Goal: Task Accomplishment & Management: Manage account settings

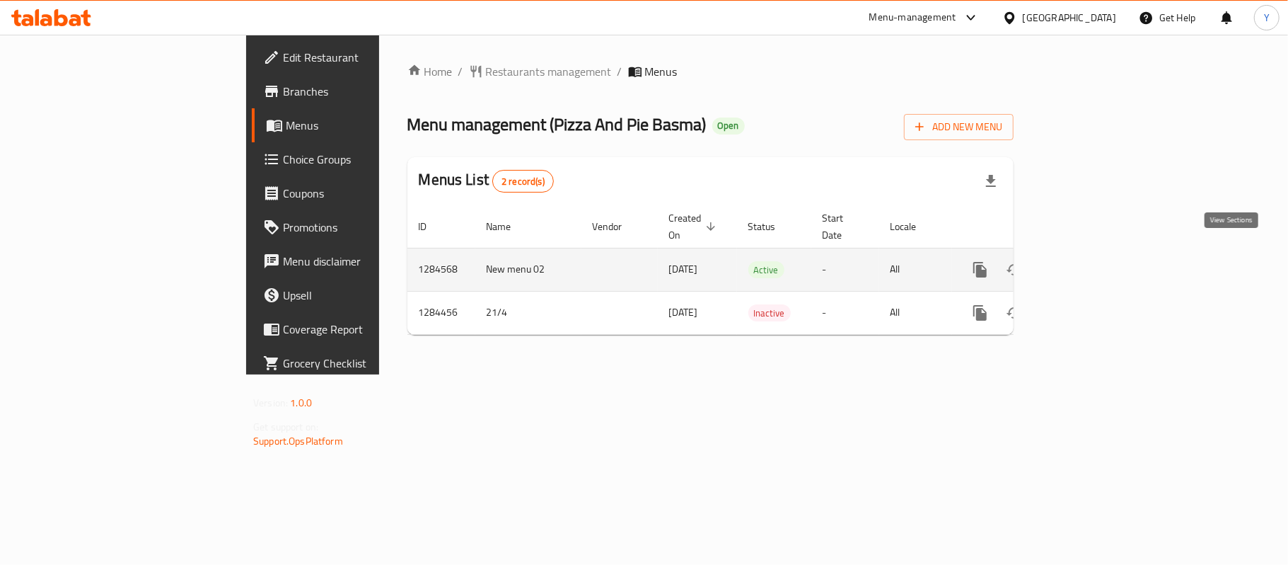
click at [1099, 259] on link "enhanced table" at bounding box center [1083, 270] width 34 height 34
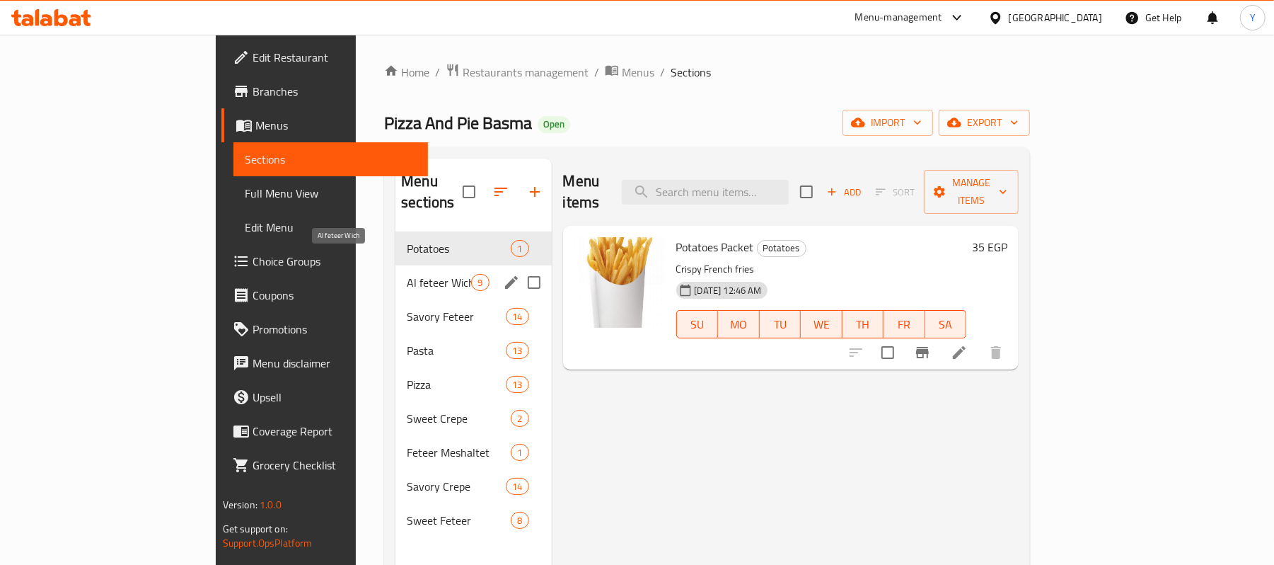
click at [407, 274] on span "Al feteer Wich" at bounding box center [439, 282] width 64 height 17
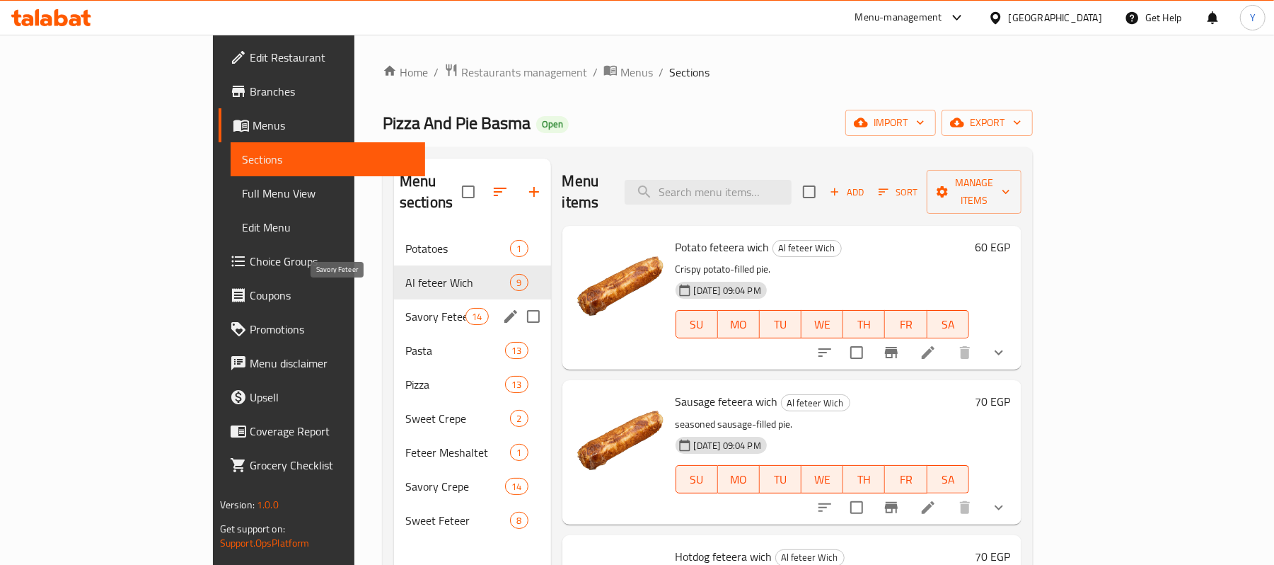
click at [405, 308] on span "Savory Feteer" at bounding box center [435, 316] width 60 height 17
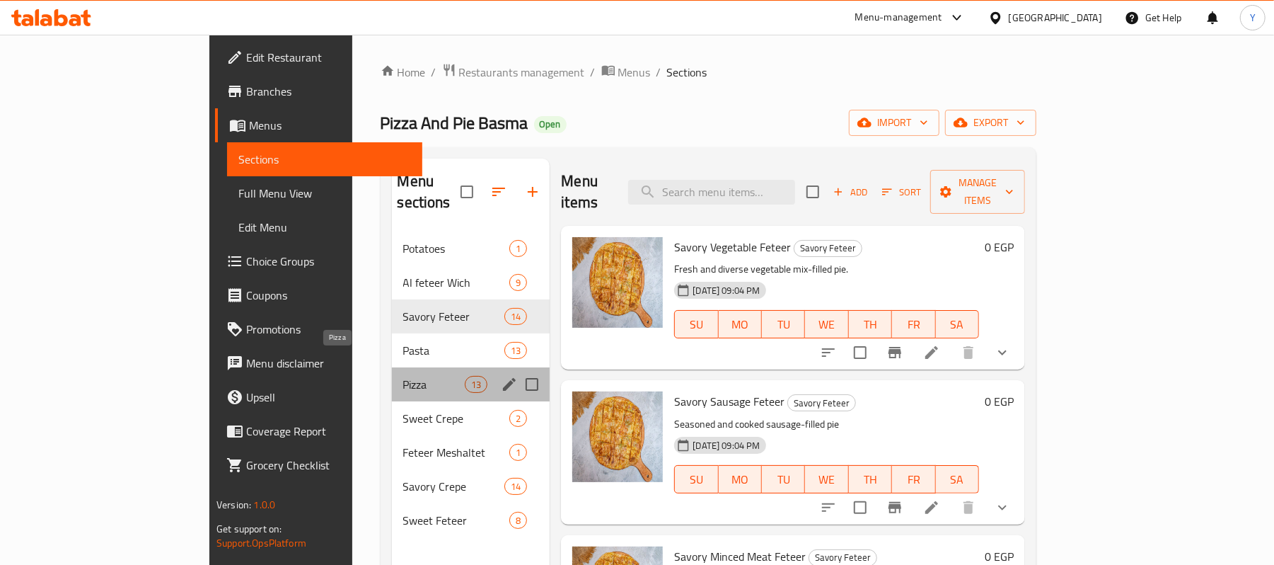
click at [403, 376] on span "Pizza" at bounding box center [434, 384] width 62 height 17
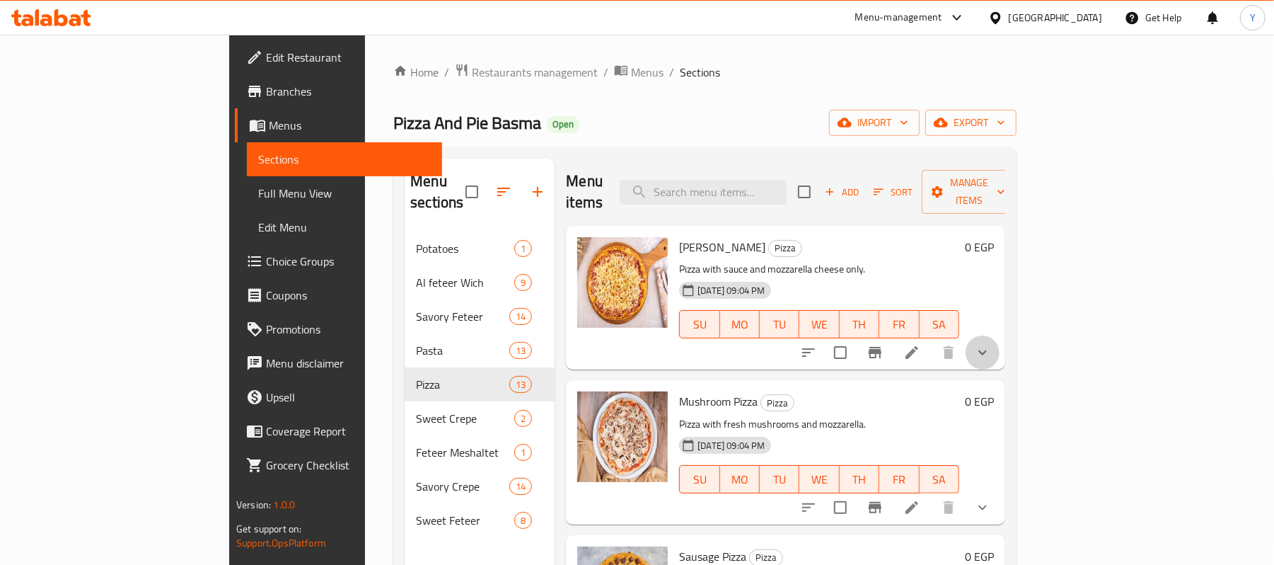
click at [1000, 341] on button "show more" at bounding box center [983, 352] width 34 height 34
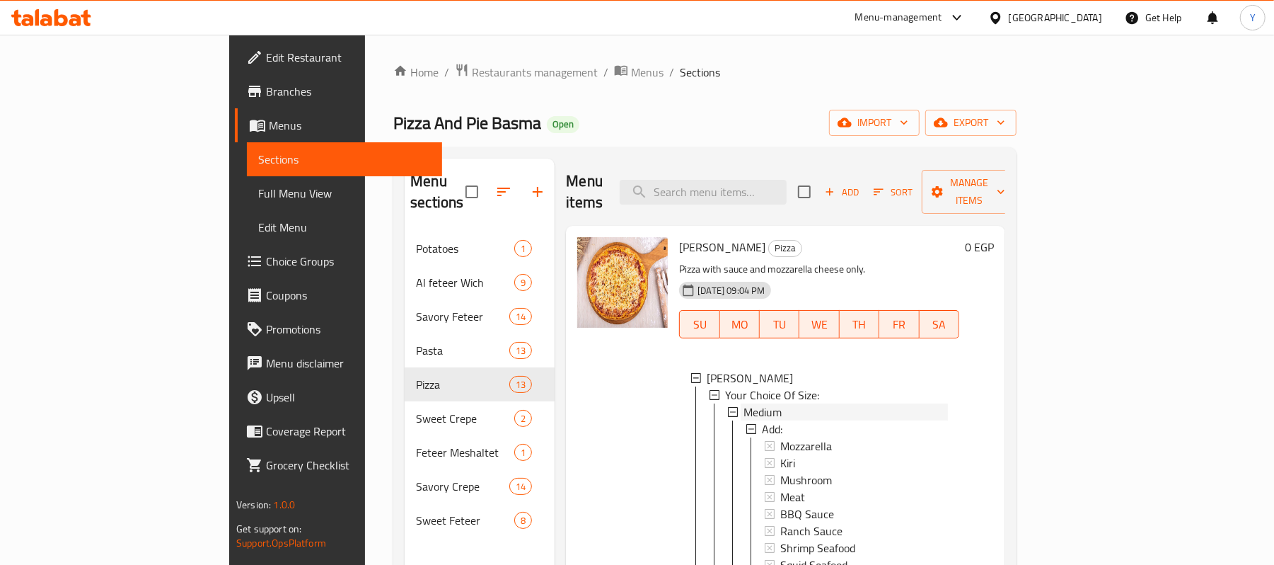
click at [776, 403] on div "Medium" at bounding box center [846, 411] width 204 height 17
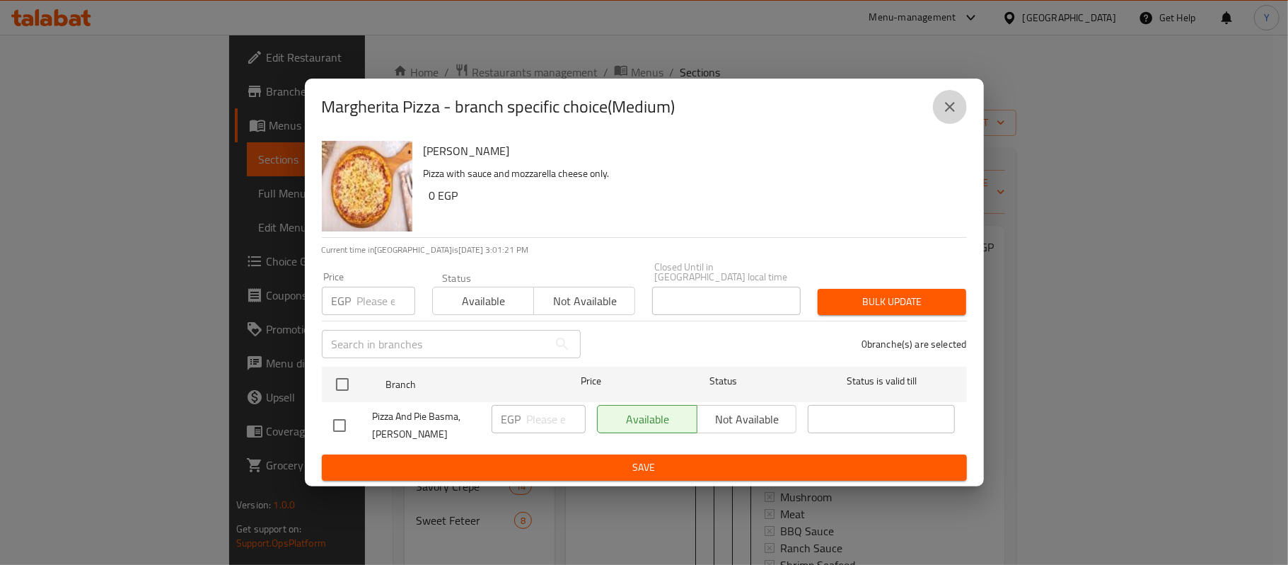
click at [952, 113] on icon "close" at bounding box center [950, 106] width 17 height 17
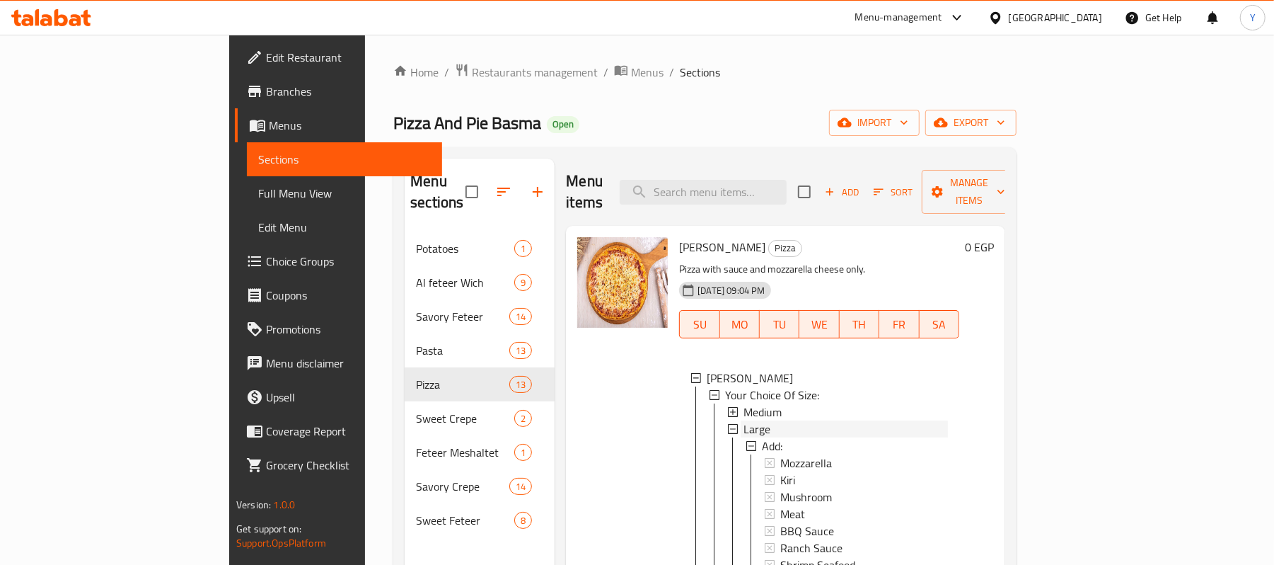
click at [744, 420] on div "Large" at bounding box center [846, 428] width 204 height 17
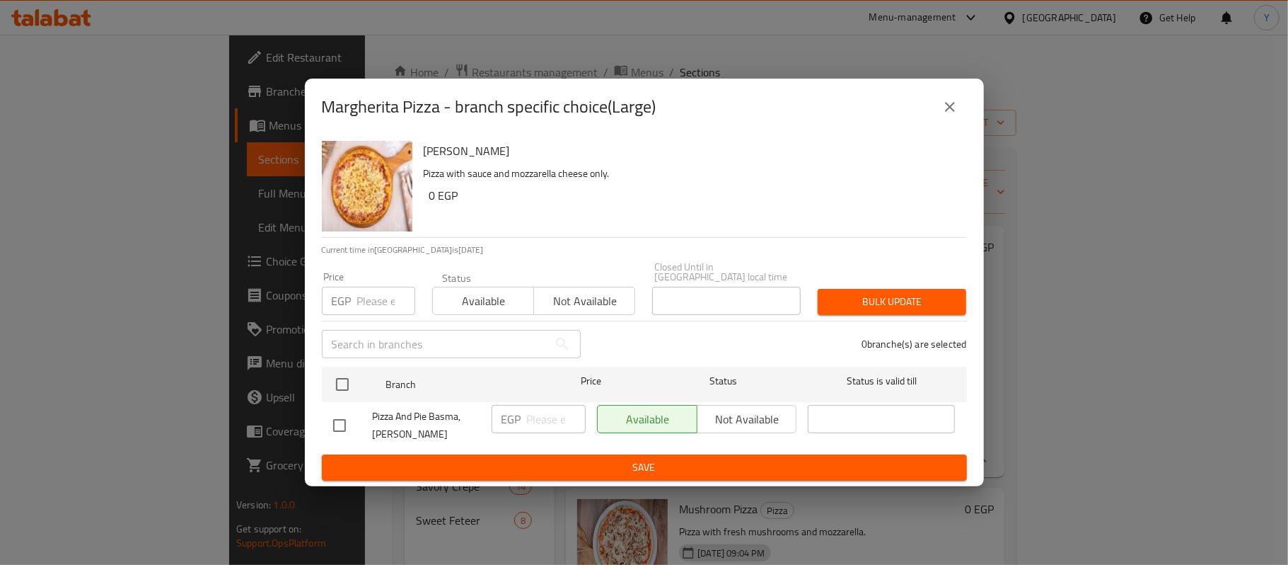
click at [954, 108] on icon "close" at bounding box center [950, 107] width 10 height 10
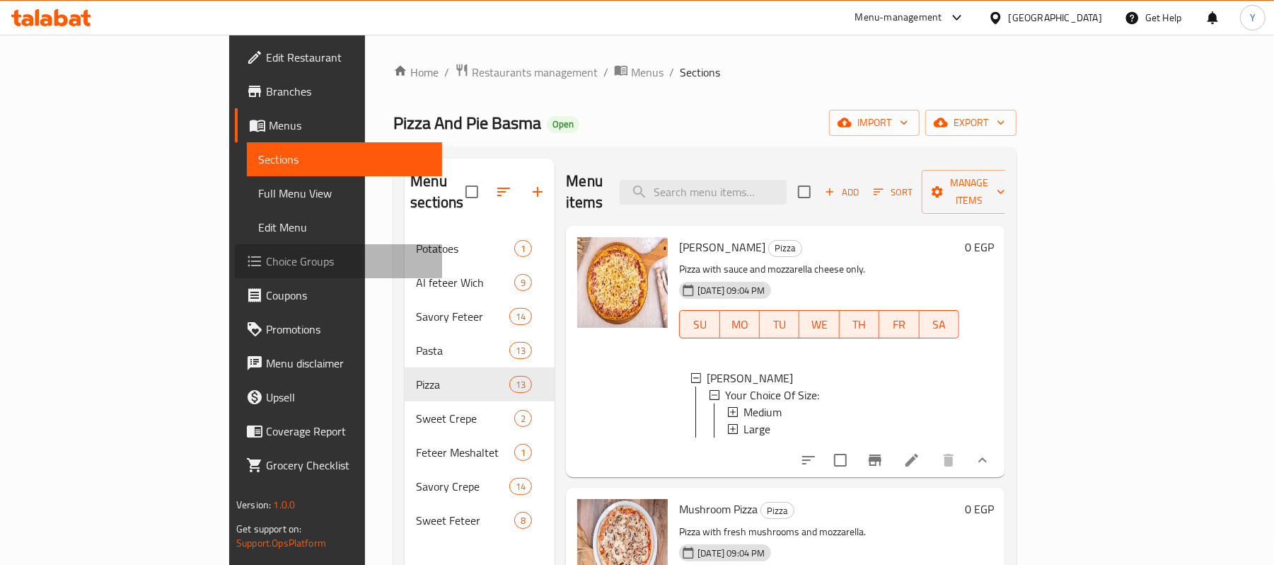
click at [266, 266] on span "Choice Groups" at bounding box center [348, 261] width 165 height 17
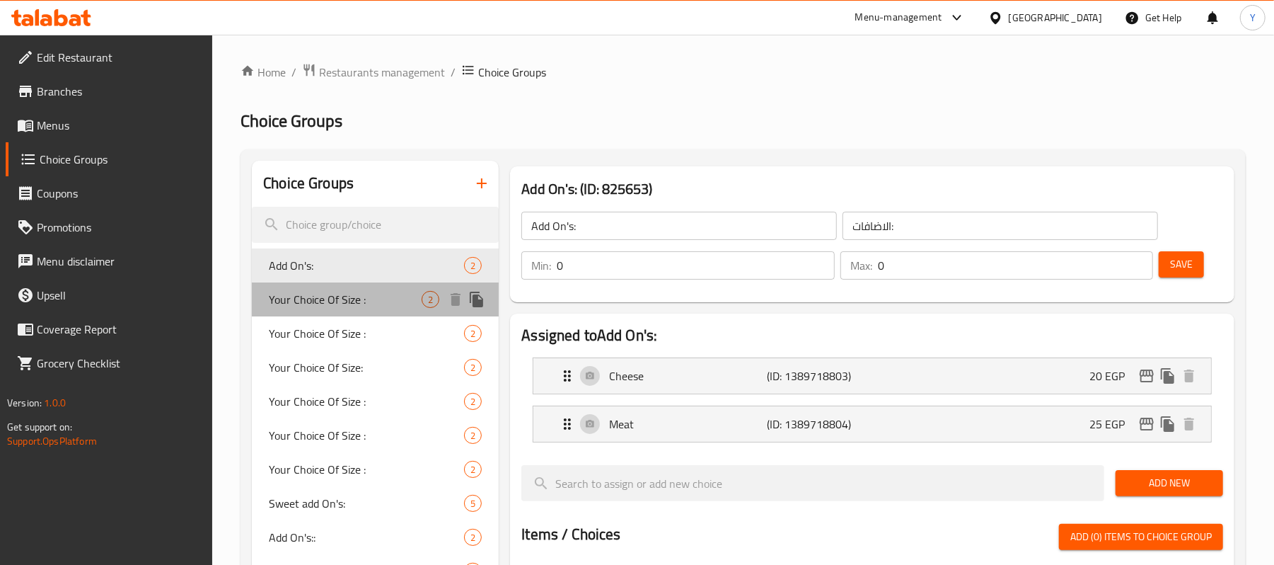
click at [396, 301] on span "Your Choice Of Size :" at bounding box center [345, 299] width 153 height 17
type input "Your Choice Of Size :"
type input "اختيارك من الحجم:"
type input "1"
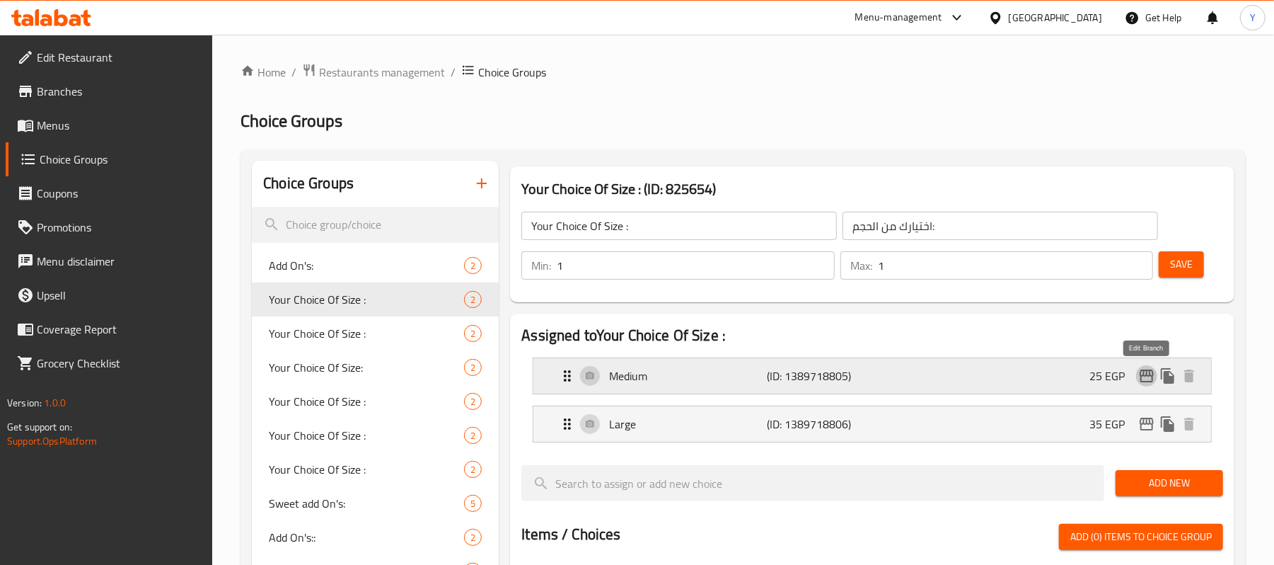
click at [1141, 380] on icon "edit" at bounding box center [1147, 375] width 14 height 13
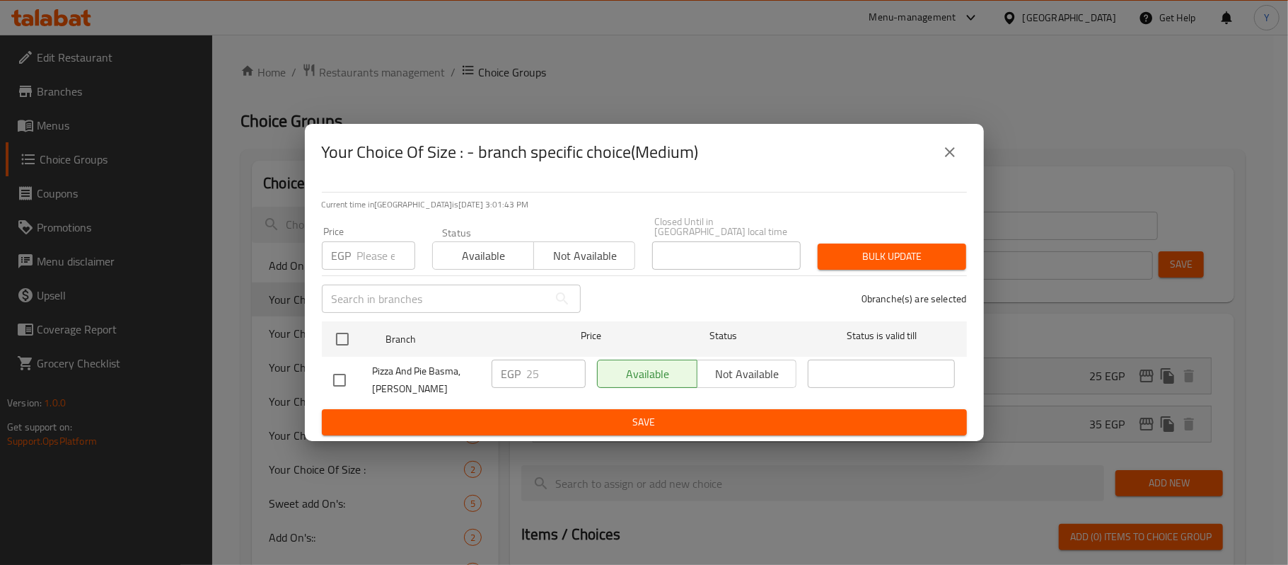
click at [948, 169] on button "close" at bounding box center [950, 152] width 34 height 34
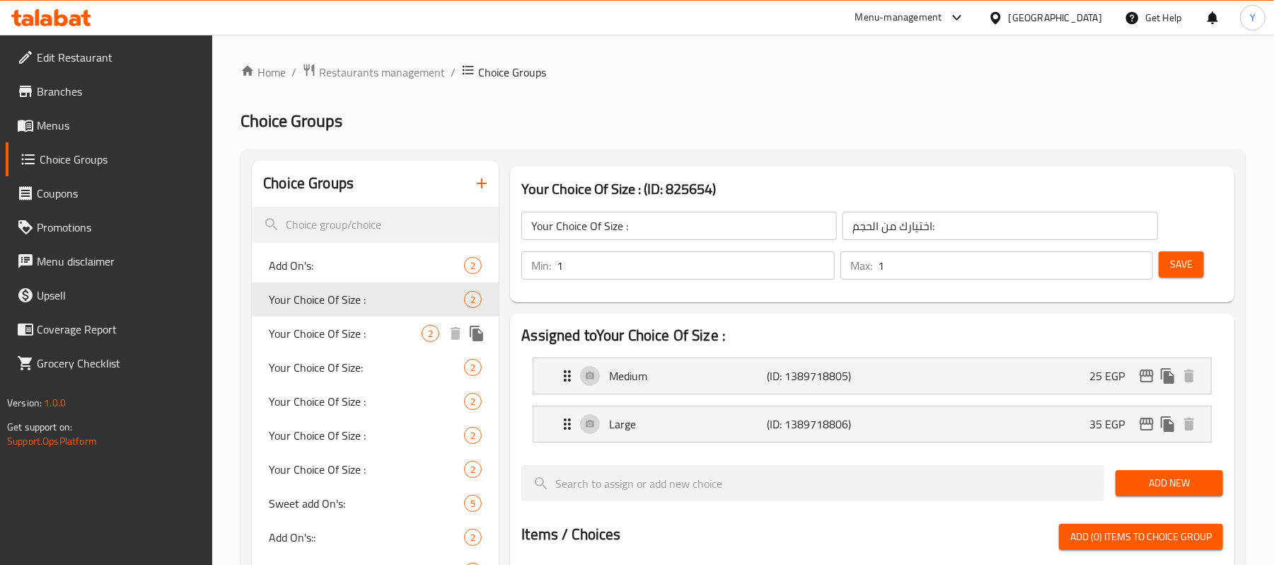
click at [359, 327] on span "Your Choice Of Size :" at bounding box center [345, 333] width 153 height 17
type input "Your Choice Of Size :"
type input "اختيارك من الحجم :"
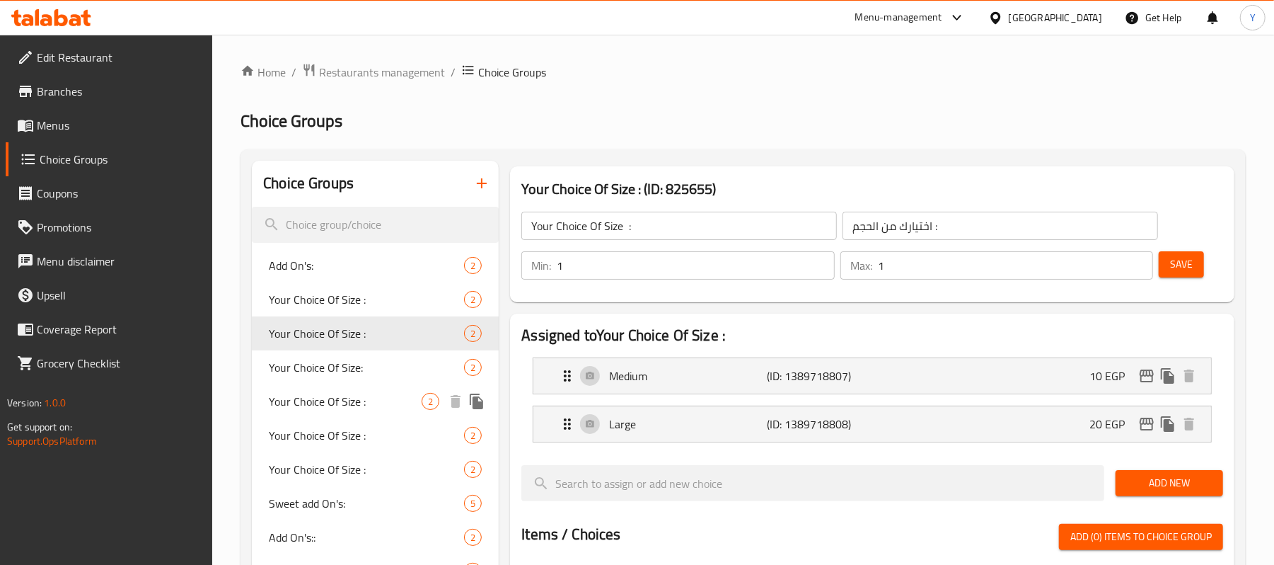
click at [392, 393] on span "Your Choice Of Size :" at bounding box center [345, 401] width 153 height 17
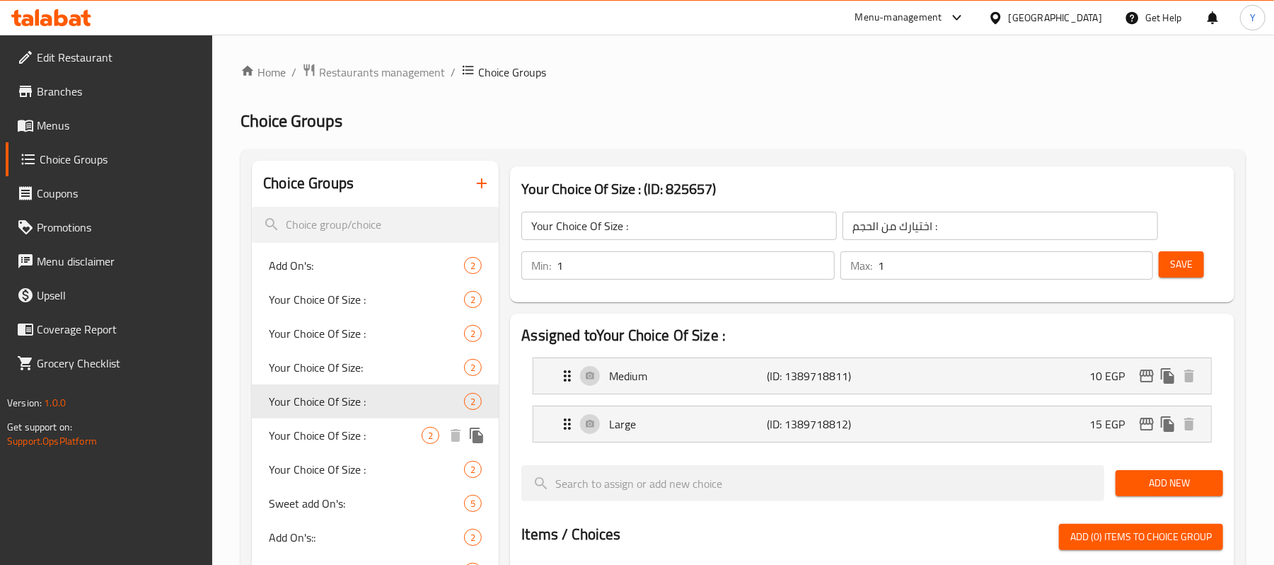
click at [392, 433] on span "Your Choice Of Size :" at bounding box center [345, 435] width 153 height 17
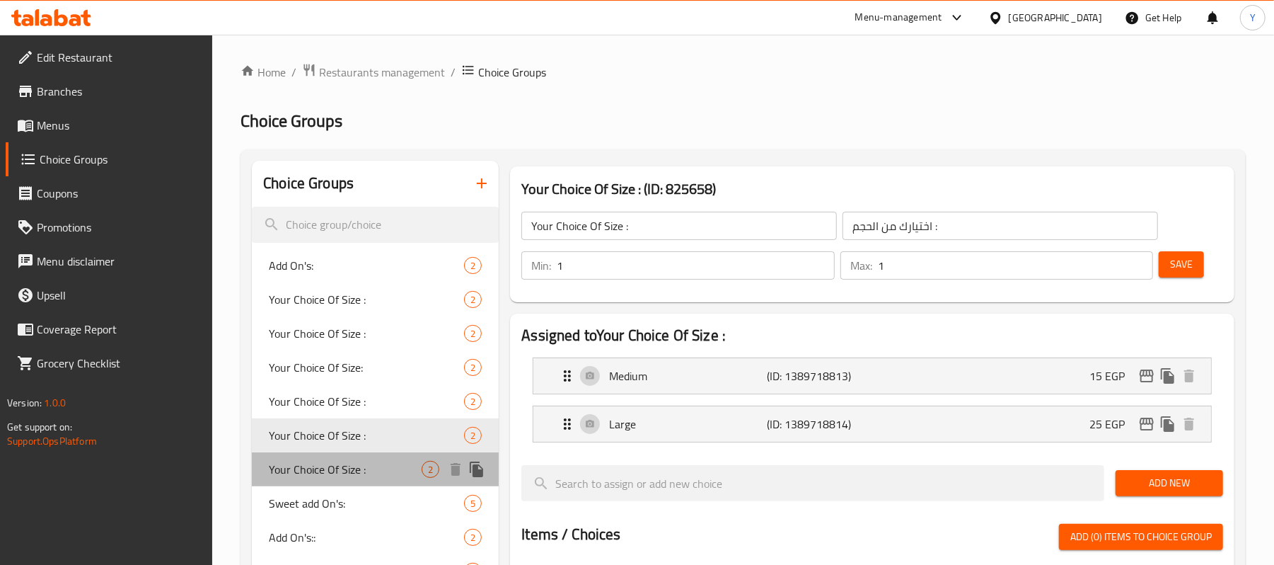
click at [392, 461] on span "Your Choice Of Size :" at bounding box center [345, 469] width 153 height 17
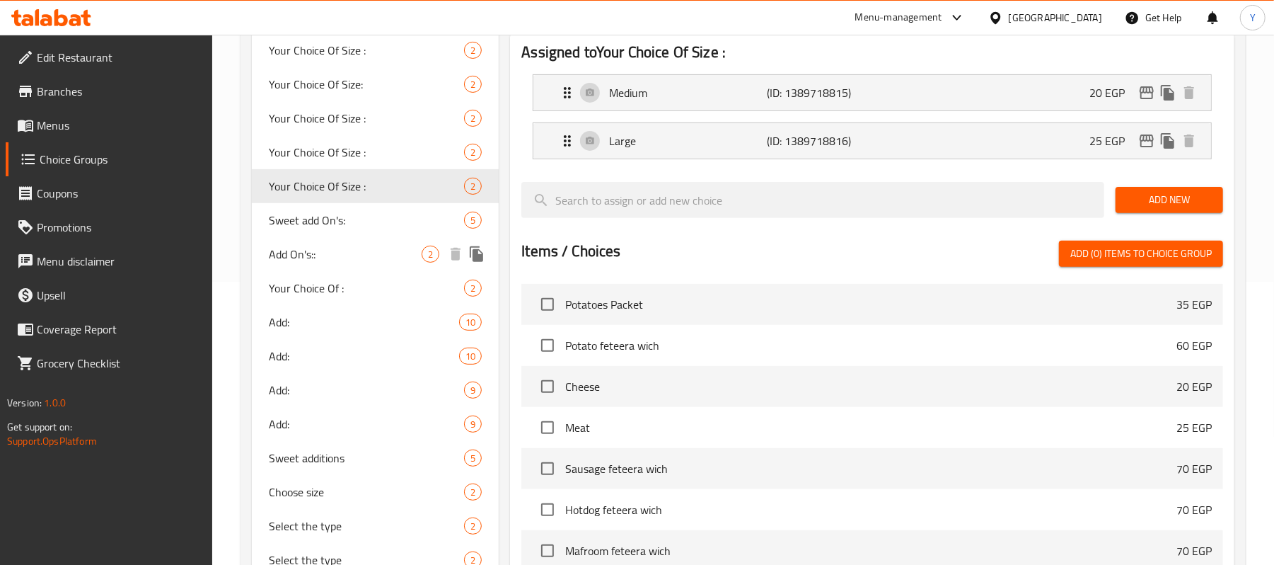
click at [359, 267] on div "Add On's:: 2" at bounding box center [375, 254] width 247 height 34
type input "Add On's::"
type input "الإضافات"
type input "0"
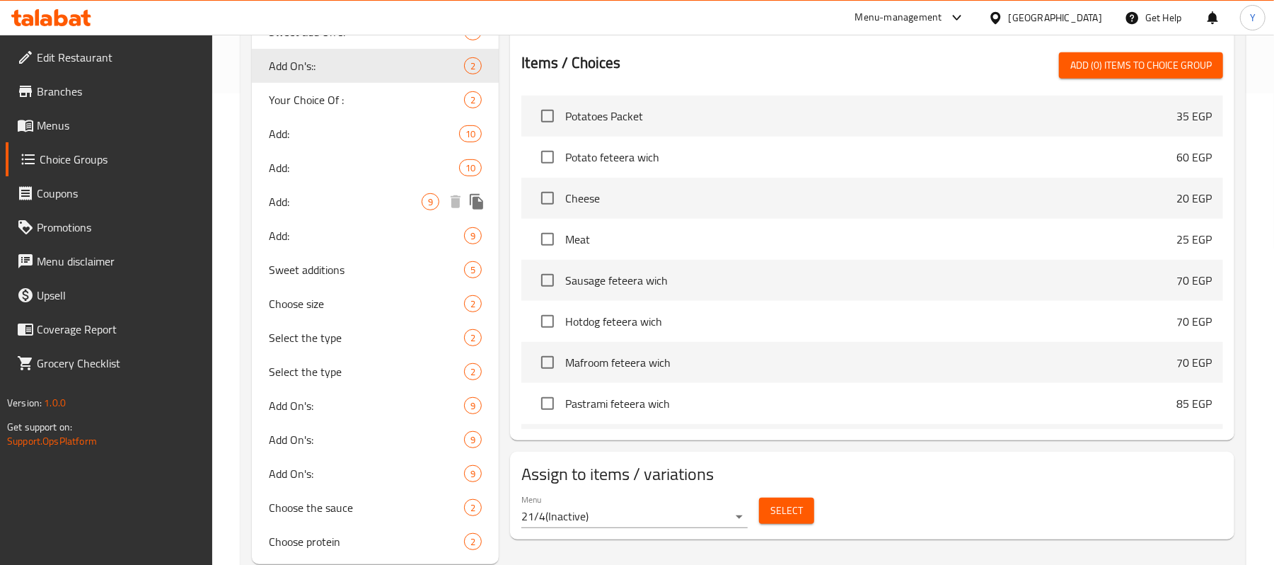
scroll to position [510, 0]
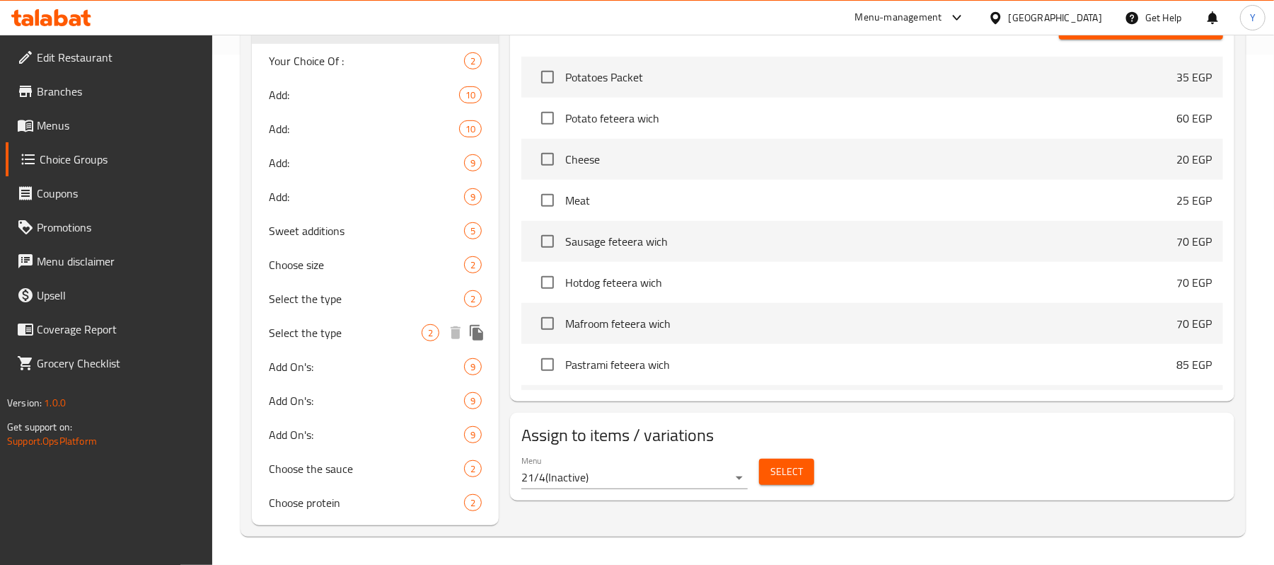
click at [354, 320] on div "Select the type 2" at bounding box center [375, 333] width 247 height 34
type input "Select the type"
type input "اختر النوع"
type input "1"
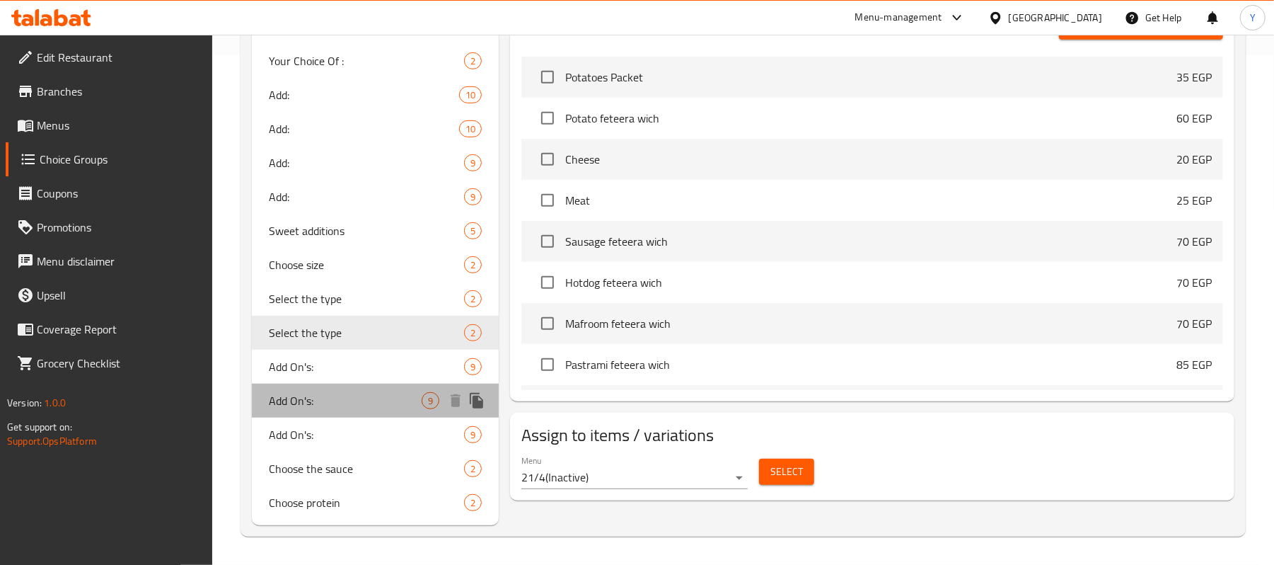
click at [360, 416] on div "Add On's: 9" at bounding box center [375, 400] width 247 height 34
type input "Add On's:"
type input "الإضافات"
type input "0"
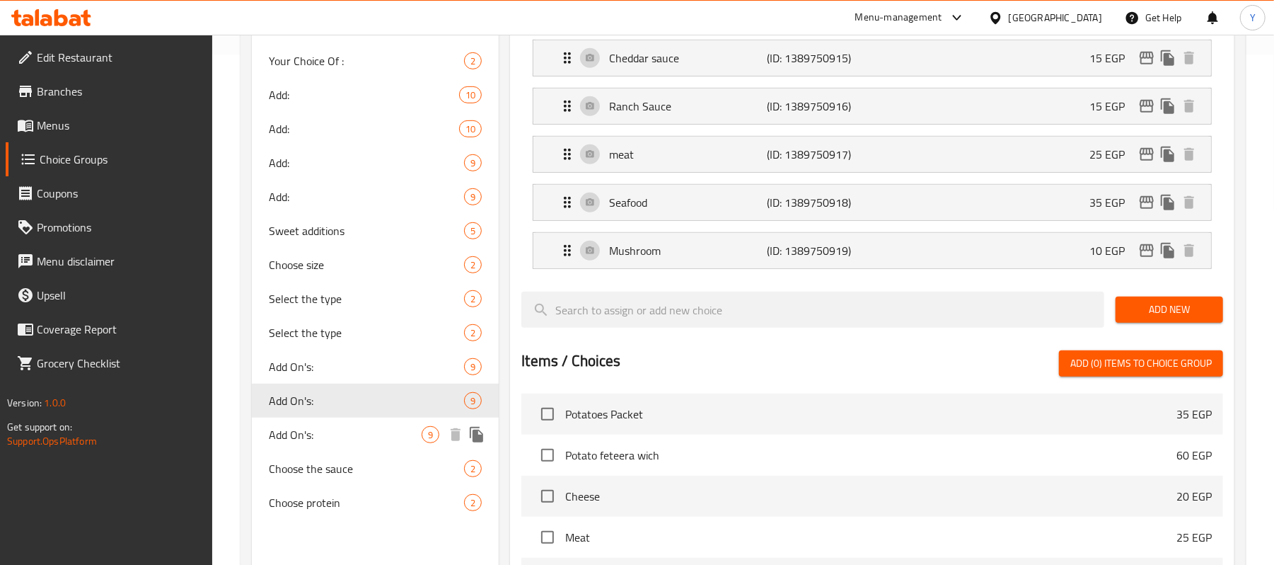
click at [360, 449] on div "Add On's: 9" at bounding box center [375, 434] width 247 height 34
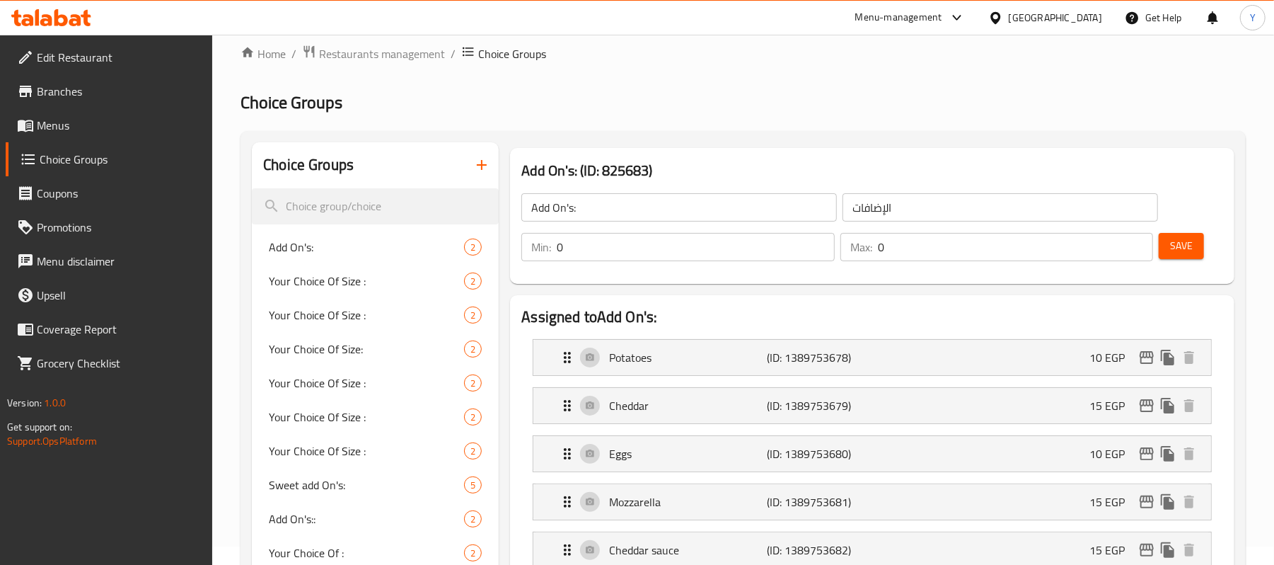
scroll to position [0, 0]
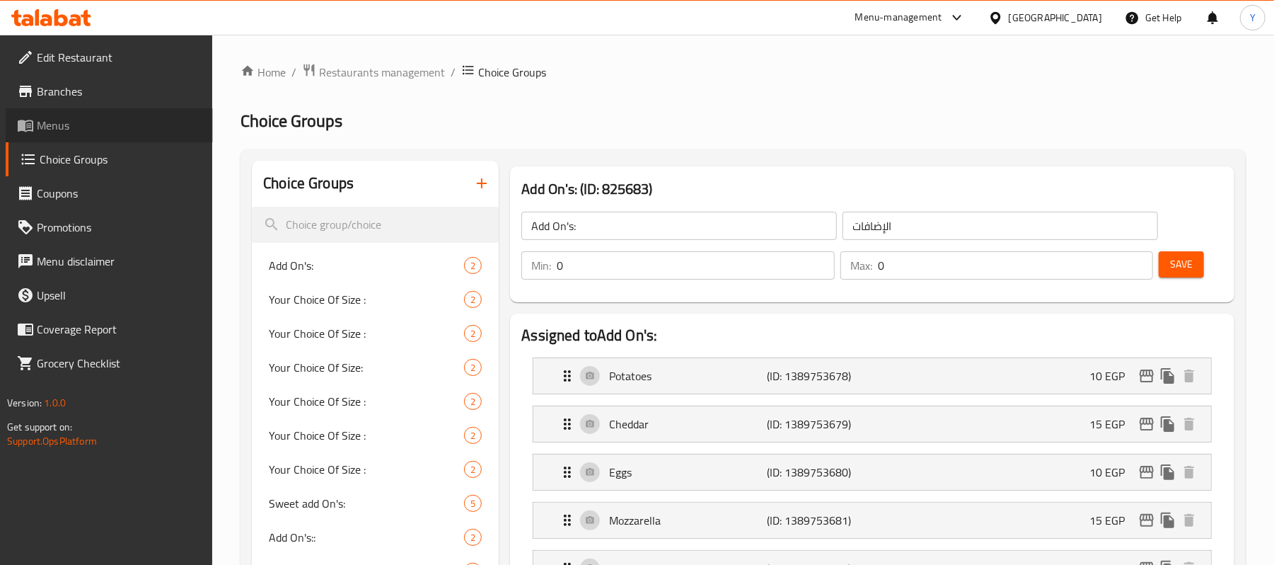
click at [88, 128] on span "Menus" at bounding box center [119, 125] width 165 height 17
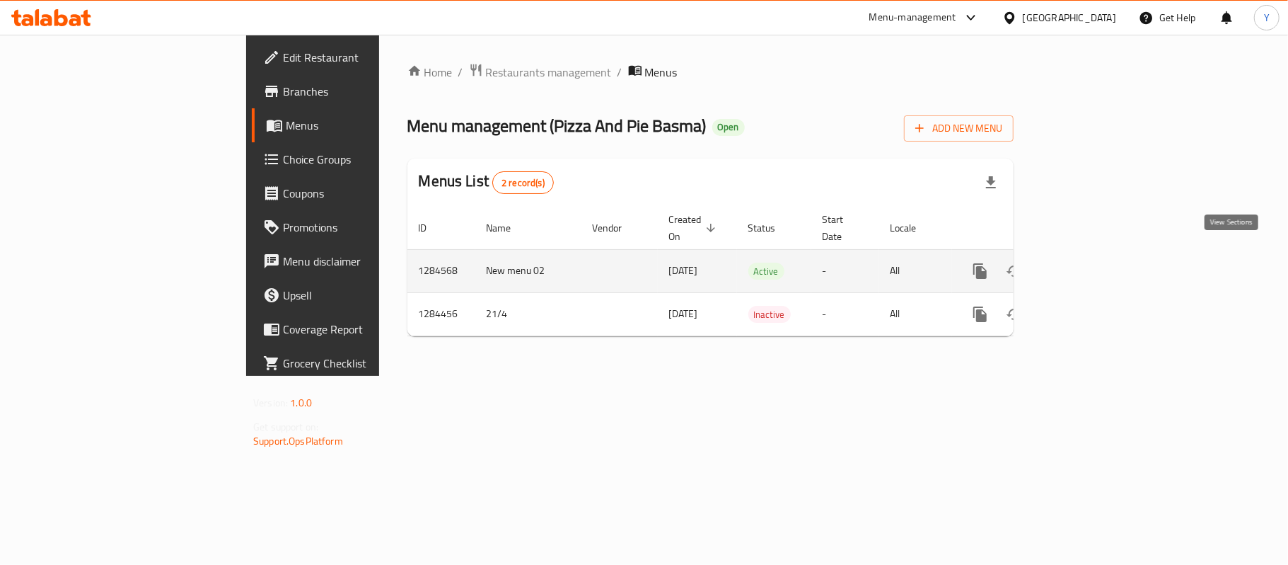
click at [1099, 254] on link "enhanced table" at bounding box center [1083, 271] width 34 height 34
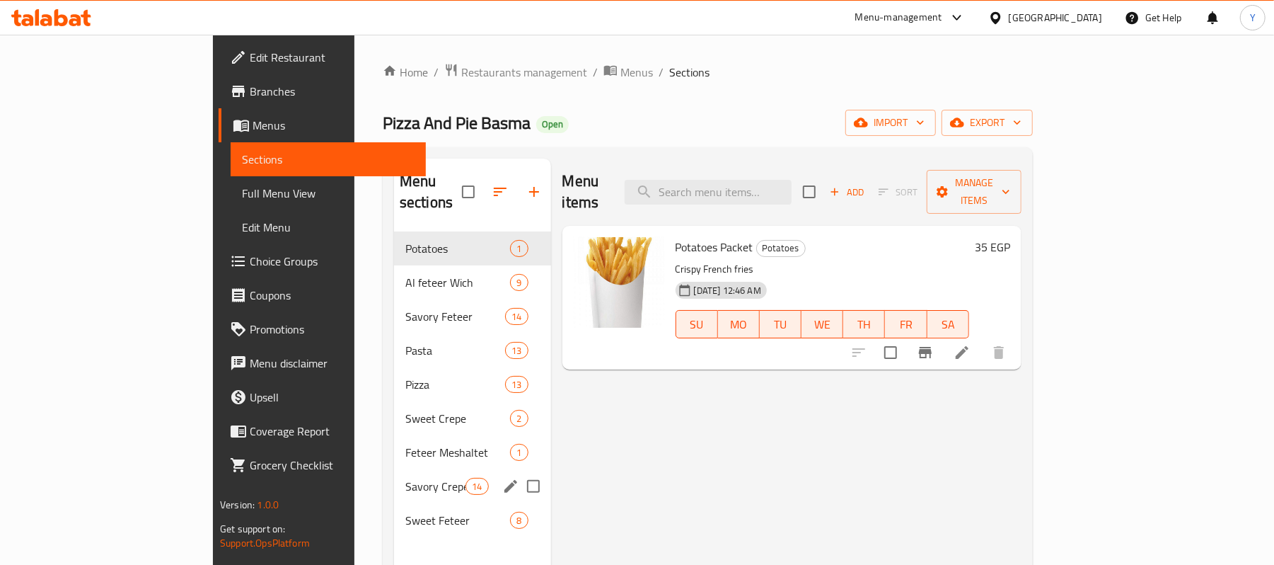
click at [405, 478] on span "Savory Crepe" at bounding box center [435, 486] width 60 height 17
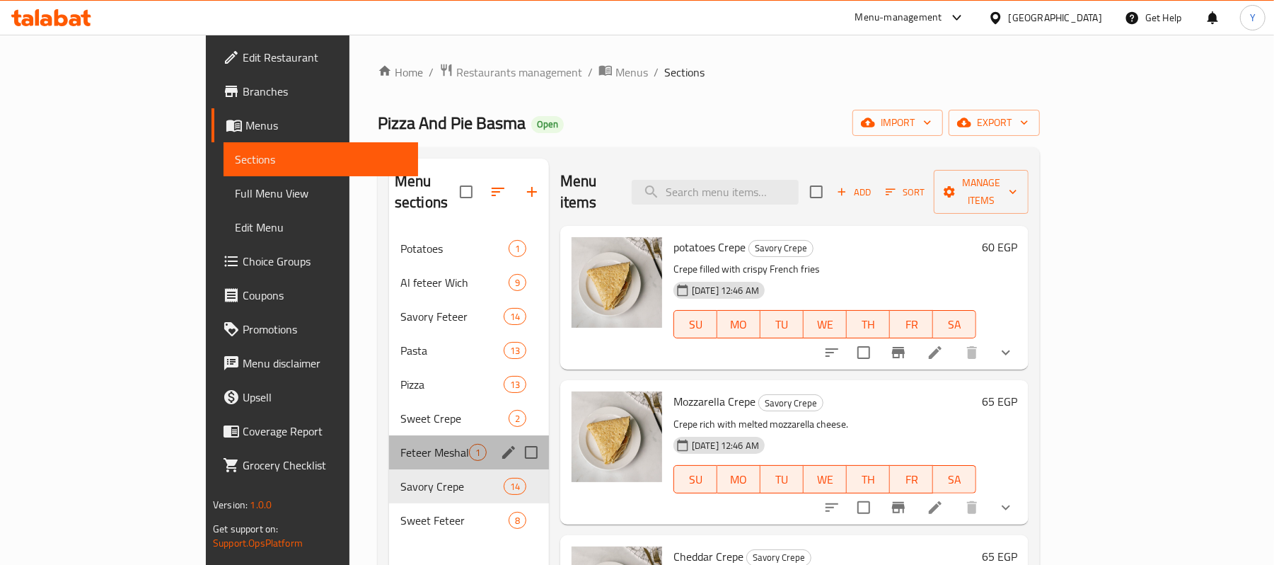
click at [389, 442] on div "Feteer Meshaltet 1" at bounding box center [469, 452] width 160 height 34
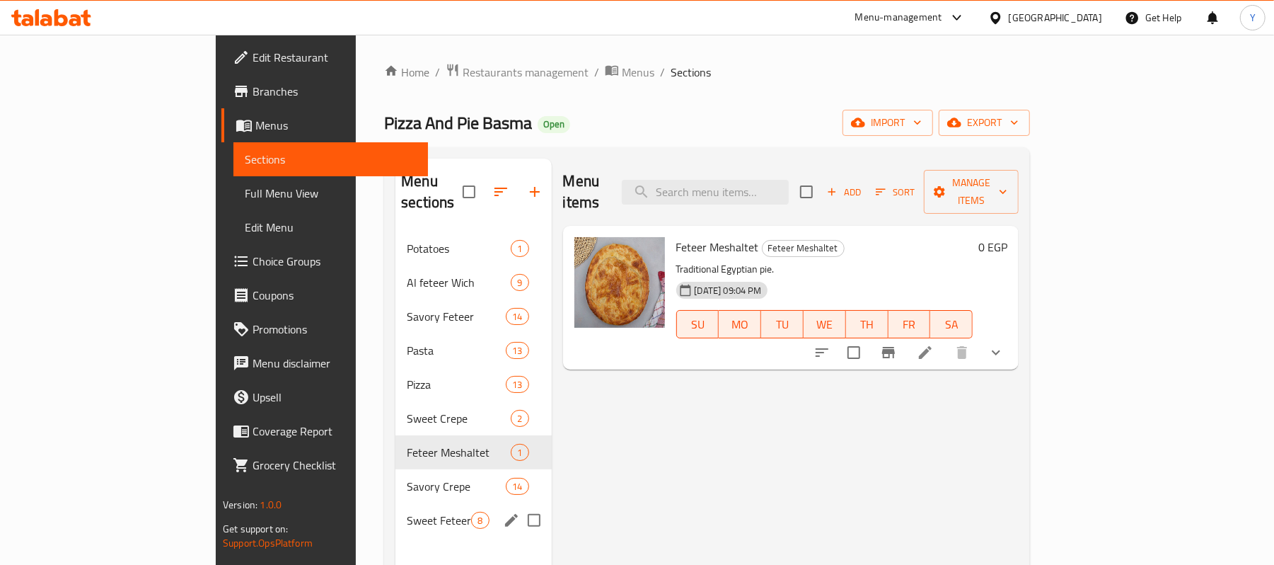
click at [396, 503] on div "Sweet Feteer 8" at bounding box center [474, 520] width 156 height 34
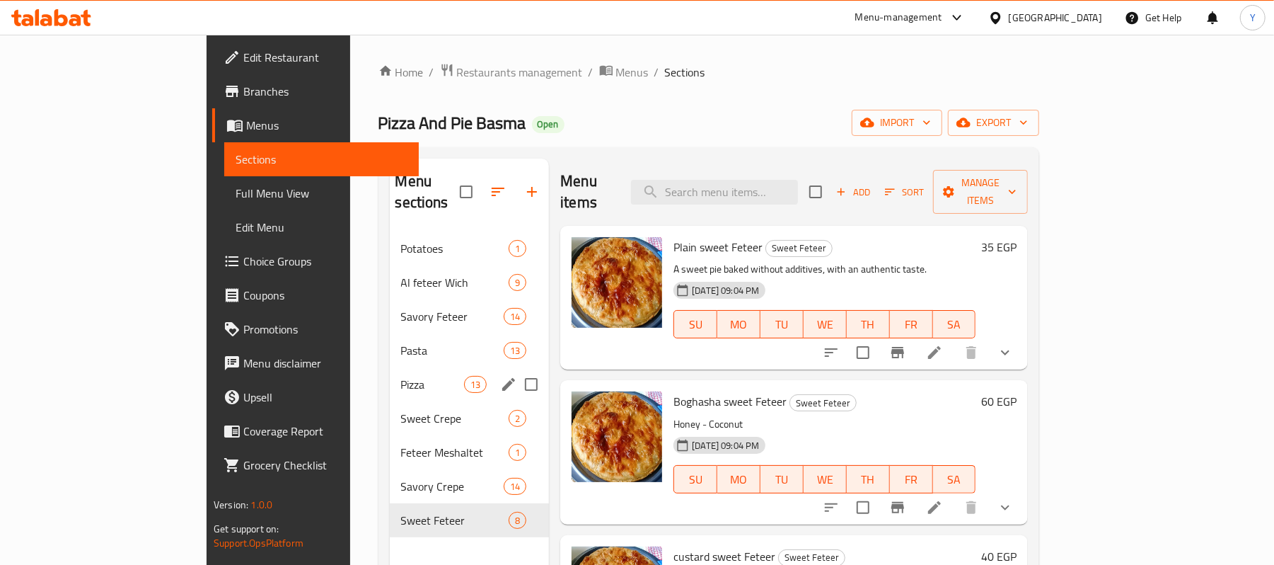
click at [390, 367] on div "Pizza 13" at bounding box center [470, 384] width 160 height 34
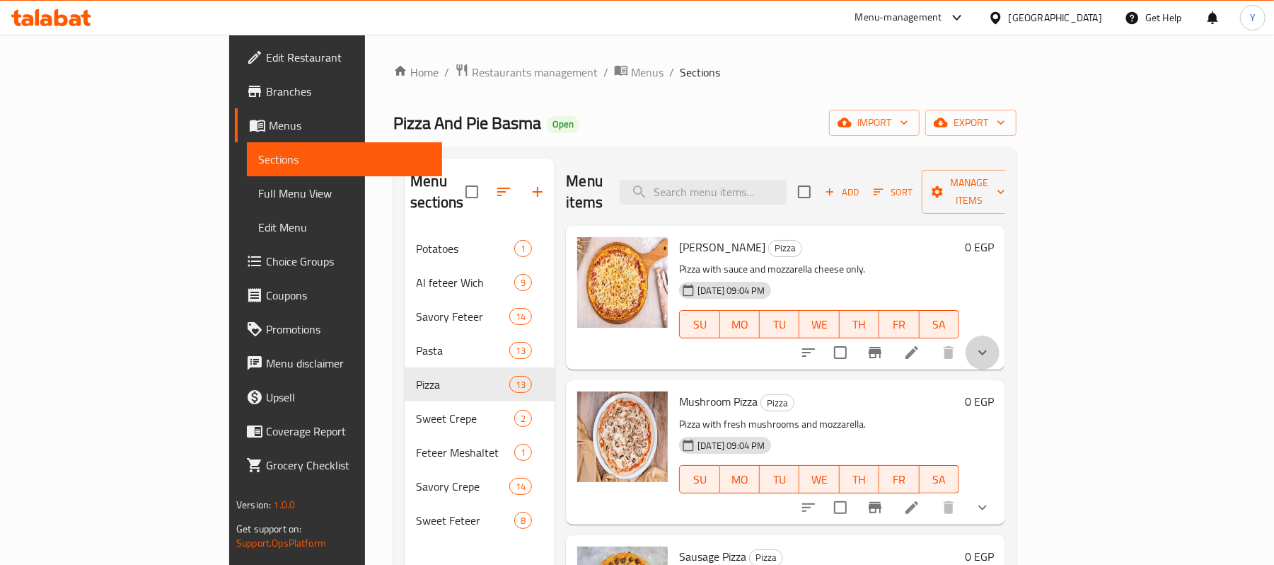
click at [1000, 335] on button "show more" at bounding box center [983, 352] width 34 height 34
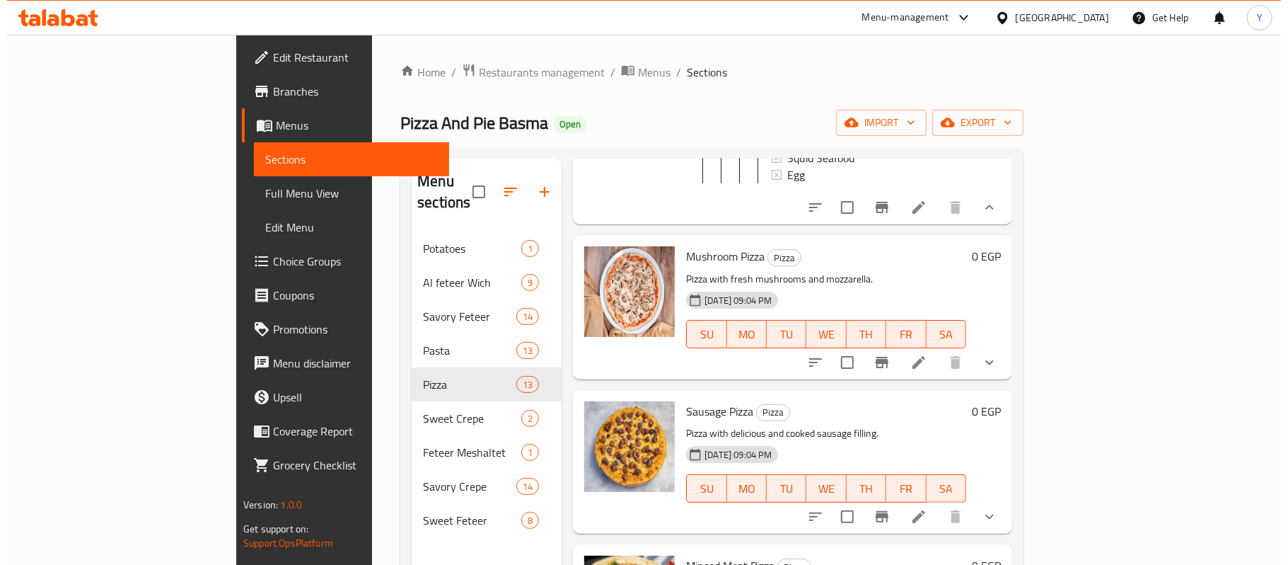
scroll to position [566, 0]
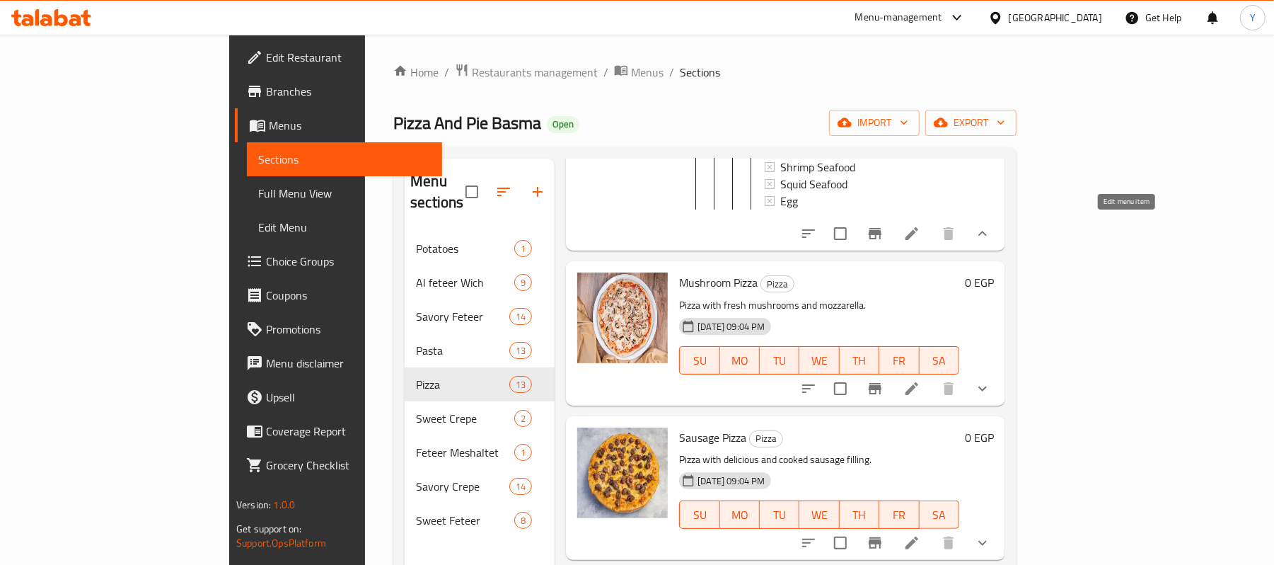
click at [918, 227] on icon at bounding box center [912, 233] width 13 height 13
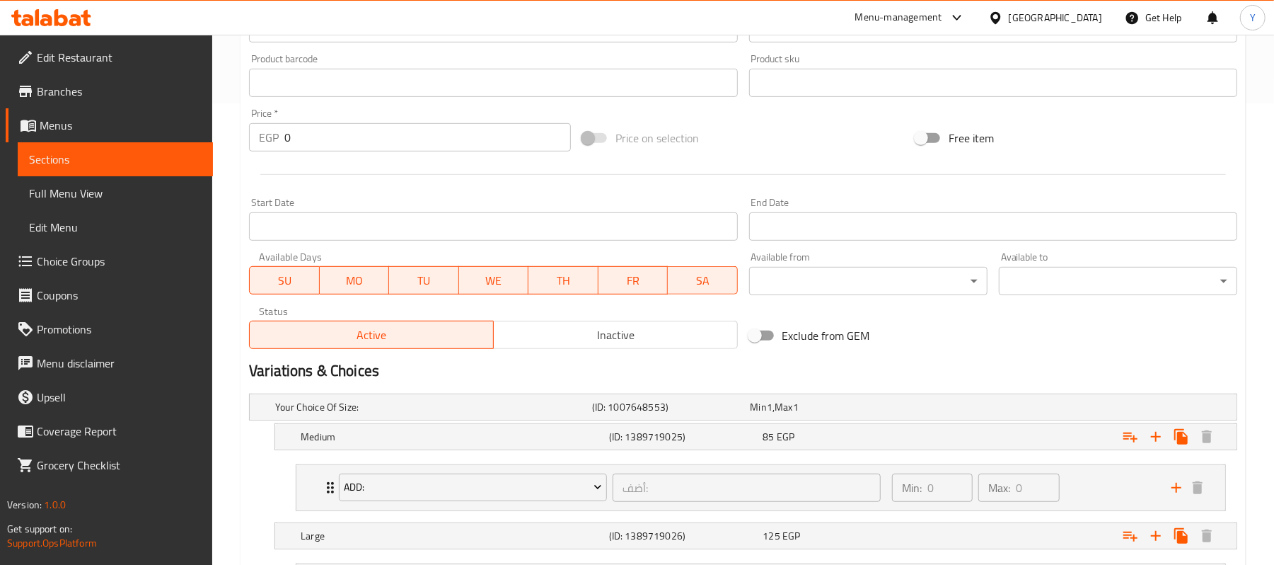
scroll to position [606, 0]
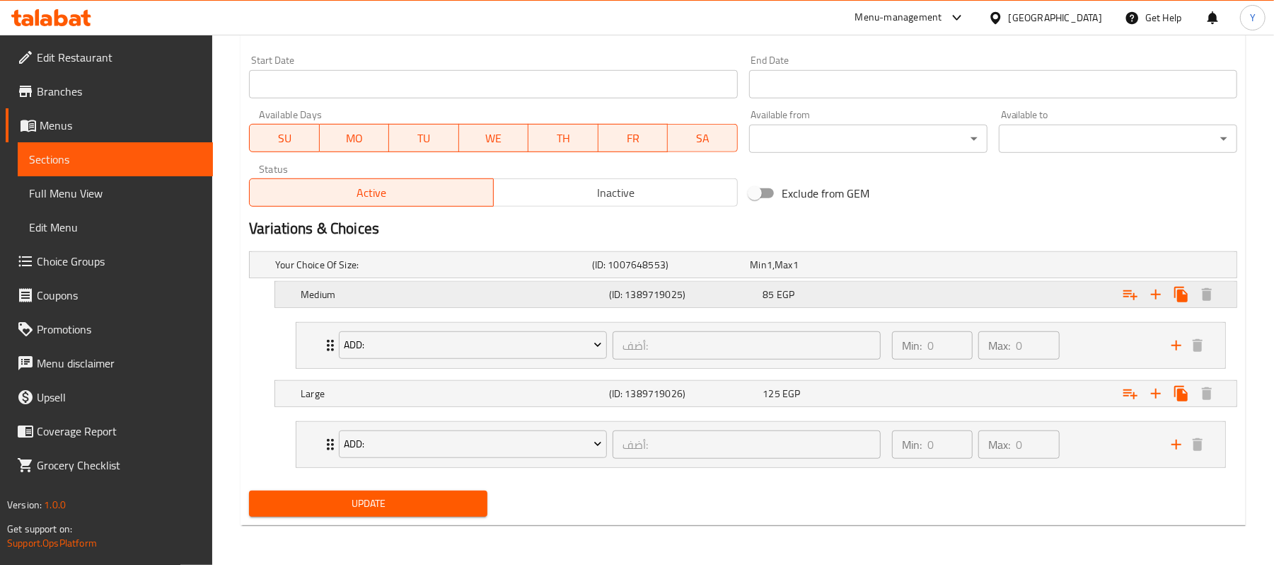
click at [641, 300] on h5 "(ID: 1389719025)" at bounding box center [683, 294] width 149 height 14
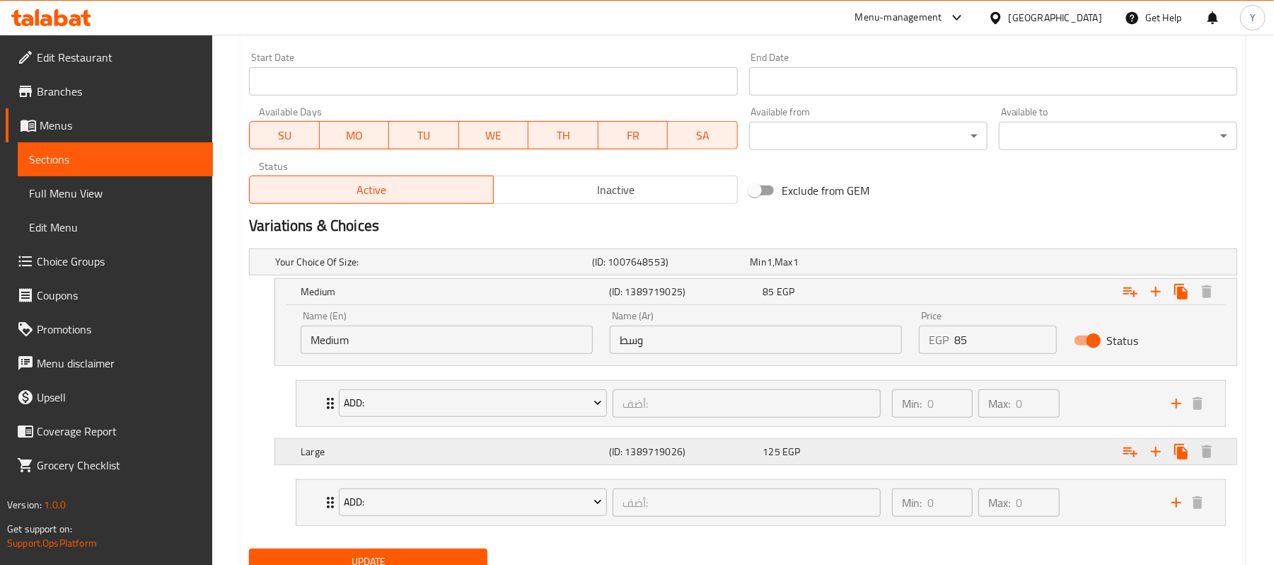
click at [691, 451] on h5 "(ID: 1389719026)" at bounding box center [683, 451] width 149 height 14
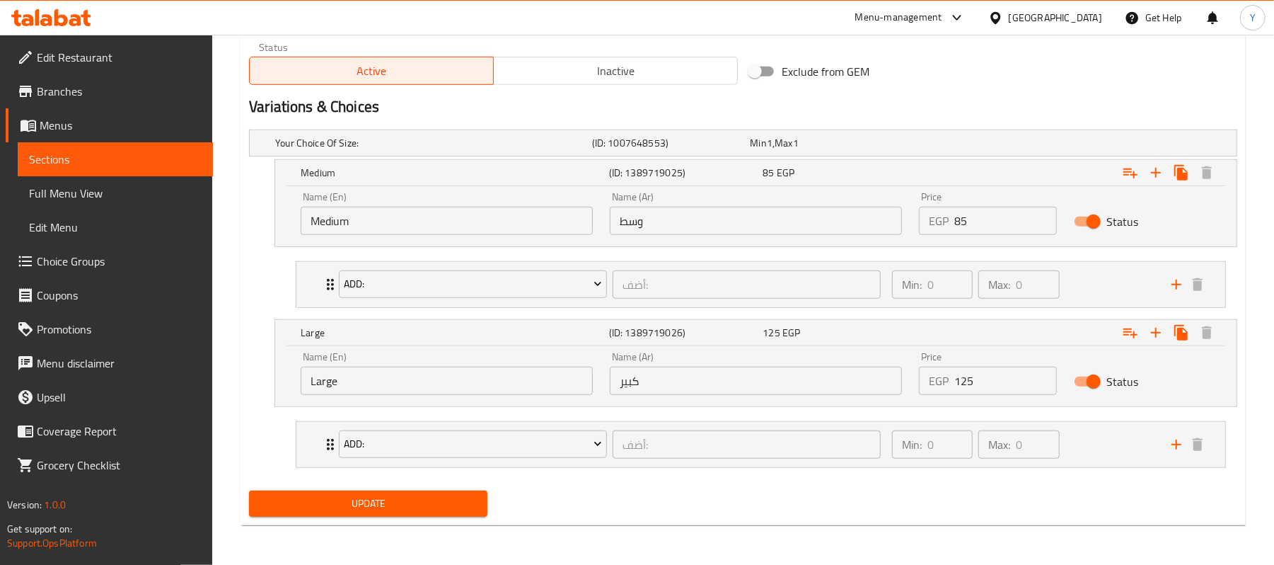
scroll to position [0, 0]
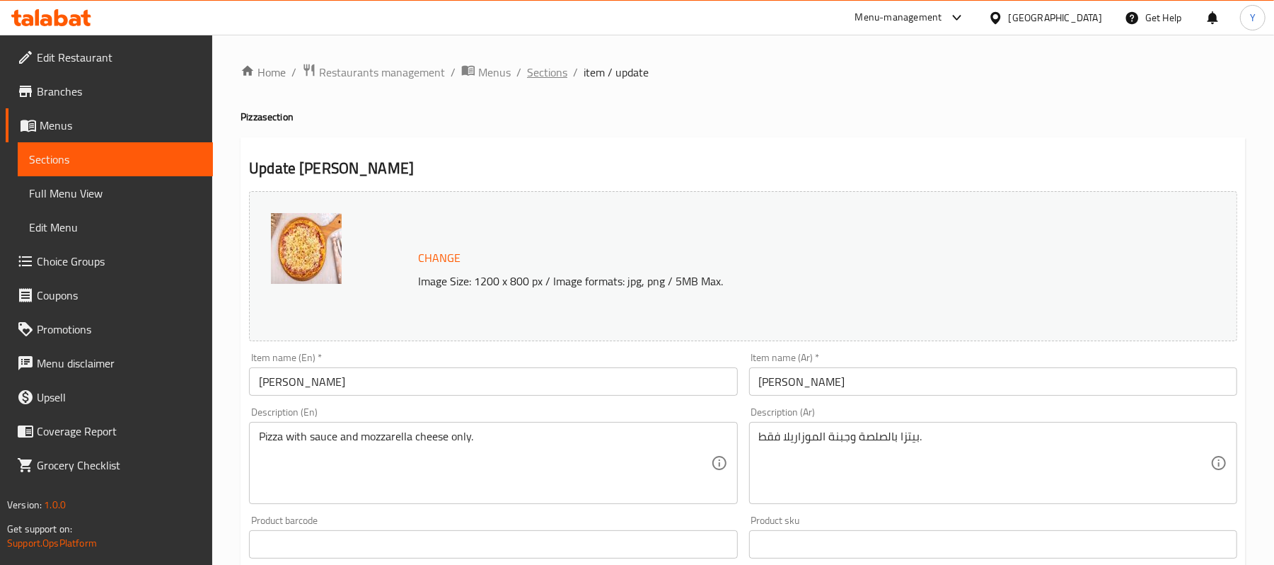
click at [550, 75] on span "Sections" at bounding box center [547, 72] width 40 height 17
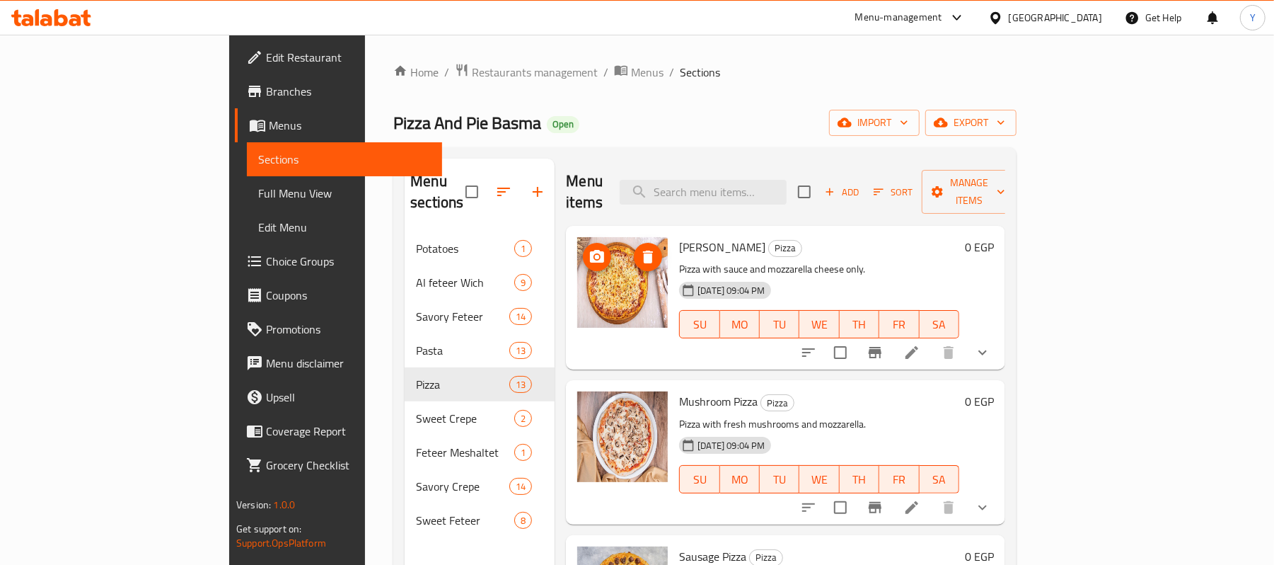
click at [1000, 337] on button "show more" at bounding box center [983, 352] width 34 height 34
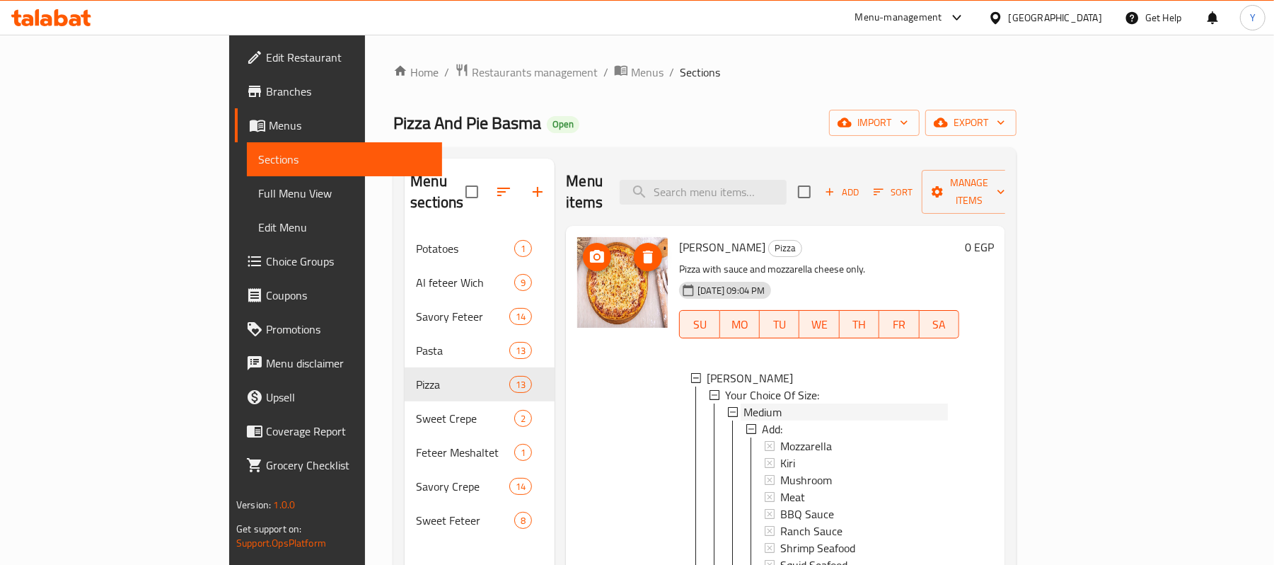
click at [744, 403] on span "Medium" at bounding box center [763, 411] width 38 height 17
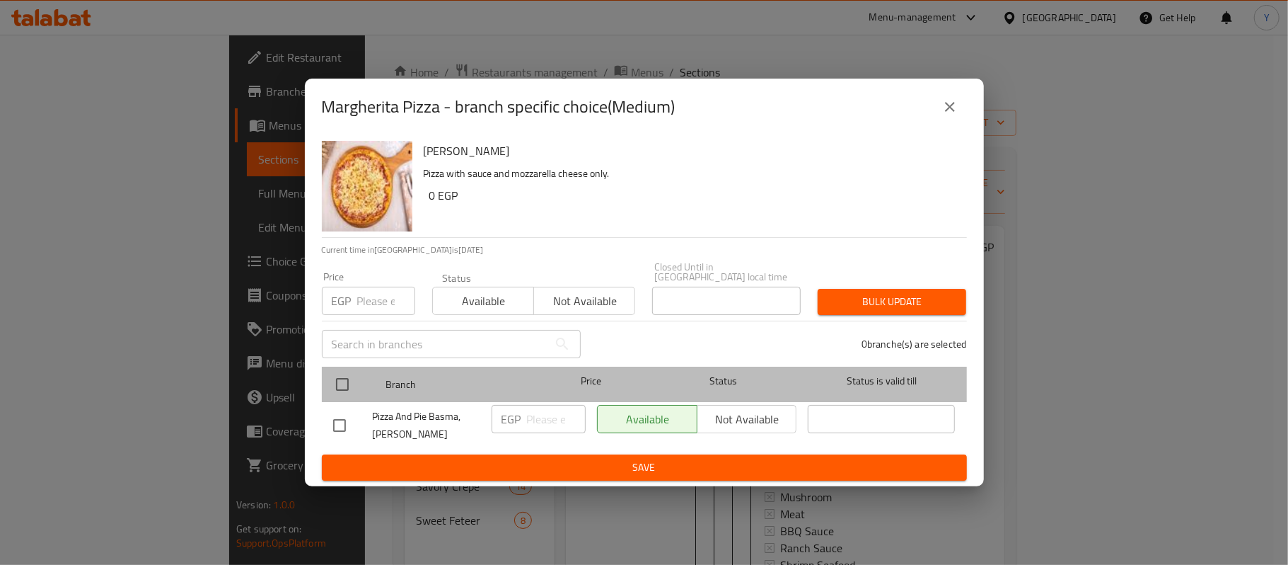
click at [335, 364] on div at bounding box center [354, 384] width 53 height 41
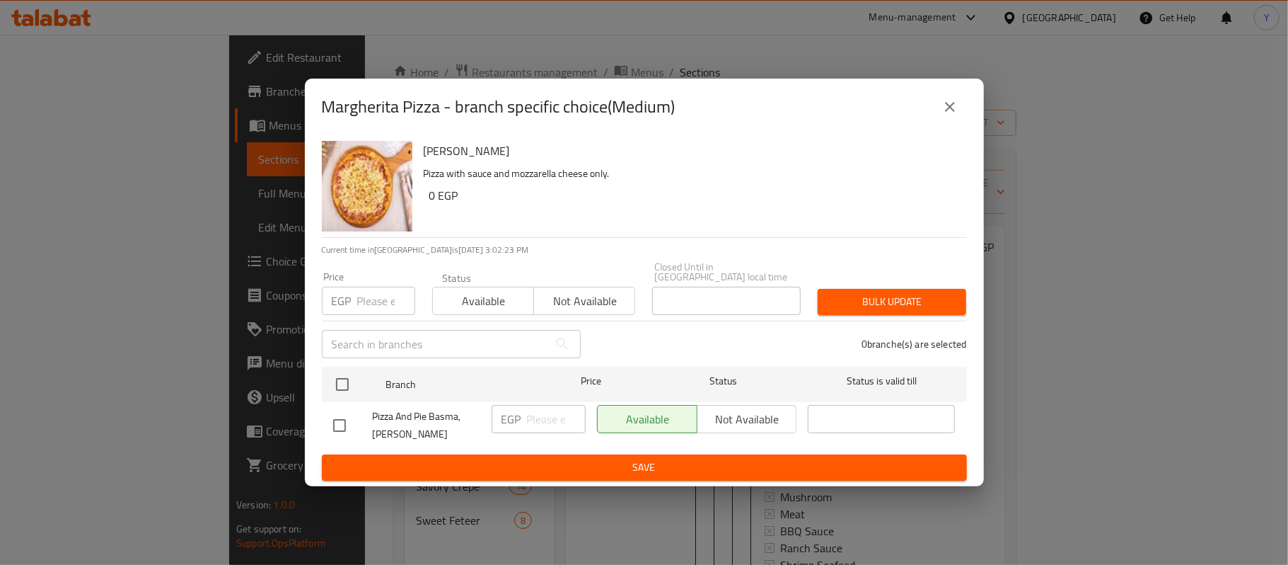
click at [355, 301] on div "EGP Price" at bounding box center [368, 301] width 93 height 28
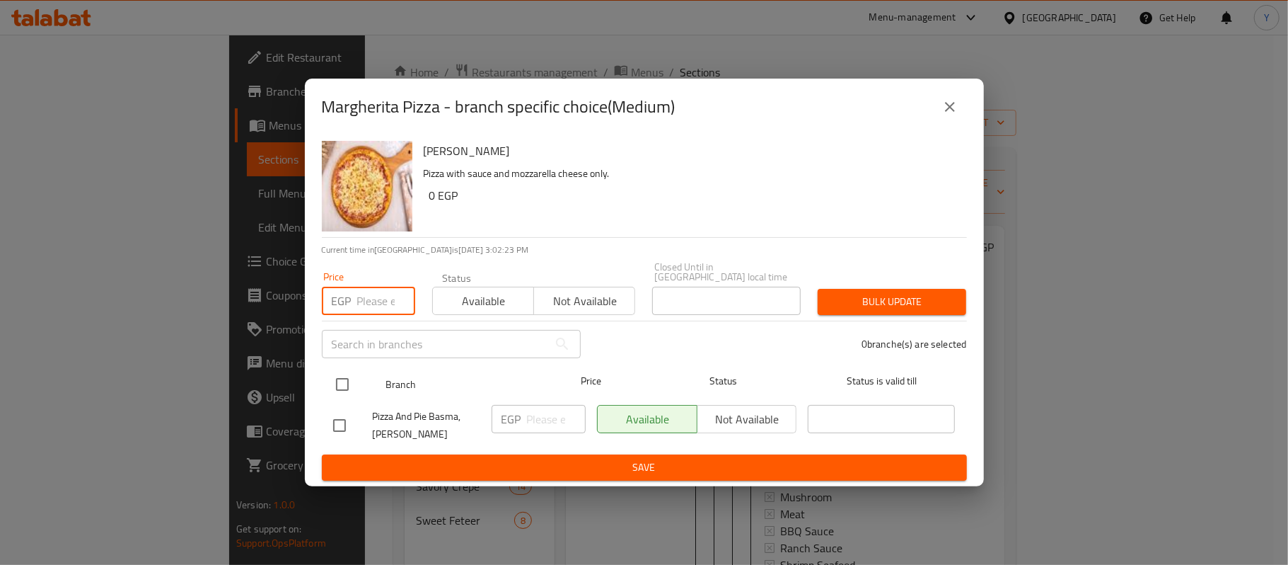
click at [348, 388] on input "checkbox" at bounding box center [343, 384] width 30 height 30
checkbox input "true"
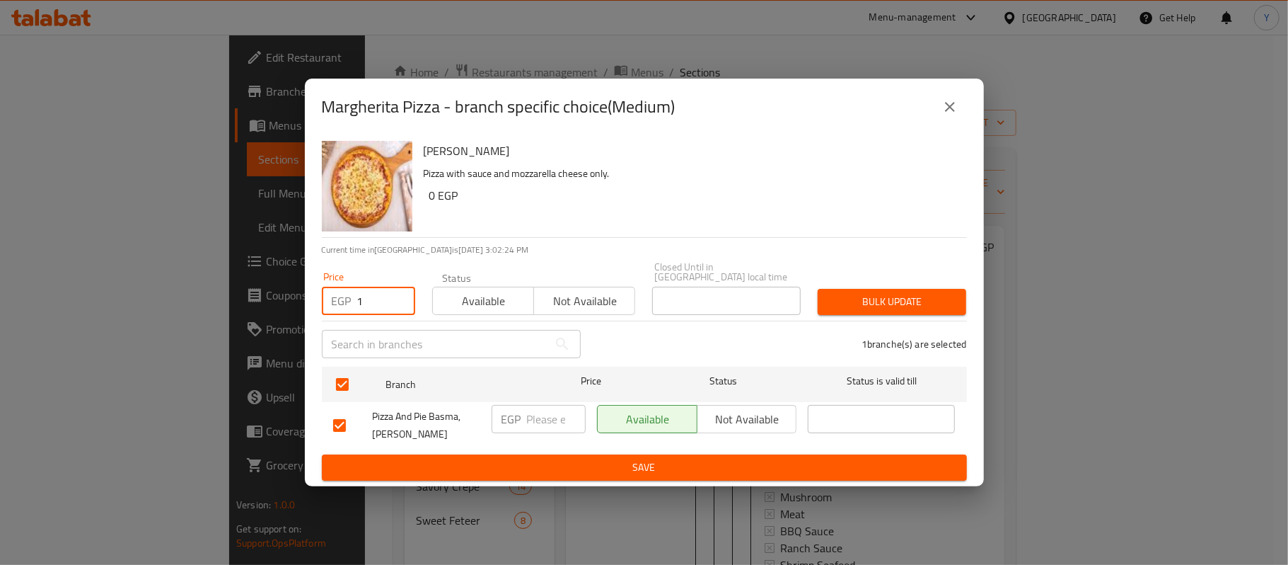
type input "1"
click at [398, 295] on input "1" at bounding box center [386, 301] width 58 height 28
type input "85"
click at [843, 293] on span "Bulk update" at bounding box center [892, 302] width 126 height 18
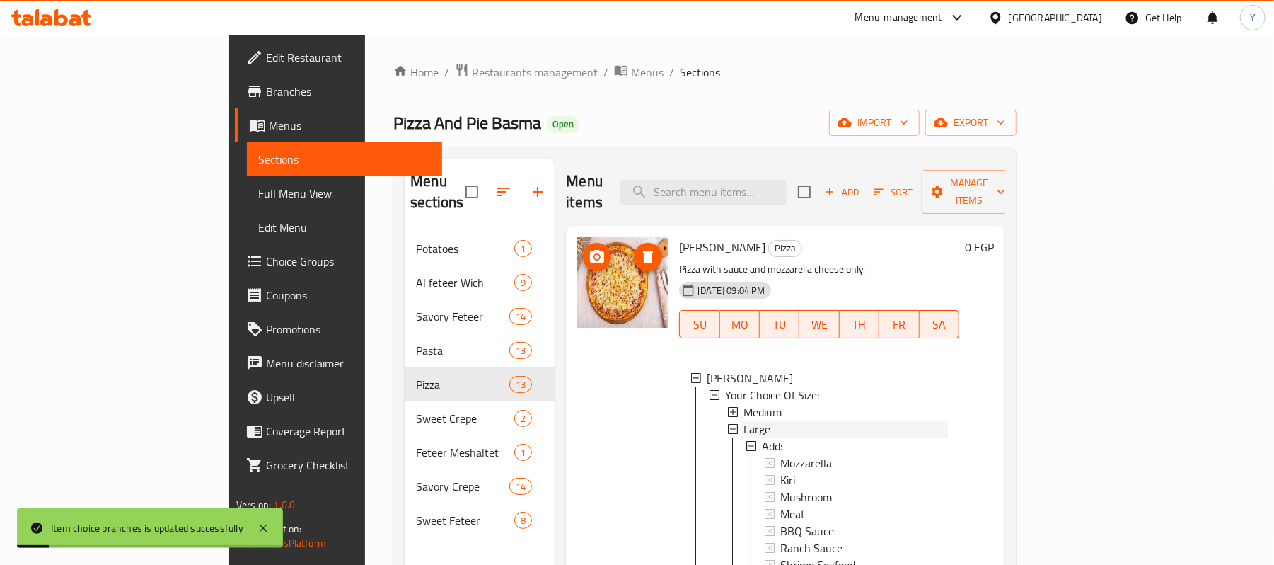
click at [754, 420] on div "Large" at bounding box center [846, 428] width 204 height 17
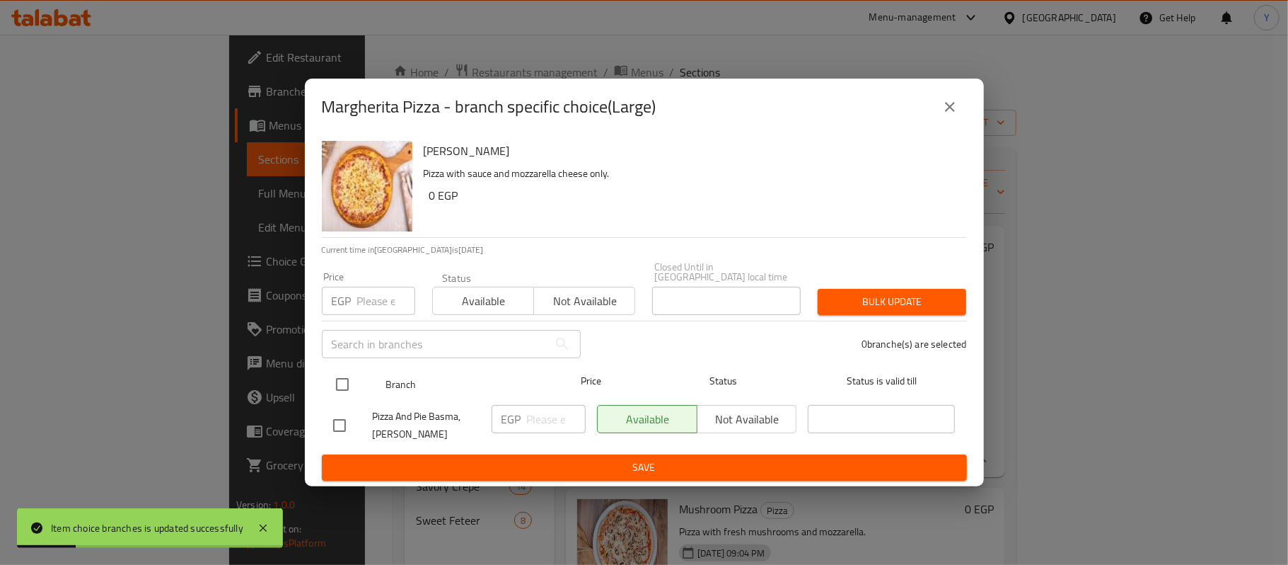
click at [334, 383] on input "checkbox" at bounding box center [343, 384] width 30 height 30
checkbox input "true"
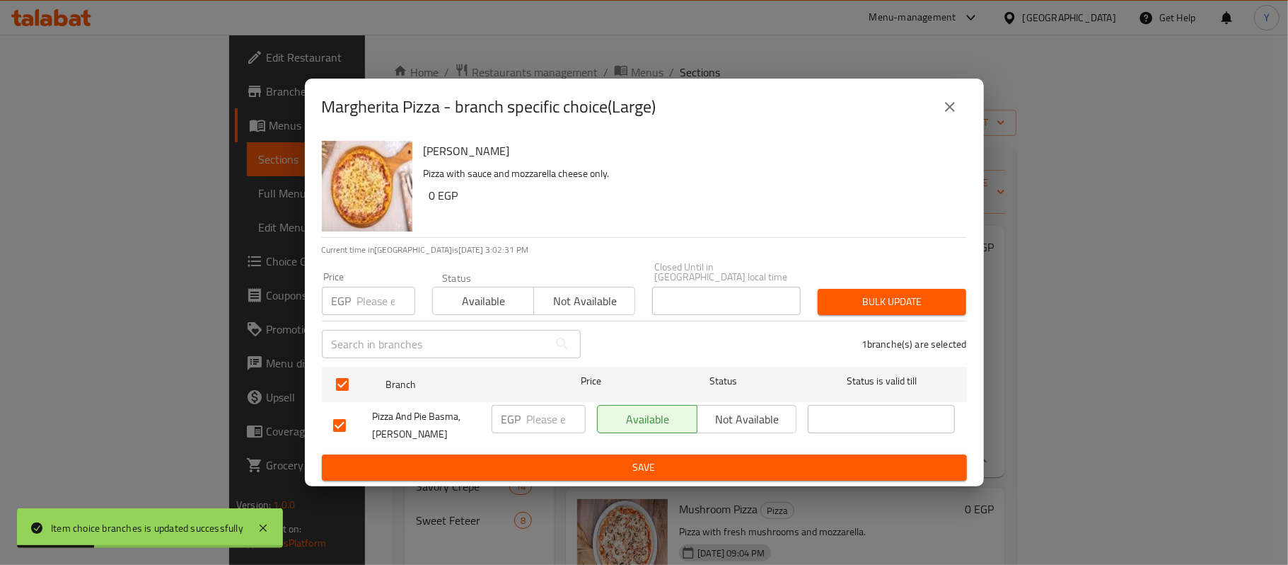
click at [351, 307] on div "EGP Price" at bounding box center [368, 301] width 93 height 28
type input "130"
click at [899, 301] on span "Bulk update" at bounding box center [892, 302] width 126 height 18
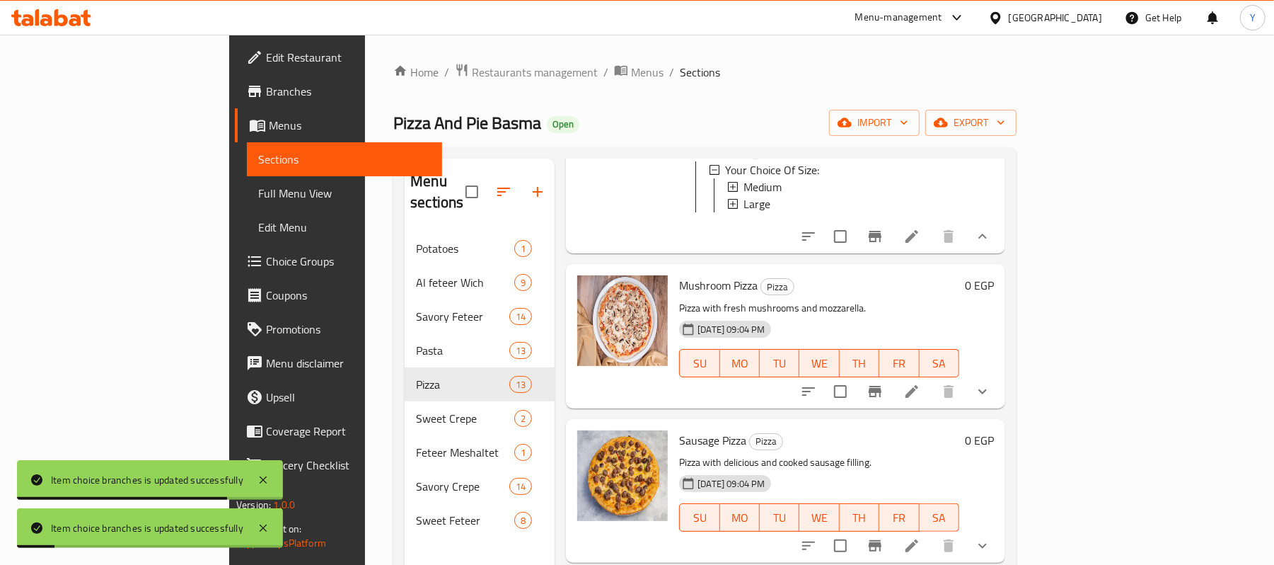
scroll to position [283, 0]
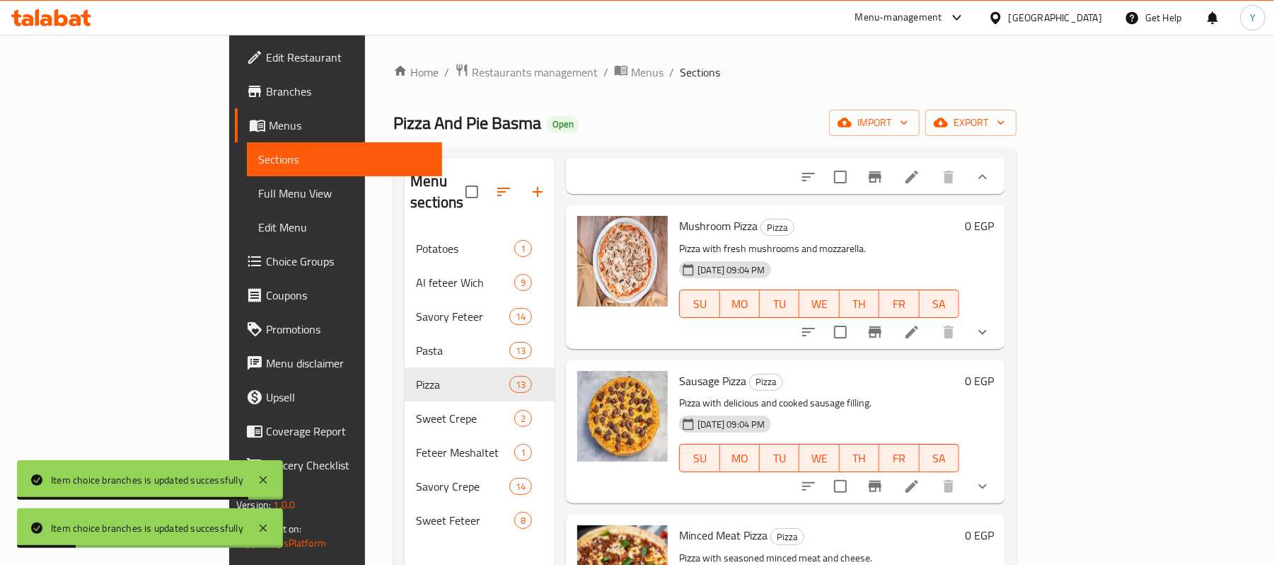
click at [1000, 331] on button "show more" at bounding box center [983, 332] width 34 height 34
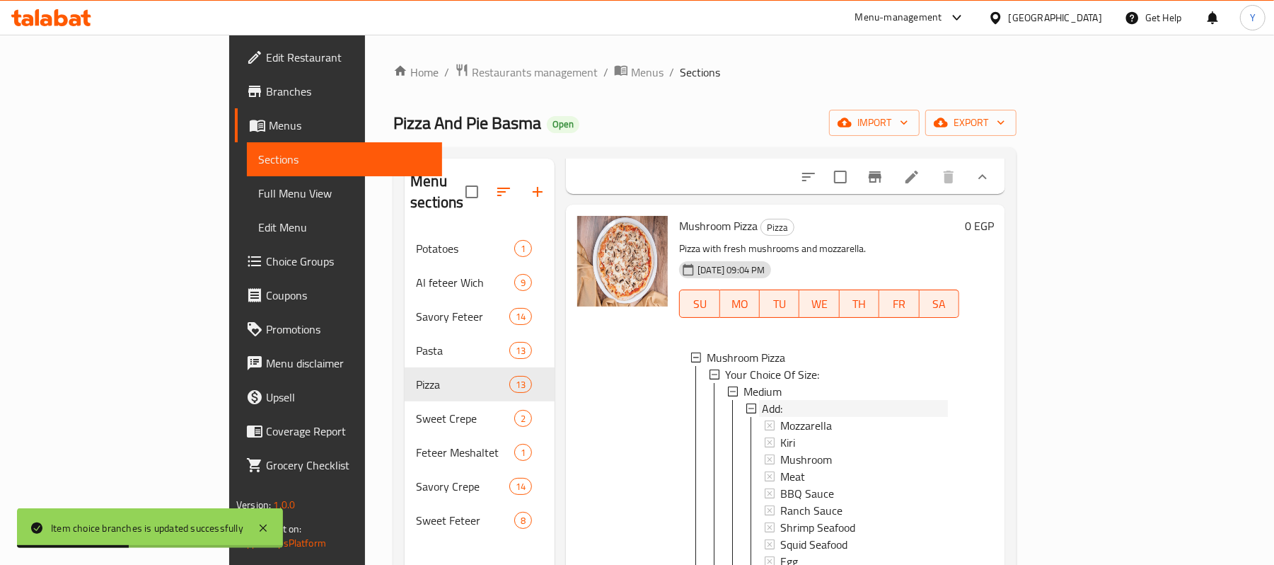
click at [762, 400] on span "Add:" at bounding box center [772, 408] width 21 height 17
click at [744, 383] on div "Medium" at bounding box center [846, 391] width 204 height 17
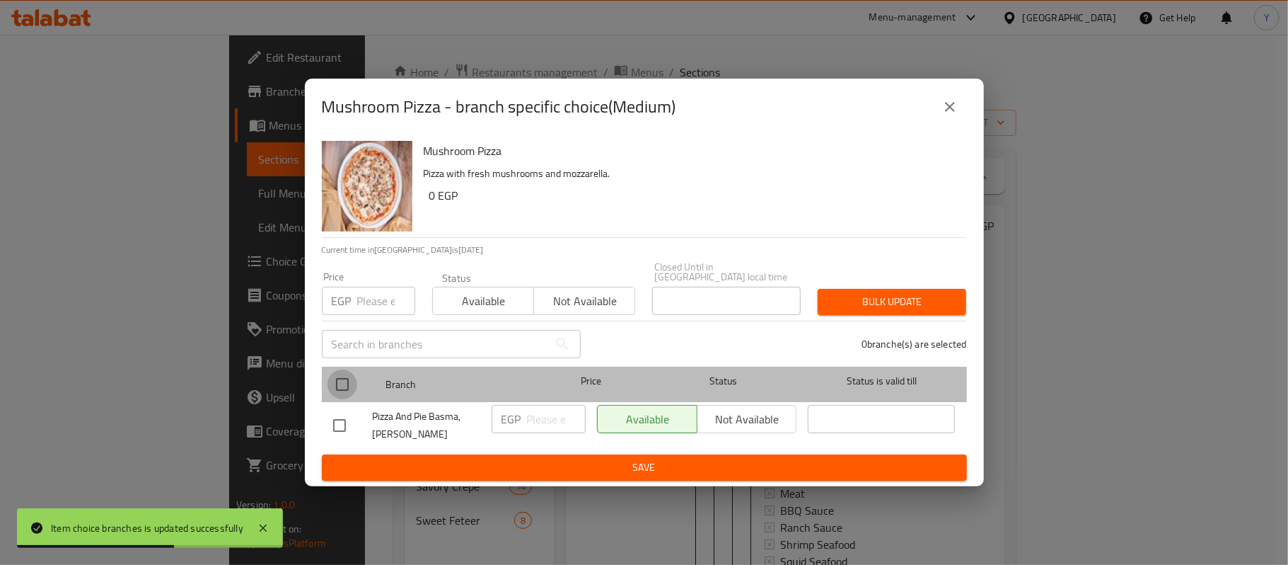
click at [347, 372] on input "checkbox" at bounding box center [343, 384] width 30 height 30
checkbox input "true"
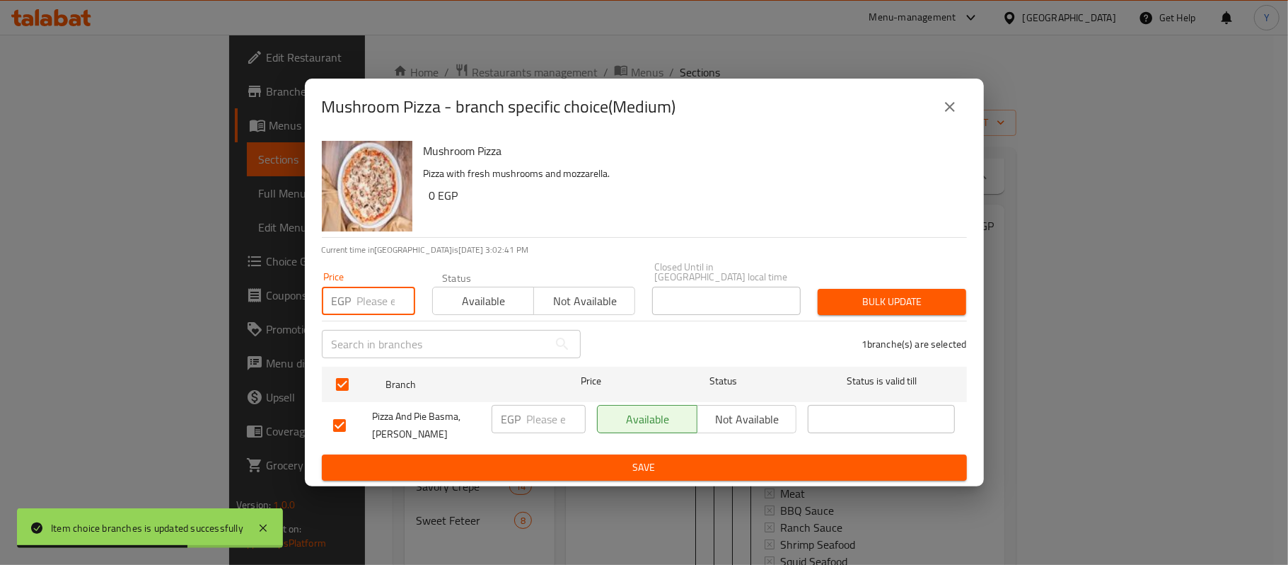
click at [372, 299] on input "number" at bounding box center [386, 301] width 58 height 28
type input "110"
click at [882, 293] on span "Bulk update" at bounding box center [892, 302] width 126 height 18
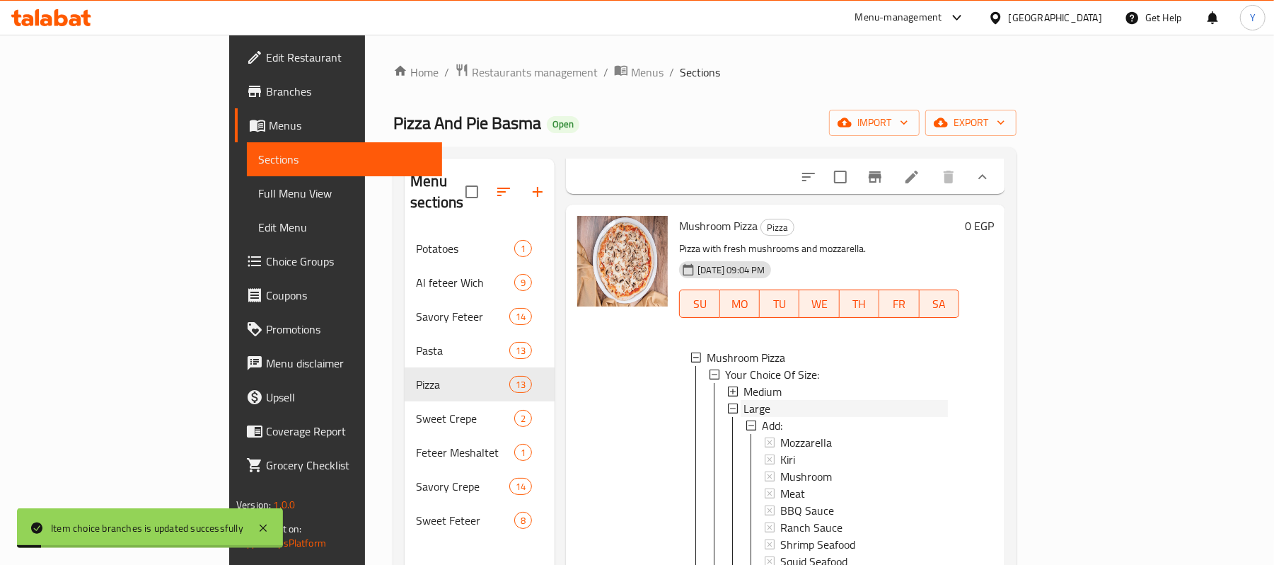
click at [744, 400] on span "Large" at bounding box center [757, 408] width 27 height 17
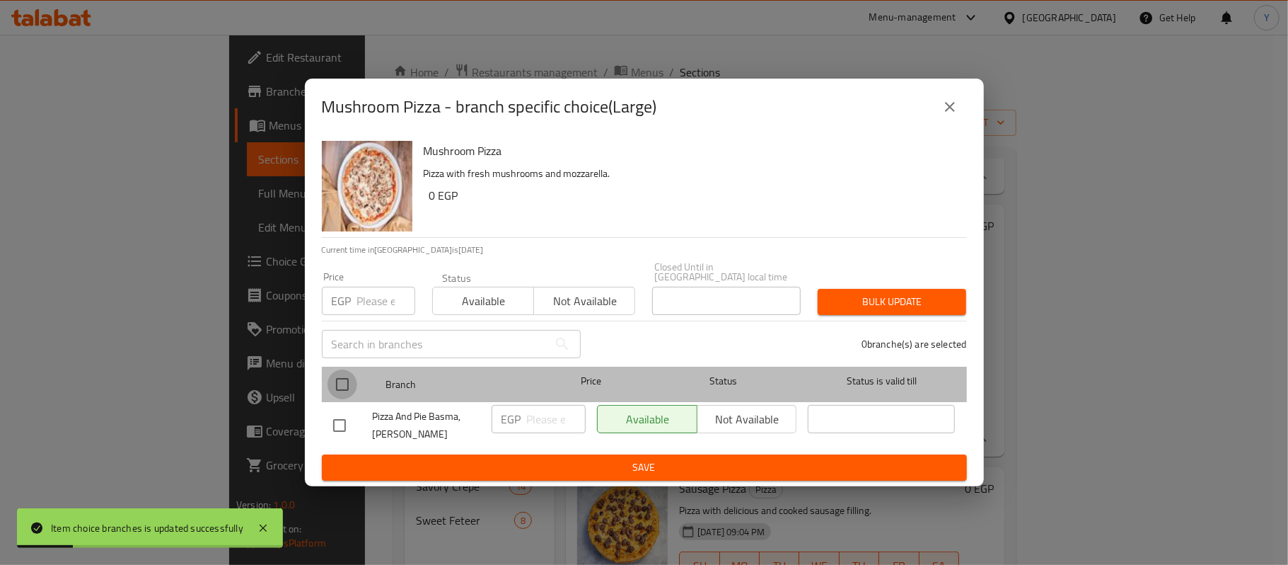
click at [344, 376] on input "checkbox" at bounding box center [343, 384] width 30 height 30
checkbox input "true"
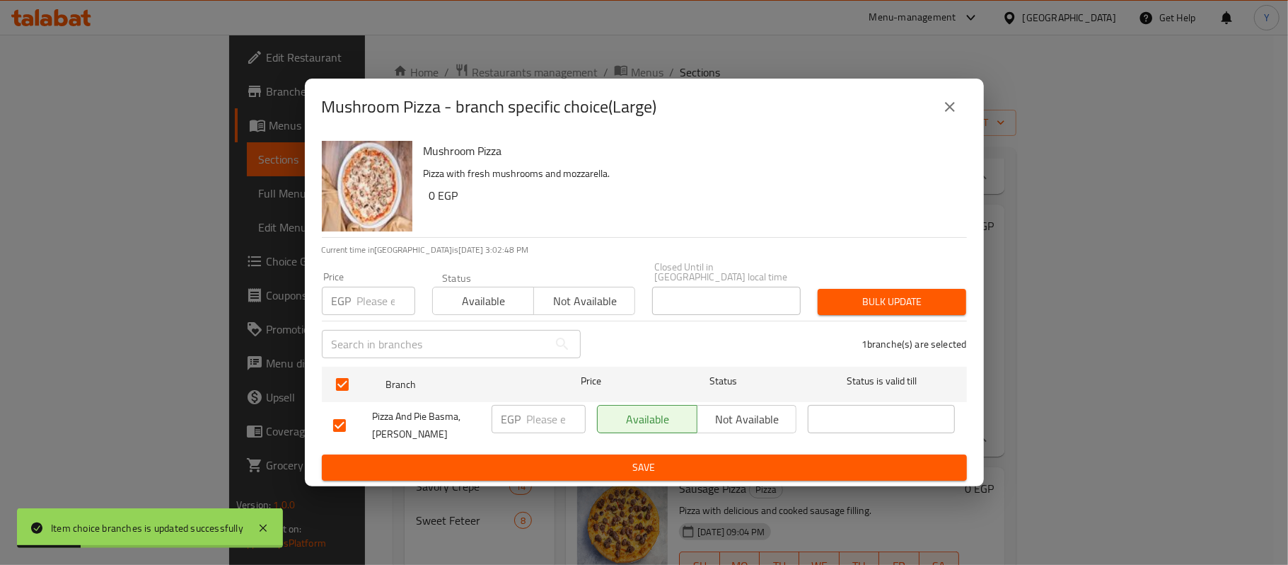
click at [351, 306] on div "EGP Price" at bounding box center [368, 301] width 93 height 28
type input "195"
click at [918, 293] on span "Bulk update" at bounding box center [892, 302] width 126 height 18
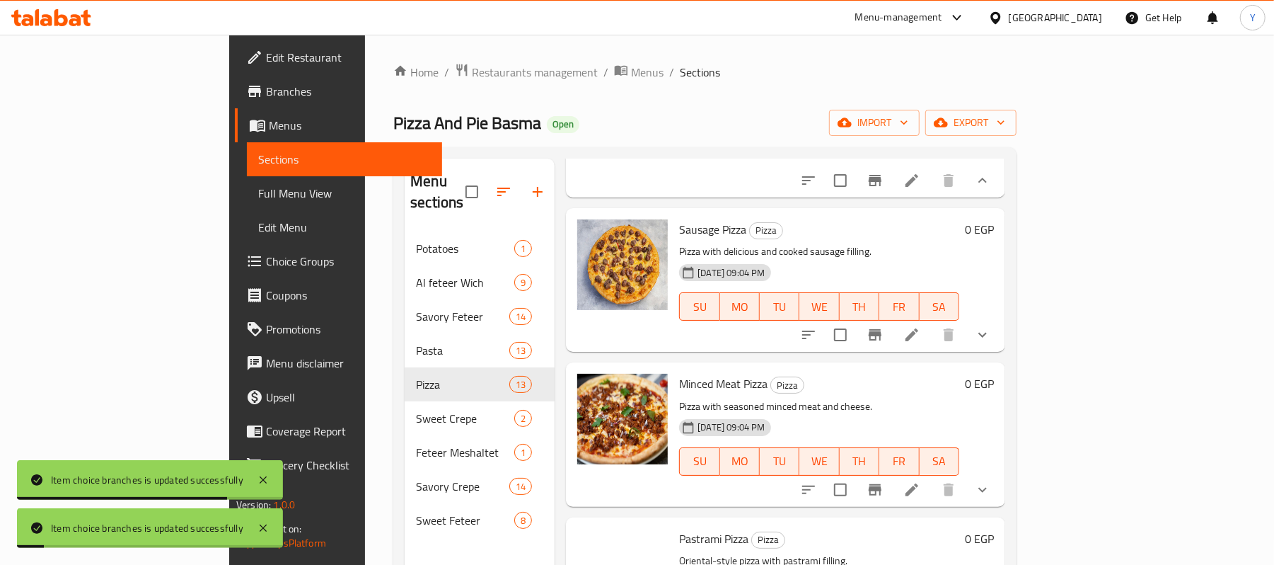
scroll to position [566, 0]
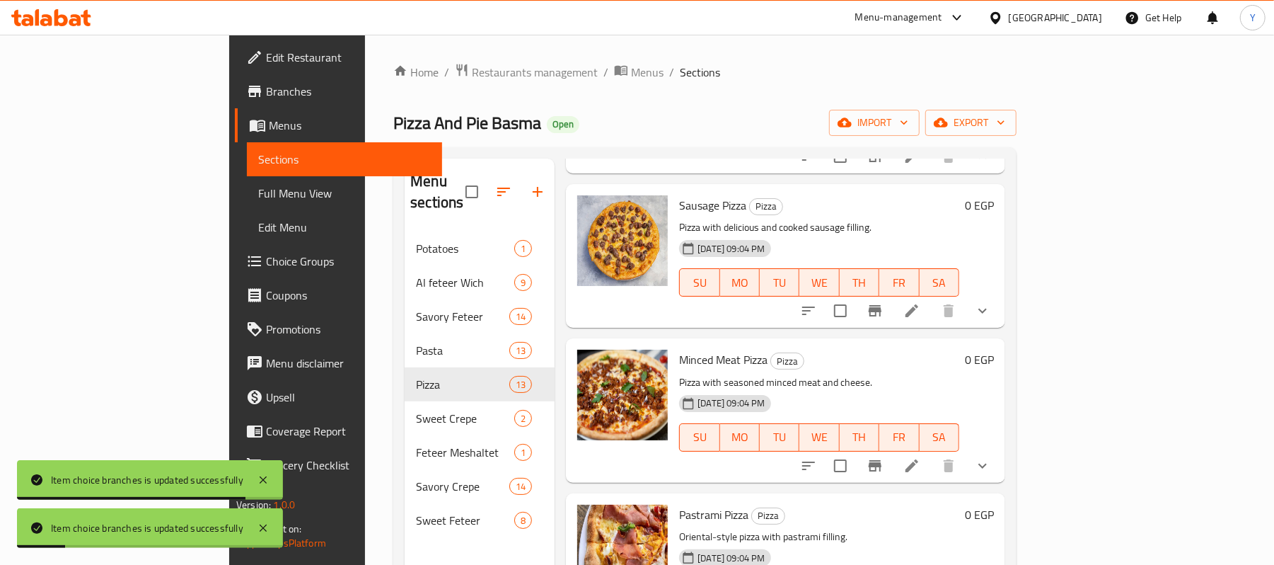
click at [991, 312] on icon "show more" at bounding box center [982, 310] width 17 height 17
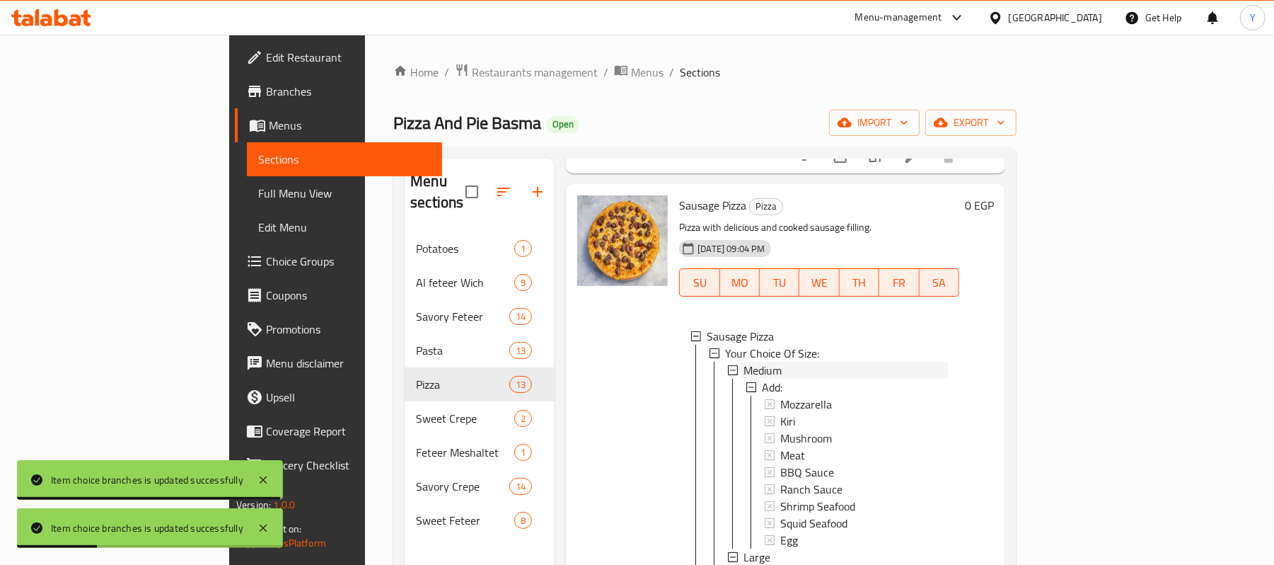
click at [744, 372] on div "Medium" at bounding box center [846, 370] width 204 height 17
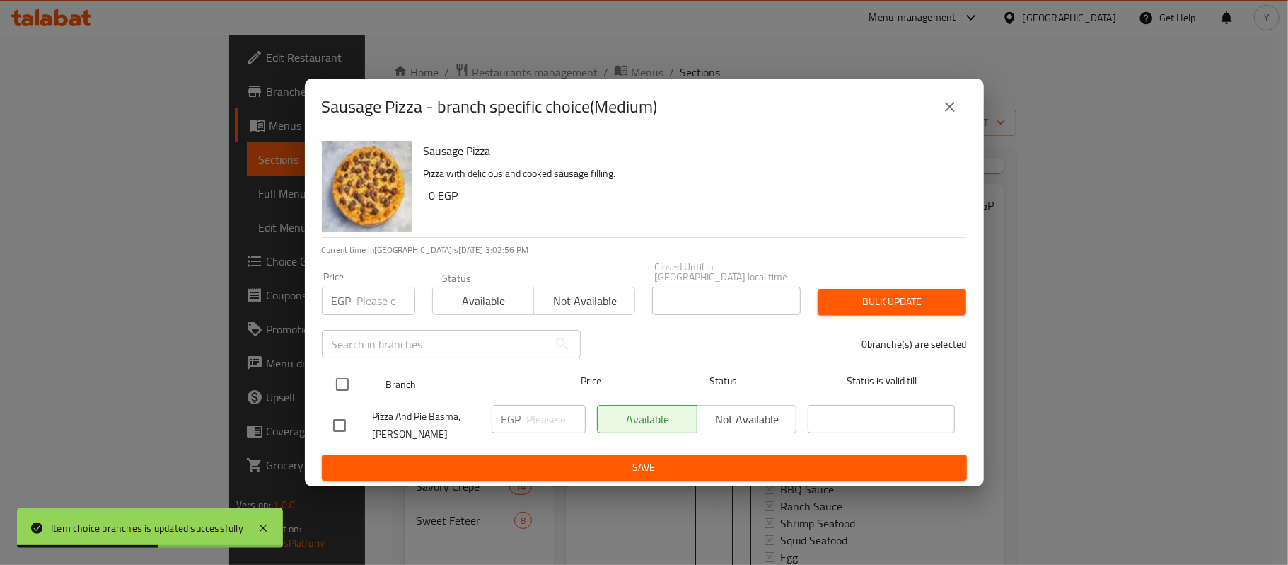
click at [337, 369] on input "checkbox" at bounding box center [343, 384] width 30 height 30
checkbox input "true"
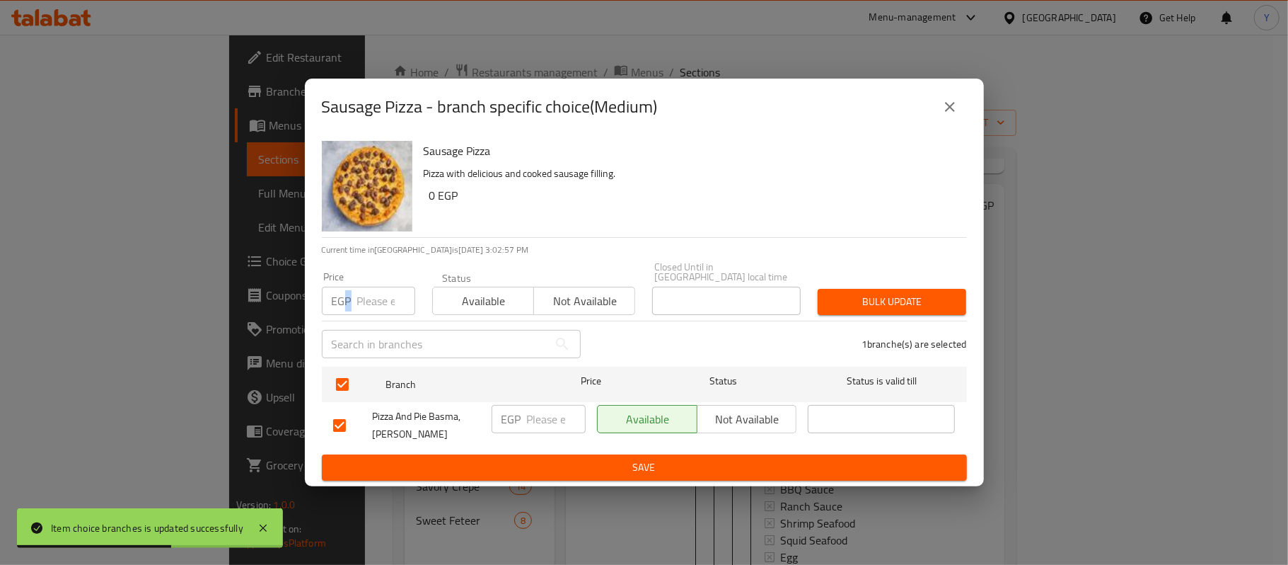
drag, startPoint x: 347, startPoint y: 303, endPoint x: 357, endPoint y: 299, distance: 11.4
click at [349, 301] on p "EGP" at bounding box center [342, 300] width 20 height 17
drag, startPoint x: 360, startPoint y: 297, endPoint x: 363, endPoint y: 304, distance: 7.6
click at [362, 301] on input "number" at bounding box center [386, 301] width 58 height 28
type input "125"
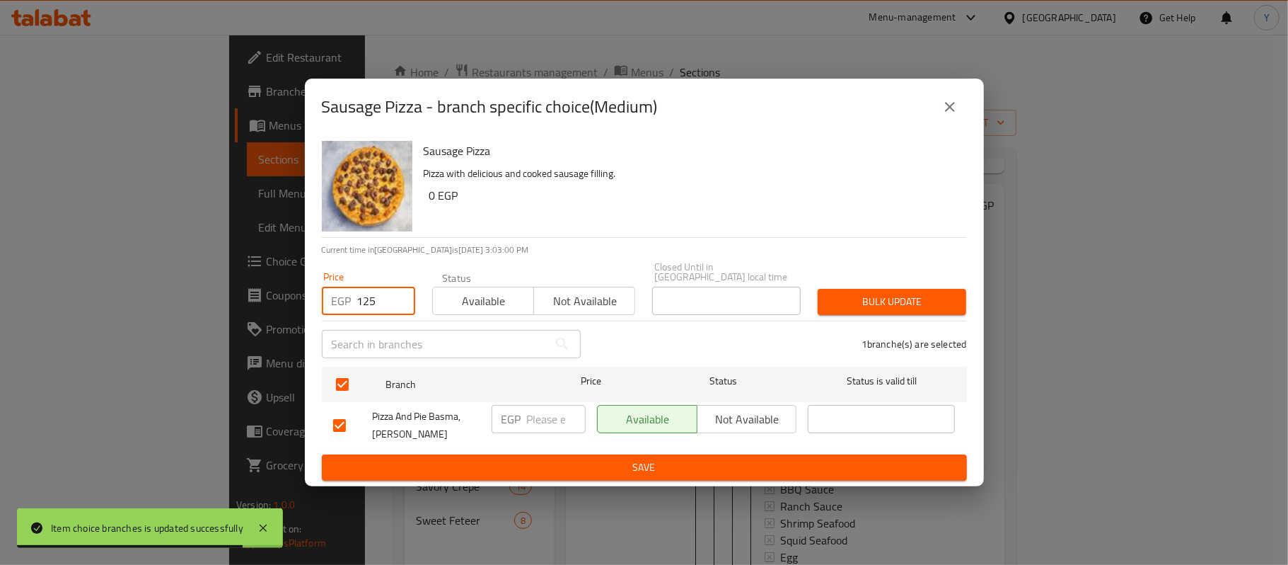
click at [925, 297] on span "Bulk update" at bounding box center [892, 302] width 126 height 18
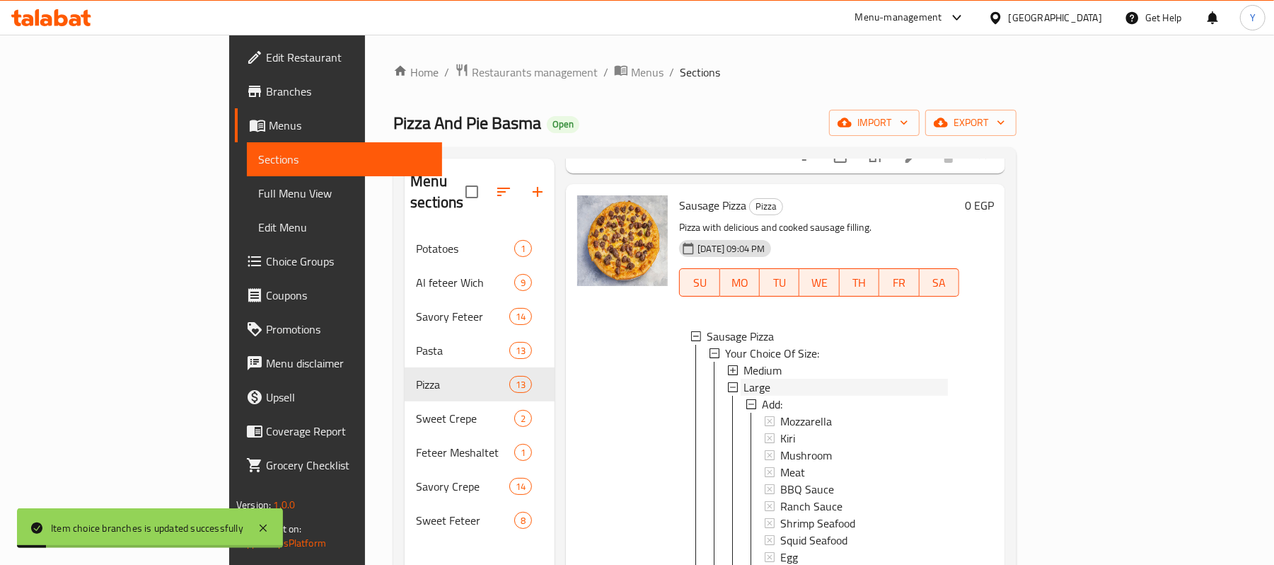
click at [744, 396] on div "Large" at bounding box center [846, 387] width 204 height 17
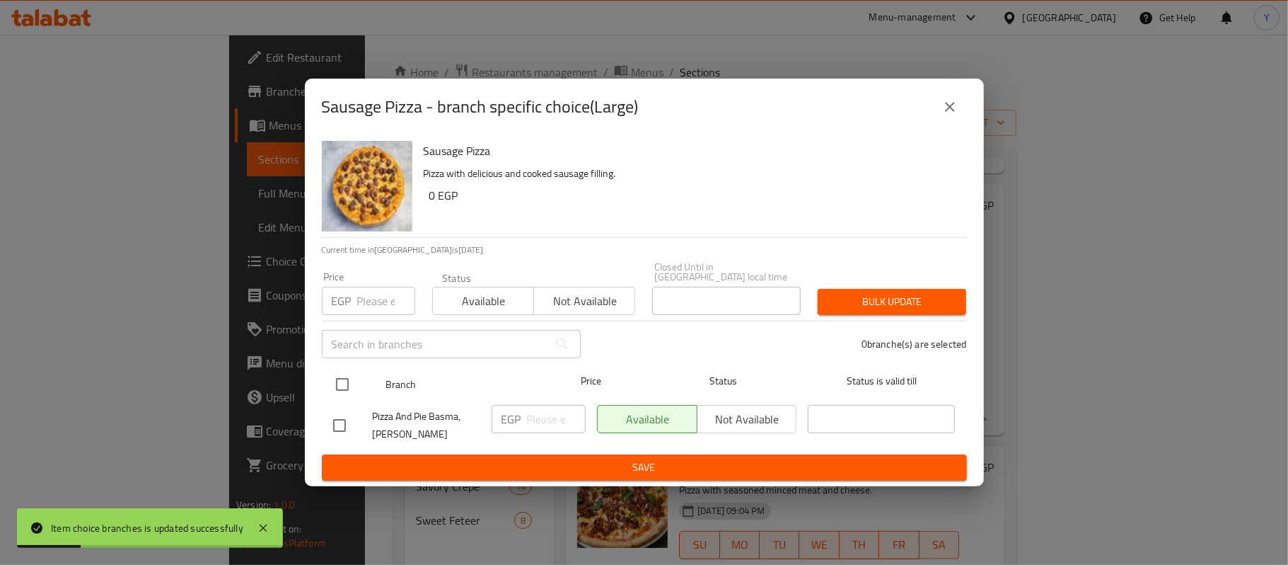
click at [344, 376] on input "checkbox" at bounding box center [343, 384] width 30 height 30
checkbox input "true"
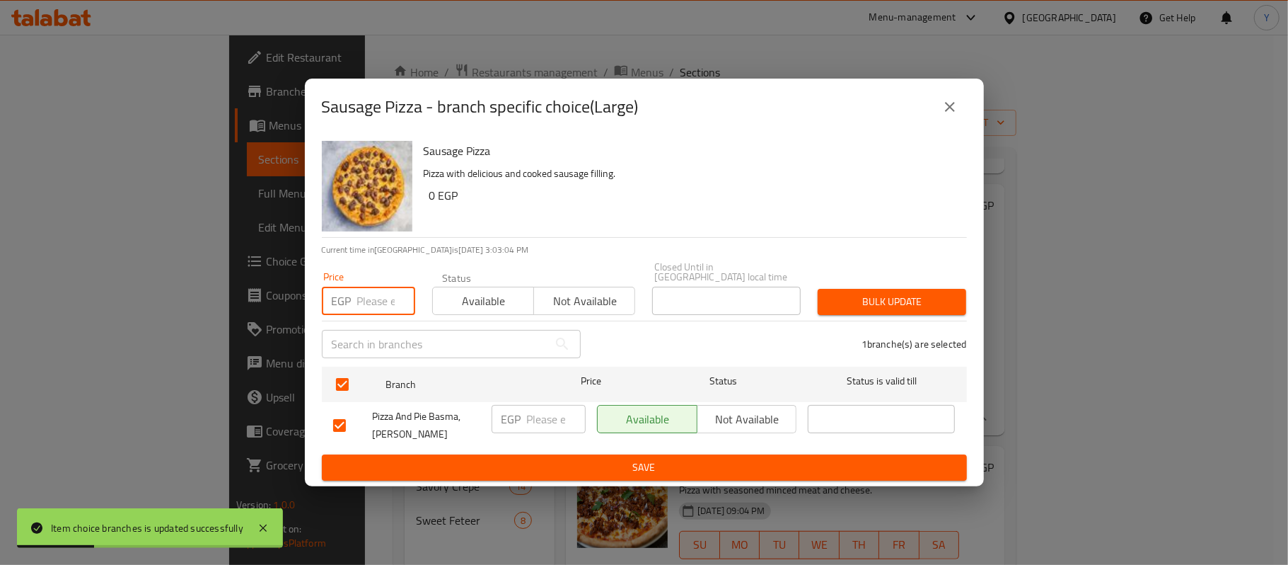
click at [382, 303] on input "number" at bounding box center [386, 301] width 58 height 28
type input "210"
drag, startPoint x: 814, startPoint y: 286, endPoint x: 833, endPoint y: 286, distance: 19.8
click at [824, 286] on div "Bulk update" at bounding box center [892, 301] width 166 height 43
click at [838, 289] on button "Bulk update" at bounding box center [892, 302] width 149 height 26
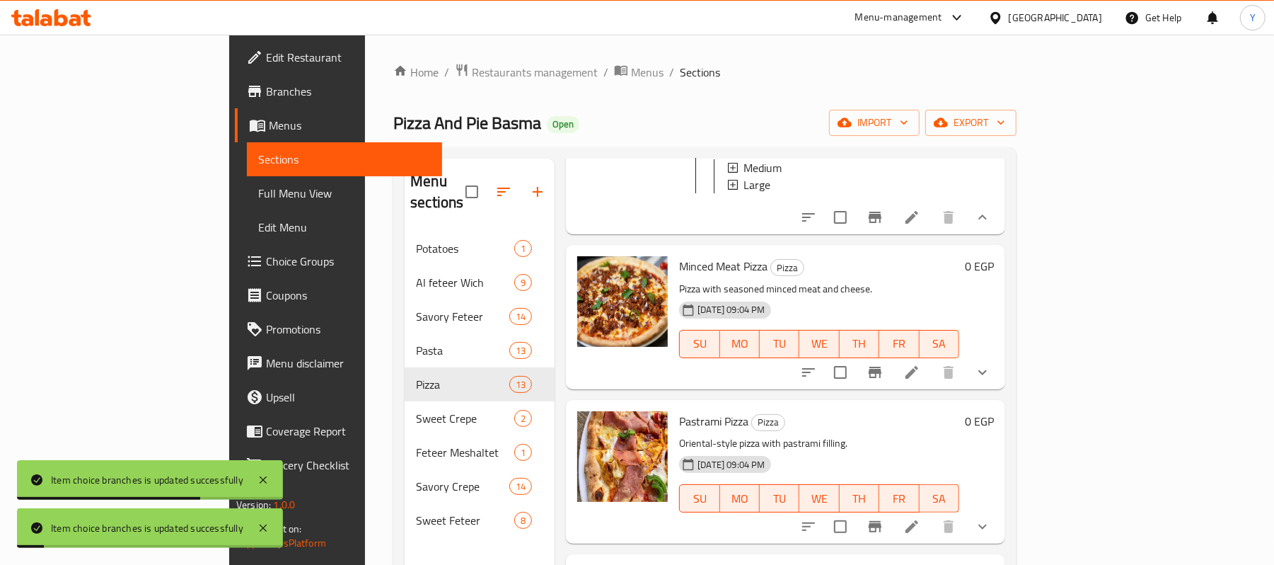
scroll to position [849, 0]
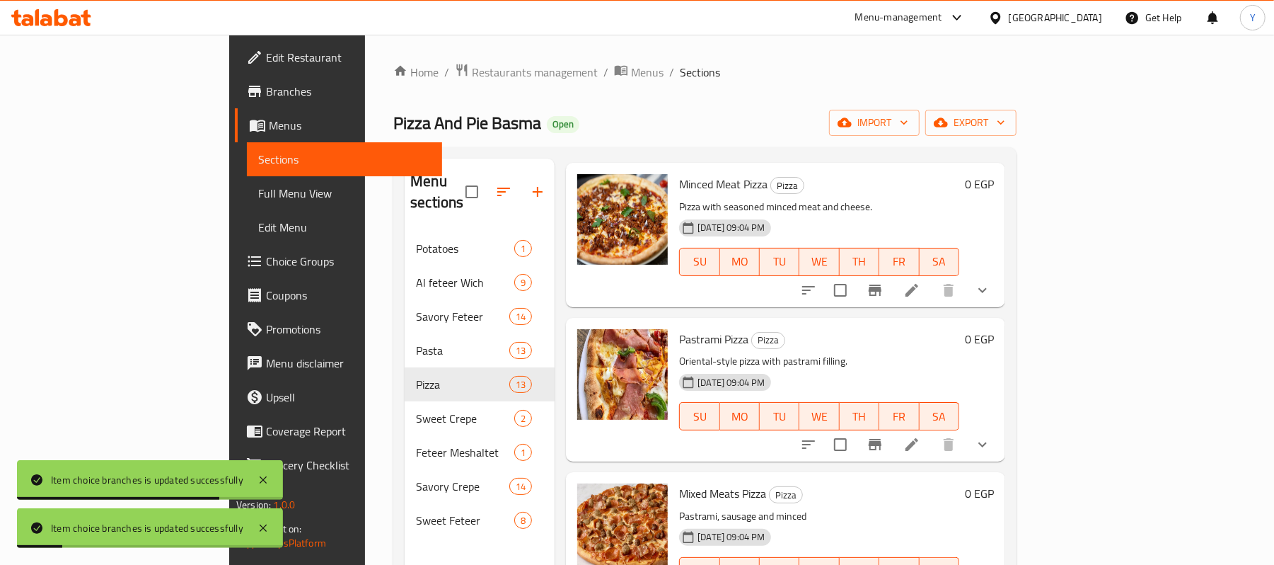
click at [991, 299] on icon "show more" at bounding box center [982, 290] width 17 height 17
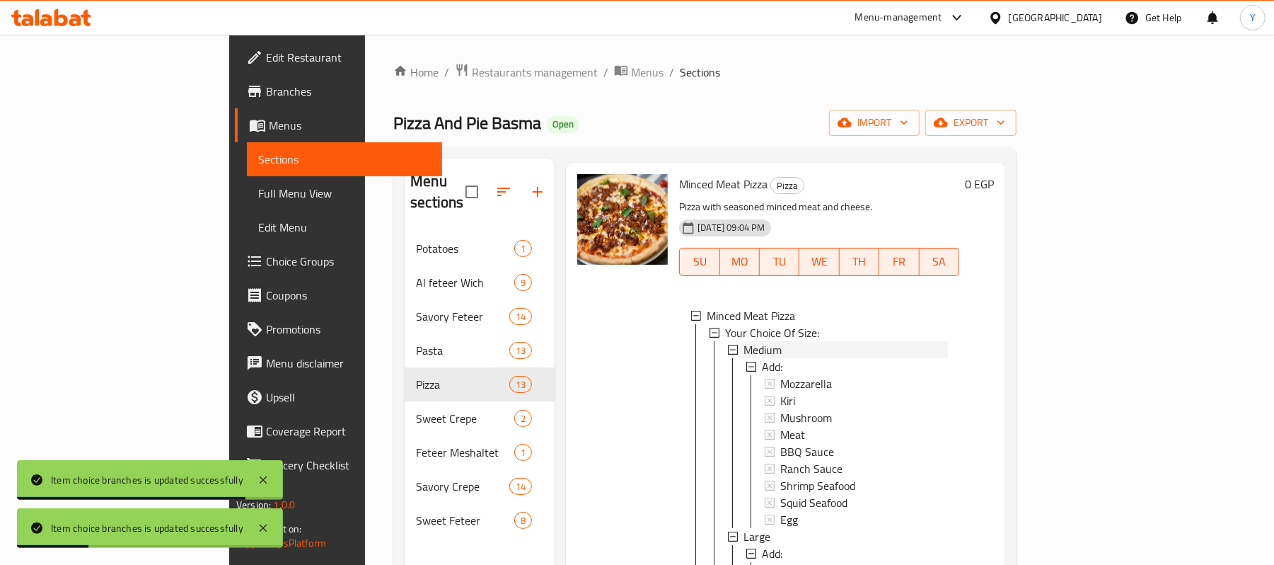
click at [744, 358] on span "Medium" at bounding box center [763, 349] width 38 height 17
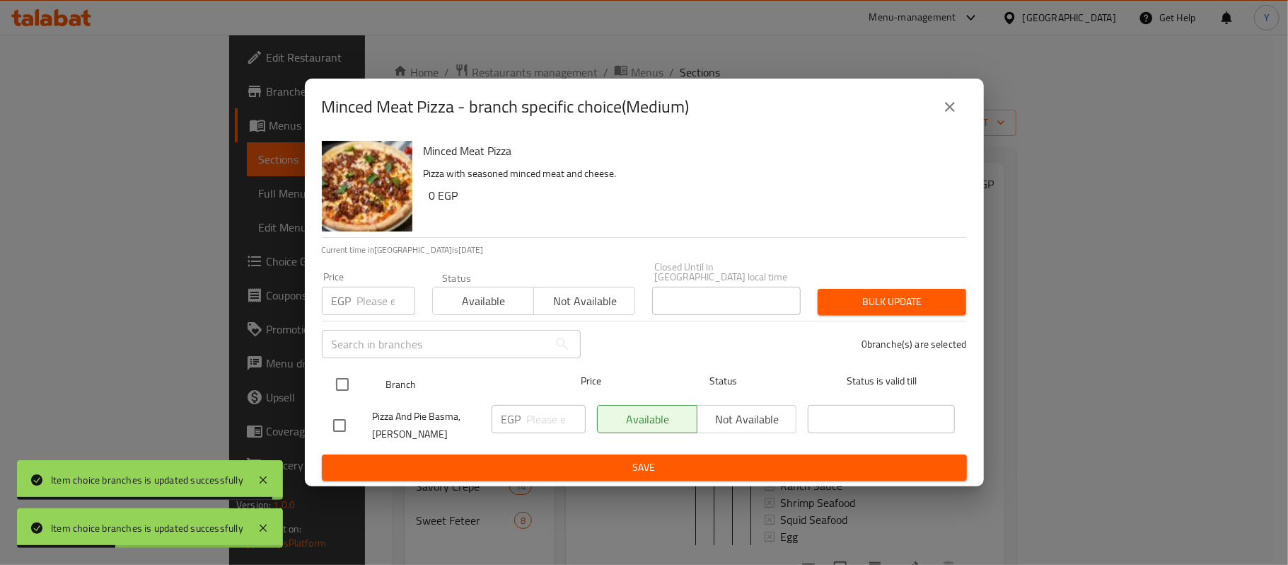
click at [346, 369] on input "checkbox" at bounding box center [343, 384] width 30 height 30
checkbox input "true"
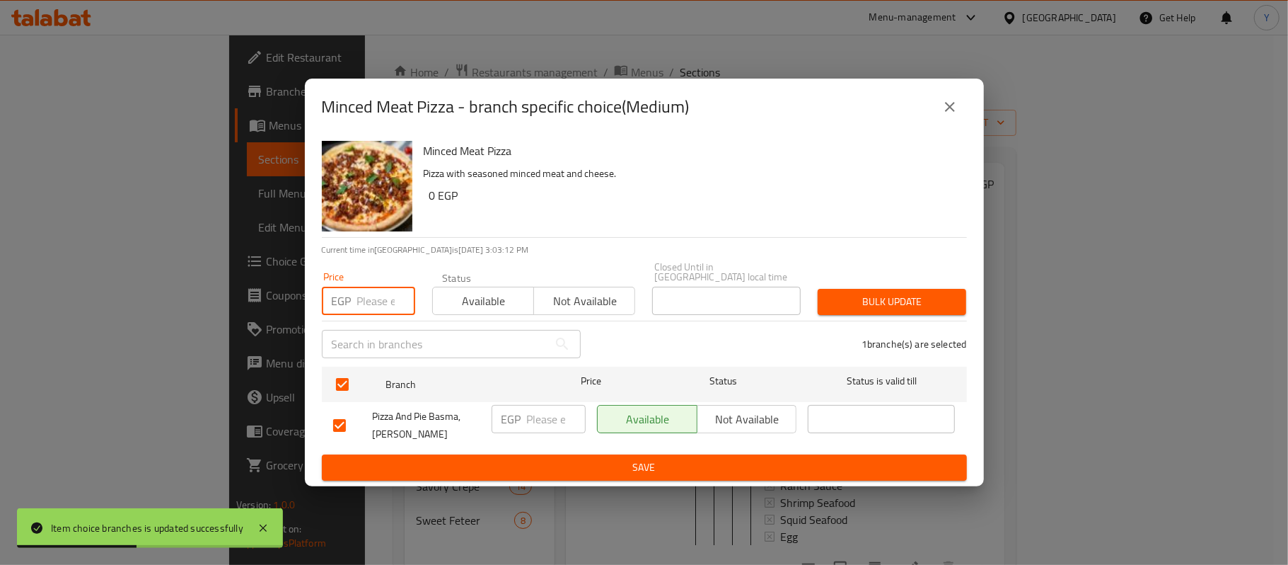
click at [369, 287] on input "number" at bounding box center [386, 301] width 58 height 28
type input "120"
click at [849, 301] on span "Bulk update" at bounding box center [892, 302] width 126 height 18
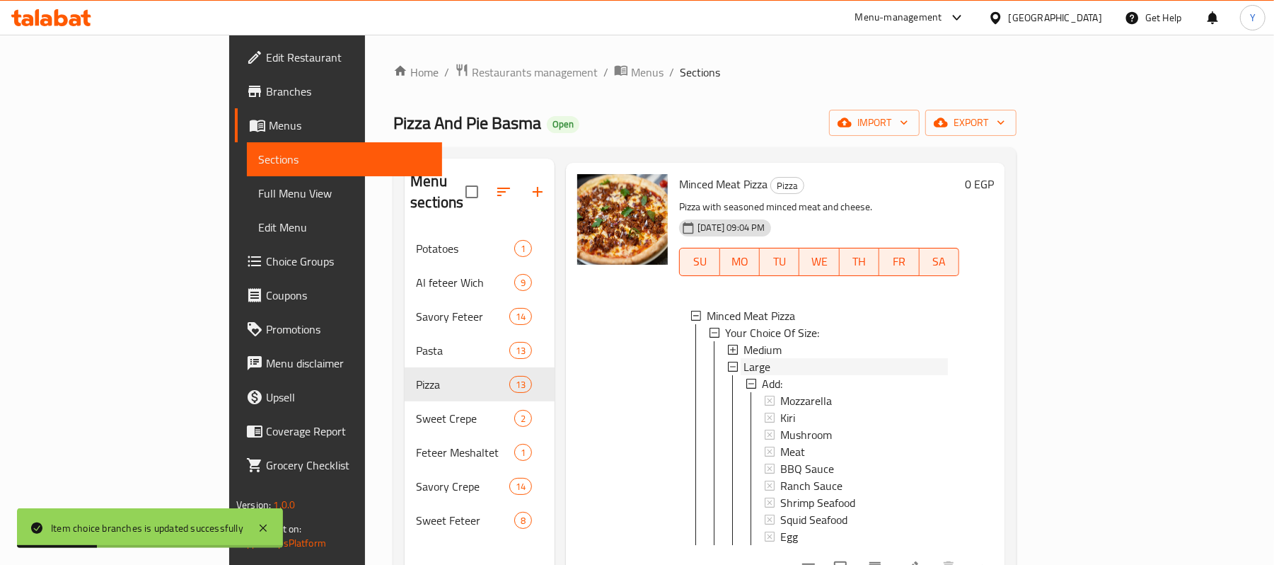
click at [744, 375] on div "Large" at bounding box center [846, 366] width 204 height 17
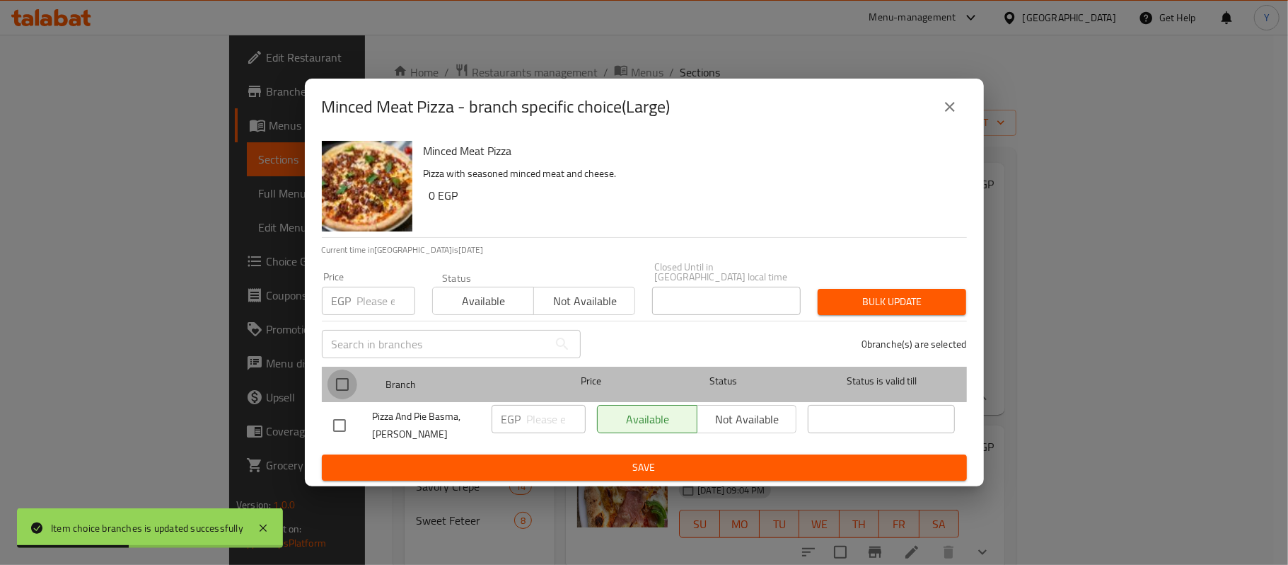
click at [343, 369] on input "checkbox" at bounding box center [343, 384] width 30 height 30
checkbox input "true"
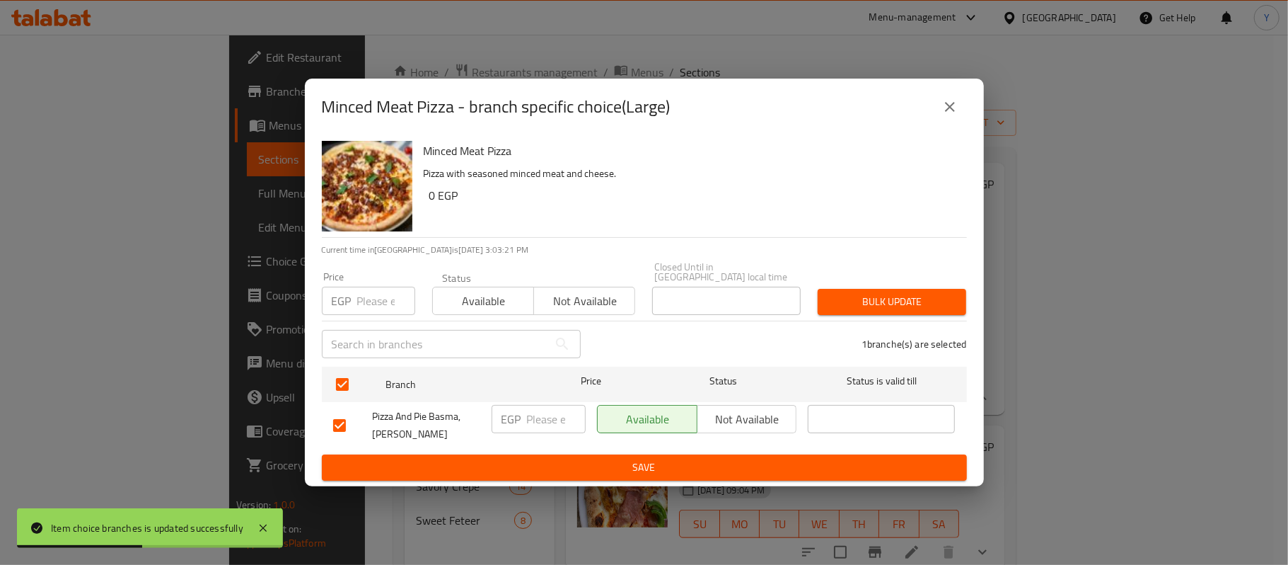
click at [354, 314] on div "Price EGP Price" at bounding box center [368, 293] width 110 height 60
click at [366, 301] on input "number" at bounding box center [386, 301] width 58 height 28
type input "210"
click at [912, 297] on span "Bulk update" at bounding box center [892, 302] width 126 height 18
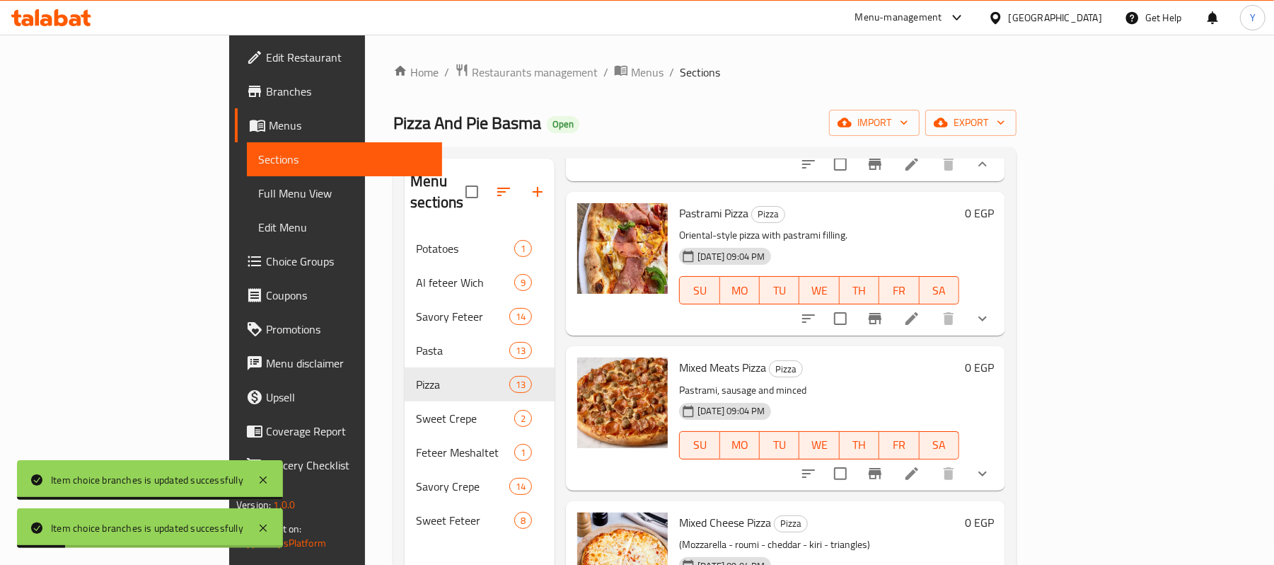
scroll to position [1132, 0]
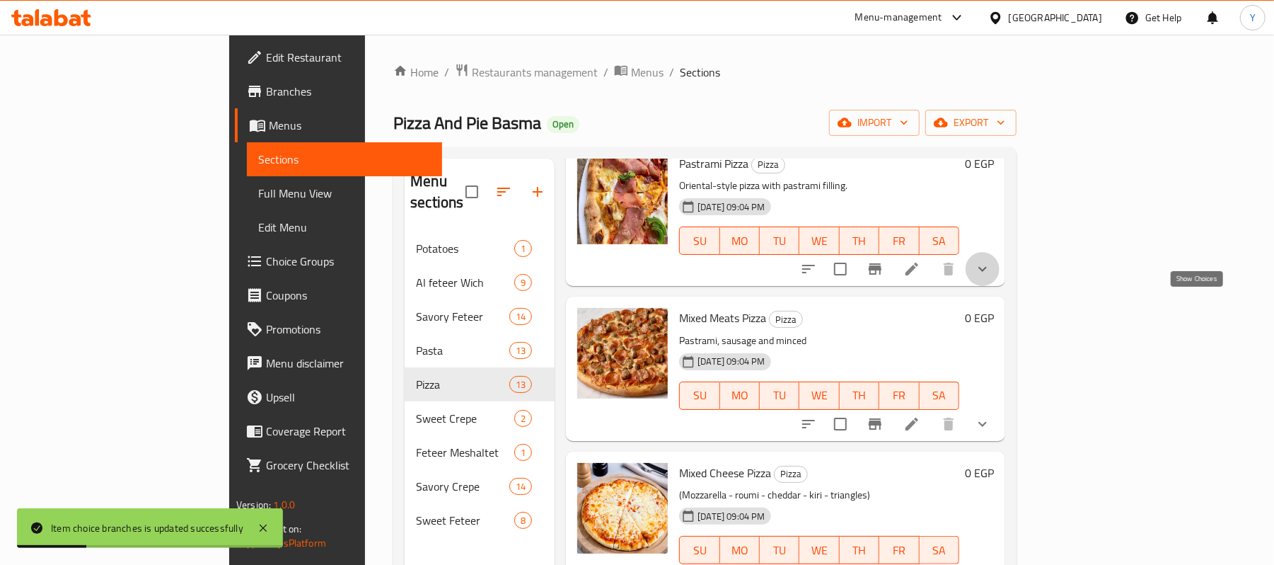
click at [991, 277] on icon "show more" at bounding box center [982, 268] width 17 height 17
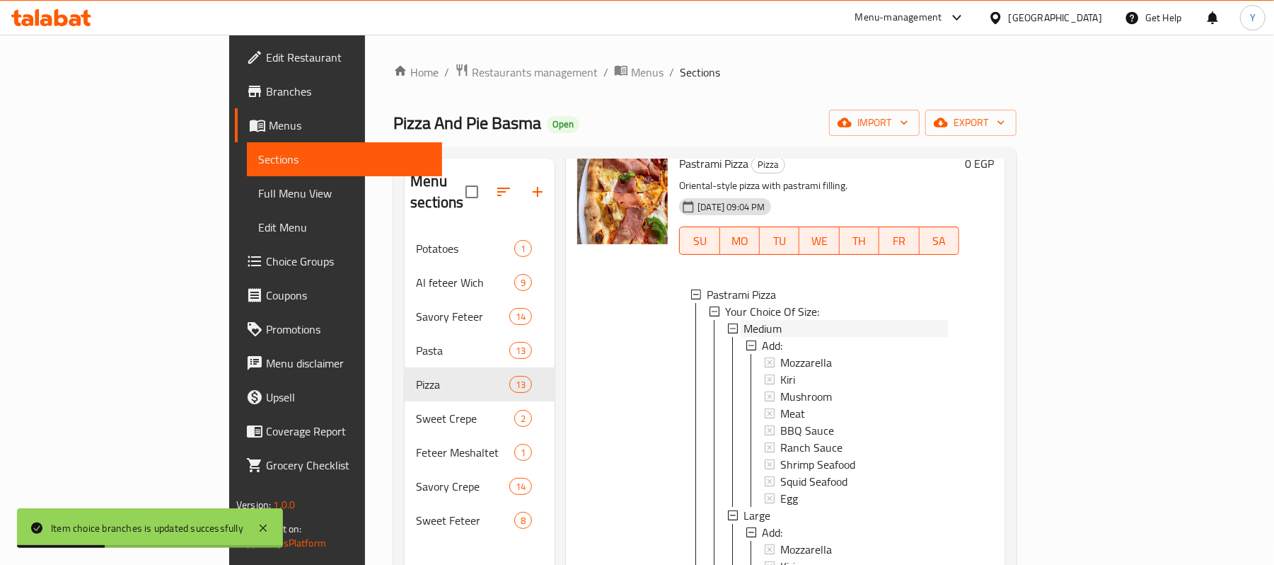
click at [744, 337] on span "Medium" at bounding box center [763, 328] width 38 height 17
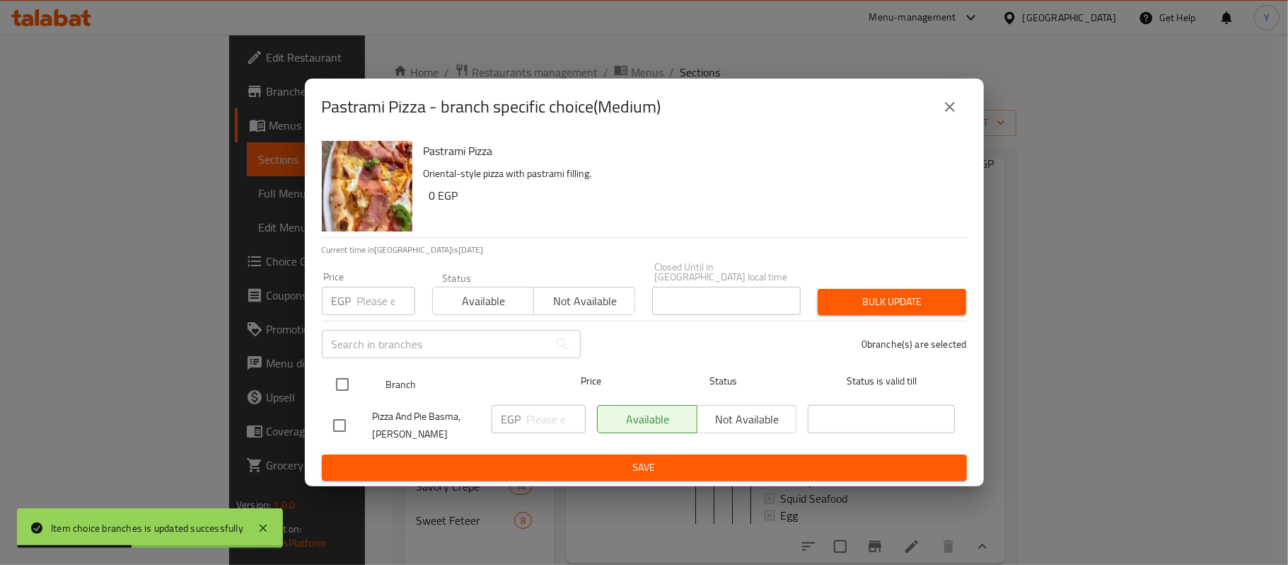
click at [345, 369] on input "checkbox" at bounding box center [343, 384] width 30 height 30
checkbox input "true"
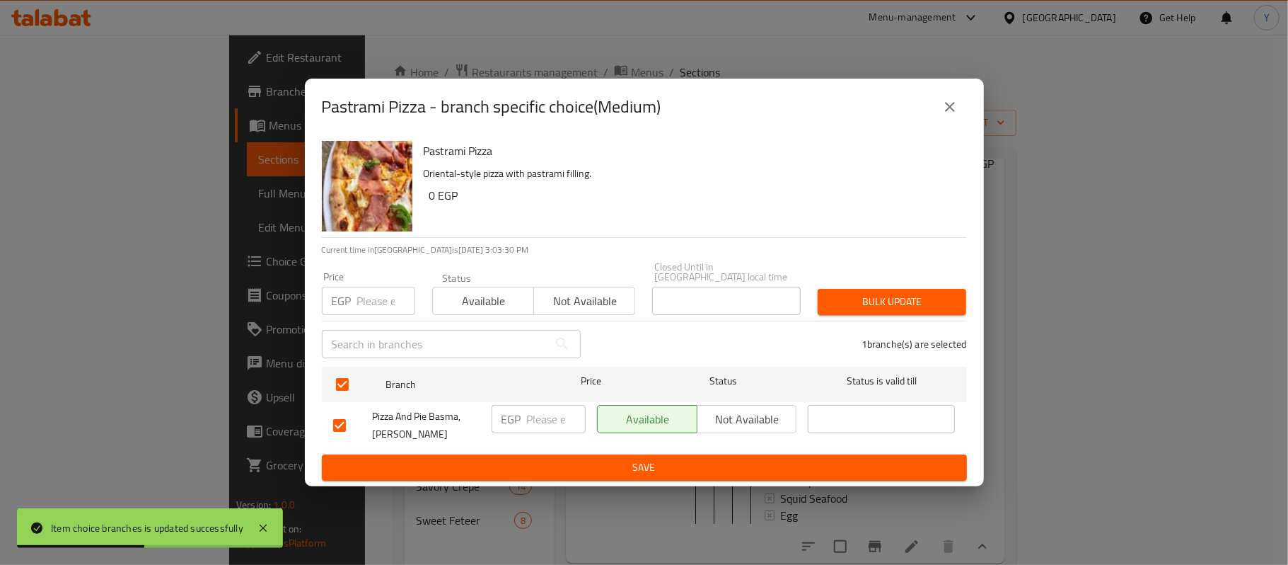
click at [360, 293] on input "number" at bounding box center [386, 301] width 58 height 28
type input "130"
click at [853, 280] on div "Bulk update" at bounding box center [892, 301] width 166 height 43
click at [858, 293] on span "Bulk update" at bounding box center [892, 302] width 126 height 18
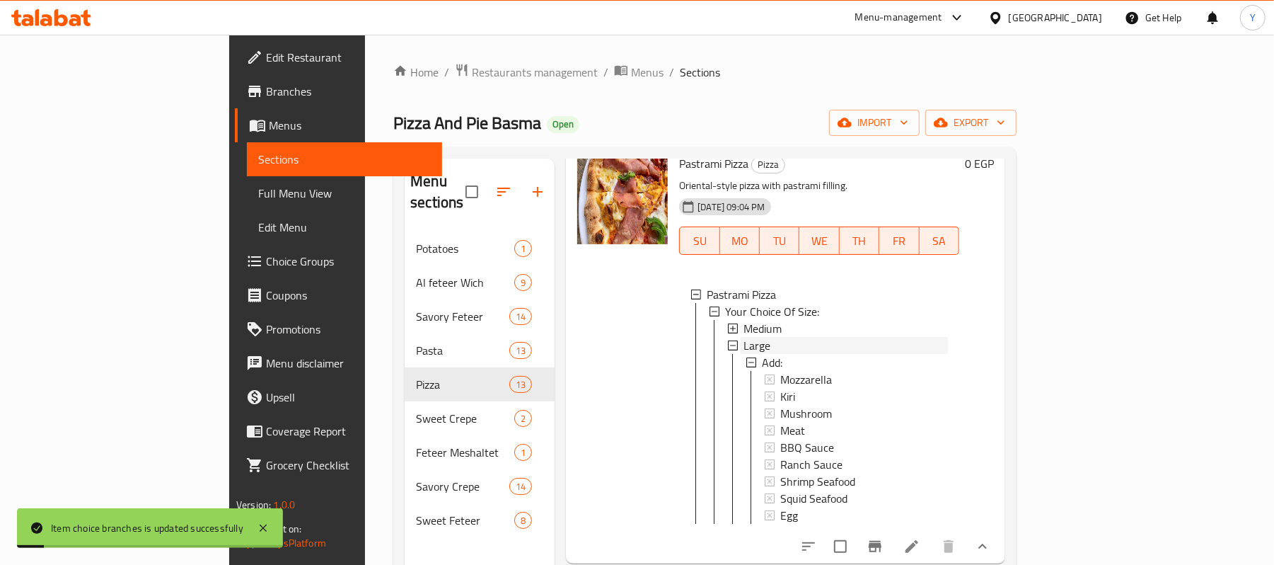
click at [744, 354] on span "Large" at bounding box center [757, 345] width 27 height 17
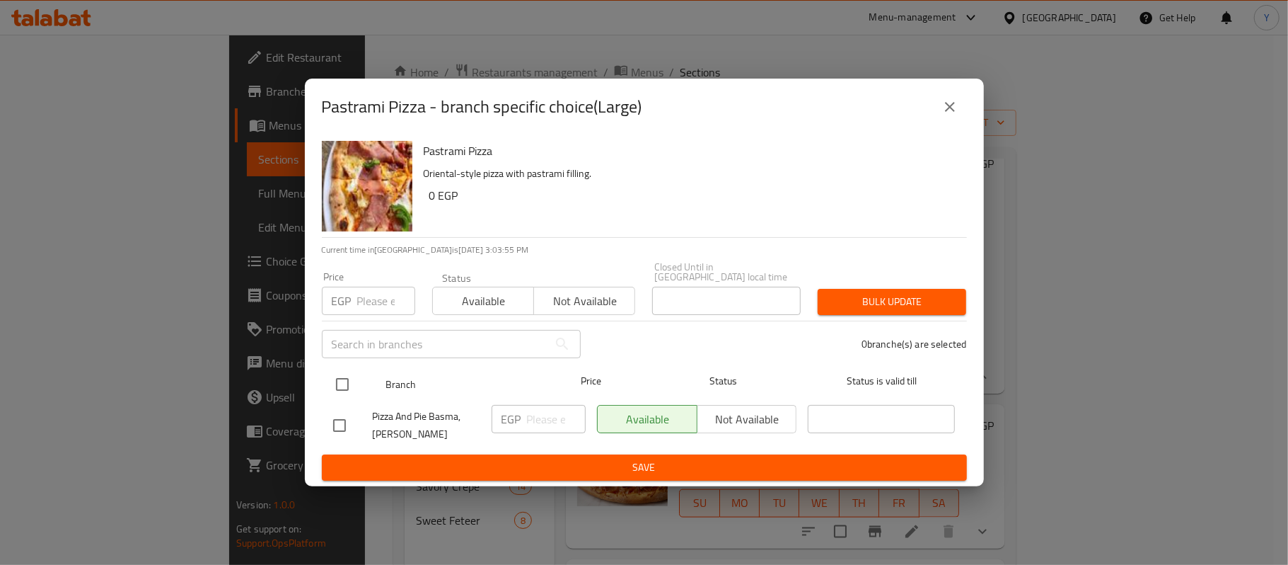
click at [338, 375] on input "checkbox" at bounding box center [343, 384] width 30 height 30
checkbox input "true"
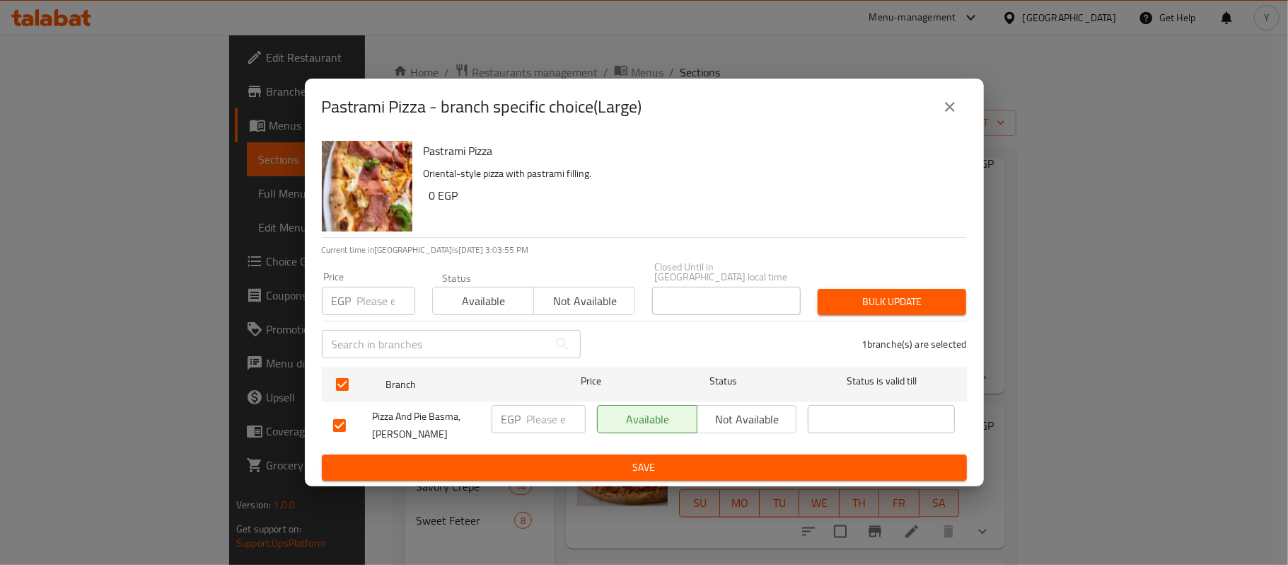
click at [366, 287] on input "number" at bounding box center [386, 301] width 58 height 28
type input "220"
click at [907, 301] on span "Bulk update" at bounding box center [892, 302] width 126 height 18
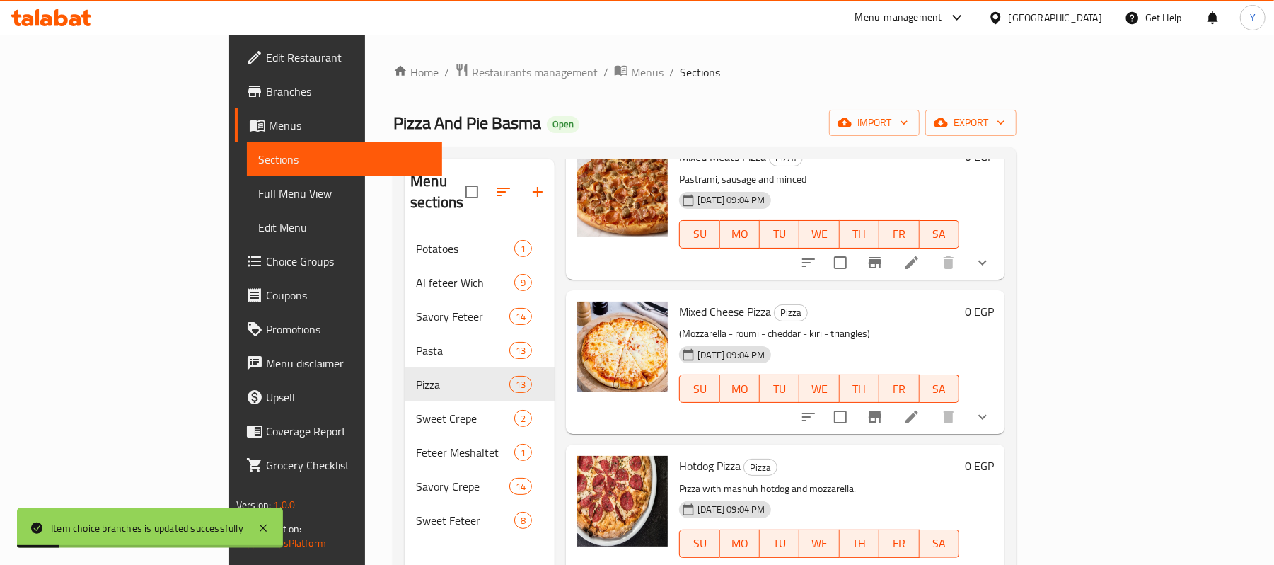
scroll to position [1415, 0]
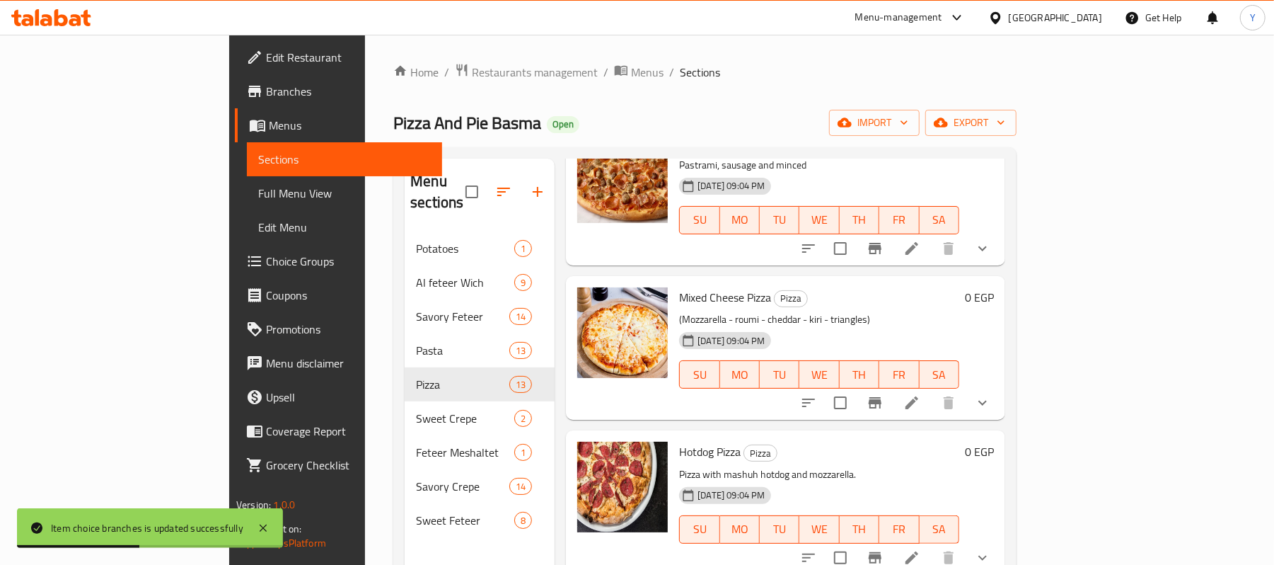
click at [1000, 265] on button "show more" at bounding box center [983, 248] width 34 height 34
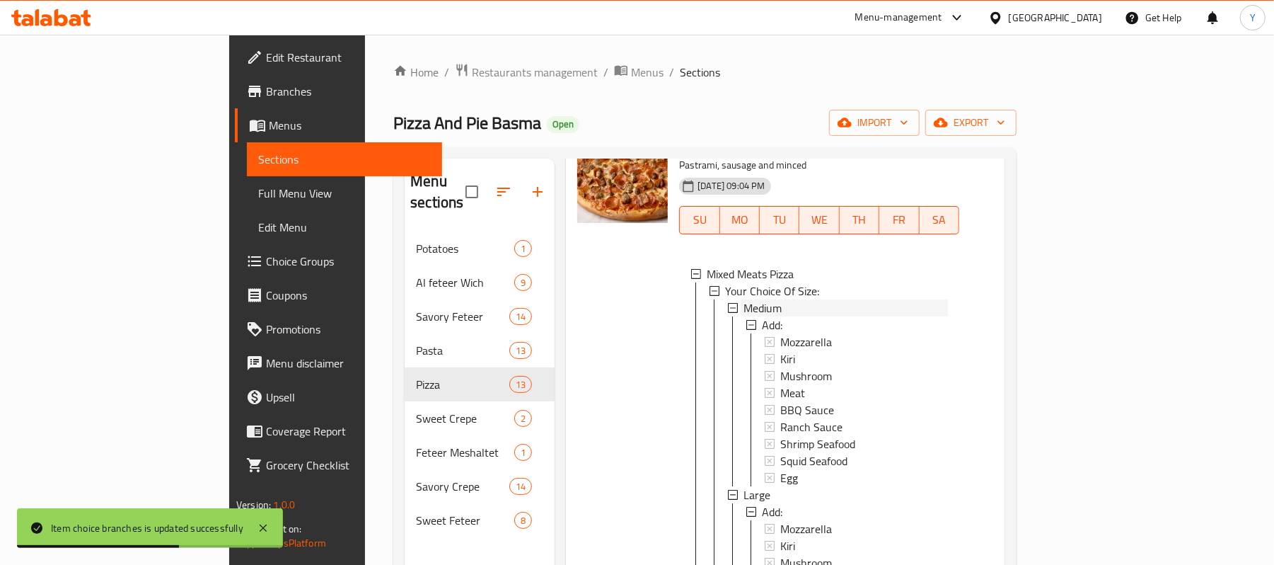
click at [758, 316] on div "Medium" at bounding box center [846, 307] width 204 height 17
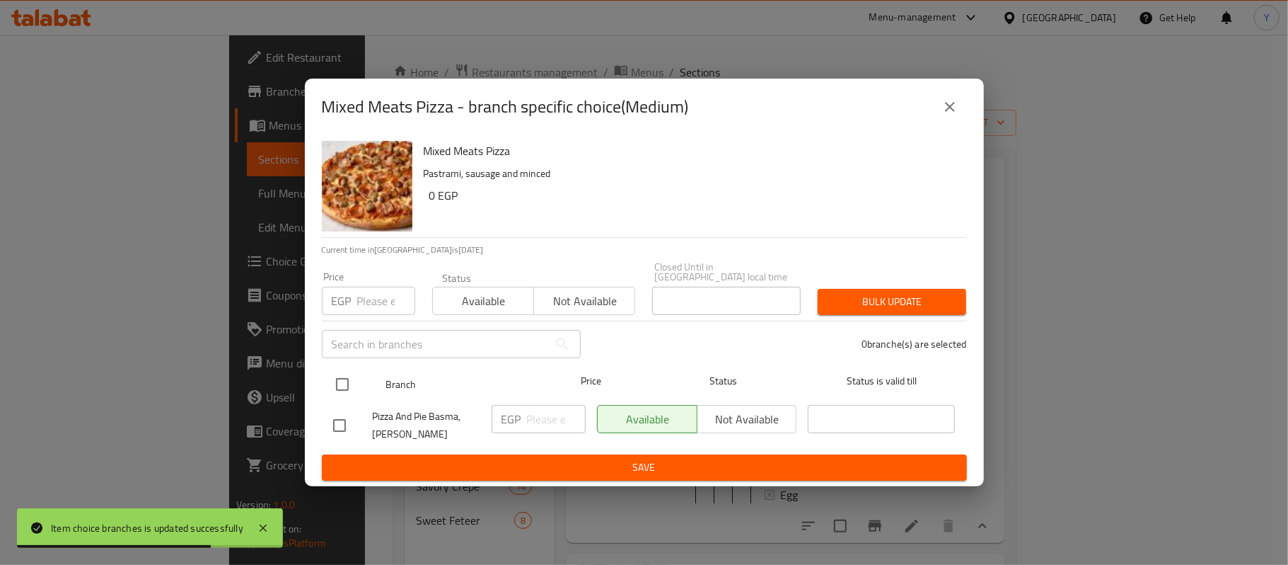
click at [354, 377] on input "checkbox" at bounding box center [343, 384] width 30 height 30
checkbox input "true"
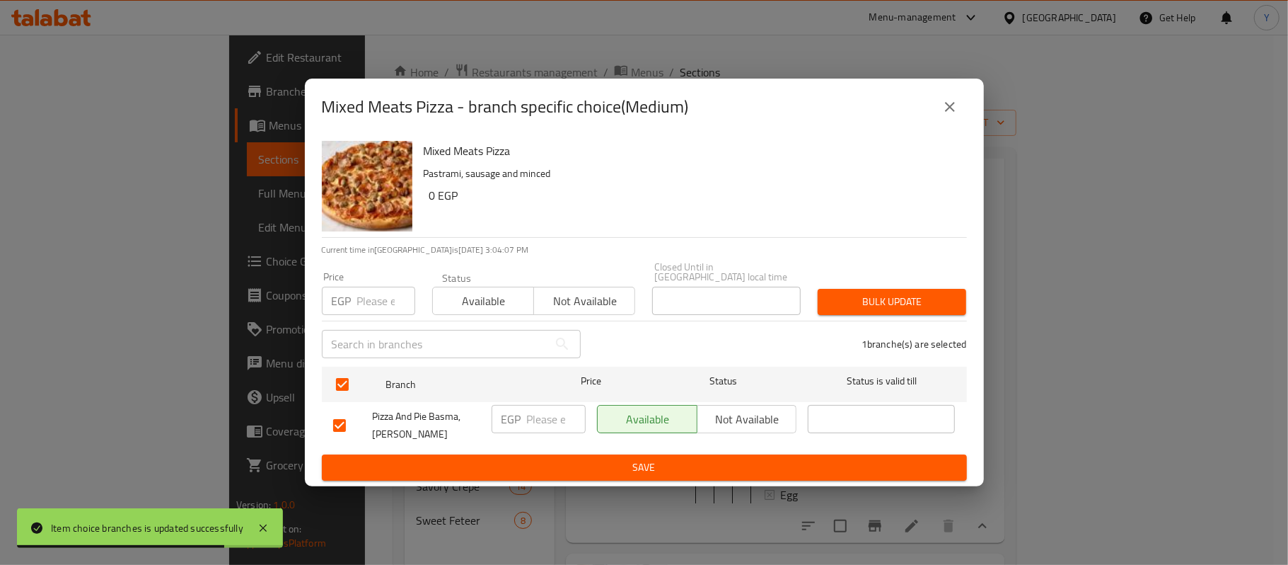
click at [357, 303] on input "number" at bounding box center [386, 301] width 58 height 28
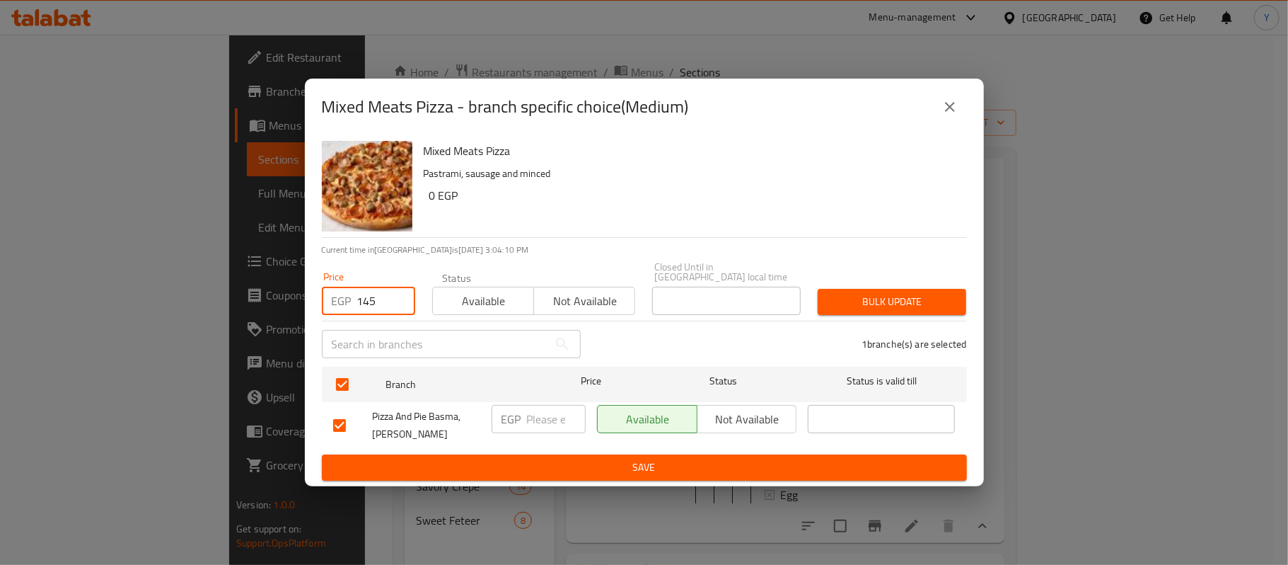
type input "145"
click at [883, 306] on button "Bulk update" at bounding box center [892, 302] width 149 height 26
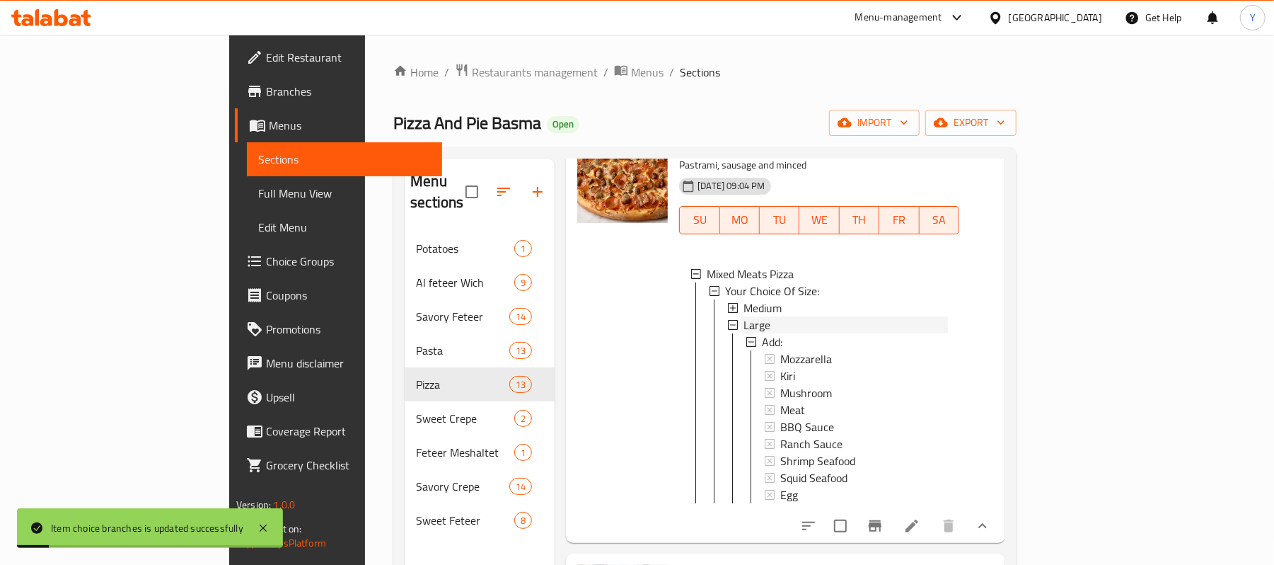
click at [744, 333] on span "Large" at bounding box center [757, 324] width 27 height 17
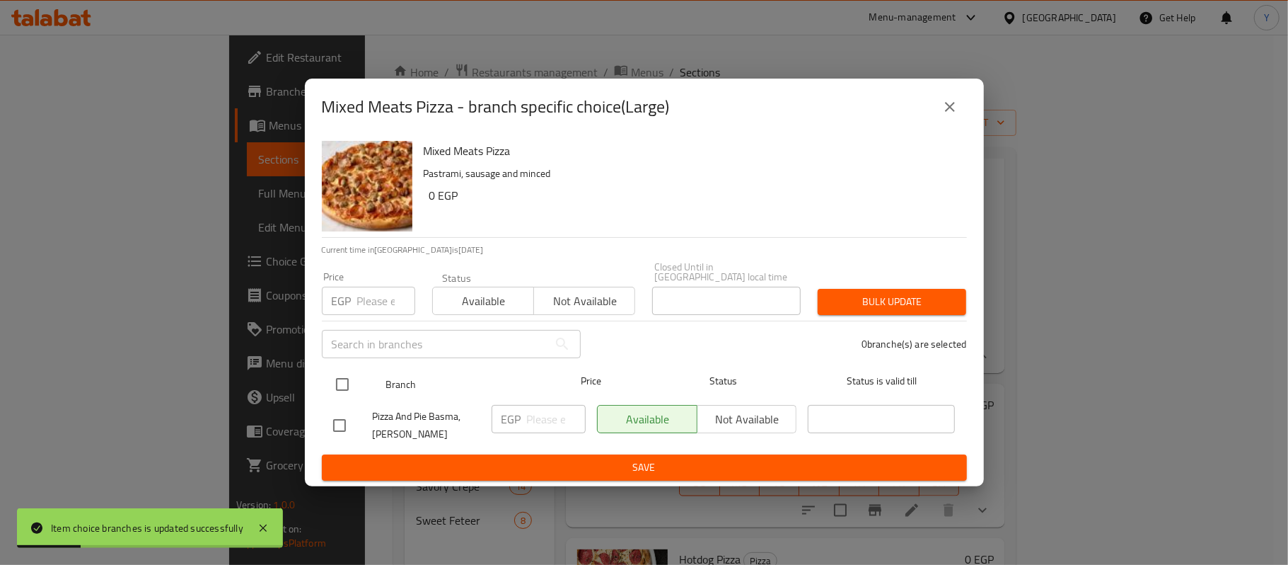
click at [334, 383] on input "checkbox" at bounding box center [343, 384] width 30 height 30
checkbox input "true"
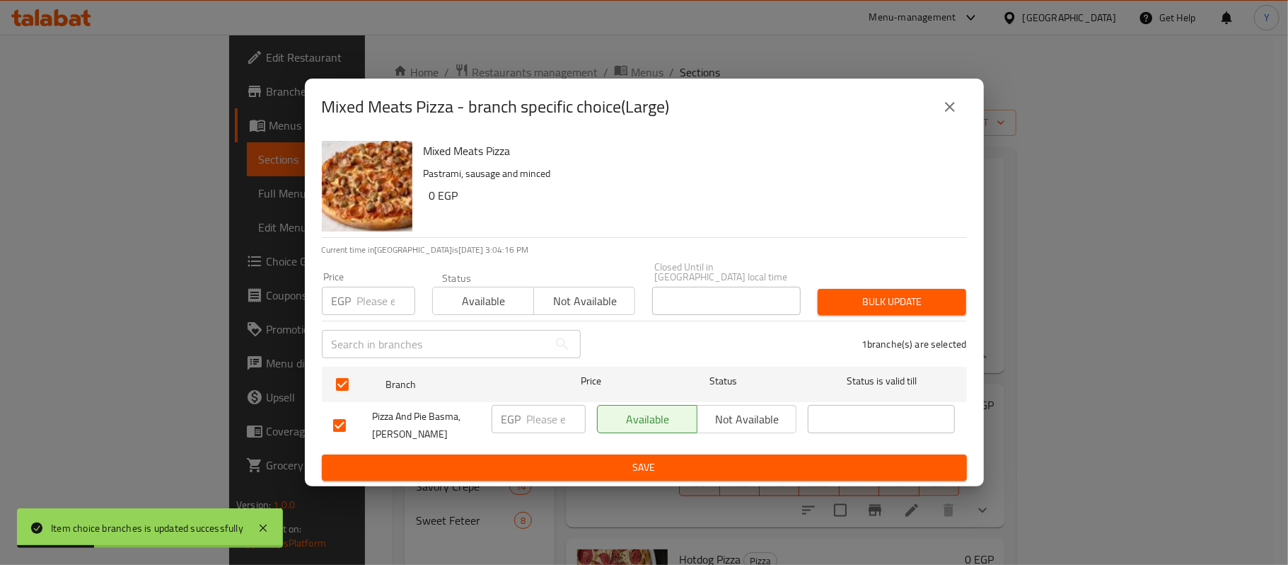
click at [359, 304] on input "number" at bounding box center [386, 301] width 58 height 28
type input "235"
click at [931, 299] on span "Bulk update" at bounding box center [892, 302] width 126 height 18
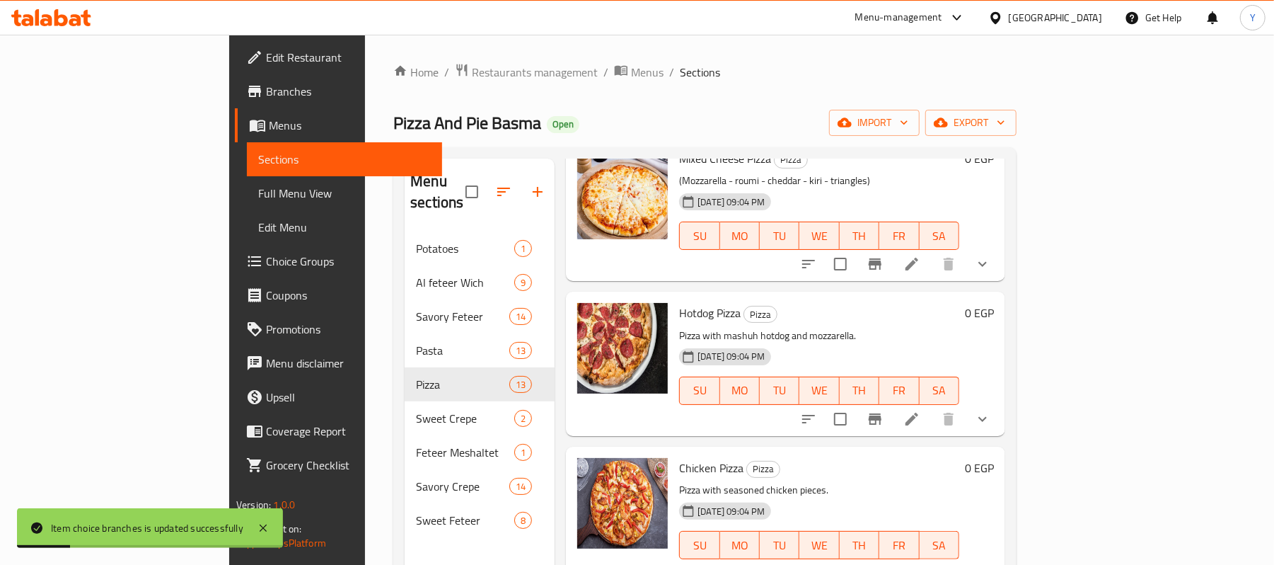
scroll to position [1698, 0]
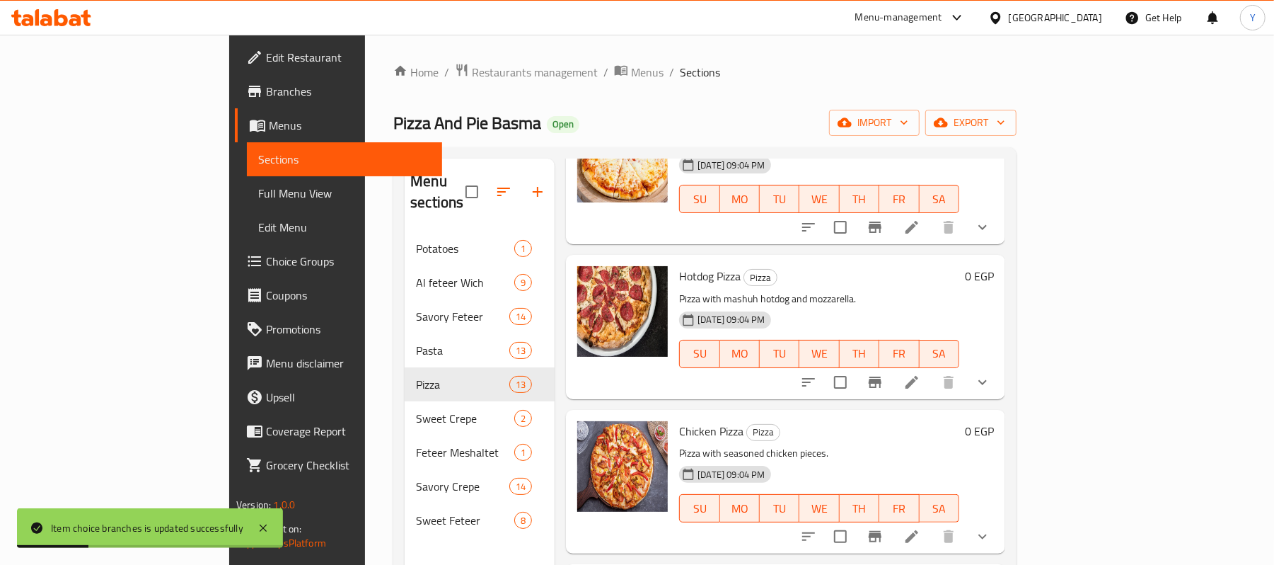
click at [1000, 244] on button "show more" at bounding box center [983, 227] width 34 height 34
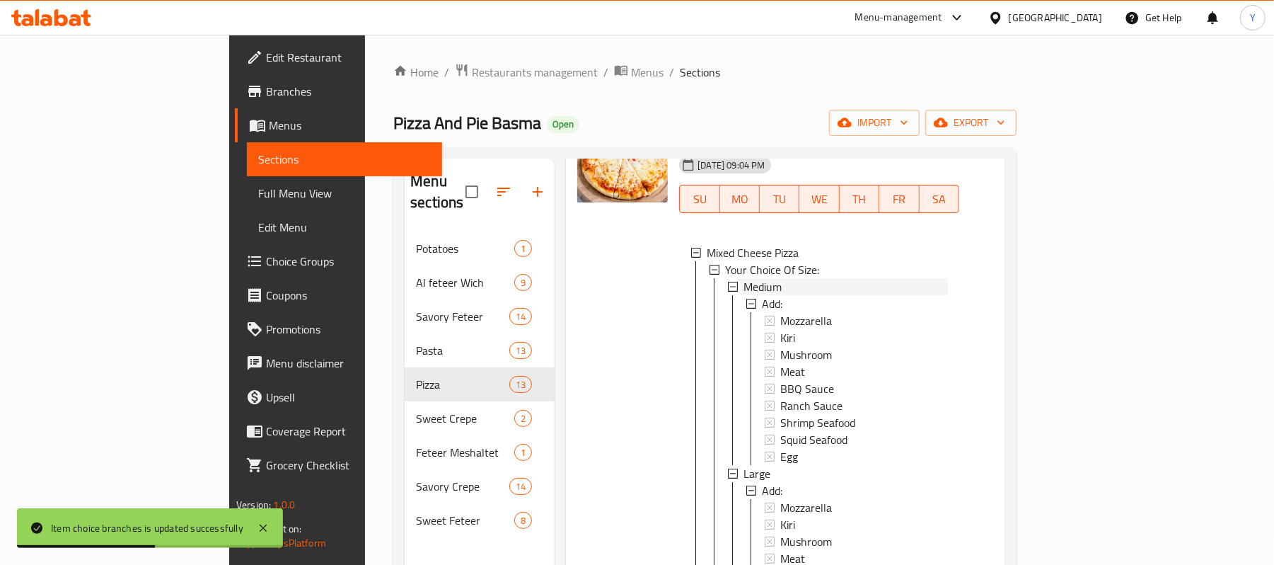
click at [771, 295] on div "Medium" at bounding box center [846, 286] width 204 height 17
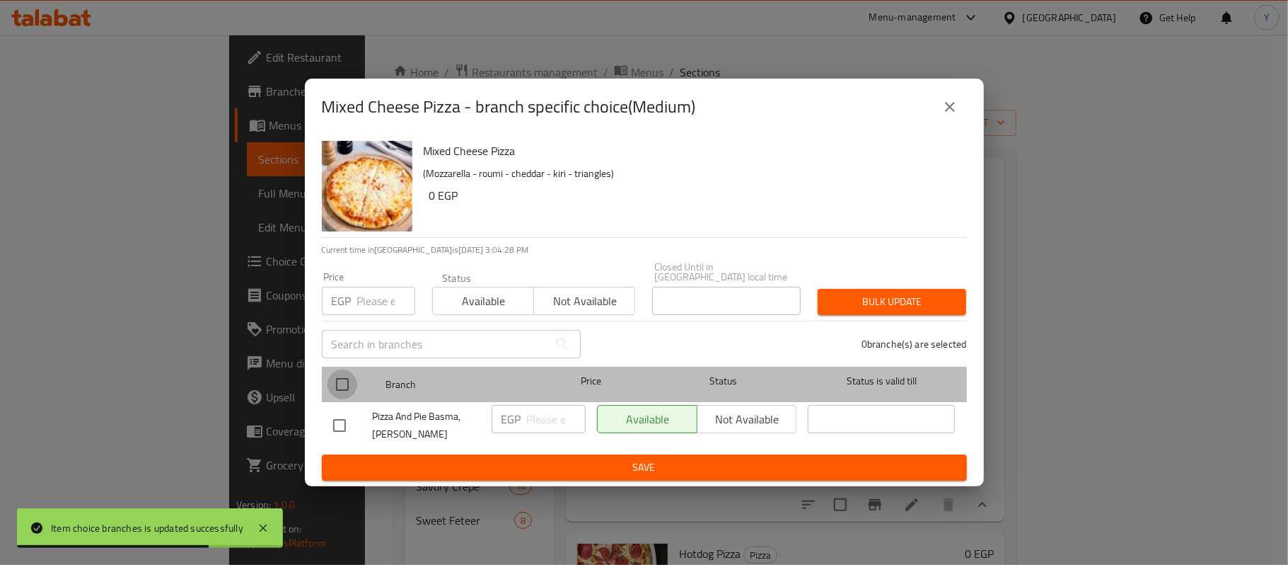
click at [337, 381] on input "checkbox" at bounding box center [343, 384] width 30 height 30
checkbox input "true"
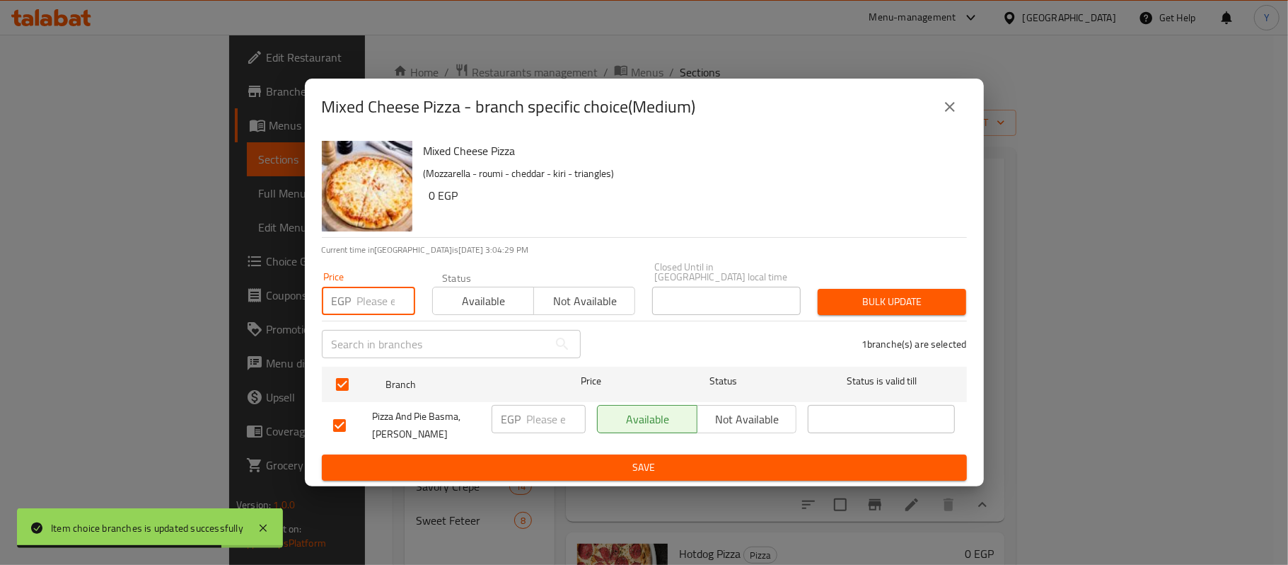
click at [366, 307] on input "number" at bounding box center [386, 301] width 58 height 28
type input "130"
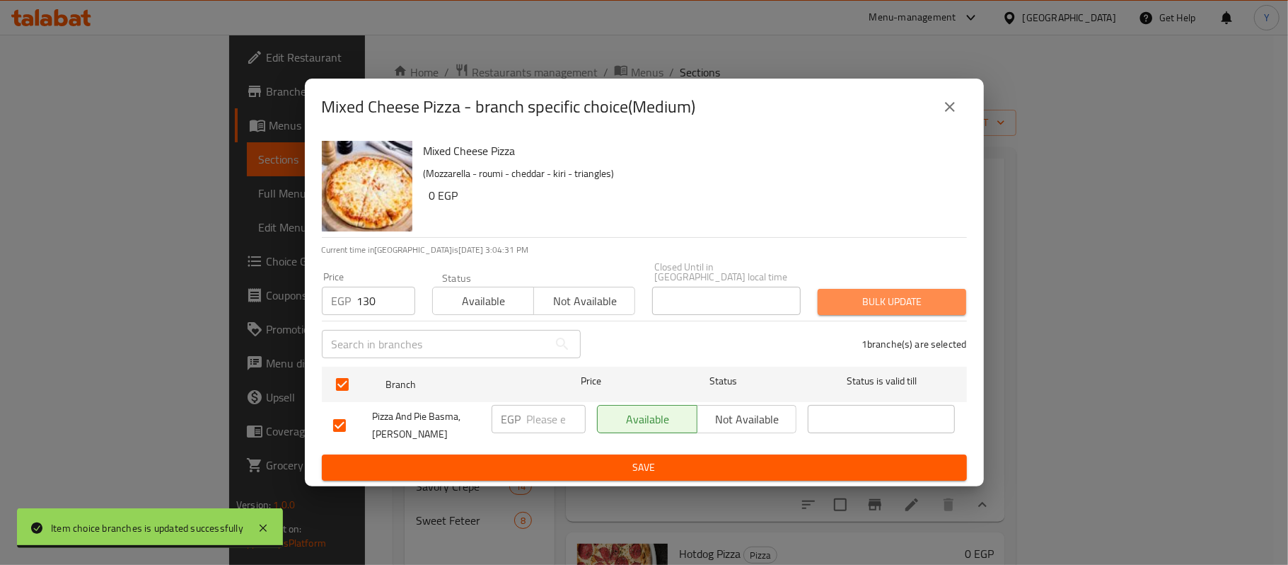
click at [855, 297] on span "Bulk update" at bounding box center [892, 302] width 126 height 18
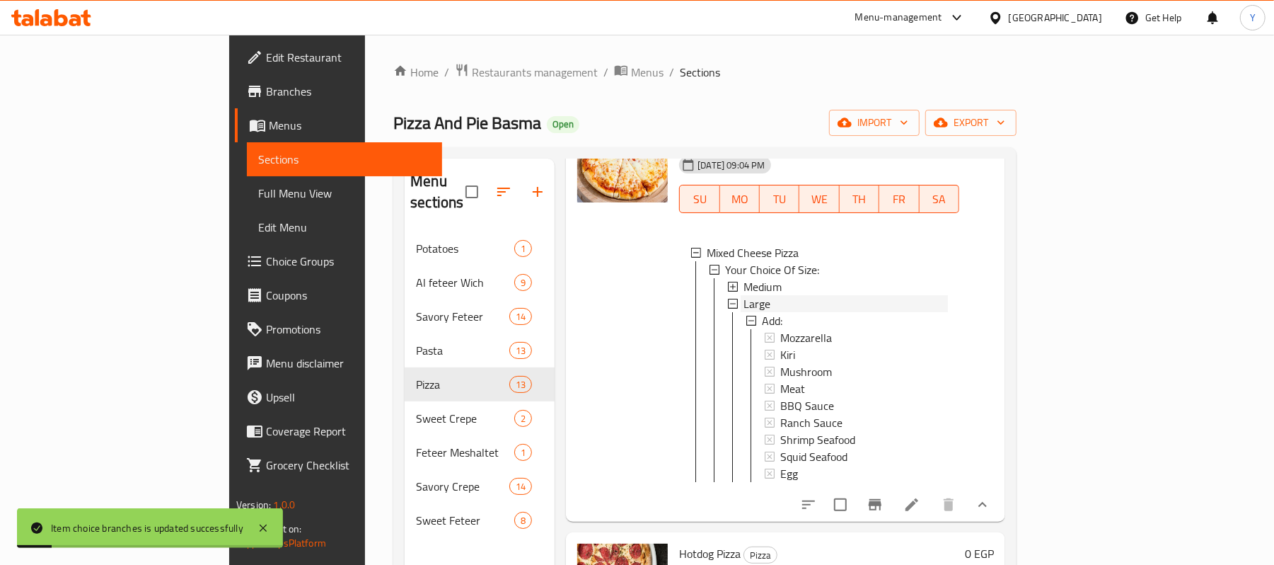
click at [744, 312] on span "Large" at bounding box center [757, 303] width 27 height 17
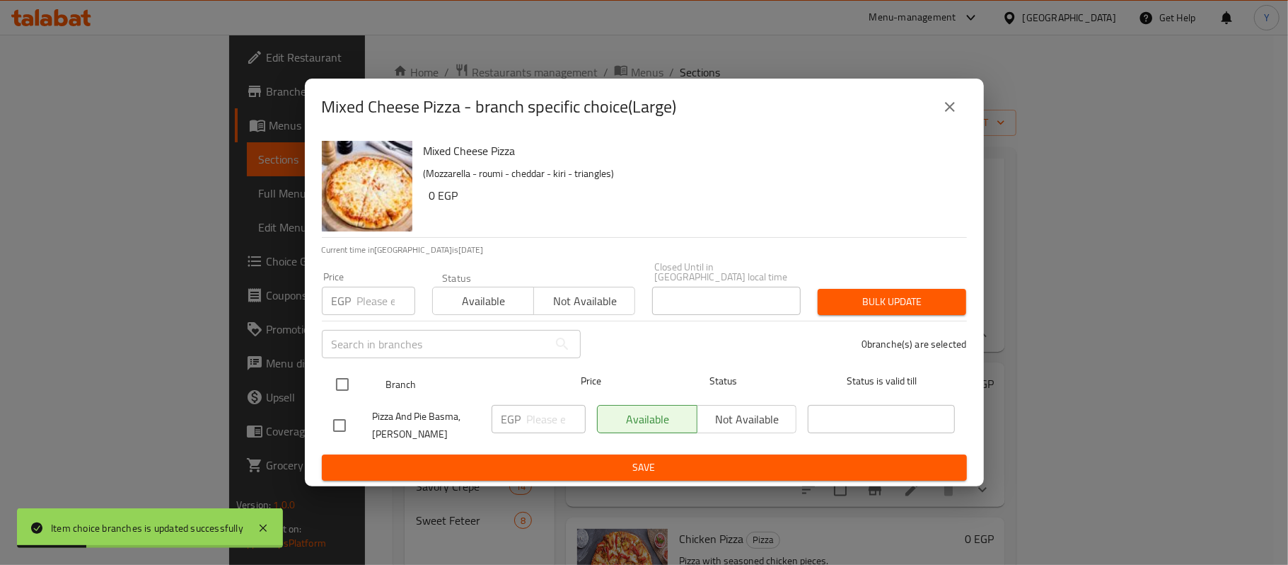
click at [335, 371] on input "checkbox" at bounding box center [343, 384] width 30 height 30
checkbox input "true"
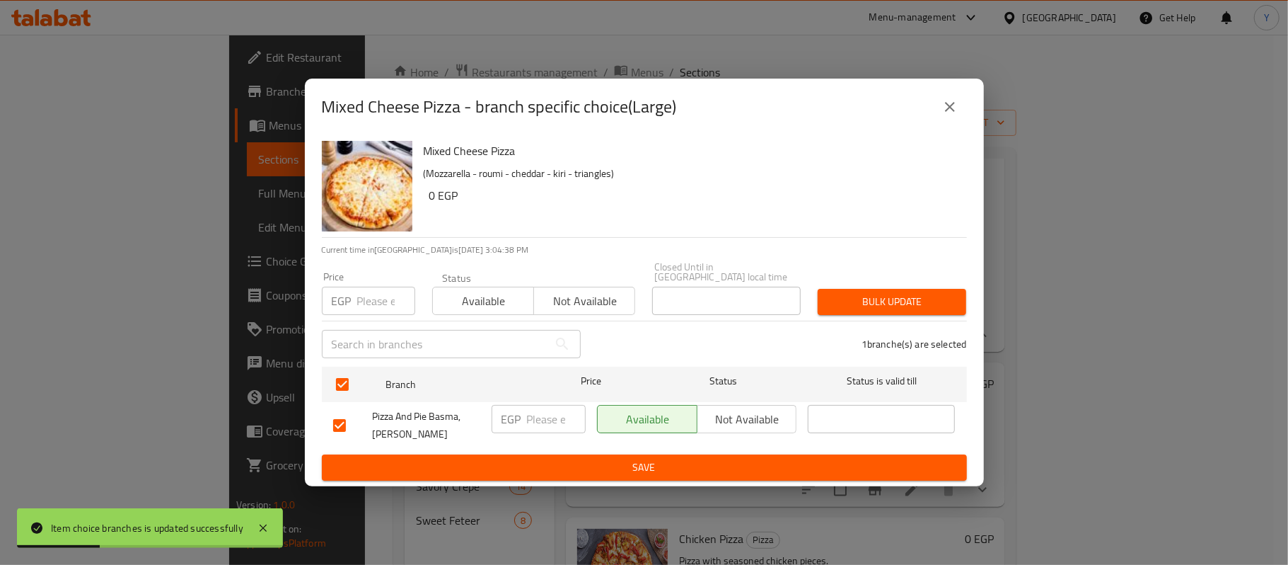
click at [349, 292] on p "EGP" at bounding box center [342, 300] width 20 height 17
click at [352, 287] on div "EGP Price" at bounding box center [368, 301] width 93 height 28
type input "195"
click at [880, 280] on div "Bulk update" at bounding box center [892, 301] width 166 height 43
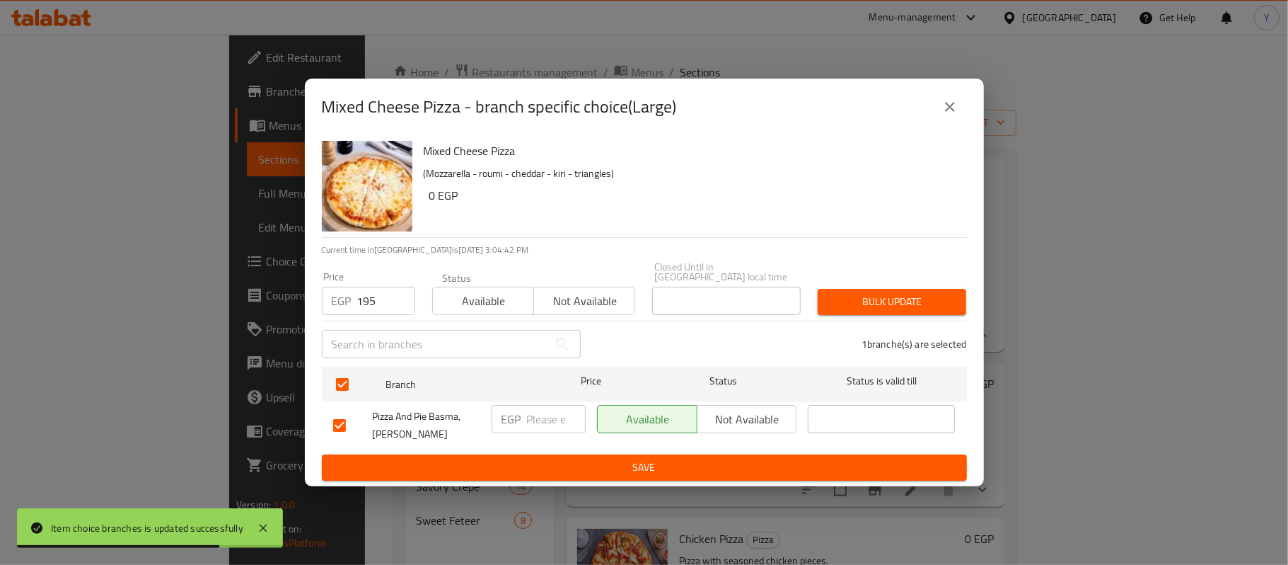
click at [884, 280] on div "Bulk update" at bounding box center [892, 301] width 166 height 43
click at [893, 293] on span "Bulk update" at bounding box center [892, 302] width 126 height 18
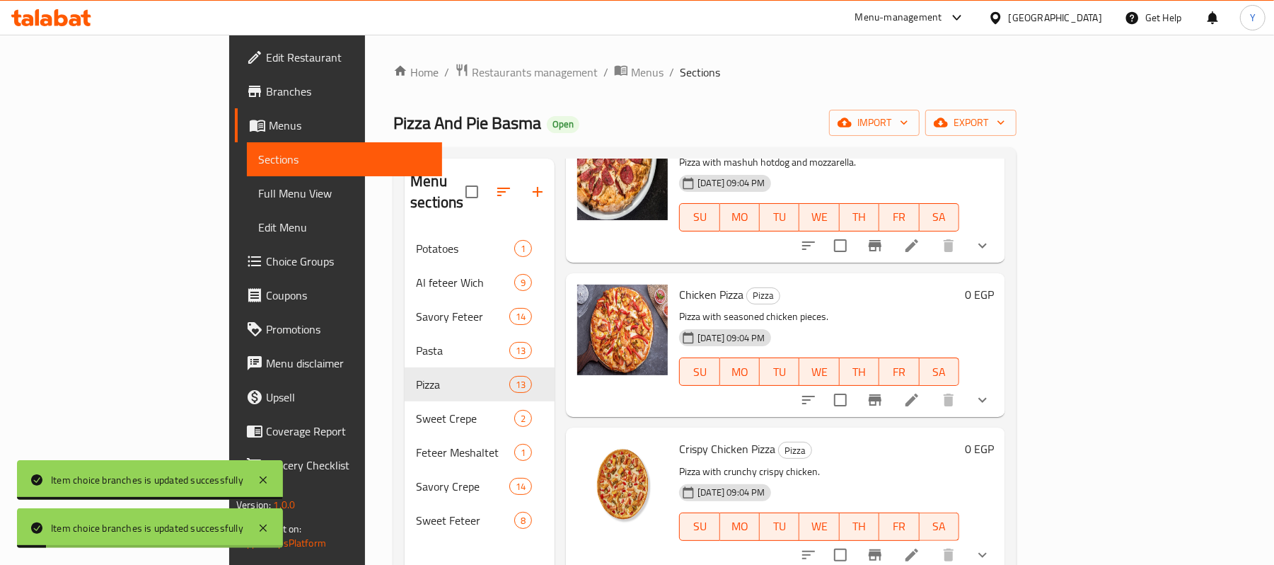
scroll to position [1981, 0]
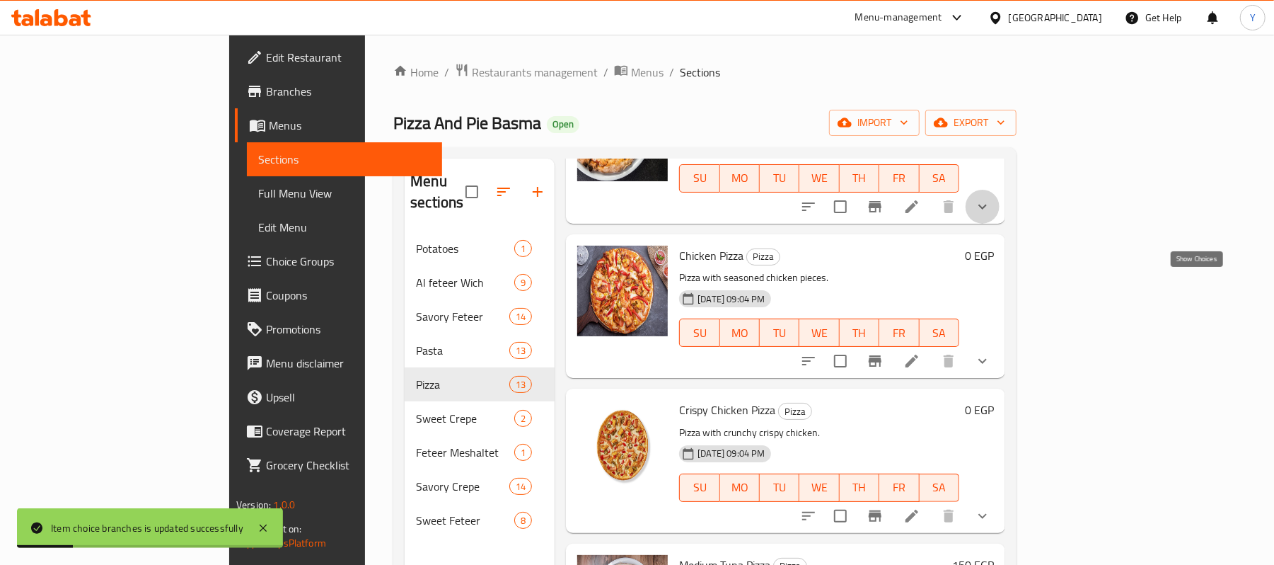
click at [991, 215] on icon "show more" at bounding box center [982, 206] width 17 height 17
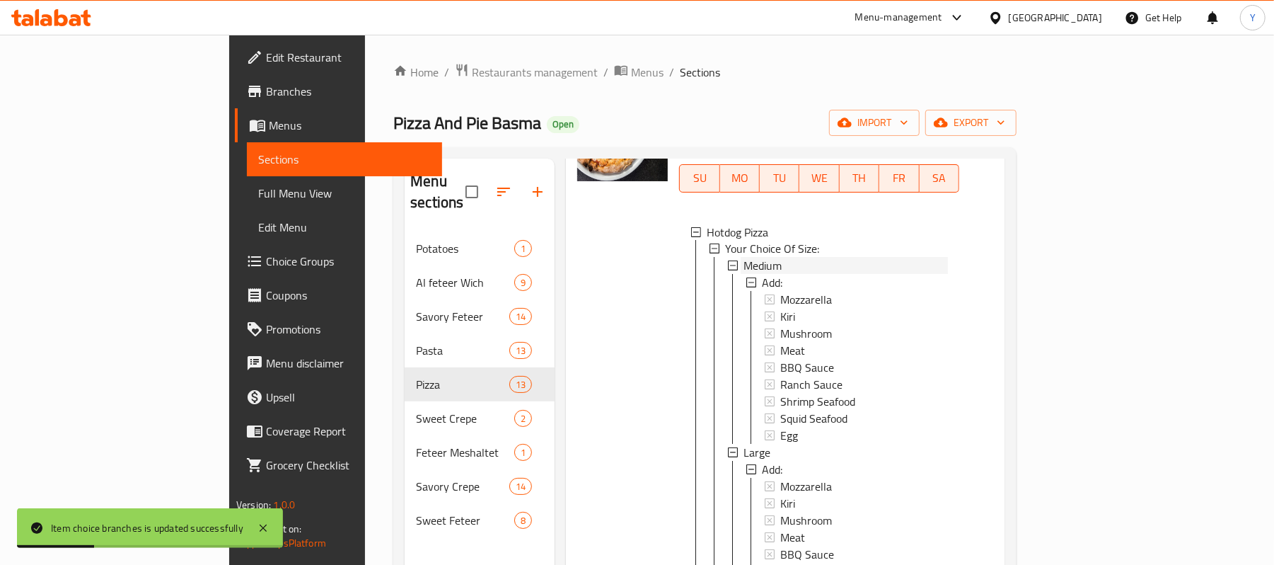
click at [744, 275] on div "Medium" at bounding box center [846, 266] width 204 height 17
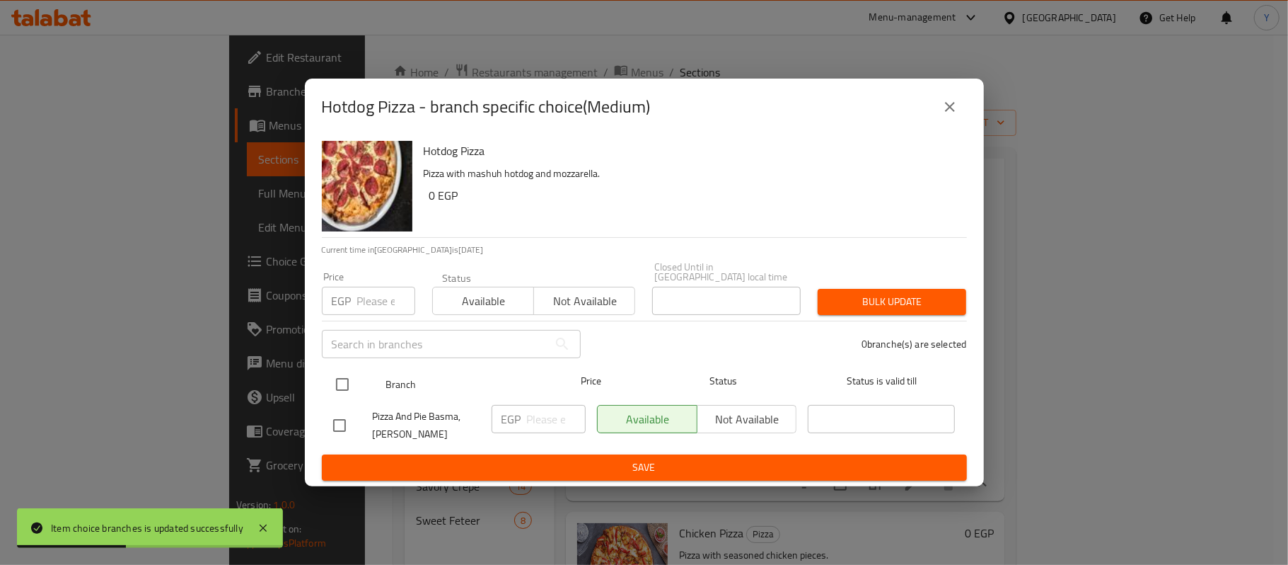
click at [350, 369] on input "checkbox" at bounding box center [343, 384] width 30 height 30
checkbox input "true"
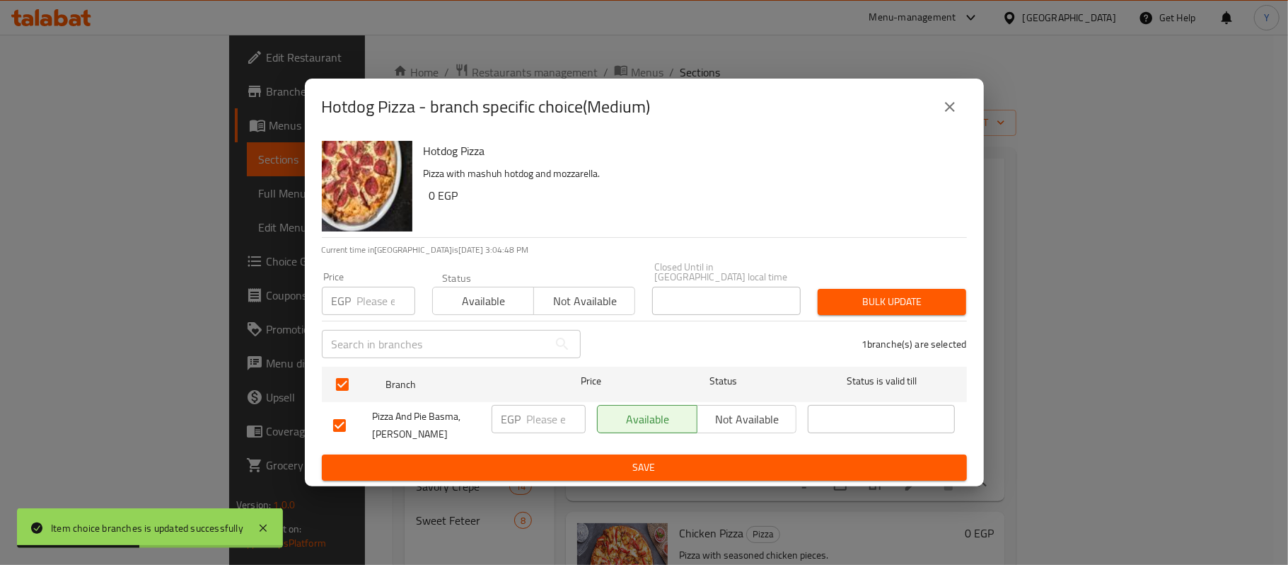
click at [364, 300] on input "number" at bounding box center [386, 301] width 58 height 28
type input "105"
click at [870, 280] on div "Bulk update" at bounding box center [892, 301] width 166 height 43
click at [895, 293] on span "Bulk update" at bounding box center [892, 302] width 126 height 18
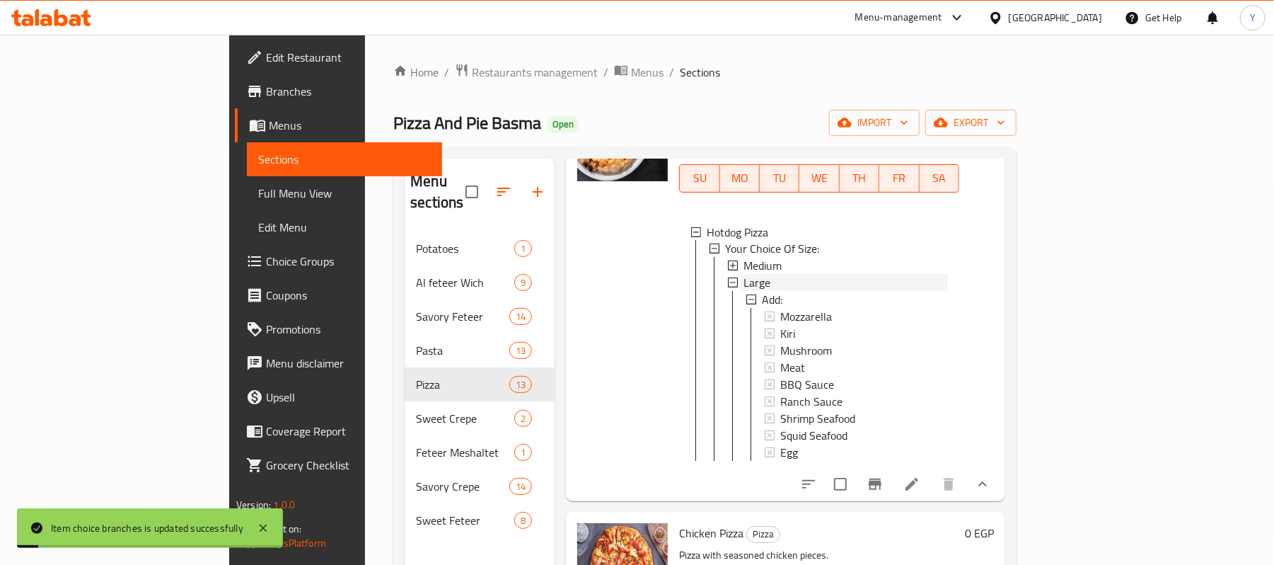
click at [744, 291] on div "Large" at bounding box center [846, 283] width 204 height 17
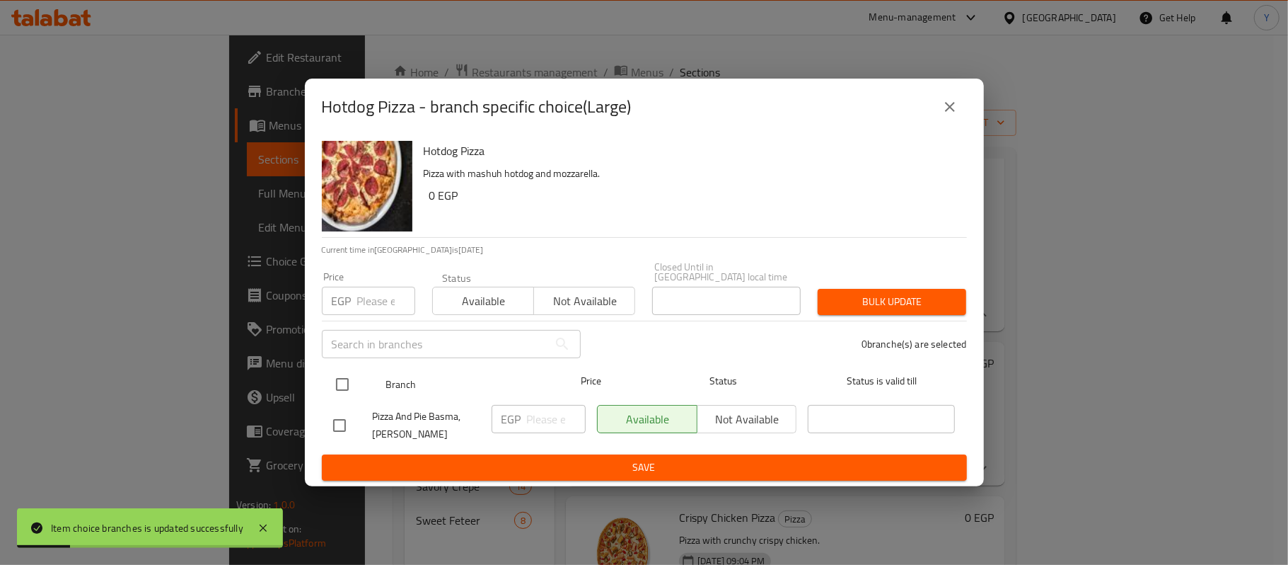
click at [347, 372] on input "checkbox" at bounding box center [343, 384] width 30 height 30
checkbox input "true"
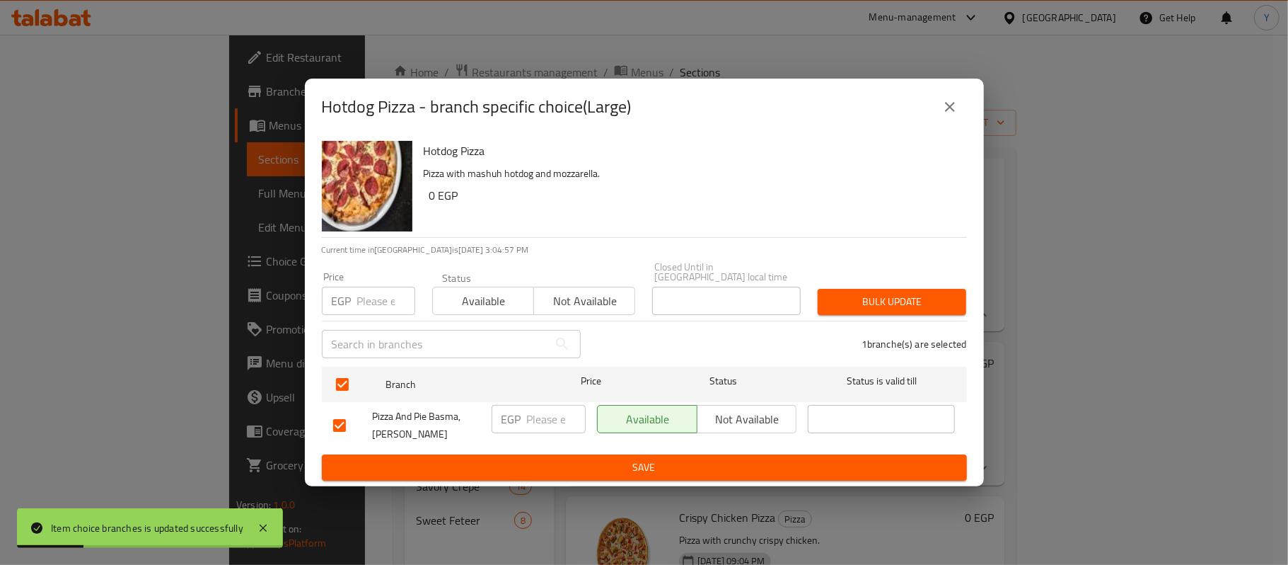
click at [354, 297] on div "EGP Price" at bounding box center [368, 301] width 93 height 28
type input "185"
click at [921, 296] on span "Bulk update" at bounding box center [892, 302] width 126 height 18
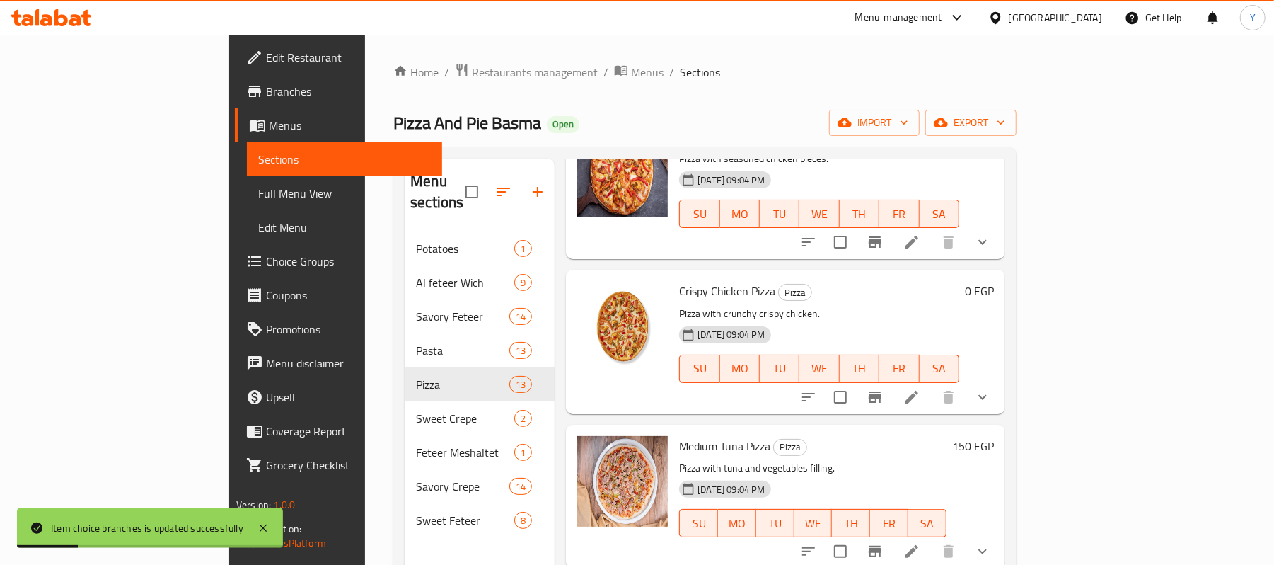
scroll to position [2264, 0]
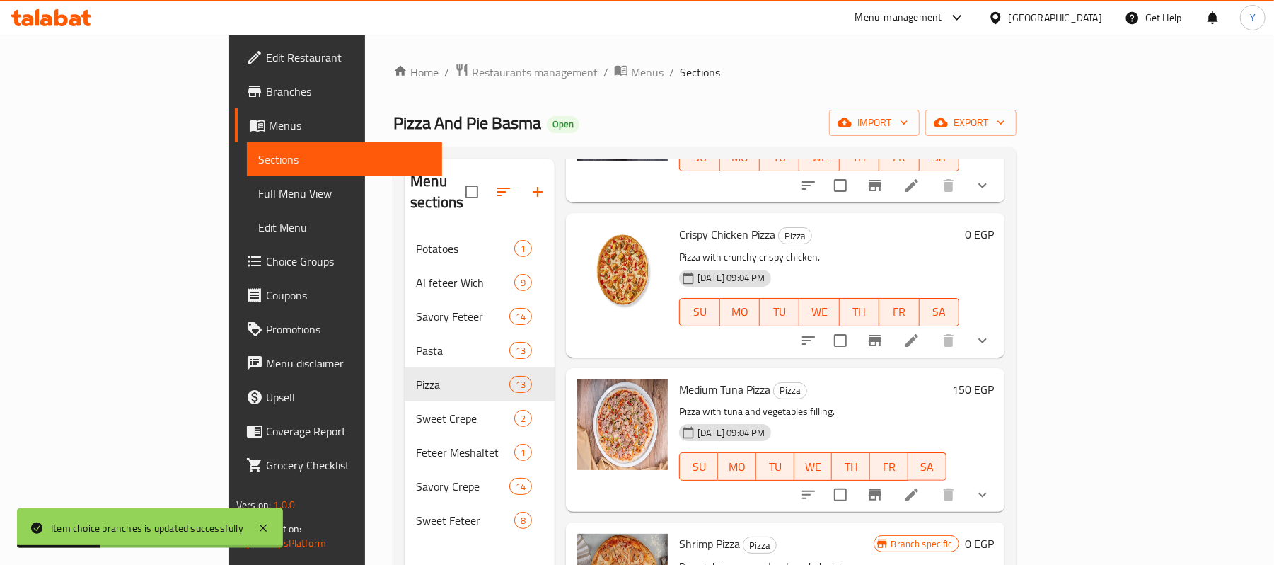
click at [1000, 202] on button "show more" at bounding box center [983, 185] width 34 height 34
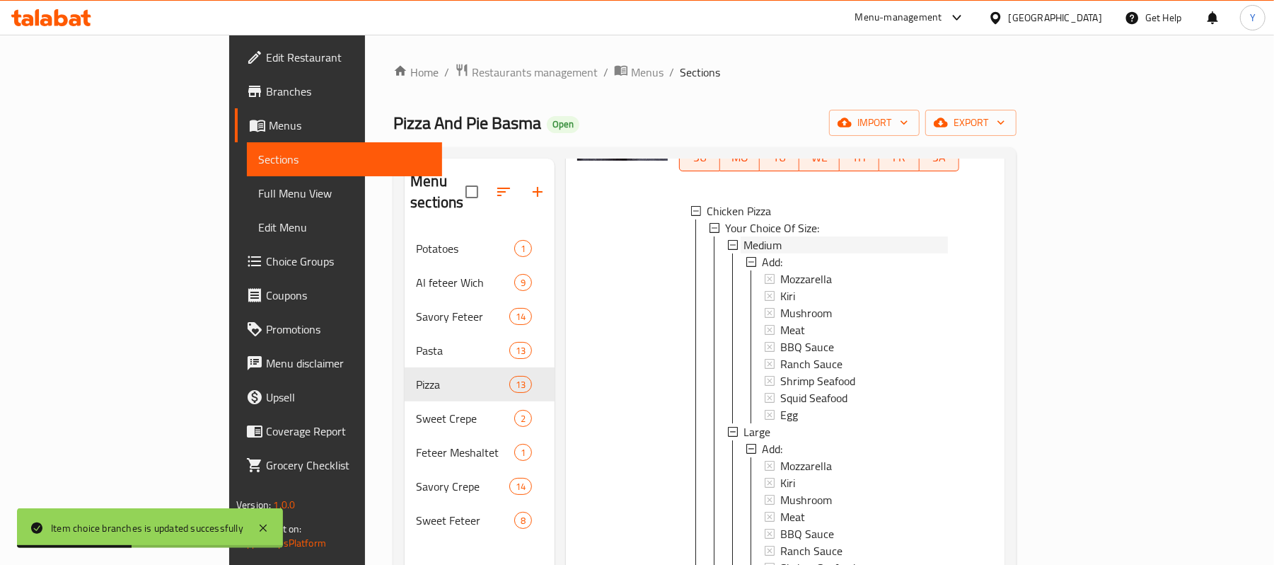
click at [744, 253] on span "Medium" at bounding box center [763, 244] width 38 height 17
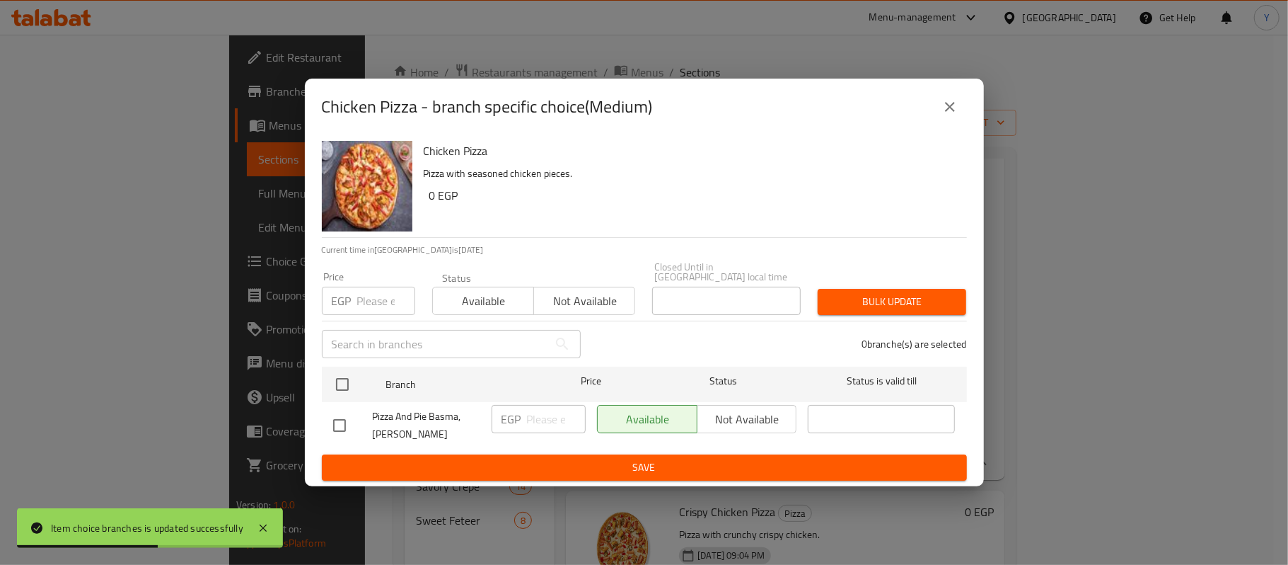
click at [942, 110] on icon "close" at bounding box center [950, 106] width 17 height 17
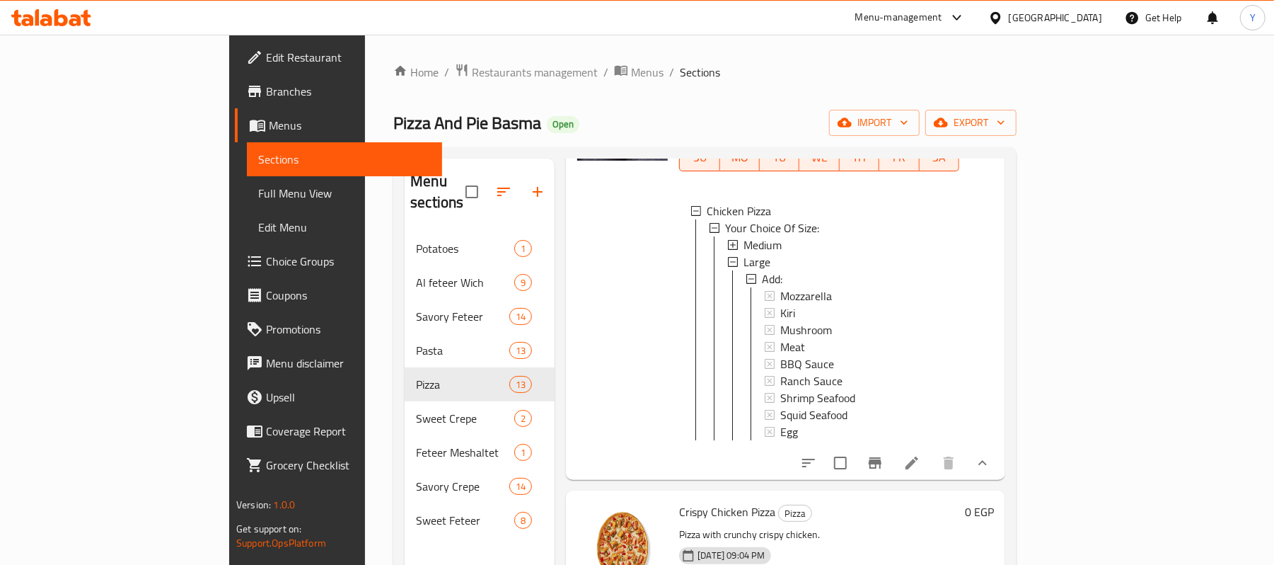
click at [744, 253] on span "Medium" at bounding box center [763, 244] width 38 height 17
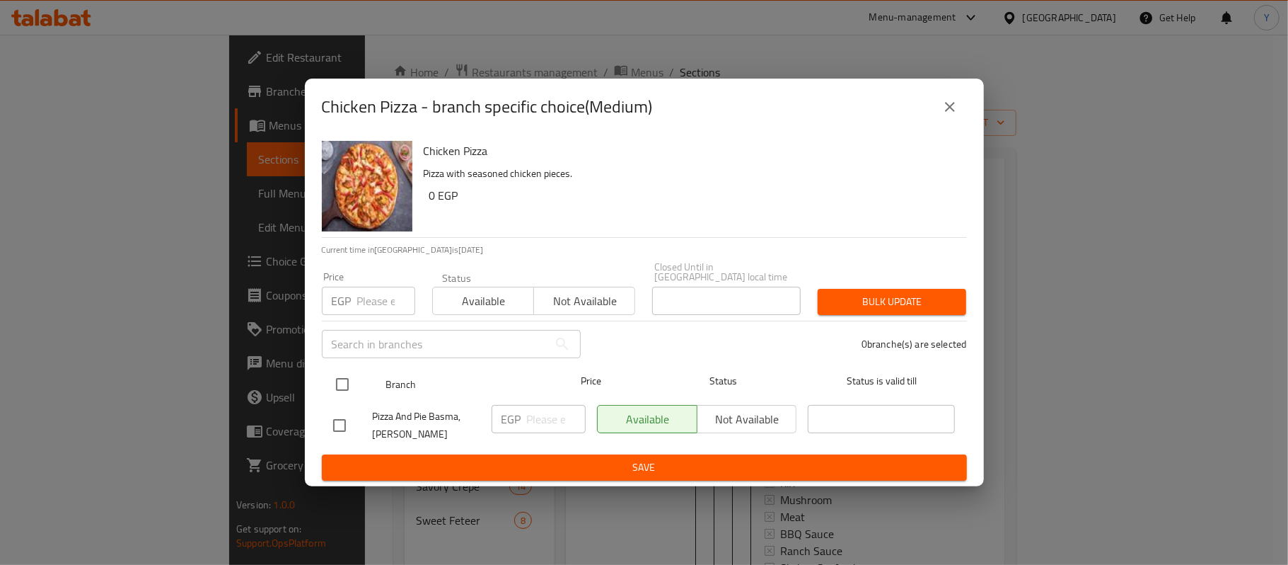
click at [344, 369] on input "checkbox" at bounding box center [343, 384] width 30 height 30
checkbox input "true"
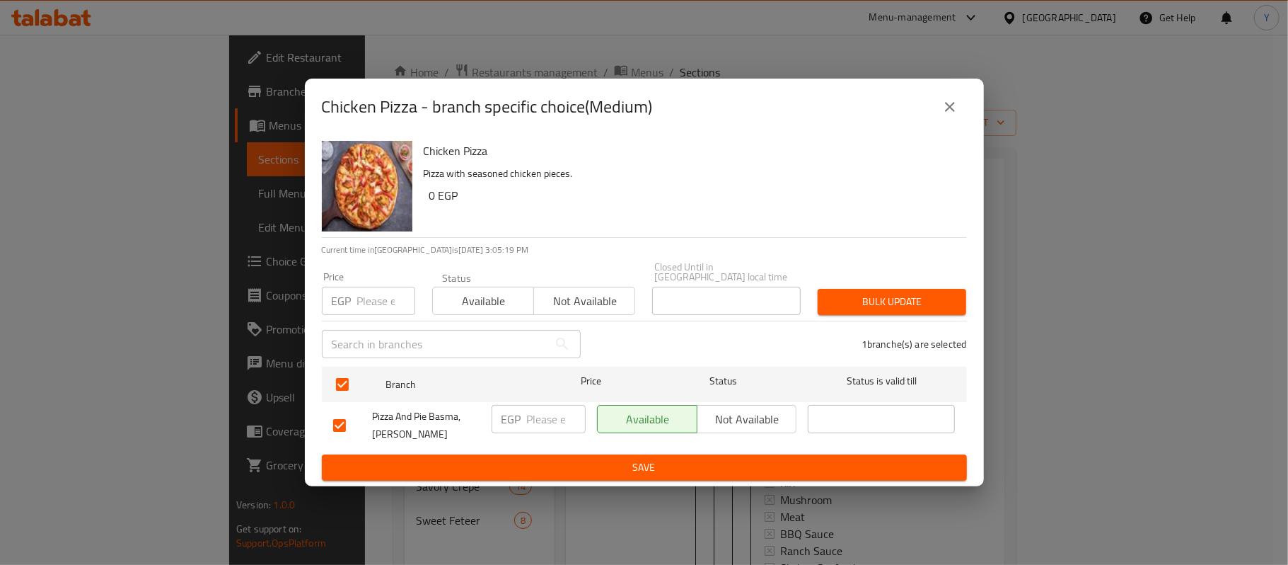
click at [354, 293] on div "EGP Price" at bounding box center [368, 301] width 93 height 28
type input "145"
click at [921, 309] on button "Bulk update" at bounding box center [892, 302] width 149 height 26
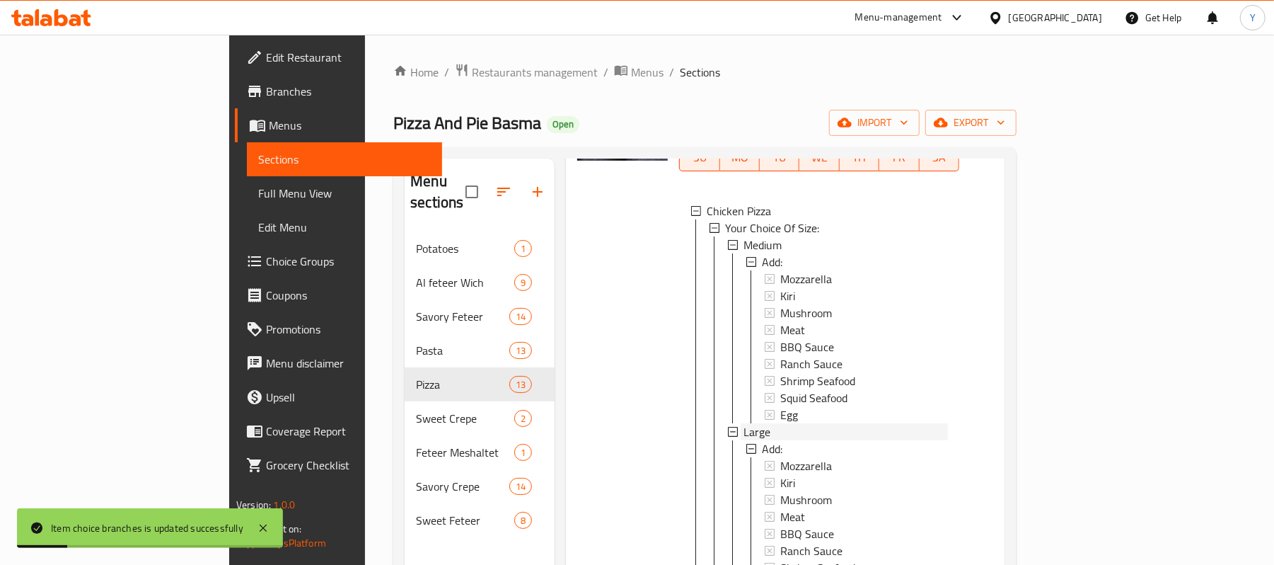
click at [744, 440] on div "Large" at bounding box center [846, 431] width 204 height 17
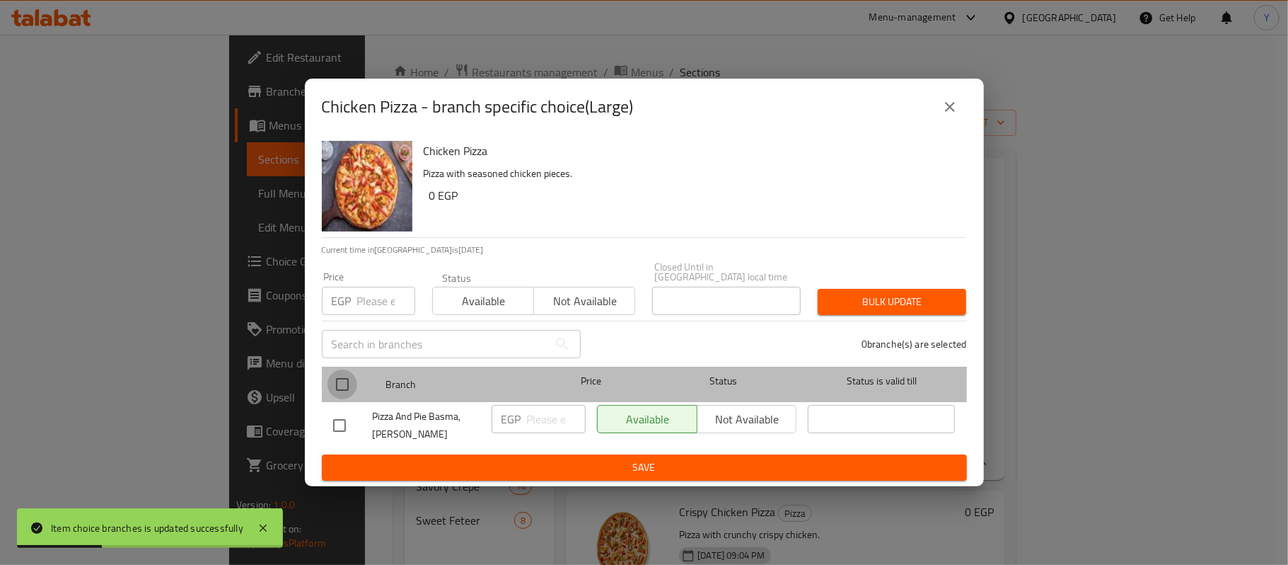
click at [347, 385] on input "checkbox" at bounding box center [343, 384] width 30 height 30
checkbox input "true"
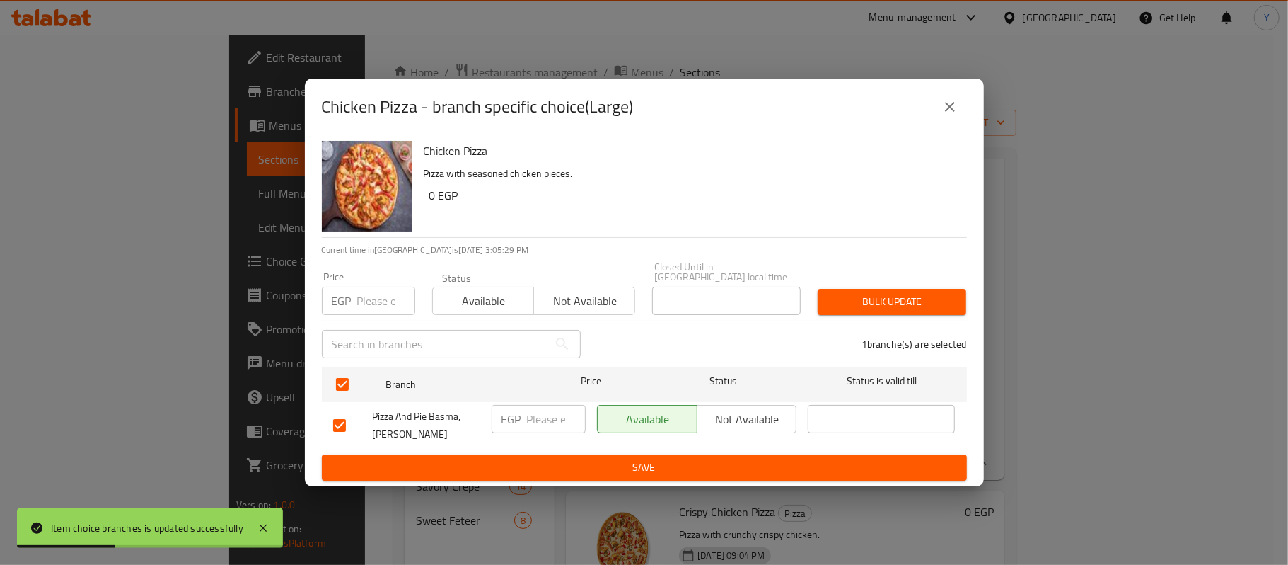
click at [366, 287] on input "number" at bounding box center [386, 301] width 58 height 28
type input "235"
click at [893, 303] on span "Bulk update" at bounding box center [892, 302] width 126 height 18
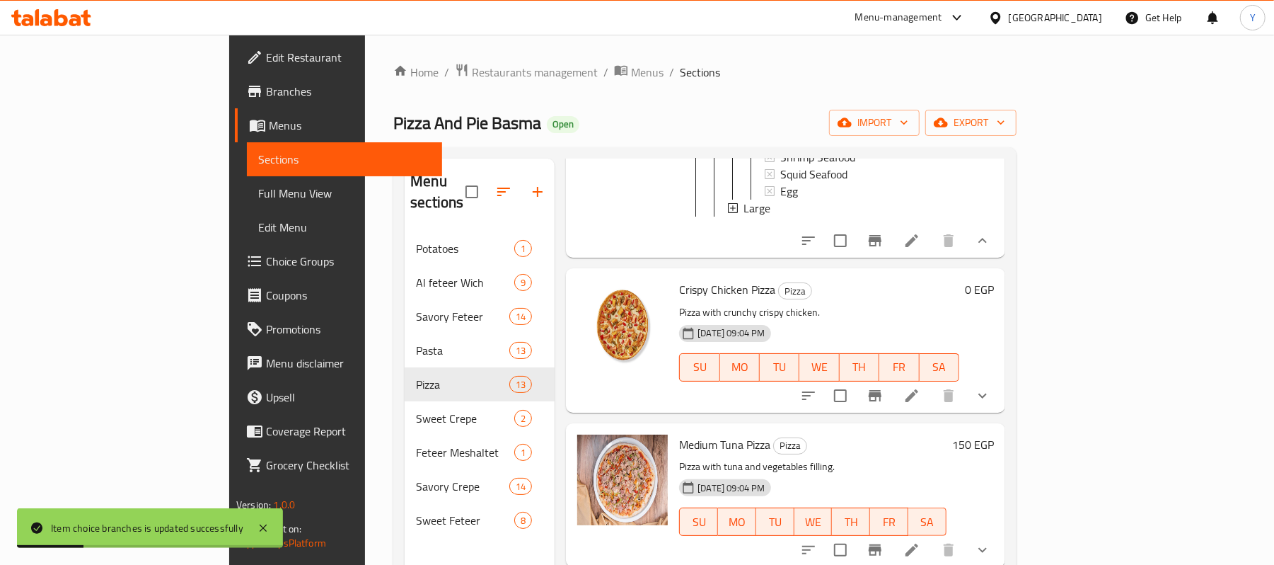
scroll to position [2461, 0]
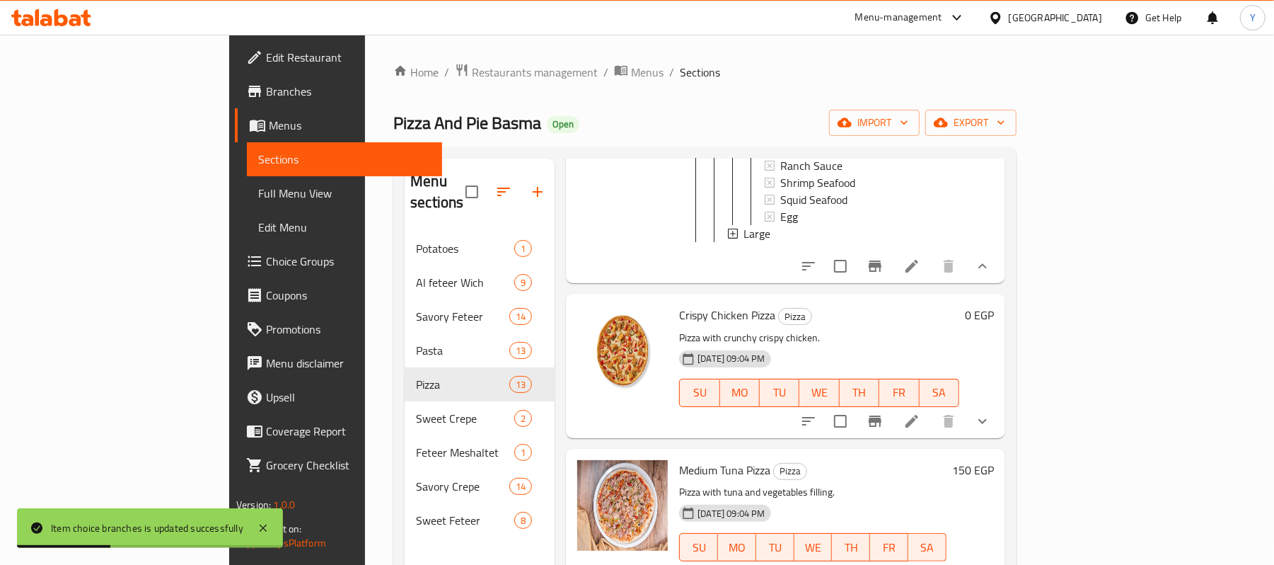
click at [1000, 438] on button "show more" at bounding box center [983, 421] width 34 height 34
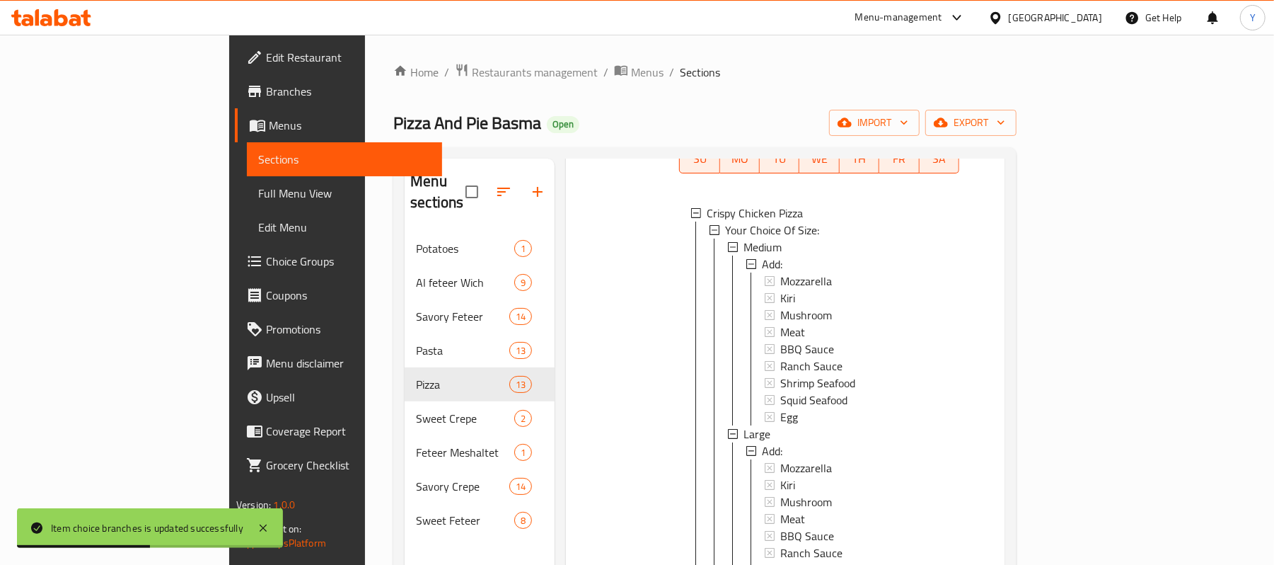
scroll to position [2744, 0]
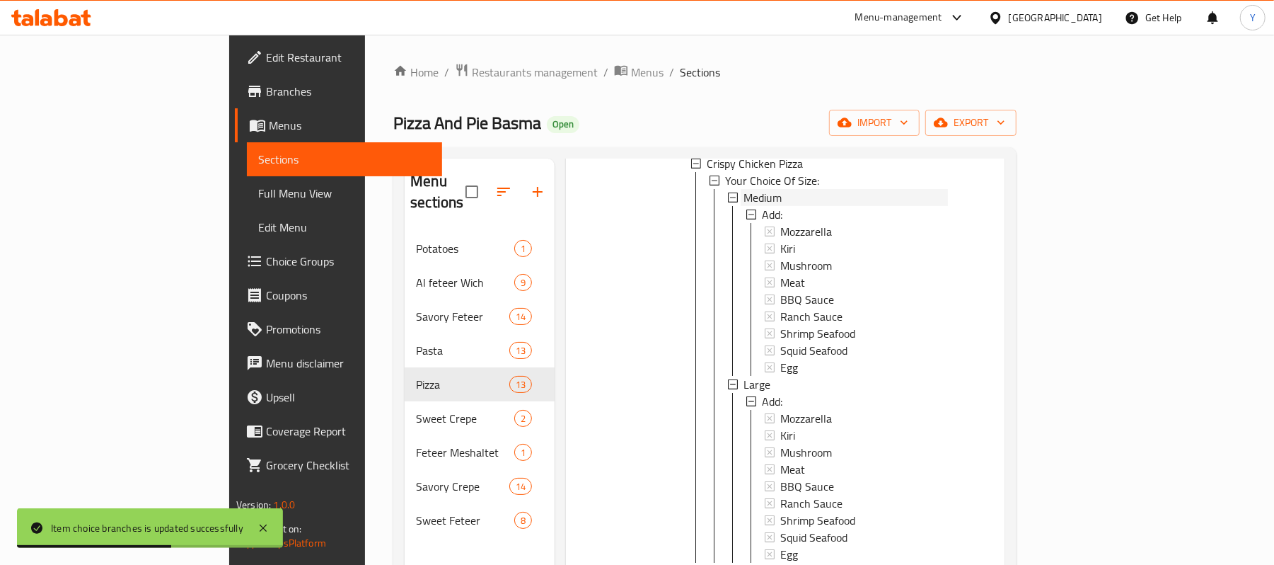
click at [744, 206] on div "Medium" at bounding box center [846, 197] width 204 height 17
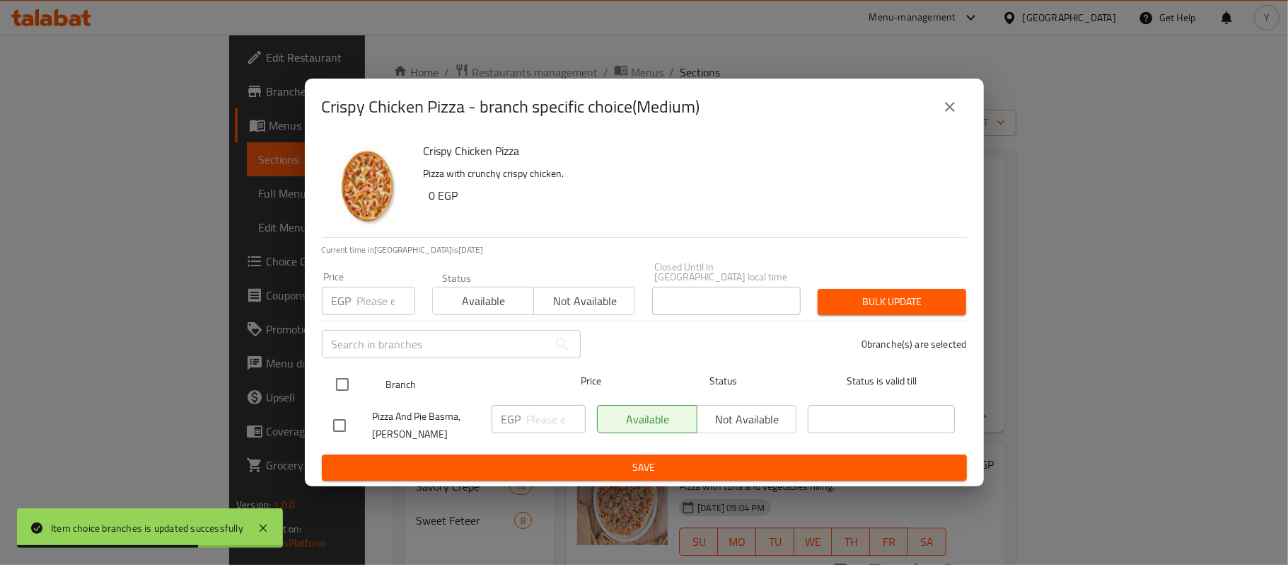
click at [346, 374] on input "checkbox" at bounding box center [343, 384] width 30 height 30
checkbox input "true"
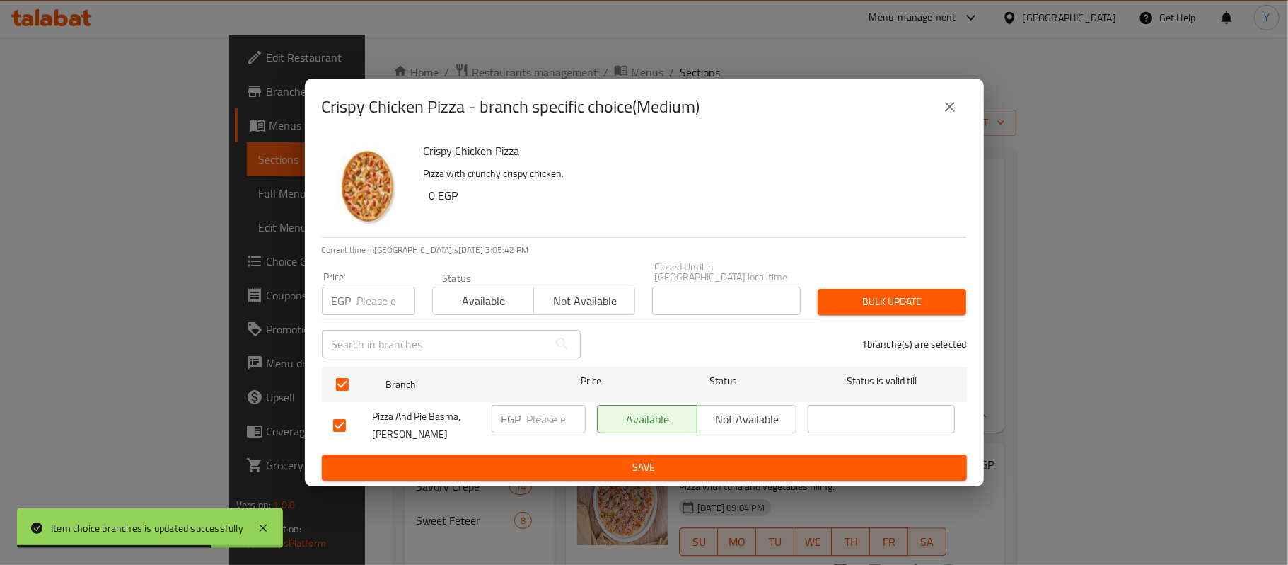
click at [352, 289] on div "EGP Price" at bounding box center [368, 301] width 93 height 28
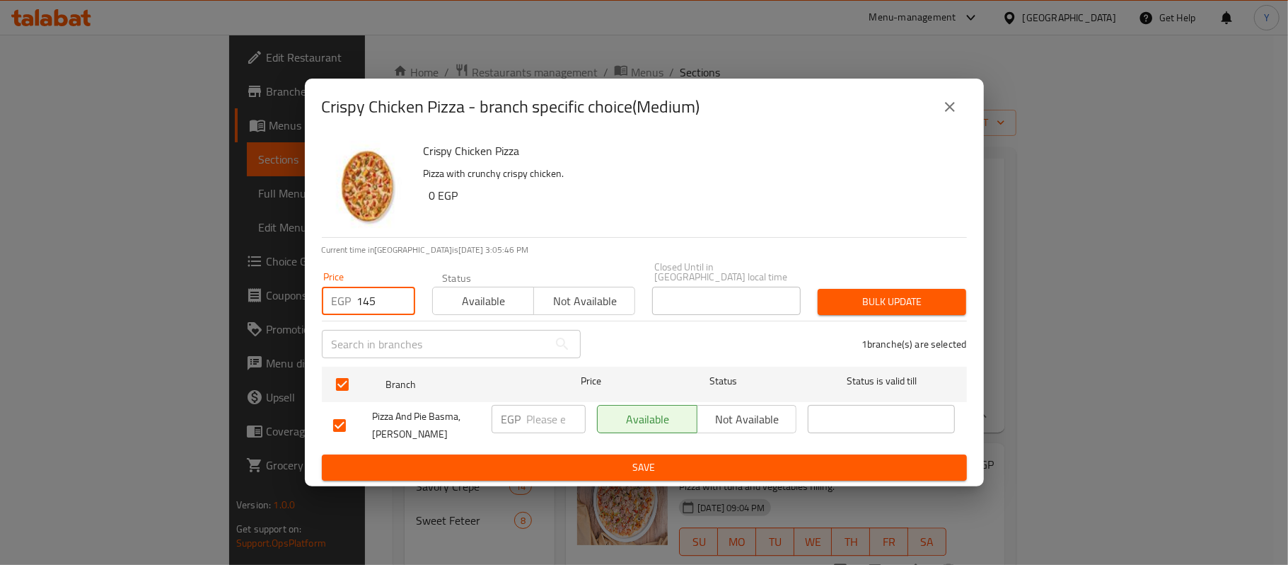
type input "145"
click at [884, 318] on div "1 branche(s) are selected" at bounding box center [782, 343] width 386 height 51
click at [889, 306] on button "Bulk update" at bounding box center [892, 302] width 149 height 26
click at [890, 301] on div at bounding box center [644, 282] width 1288 height 565
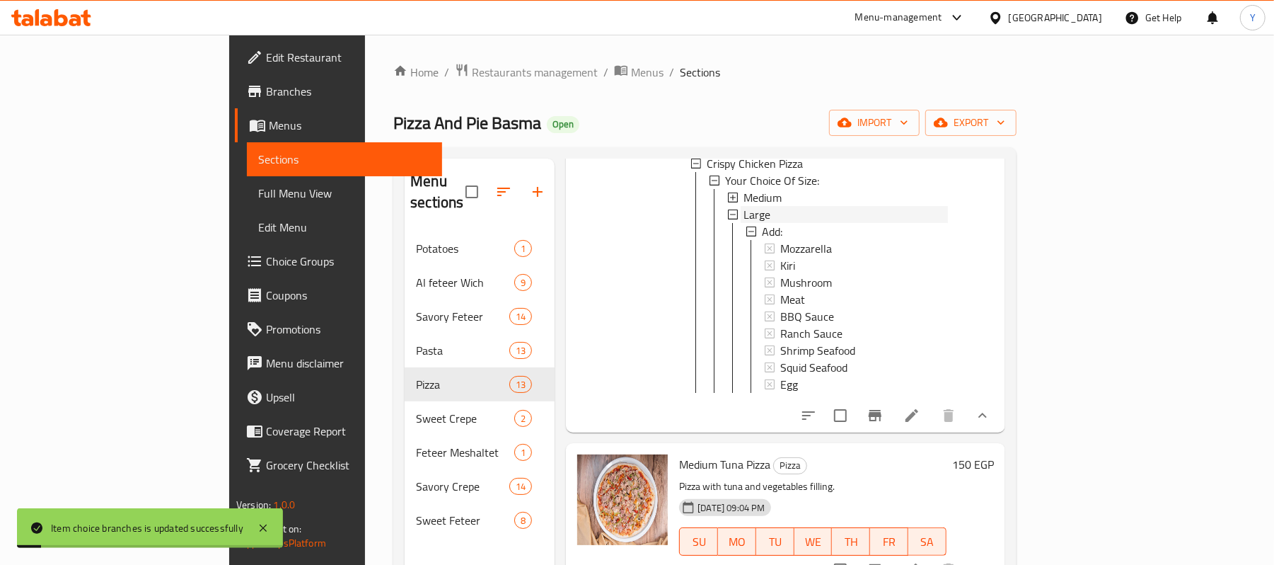
click at [744, 223] on div "Large" at bounding box center [846, 214] width 204 height 17
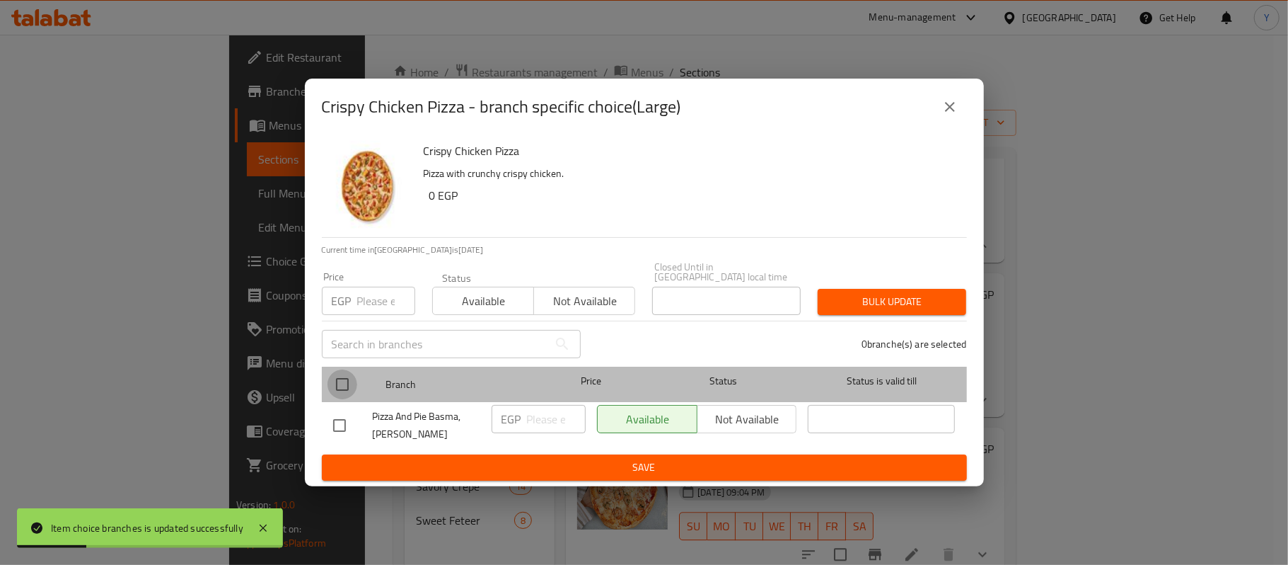
click at [342, 378] on input "checkbox" at bounding box center [343, 384] width 30 height 30
checkbox input "true"
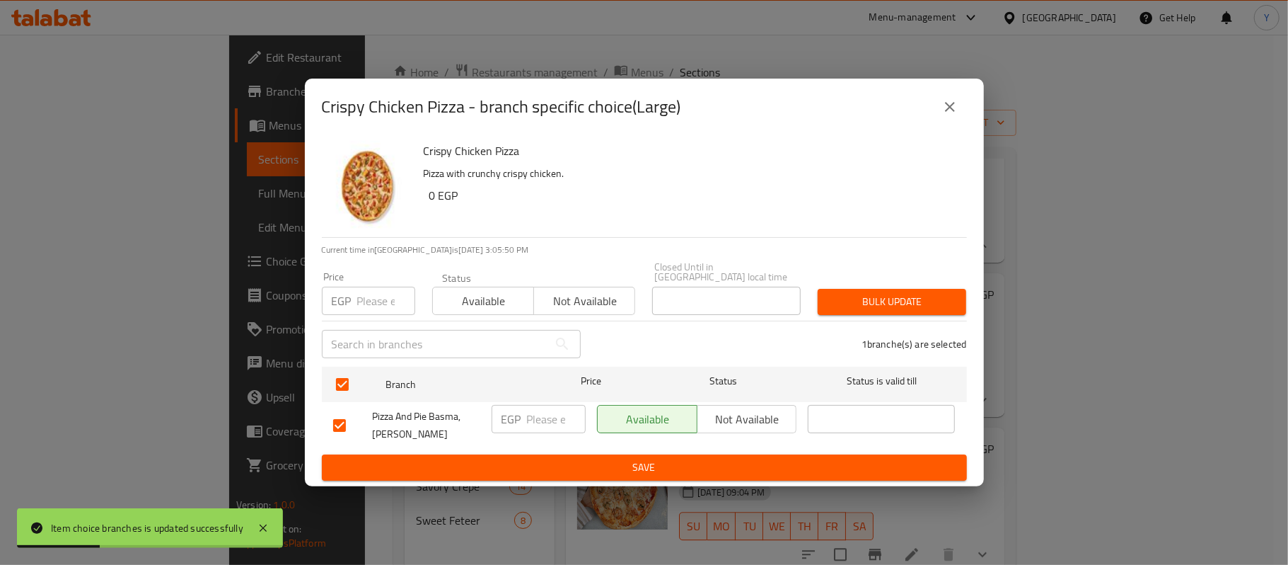
click at [357, 311] on div "Price EGP Price" at bounding box center [368, 293] width 110 height 60
click at [359, 303] on input "number" at bounding box center [386, 301] width 58 height 28
type input "235"
click at [849, 293] on span "Bulk update" at bounding box center [892, 302] width 126 height 18
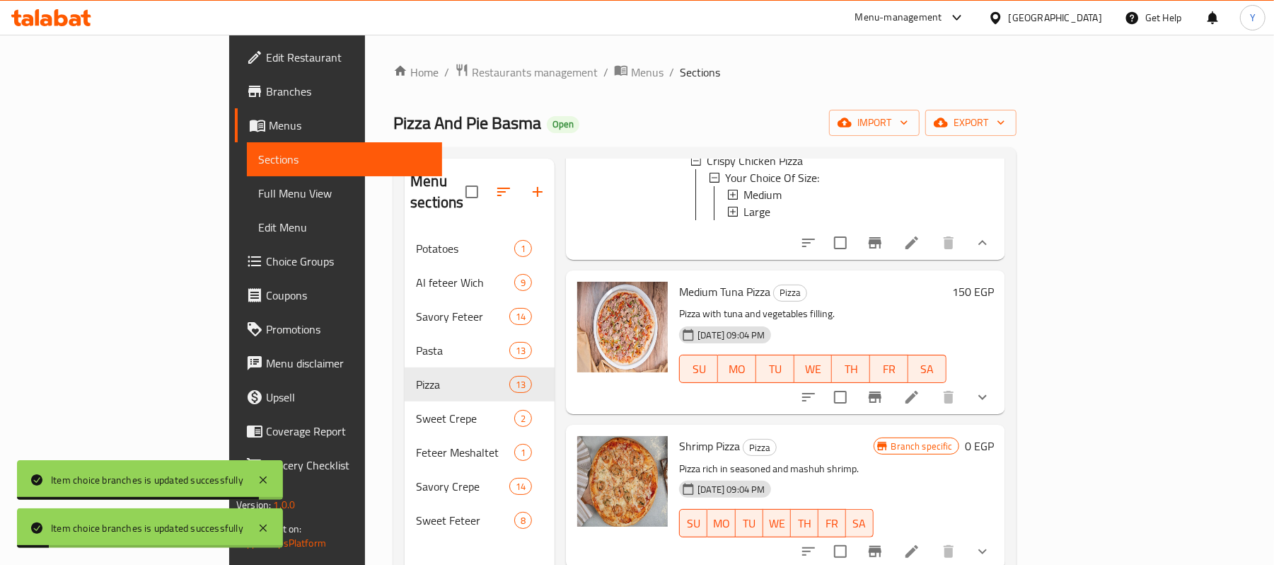
scroll to position [2865, 0]
click at [1000, 381] on div at bounding box center [896, 397] width 208 height 34
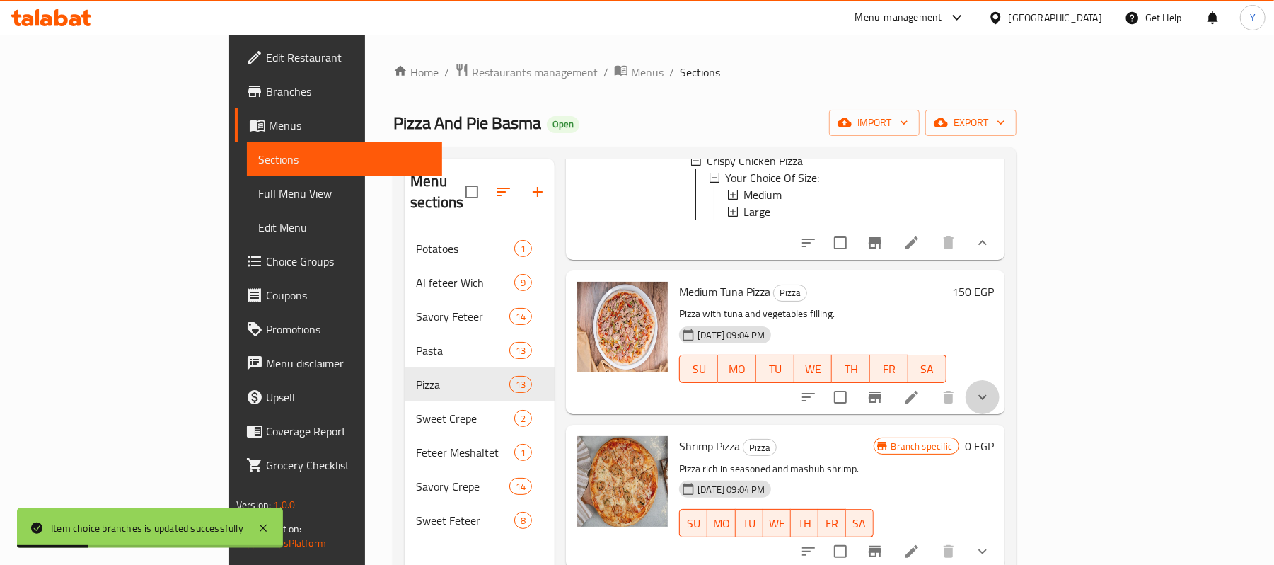
click at [1000, 388] on button "show more" at bounding box center [983, 397] width 34 height 34
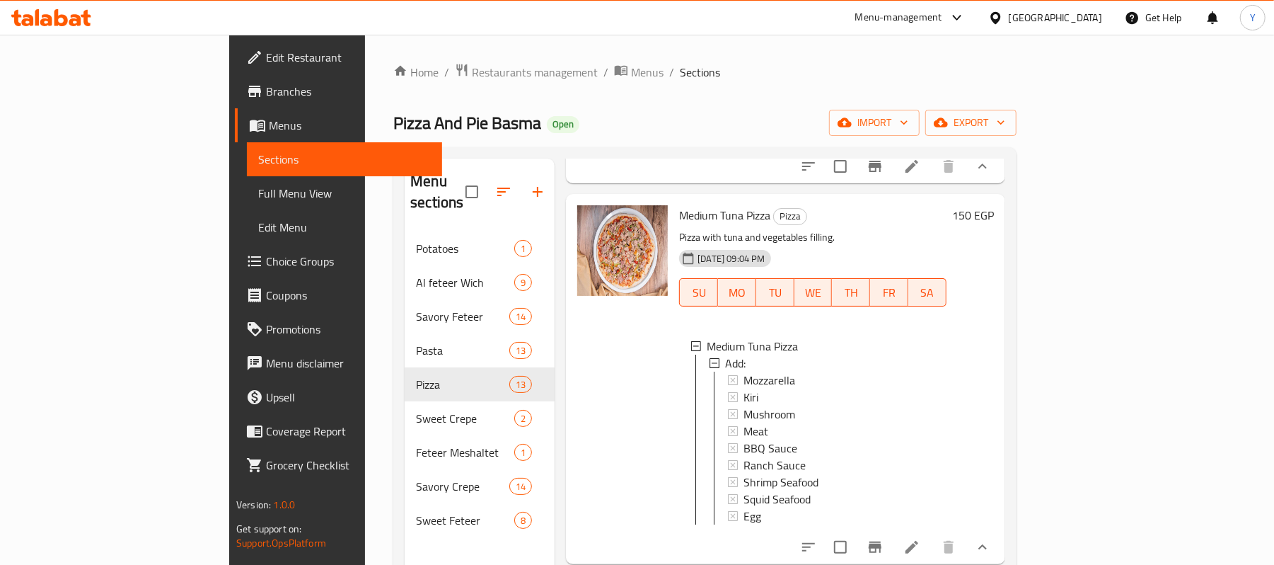
scroll to position [3106, 0]
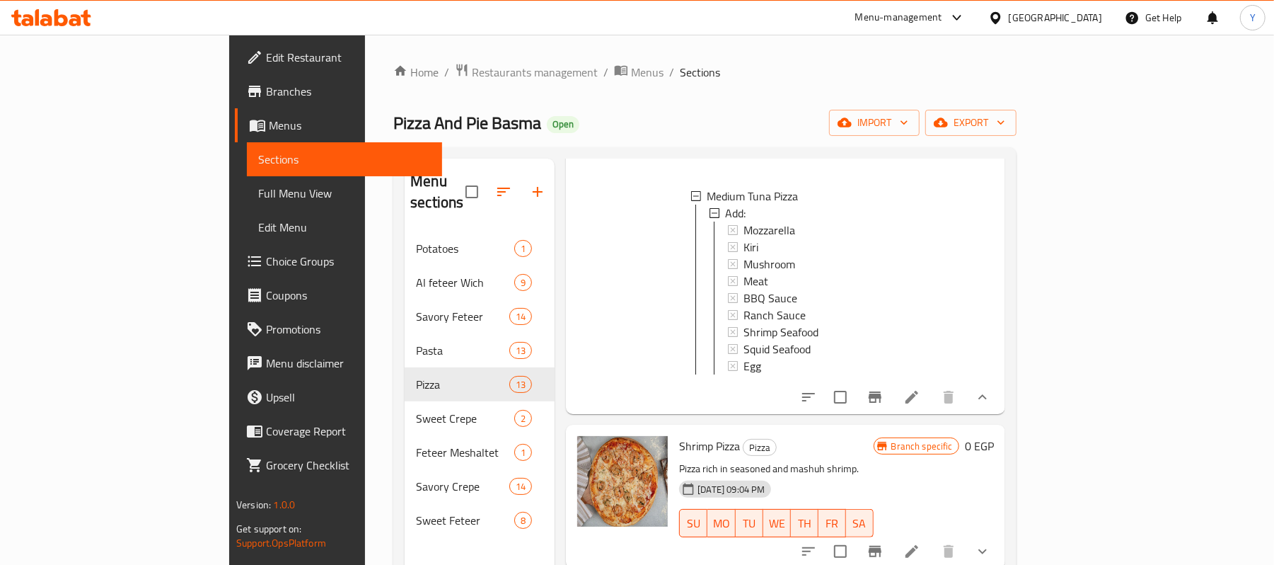
click at [884, 398] on icon "Branch-specific-item" at bounding box center [875, 396] width 17 height 17
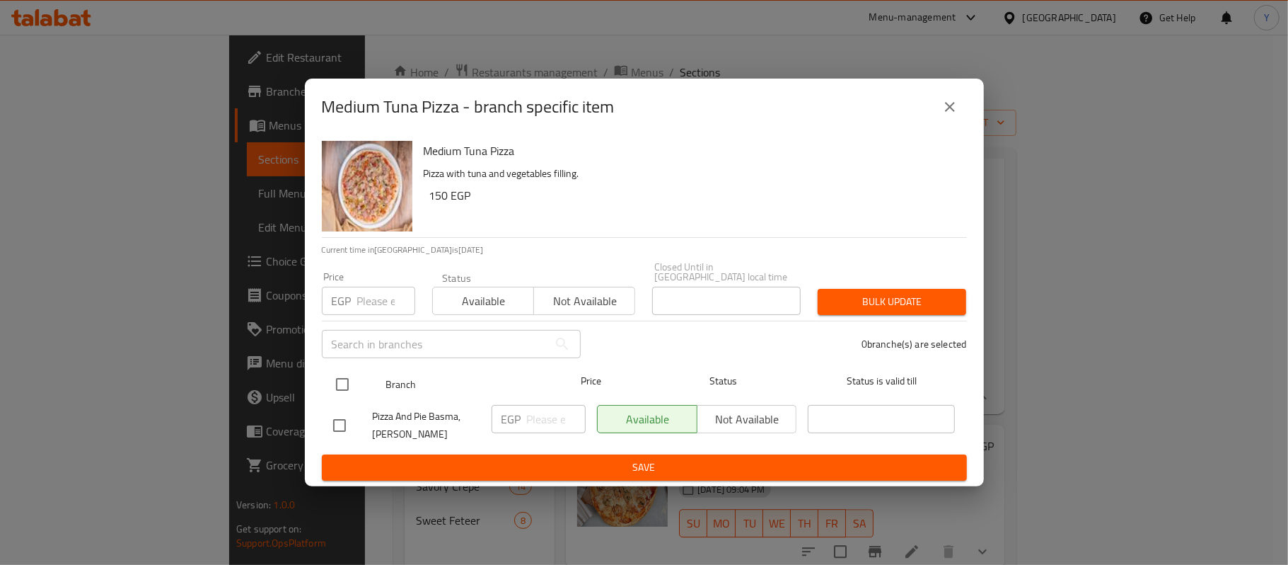
click at [354, 376] on input "checkbox" at bounding box center [343, 384] width 30 height 30
checkbox input "true"
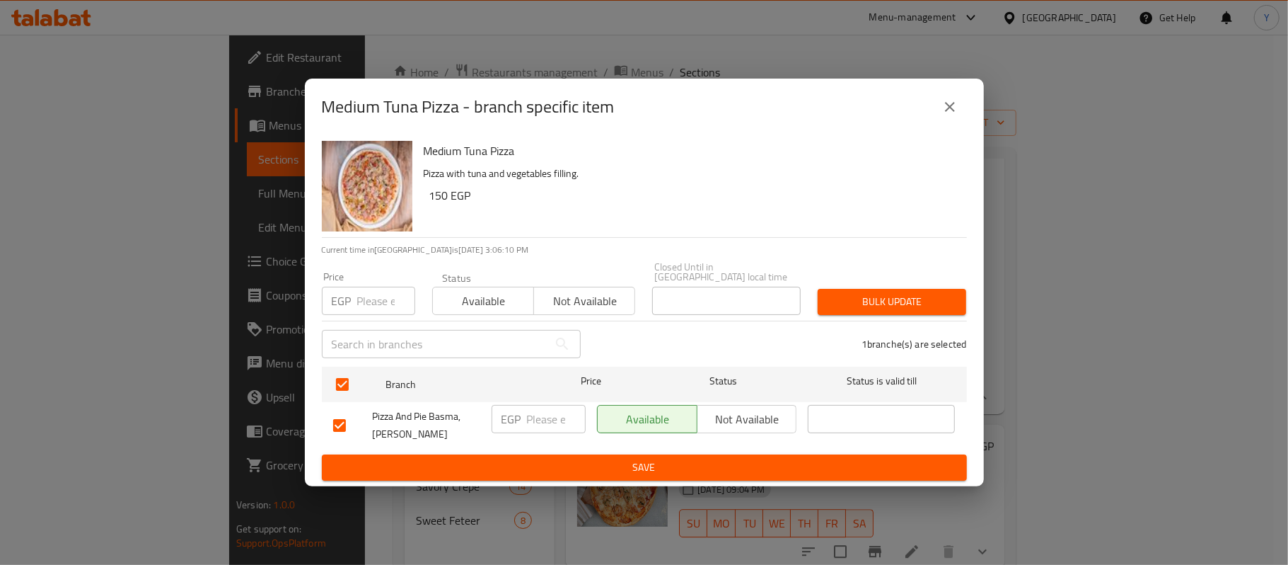
click at [361, 312] on div "Price EGP Price" at bounding box center [368, 293] width 110 height 60
click at [378, 299] on input "number" at bounding box center [386, 301] width 58 height 28
type input "160"
click at [844, 293] on span "Bulk update" at bounding box center [892, 302] width 126 height 18
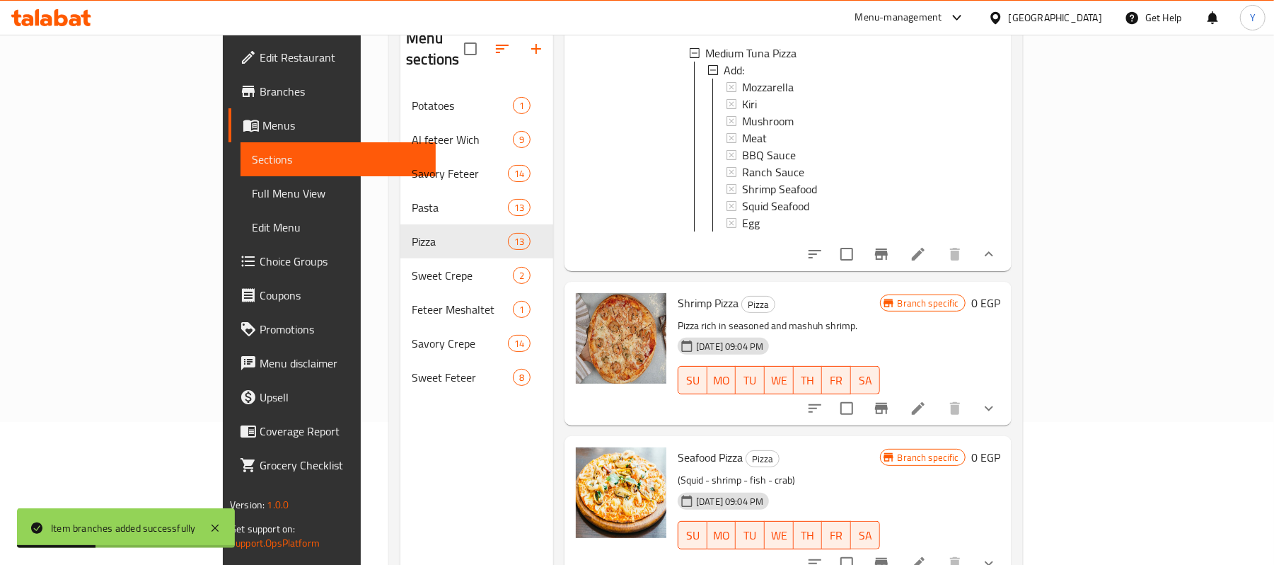
scroll to position [199, 0]
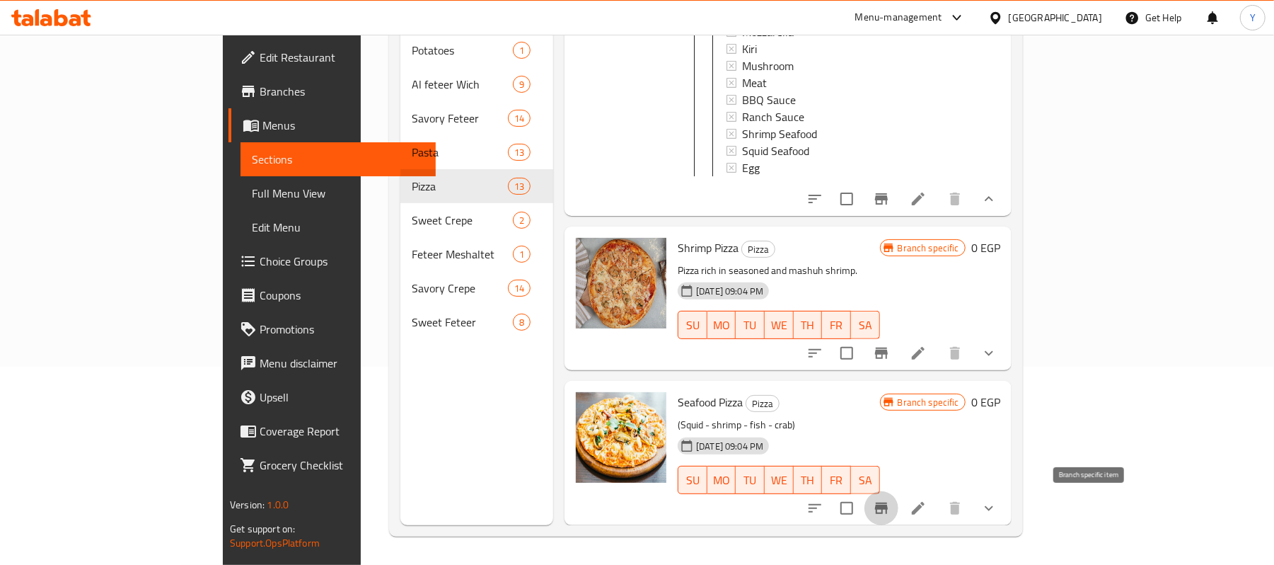
click at [888, 513] on icon "Branch-specific-item" at bounding box center [881, 507] width 13 height 11
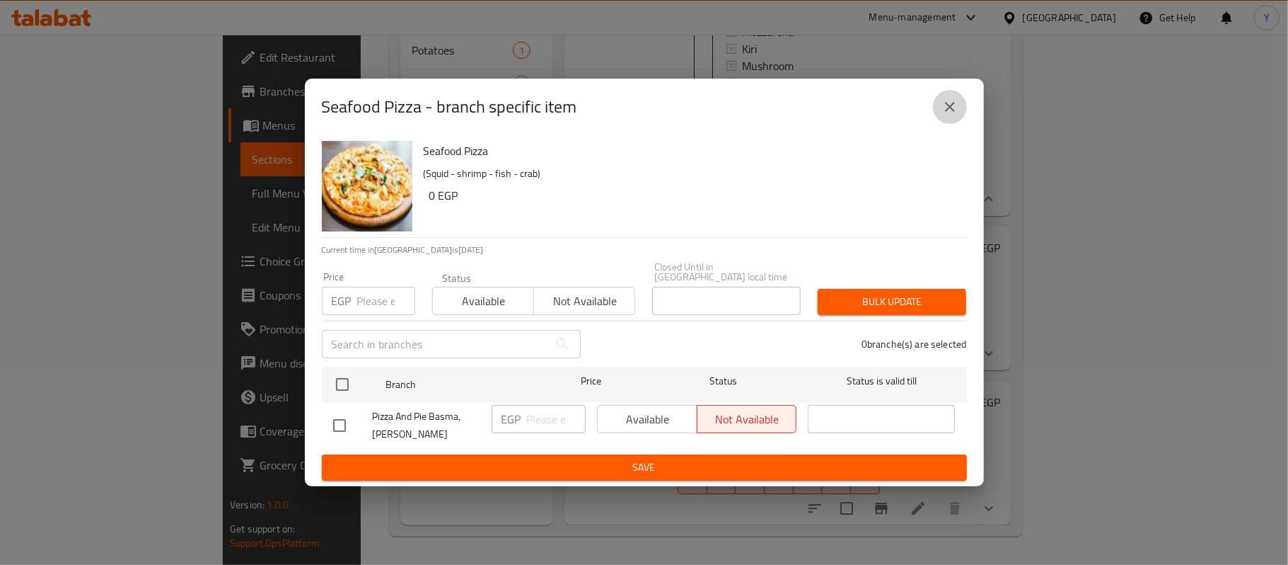
click at [958, 122] on button "close" at bounding box center [950, 107] width 34 height 34
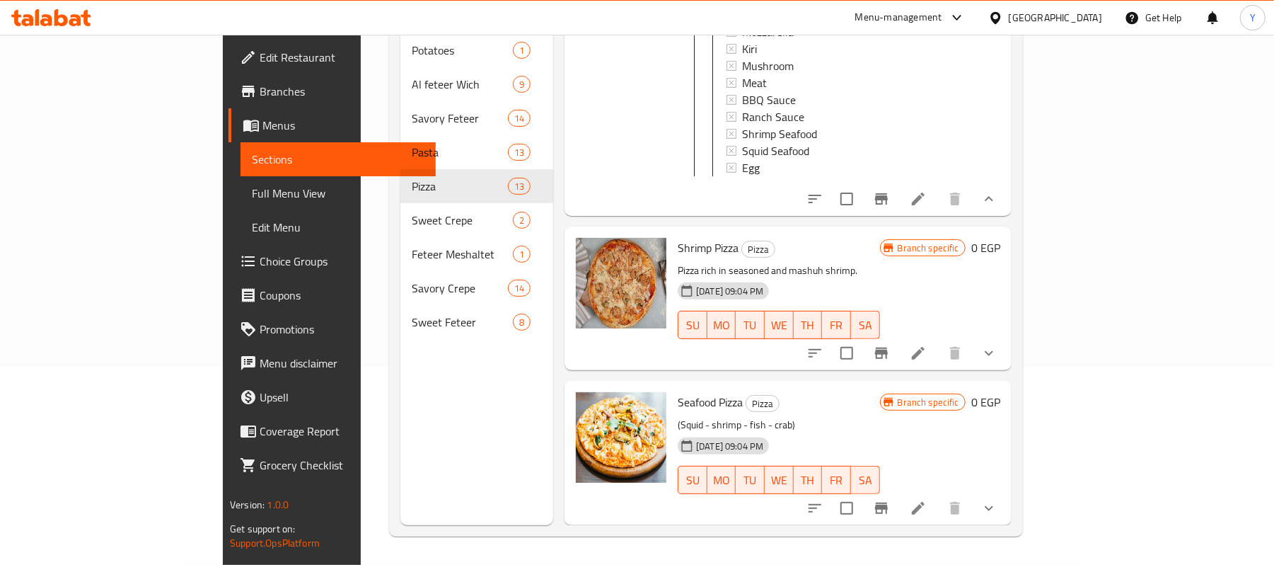
scroll to position [0, 0]
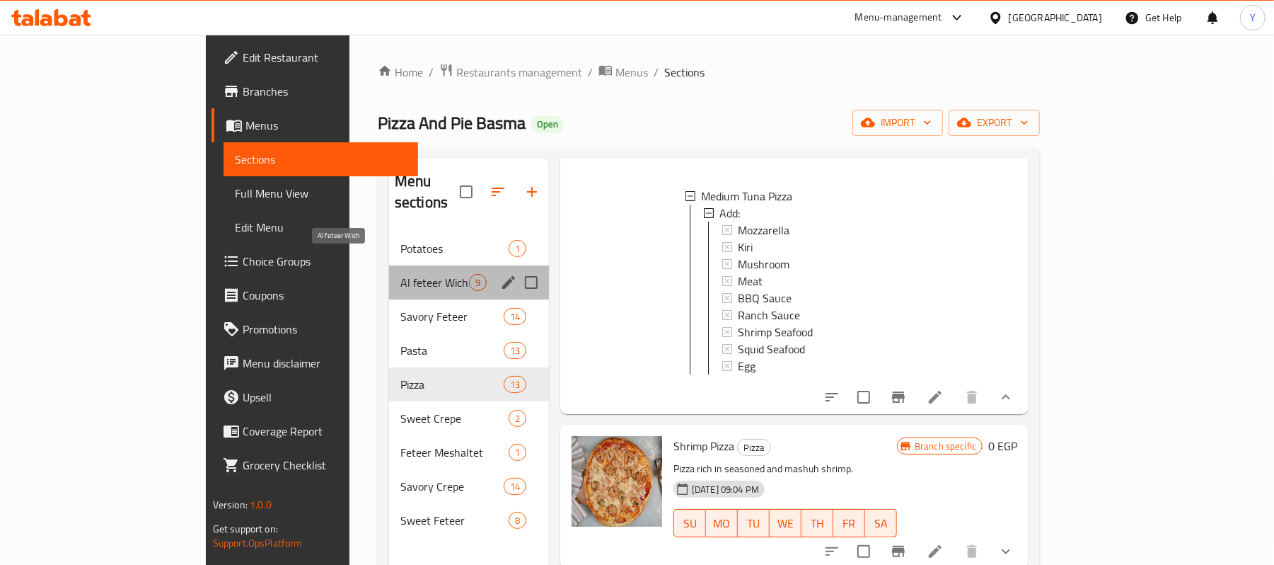
click at [400, 274] on span "Al feteer Wich" at bounding box center [434, 282] width 69 height 17
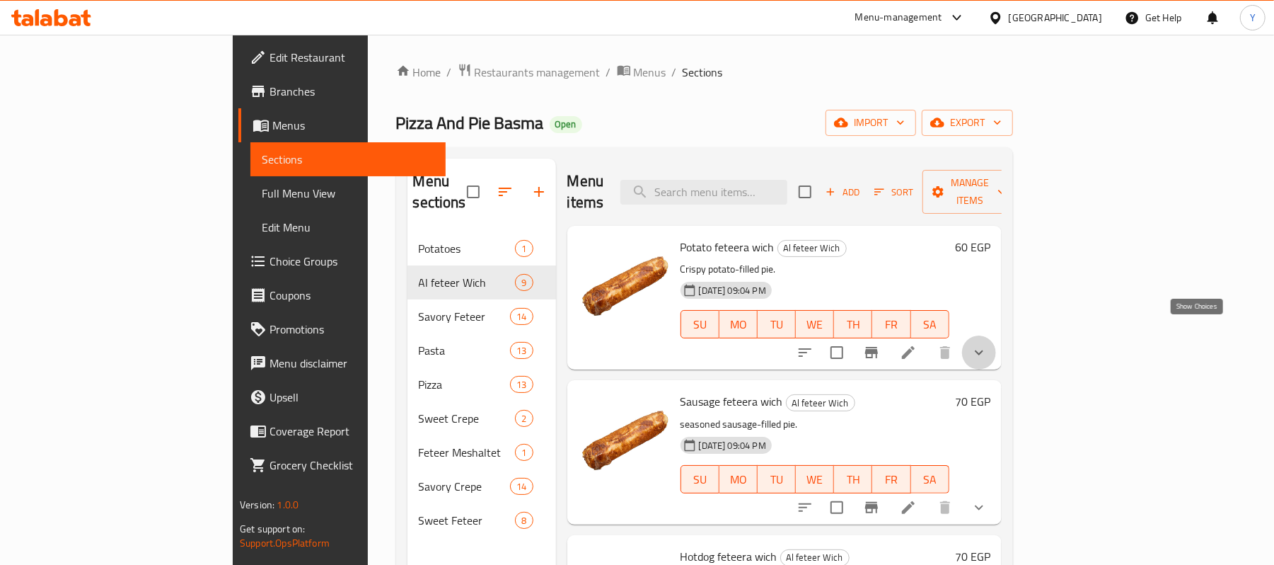
drag, startPoint x: 1201, startPoint y: 332, endPoint x: 1114, endPoint y: 349, distance: 89.4
click at [996, 349] on div at bounding box center [892, 352] width 208 height 34
click at [880, 344] on icon "Branch-specific-item" at bounding box center [871, 352] width 17 height 17
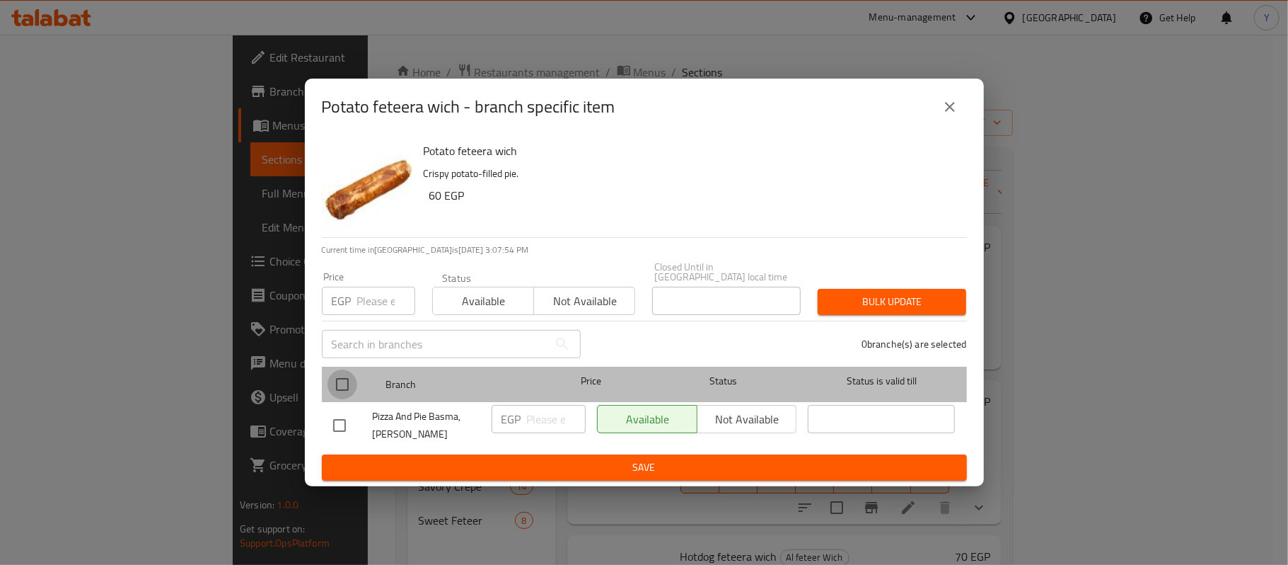
click at [349, 381] on input "checkbox" at bounding box center [343, 384] width 30 height 30
checkbox input "true"
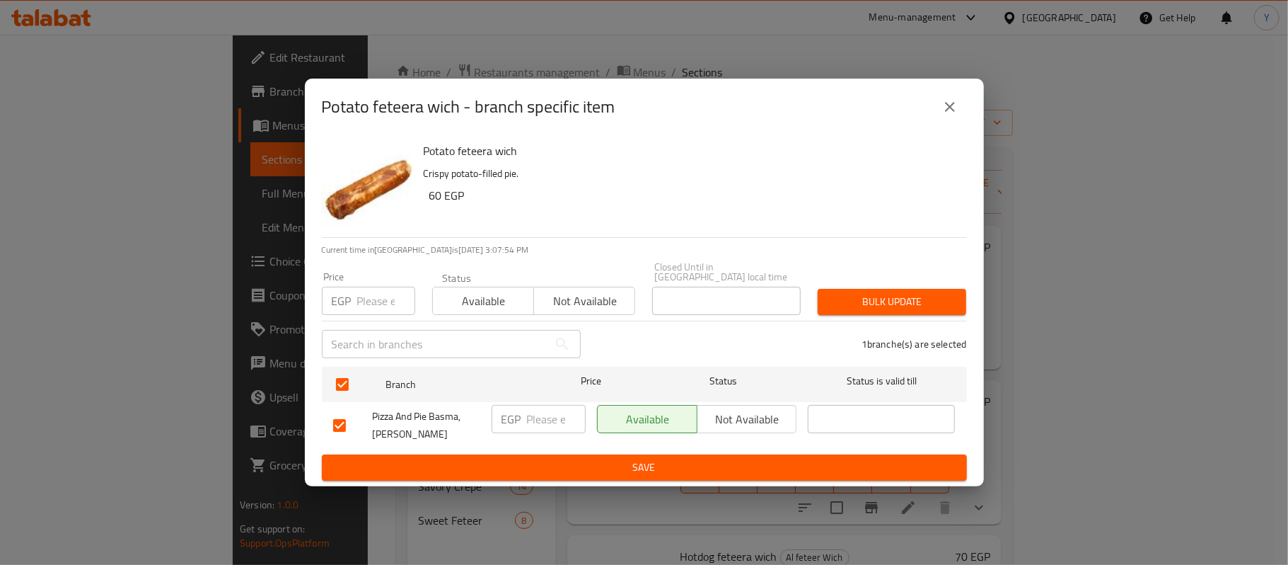
click at [358, 301] on input "number" at bounding box center [386, 301] width 58 height 28
type input "65"
click at [862, 297] on span "Bulk update" at bounding box center [892, 302] width 126 height 18
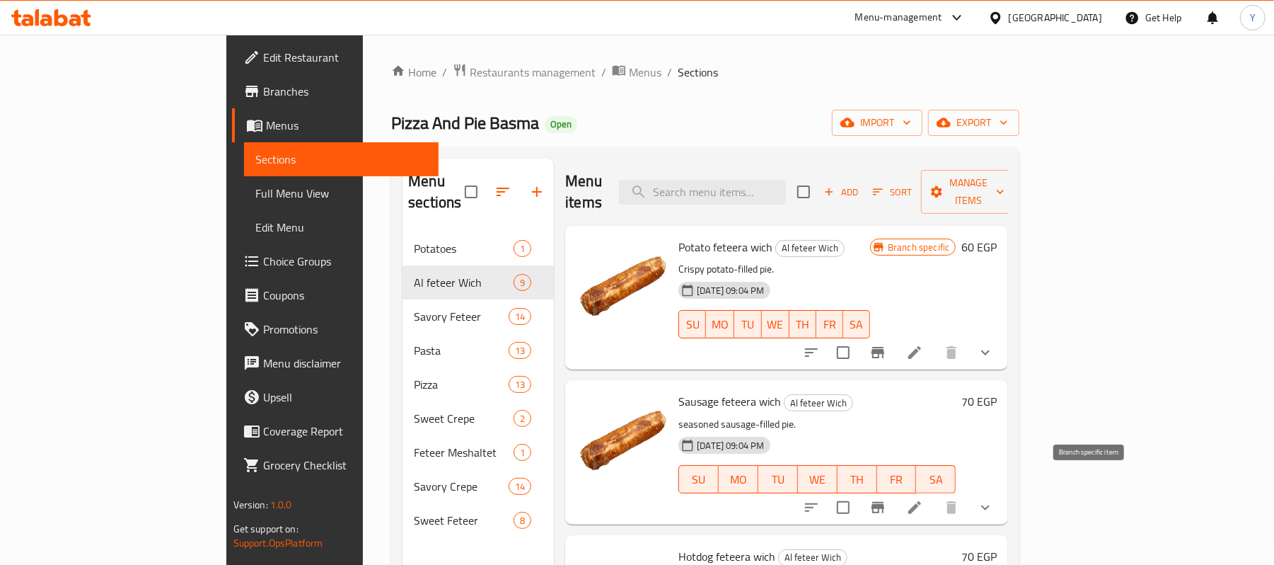
click at [887, 499] on icon "Branch-specific-item" at bounding box center [878, 507] width 17 height 17
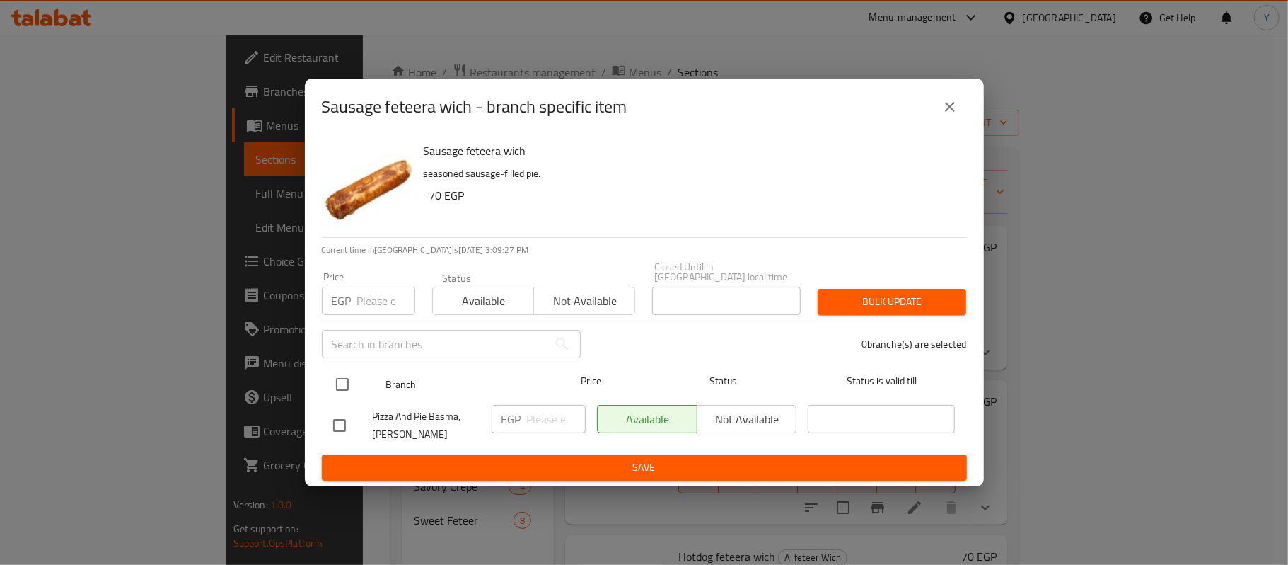
click at [344, 394] on input "checkbox" at bounding box center [343, 384] width 30 height 30
checkbox input "true"
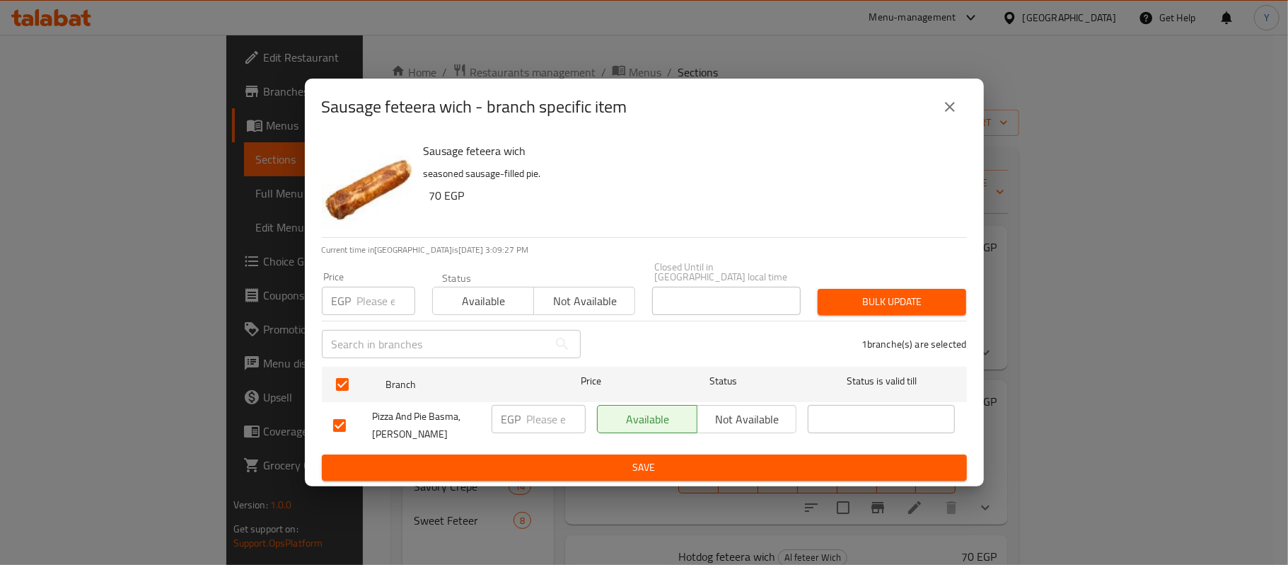
click at [948, 120] on button "close" at bounding box center [950, 107] width 34 height 34
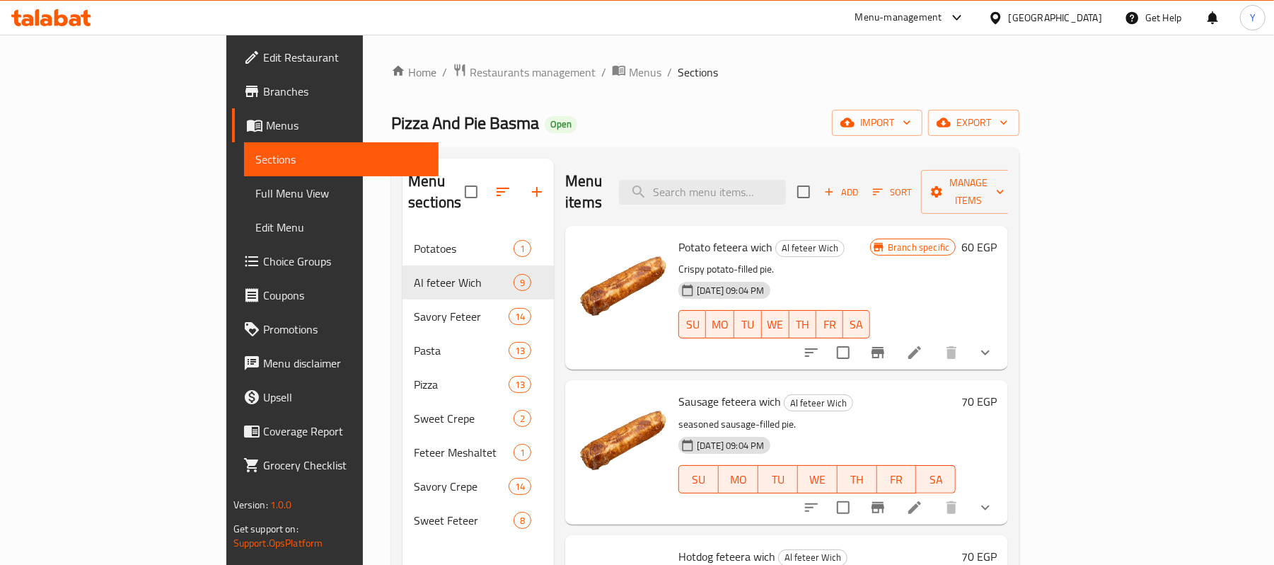
click at [935, 495] on li at bounding box center [915, 507] width 40 height 25
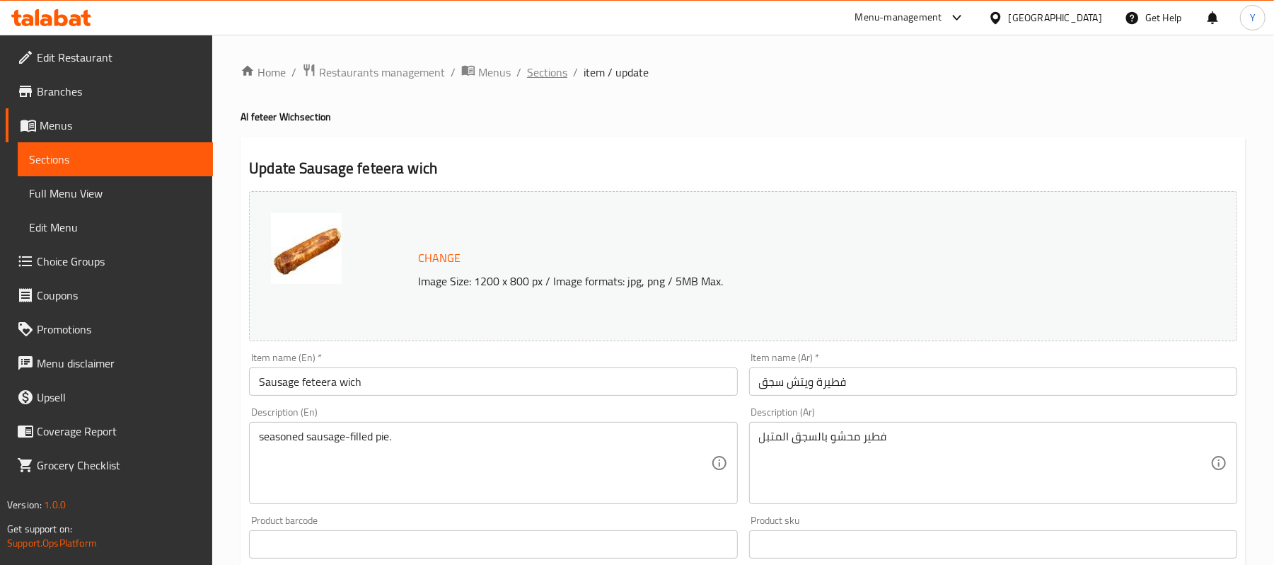
click at [543, 69] on span "Sections" at bounding box center [547, 72] width 40 height 17
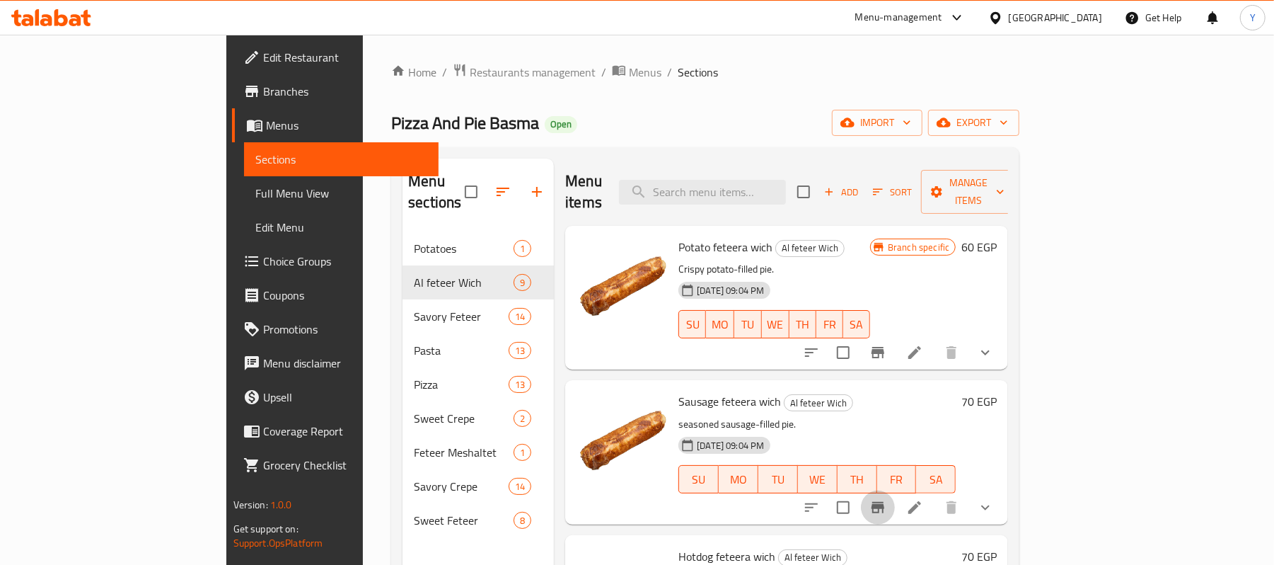
click at [884, 502] on icon "Branch-specific-item" at bounding box center [878, 507] width 13 height 11
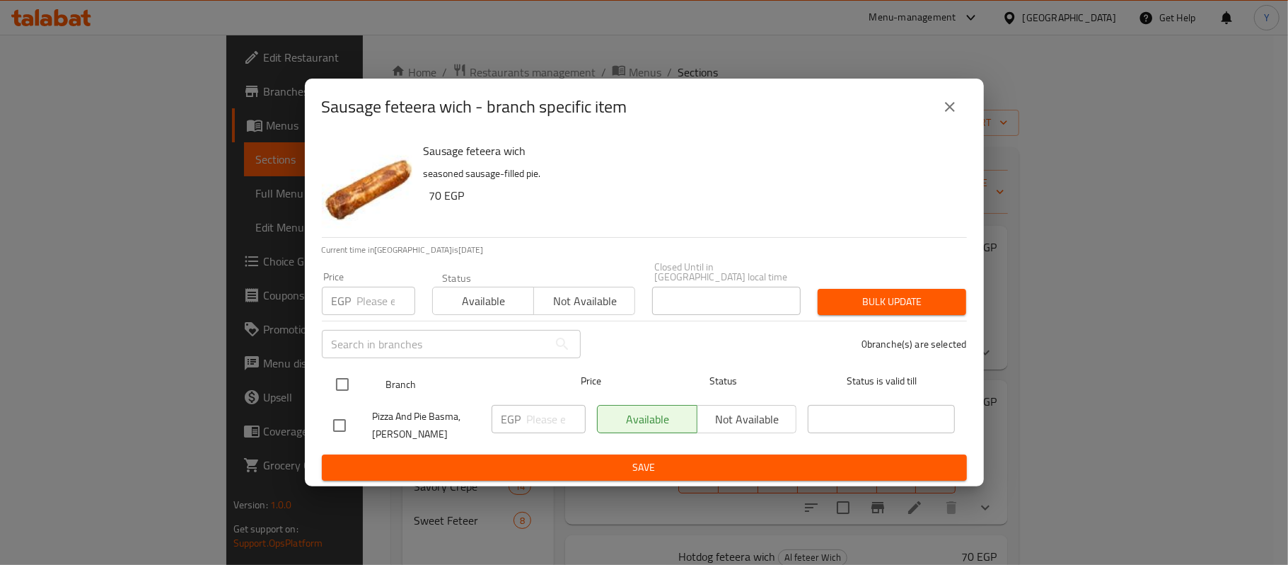
click at [352, 369] on input "checkbox" at bounding box center [343, 384] width 30 height 30
checkbox input "true"
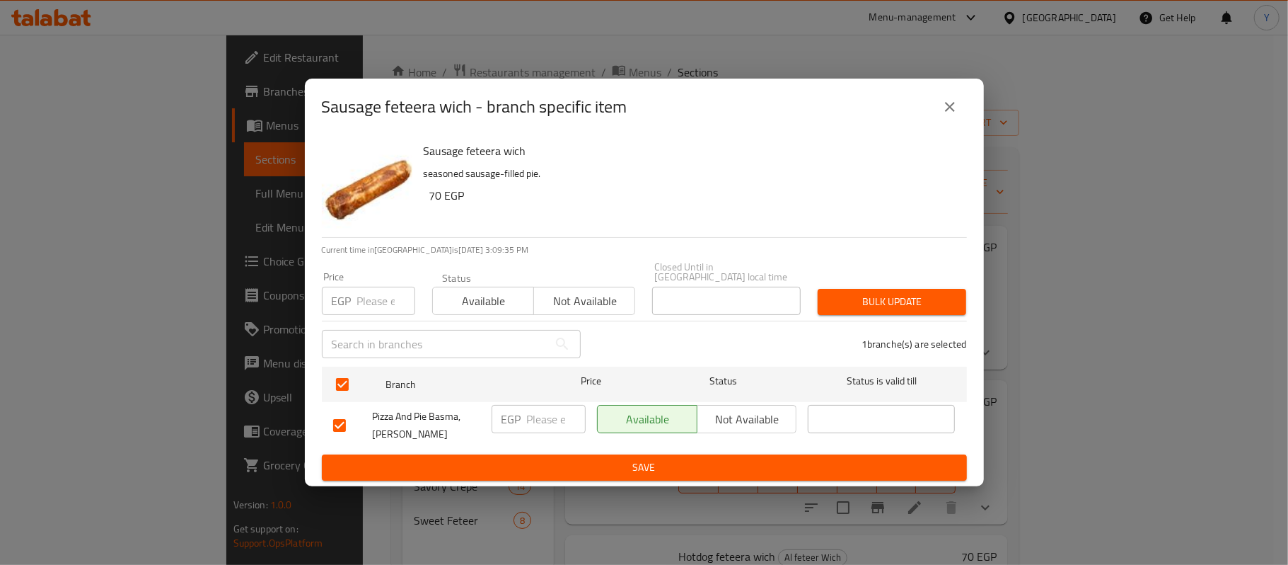
click at [366, 301] on input "number" at bounding box center [386, 301] width 58 height 28
type input "100"
click at [863, 300] on span "Bulk update" at bounding box center [892, 302] width 126 height 18
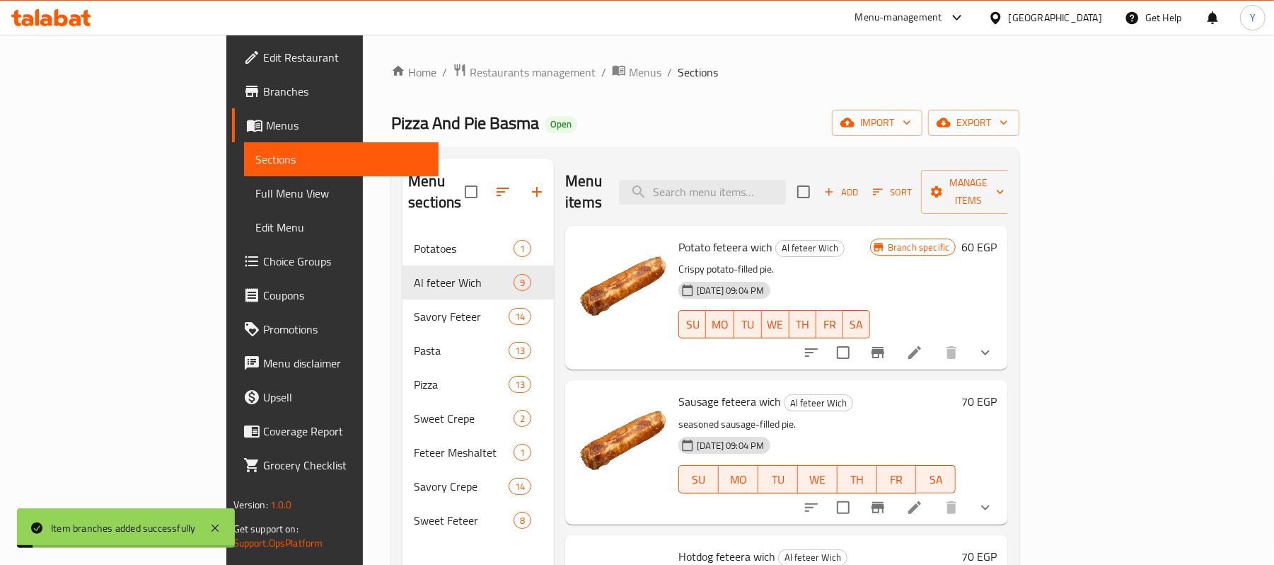
scroll to position [283, 0]
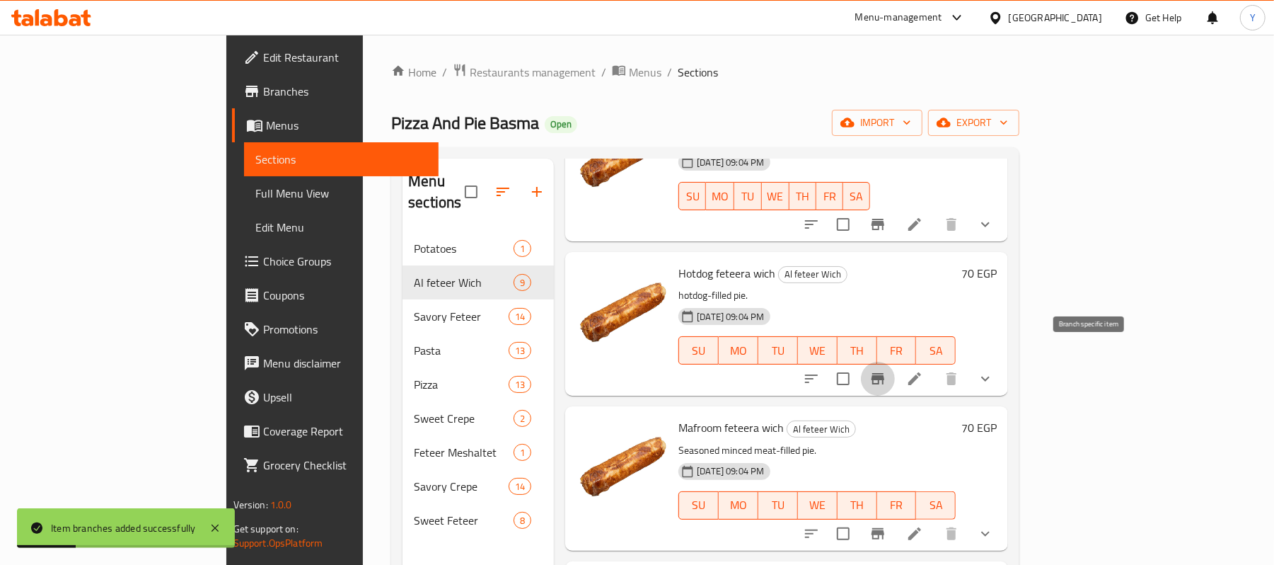
click at [887, 370] on icon "Branch-specific-item" at bounding box center [878, 378] width 17 height 17
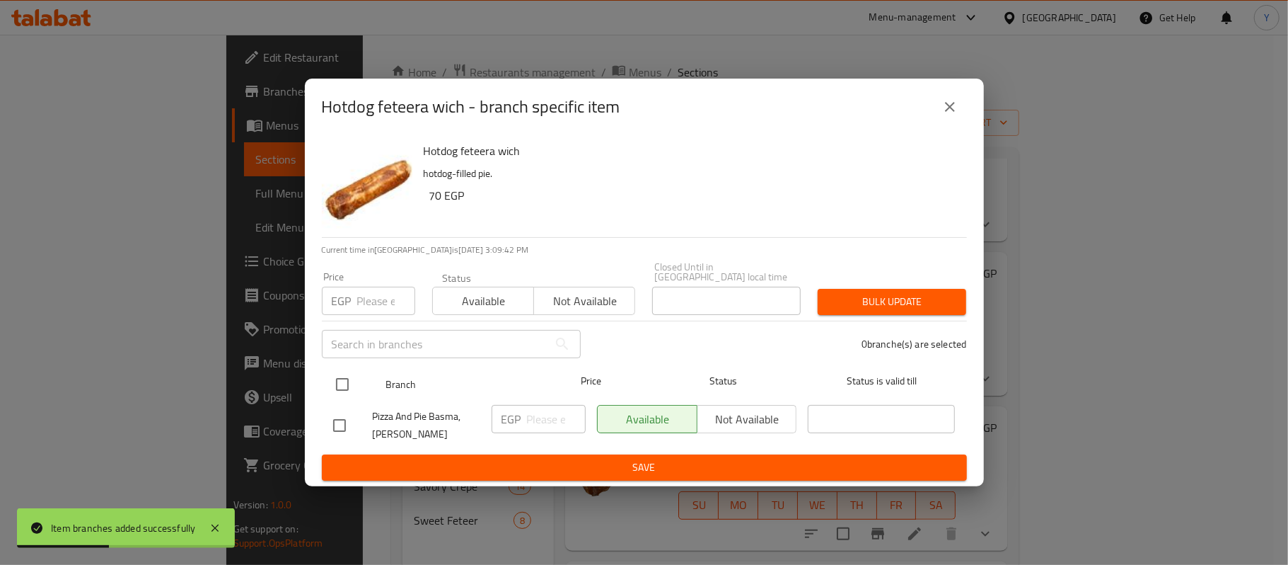
click at [350, 380] on input "checkbox" at bounding box center [343, 384] width 30 height 30
checkbox input "true"
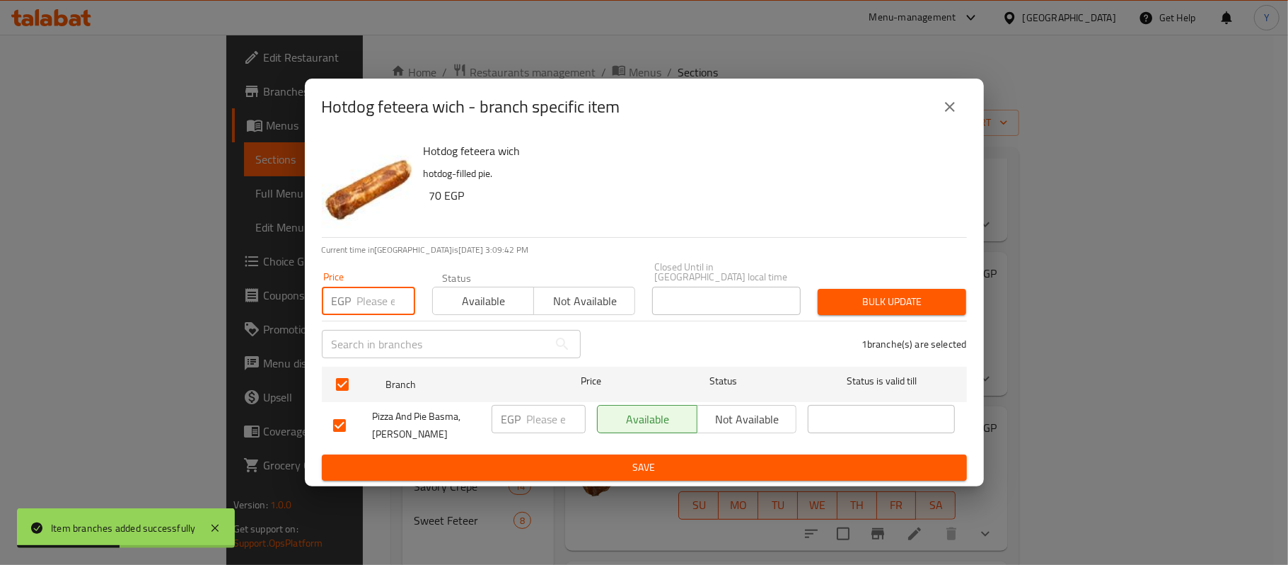
click at [363, 299] on input "number" at bounding box center [386, 301] width 58 height 28
type input "80"
click at [825, 293] on button "Bulk update" at bounding box center [892, 302] width 149 height 26
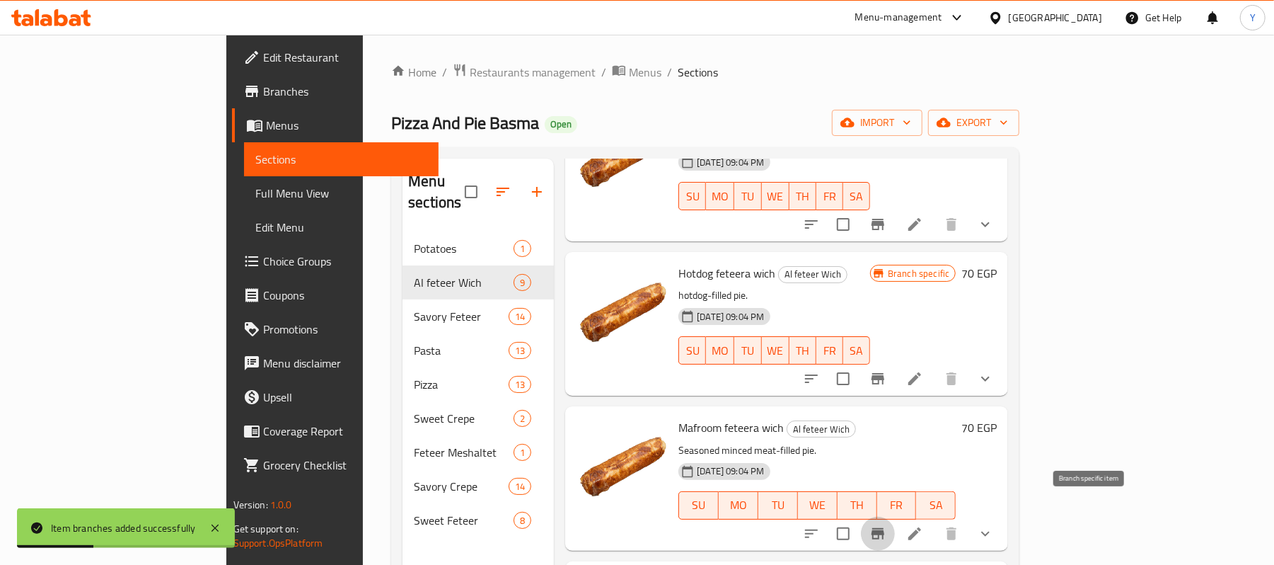
click at [887, 525] on icon "Branch-specific-item" at bounding box center [878, 533] width 17 height 17
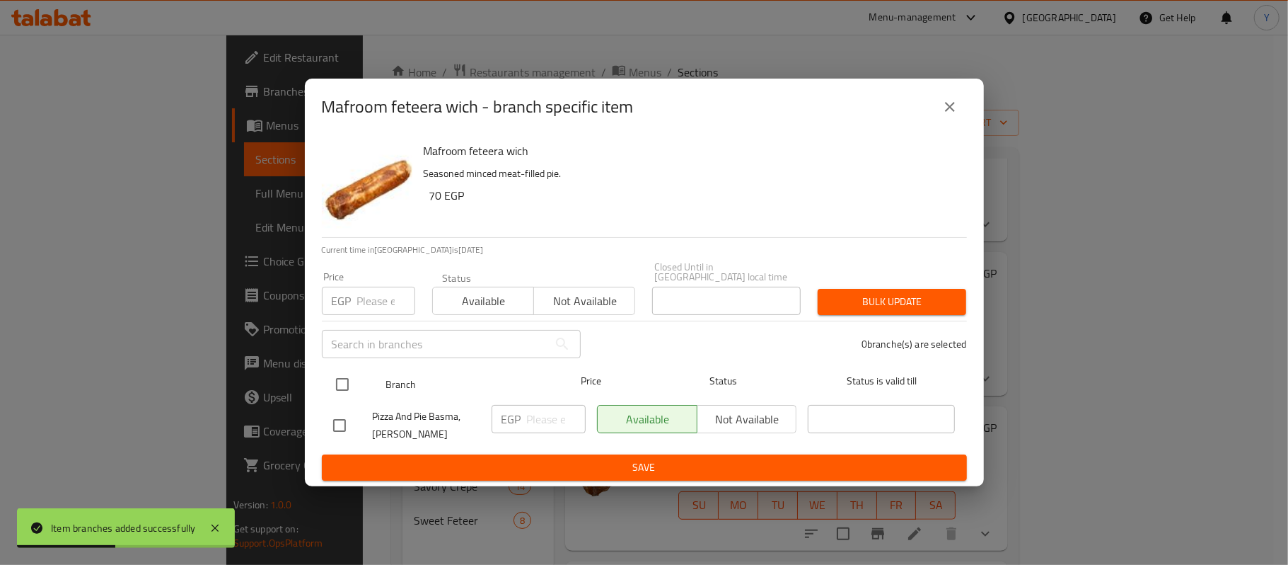
click at [340, 382] on input "checkbox" at bounding box center [343, 384] width 30 height 30
checkbox input "true"
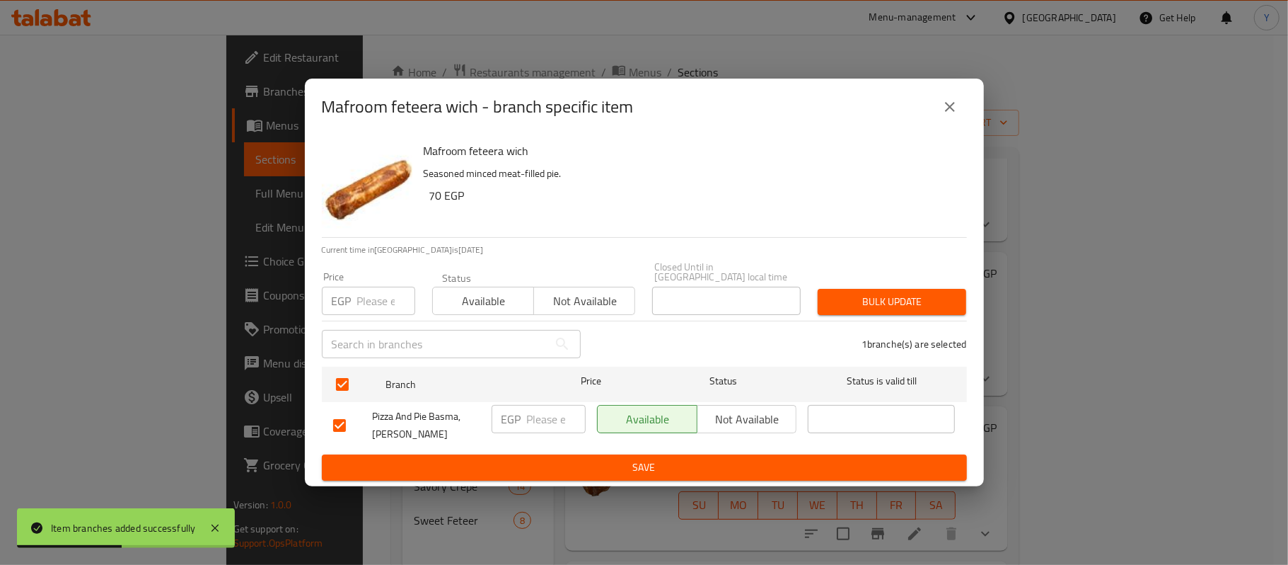
click at [354, 289] on div "EGP Price" at bounding box center [368, 301] width 93 height 28
type input "100"
click at [825, 306] on button "Bulk update" at bounding box center [892, 302] width 149 height 26
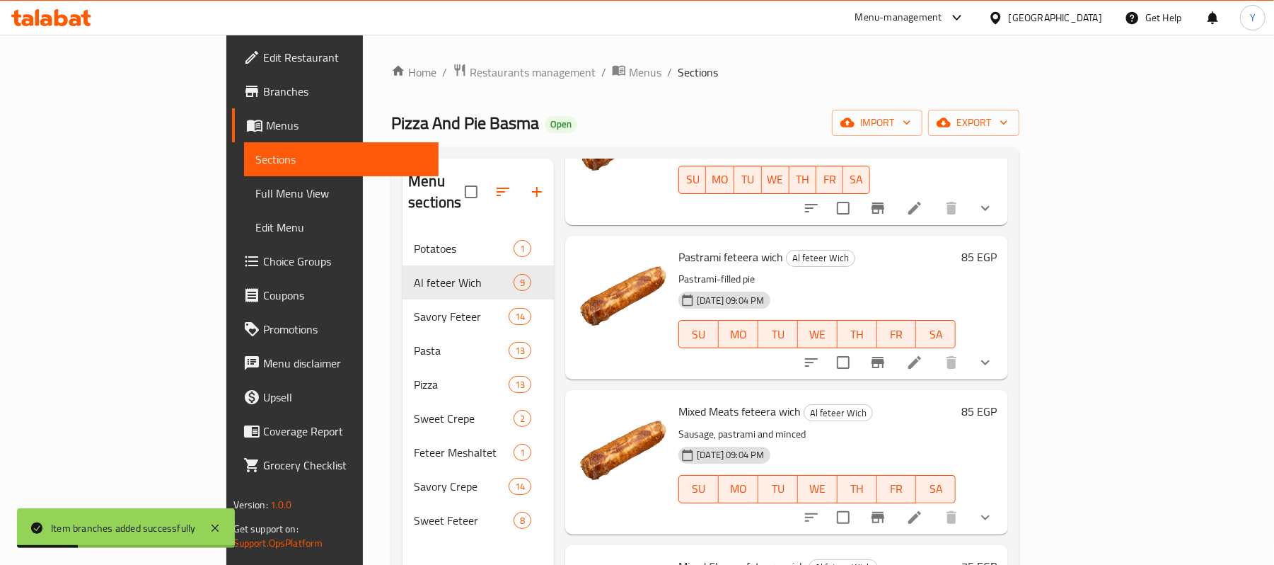
scroll to position [609, 0]
click at [884, 356] on icon "Branch-specific-item" at bounding box center [878, 361] width 13 height 11
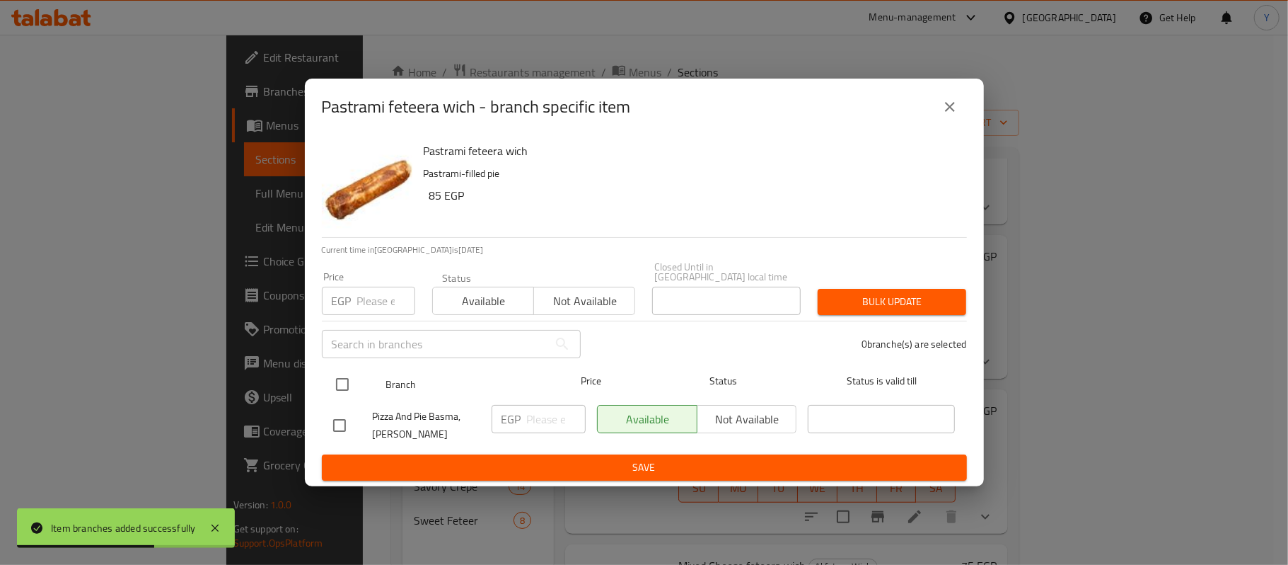
click at [352, 371] on input "checkbox" at bounding box center [343, 384] width 30 height 30
checkbox input "true"
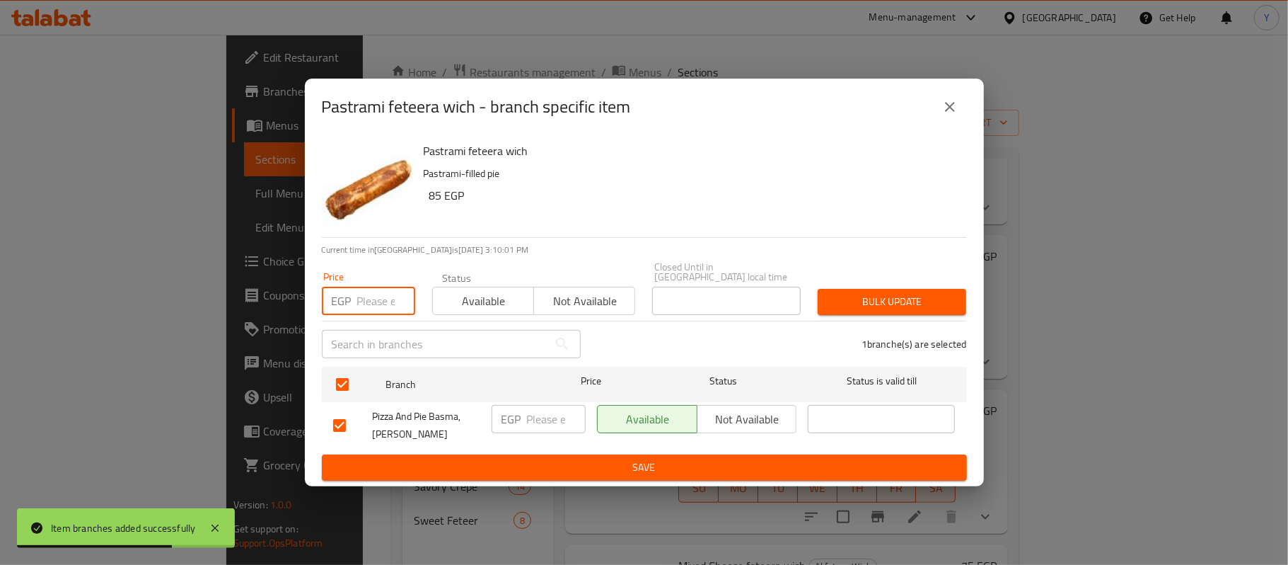
click at [371, 303] on input "number" at bounding box center [386, 301] width 58 height 28
type input "120"
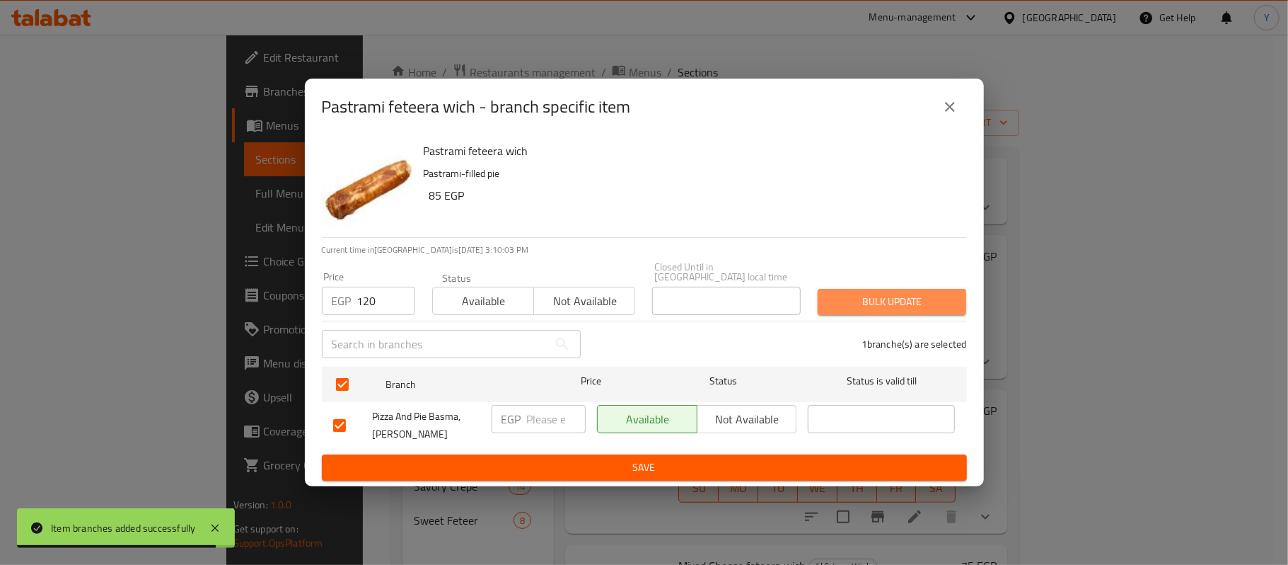
click at [901, 289] on button "Bulk update" at bounding box center [892, 302] width 149 height 26
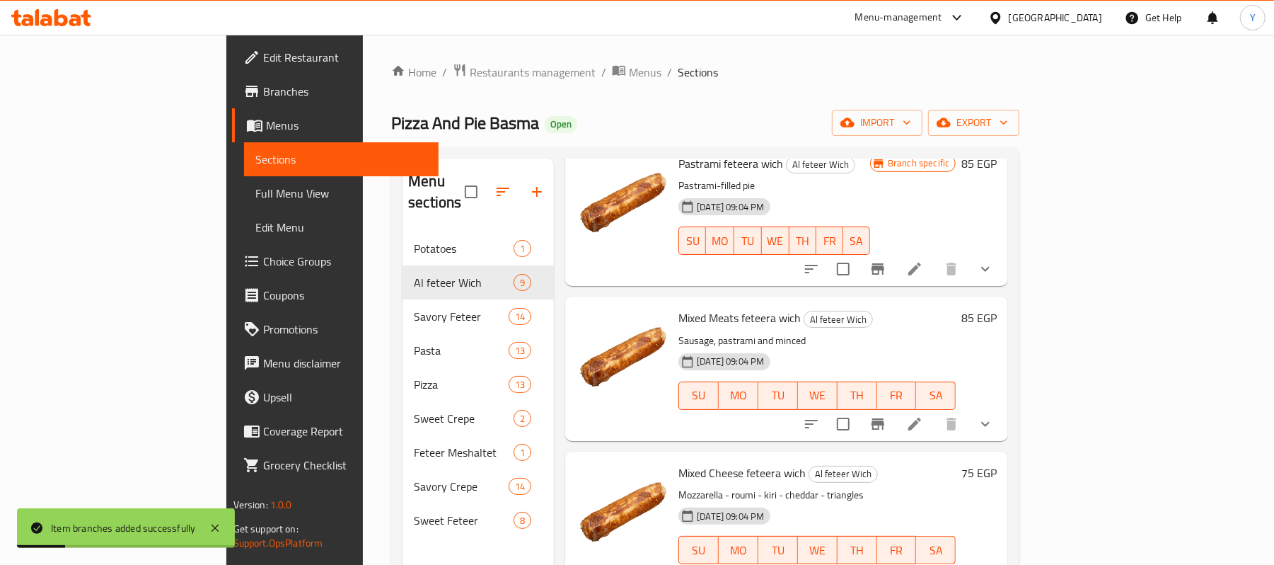
scroll to position [708, 0]
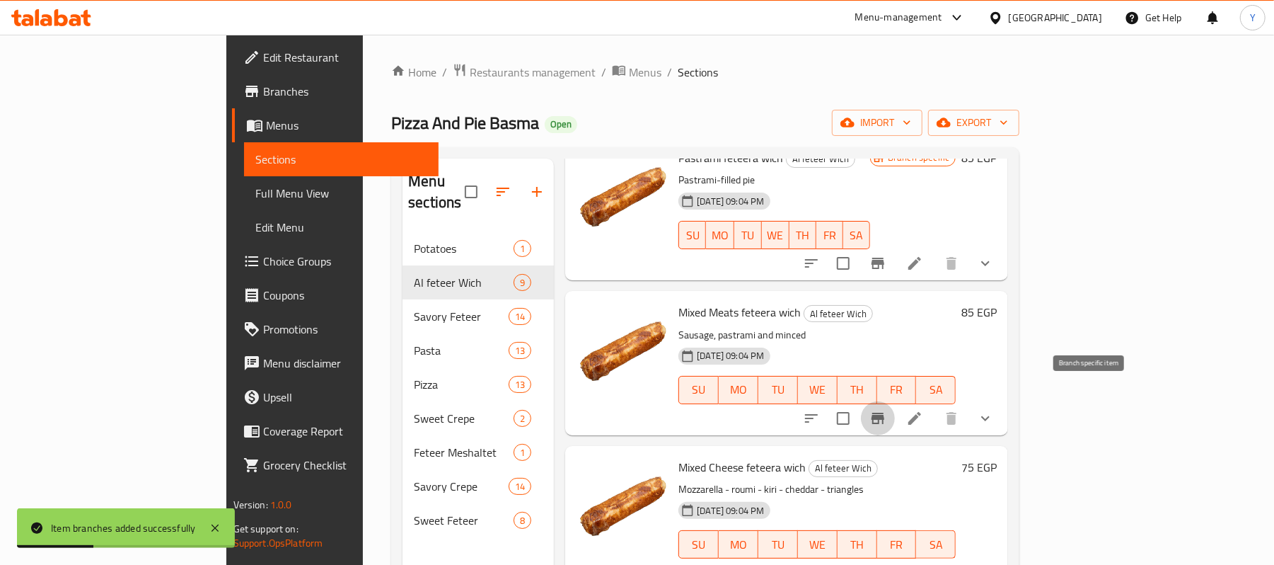
click at [884, 412] on icon "Branch-specific-item" at bounding box center [878, 417] width 13 height 11
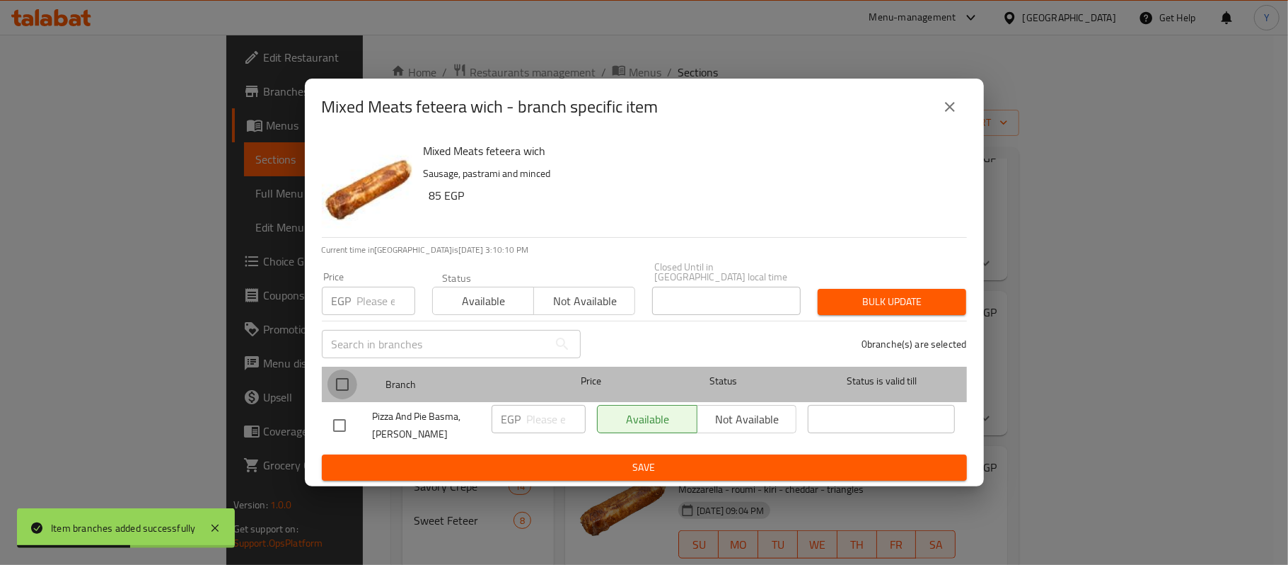
click at [349, 378] on input "checkbox" at bounding box center [343, 384] width 30 height 30
checkbox input "true"
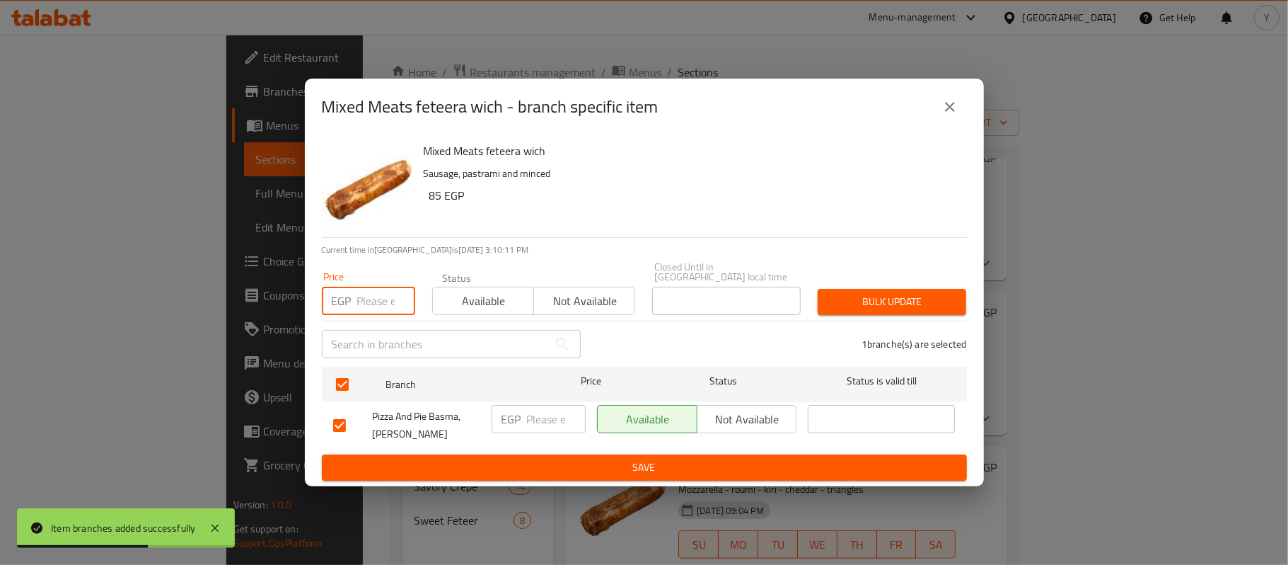
click at [360, 294] on input "number" at bounding box center [386, 301] width 58 height 28
type input "130"
click at [901, 293] on span "Bulk update" at bounding box center [892, 302] width 126 height 18
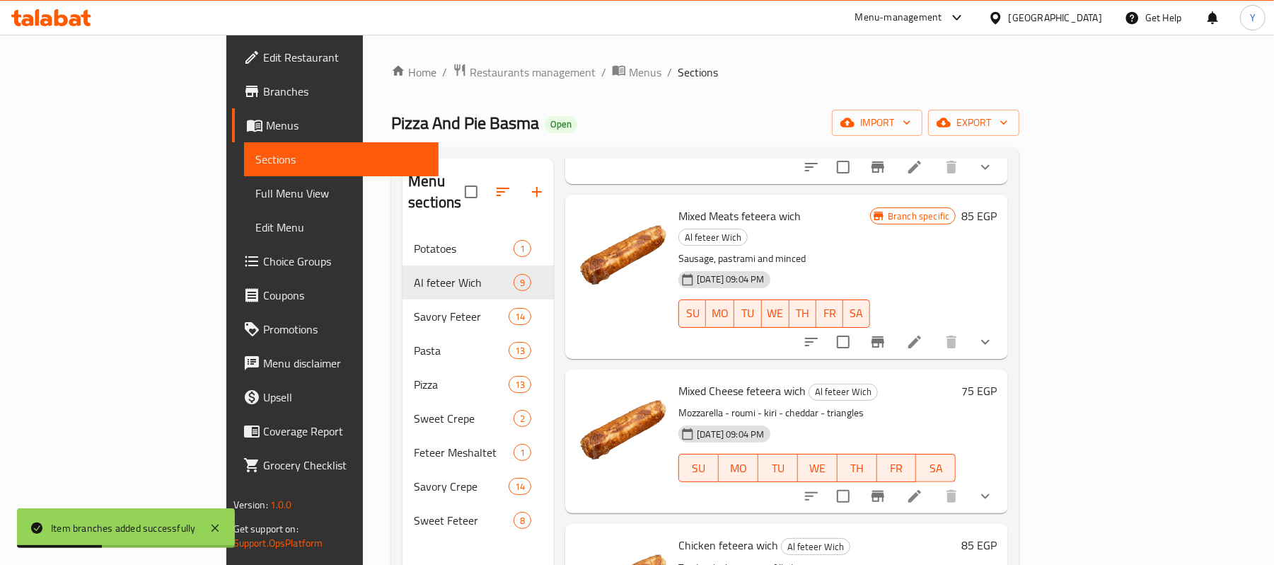
scroll to position [861, 0]
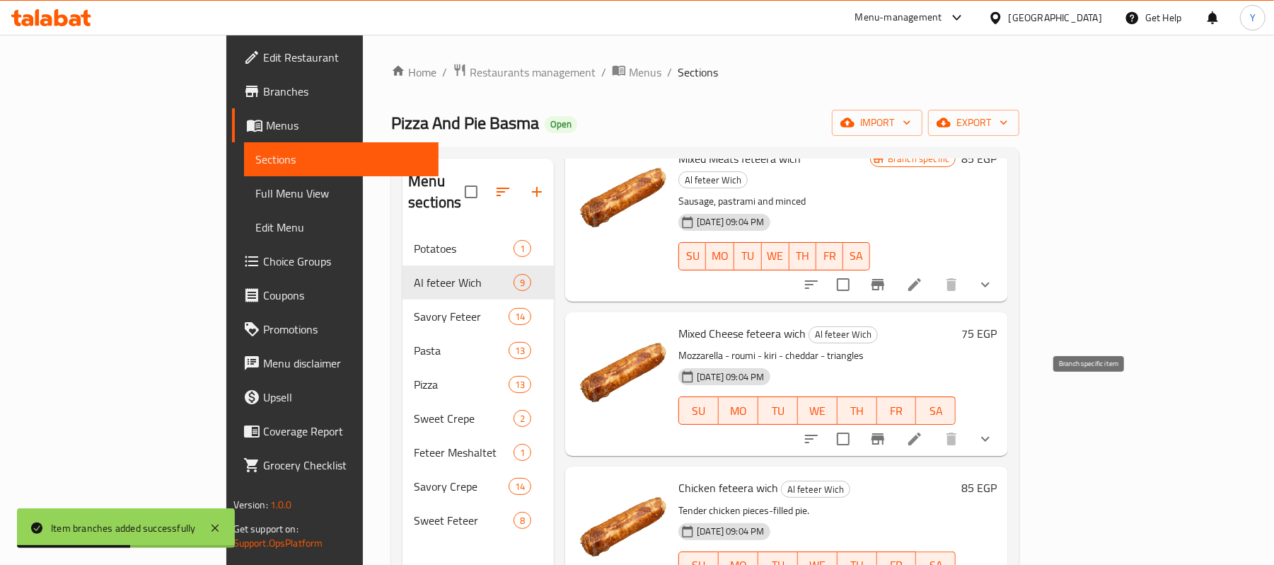
click at [887, 430] on icon "Branch-specific-item" at bounding box center [878, 438] width 17 height 17
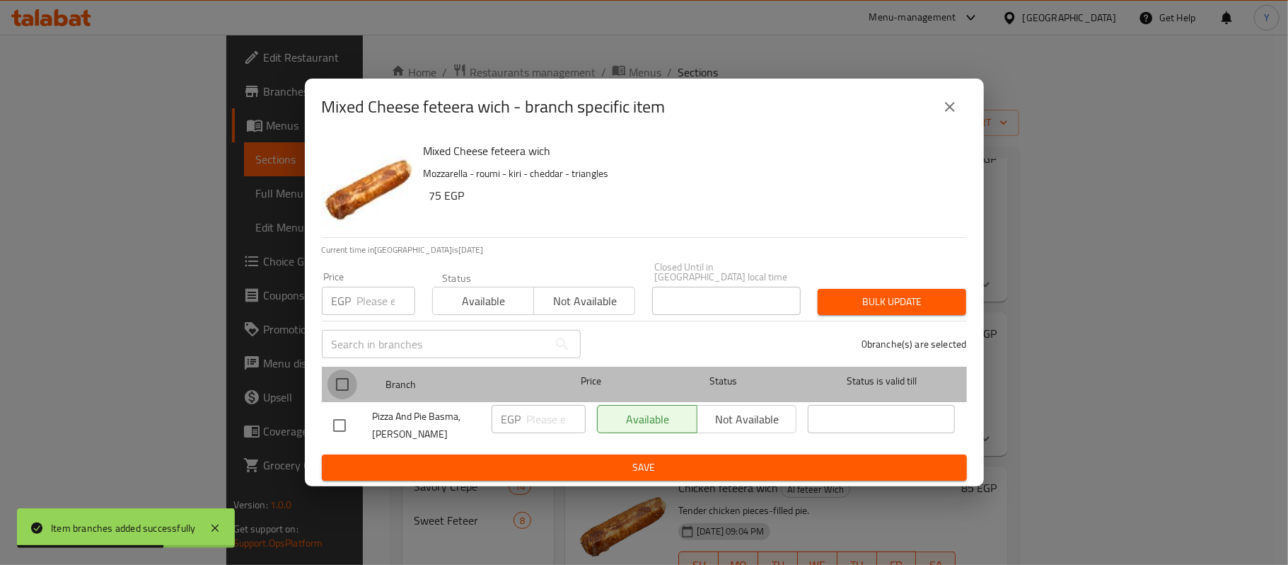
click at [347, 374] on input "checkbox" at bounding box center [343, 384] width 30 height 30
checkbox input "true"
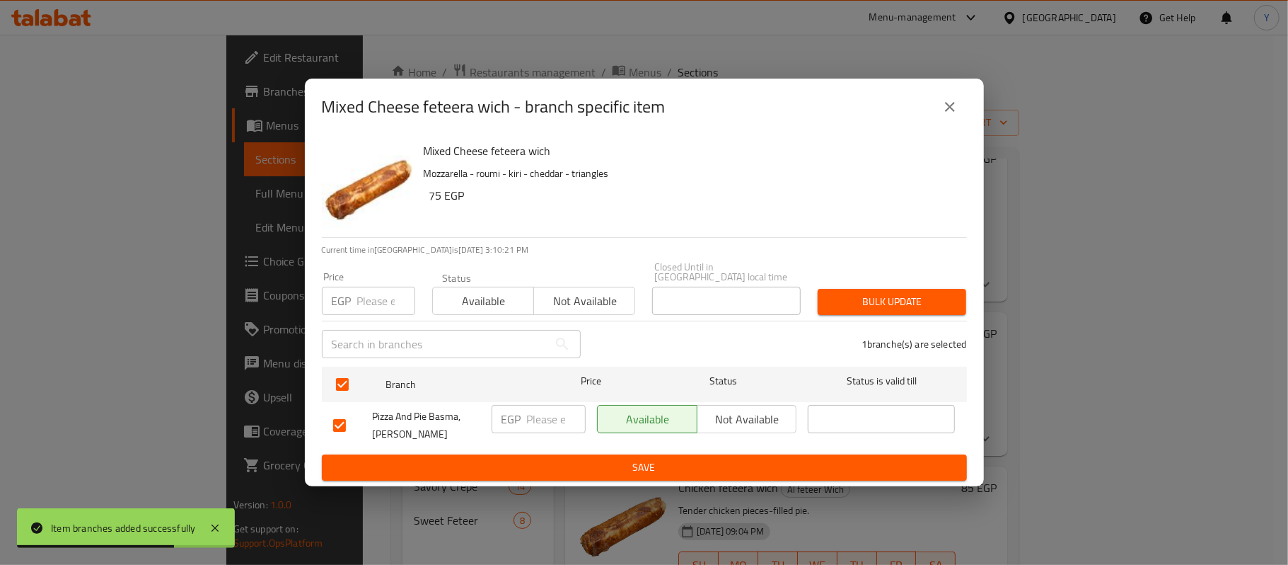
click at [366, 300] on input "number" at bounding box center [386, 301] width 58 height 28
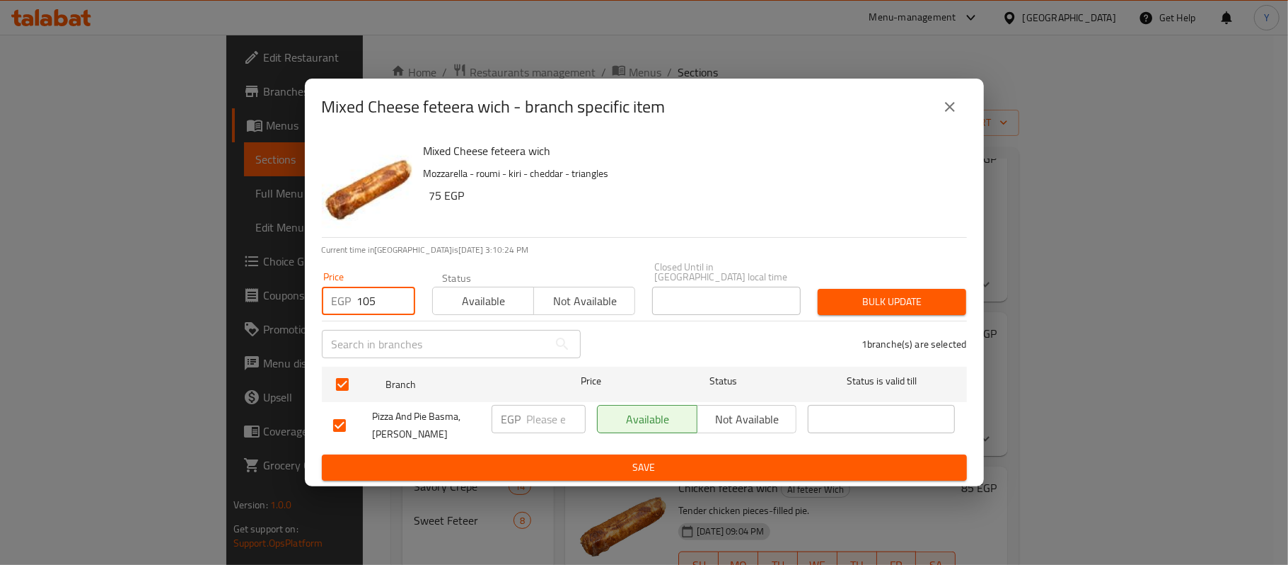
type input "105"
click at [831, 304] on span "Bulk update" at bounding box center [892, 302] width 126 height 18
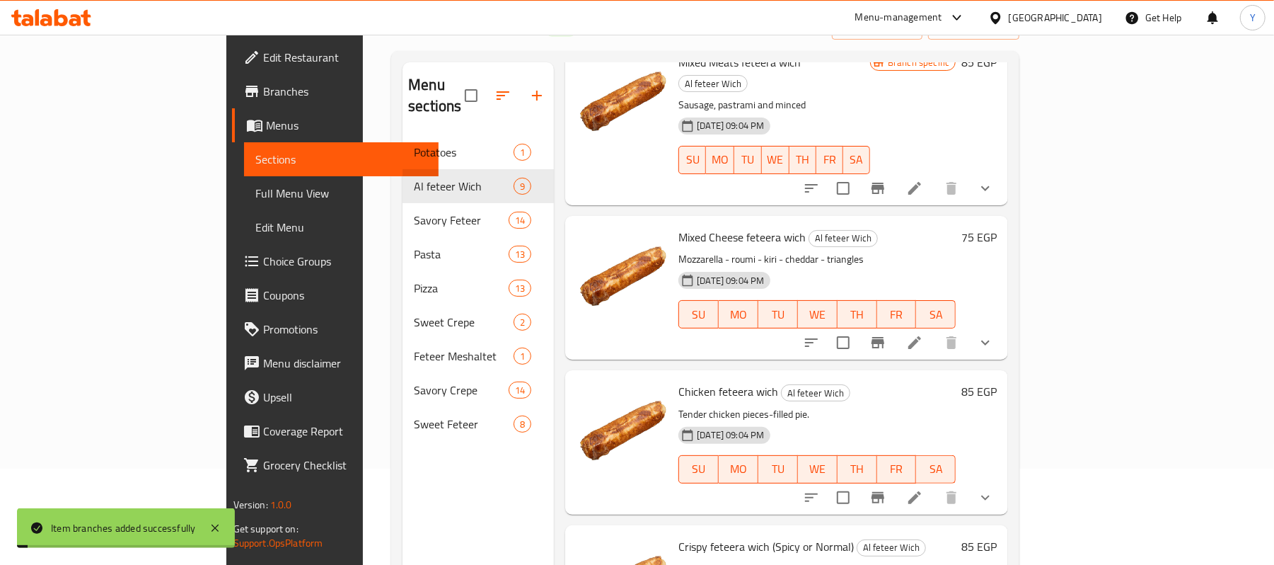
scroll to position [199, 0]
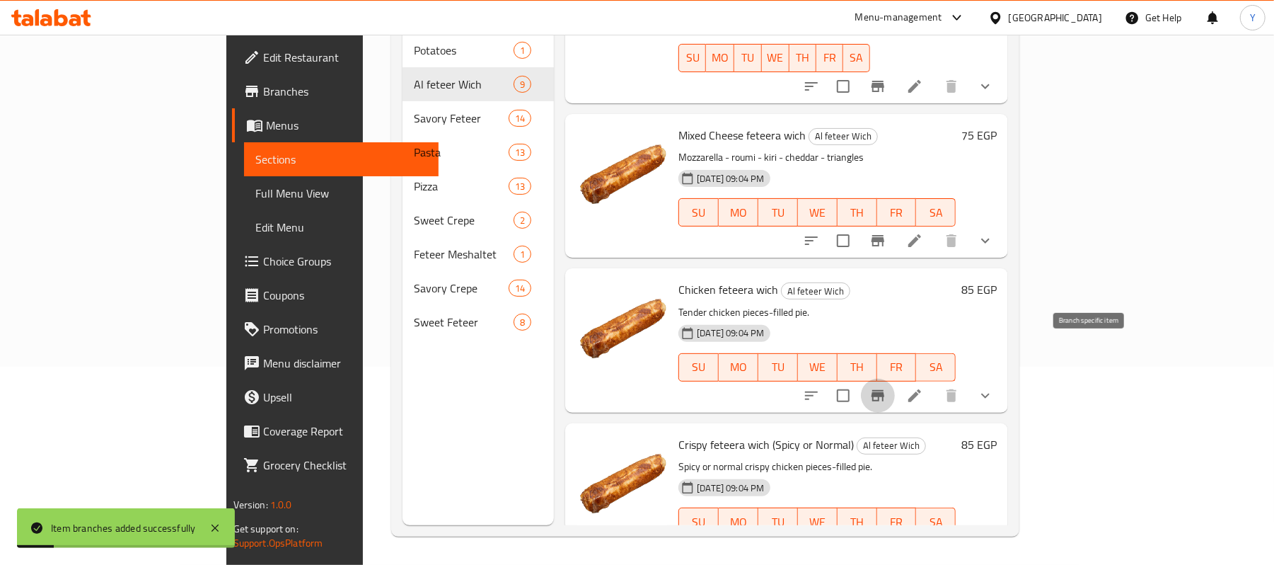
click at [884, 390] on icon "Branch-specific-item" at bounding box center [878, 395] width 13 height 11
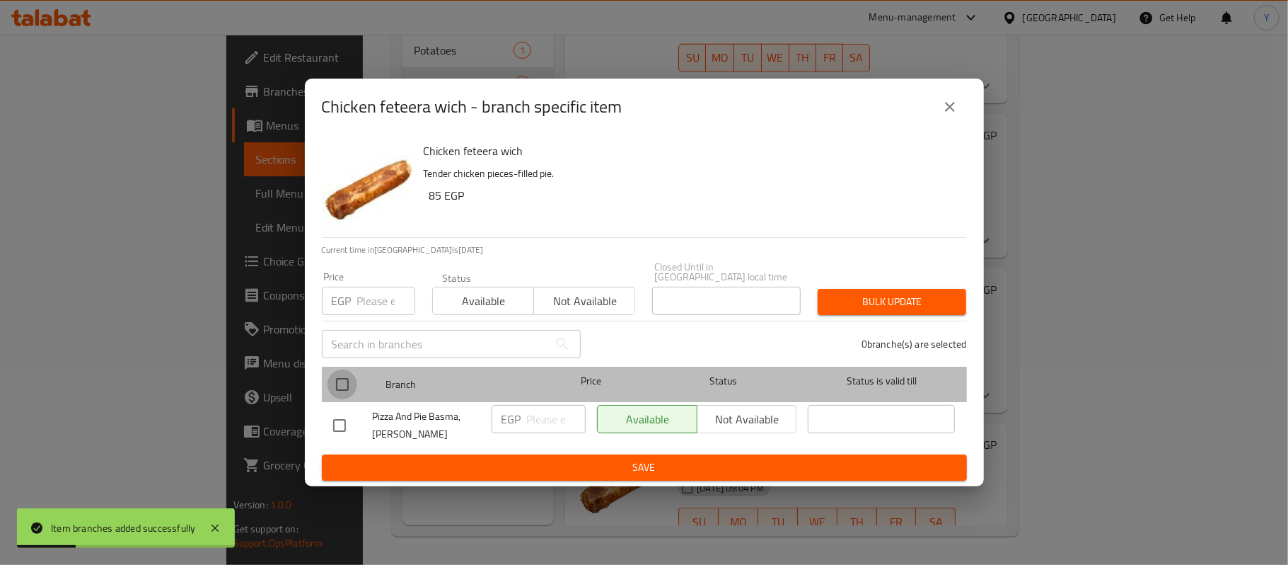
click at [352, 372] on input "checkbox" at bounding box center [343, 384] width 30 height 30
checkbox input "true"
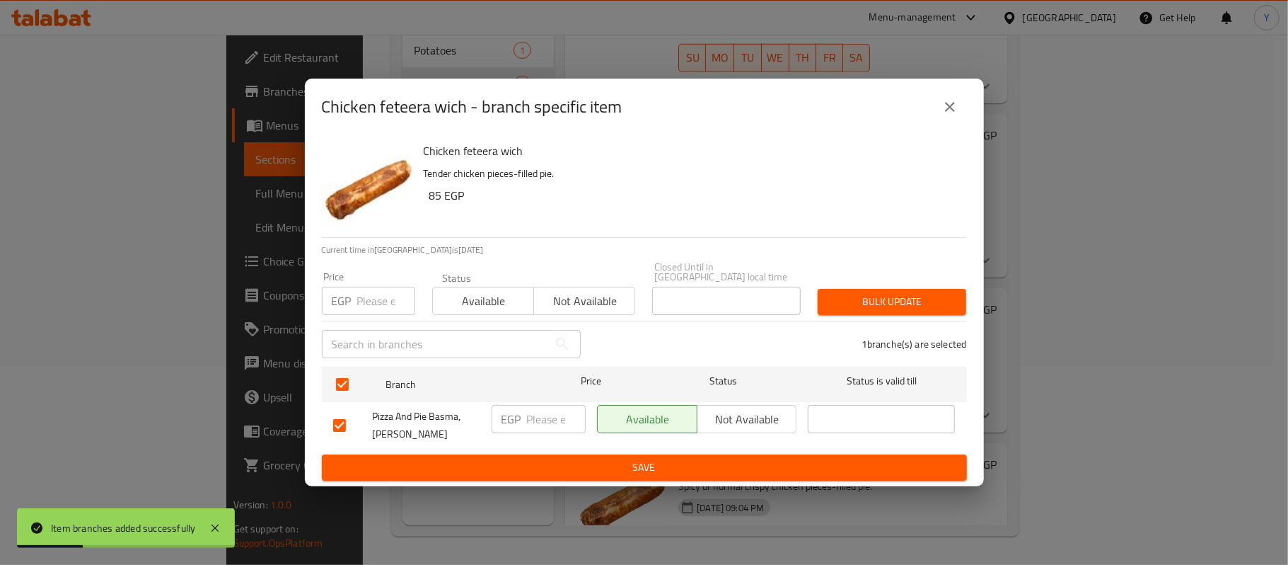
click at [358, 297] on input "number" at bounding box center [386, 301] width 58 height 28
type input "130"
click at [864, 301] on span "Bulk update" at bounding box center [892, 302] width 126 height 18
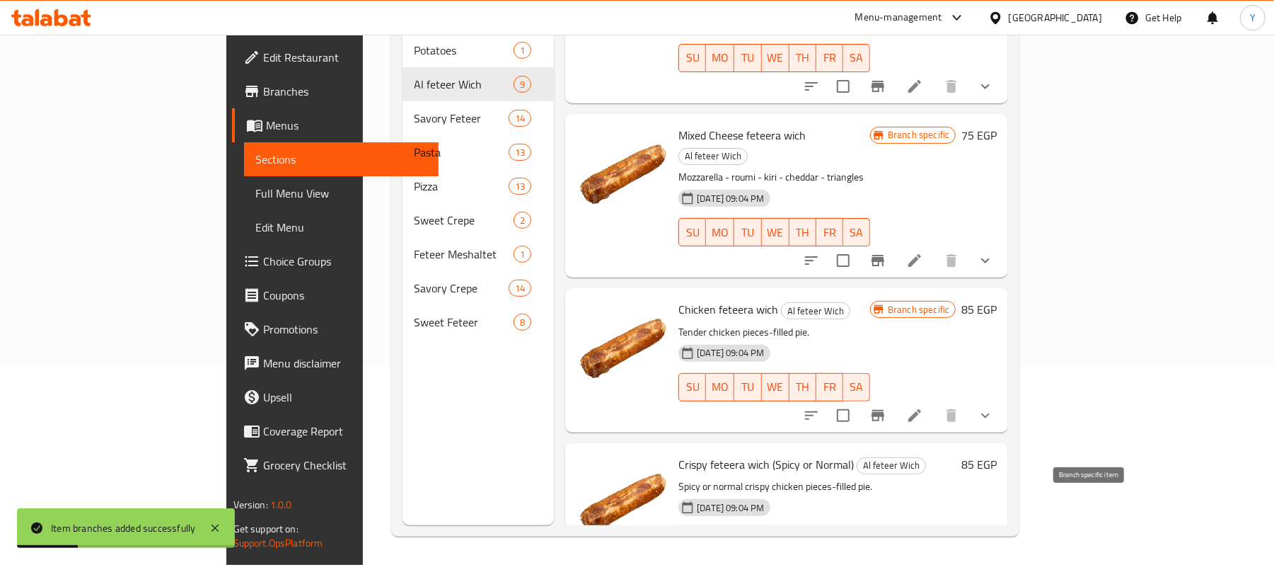
click at [884, 564] on icon "Branch-specific-item" at bounding box center [878, 569] width 13 height 11
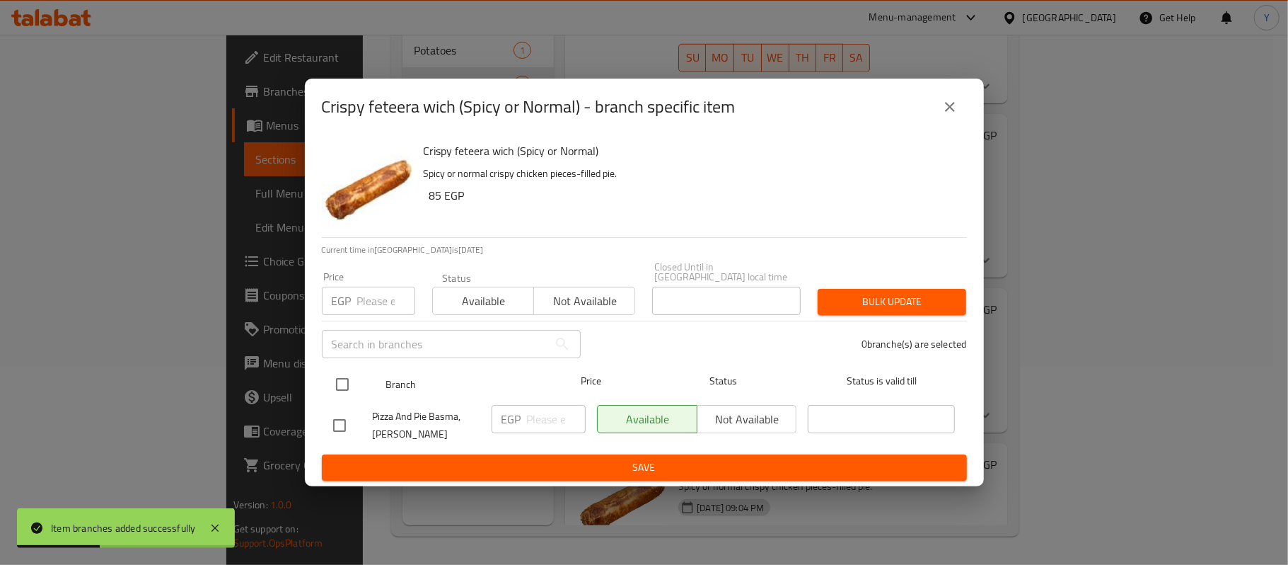
click at [354, 383] on input "checkbox" at bounding box center [343, 384] width 30 height 30
checkbox input "true"
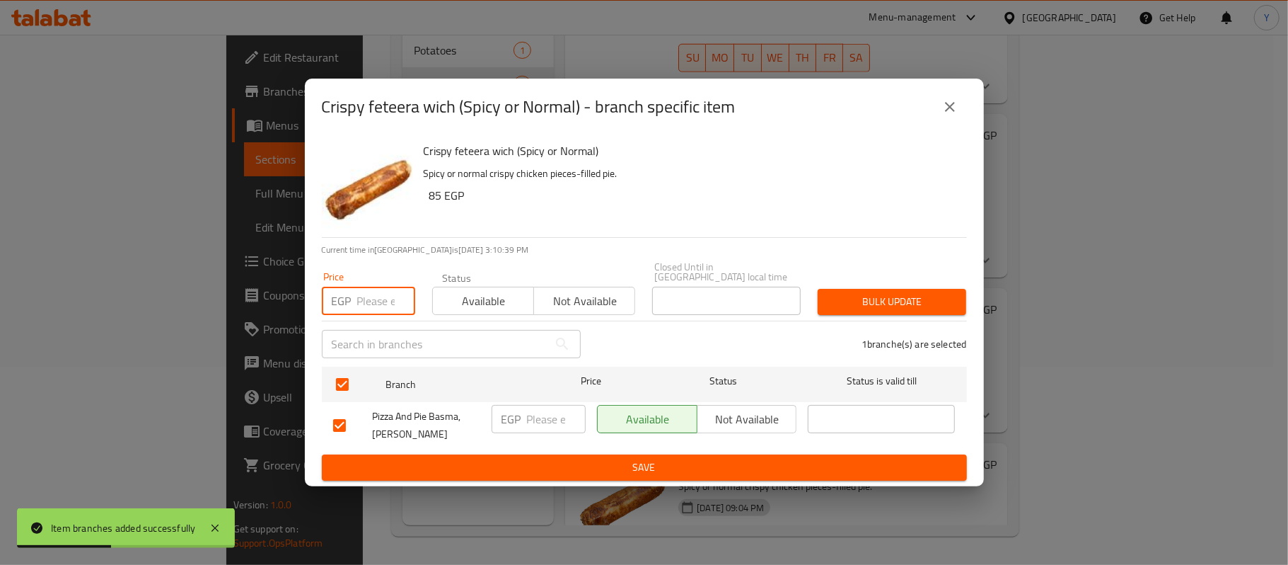
click at [358, 304] on input "number" at bounding box center [386, 301] width 58 height 28
type input "130"
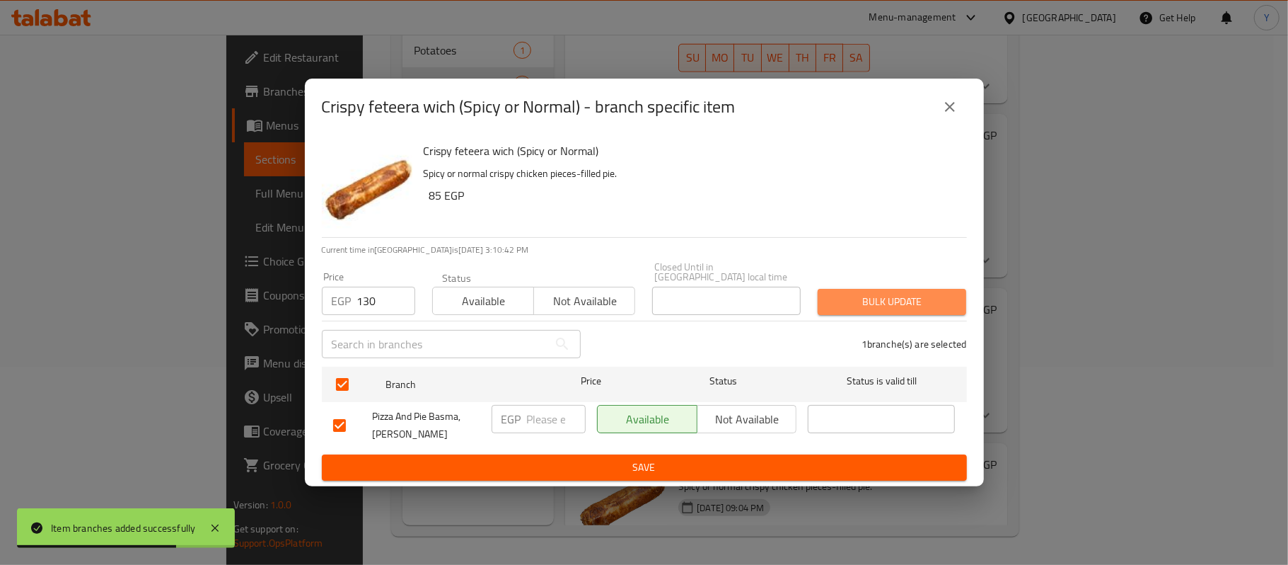
click at [875, 304] on span "Bulk update" at bounding box center [892, 302] width 126 height 18
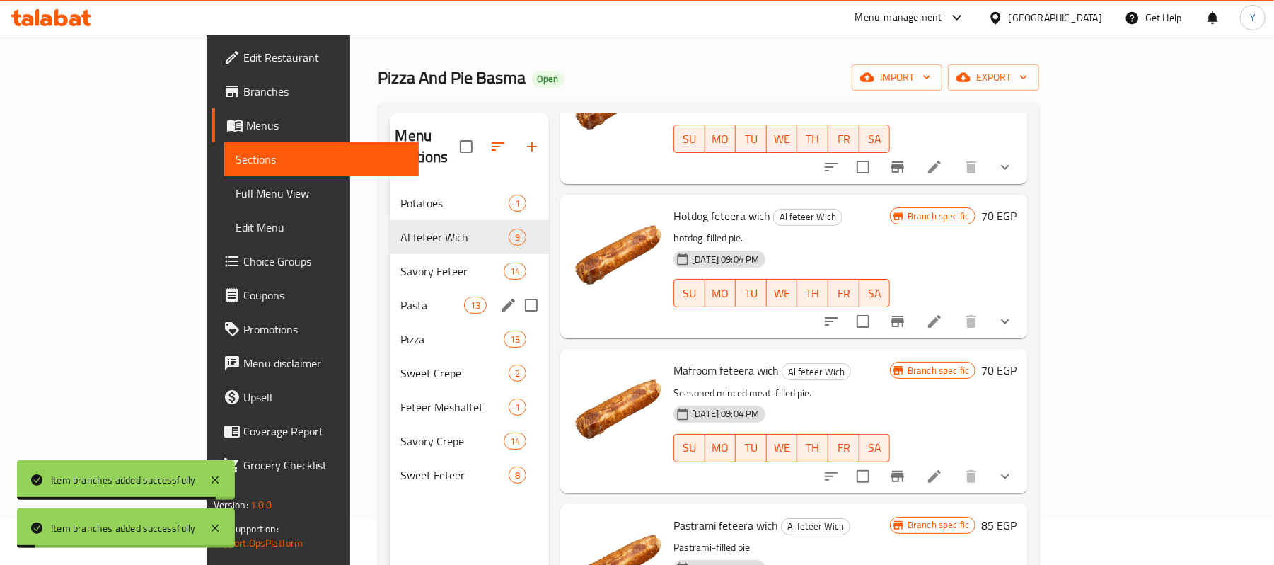
scroll to position [0, 0]
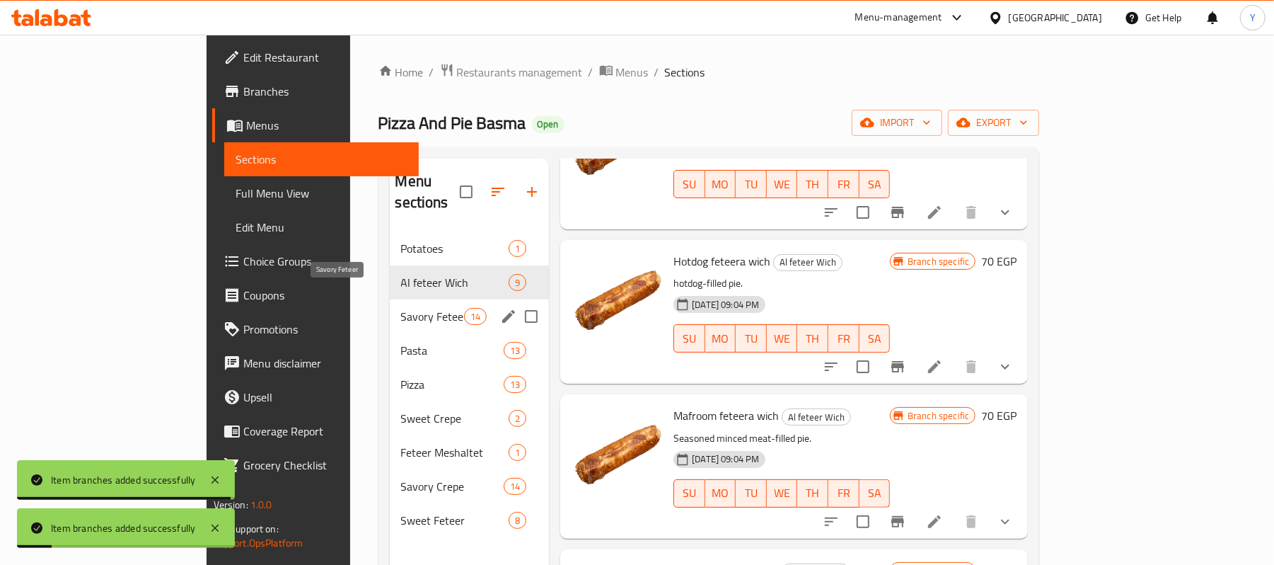
click at [401, 308] on span "Savory Feteer" at bounding box center [432, 316] width 63 height 17
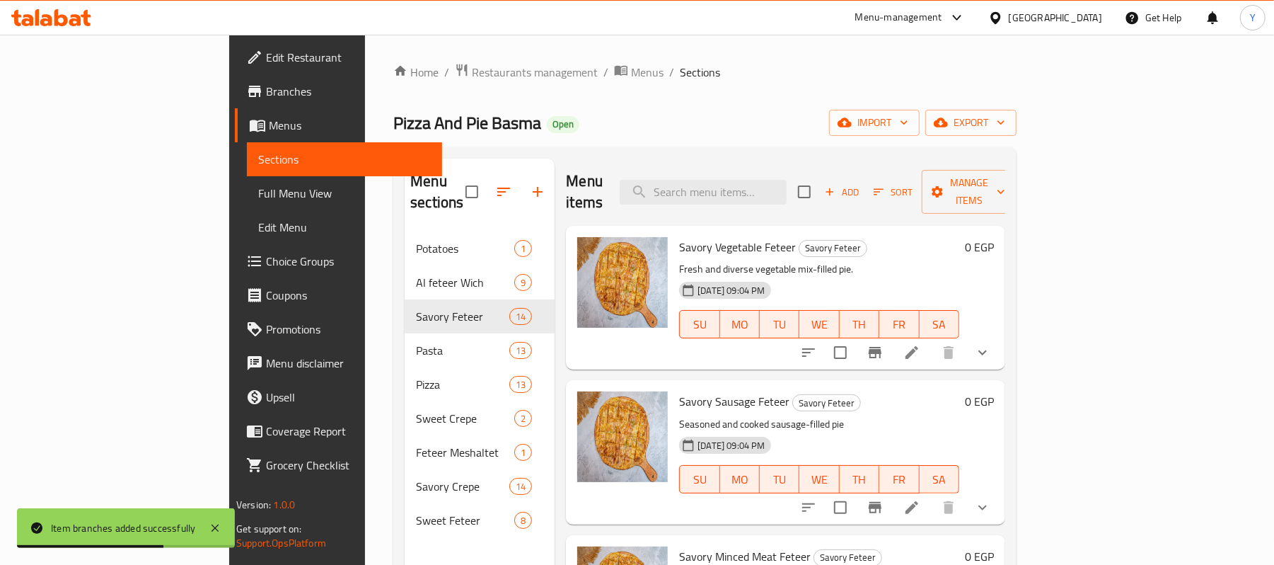
click at [1000, 335] on button "show more" at bounding box center [983, 352] width 34 height 34
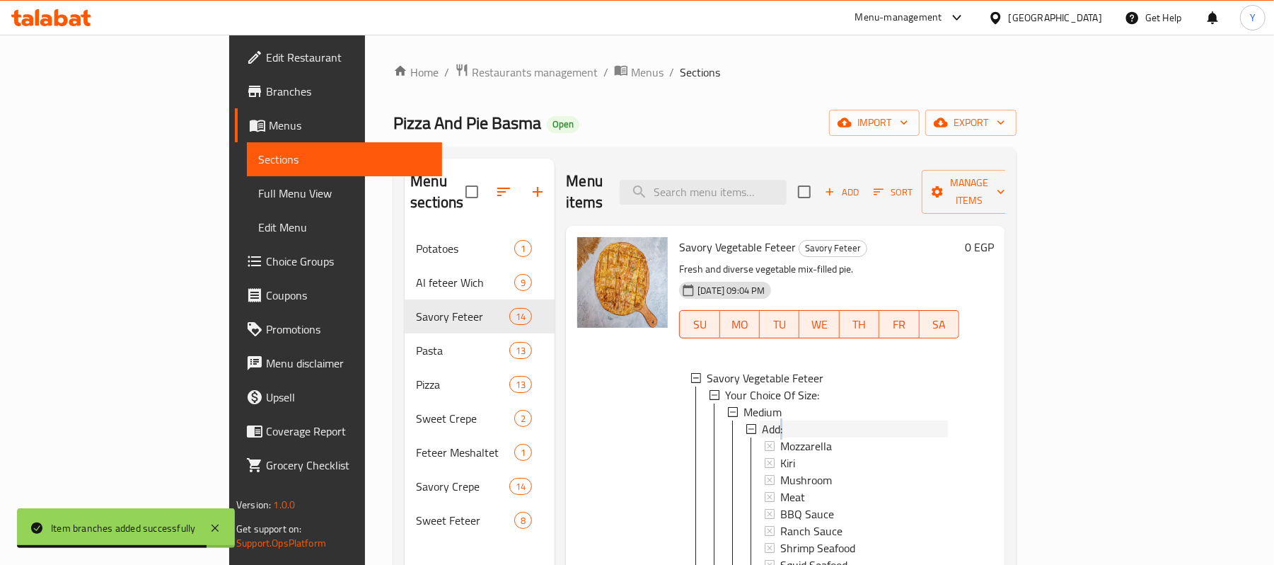
drag, startPoint x: 722, startPoint y: 398, endPoint x: 726, endPoint y: 405, distance: 7.9
click at [762, 420] on span "Add:" at bounding box center [772, 428] width 21 height 17
click at [744, 403] on span "Medium" at bounding box center [763, 411] width 38 height 17
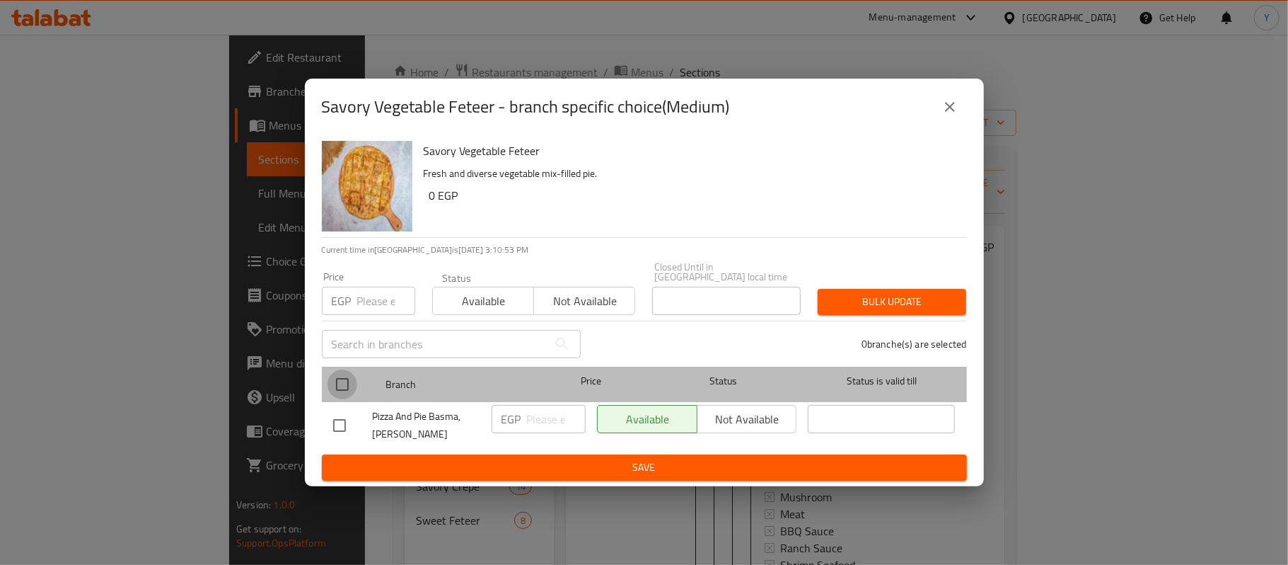
click at [352, 385] on input "checkbox" at bounding box center [343, 384] width 30 height 30
checkbox input "true"
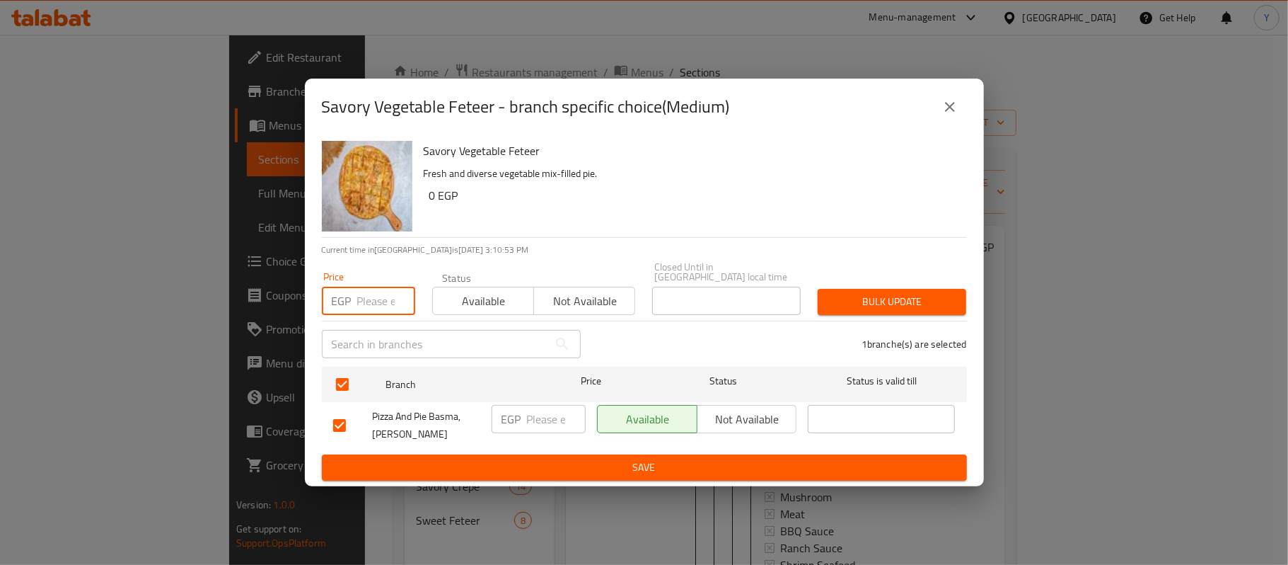
click at [365, 294] on input "number" at bounding box center [386, 301] width 58 height 28
type input "95"
click at [847, 310] on div "Bulk update" at bounding box center [892, 301] width 166 height 43
click at [855, 304] on span "Bulk update" at bounding box center [892, 302] width 126 height 18
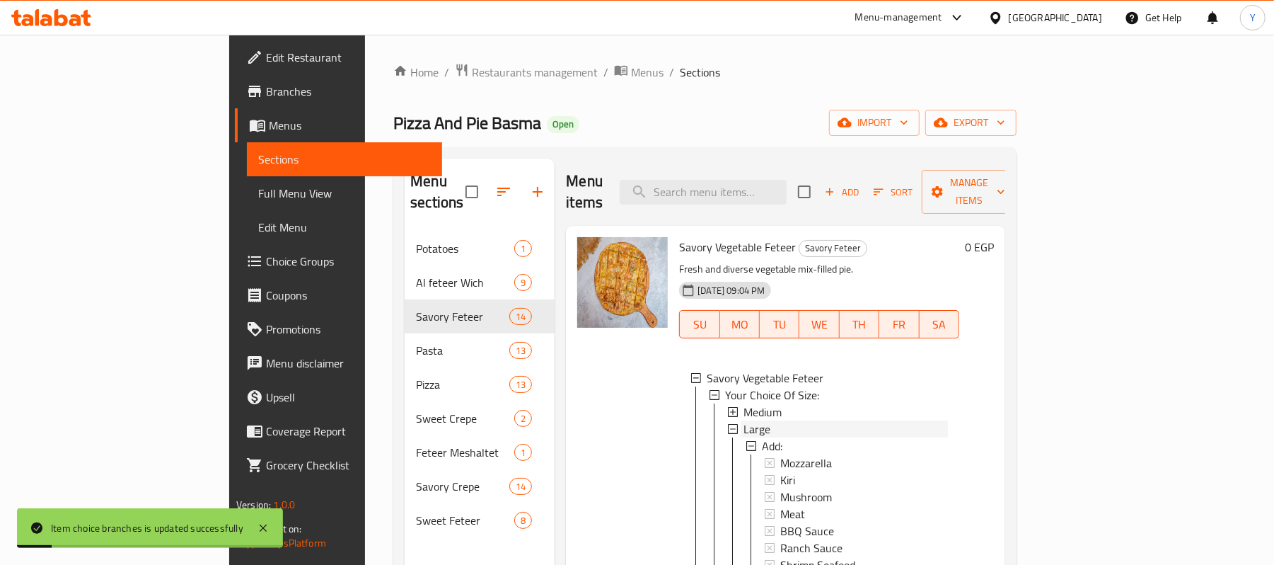
click at [744, 420] on div "Large" at bounding box center [846, 428] width 204 height 17
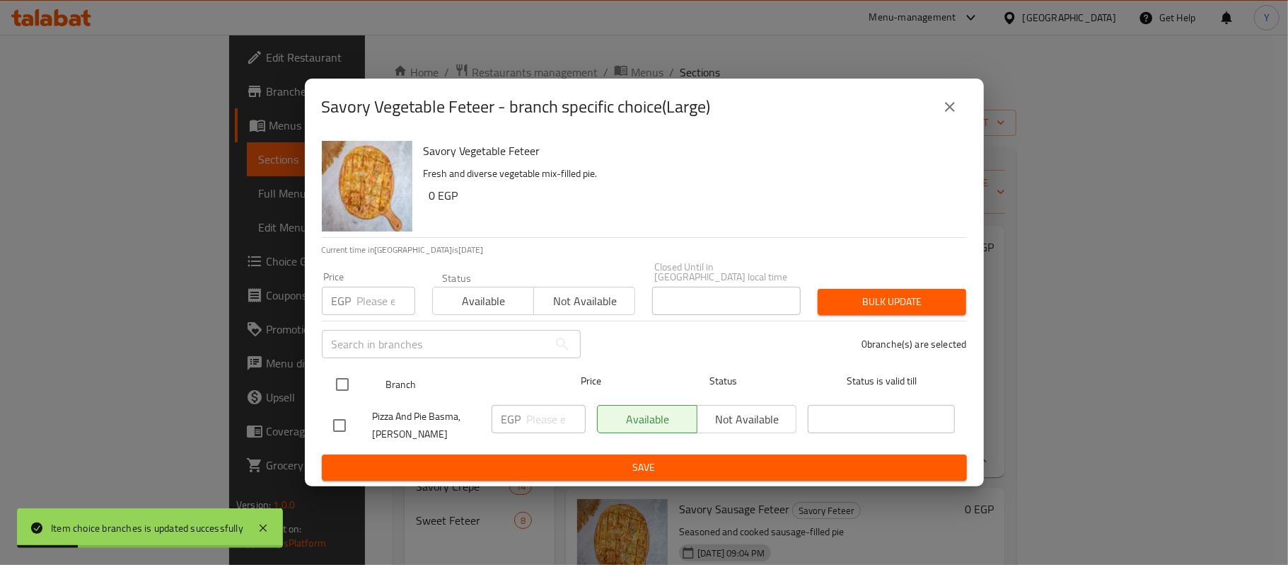
click at [340, 374] on input "checkbox" at bounding box center [343, 384] width 30 height 30
checkbox input "true"
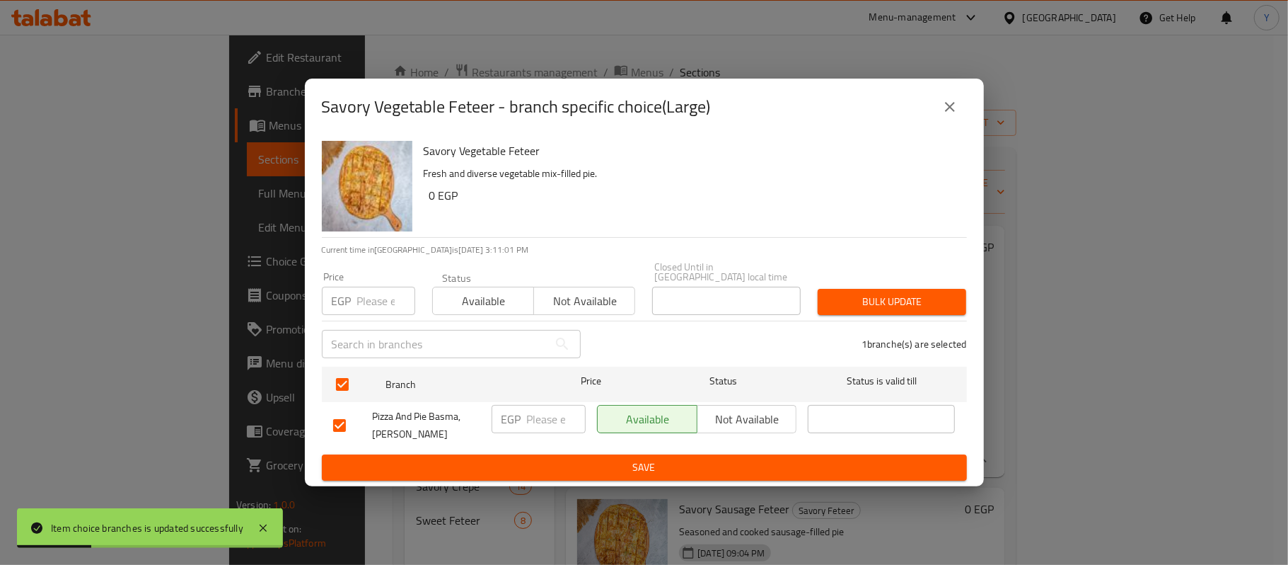
click at [366, 276] on div "Price EGP Price" at bounding box center [368, 293] width 93 height 43
click at [366, 297] on input "number" at bounding box center [386, 301] width 58 height 28
type input "130"
click at [904, 295] on span "Bulk update" at bounding box center [892, 302] width 126 height 18
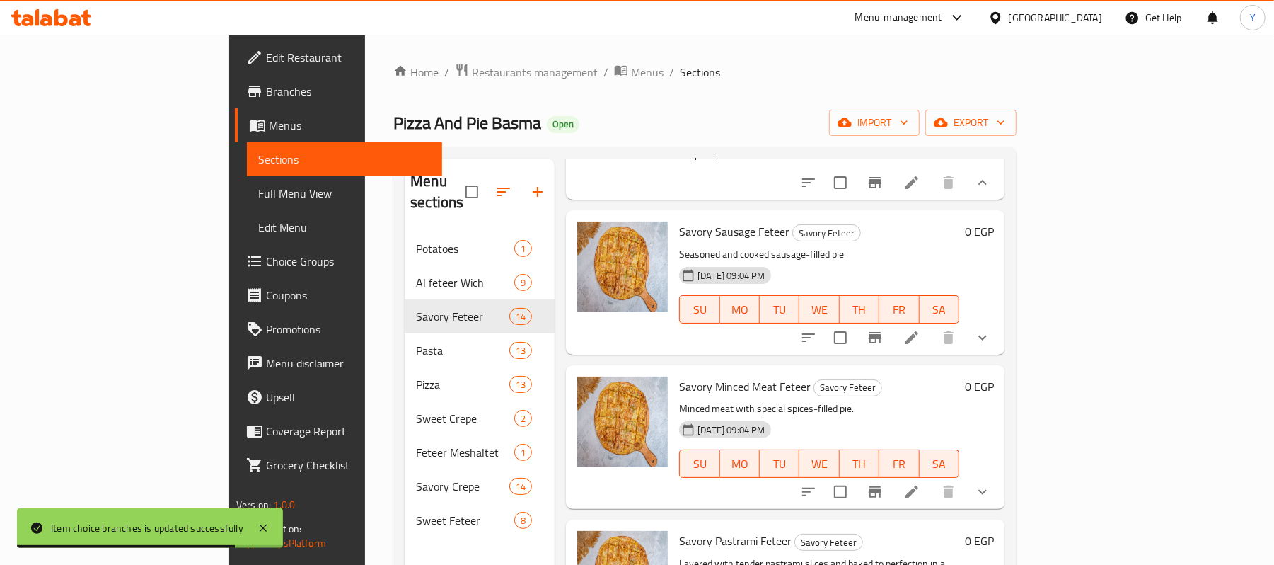
scroll to position [283, 0]
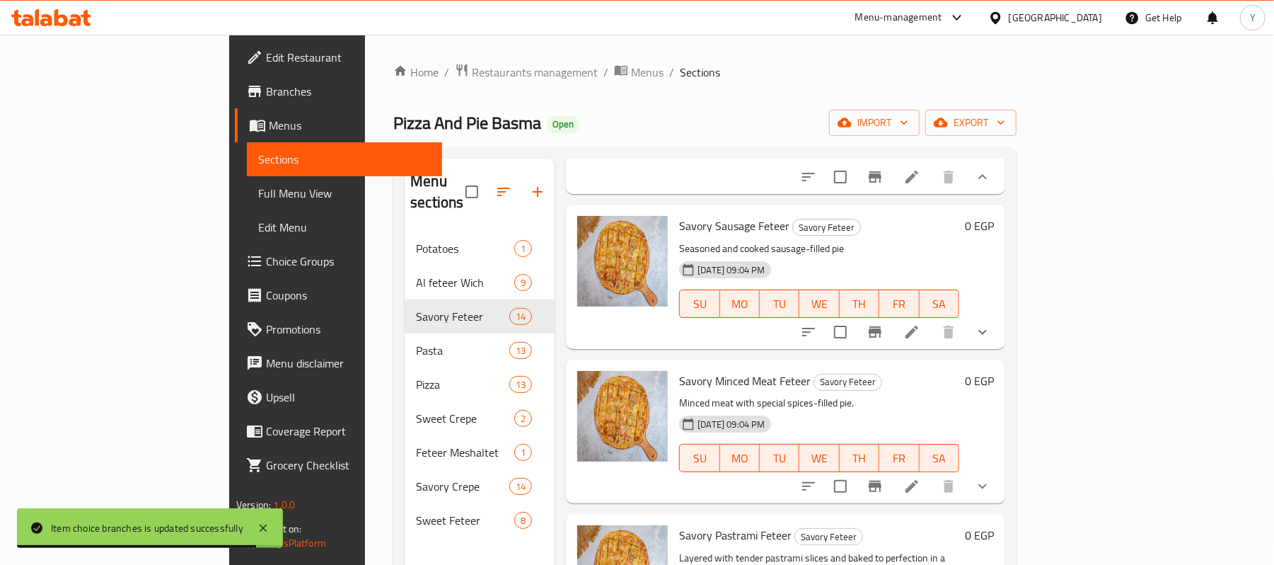
click at [1000, 335] on button "show more" at bounding box center [983, 332] width 34 height 34
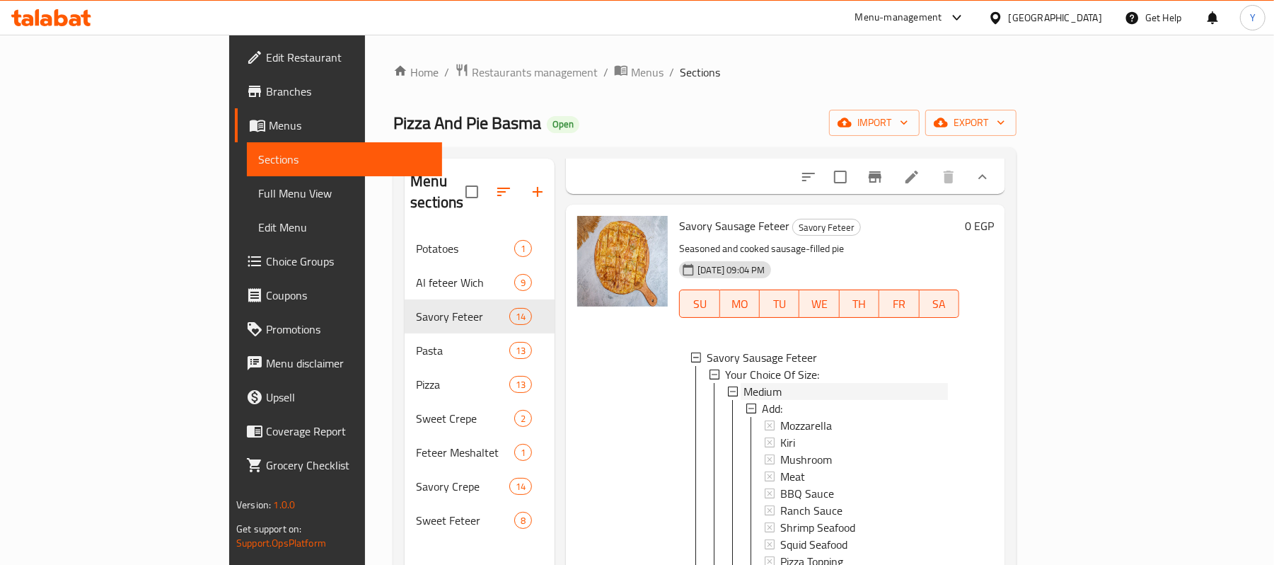
click at [744, 383] on div "Medium" at bounding box center [846, 391] width 204 height 17
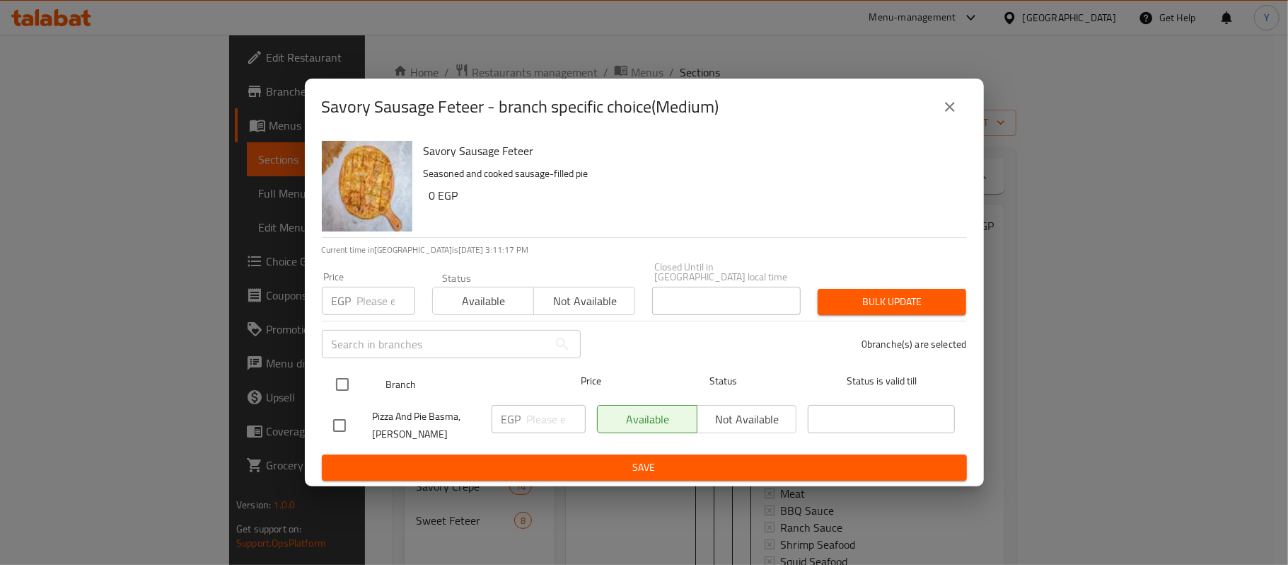
click at [337, 376] on input "checkbox" at bounding box center [343, 384] width 30 height 30
checkbox input "true"
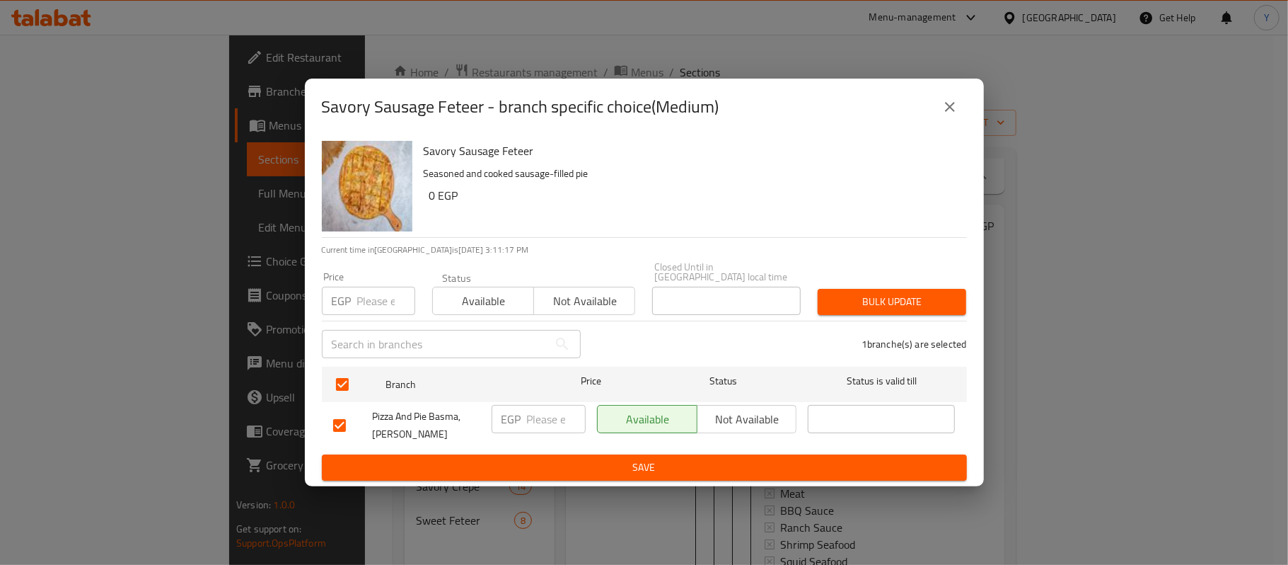
click at [363, 310] on div "Price EGP Price" at bounding box center [368, 293] width 110 height 60
click at [364, 304] on input "number" at bounding box center [386, 301] width 58 height 28
type input "130"
click at [814, 298] on div "Bulk update" at bounding box center [892, 301] width 166 height 43
click at [833, 295] on span "Bulk update" at bounding box center [892, 302] width 126 height 18
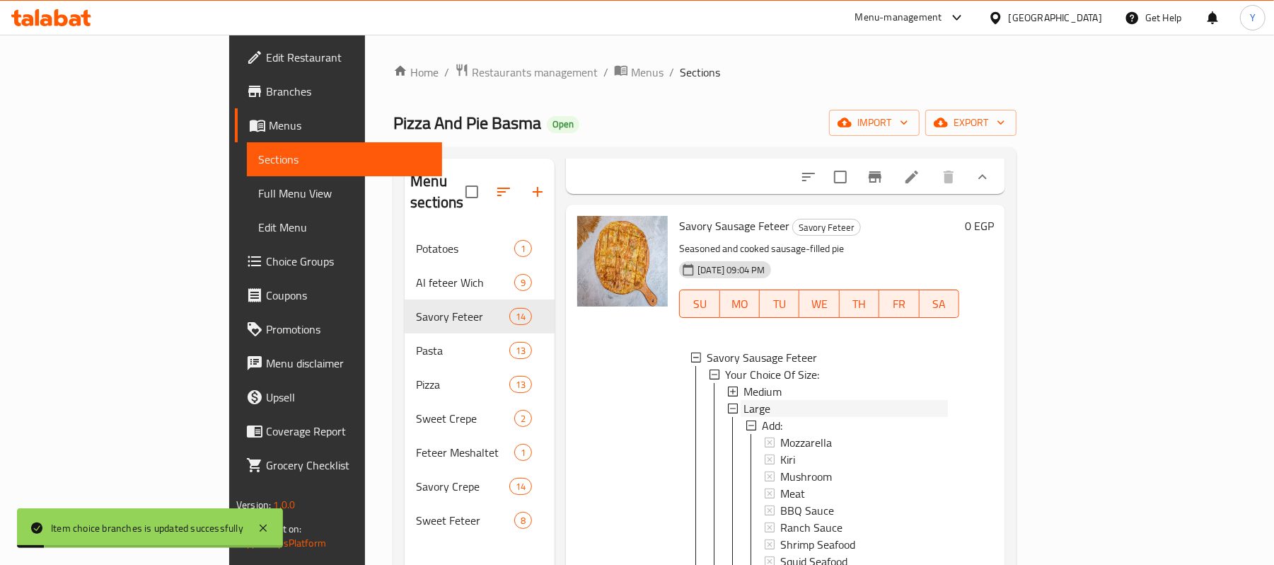
click at [744, 408] on span "Large" at bounding box center [757, 408] width 27 height 17
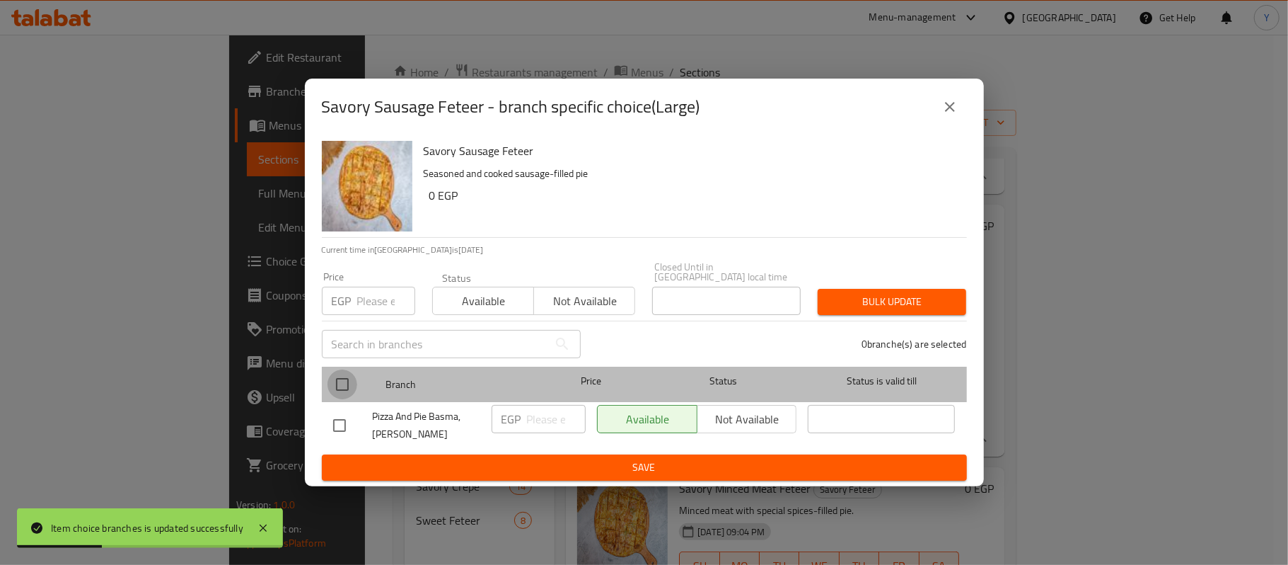
click at [351, 377] on input "checkbox" at bounding box center [343, 384] width 30 height 30
checkbox input "true"
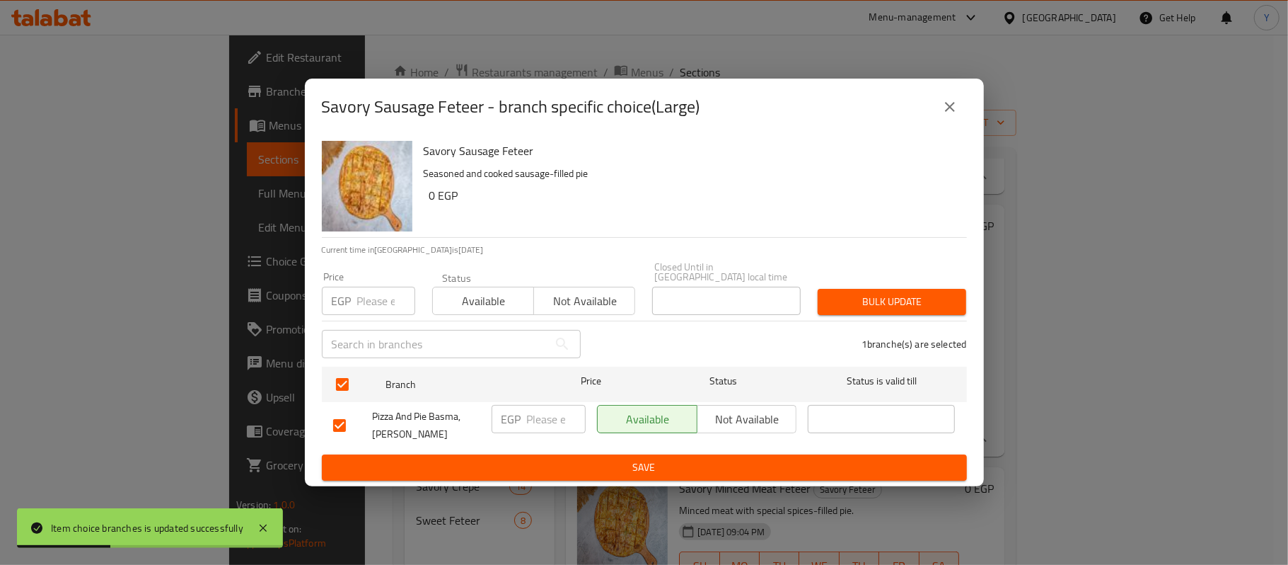
click at [378, 278] on div "Price EGP Price" at bounding box center [368, 293] width 93 height 43
click at [378, 292] on input "number" at bounding box center [386, 301] width 58 height 28
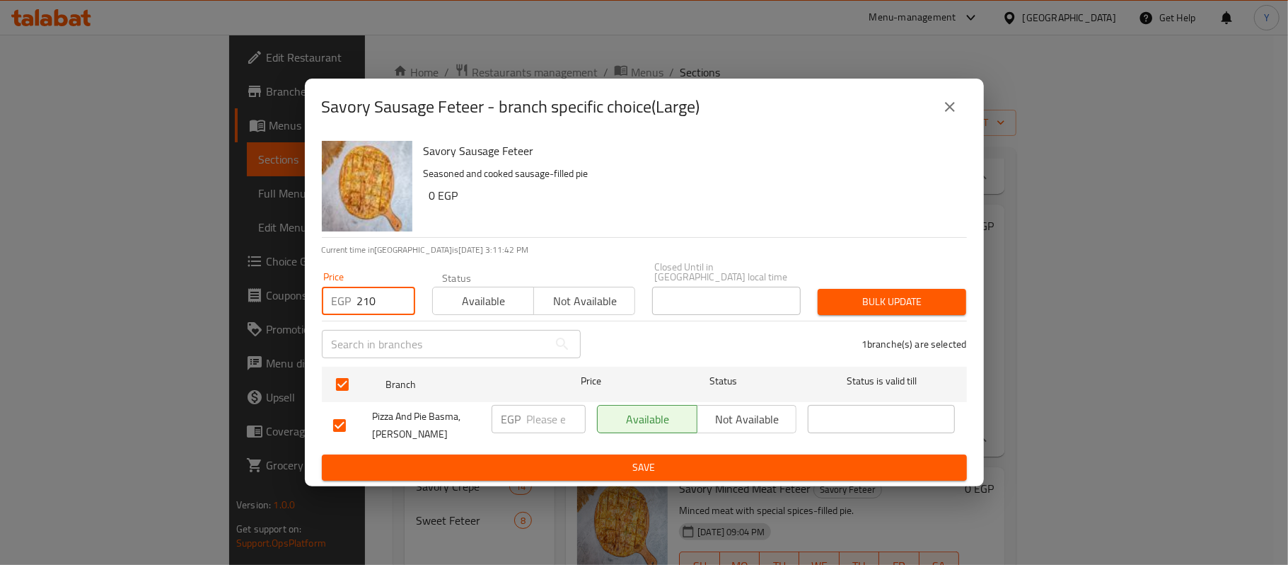
type input "210"
click at [819, 299] on button "Bulk update" at bounding box center [892, 302] width 149 height 26
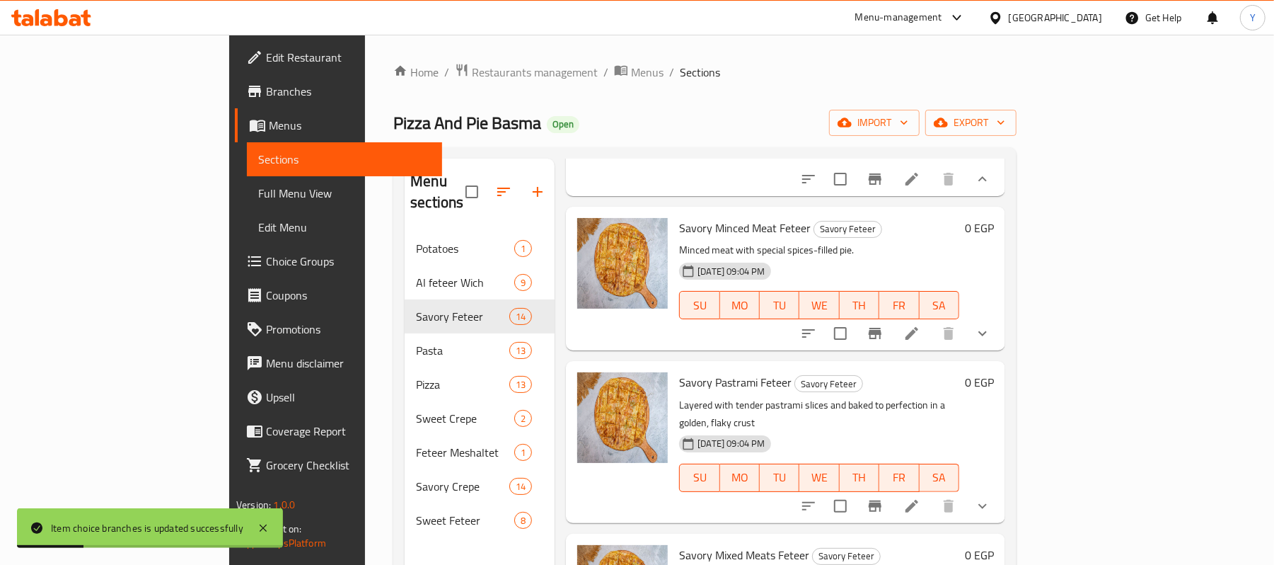
scroll to position [544, 0]
click at [1000, 340] on button "show more" at bounding box center [983, 333] width 34 height 34
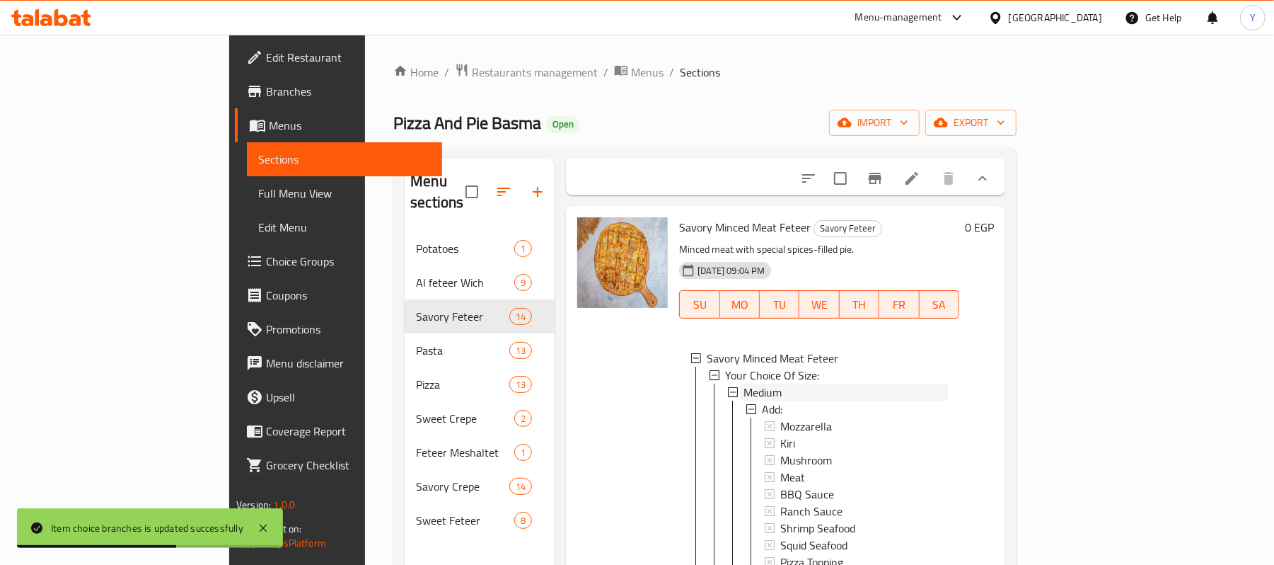
click at [744, 400] on span "Medium" at bounding box center [763, 391] width 38 height 17
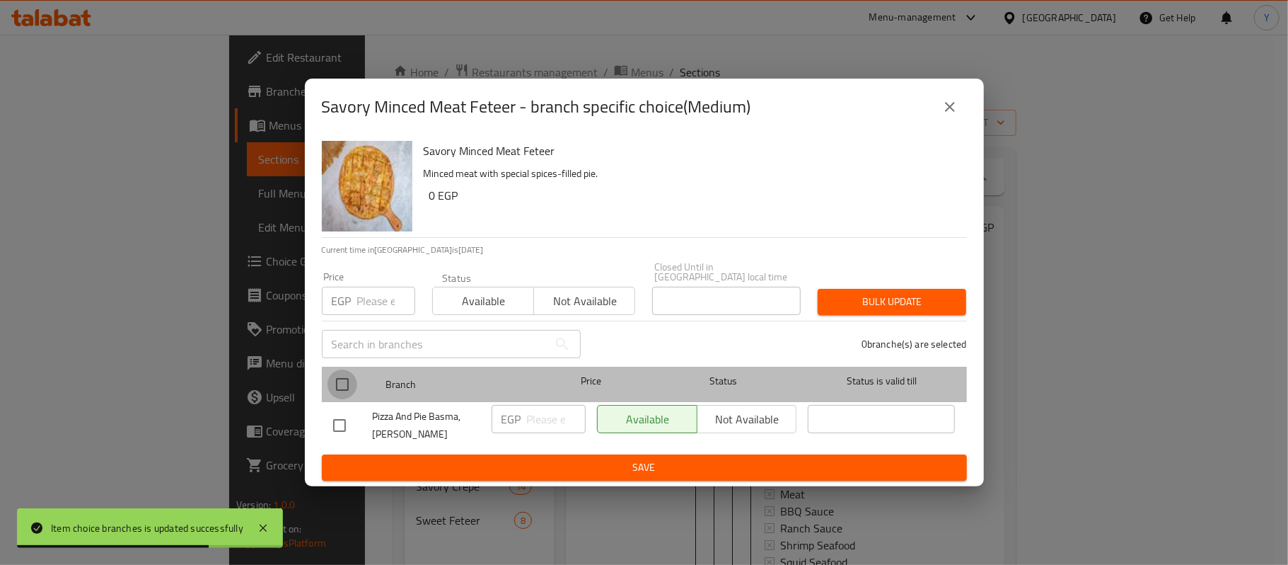
click at [335, 374] on input "checkbox" at bounding box center [343, 384] width 30 height 30
checkbox input "true"
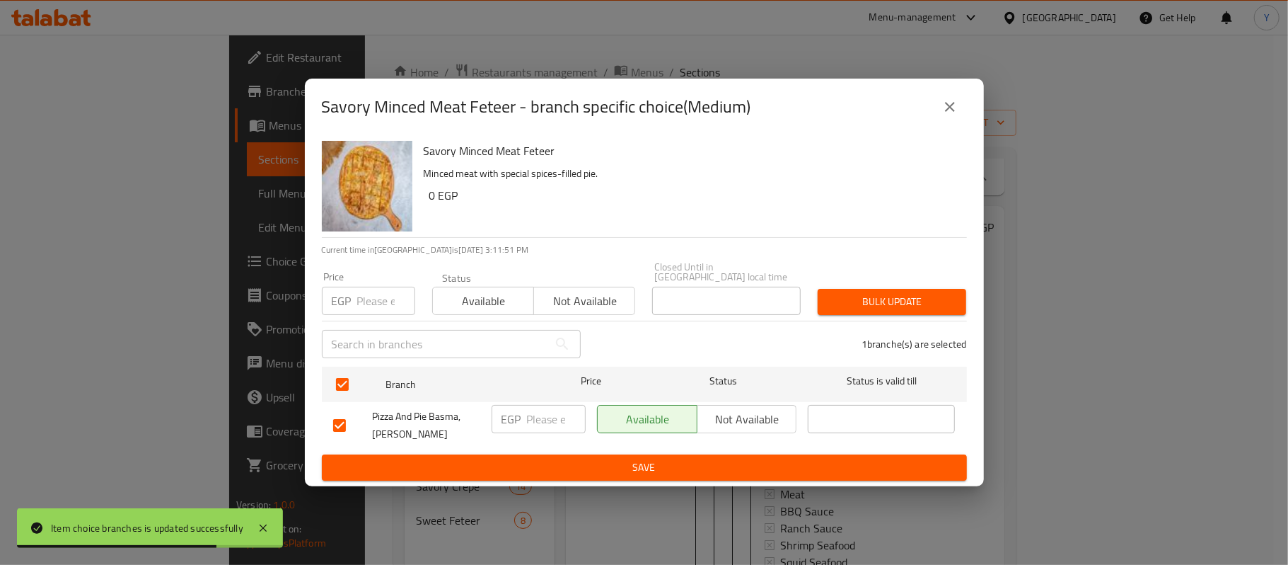
click at [371, 300] on input "number" at bounding box center [386, 301] width 58 height 28
type input "120"
click at [937, 293] on span "Bulk update" at bounding box center [892, 302] width 126 height 18
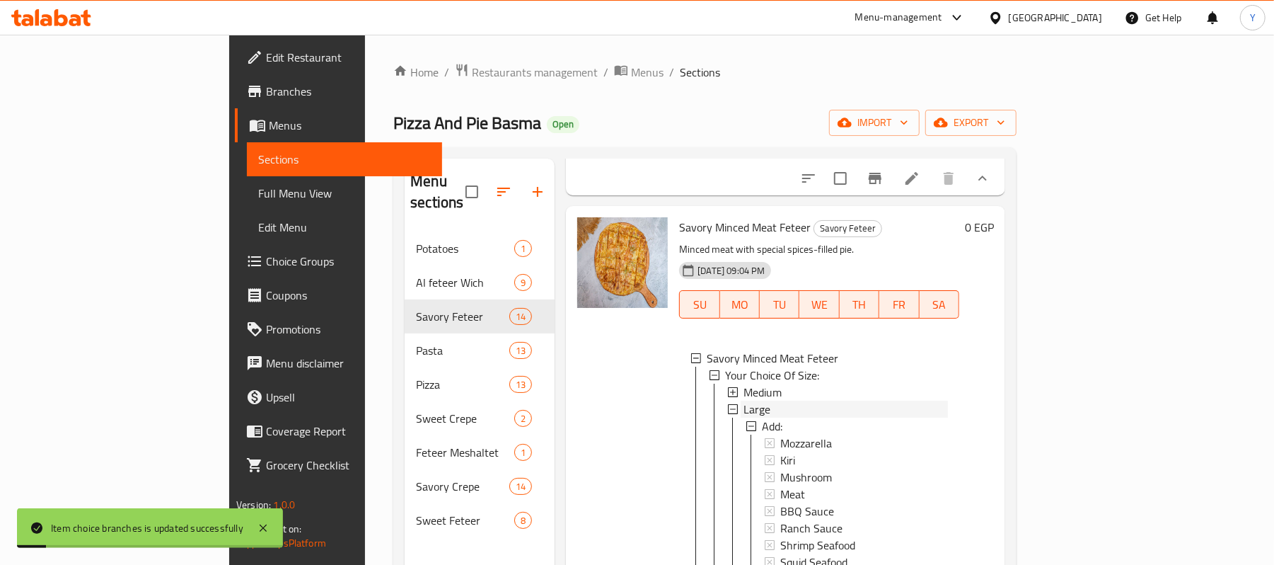
click at [781, 417] on div "Large" at bounding box center [846, 408] width 204 height 17
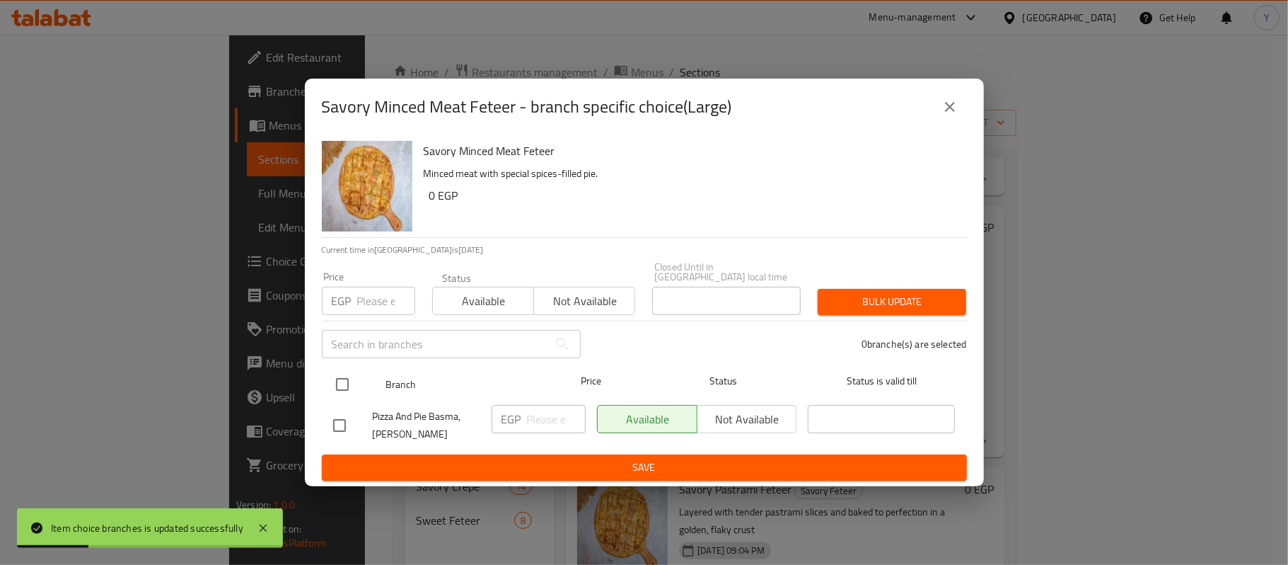
click at [351, 377] on input "checkbox" at bounding box center [343, 384] width 30 height 30
checkbox input "true"
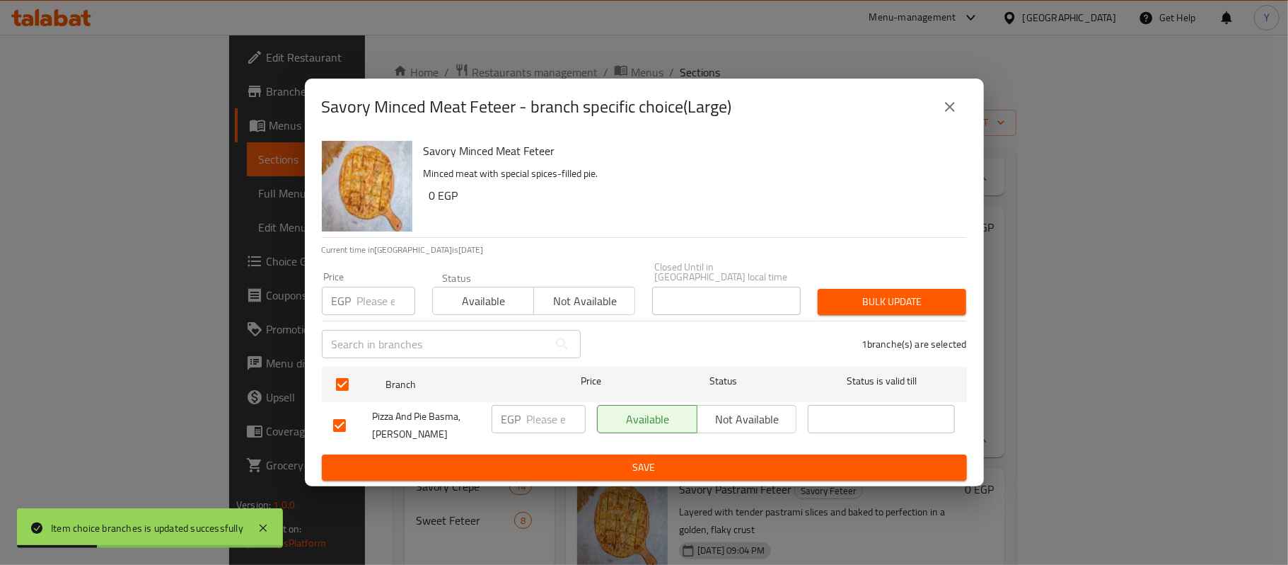
click at [361, 308] on input "number" at bounding box center [386, 301] width 58 height 28
type input "195"
click at [914, 318] on div "1 branche(s) are selected" at bounding box center [782, 343] width 386 height 51
click at [914, 304] on span "Bulk update" at bounding box center [892, 302] width 126 height 18
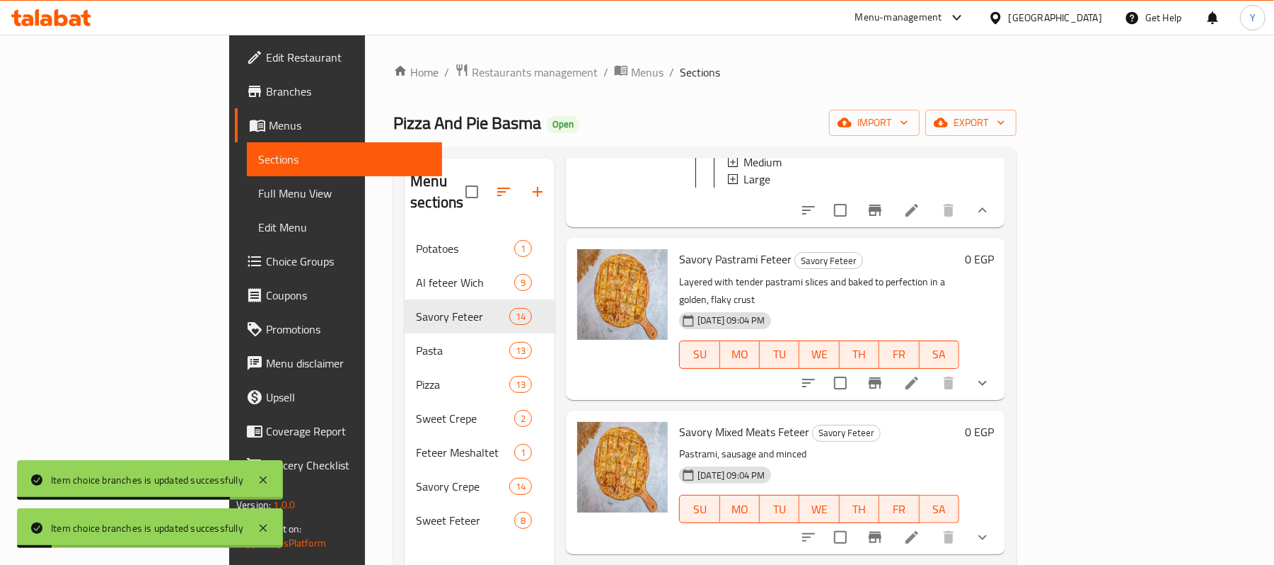
scroll to position [827, 0]
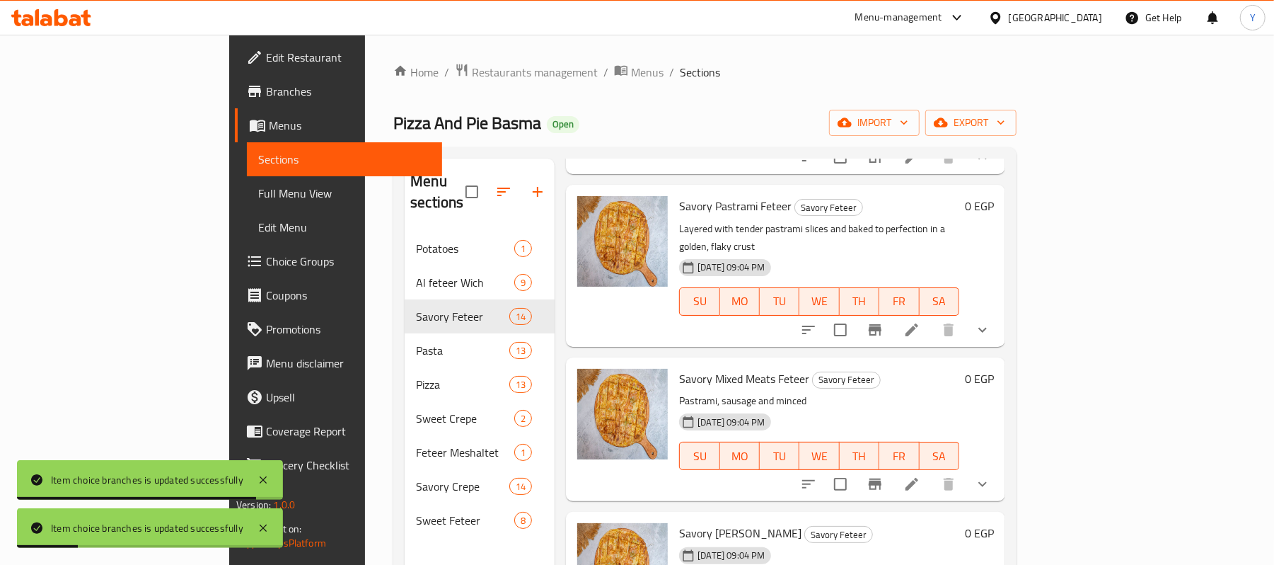
click at [991, 329] on icon "show more" at bounding box center [982, 329] width 17 height 17
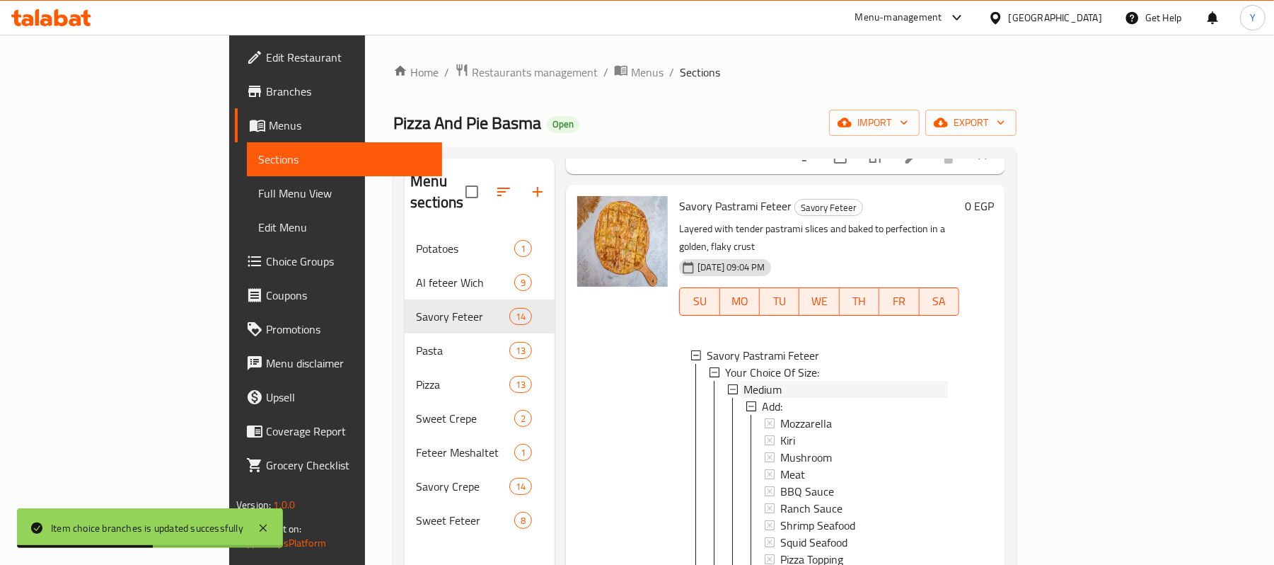
click at [744, 386] on span "Medium" at bounding box center [763, 389] width 38 height 17
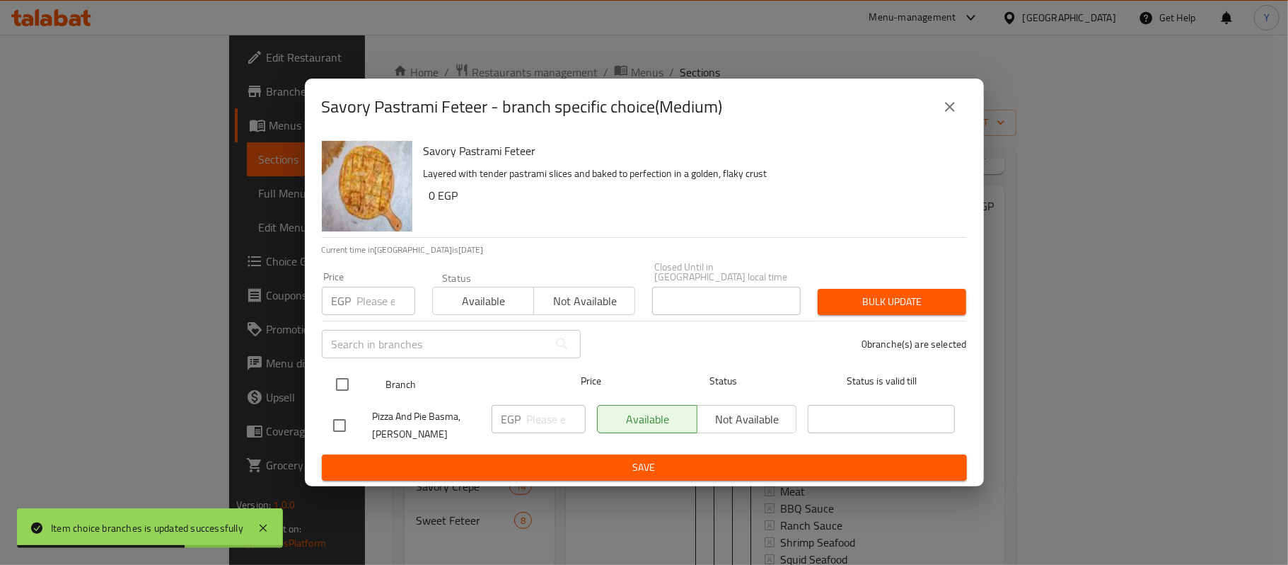
click at [343, 369] on input "checkbox" at bounding box center [343, 384] width 30 height 30
checkbox input "true"
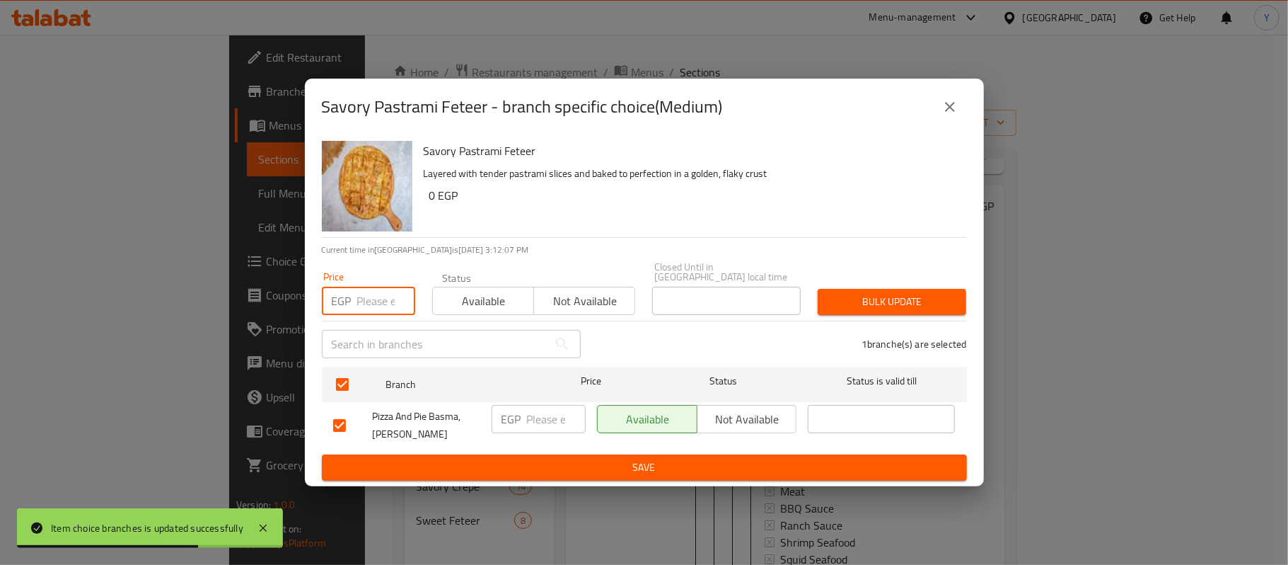
click at [369, 307] on input "number" at bounding box center [386, 301] width 58 height 28
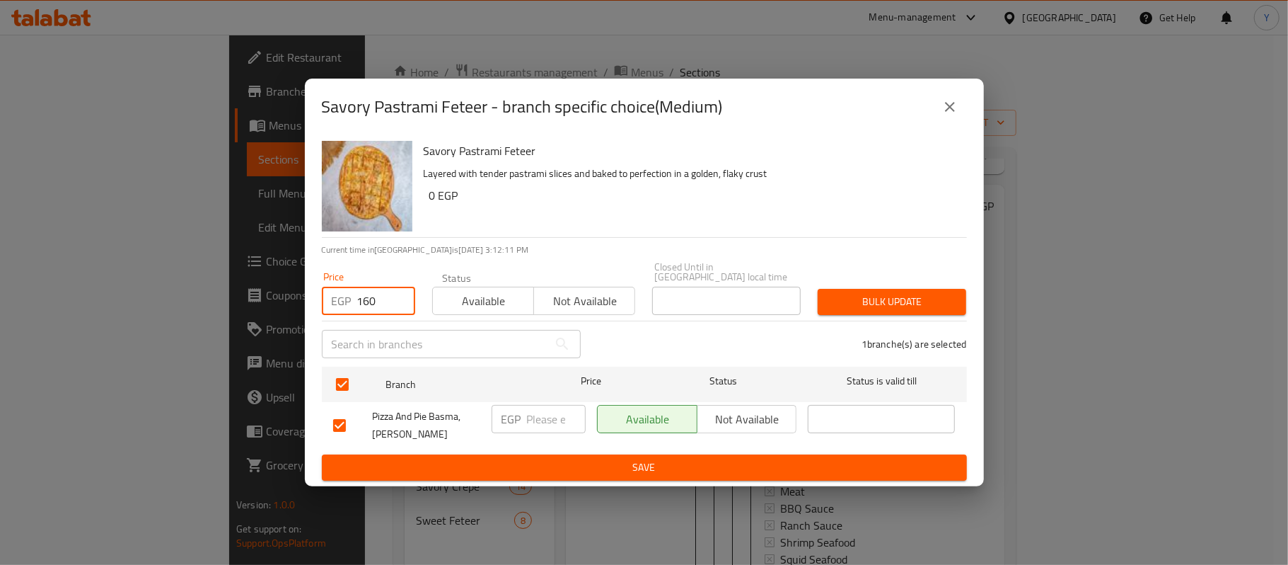
type input "160"
click at [870, 297] on span "Bulk update" at bounding box center [892, 302] width 126 height 18
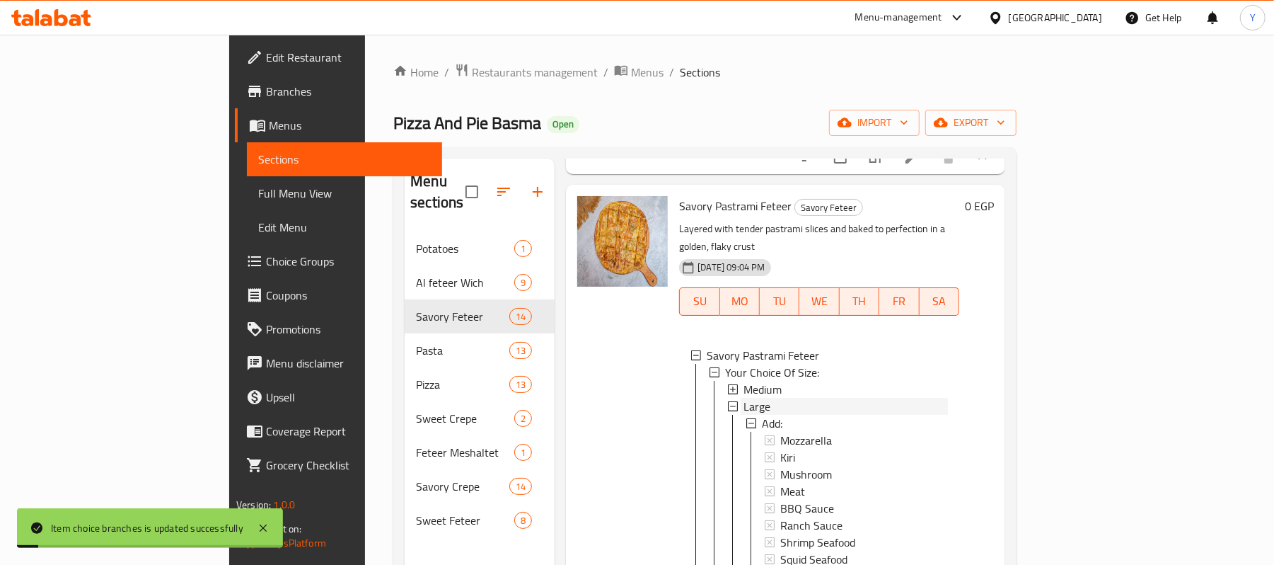
click at [744, 412] on span "Large" at bounding box center [757, 406] width 27 height 17
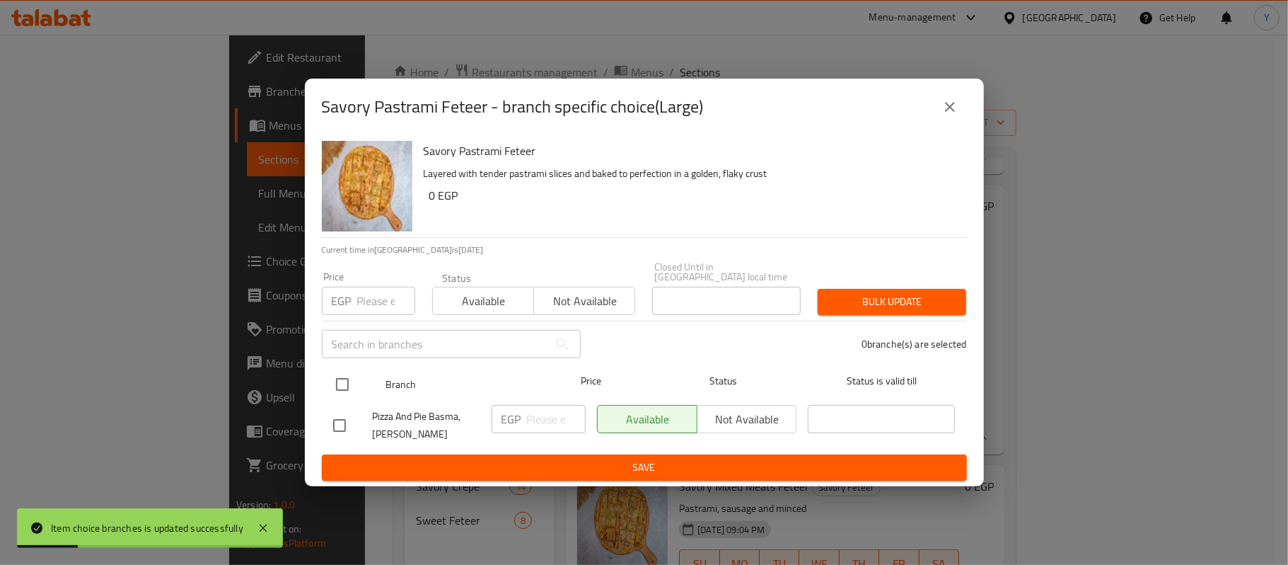
click at [345, 386] on input "checkbox" at bounding box center [343, 384] width 30 height 30
checkbox input "true"
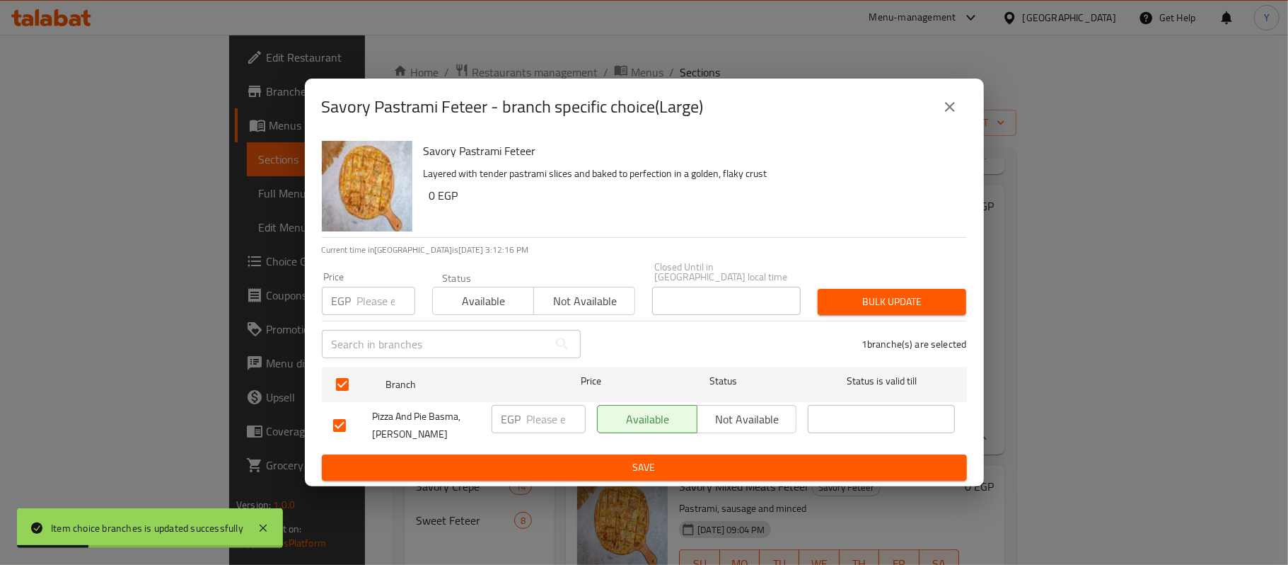
click at [350, 315] on div "Price EGP Price" at bounding box center [368, 293] width 110 height 60
click at [361, 301] on input "number" at bounding box center [386, 301] width 58 height 28
type input "250"
click at [972, 295] on div "Bulk update" at bounding box center [892, 301] width 166 height 43
click at [947, 296] on span "Bulk update" at bounding box center [892, 302] width 126 height 18
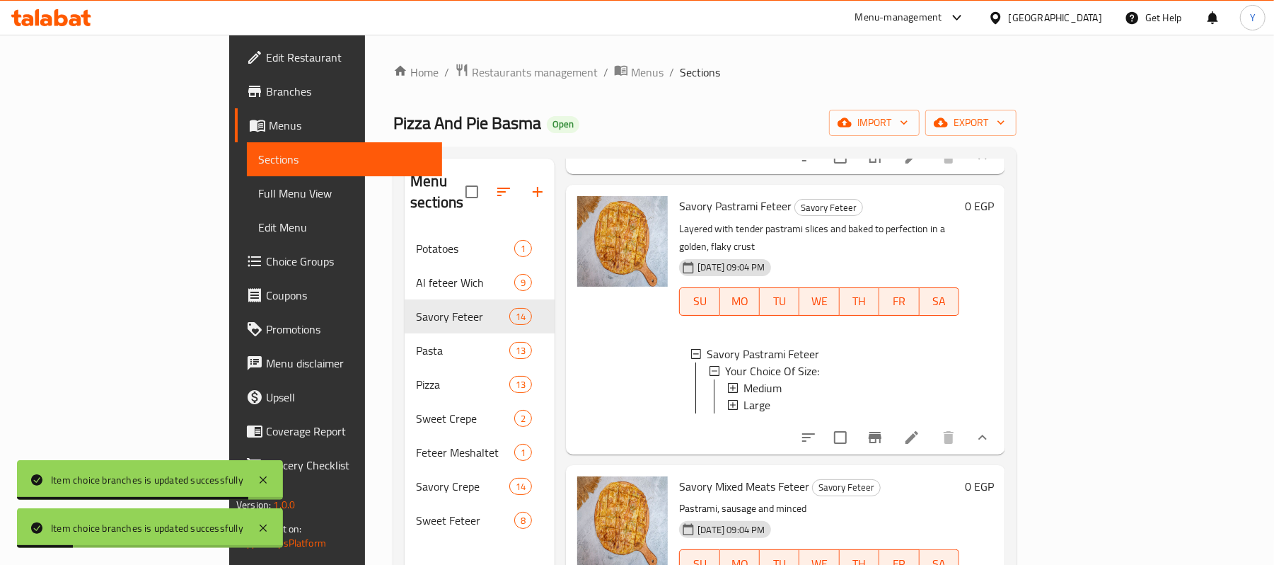
scroll to position [1110, 0]
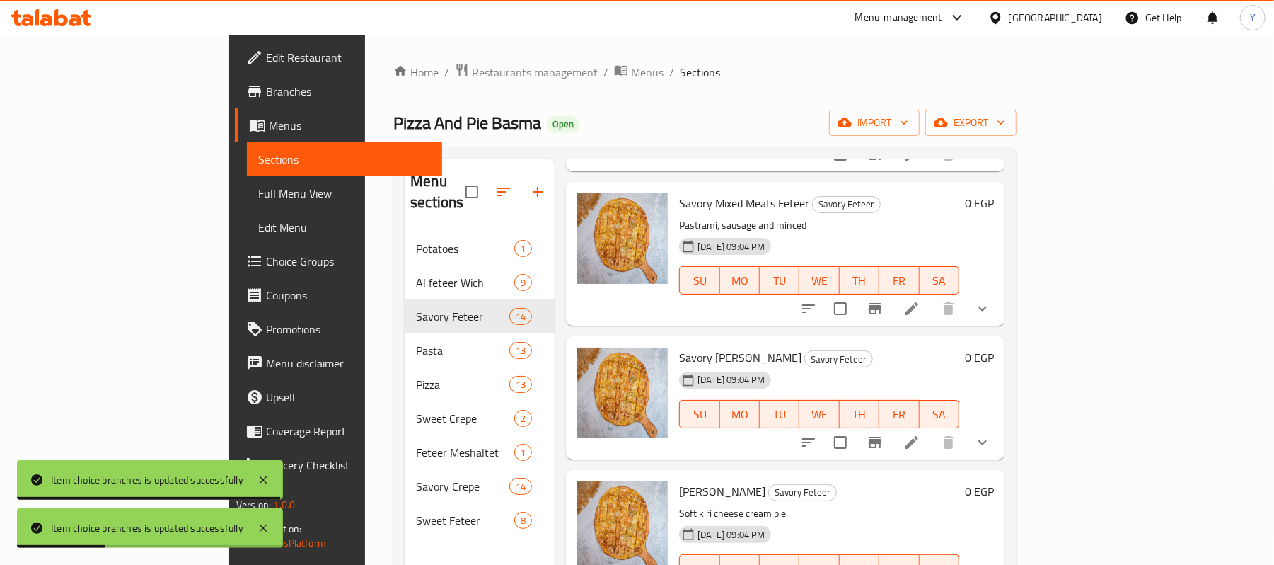
click at [1000, 325] on button "show more" at bounding box center [983, 308] width 34 height 34
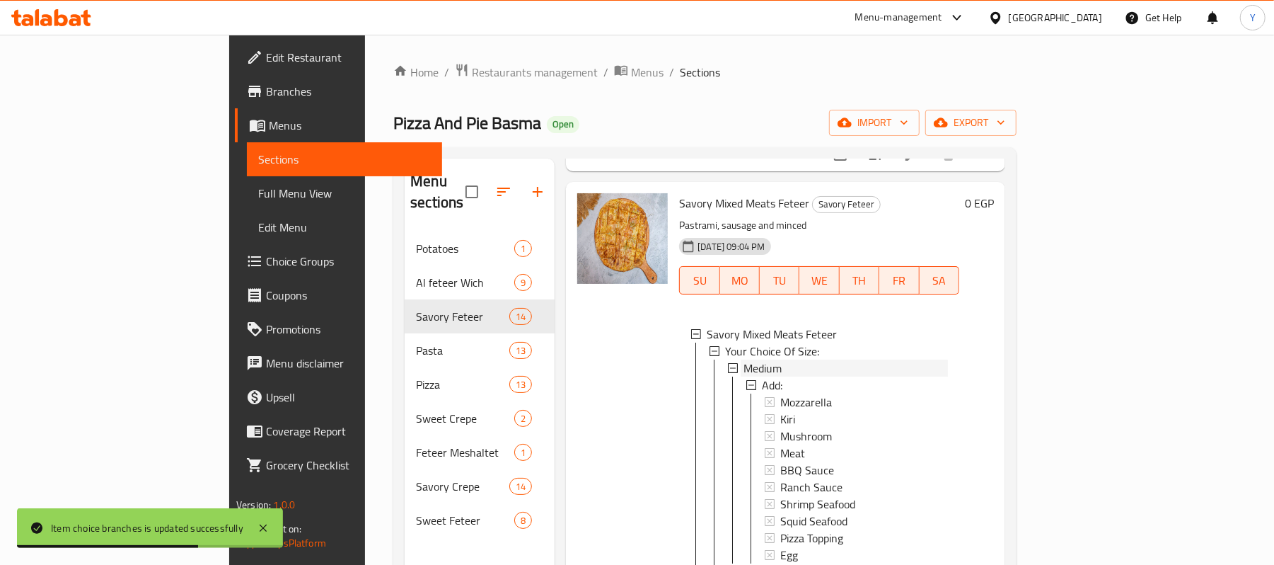
click at [799, 376] on div "Medium" at bounding box center [846, 367] width 204 height 17
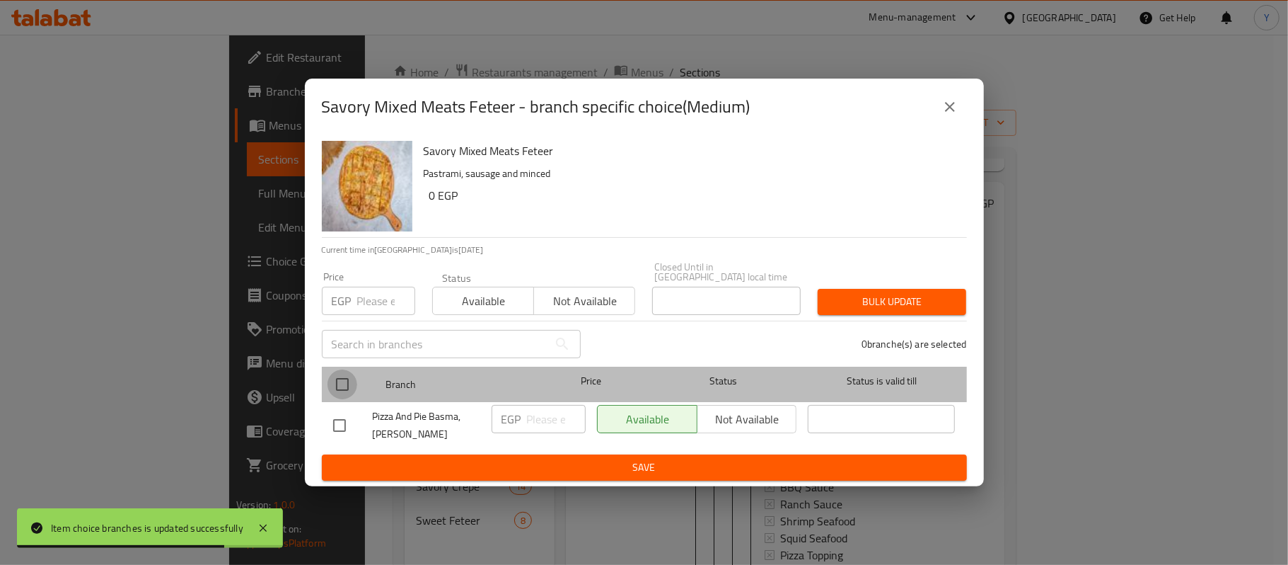
click at [343, 383] on input "checkbox" at bounding box center [343, 384] width 30 height 30
checkbox input "true"
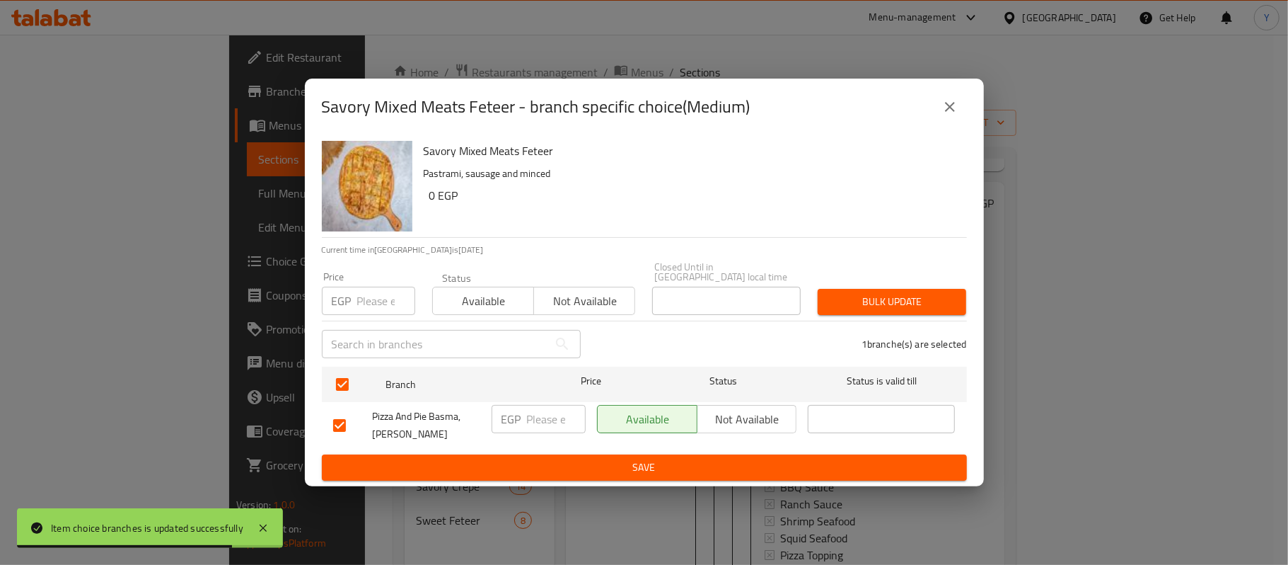
click at [358, 304] on input "number" at bounding box center [386, 301] width 58 height 28
type input "170"
click at [886, 293] on span "Bulk update" at bounding box center [892, 302] width 126 height 18
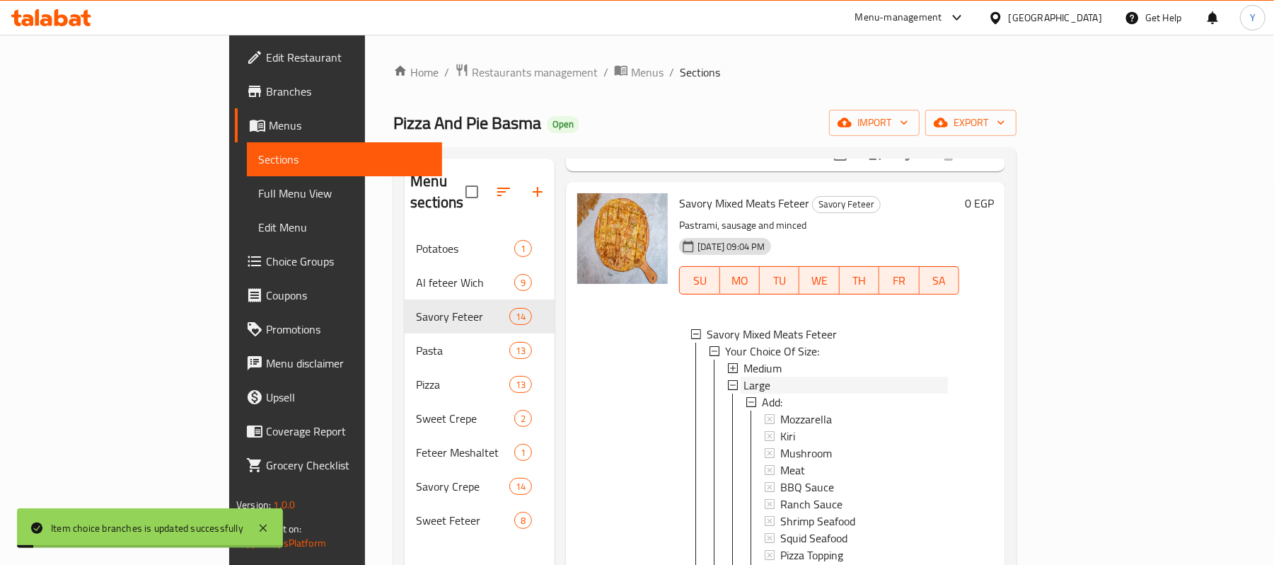
click at [744, 393] on div "Large" at bounding box center [846, 384] width 204 height 17
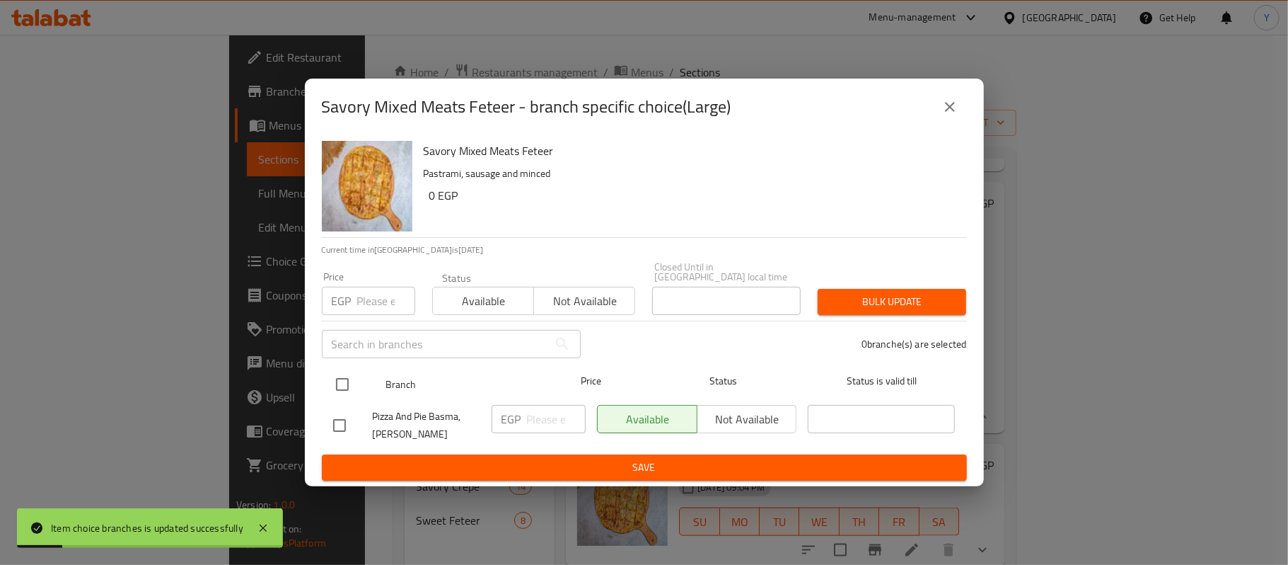
click at [351, 377] on input "checkbox" at bounding box center [343, 384] width 30 height 30
checkbox input "true"
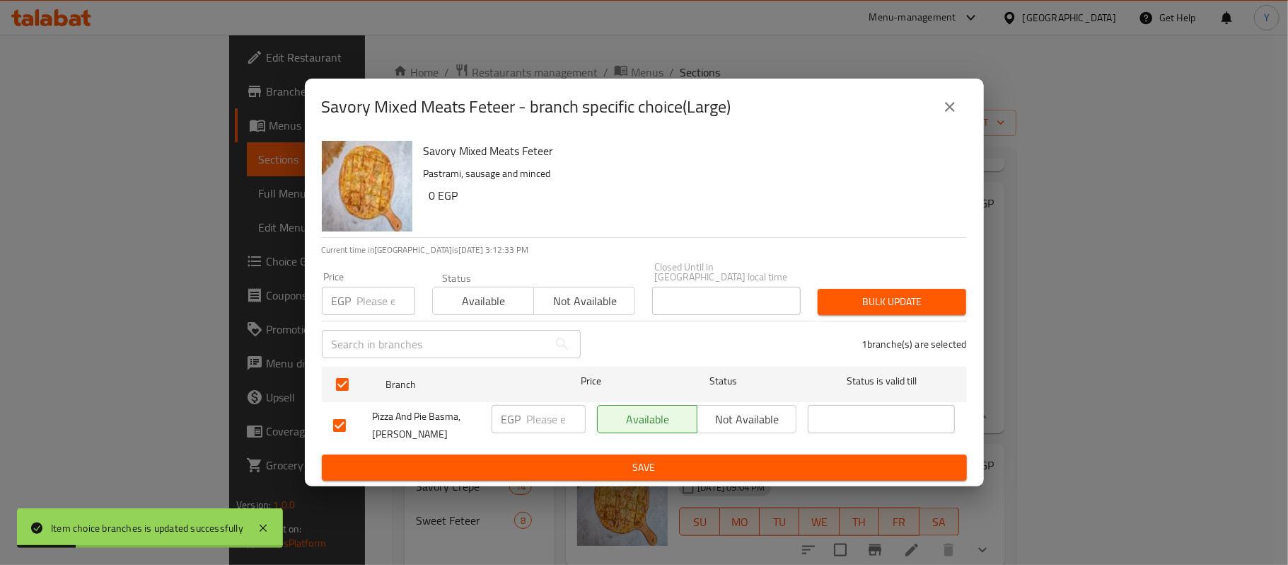
click at [355, 306] on div "EGP Price" at bounding box center [368, 301] width 93 height 28
type input "260"
click at [966, 312] on div "Bulk update" at bounding box center [892, 301] width 166 height 43
click at [944, 293] on span "Bulk update" at bounding box center [892, 302] width 126 height 18
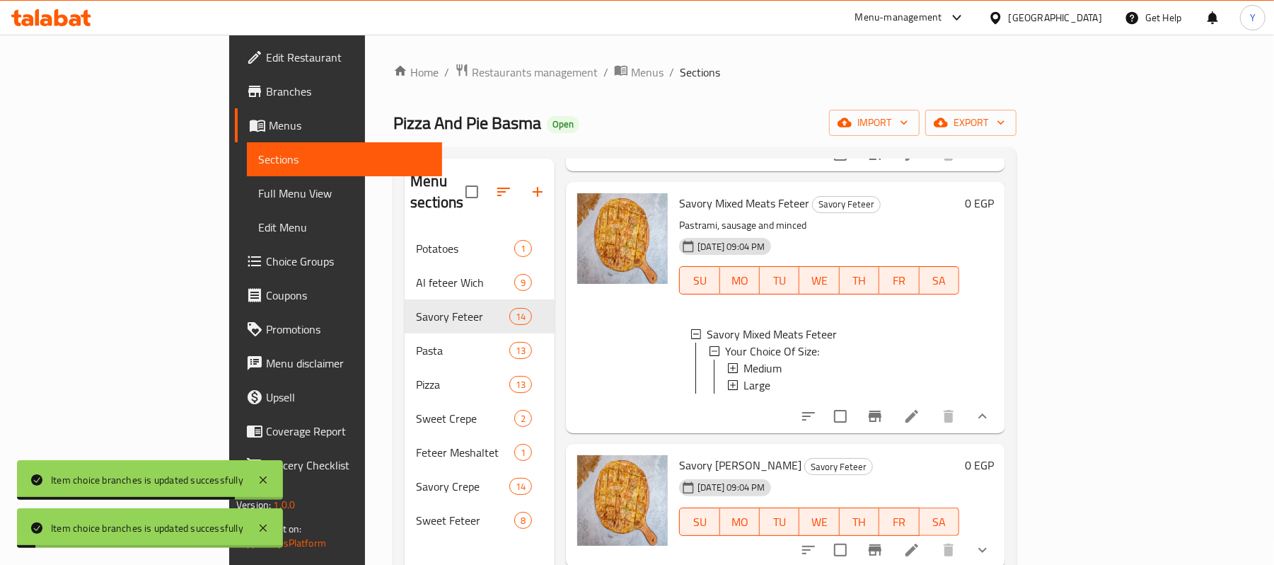
scroll to position [1393, 0]
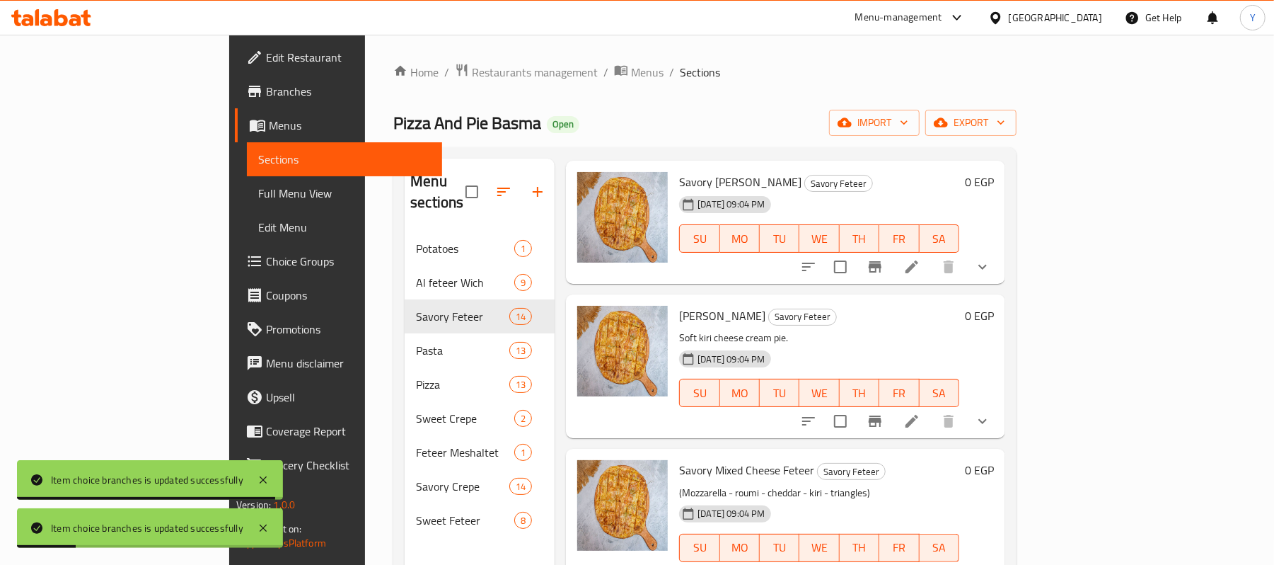
click at [1000, 284] on button "show more" at bounding box center [983, 267] width 34 height 34
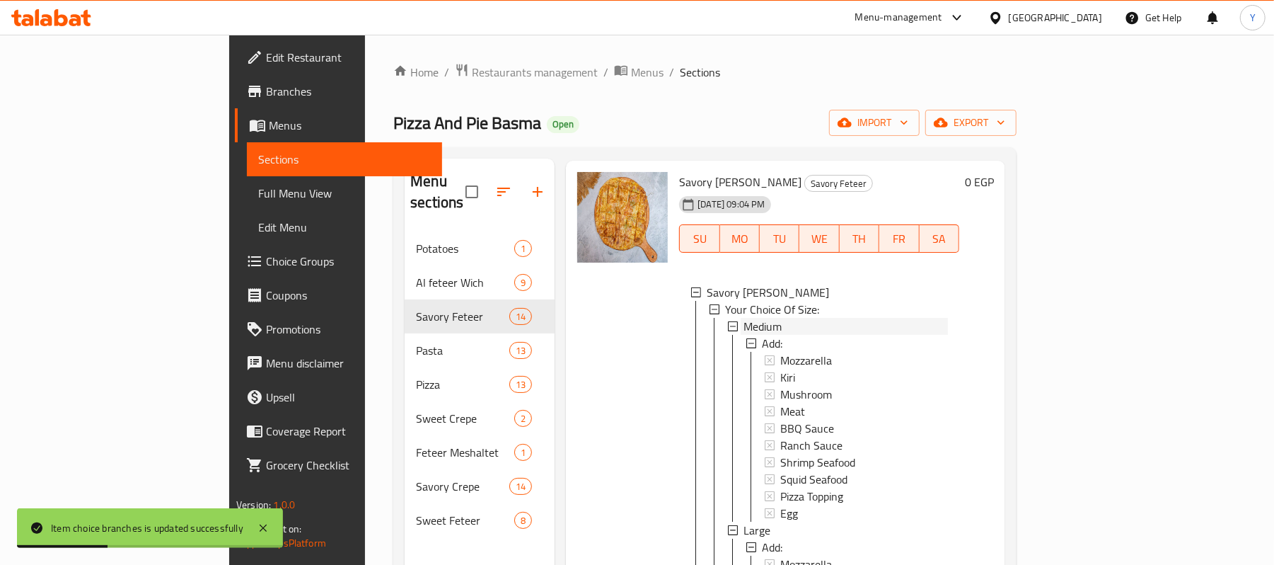
click at [751, 335] on div "Medium" at bounding box center [846, 326] width 204 height 17
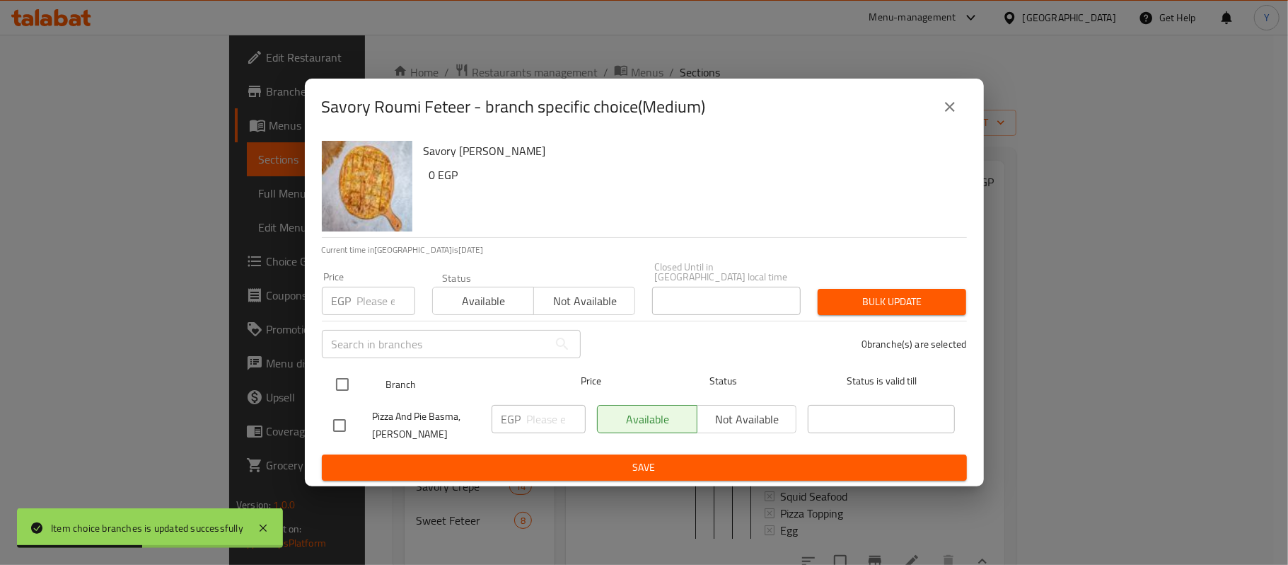
click at [346, 378] on input "checkbox" at bounding box center [343, 384] width 30 height 30
checkbox input "true"
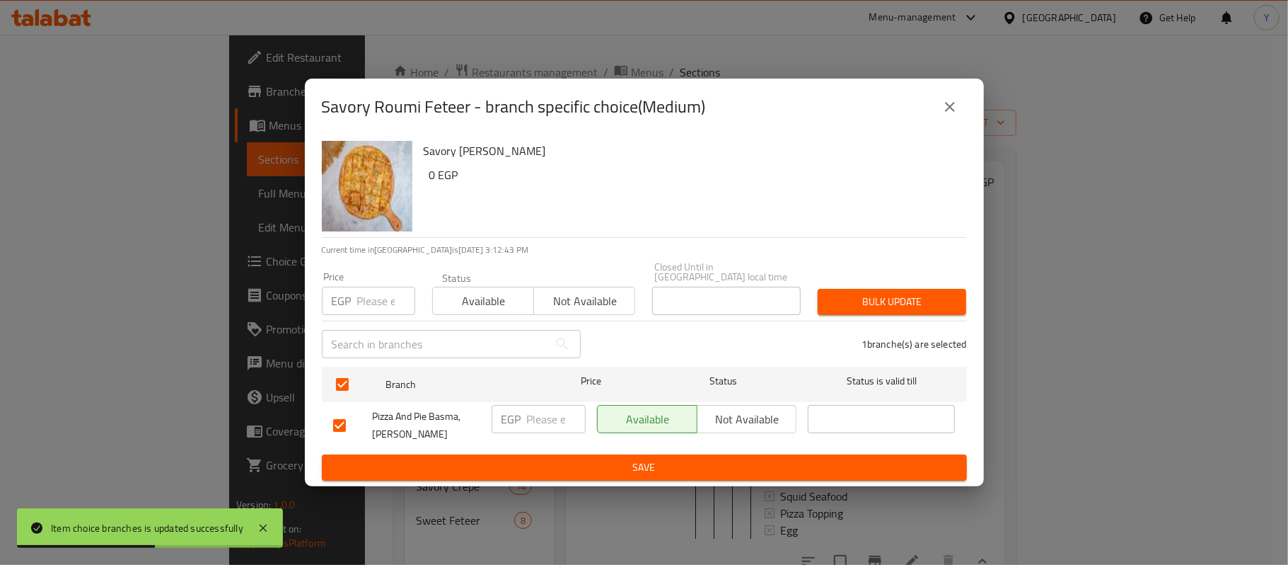
click at [361, 295] on input "number" at bounding box center [386, 301] width 58 height 28
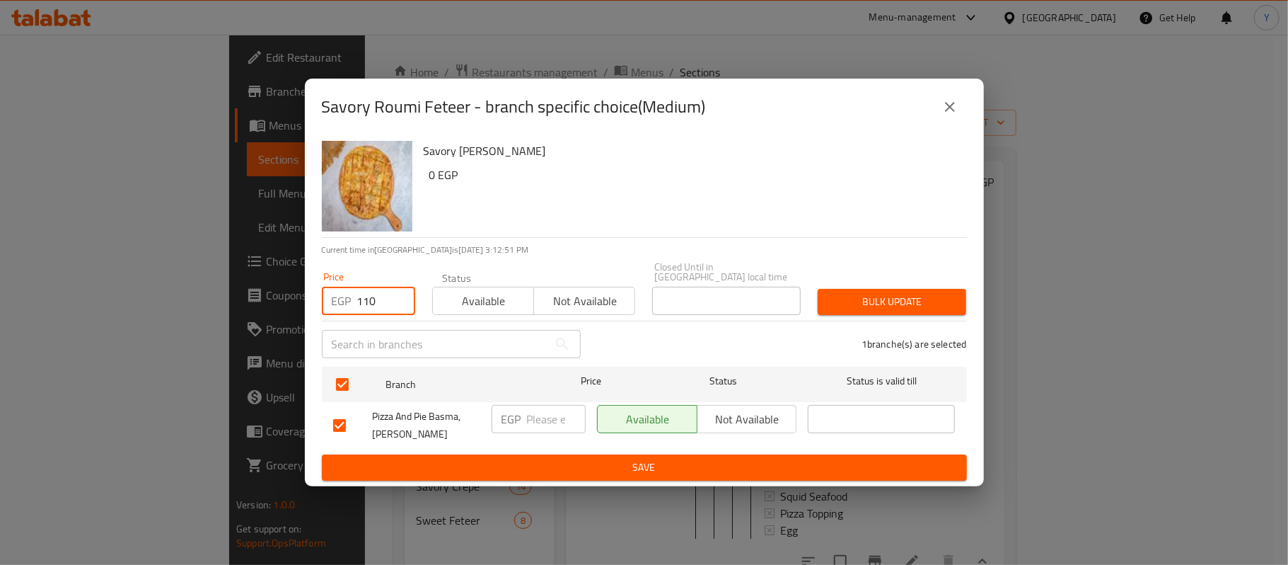
type input "110"
click at [909, 293] on span "Bulk update" at bounding box center [892, 302] width 126 height 18
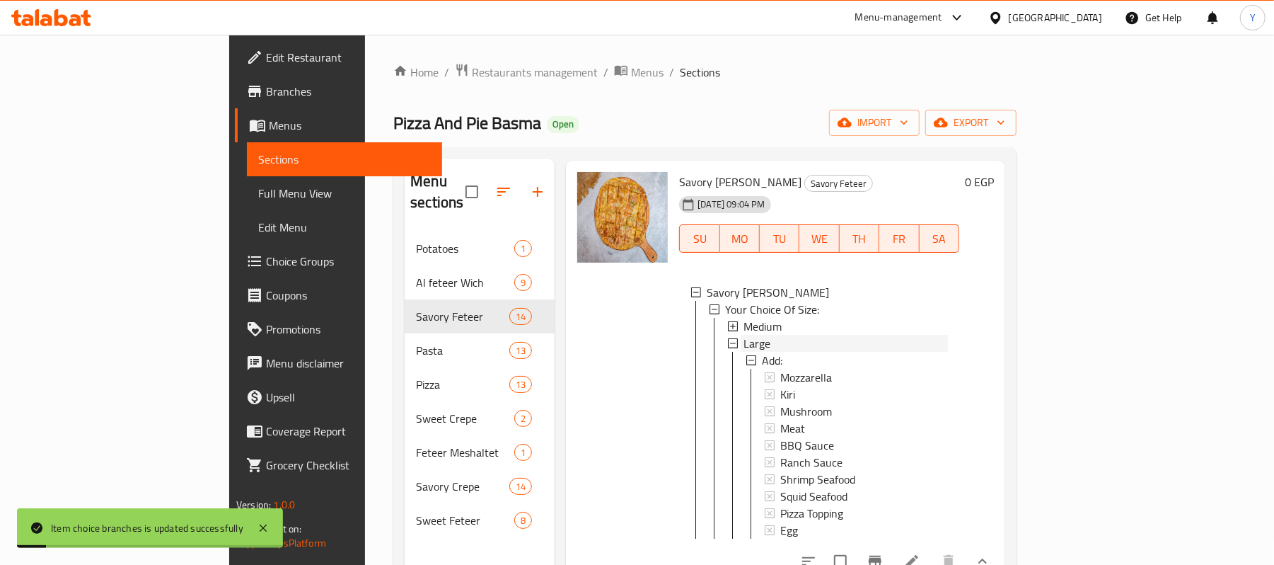
click at [744, 352] on div "Large" at bounding box center [846, 343] width 204 height 17
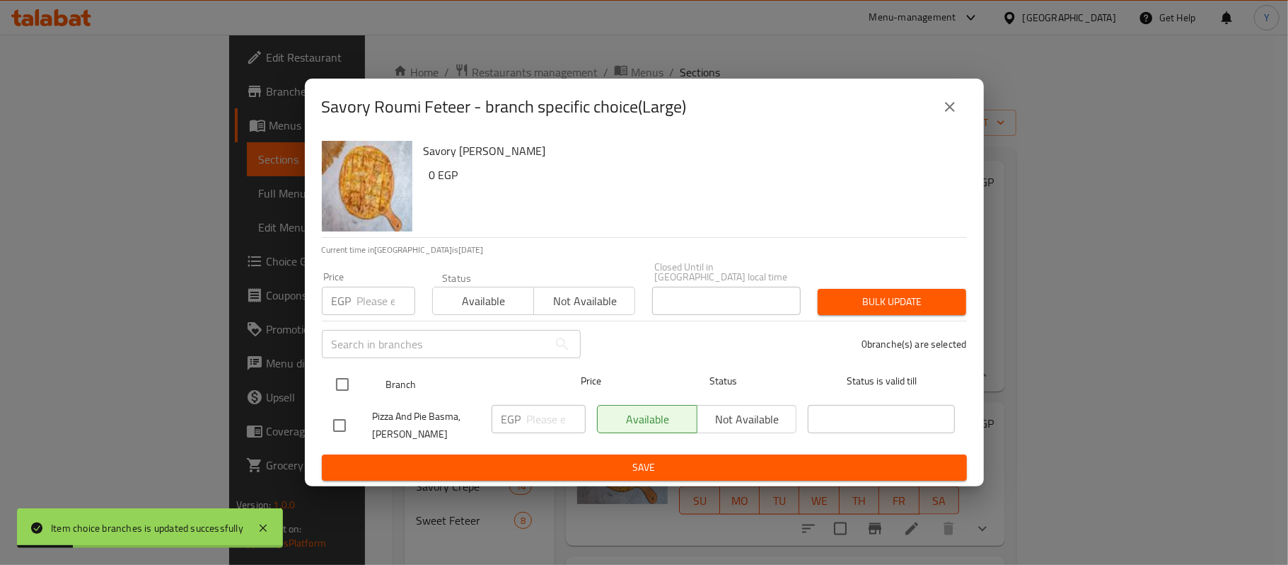
click at [352, 364] on div at bounding box center [354, 384] width 53 height 41
click at [337, 375] on input "checkbox" at bounding box center [343, 384] width 30 height 30
checkbox input "true"
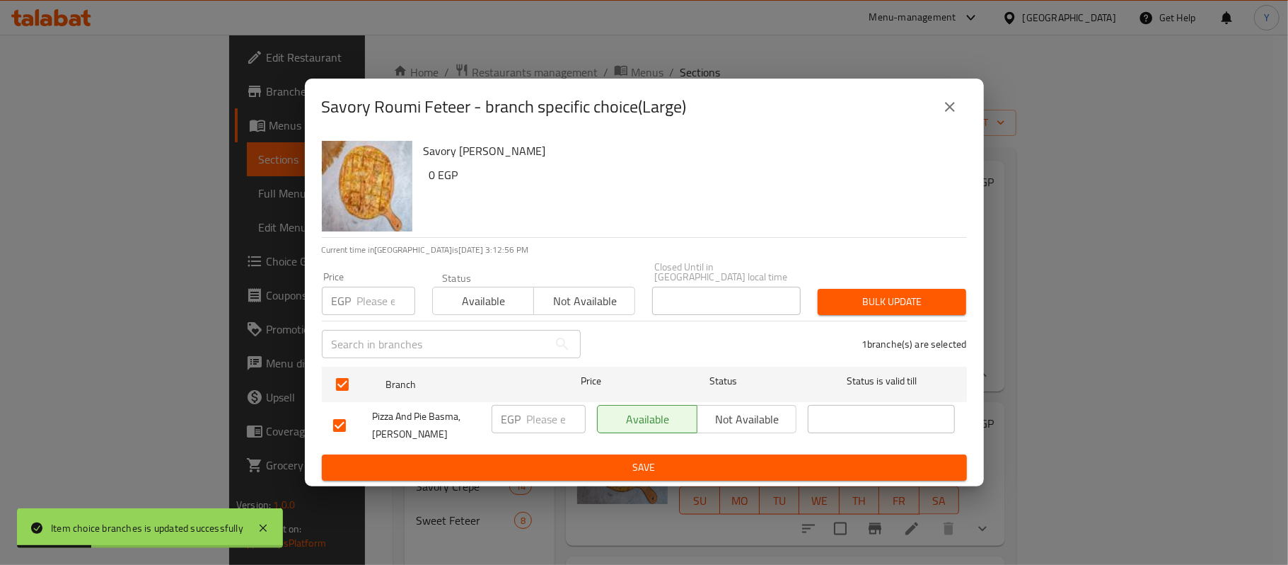
click at [355, 310] on div "Price EGP Price" at bounding box center [368, 293] width 110 height 60
click at [358, 310] on div "Price EGP Price" at bounding box center [368, 293] width 110 height 60
click at [363, 296] on input "number" at bounding box center [386, 301] width 58 height 28
type input "170"
click at [951, 318] on div "1 branche(s) are selected" at bounding box center [782, 343] width 386 height 51
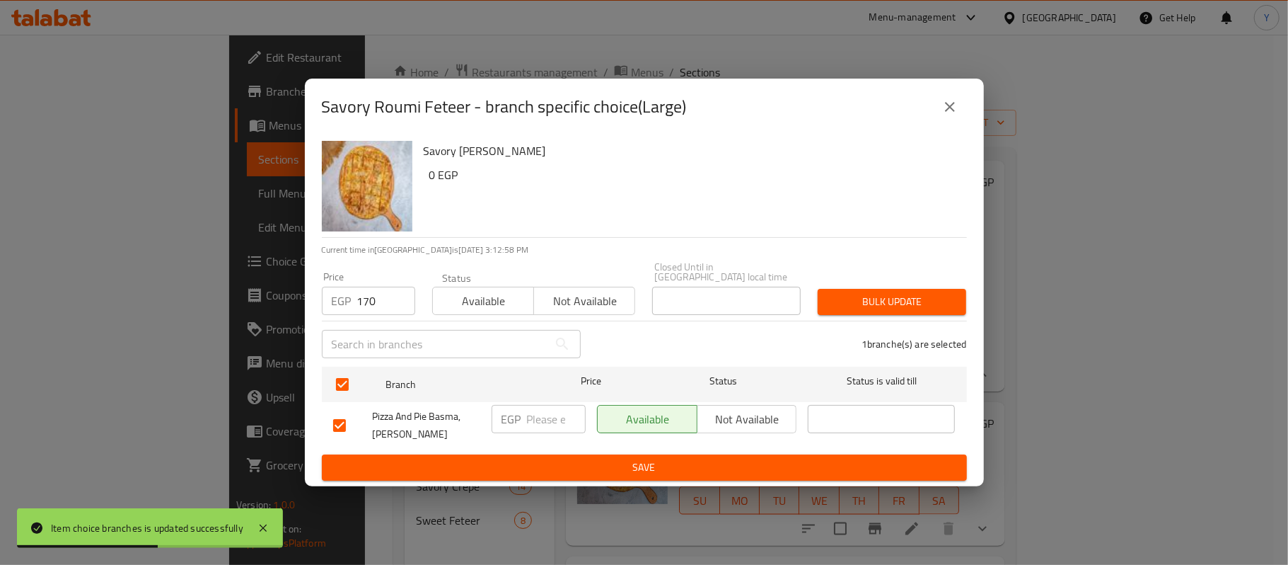
click at [940, 300] on span "Bulk update" at bounding box center [892, 302] width 126 height 18
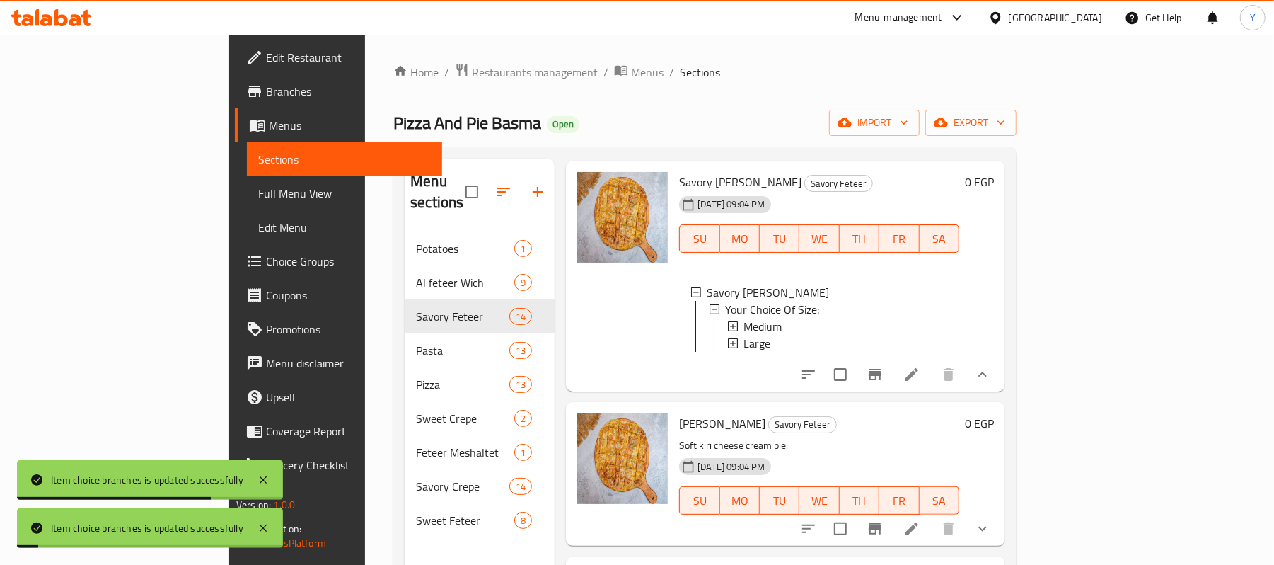
scroll to position [1676, 0]
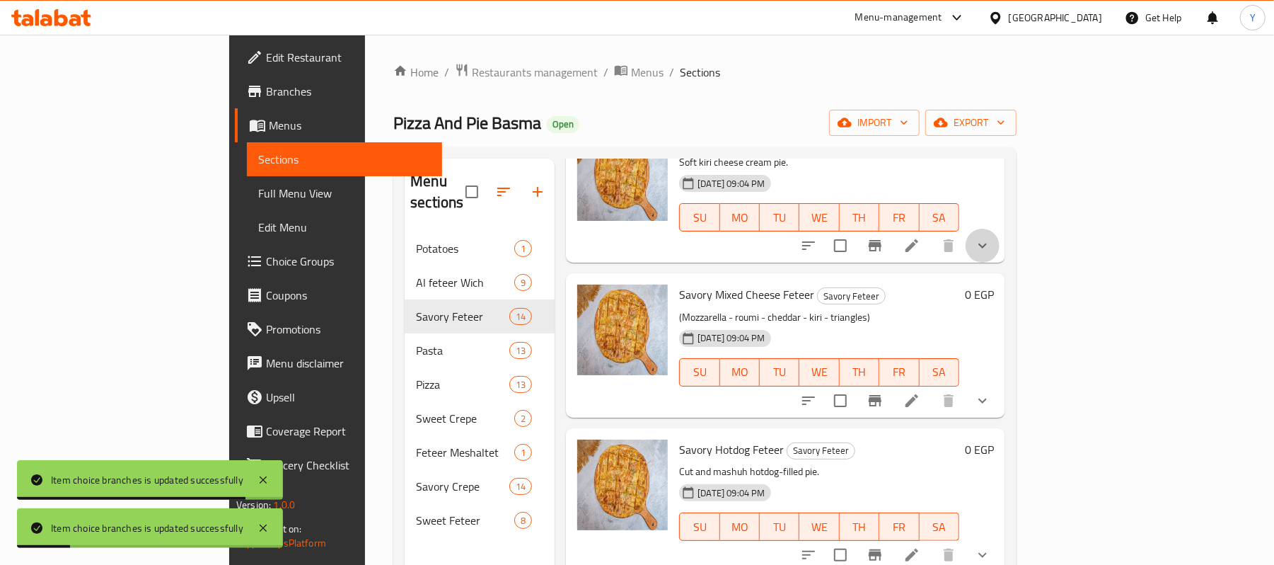
click at [1000, 262] on button "show more" at bounding box center [983, 246] width 34 height 34
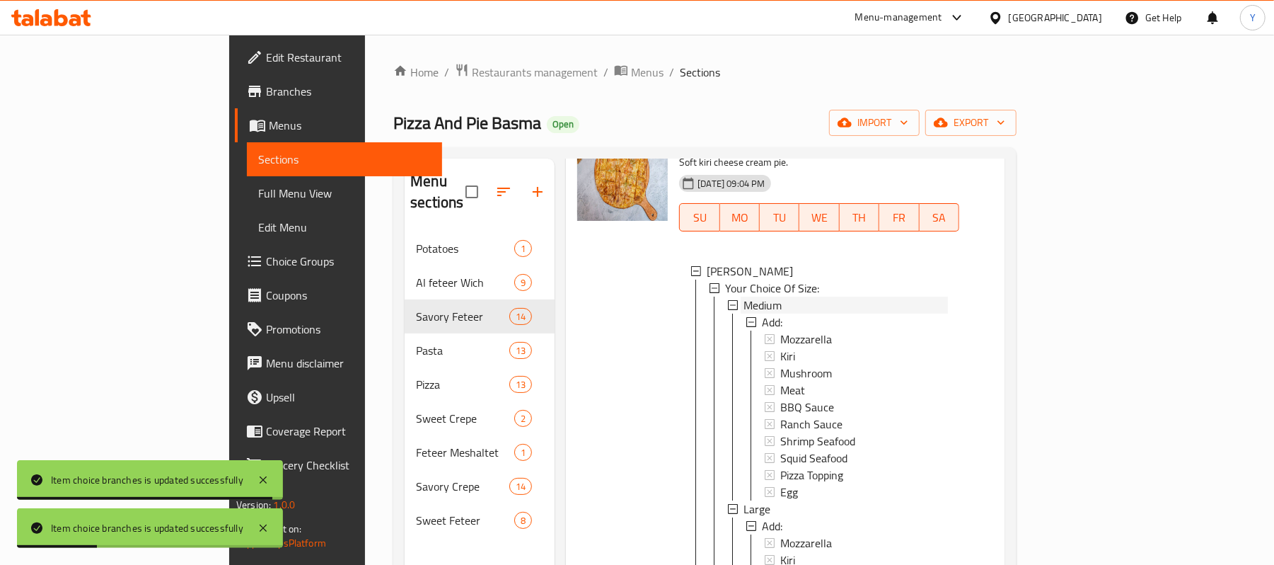
click at [744, 313] on div "Medium" at bounding box center [846, 304] width 204 height 17
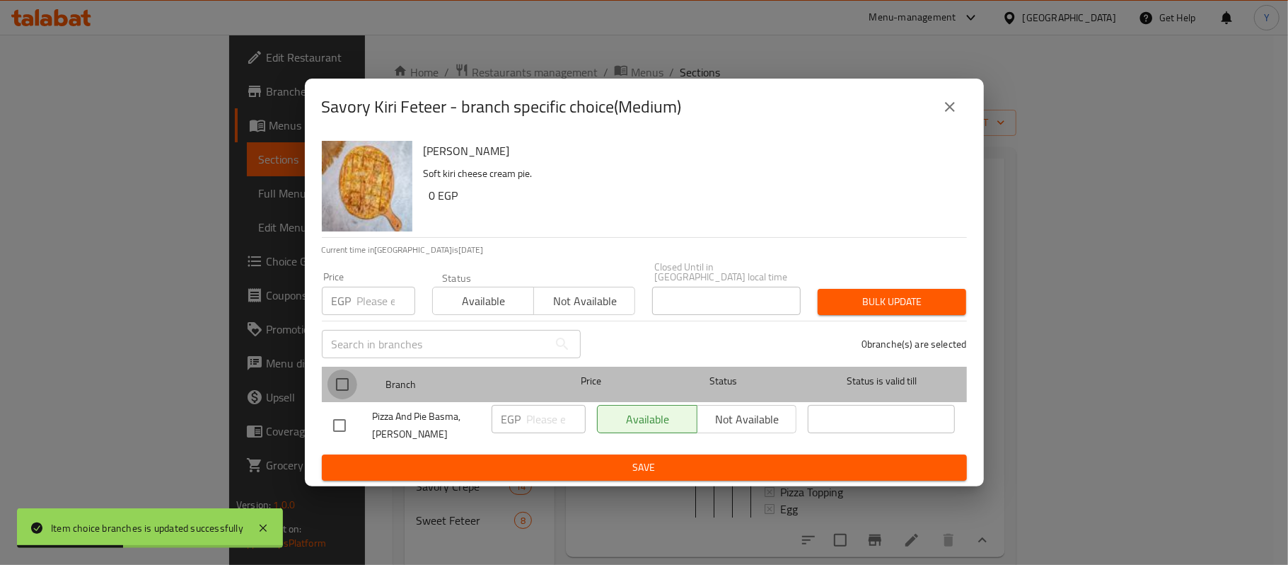
click at [345, 369] on input "checkbox" at bounding box center [343, 384] width 30 height 30
checkbox input "true"
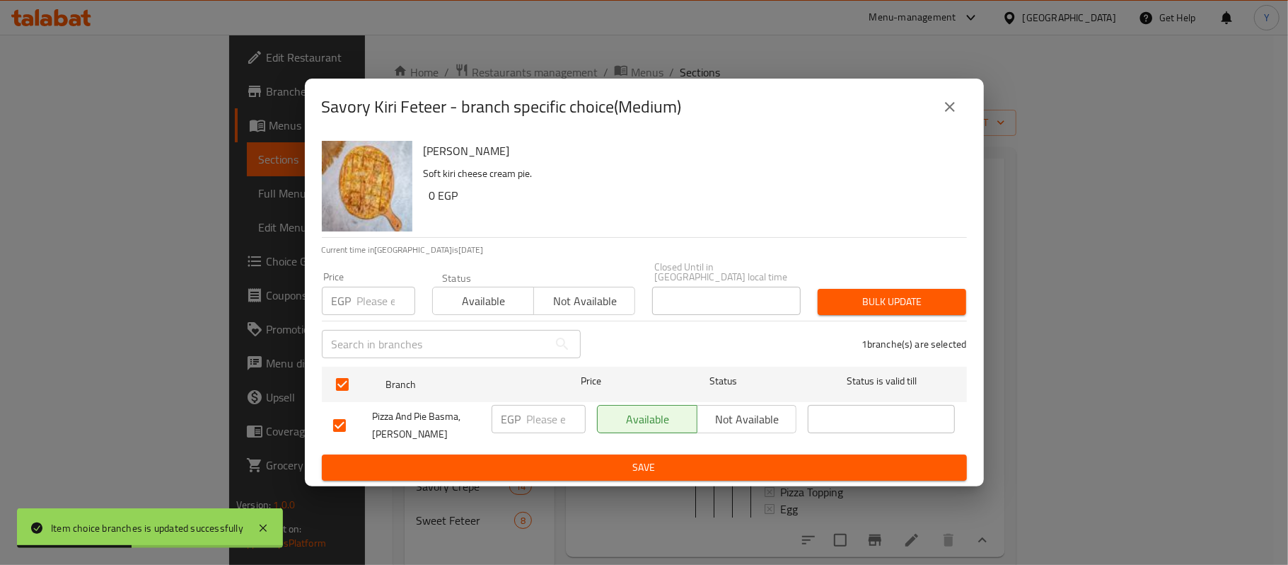
click at [363, 307] on input "number" at bounding box center [386, 301] width 58 height 28
click at [366, 295] on input "103" at bounding box center [386, 301] width 58 height 28
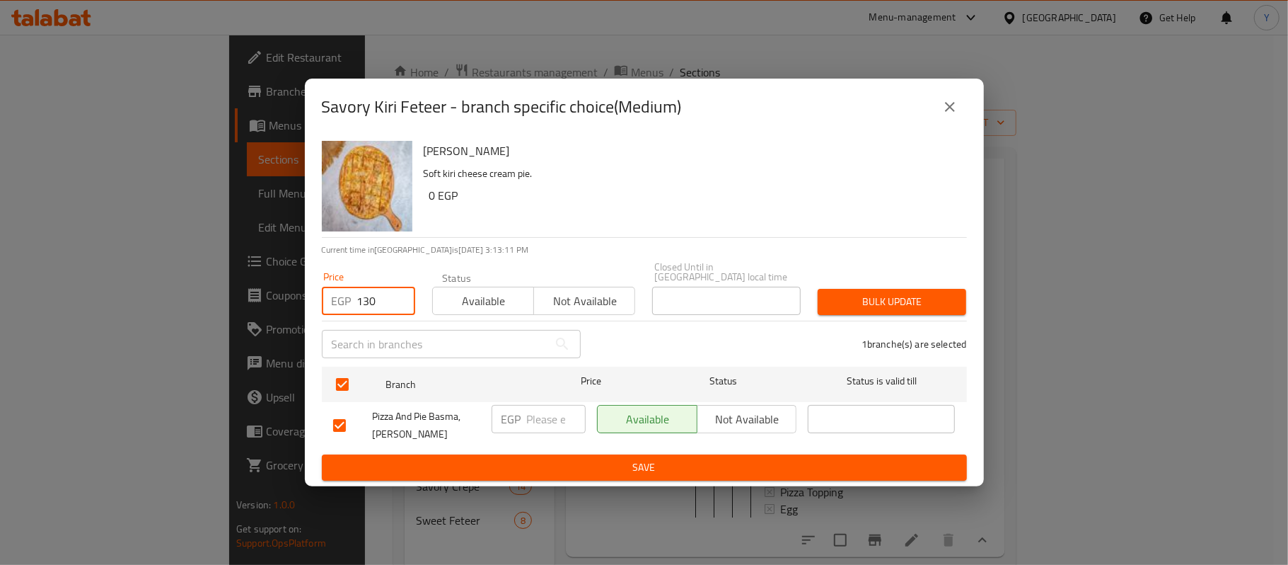
type input "130"
click at [947, 301] on span "Bulk update" at bounding box center [892, 302] width 126 height 18
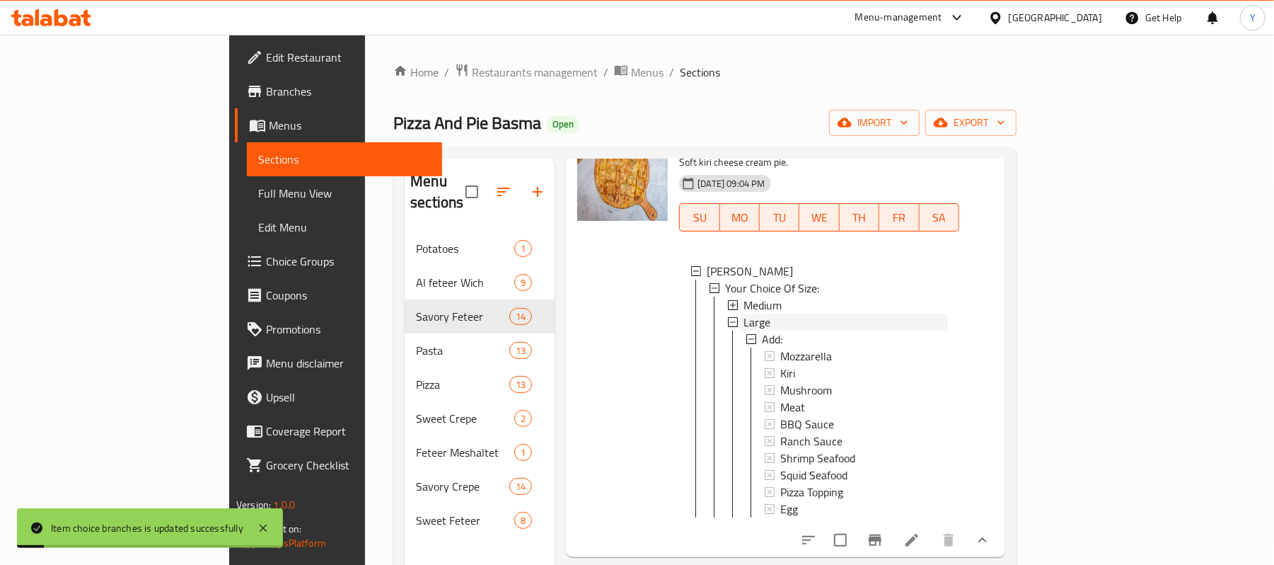
click at [768, 330] on div "Large" at bounding box center [846, 321] width 204 height 17
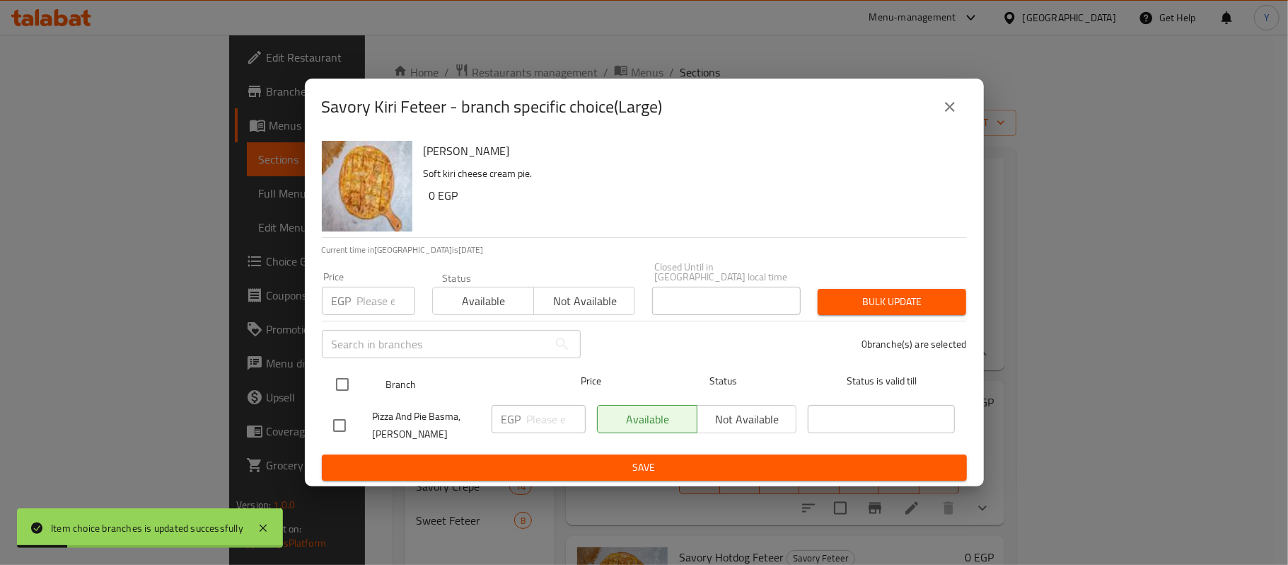
click at [340, 378] on input "checkbox" at bounding box center [343, 384] width 30 height 30
checkbox input "true"
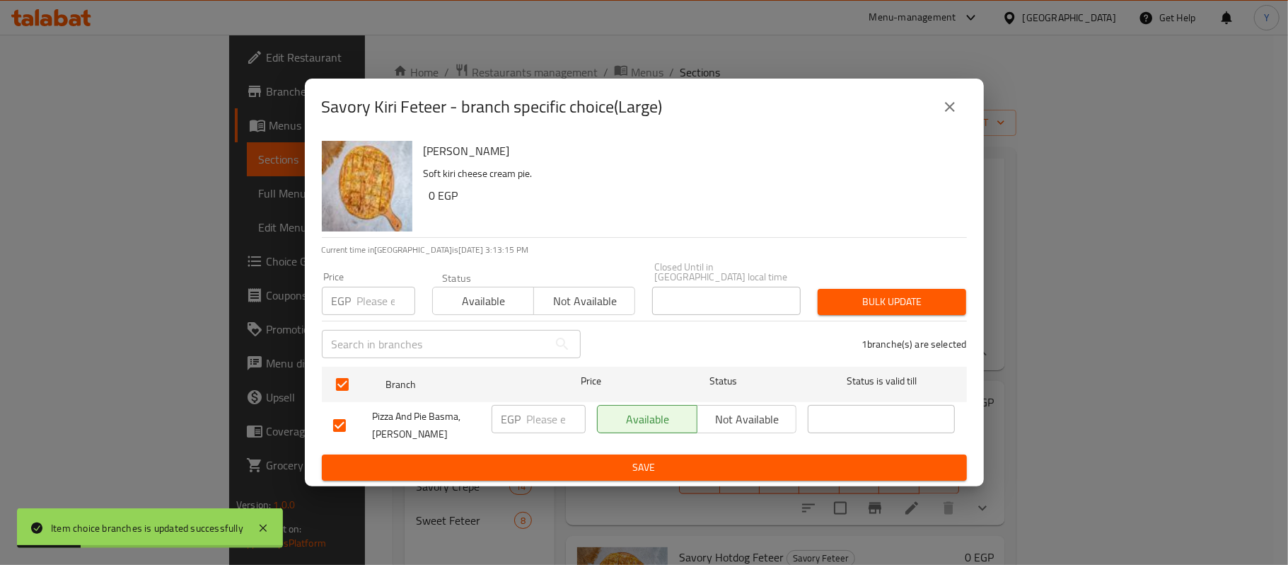
click at [357, 299] on input "number" at bounding box center [386, 301] width 58 height 28
type input "195"
click at [910, 304] on span "Bulk update" at bounding box center [892, 302] width 126 height 18
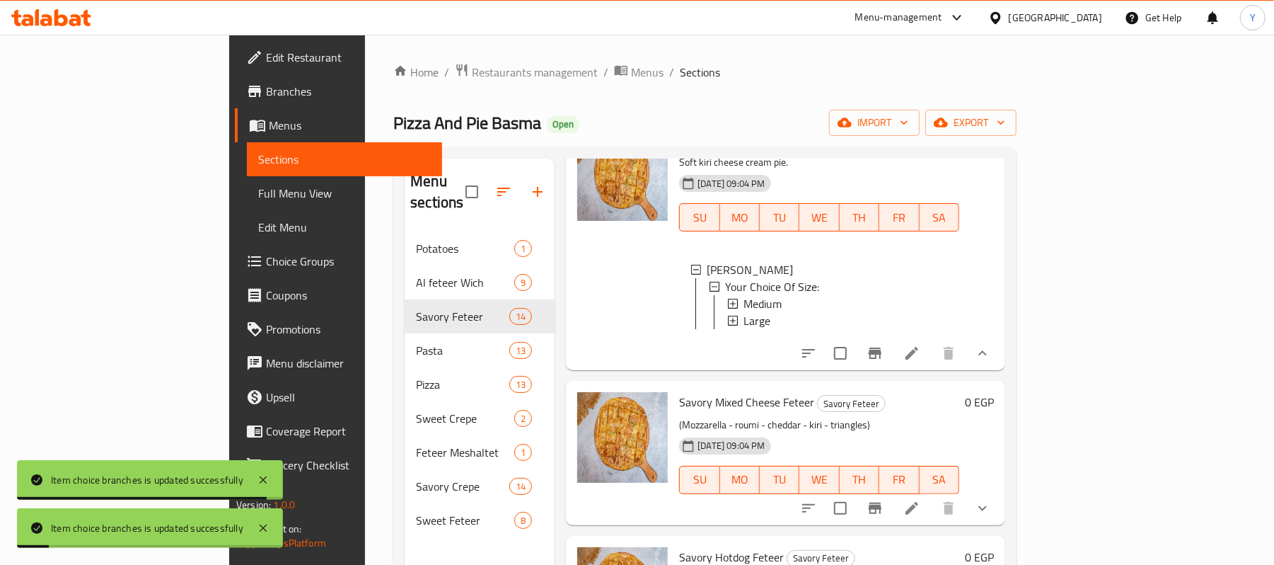
scroll to position [1959, 0]
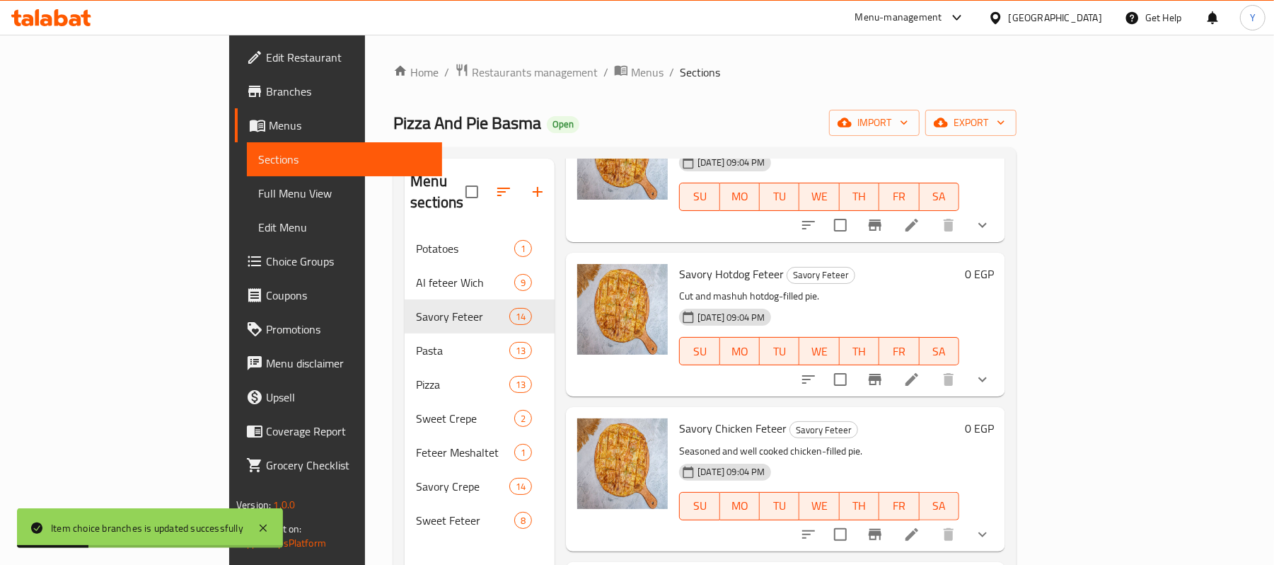
click at [1000, 242] on button "show more" at bounding box center [983, 225] width 34 height 34
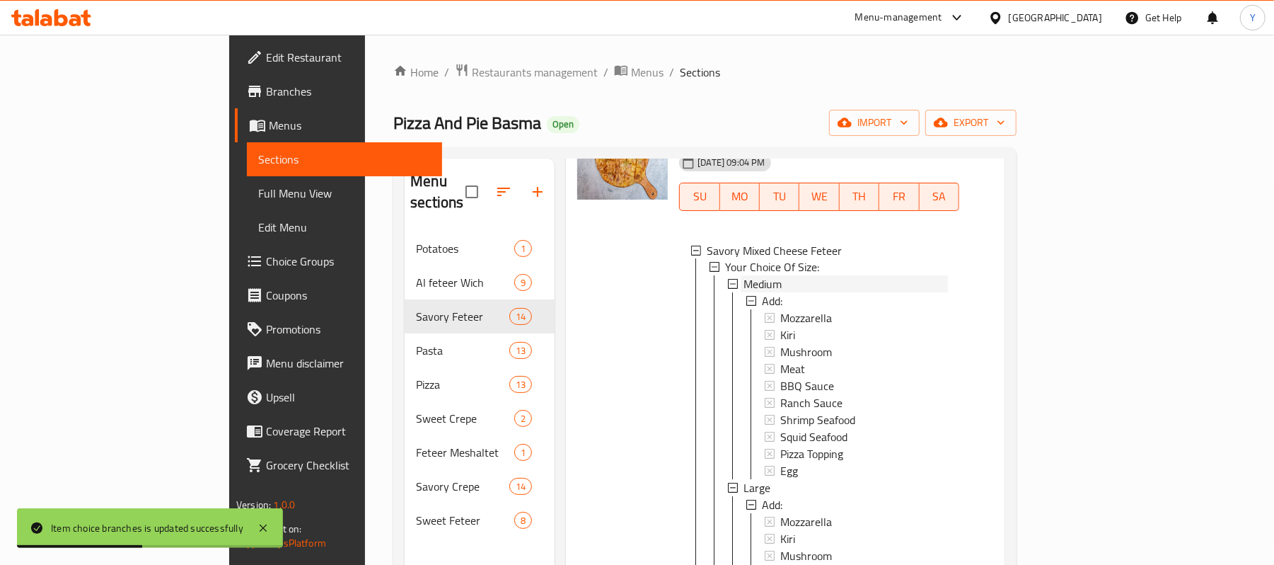
click at [751, 293] on div "Medium" at bounding box center [846, 284] width 204 height 17
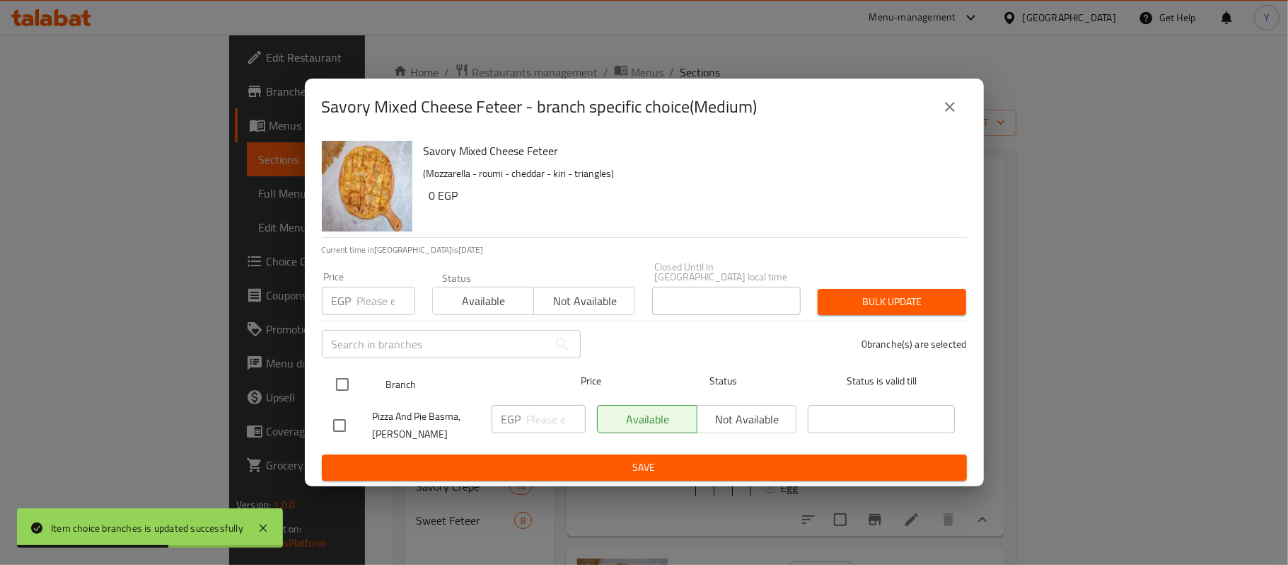
click at [332, 371] on input "checkbox" at bounding box center [343, 384] width 30 height 30
checkbox input "true"
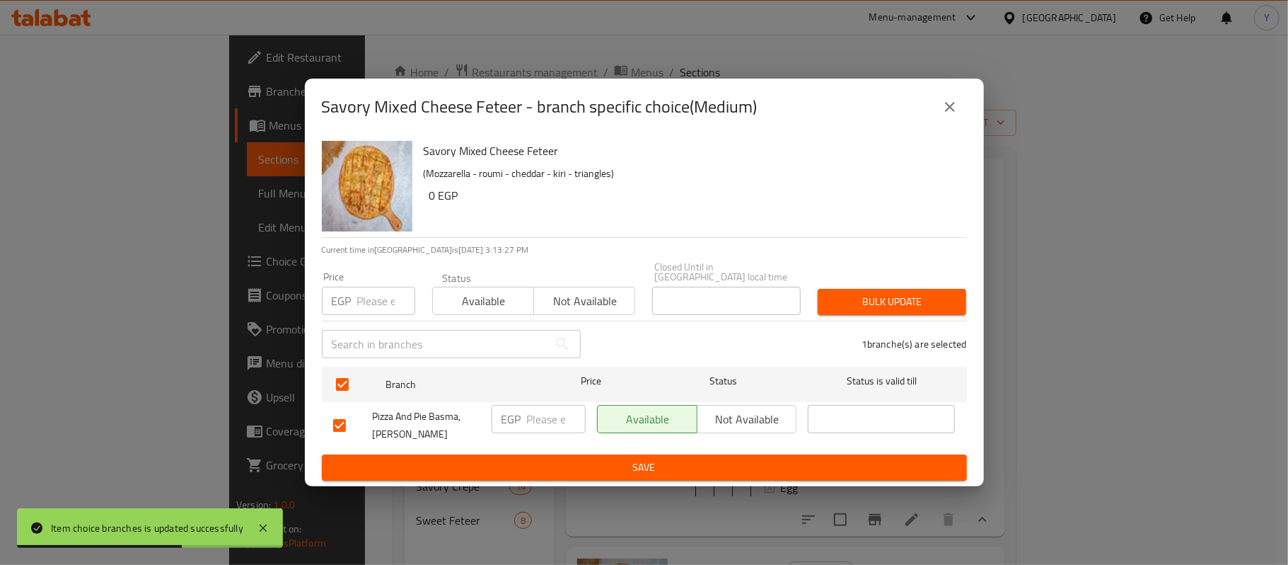
click at [350, 308] on div "EGP Price" at bounding box center [368, 301] width 93 height 28
type input "145"
click at [850, 272] on div "Price EGP 145 Price Status Available Not available Closed Until in [GEOGRAPHIC_…" at bounding box center [644, 288] width 662 height 70
click at [859, 282] on div "Bulk update" at bounding box center [892, 301] width 166 height 43
click at [860, 289] on button "Bulk update" at bounding box center [892, 302] width 149 height 26
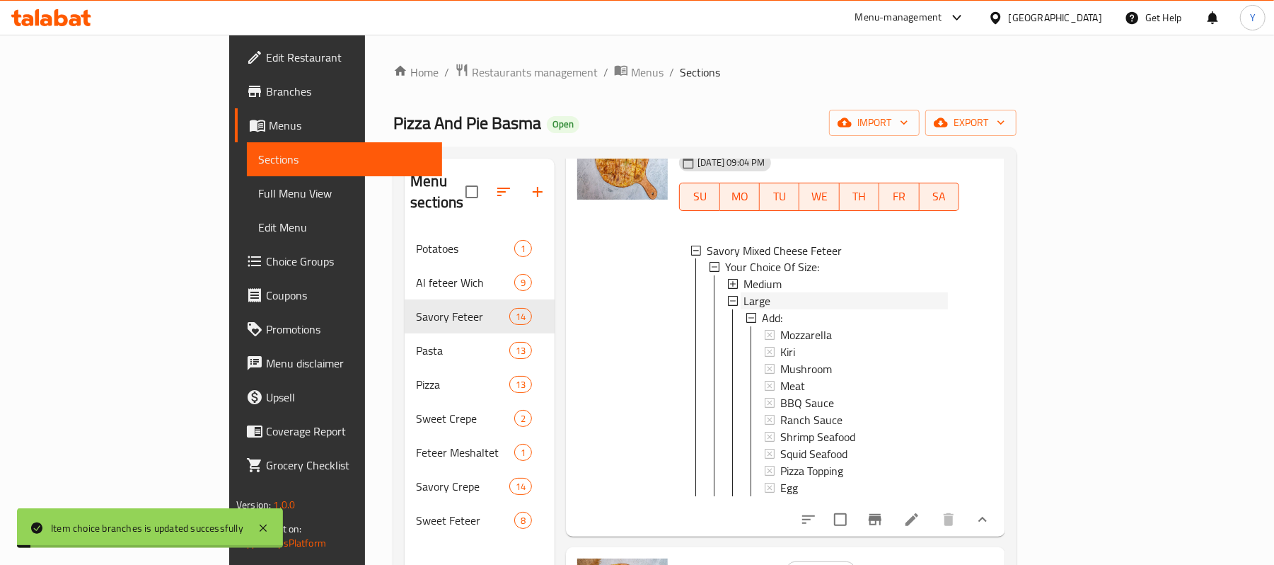
click at [754, 310] on div "Large" at bounding box center [846, 301] width 204 height 17
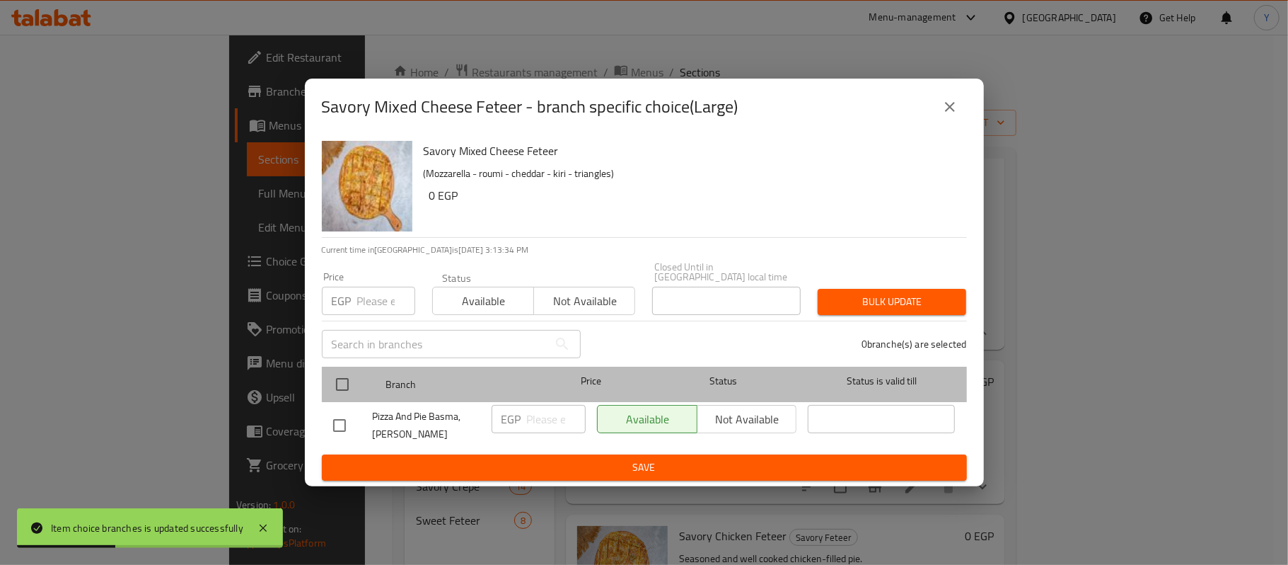
drag, startPoint x: 360, startPoint y: 368, endPoint x: 347, endPoint y: 368, distance: 13.4
click at [348, 368] on div at bounding box center [354, 384] width 53 height 41
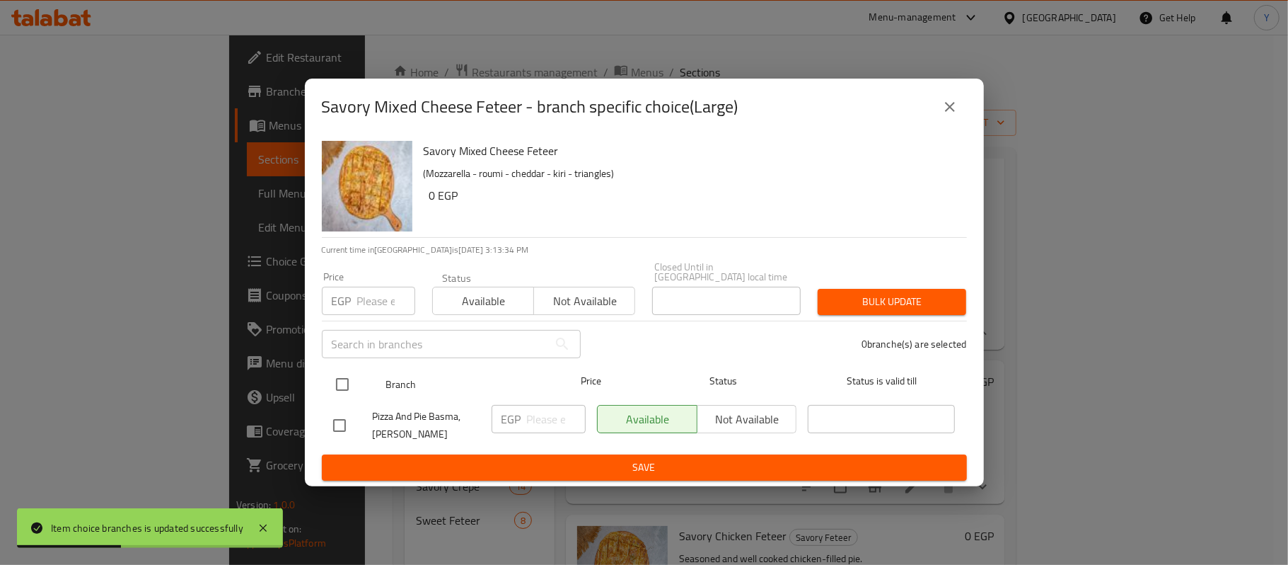
click at [347, 369] on input "checkbox" at bounding box center [343, 384] width 30 height 30
checkbox input "true"
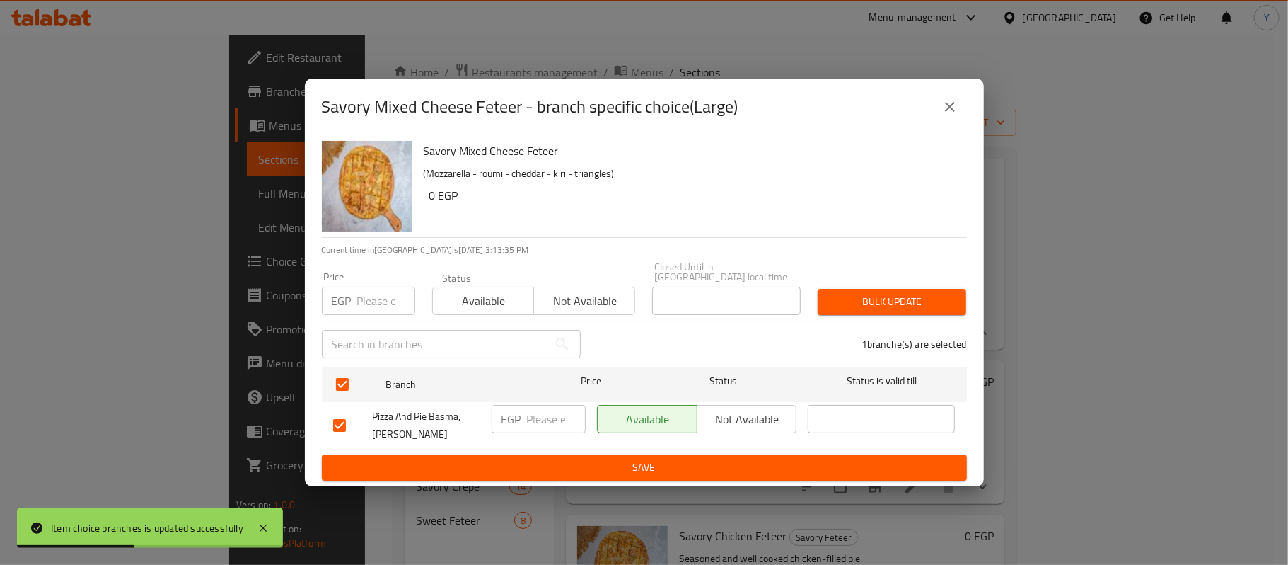
click at [354, 291] on div "EGP Price" at bounding box center [368, 301] width 93 height 28
type input "210"
click at [934, 303] on span "Bulk update" at bounding box center [892, 302] width 126 height 18
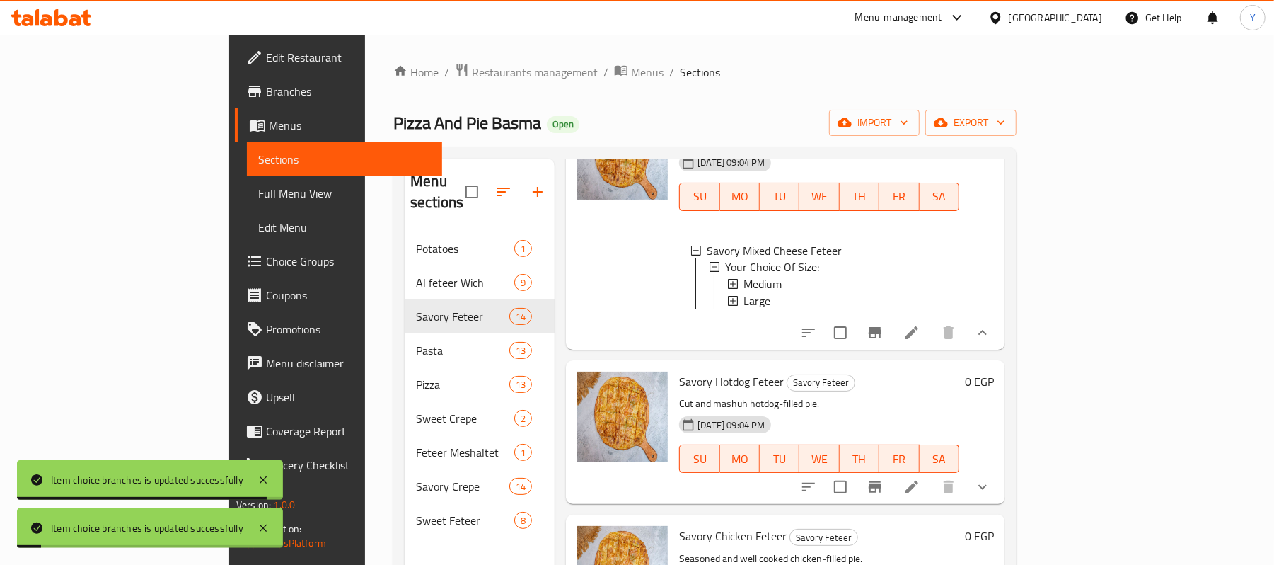
scroll to position [2242, 0]
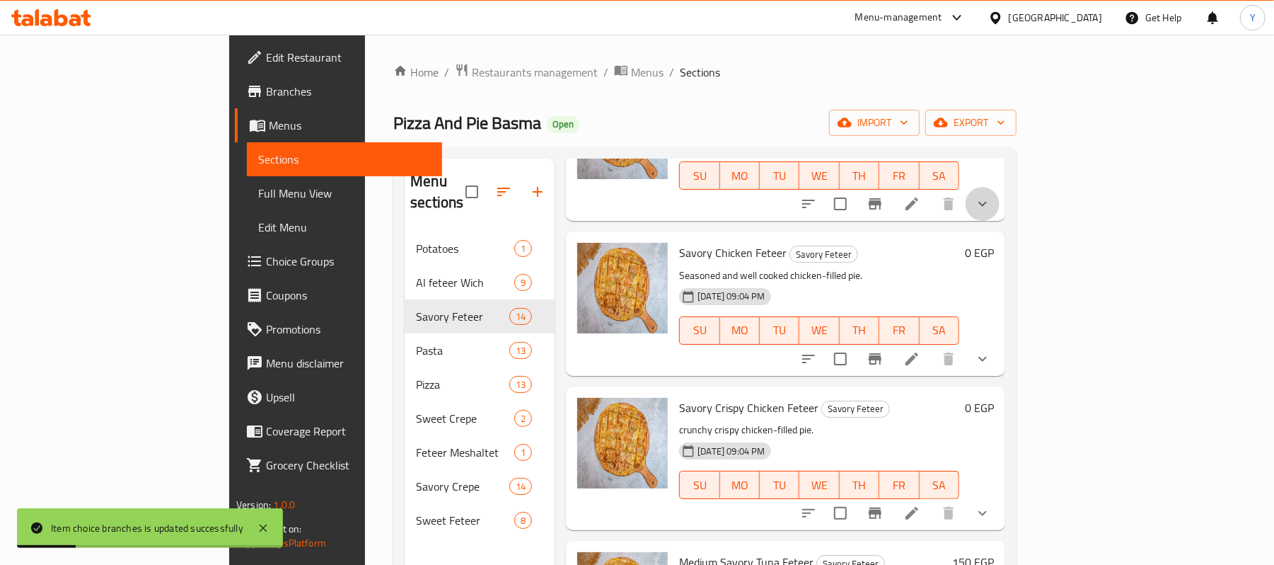
click at [991, 212] on icon "show more" at bounding box center [982, 203] width 17 height 17
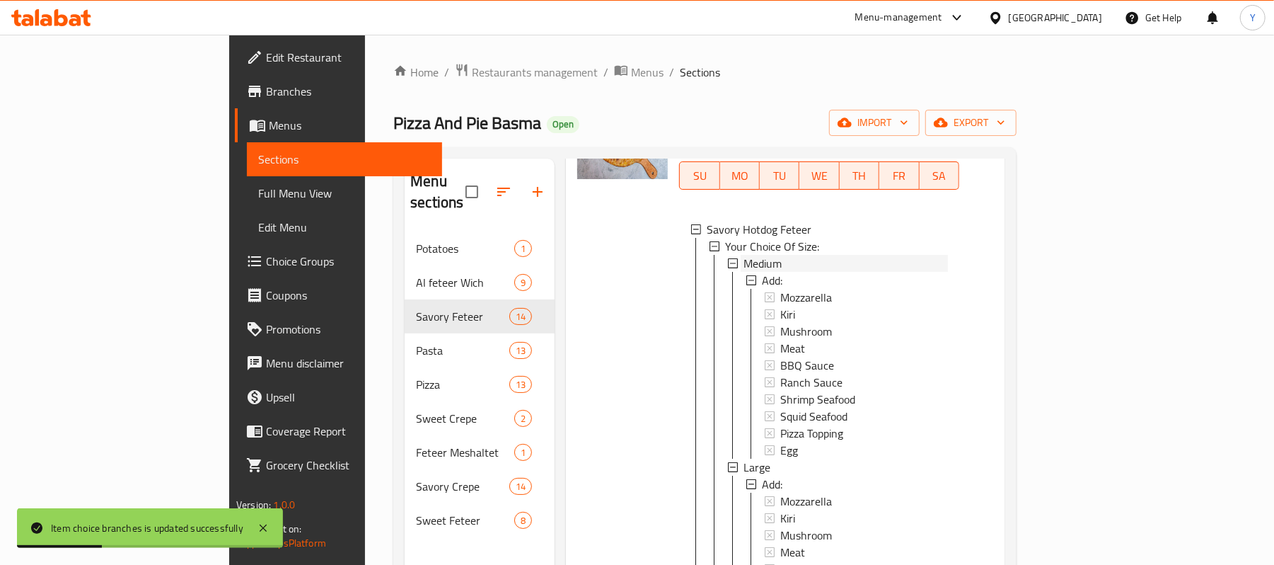
click at [744, 272] on div "Medium" at bounding box center [846, 263] width 204 height 17
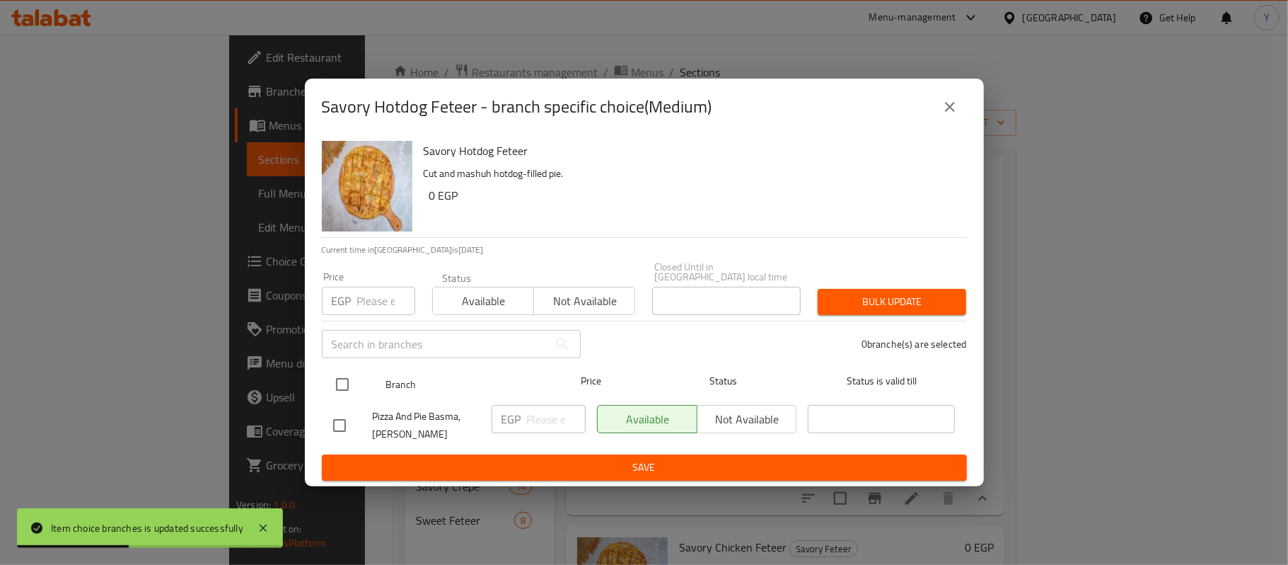
click at [332, 391] on input "checkbox" at bounding box center [343, 384] width 30 height 30
checkbox input "true"
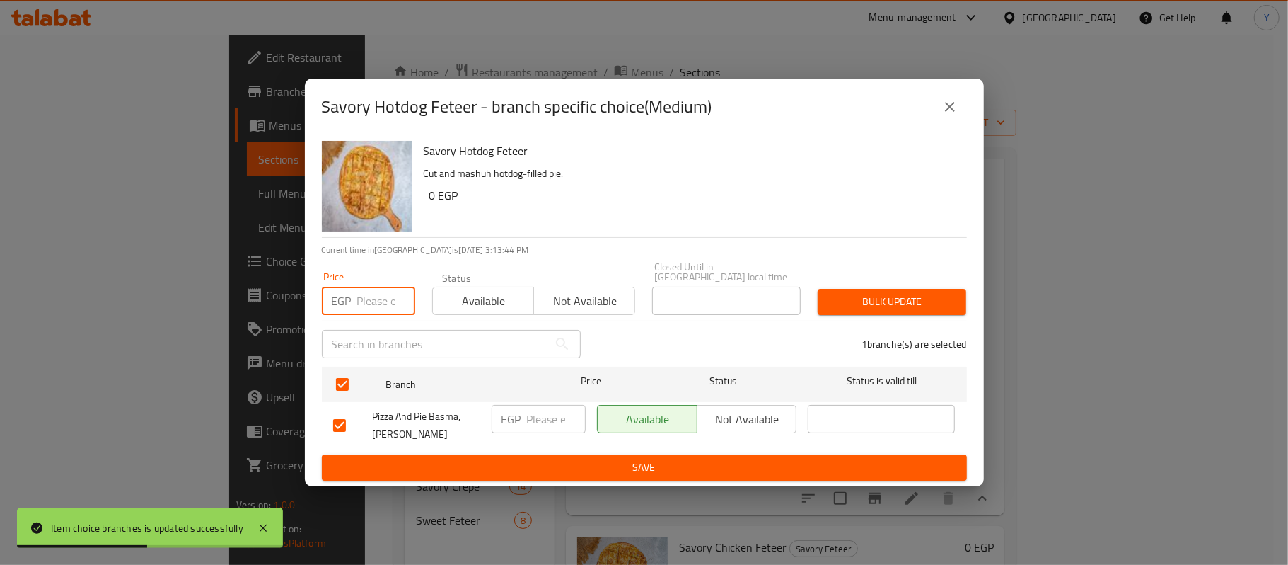
click at [361, 304] on input "number" at bounding box center [386, 301] width 58 height 28
type input "105"
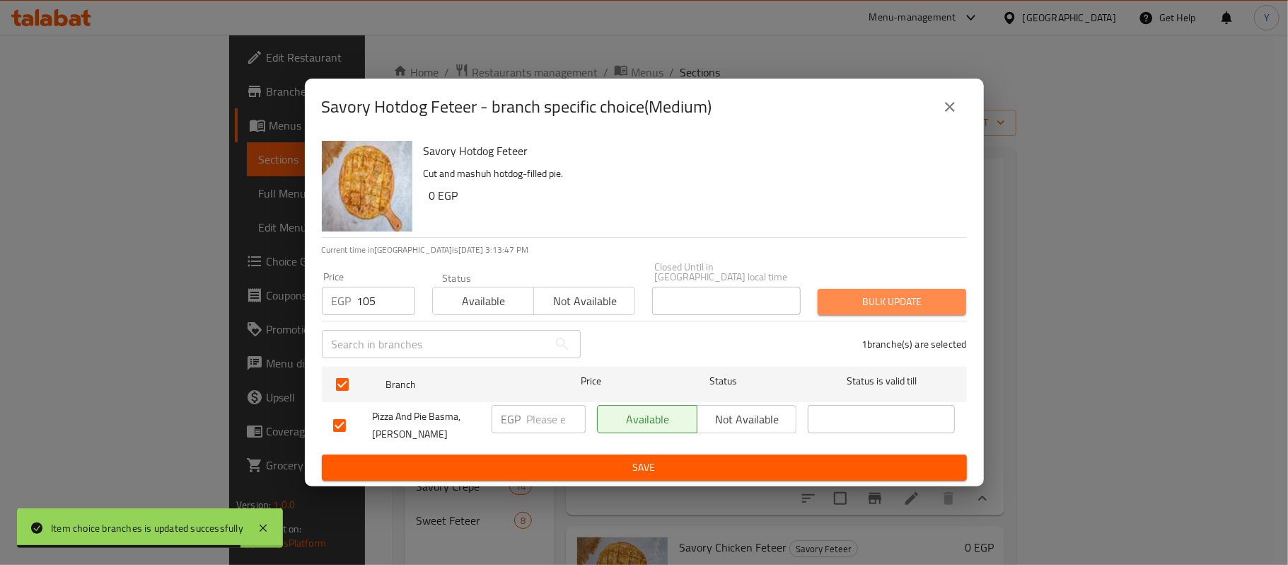
click at [912, 301] on span "Bulk update" at bounding box center [892, 302] width 126 height 18
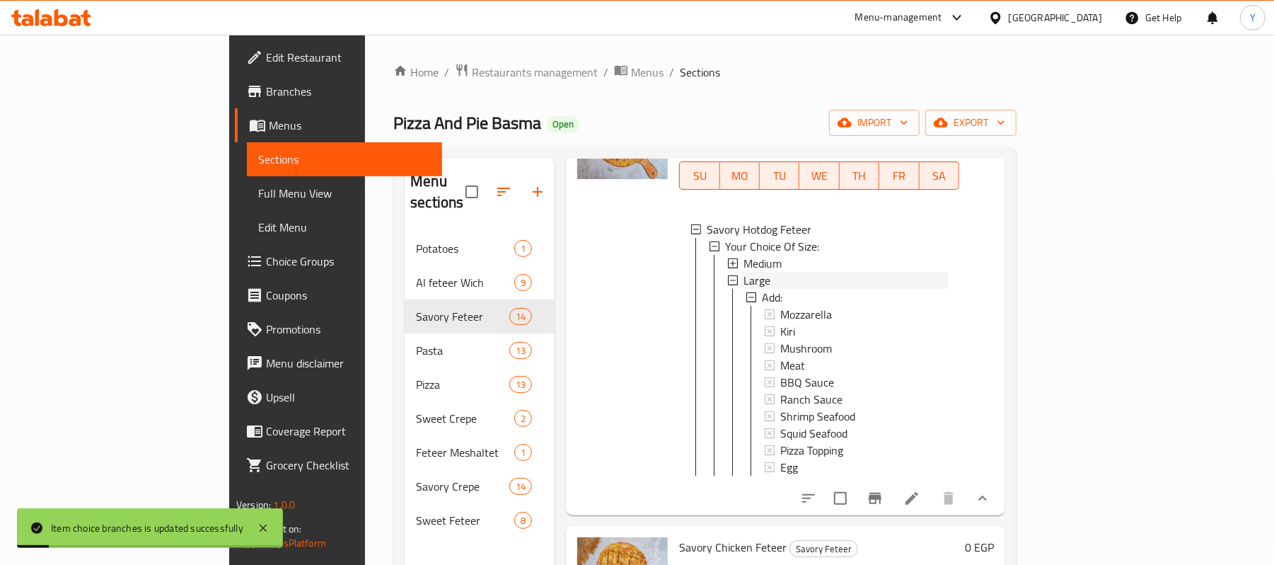
click at [756, 289] on div "Large" at bounding box center [846, 280] width 204 height 17
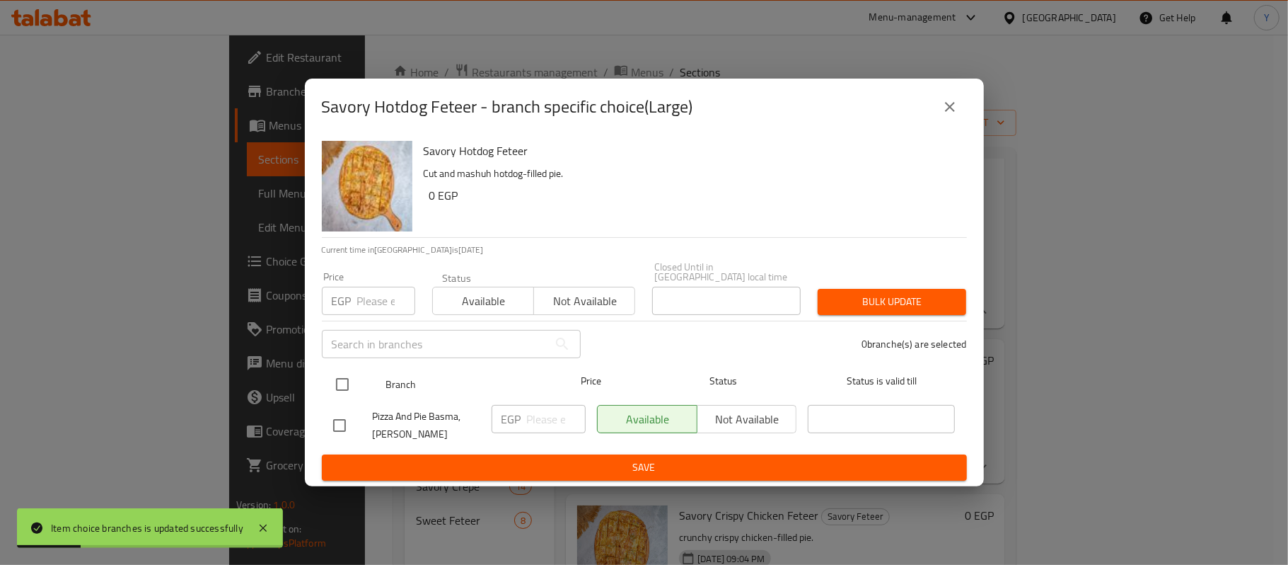
click at [349, 376] on input "checkbox" at bounding box center [343, 384] width 30 height 30
checkbox input "true"
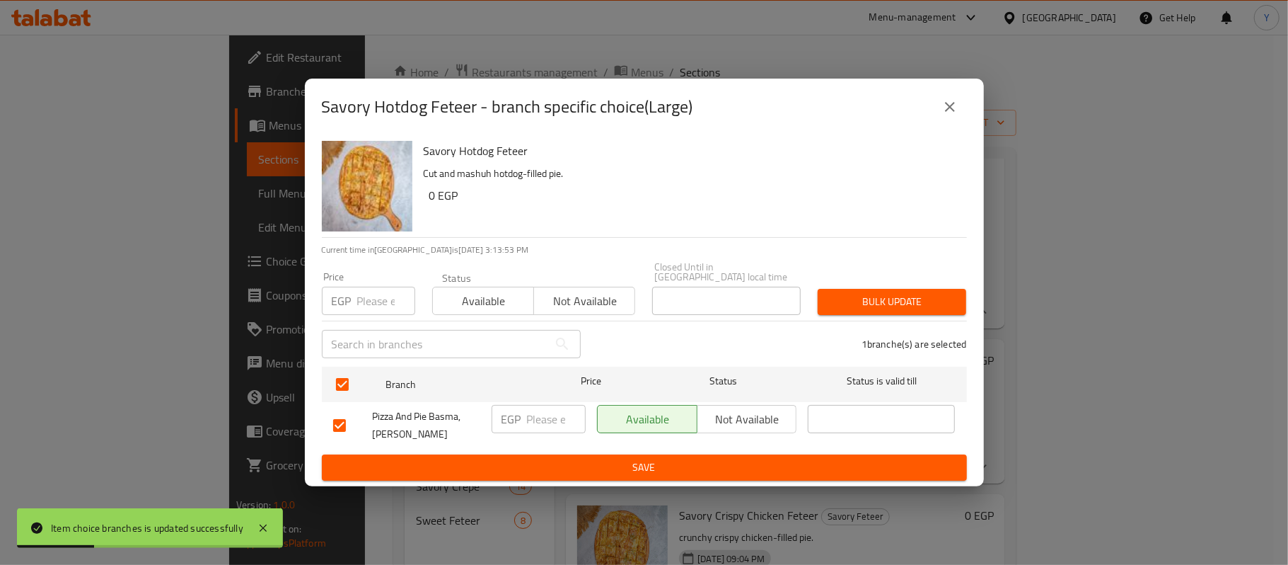
click at [366, 308] on input "number" at bounding box center [386, 301] width 58 height 28
type input "185"
click at [844, 303] on span "Bulk update" at bounding box center [892, 302] width 126 height 18
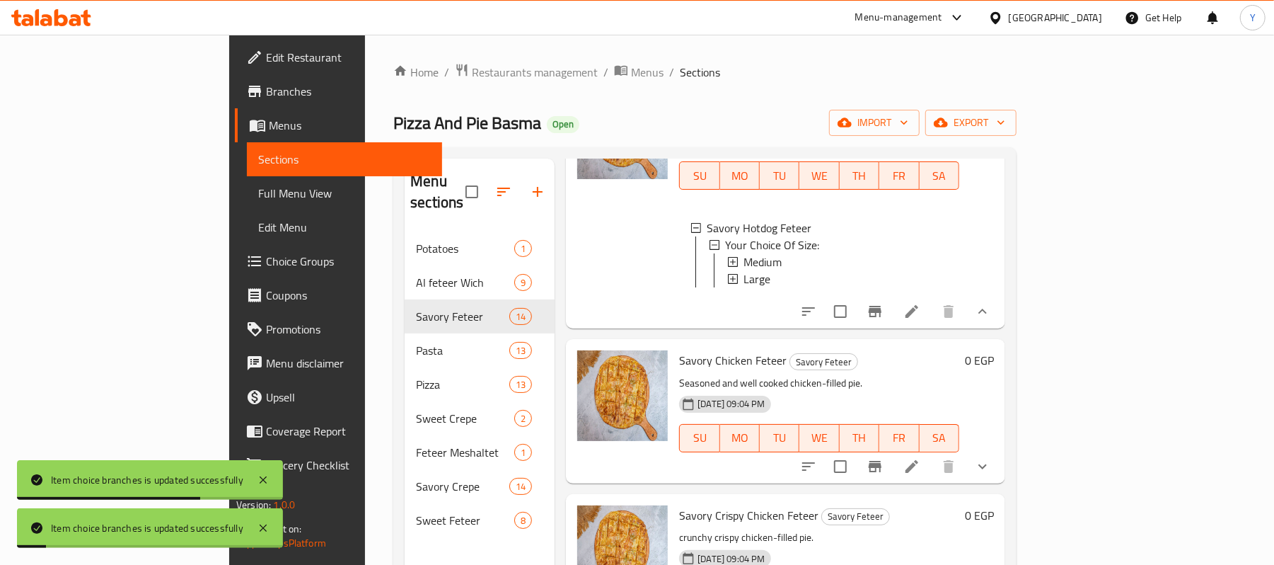
scroll to position [2525, 0]
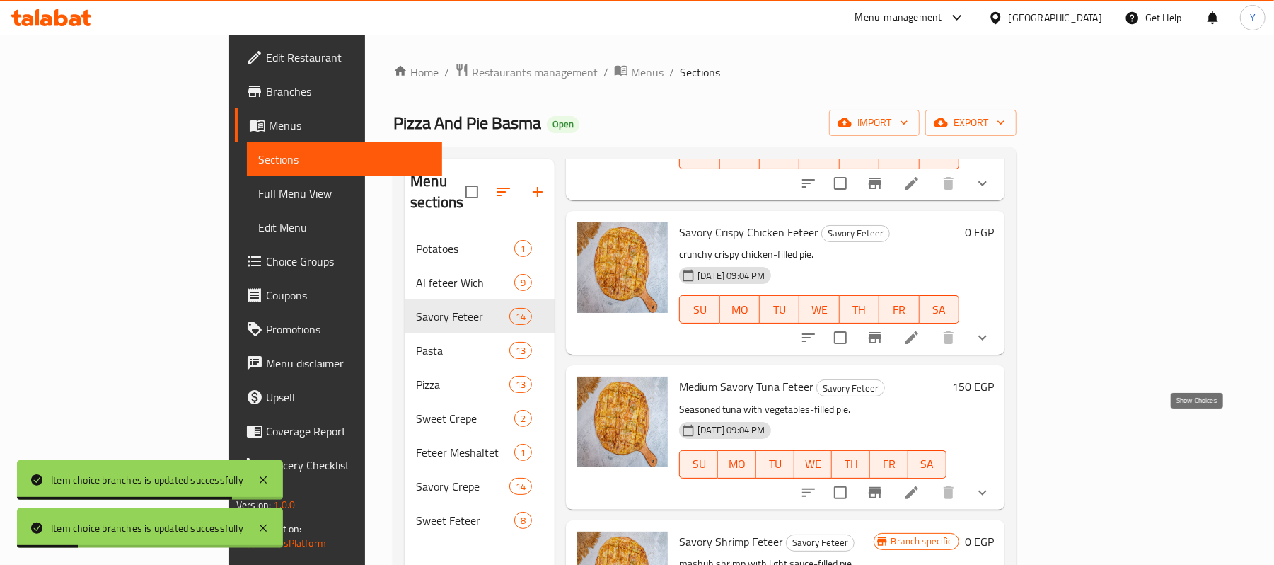
click at [991, 346] on icon "show more" at bounding box center [982, 337] width 17 height 17
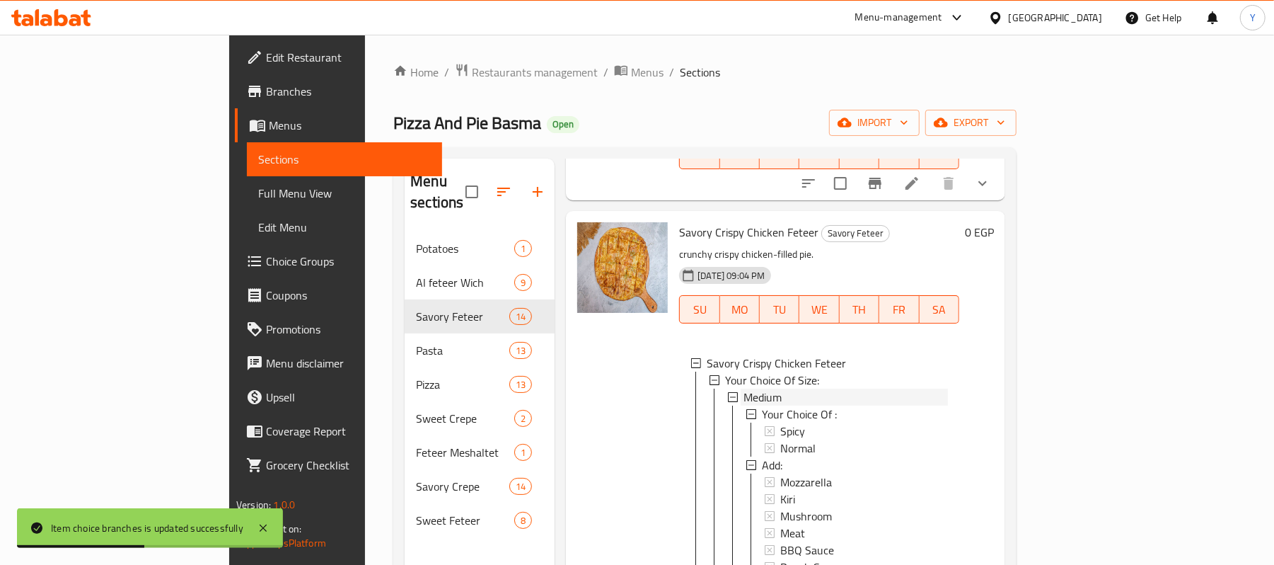
click at [744, 405] on span "Medium" at bounding box center [763, 396] width 38 height 17
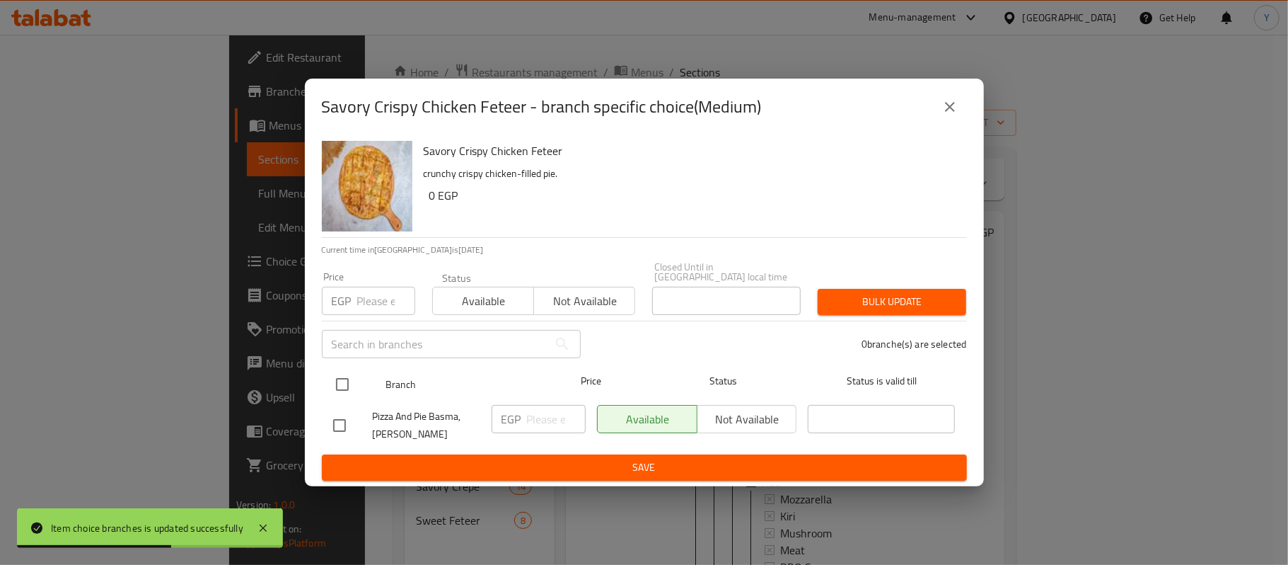
click at [346, 376] on input "checkbox" at bounding box center [343, 384] width 30 height 30
checkbox input "true"
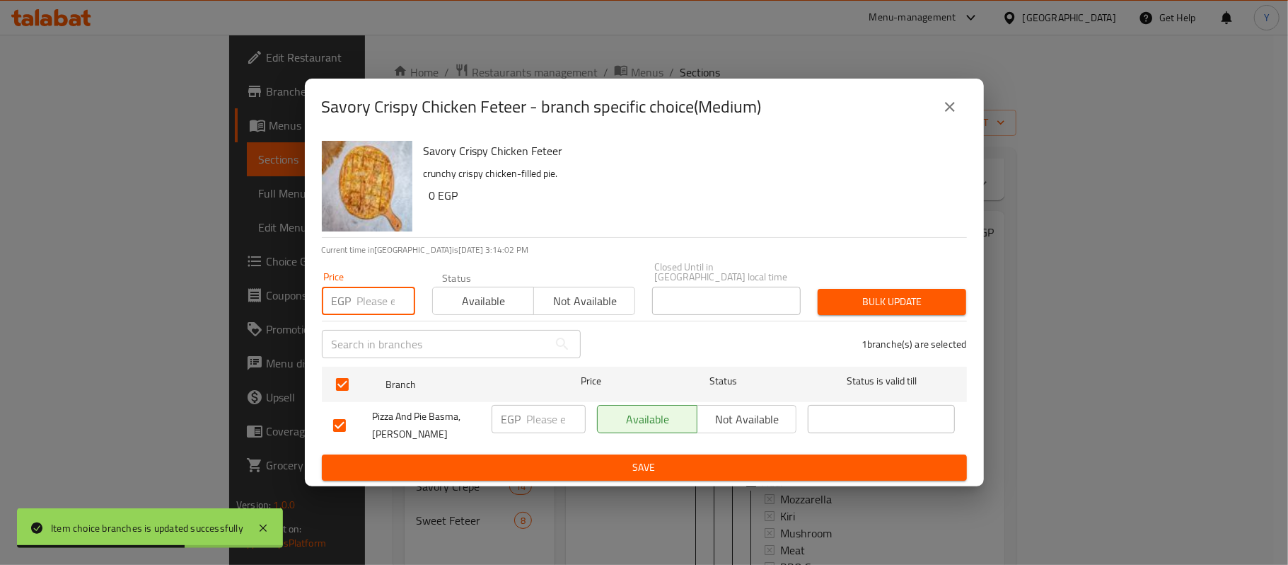
click at [365, 303] on input "number" at bounding box center [386, 301] width 58 height 28
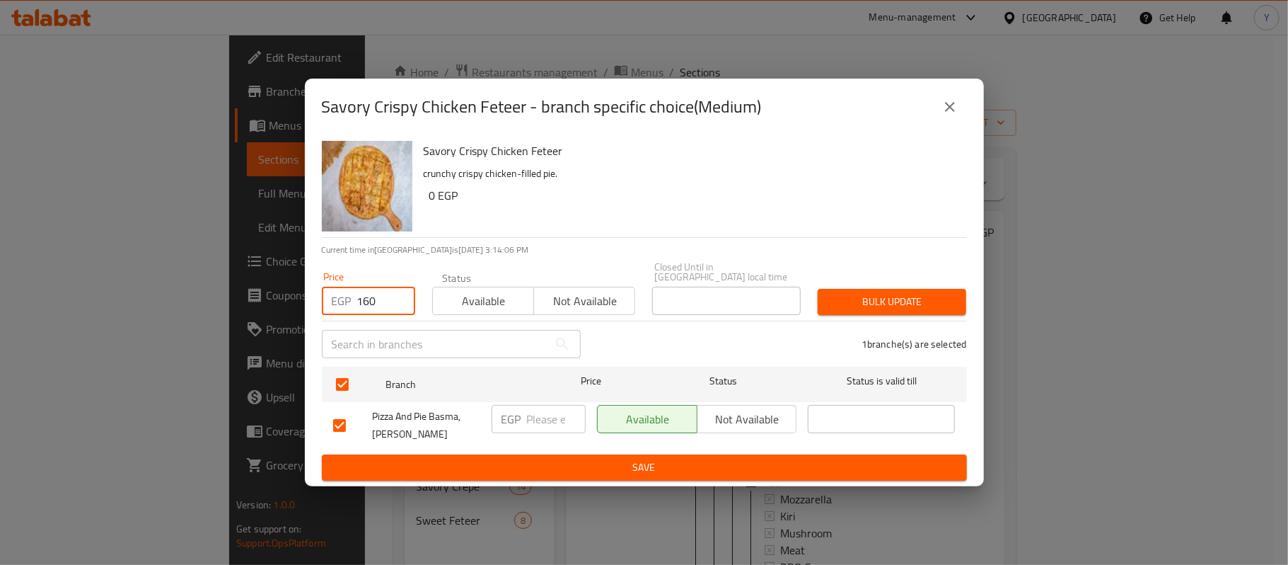
type input "160"
click at [859, 298] on span "Bulk update" at bounding box center [892, 302] width 126 height 18
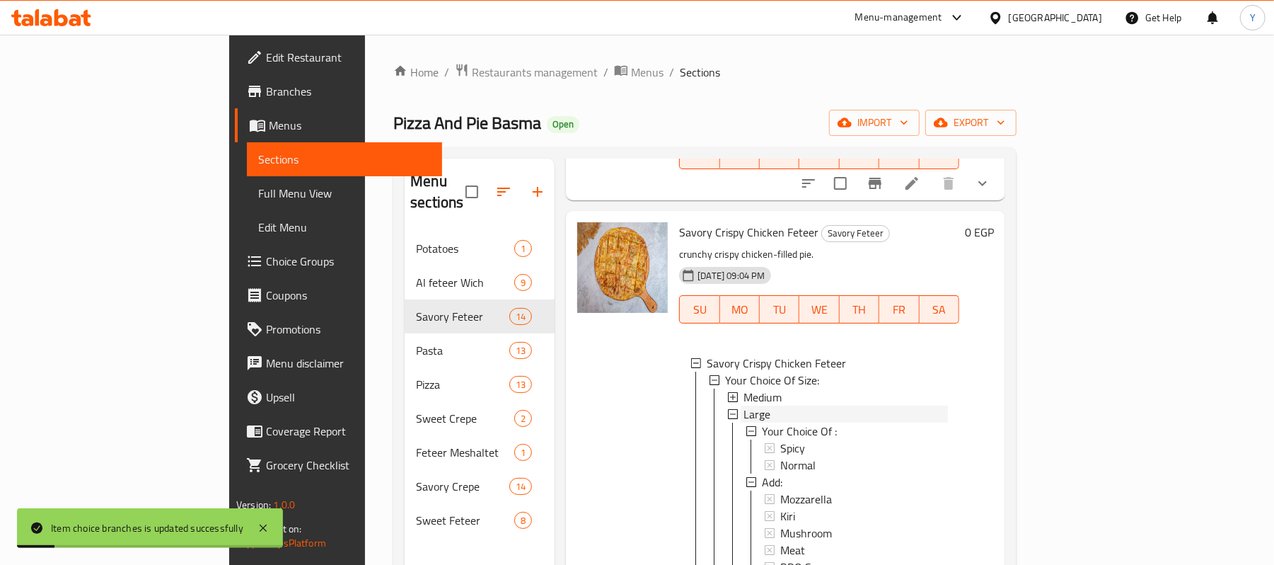
click at [744, 422] on div "Large" at bounding box center [846, 413] width 204 height 17
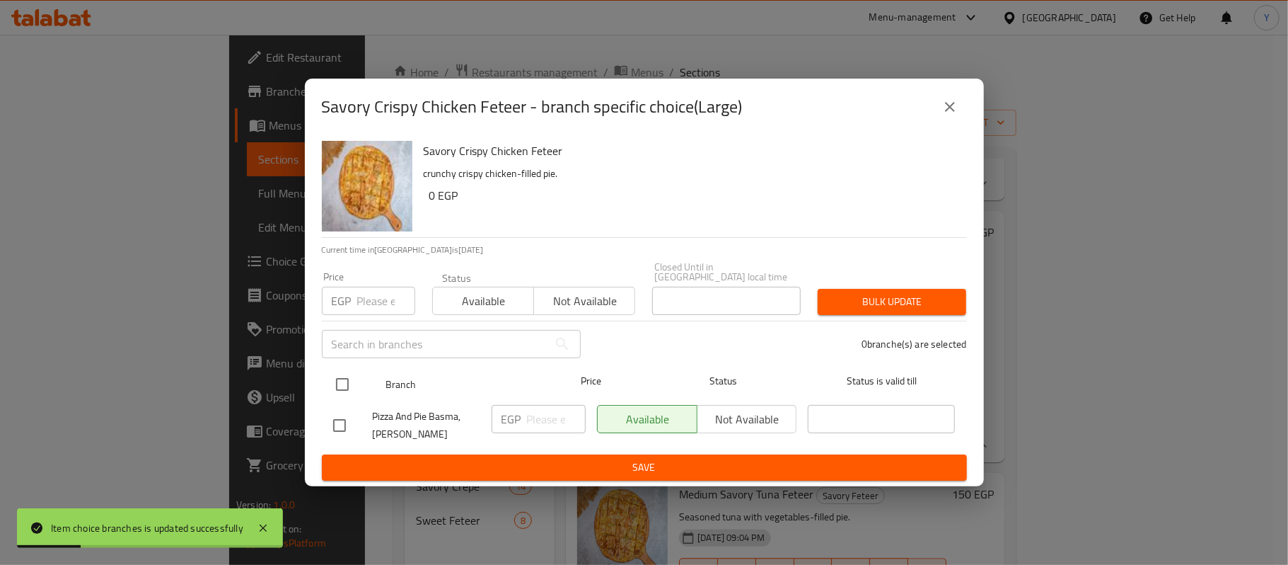
click at [350, 389] on input "checkbox" at bounding box center [343, 384] width 30 height 30
checkbox input "true"
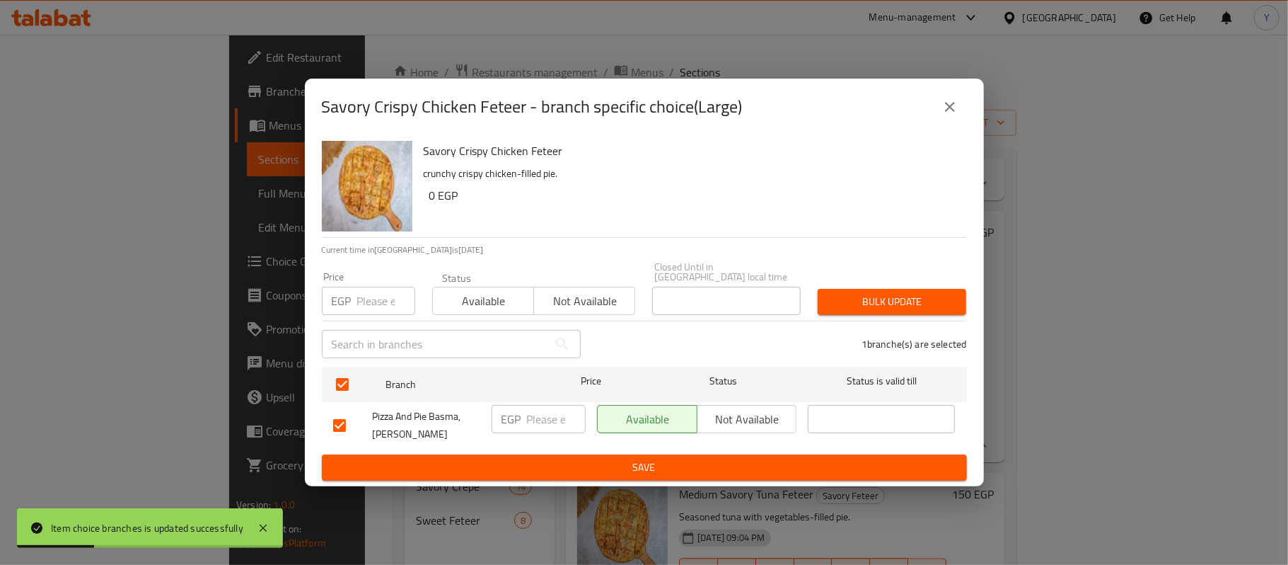
click at [374, 287] on input "number" at bounding box center [386, 301] width 58 height 28
type input "260"
click at [989, 297] on div "Savory Crispy Chicken Feteer - branch specific choice(Large) Savory Crispy Chic…" at bounding box center [644, 282] width 1288 height 565
click at [943, 298] on span "Bulk update" at bounding box center [892, 302] width 126 height 18
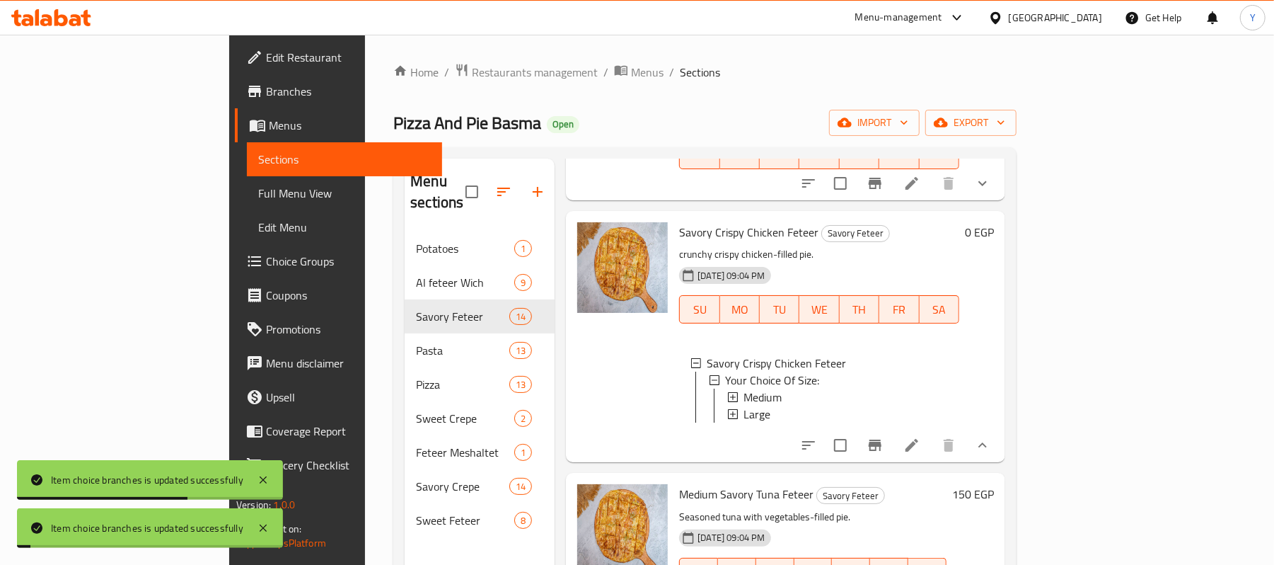
scroll to position [2808, 0]
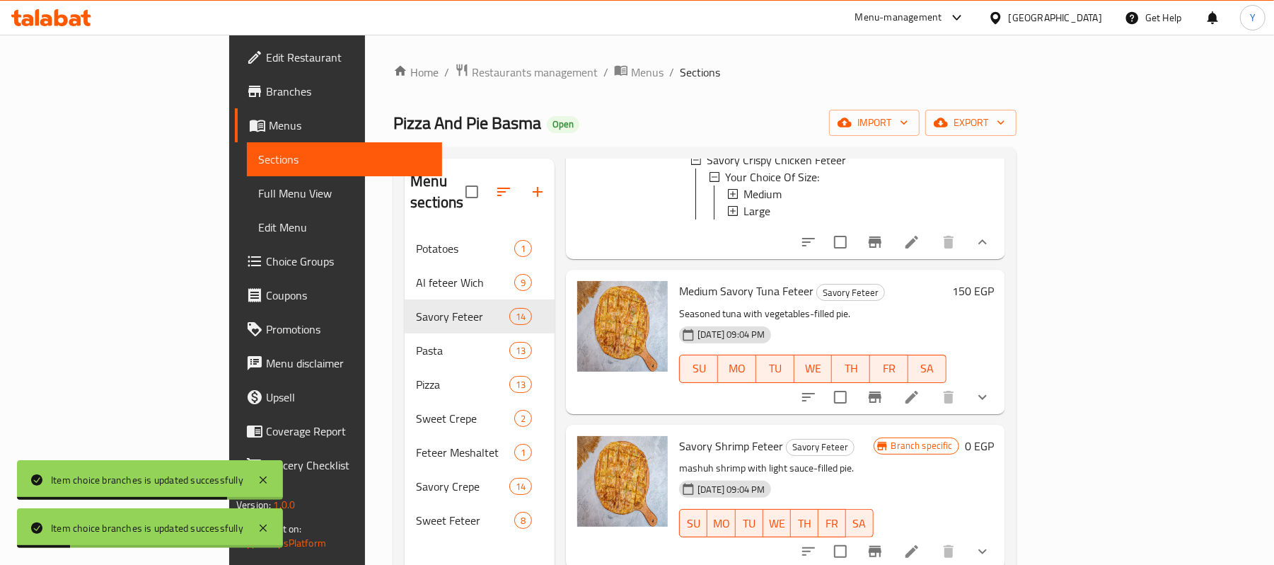
click at [991, 405] on icon "show more" at bounding box center [982, 396] width 17 height 17
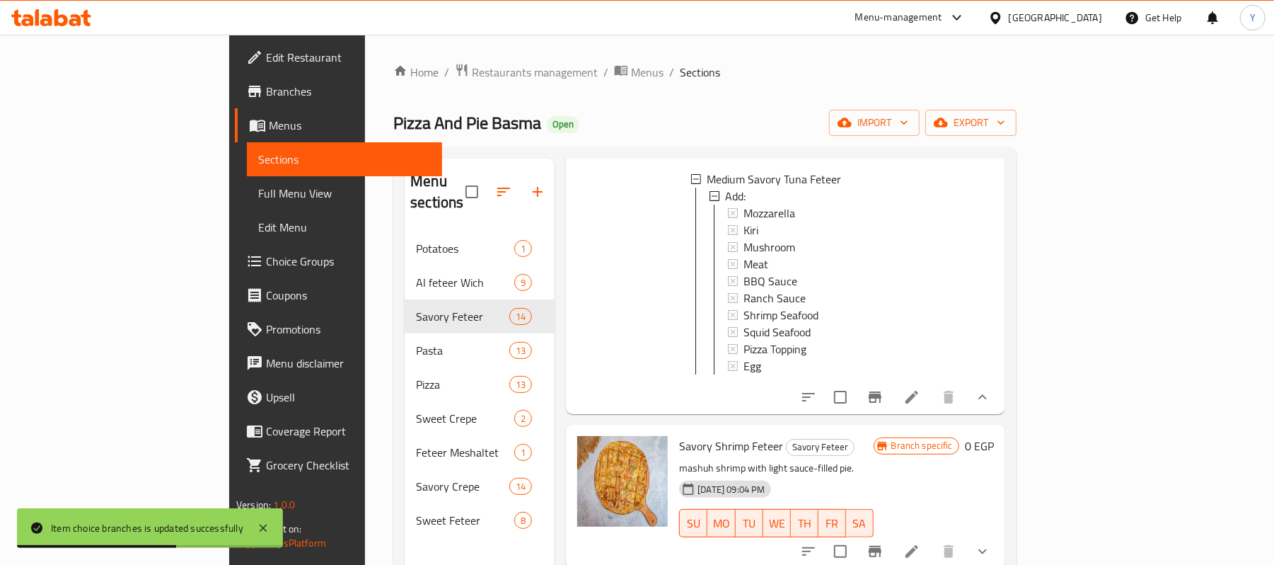
scroll to position [2805, 0]
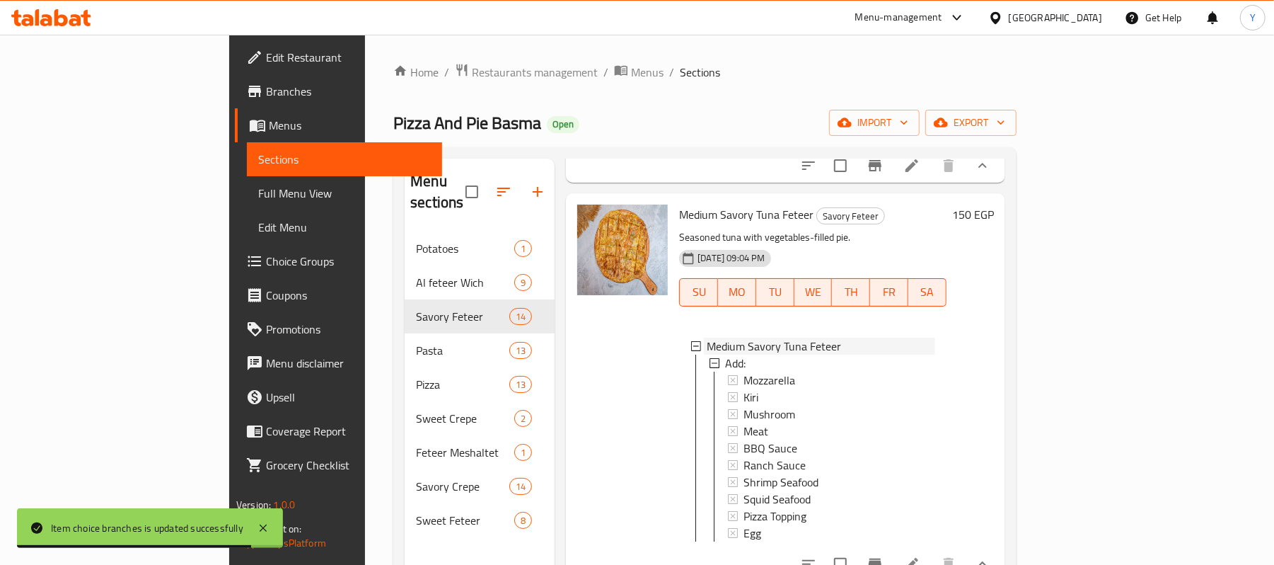
click at [747, 354] on span "Medium Savory Tuna Feteer" at bounding box center [774, 345] width 134 height 17
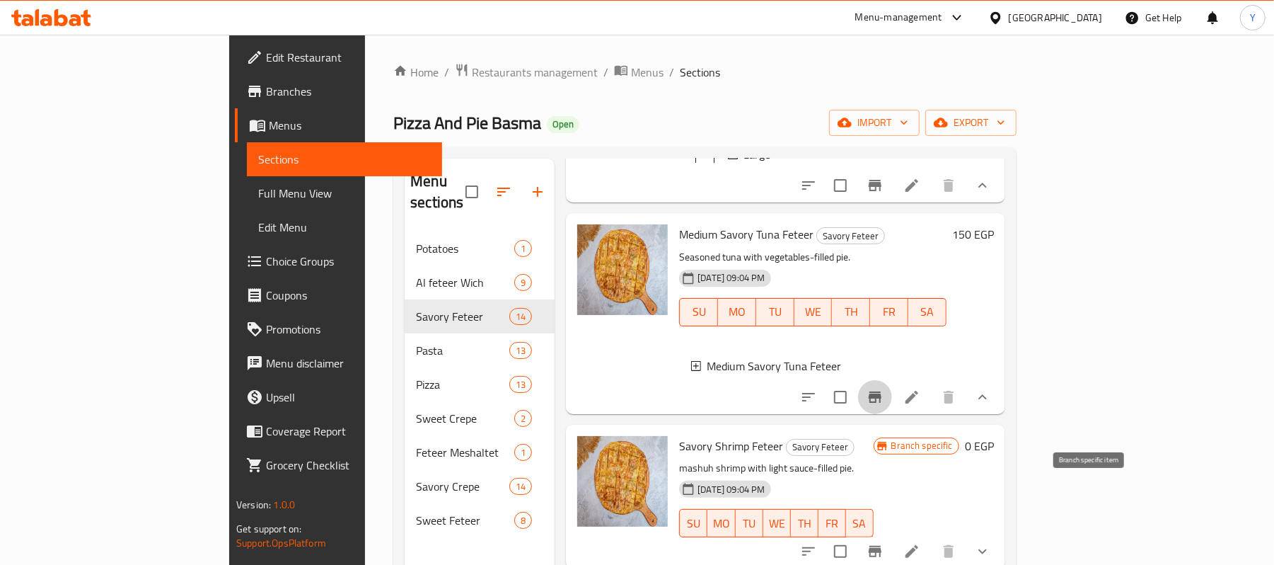
click at [892, 414] on button "Branch-specific-item" at bounding box center [875, 397] width 34 height 34
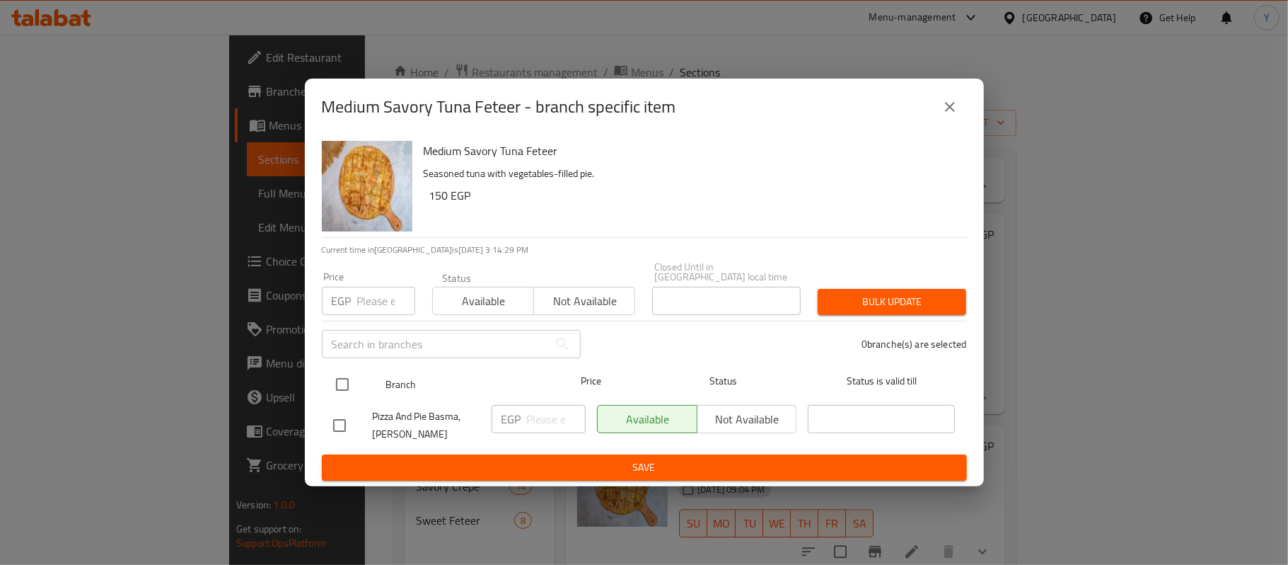
click at [354, 385] on input "checkbox" at bounding box center [343, 384] width 30 height 30
checkbox input "true"
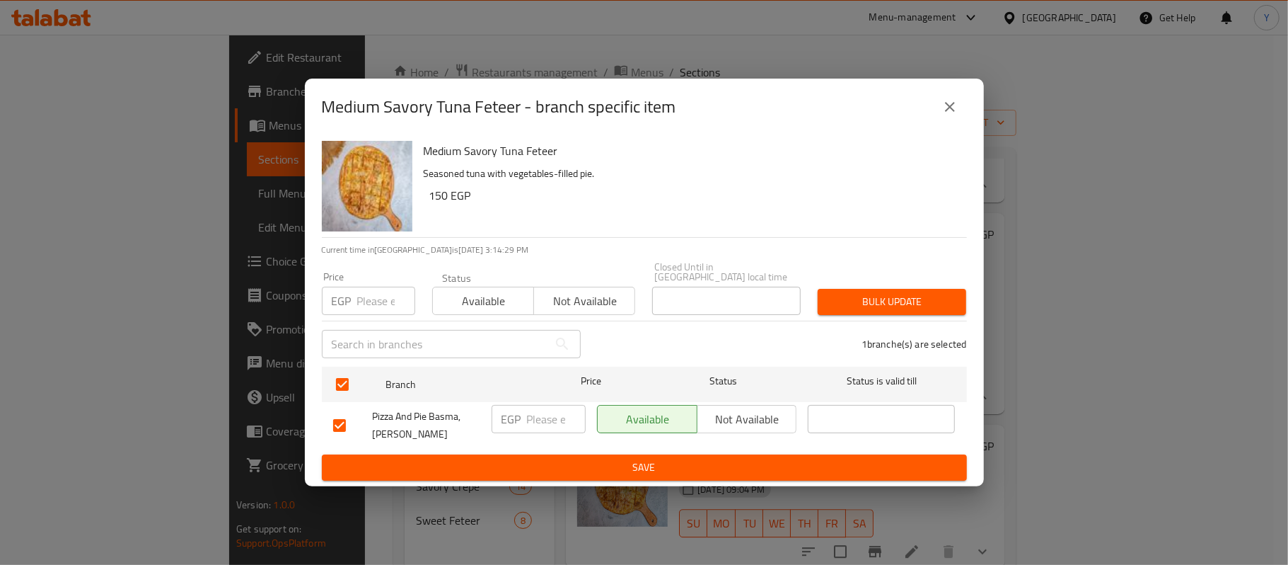
click at [366, 303] on input "number" at bounding box center [386, 301] width 58 height 28
type input "160"
click at [838, 298] on span "Bulk update" at bounding box center [892, 302] width 126 height 18
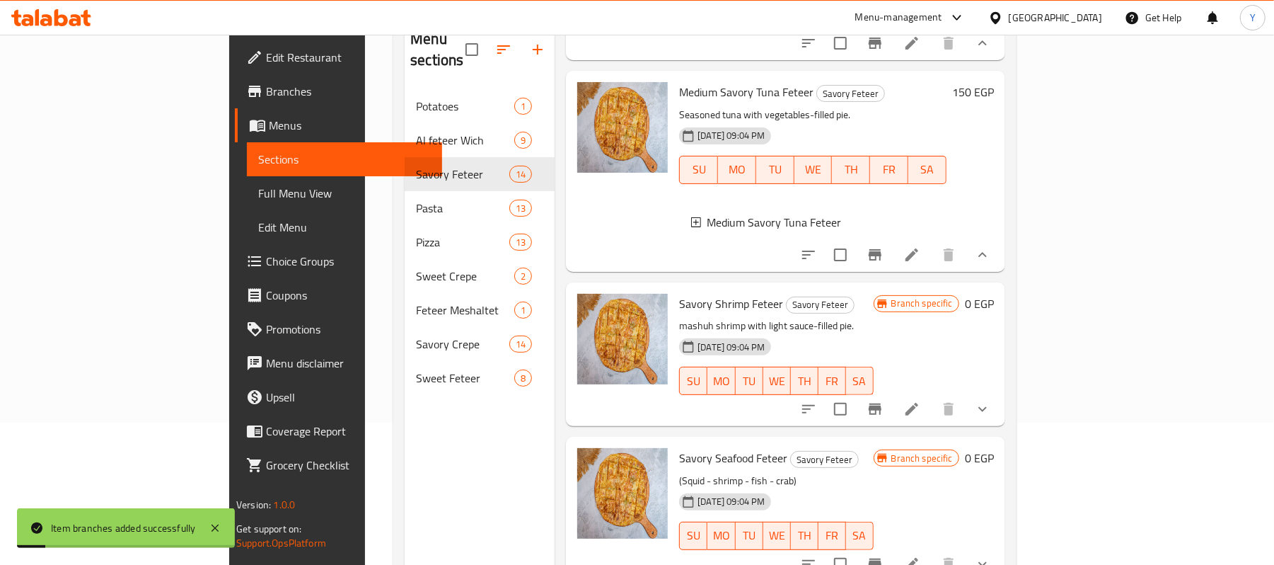
scroll to position [199, 0]
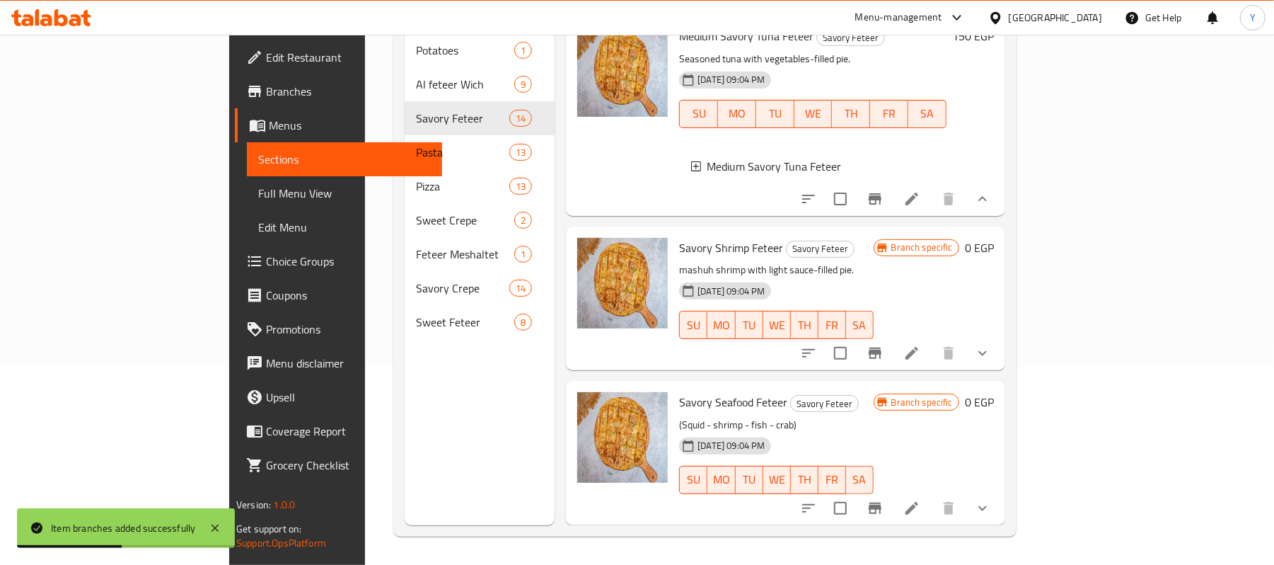
click at [884, 345] on icon "Branch-specific-item" at bounding box center [875, 353] width 17 height 17
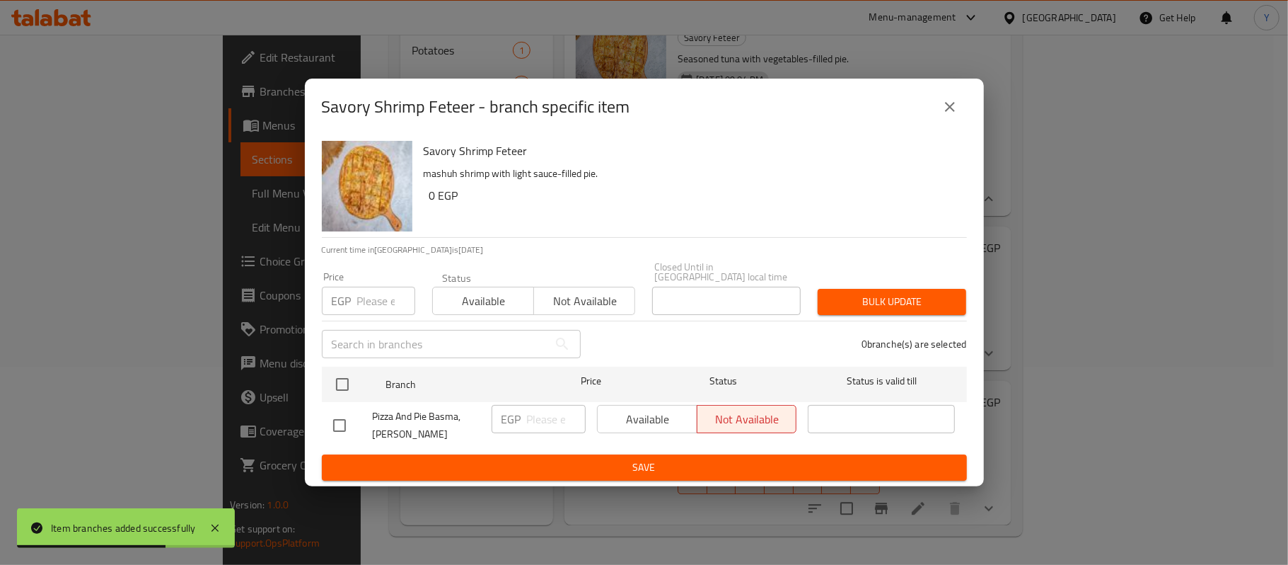
click at [952, 122] on button "close" at bounding box center [950, 107] width 34 height 34
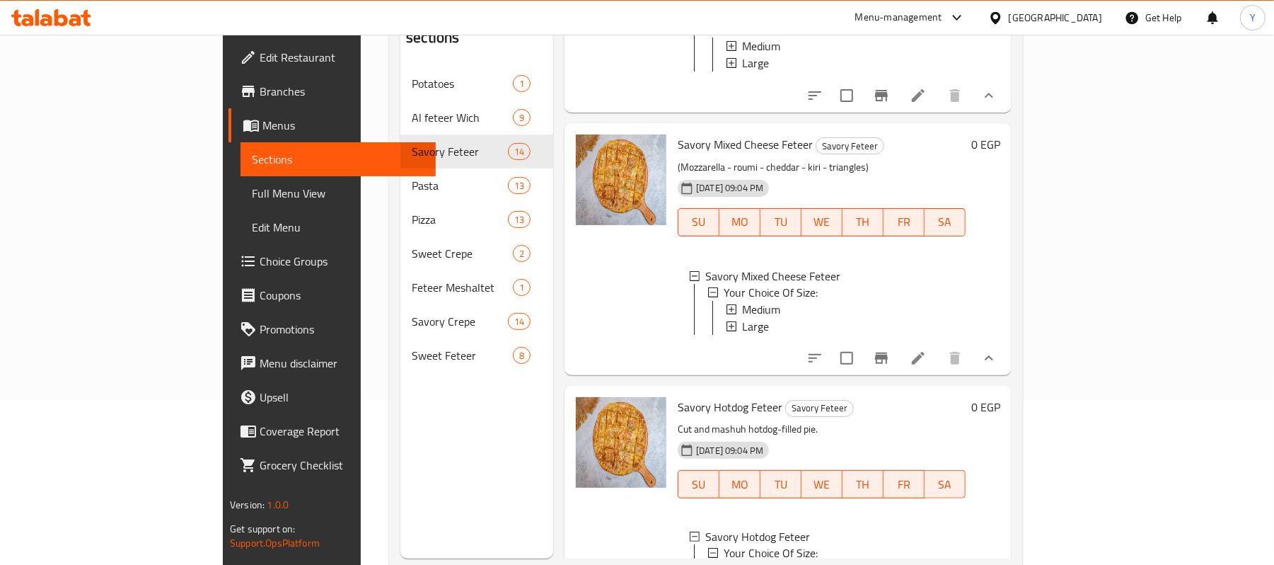
scroll to position [0, 0]
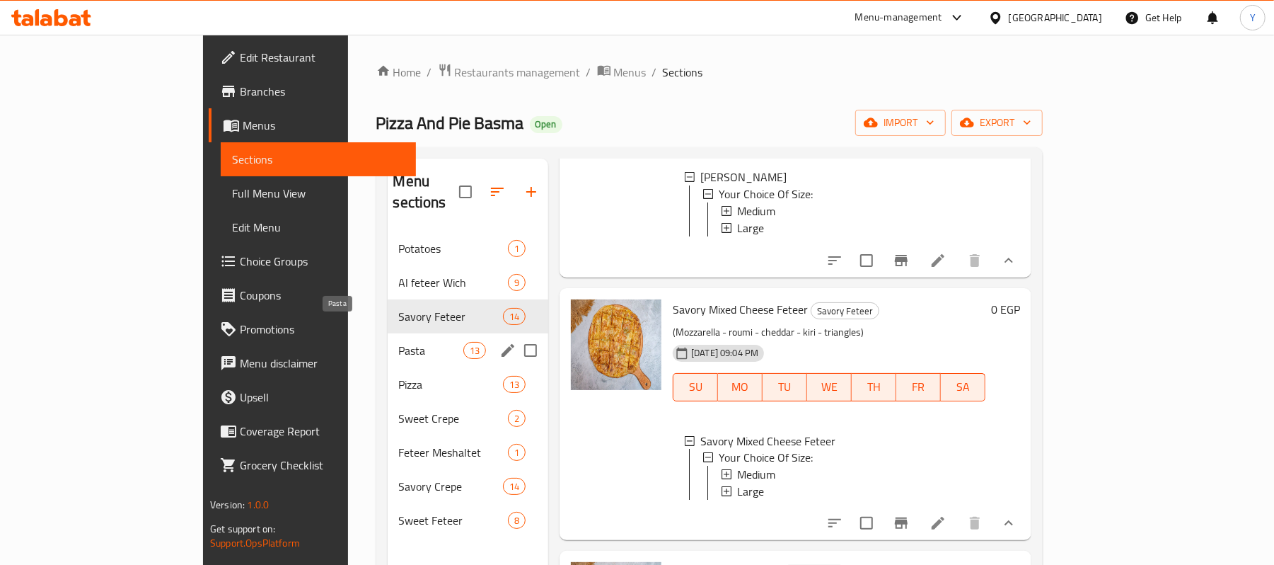
click at [399, 342] on span "Pasta" at bounding box center [431, 350] width 64 height 17
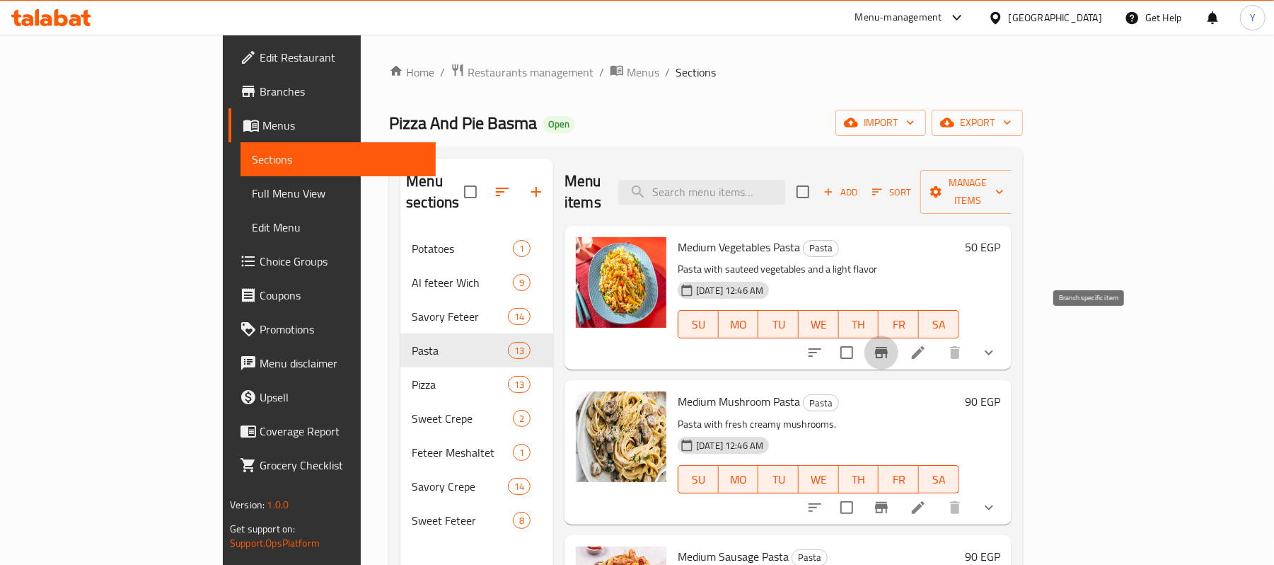
click at [890, 344] on icon "Branch-specific-item" at bounding box center [881, 352] width 17 height 17
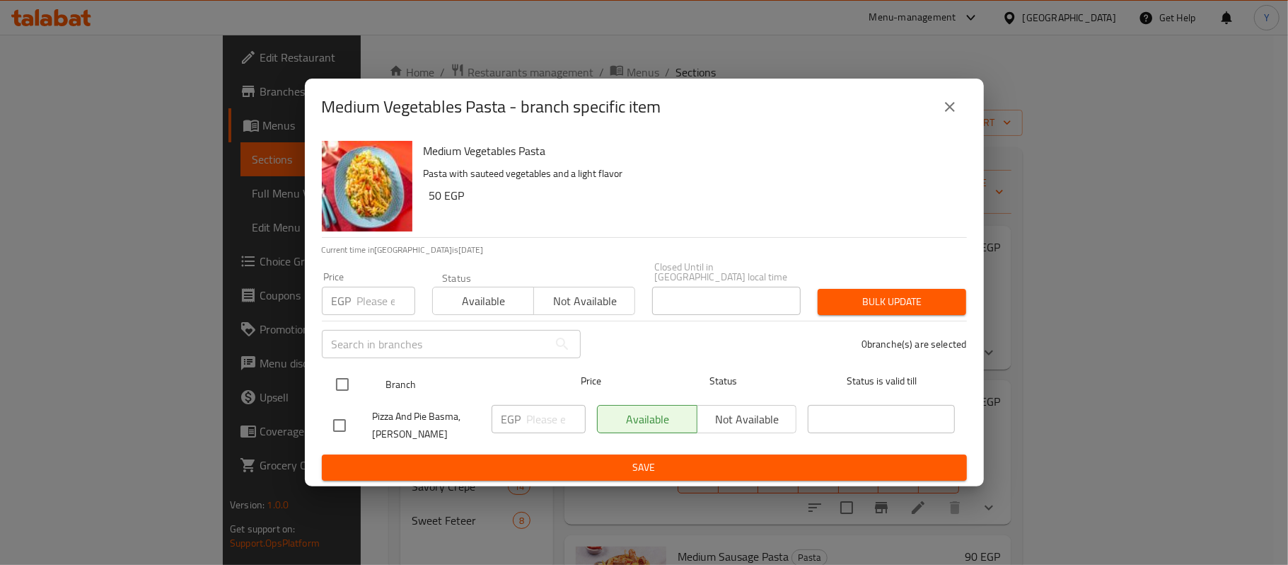
click at [348, 375] on input "checkbox" at bounding box center [343, 384] width 30 height 30
checkbox input "true"
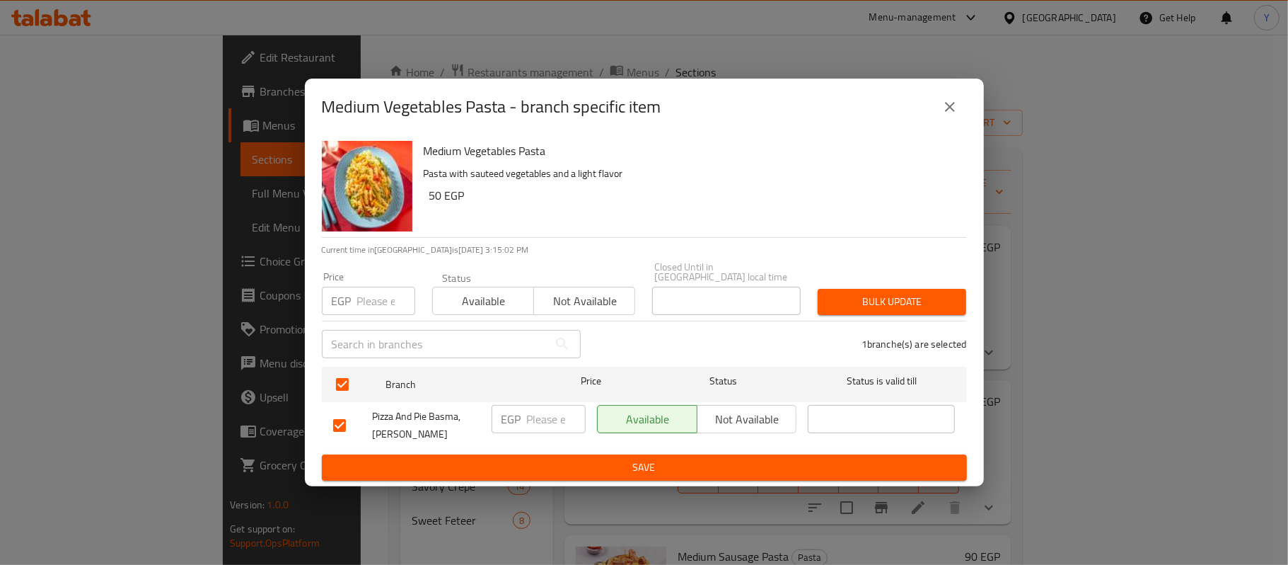
click at [386, 287] on input "number" at bounding box center [386, 301] width 58 height 28
type input "55"
click at [838, 293] on span "Bulk update" at bounding box center [892, 302] width 126 height 18
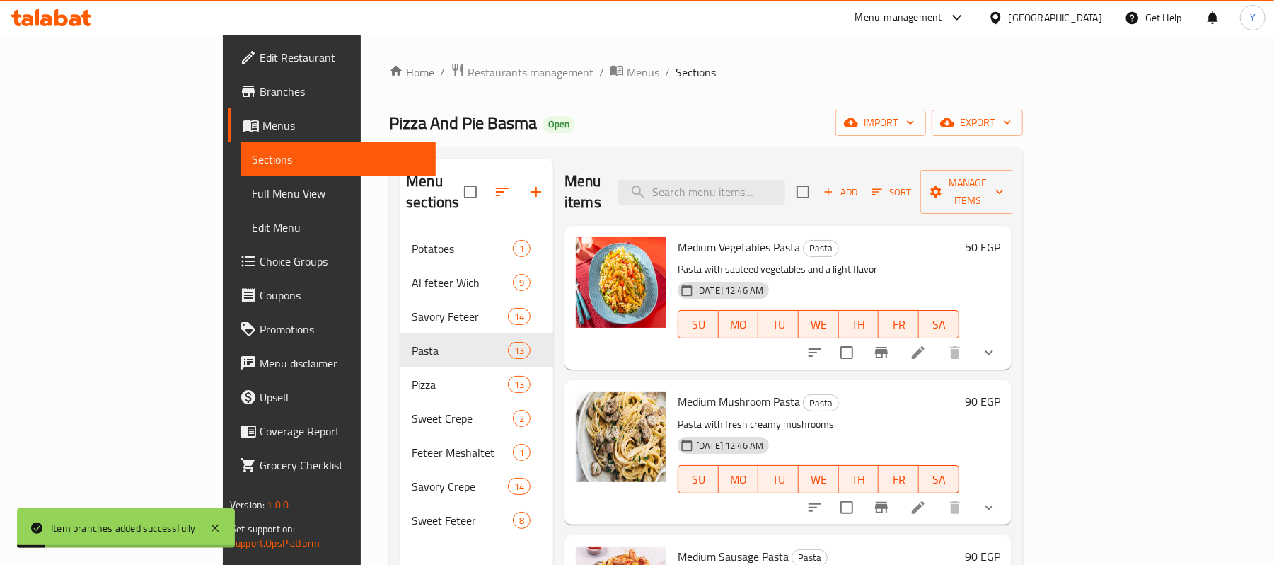
click at [890, 499] on icon "Branch-specific-item" at bounding box center [881, 507] width 17 height 17
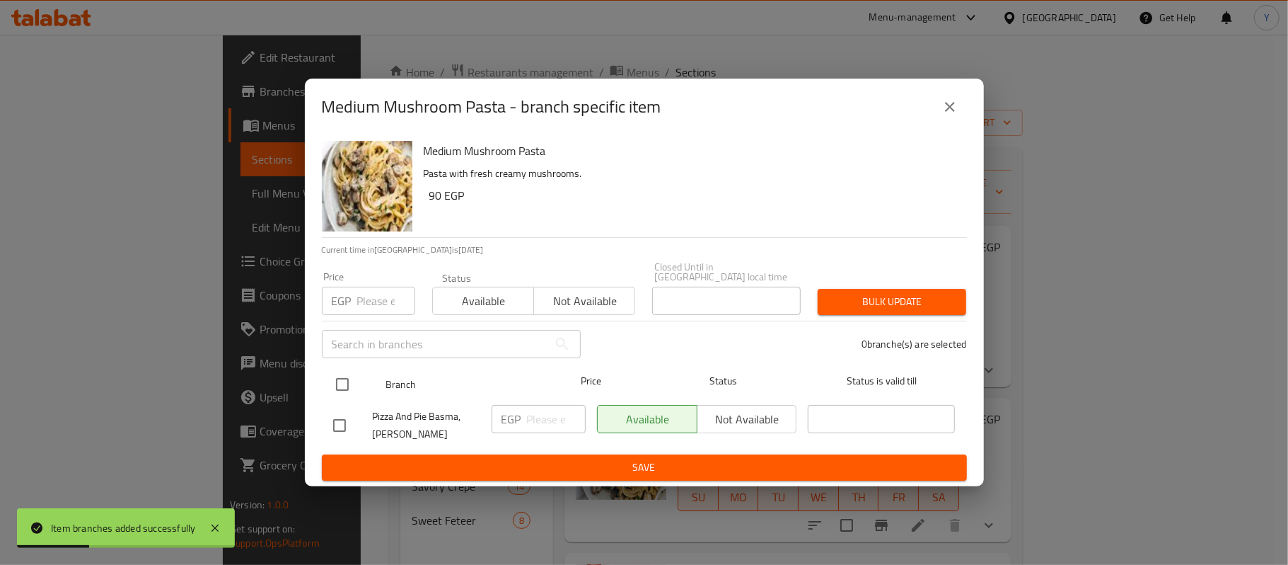
click at [337, 385] on input "checkbox" at bounding box center [343, 384] width 30 height 30
checkbox input "true"
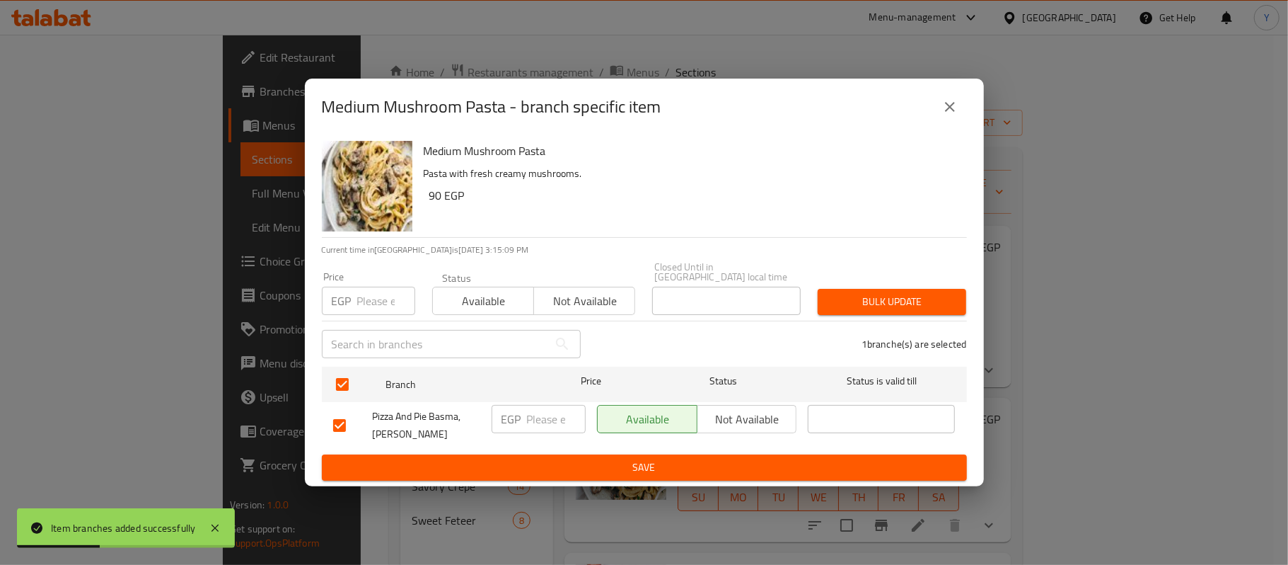
click at [374, 278] on div "Price EGP Price" at bounding box center [368, 293] width 93 height 43
click at [374, 295] on input "number" at bounding box center [386, 301] width 58 height 28
type input "95"
click at [894, 306] on button "Bulk update" at bounding box center [892, 302] width 149 height 26
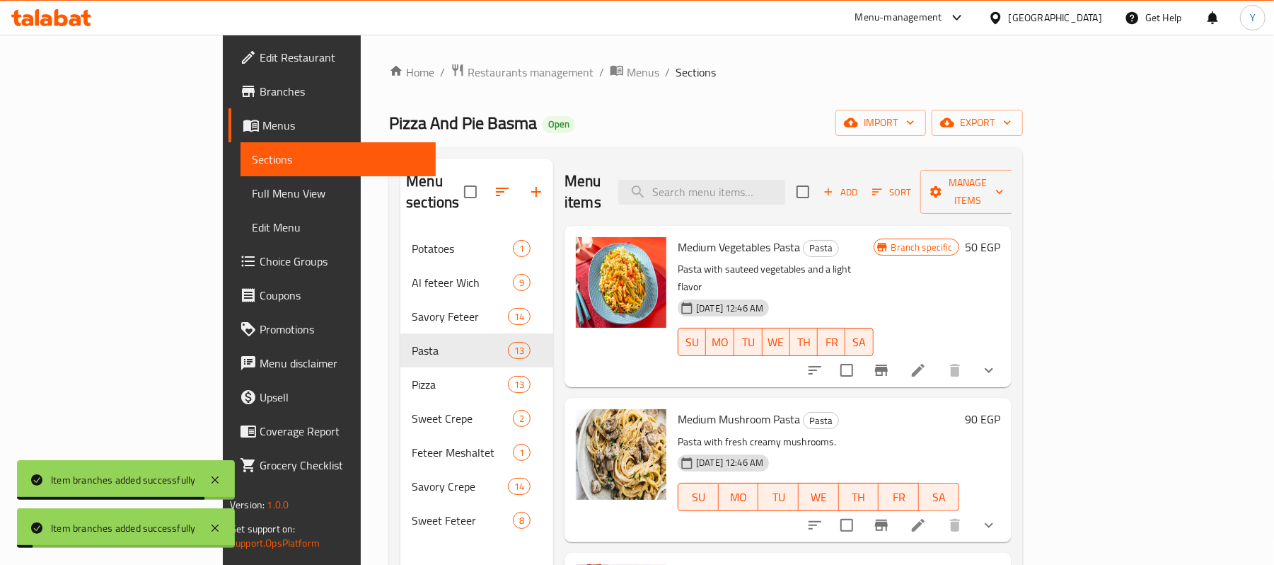
scroll to position [283, 0]
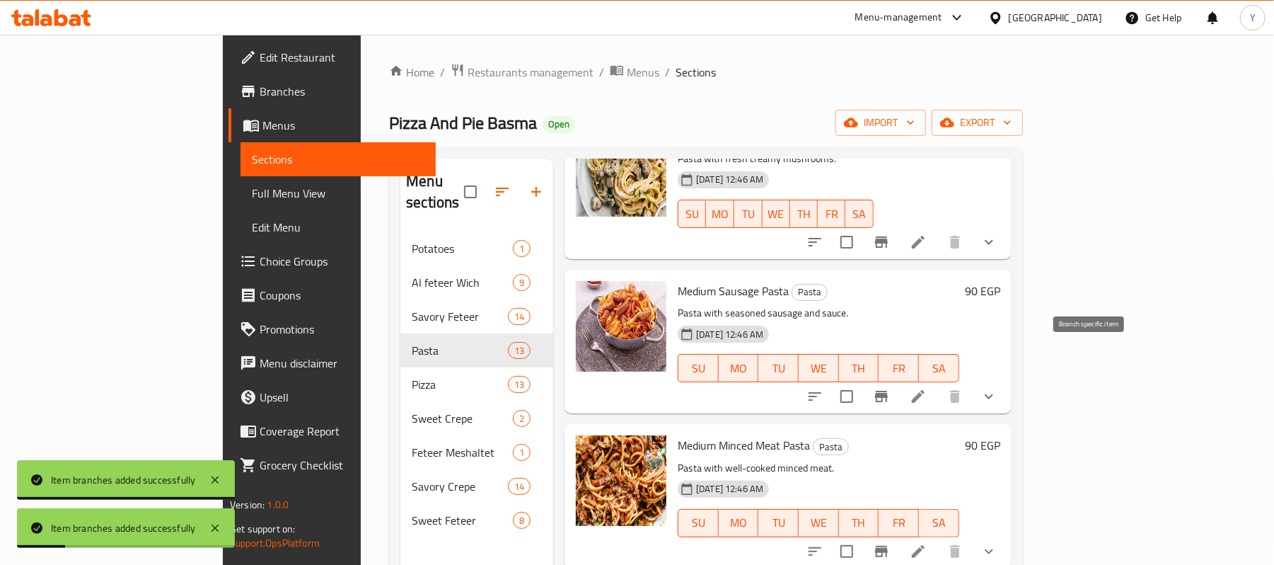
click at [888, 391] on icon "Branch-specific-item" at bounding box center [881, 396] width 13 height 11
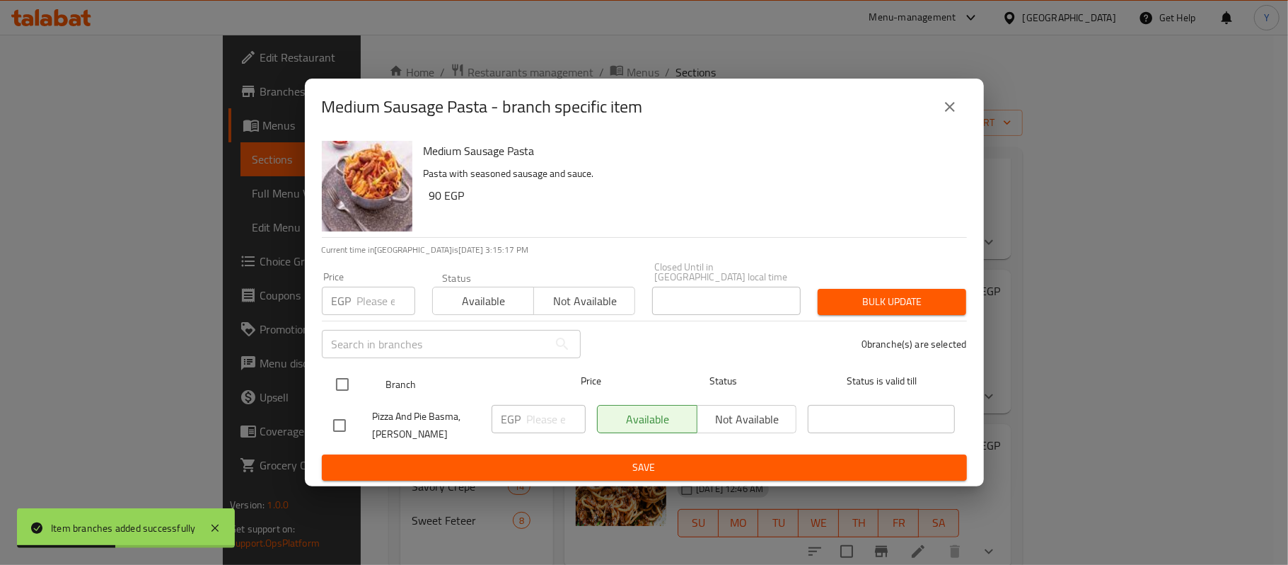
click at [341, 369] on input "checkbox" at bounding box center [343, 384] width 30 height 30
checkbox input "true"
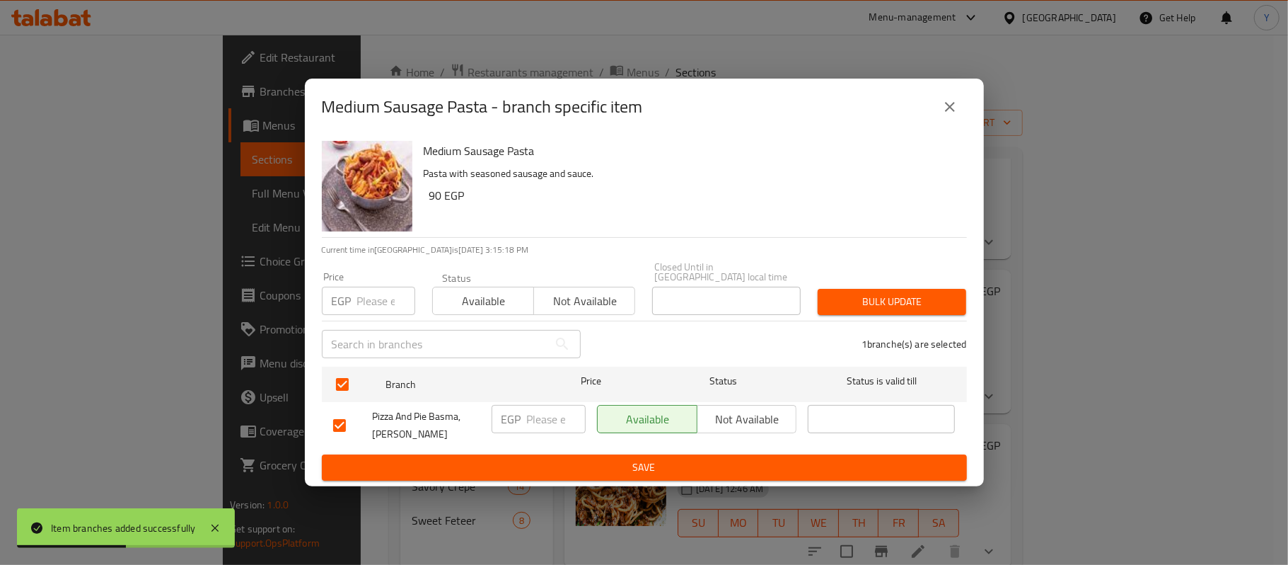
click at [354, 301] on div "EGP Price" at bounding box center [368, 301] width 93 height 28
type input "105"
click at [839, 300] on span "Bulk update" at bounding box center [892, 302] width 126 height 18
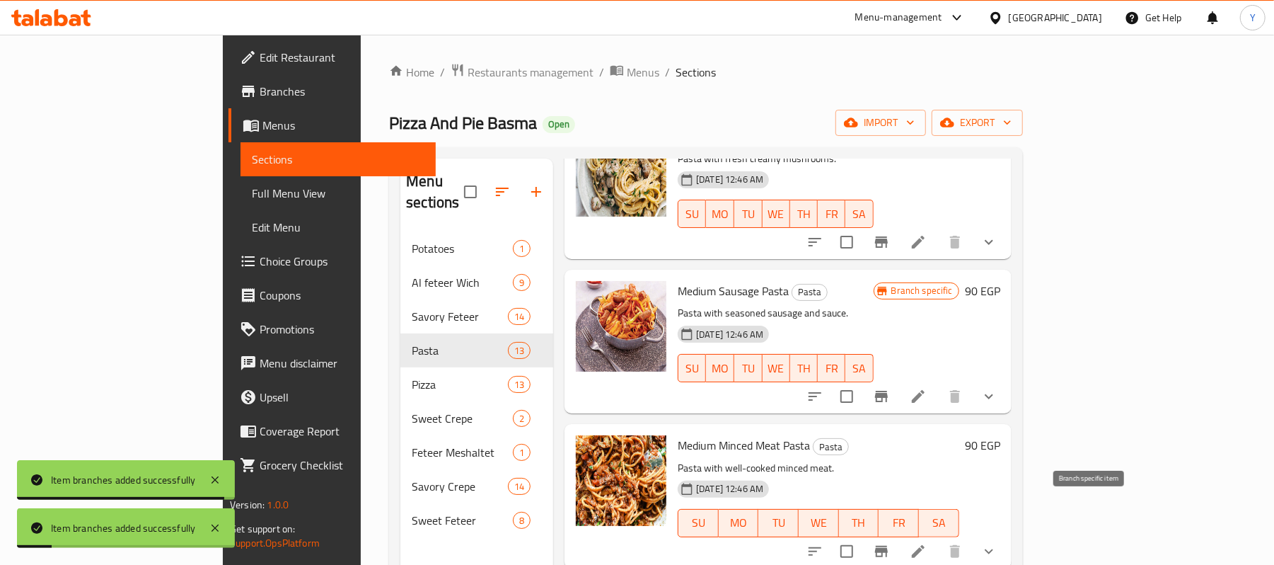
click at [899, 534] on button "Branch-specific-item" at bounding box center [882, 551] width 34 height 34
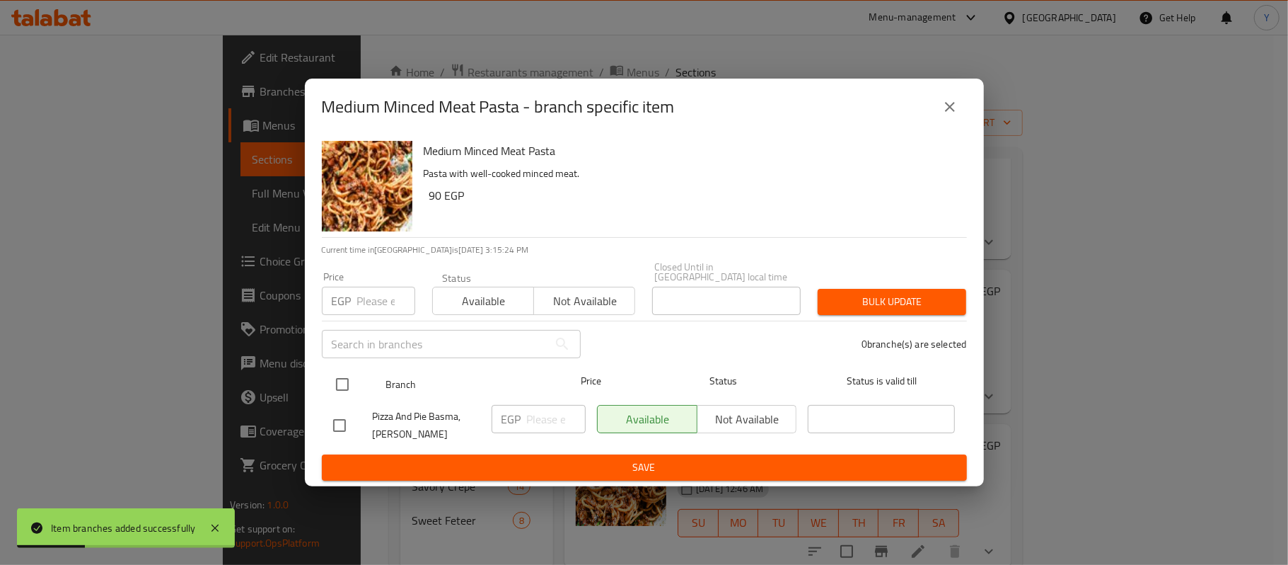
click at [344, 381] on input "checkbox" at bounding box center [343, 384] width 30 height 30
checkbox input "true"
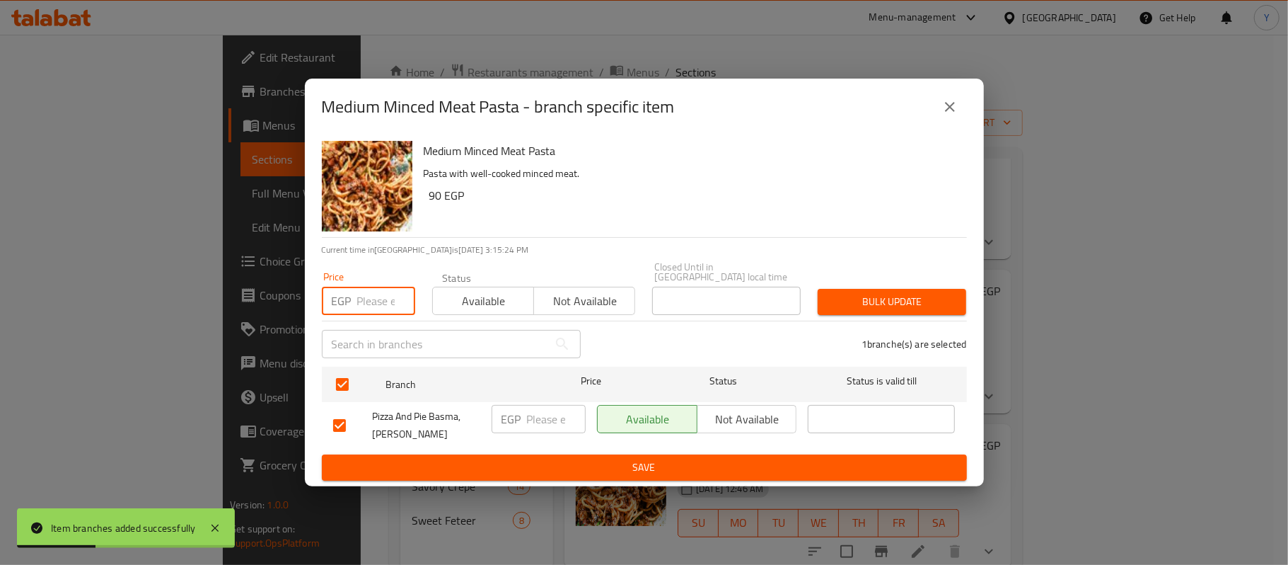
click at [360, 306] on input "number" at bounding box center [386, 301] width 58 height 28
type input "95"
click at [875, 293] on span "Bulk update" at bounding box center [892, 302] width 126 height 18
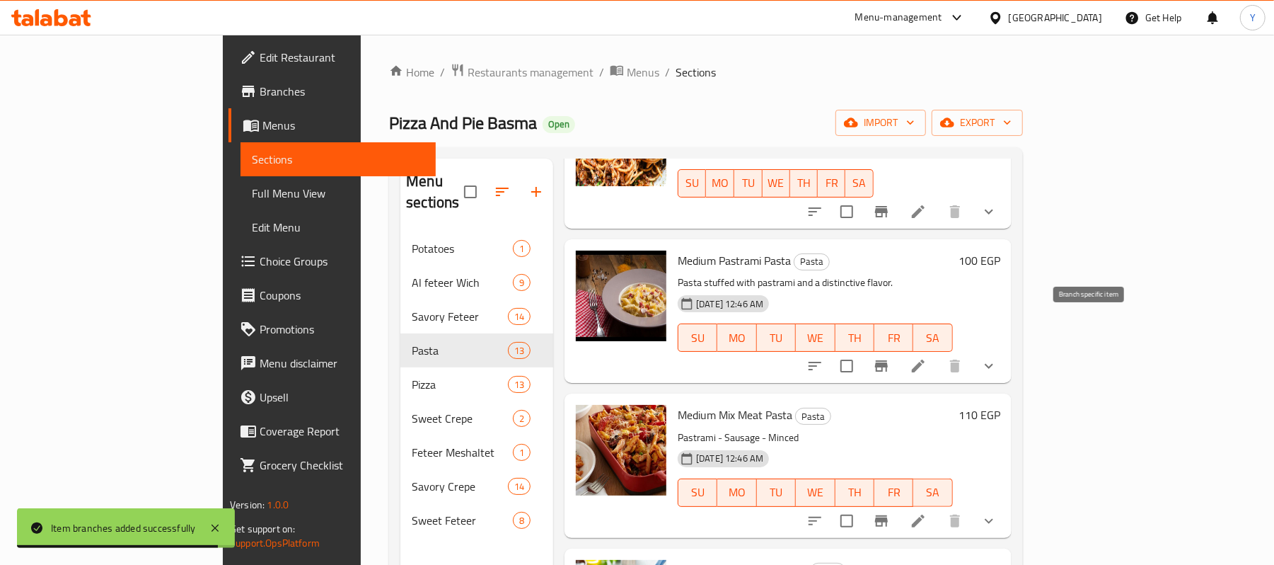
scroll to position [623, 0]
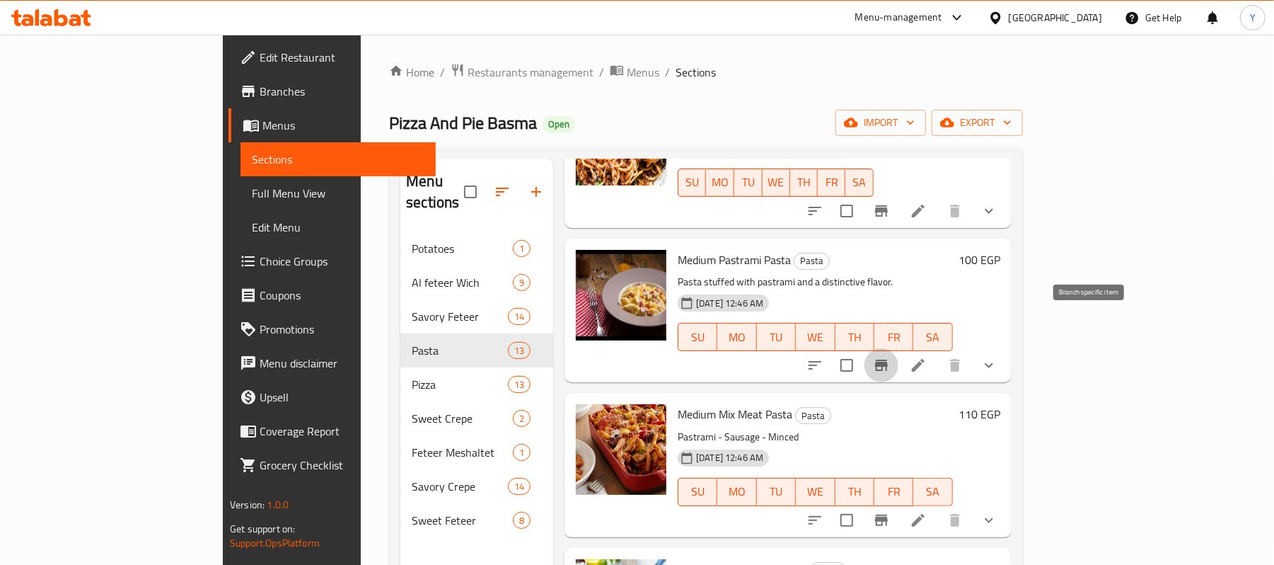
click at [899, 348] on button "Branch-specific-item" at bounding box center [882, 365] width 34 height 34
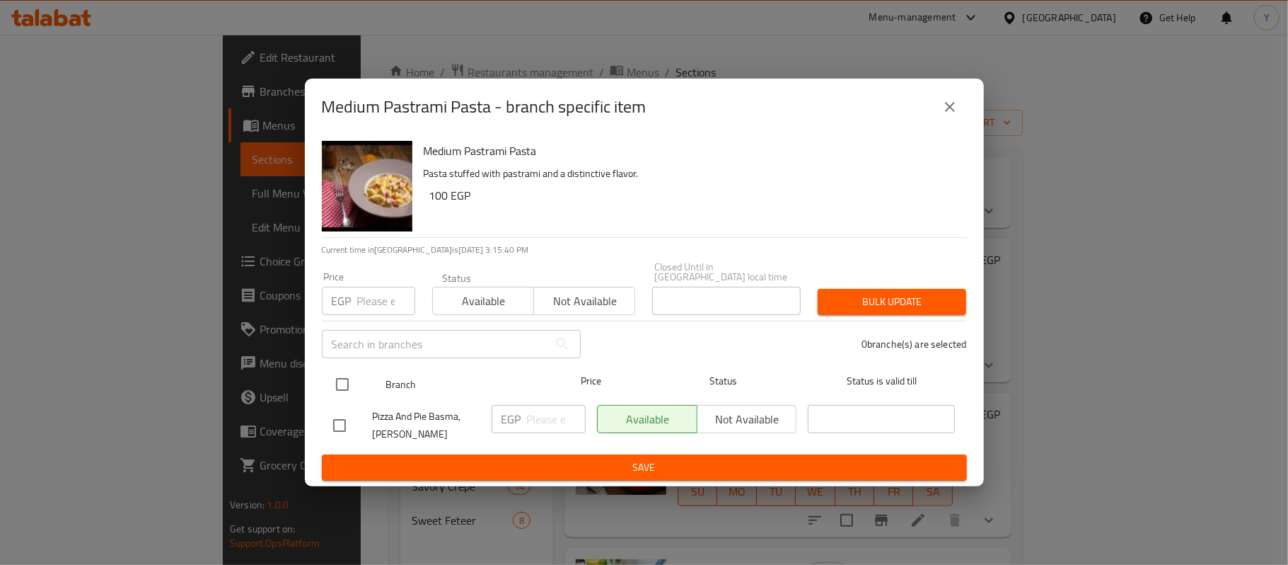
click at [342, 378] on input "checkbox" at bounding box center [343, 384] width 30 height 30
checkbox input "true"
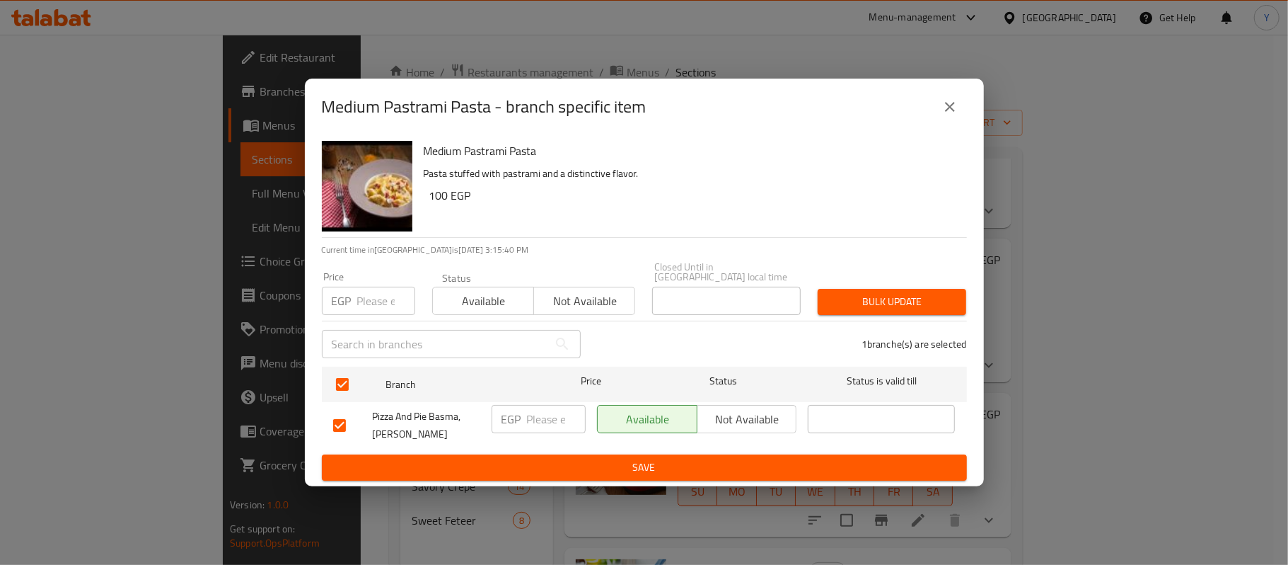
click at [350, 307] on div "EGP Price" at bounding box center [368, 301] width 93 height 28
click at [371, 291] on input "number" at bounding box center [386, 301] width 58 height 28
type input "120"
click at [852, 298] on span "Bulk update" at bounding box center [892, 302] width 126 height 18
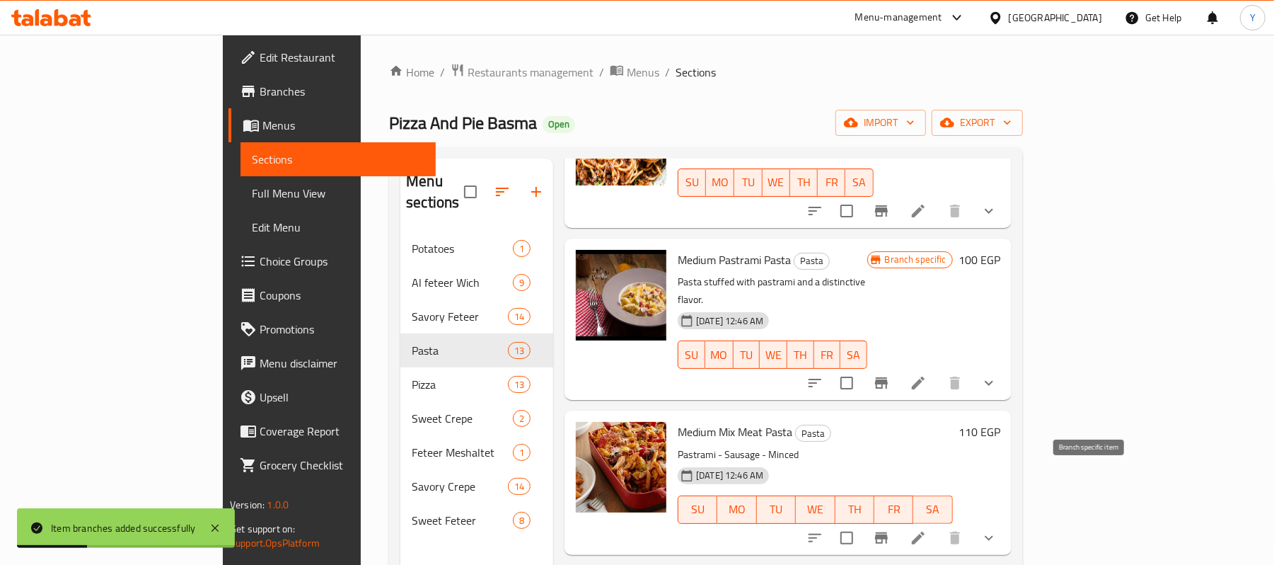
click at [890, 529] on icon "Branch-specific-item" at bounding box center [881, 537] width 17 height 17
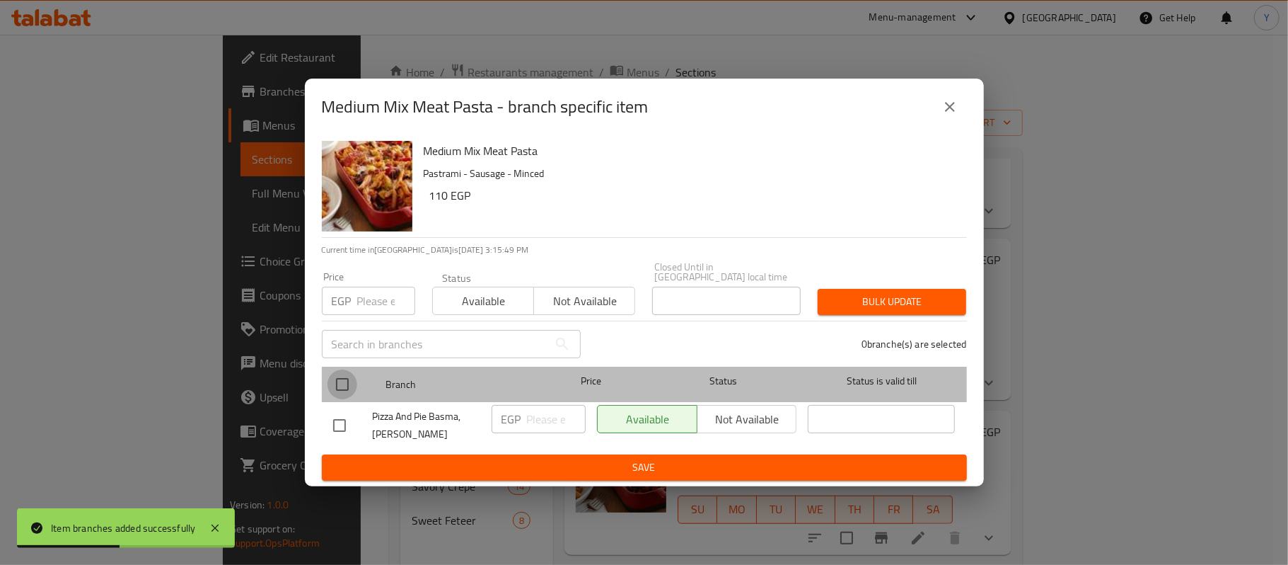
click at [341, 381] on input "checkbox" at bounding box center [343, 384] width 30 height 30
checkbox input "true"
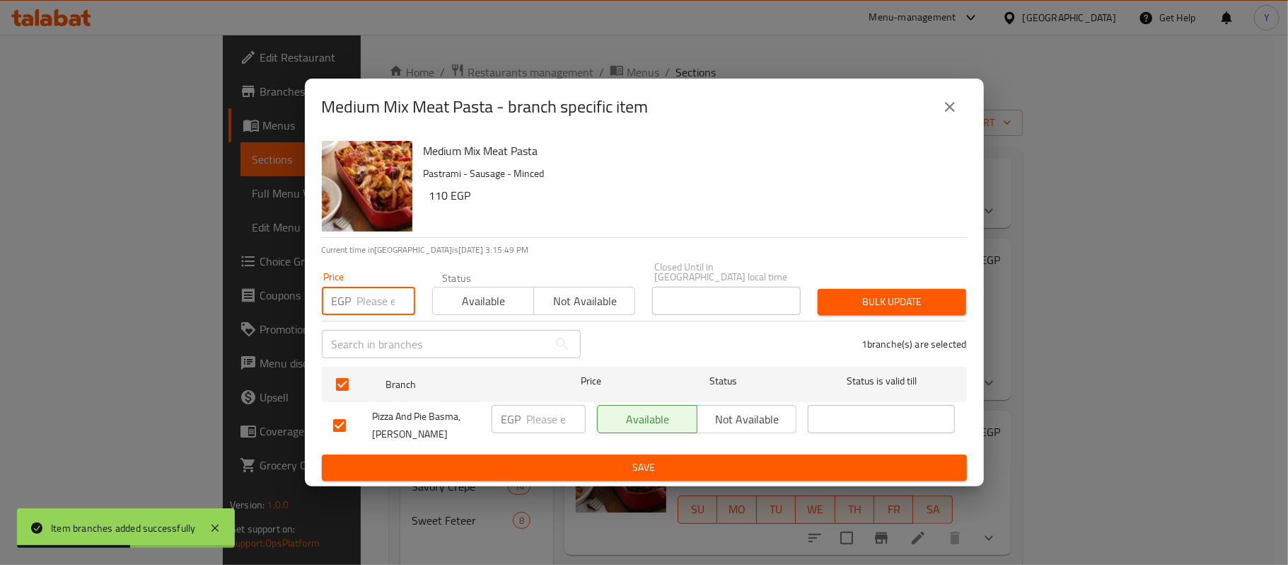
click at [371, 287] on input "number" at bounding box center [386, 301] width 58 height 28
type input "130"
click at [870, 318] on div "1 branche(s) are selected" at bounding box center [782, 343] width 386 height 51
click at [878, 311] on div "Bulk update" at bounding box center [892, 301] width 166 height 43
click at [901, 294] on span "Bulk update" at bounding box center [892, 302] width 126 height 18
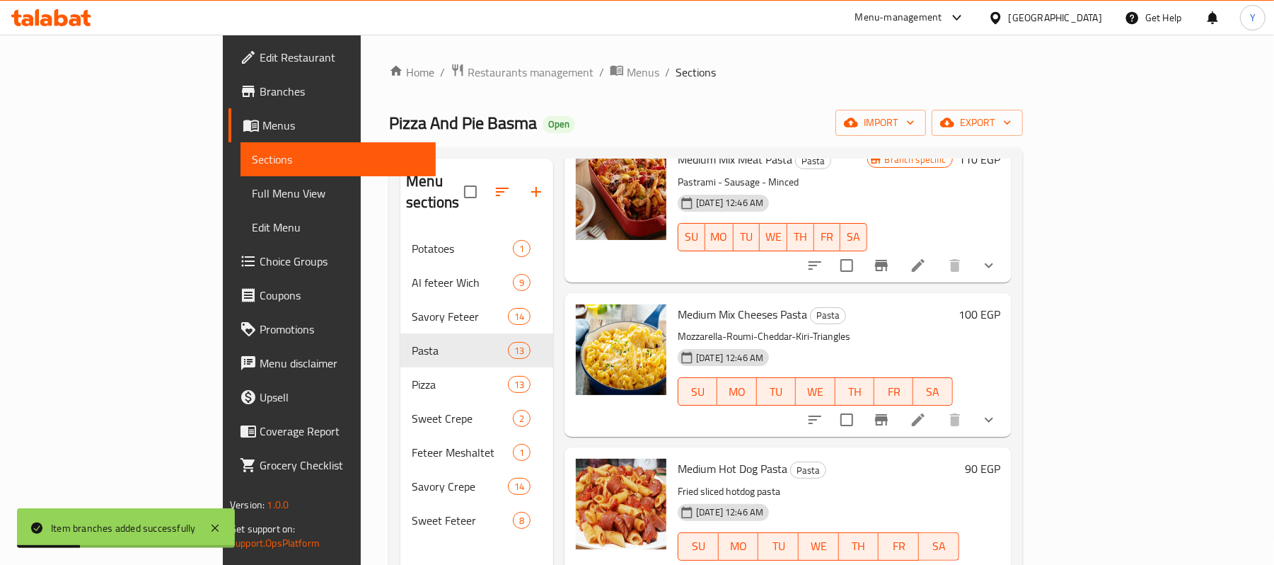
scroll to position [906, 0]
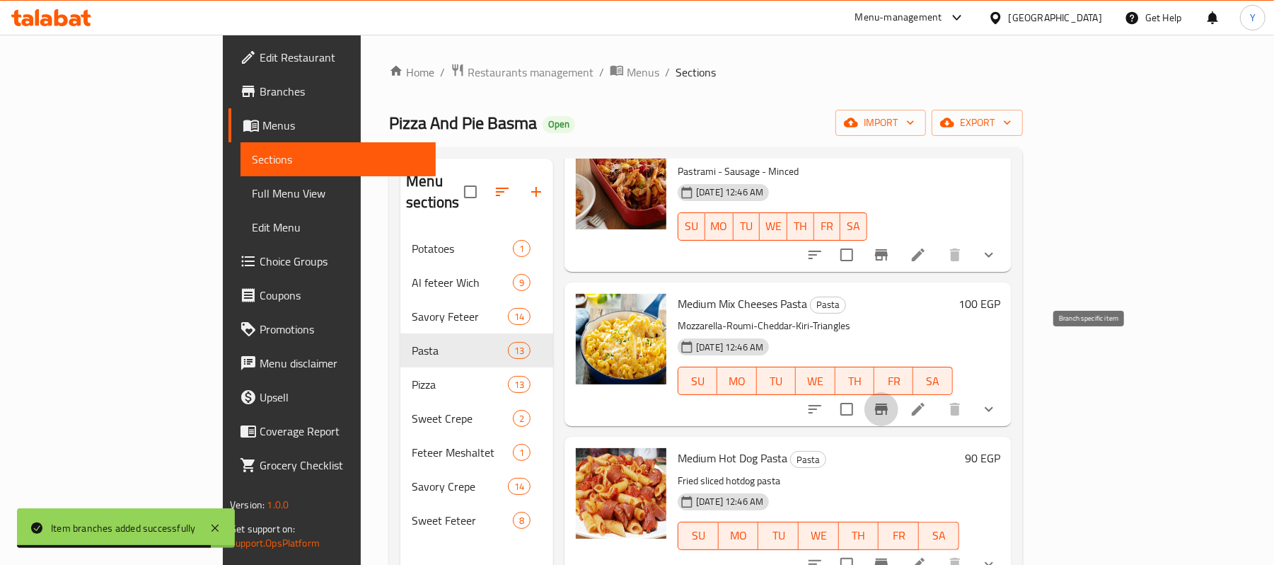
click at [888, 403] on icon "Branch-specific-item" at bounding box center [881, 408] width 13 height 11
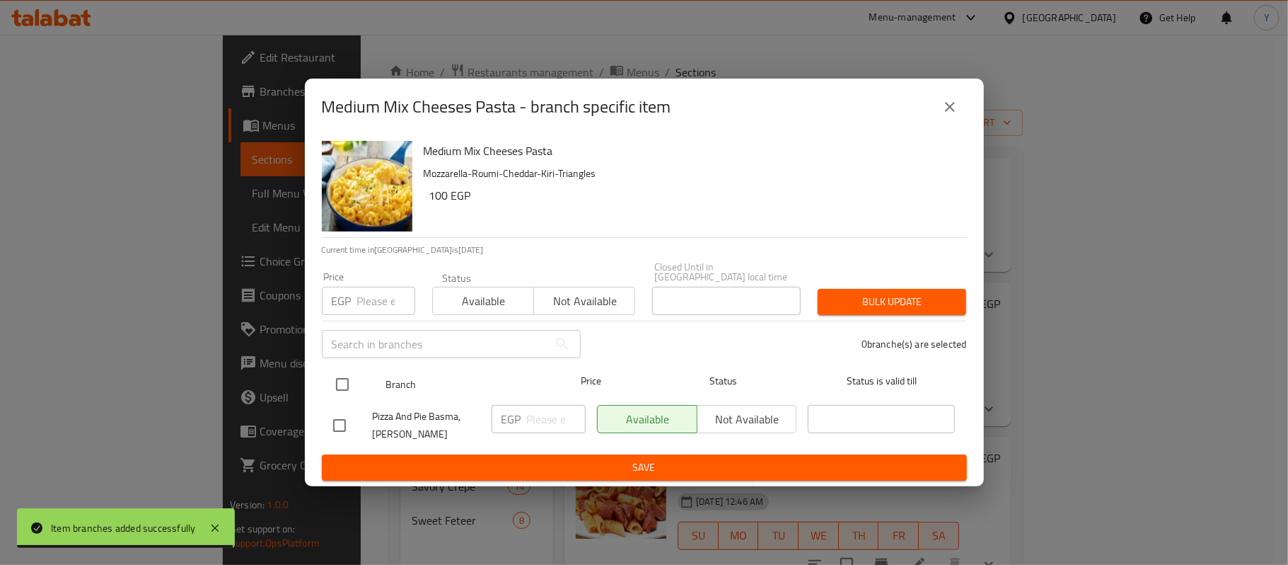
click at [334, 369] on input "checkbox" at bounding box center [343, 384] width 30 height 30
checkbox input "true"
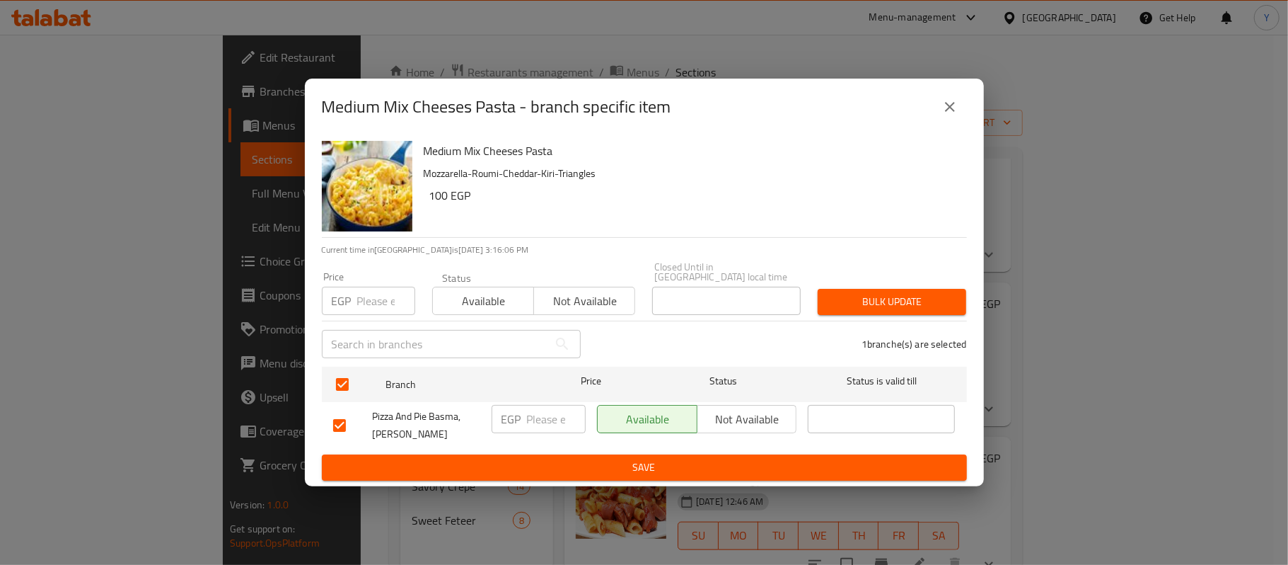
click at [359, 306] on input "number" at bounding box center [386, 301] width 58 height 28
type input "105"
click at [879, 306] on span "Bulk update" at bounding box center [892, 302] width 126 height 18
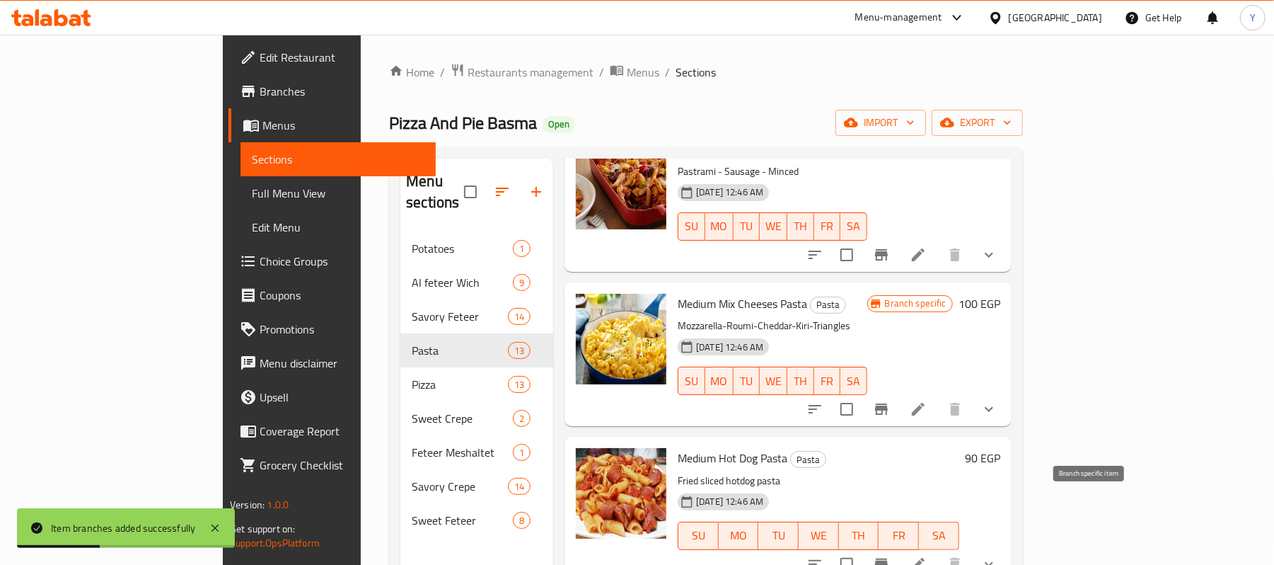
click at [890, 555] on icon "Branch-specific-item" at bounding box center [881, 563] width 17 height 17
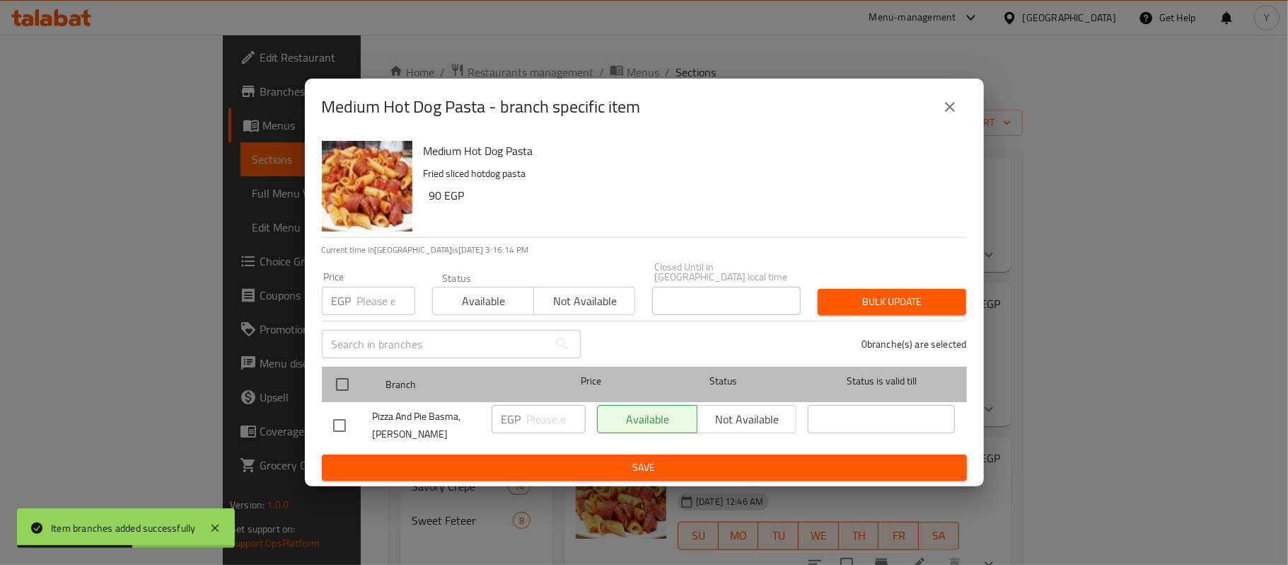
drag, startPoint x: 358, startPoint y: 372, endPoint x: 351, endPoint y: 374, distance: 7.2
click at [357, 374] on div at bounding box center [354, 384] width 53 height 41
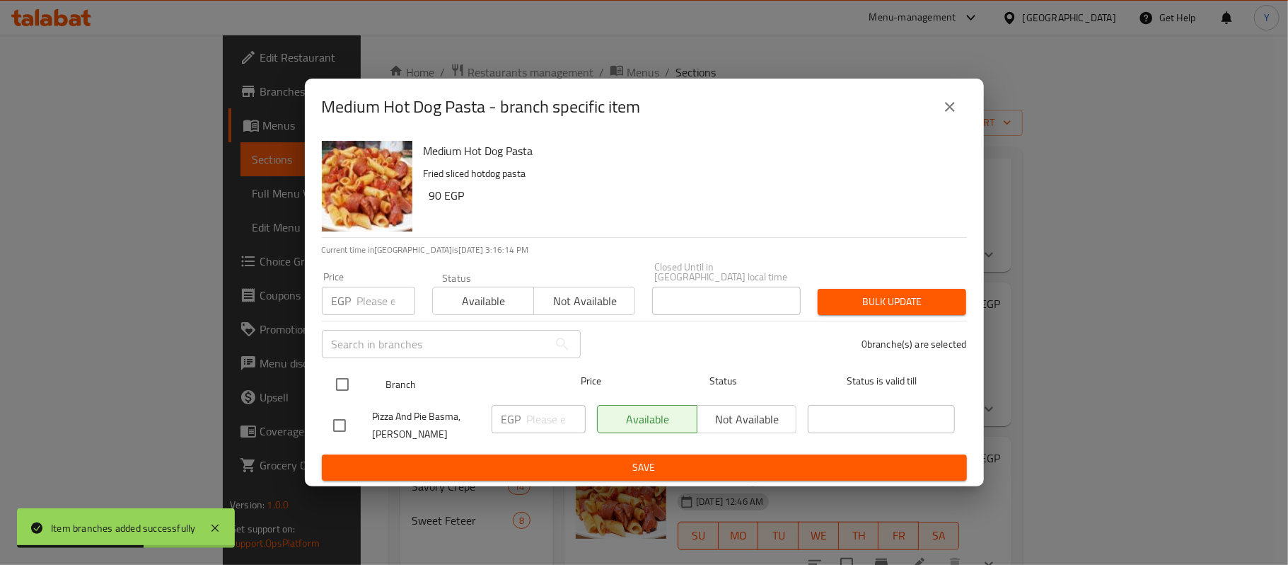
click at [350, 377] on input "checkbox" at bounding box center [343, 384] width 30 height 30
checkbox input "true"
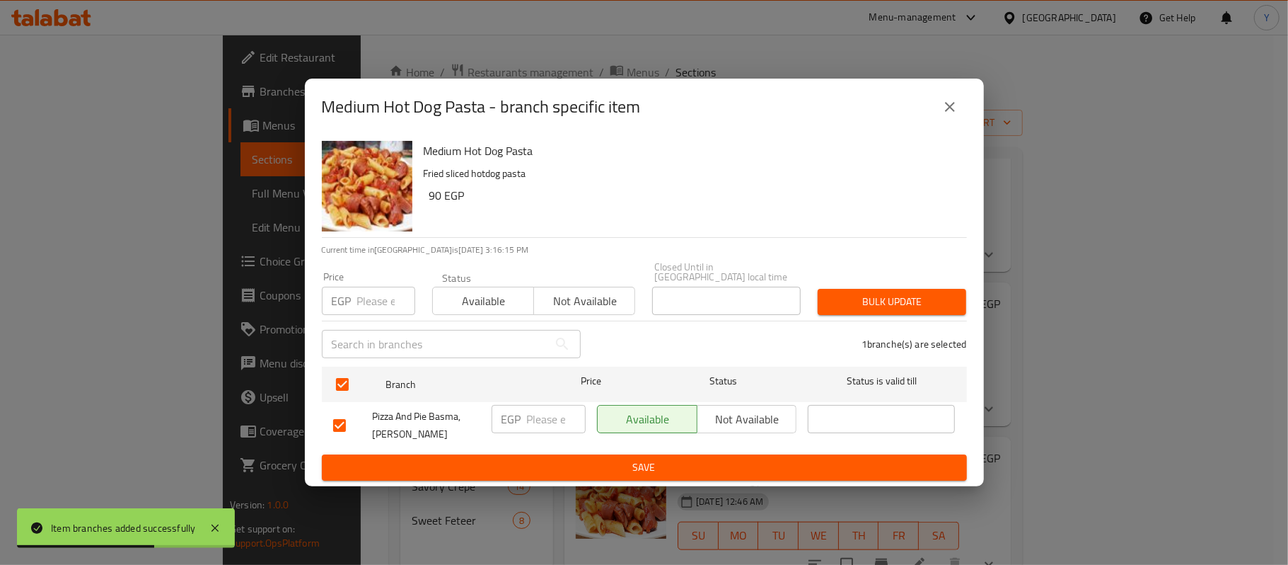
click at [371, 295] on input "number" at bounding box center [386, 301] width 58 height 28
type input "95"
click at [835, 299] on span "Bulk update" at bounding box center [892, 302] width 126 height 18
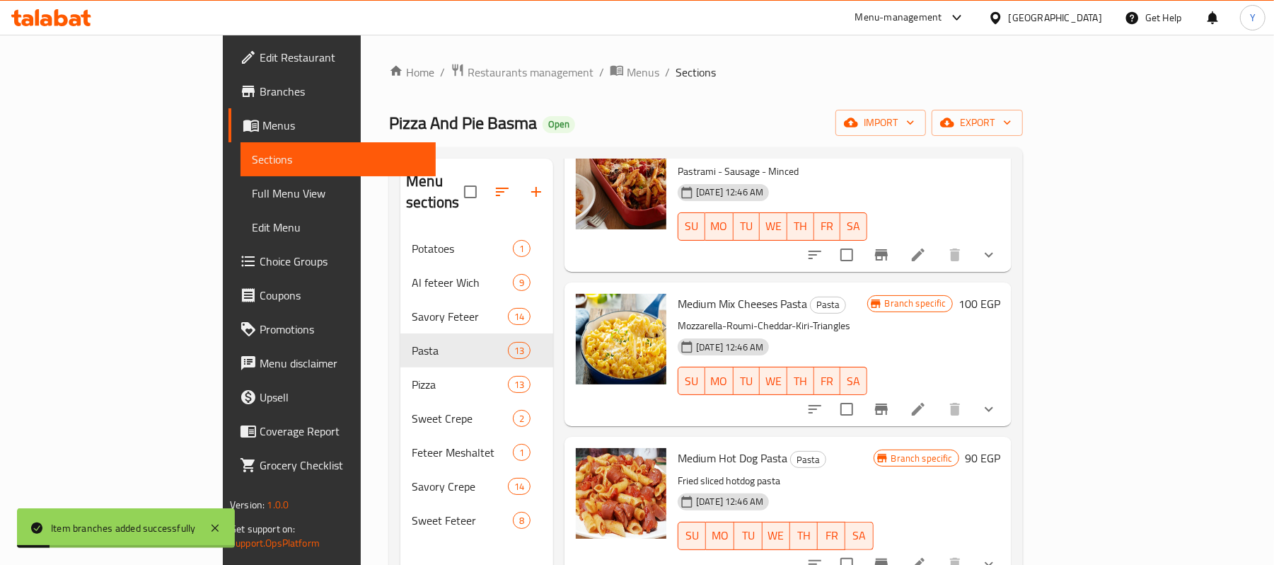
scroll to position [1189, 0]
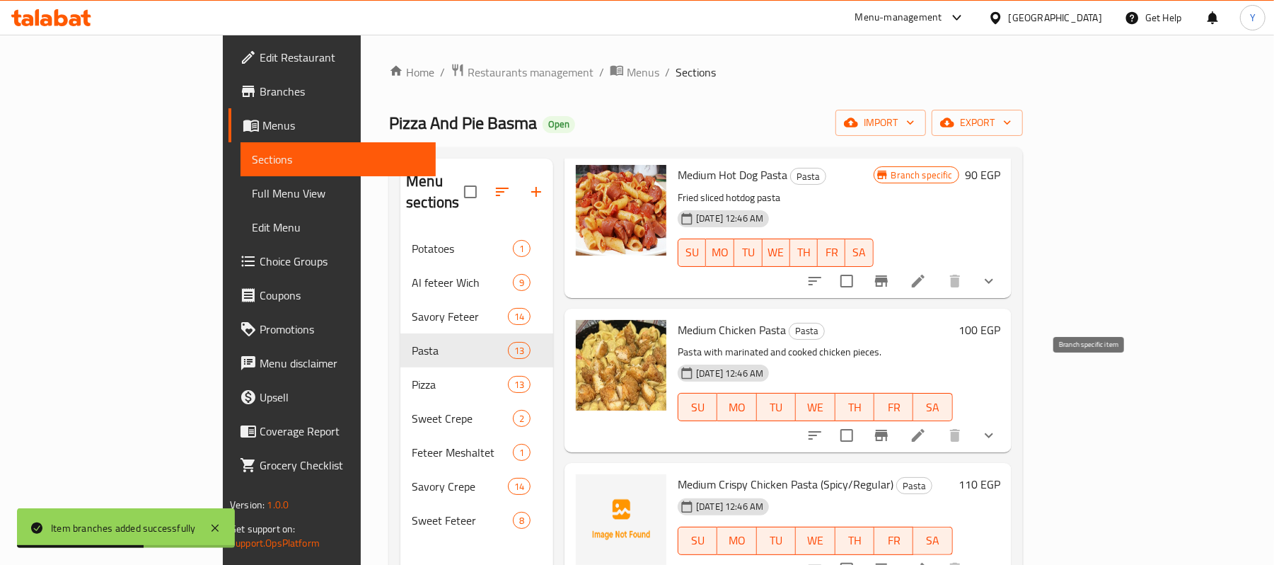
click at [888, 429] on icon "Branch-specific-item" at bounding box center [881, 434] width 13 height 11
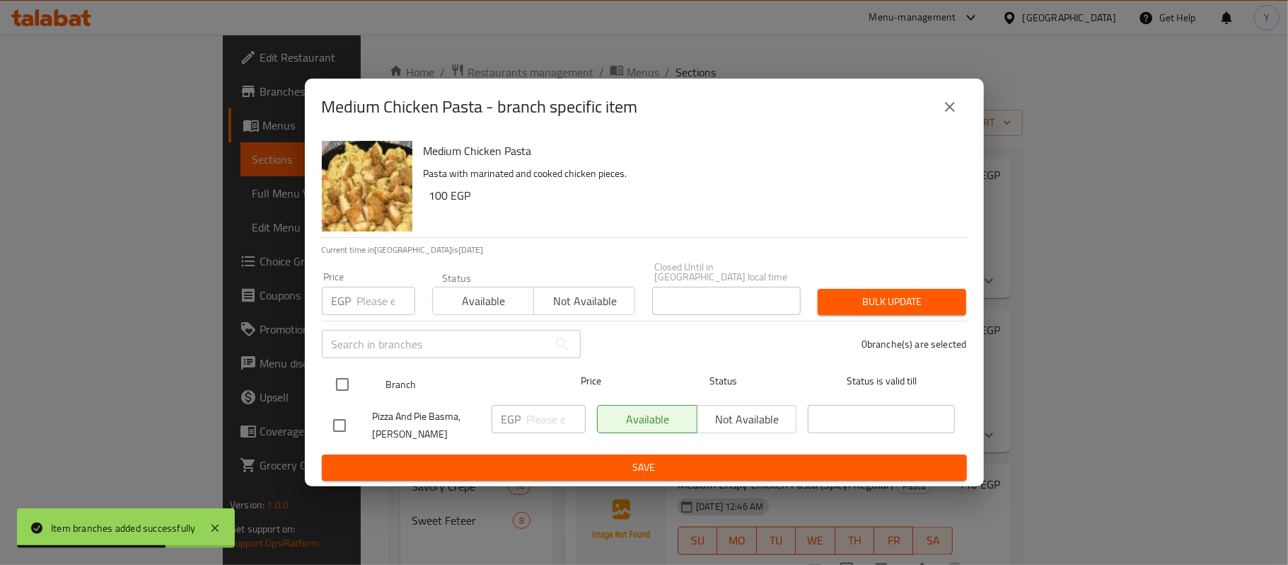
click at [351, 377] on input "checkbox" at bounding box center [343, 384] width 30 height 30
checkbox input "true"
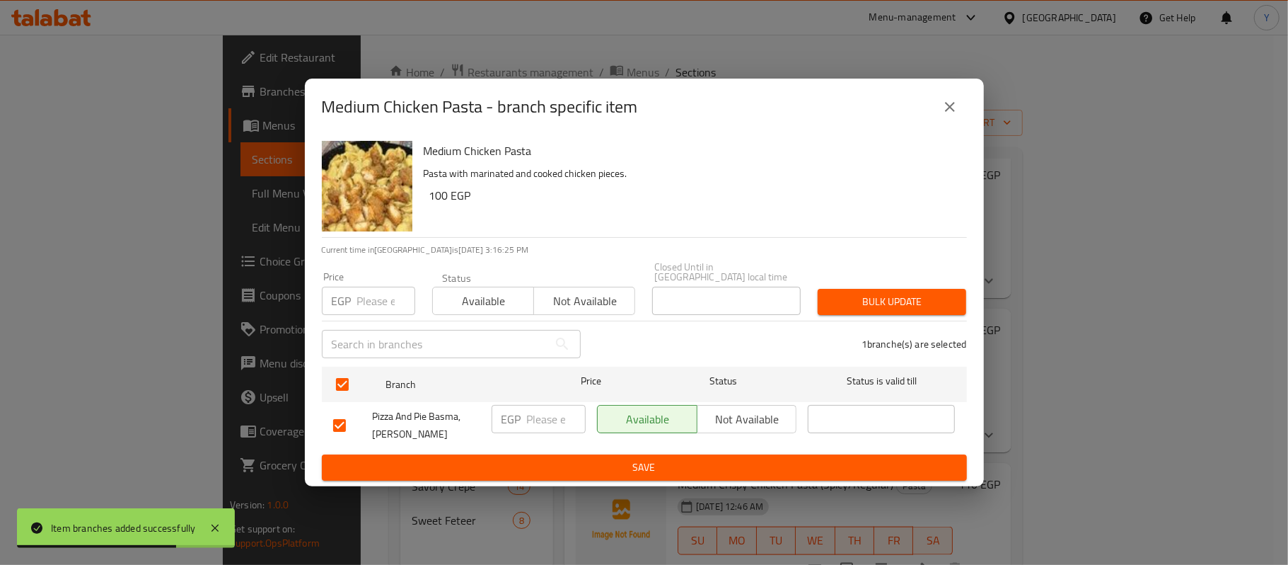
click at [366, 304] on input "number" at bounding box center [386, 301] width 58 height 28
click at [849, 293] on span "Bulk update" at bounding box center [892, 302] width 126 height 18
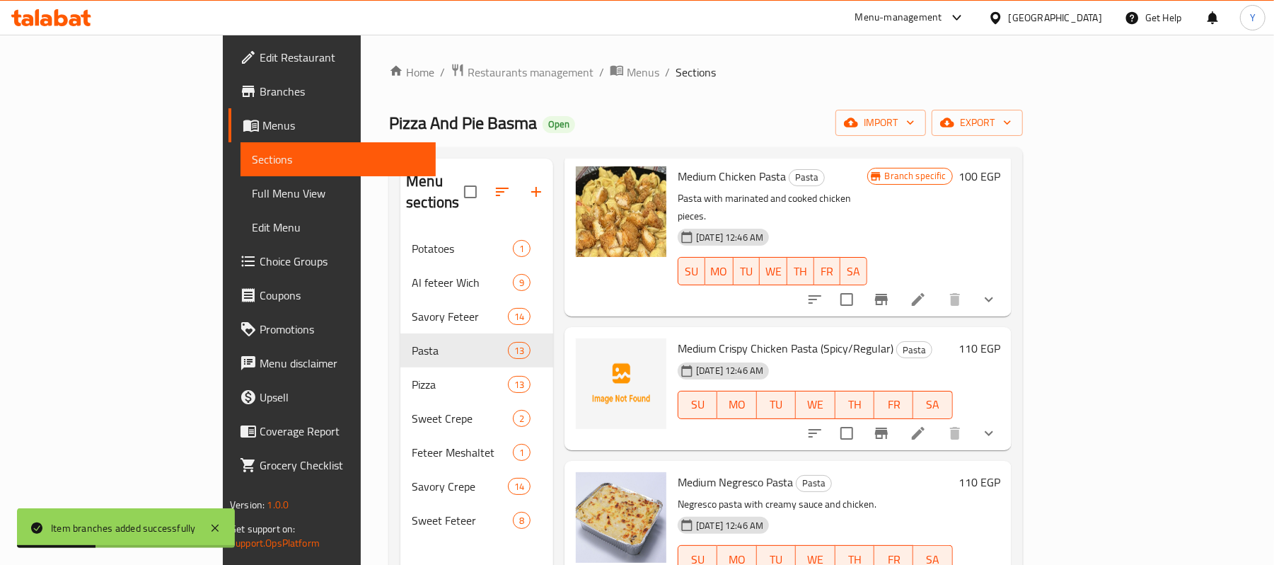
scroll to position [1344, 0]
click at [899, 415] on button "Branch-specific-item" at bounding box center [882, 432] width 34 height 34
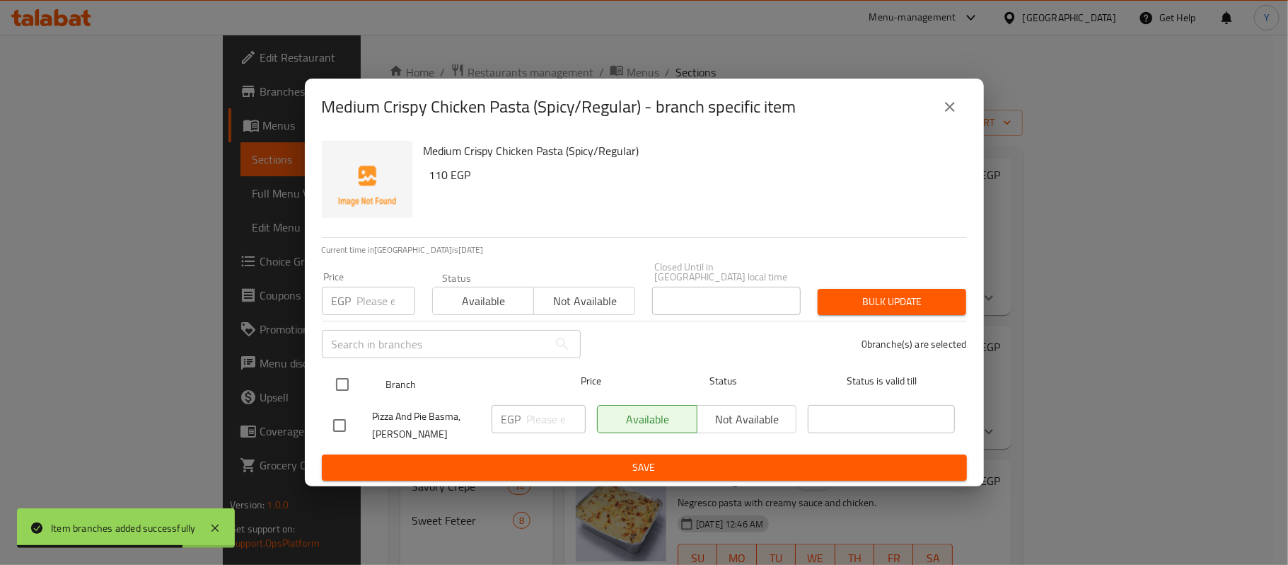
click at [331, 372] on input "checkbox" at bounding box center [343, 384] width 30 height 30
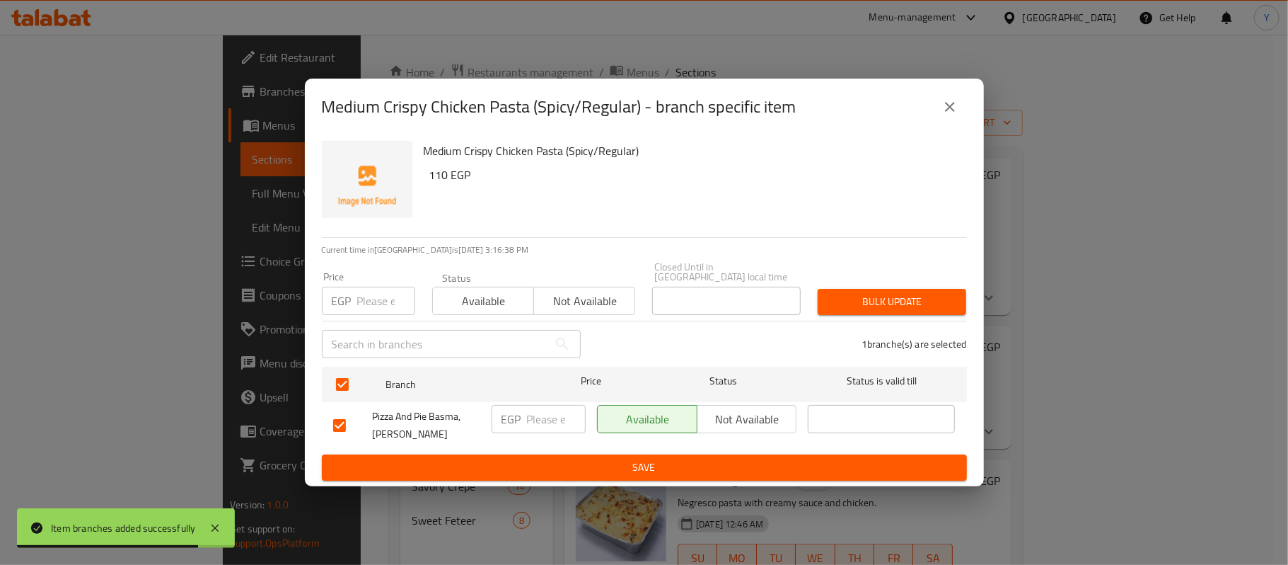
click at [381, 303] on input "number" at bounding box center [386, 301] width 58 height 28
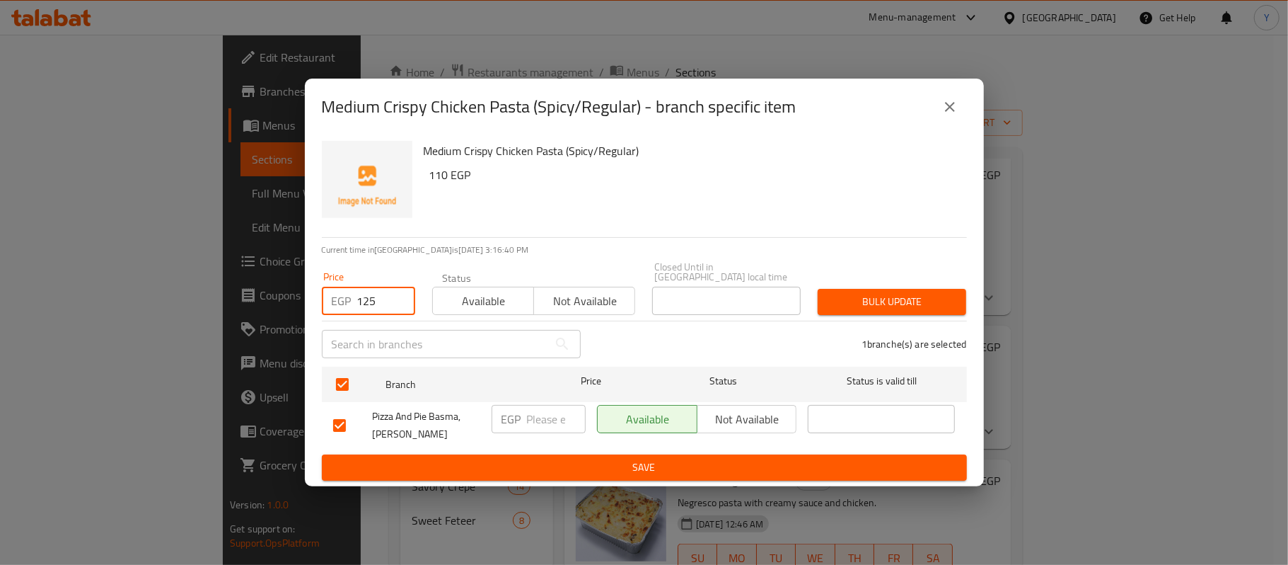
click at [811, 300] on div "Bulk update" at bounding box center [892, 301] width 166 height 43
click at [832, 294] on span "Bulk update" at bounding box center [892, 302] width 126 height 18
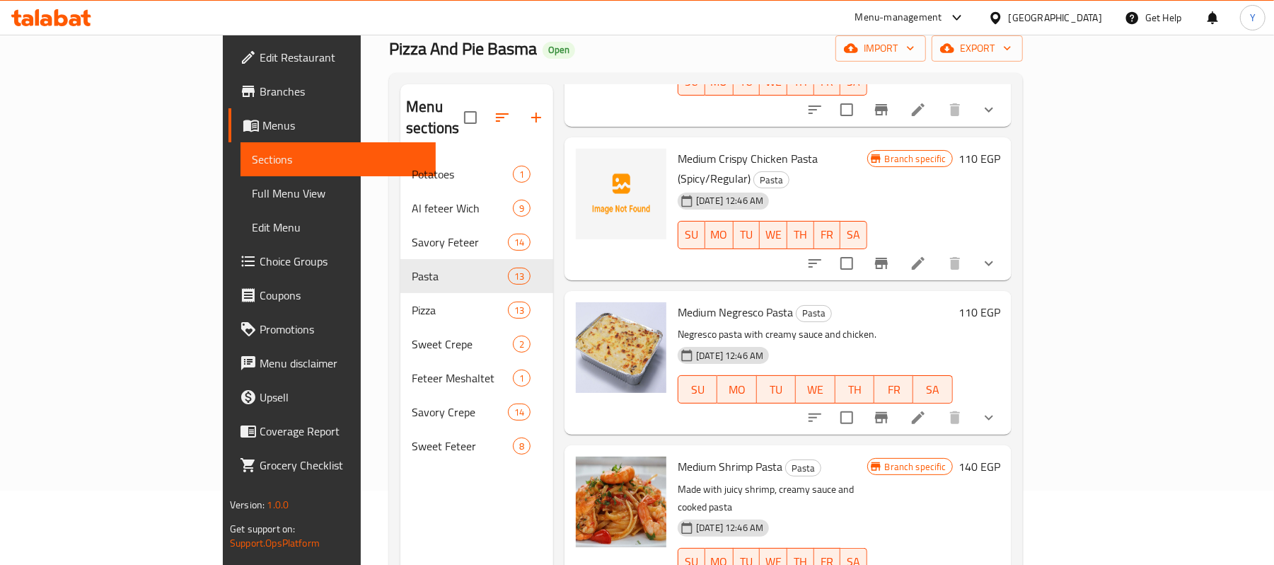
scroll to position [79, 0]
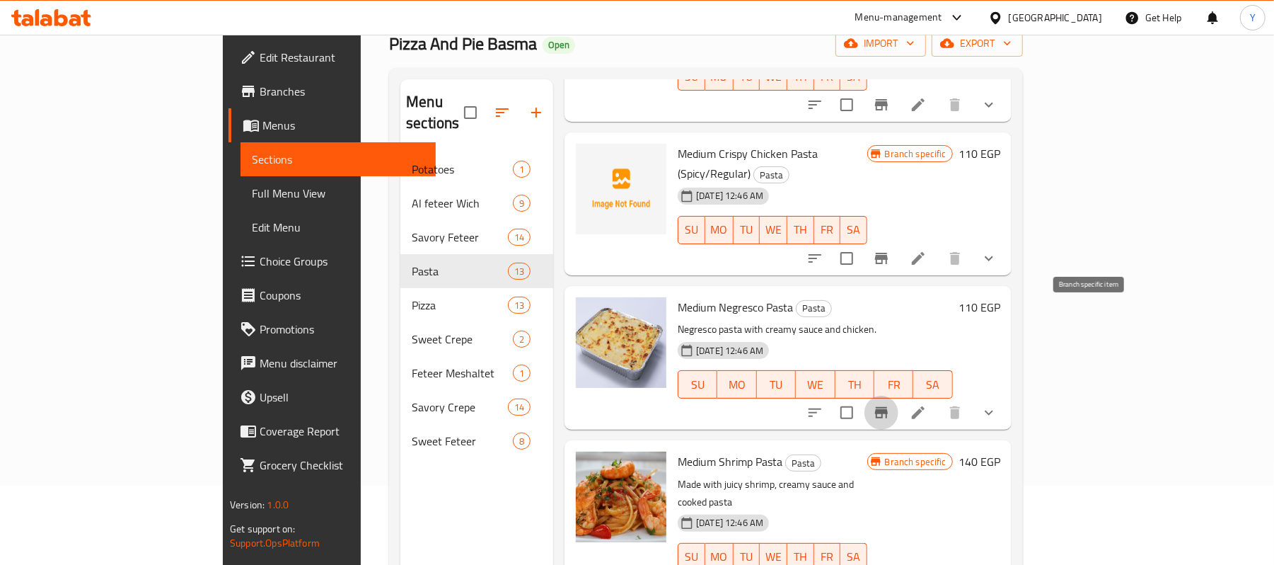
click at [888, 407] on icon "Branch-specific-item" at bounding box center [881, 412] width 13 height 11
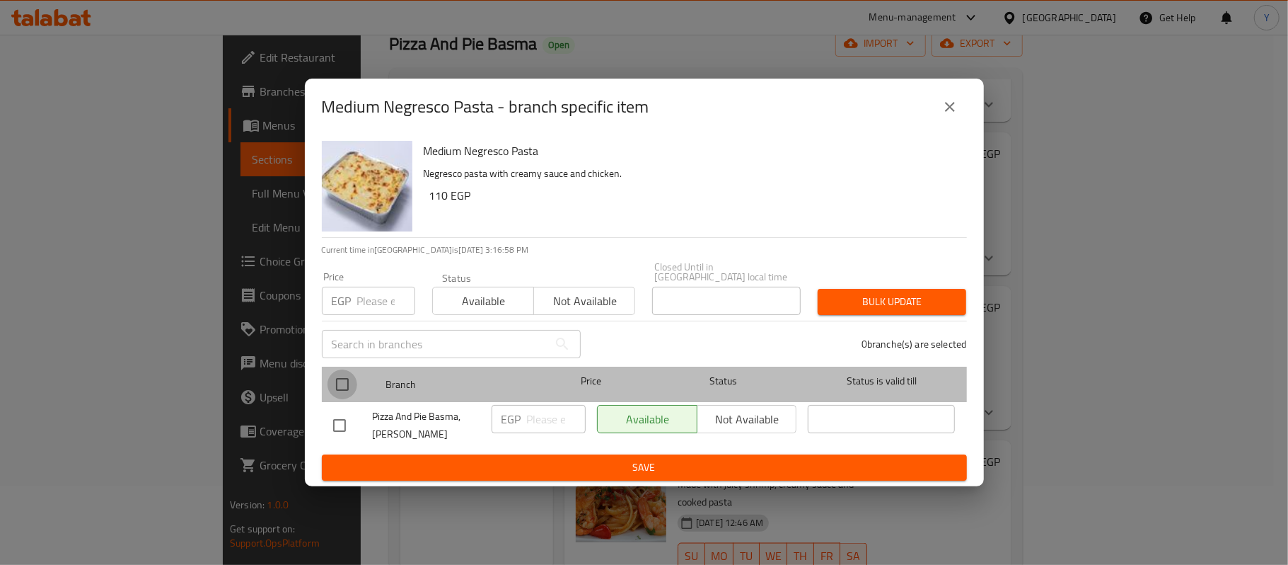
click at [354, 379] on input "checkbox" at bounding box center [343, 384] width 30 height 30
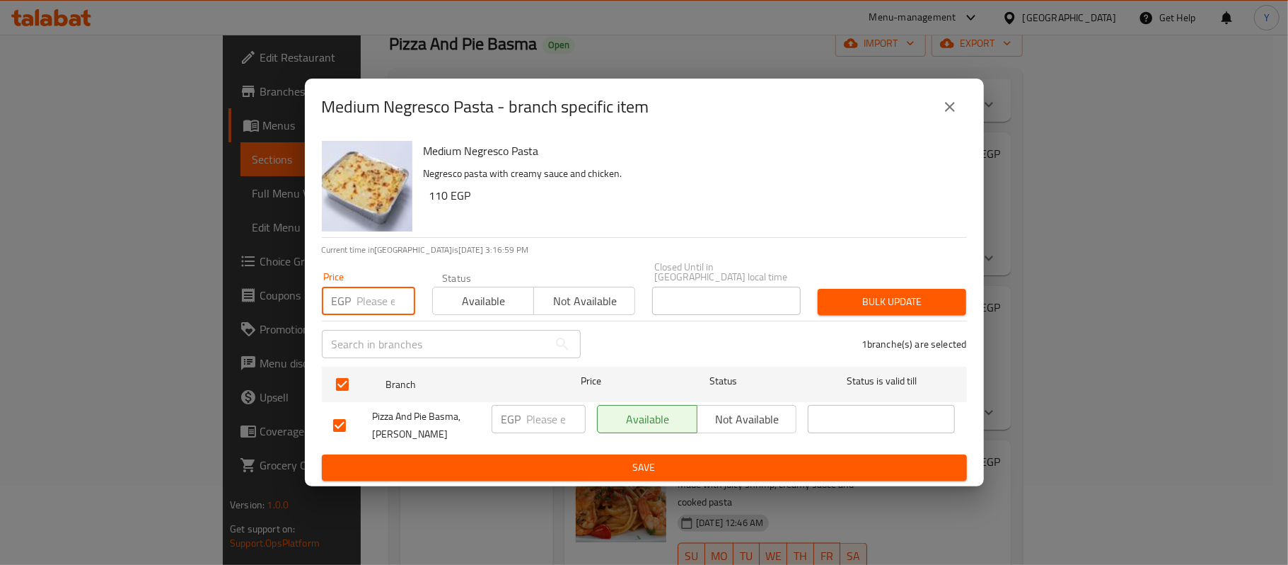
click at [376, 299] on input "number" at bounding box center [386, 301] width 58 height 28
click at [850, 301] on span "Bulk update" at bounding box center [892, 302] width 126 height 18
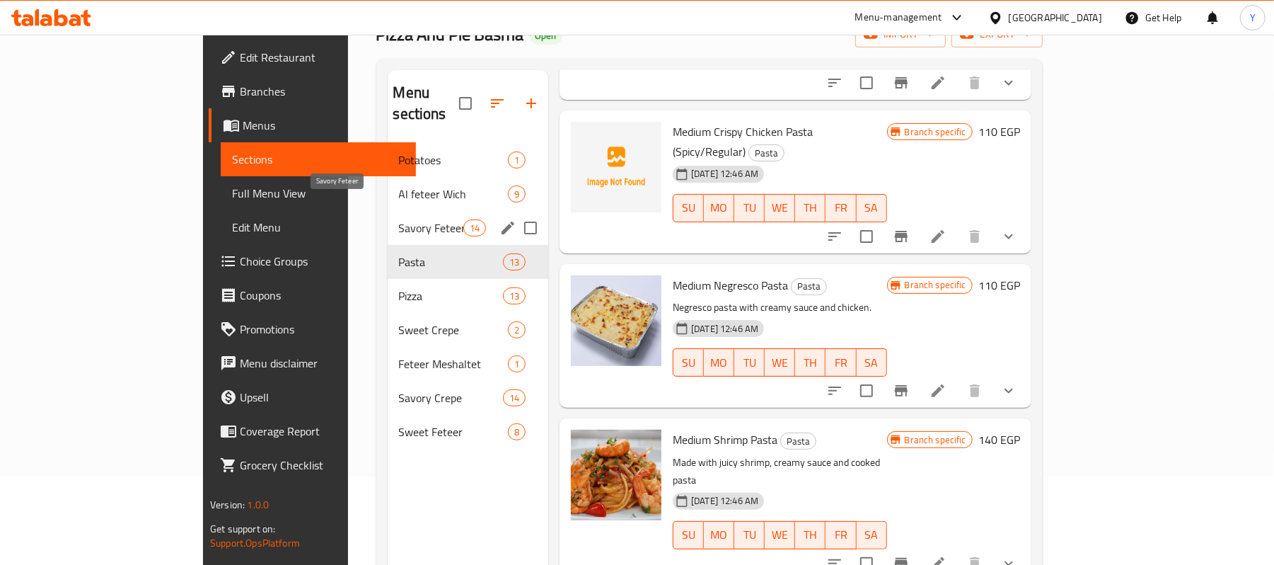
scroll to position [78, 0]
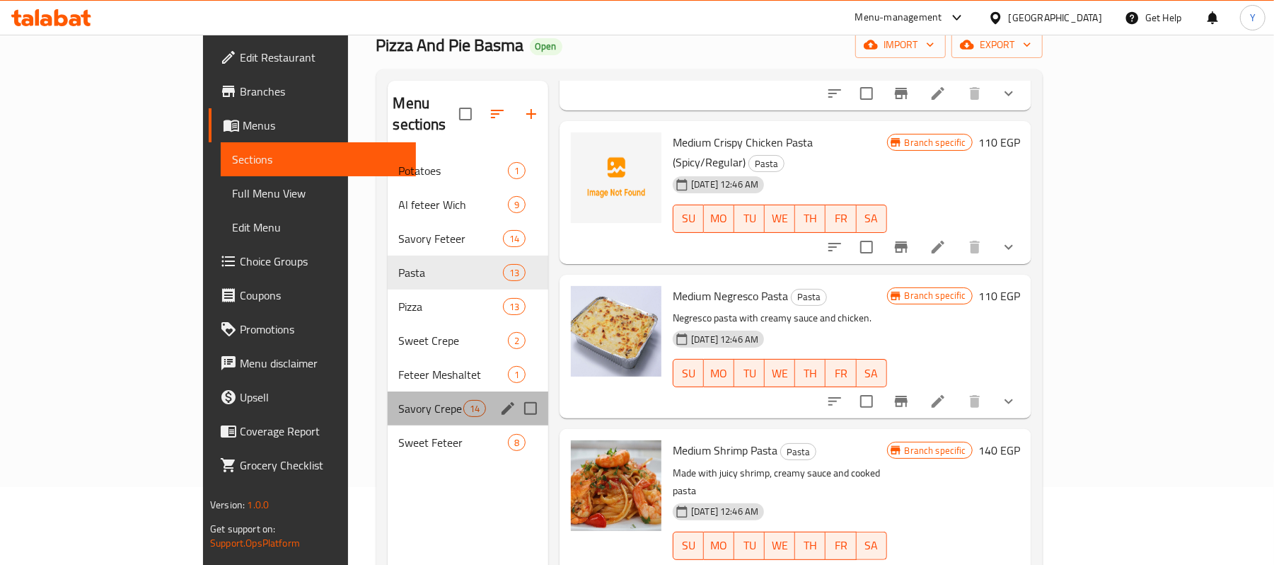
click at [388, 391] on div "Savory Crepe 14" at bounding box center [468, 408] width 161 height 34
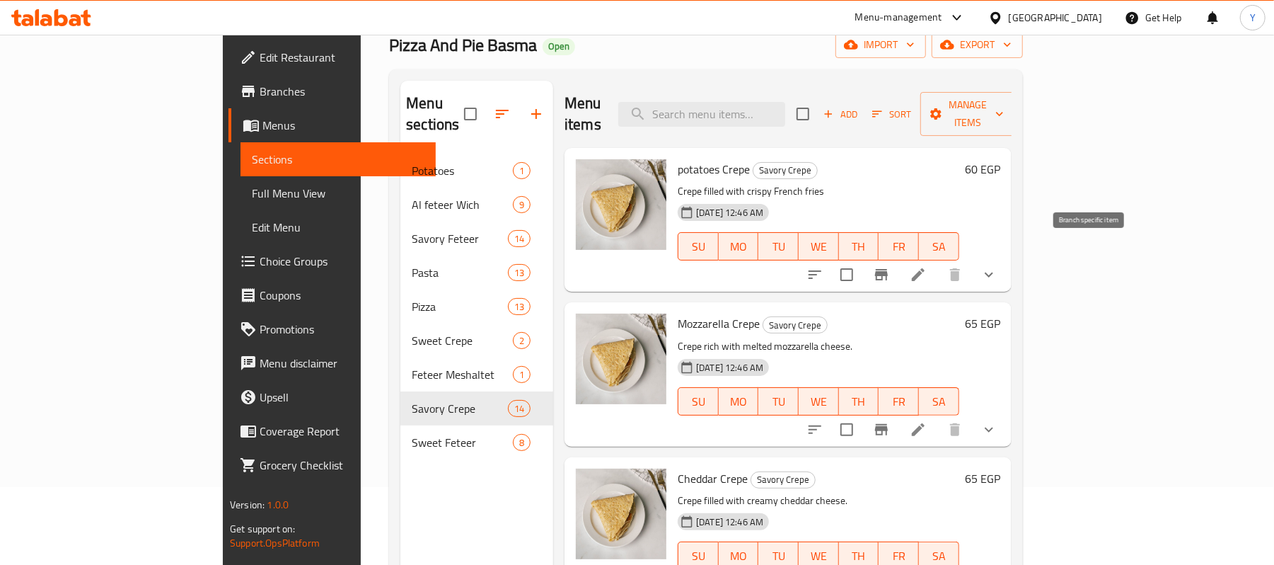
click at [890, 266] on icon "Branch-specific-item" at bounding box center [881, 274] width 17 height 17
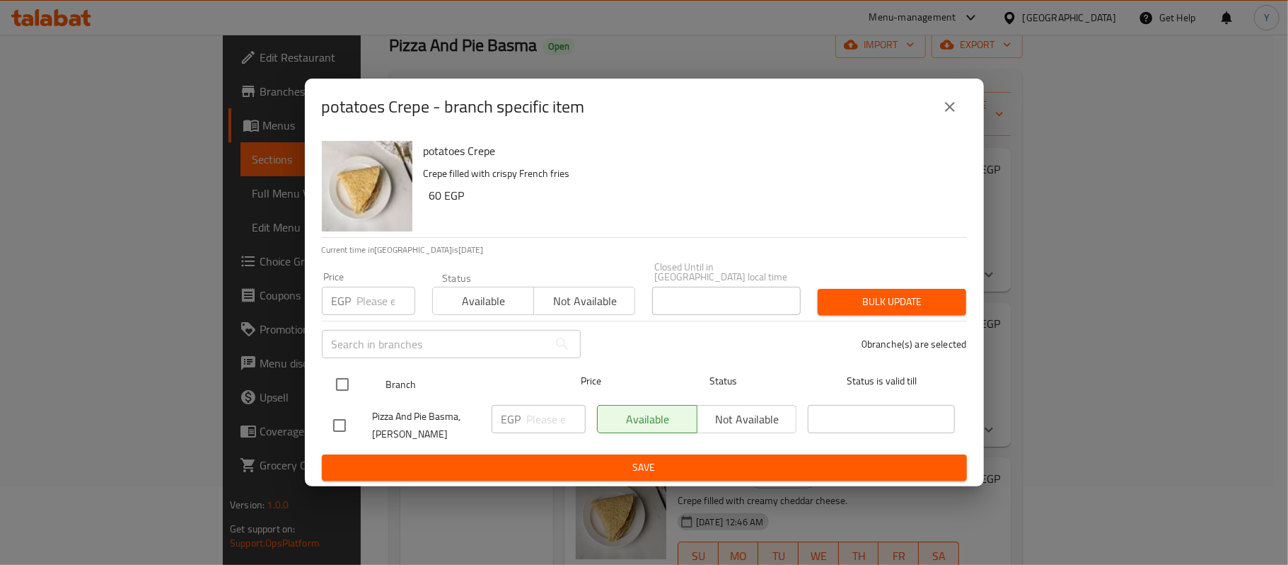
click at [345, 377] on input "checkbox" at bounding box center [343, 384] width 30 height 30
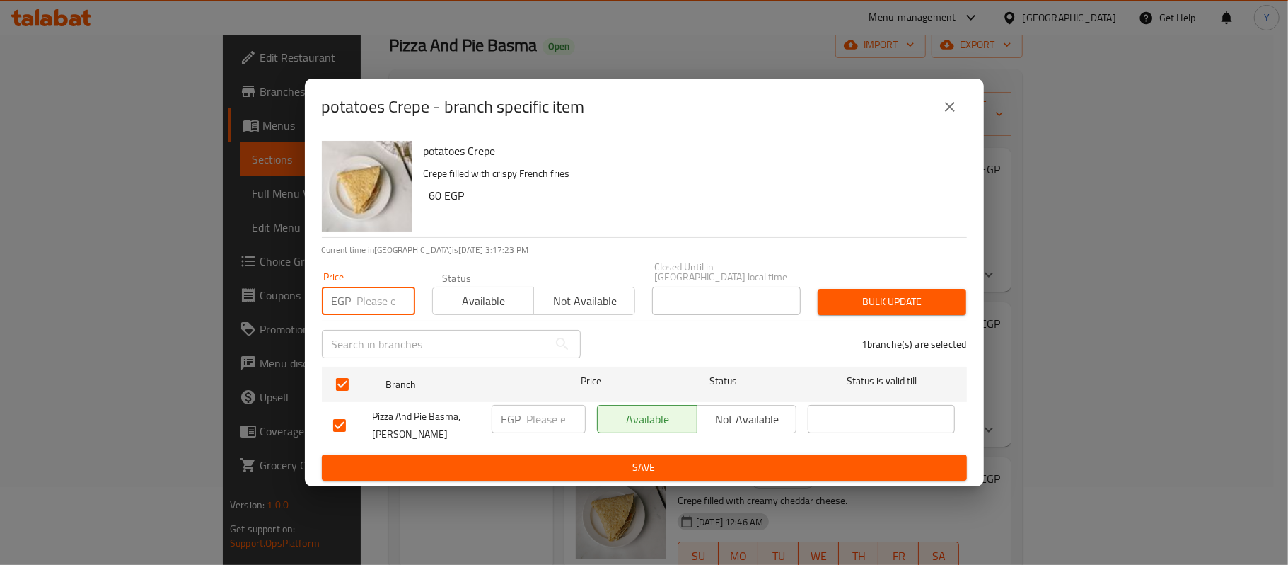
click at [362, 289] on input "number" at bounding box center [386, 301] width 58 height 28
click at [845, 289] on button "Bulk update" at bounding box center [892, 302] width 149 height 26
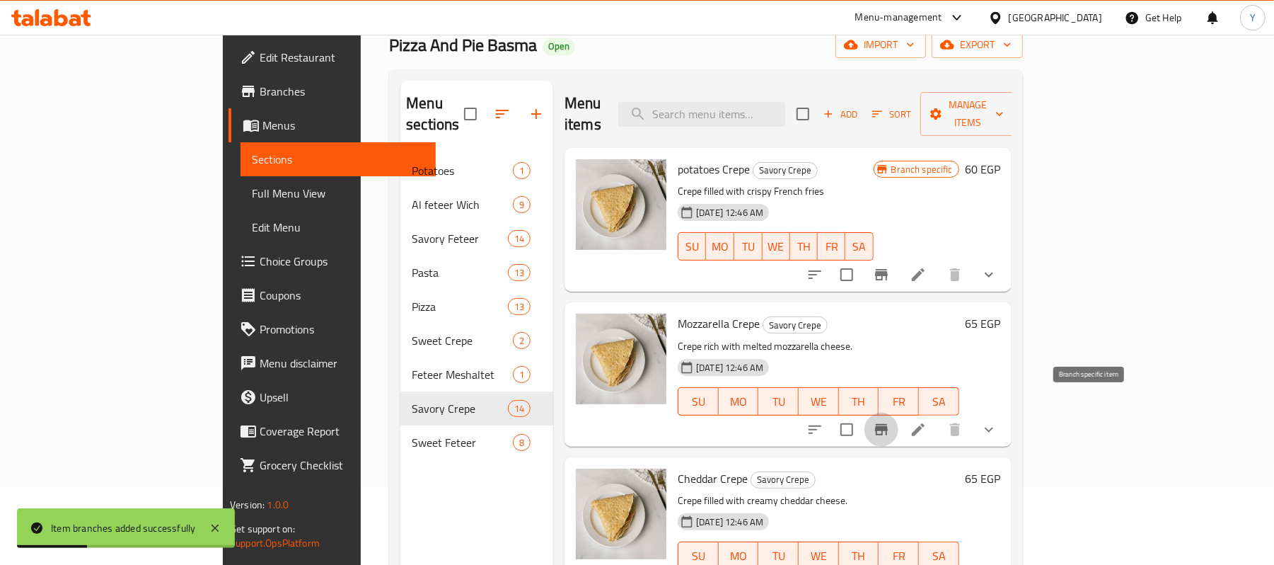
click at [890, 421] on icon "Branch-specific-item" at bounding box center [881, 429] width 17 height 17
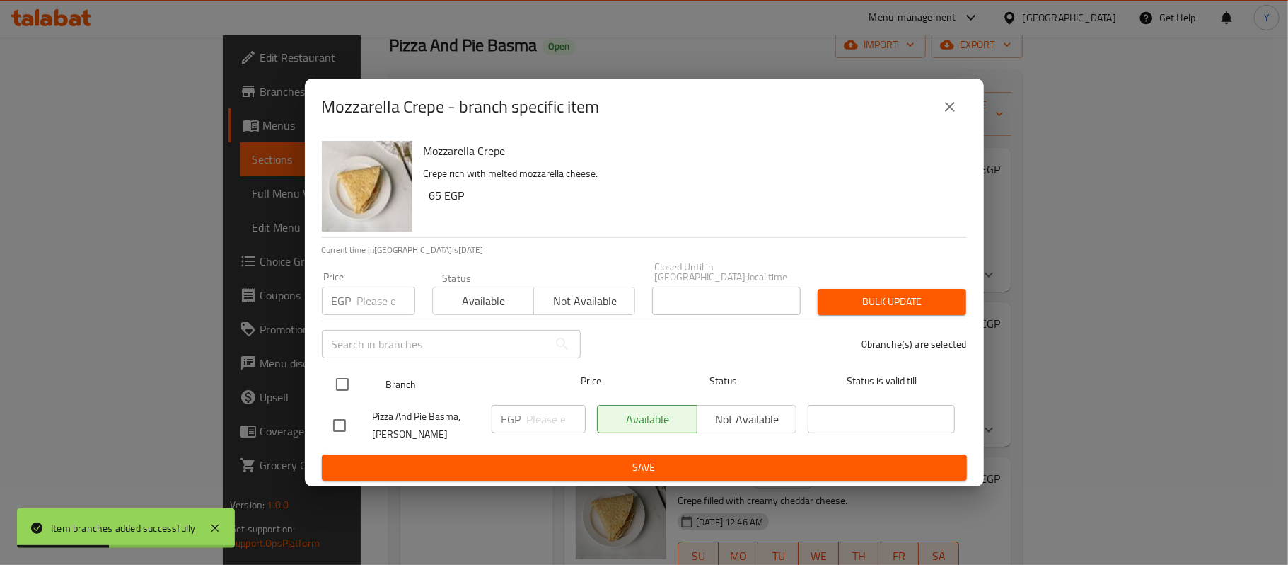
click at [352, 381] on input "checkbox" at bounding box center [343, 384] width 30 height 30
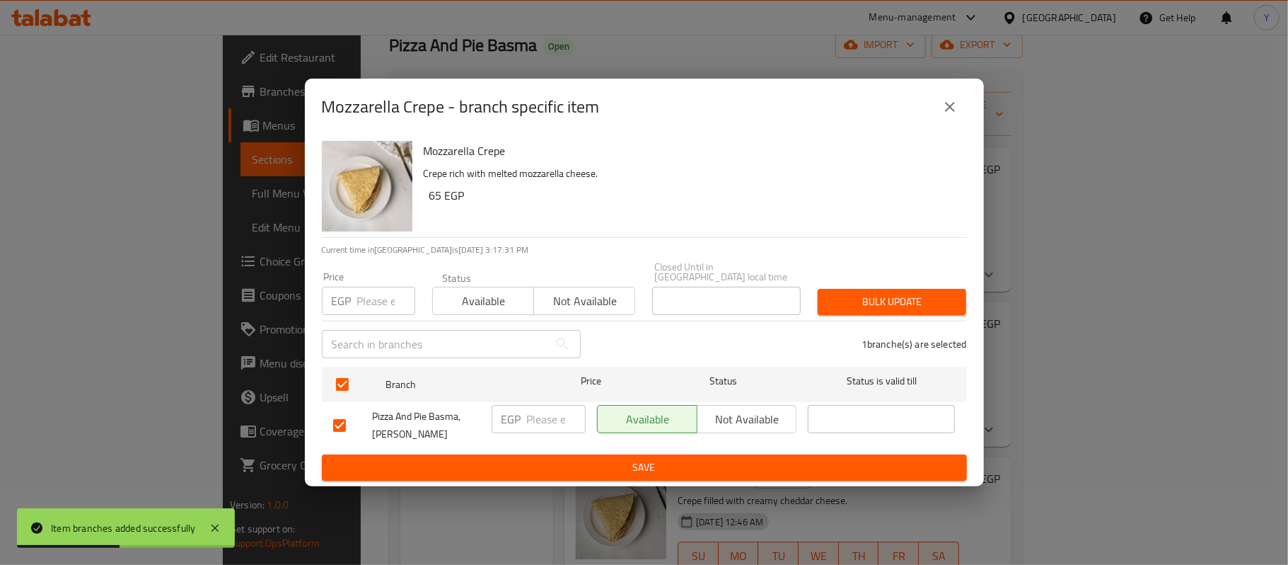
click at [357, 314] on div "Price EGP Price" at bounding box center [368, 293] width 110 height 60
click at [358, 291] on input "number" at bounding box center [386, 301] width 58 height 28
click at [852, 304] on span "Bulk update" at bounding box center [892, 302] width 126 height 18
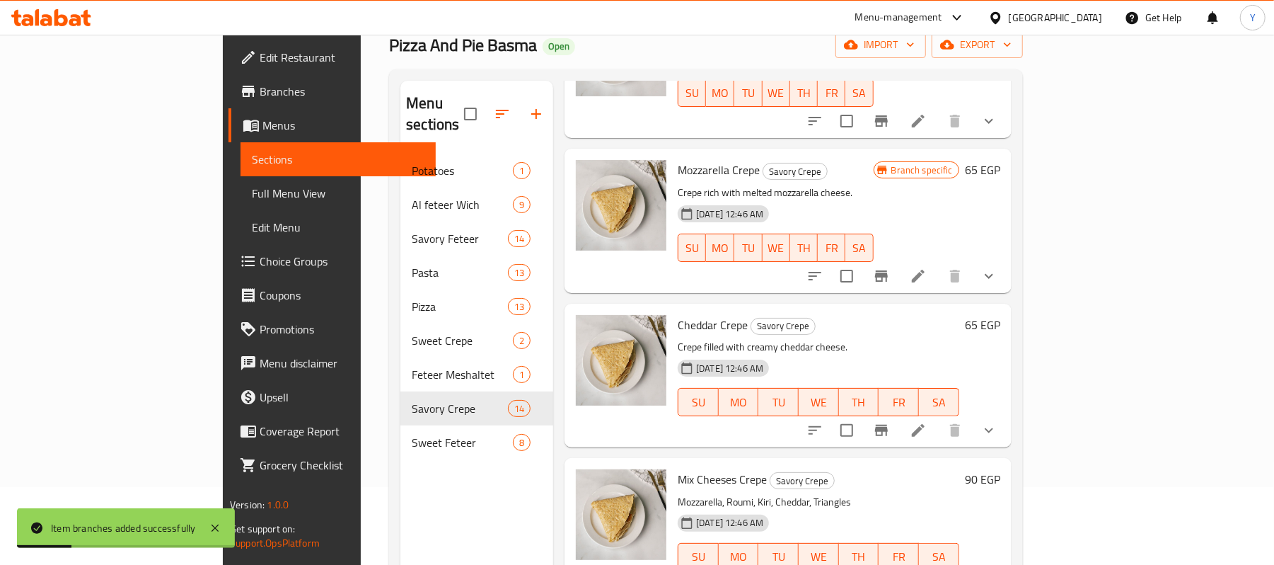
scroll to position [161, 0]
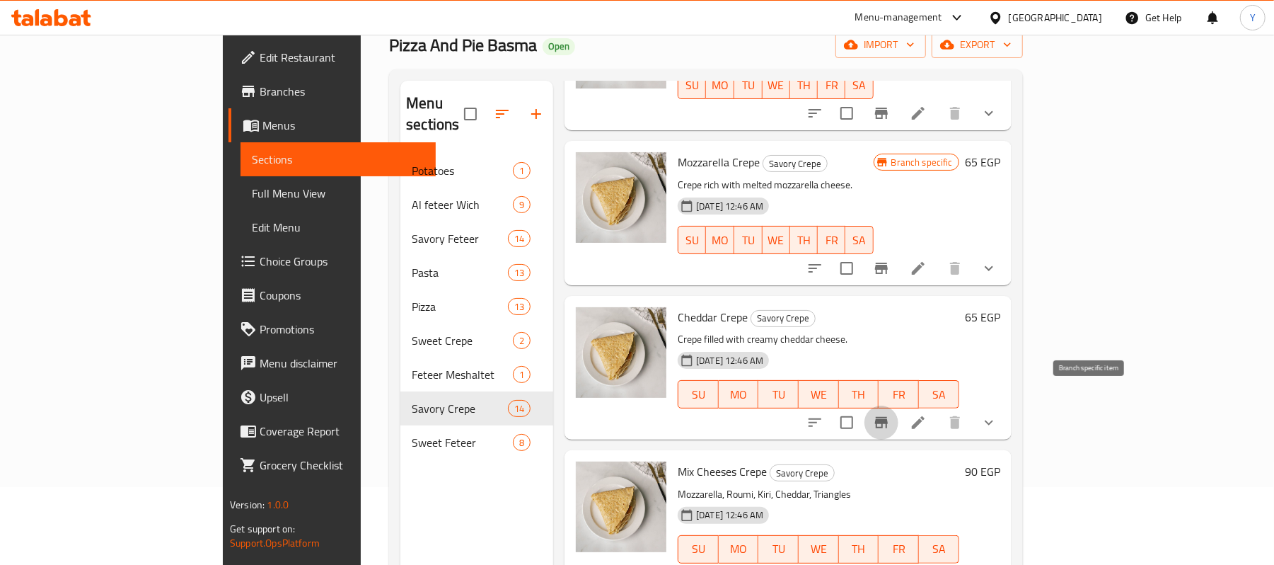
click at [888, 417] on icon "Branch-specific-item" at bounding box center [881, 422] width 13 height 11
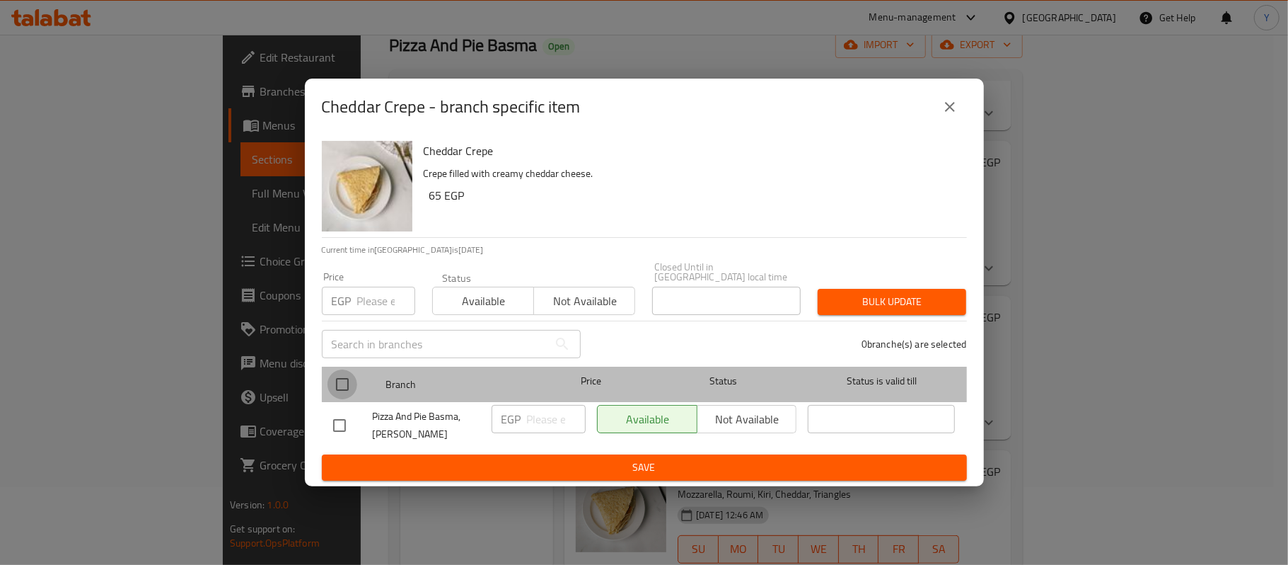
click at [354, 372] on input "checkbox" at bounding box center [343, 384] width 30 height 30
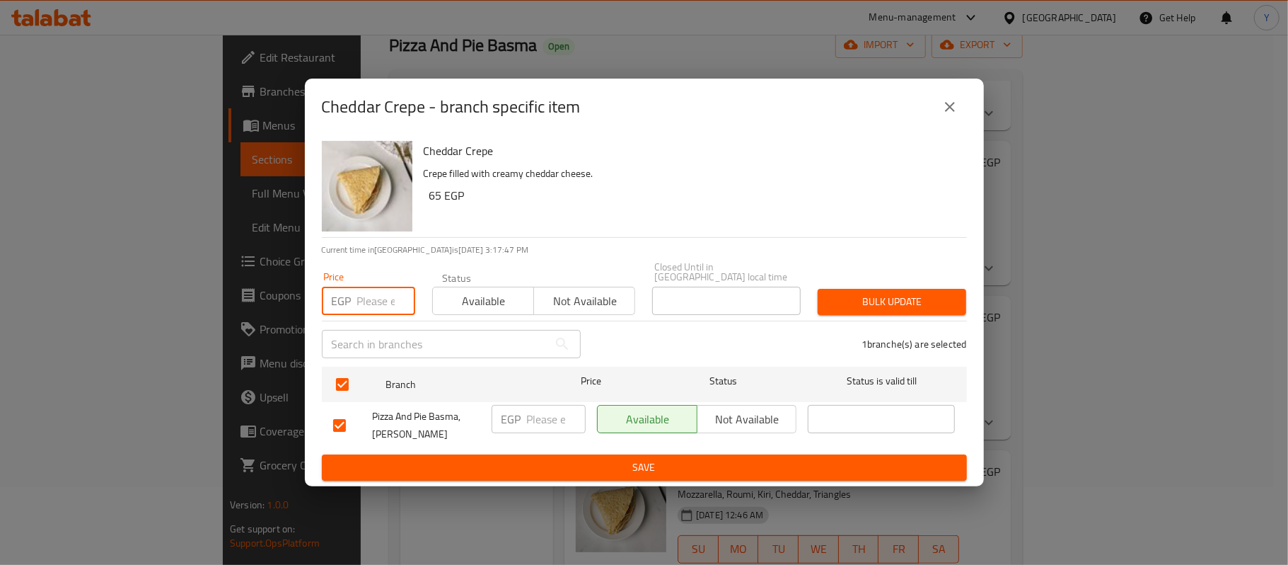
click at [369, 294] on input "number" at bounding box center [386, 301] width 58 height 28
click at [913, 289] on button "Bulk update" at bounding box center [892, 302] width 149 height 26
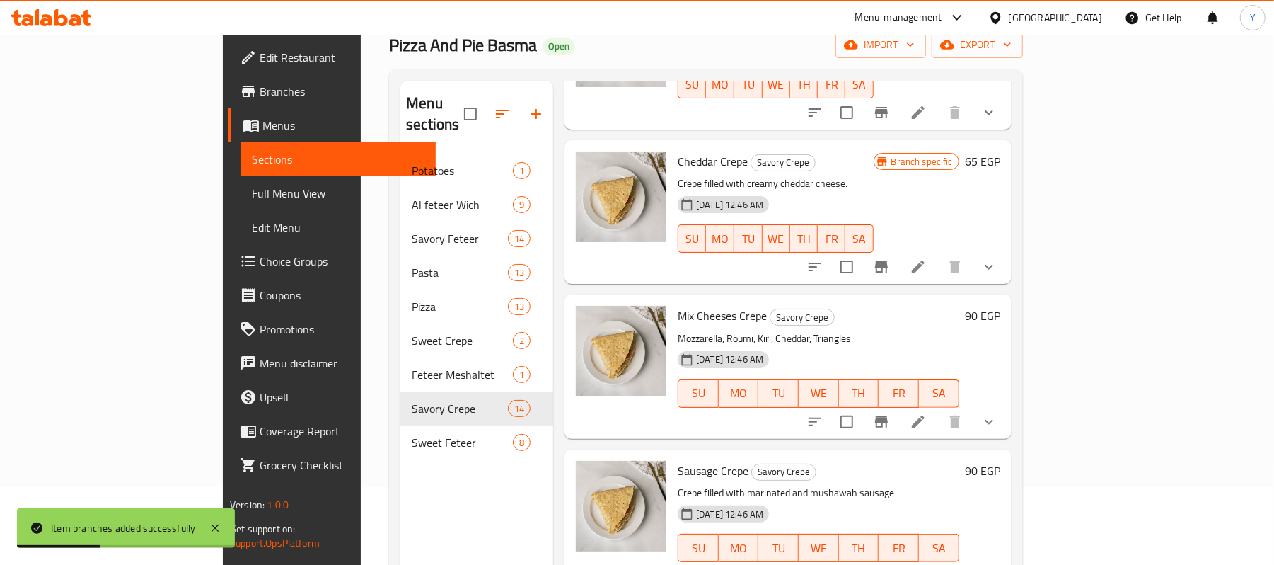
scroll to position [321, 0]
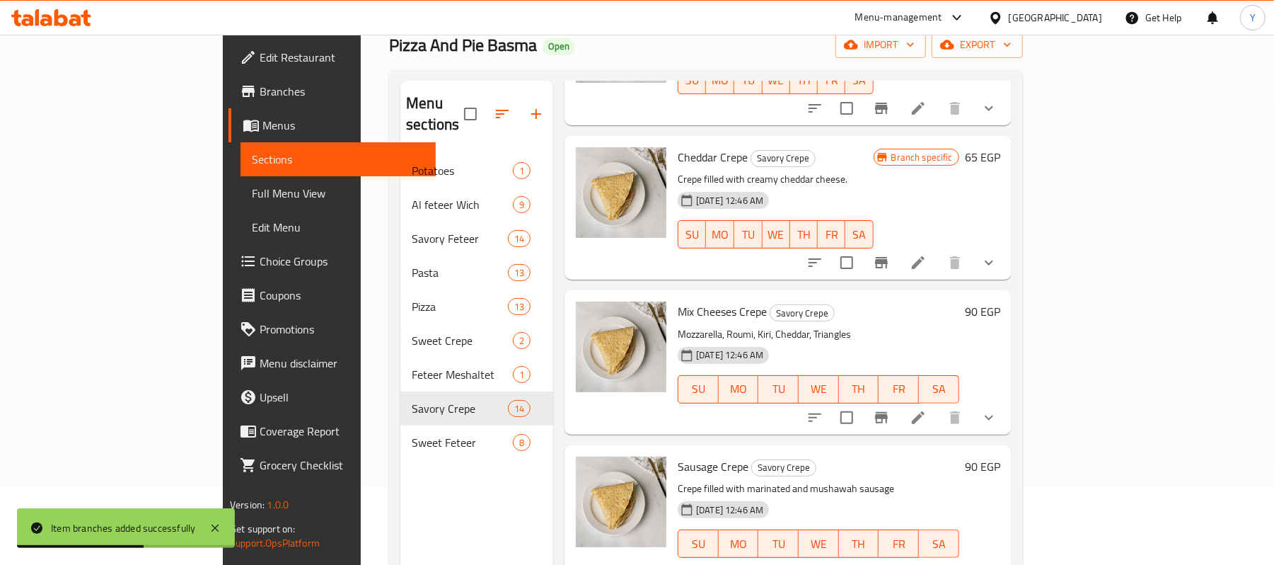
click at [899, 400] on button "Branch-specific-item" at bounding box center [882, 417] width 34 height 34
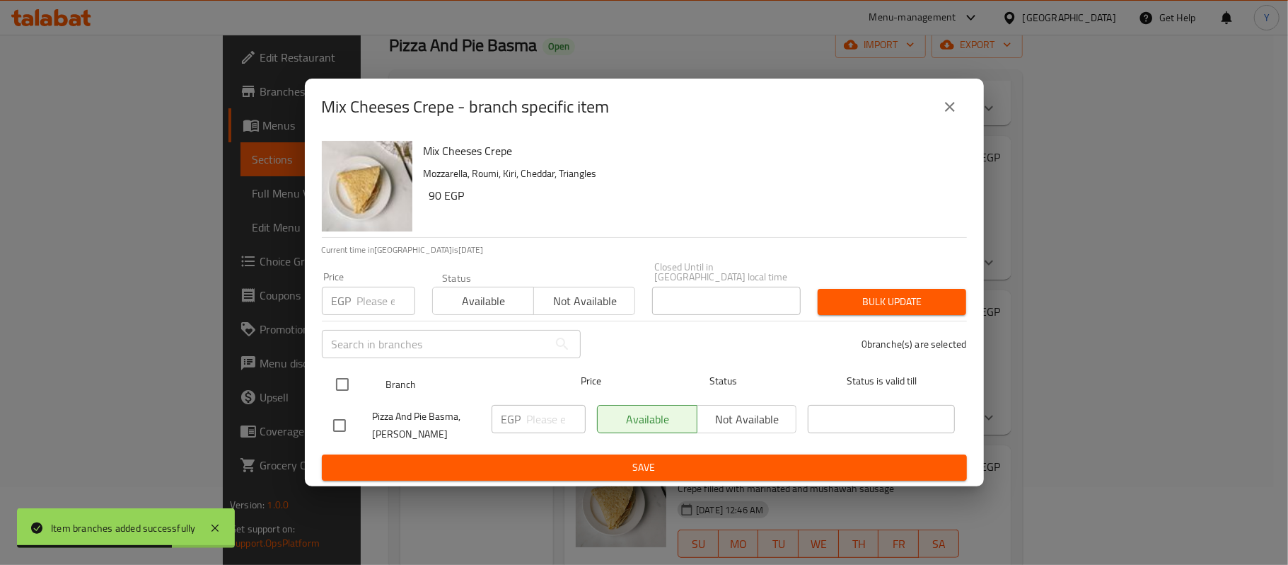
click at [335, 378] on input "checkbox" at bounding box center [343, 384] width 30 height 30
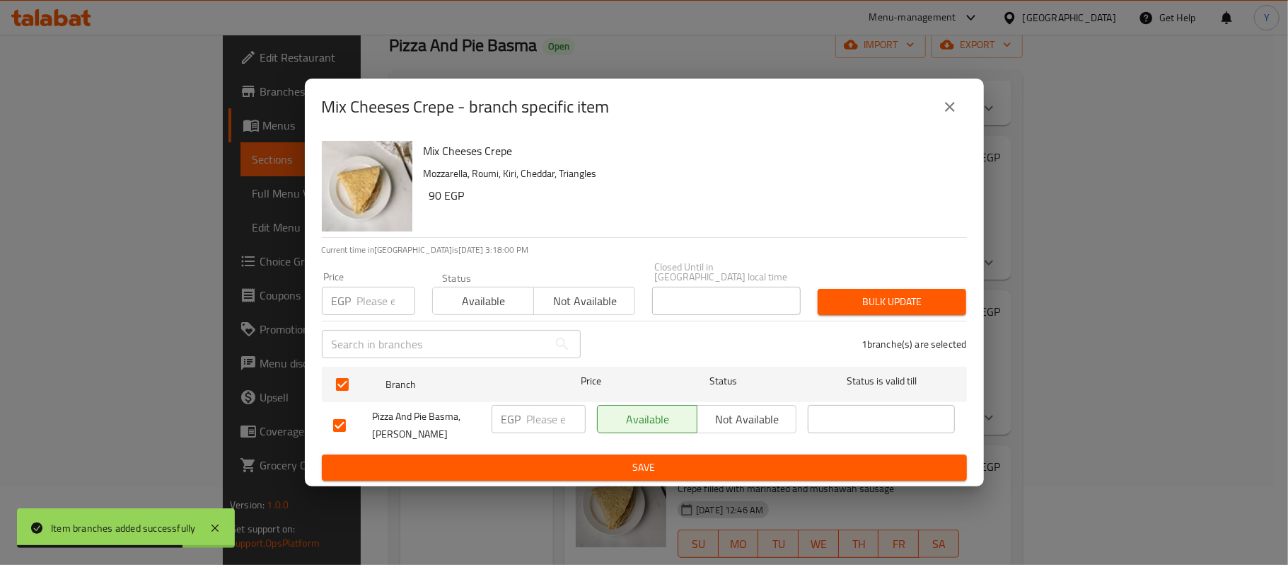
click at [382, 291] on input "number" at bounding box center [386, 301] width 58 height 28
click at [848, 298] on span "Bulk update" at bounding box center [892, 302] width 126 height 18
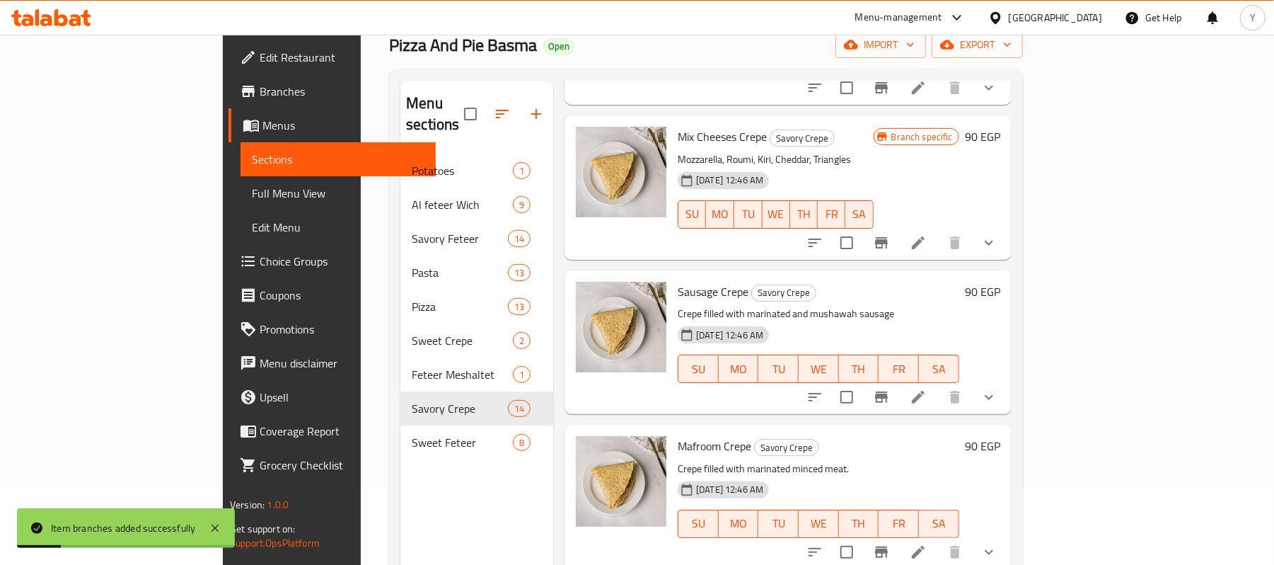
scroll to position [497, 0]
click at [888, 391] on icon "Branch-specific-item" at bounding box center [881, 396] width 13 height 11
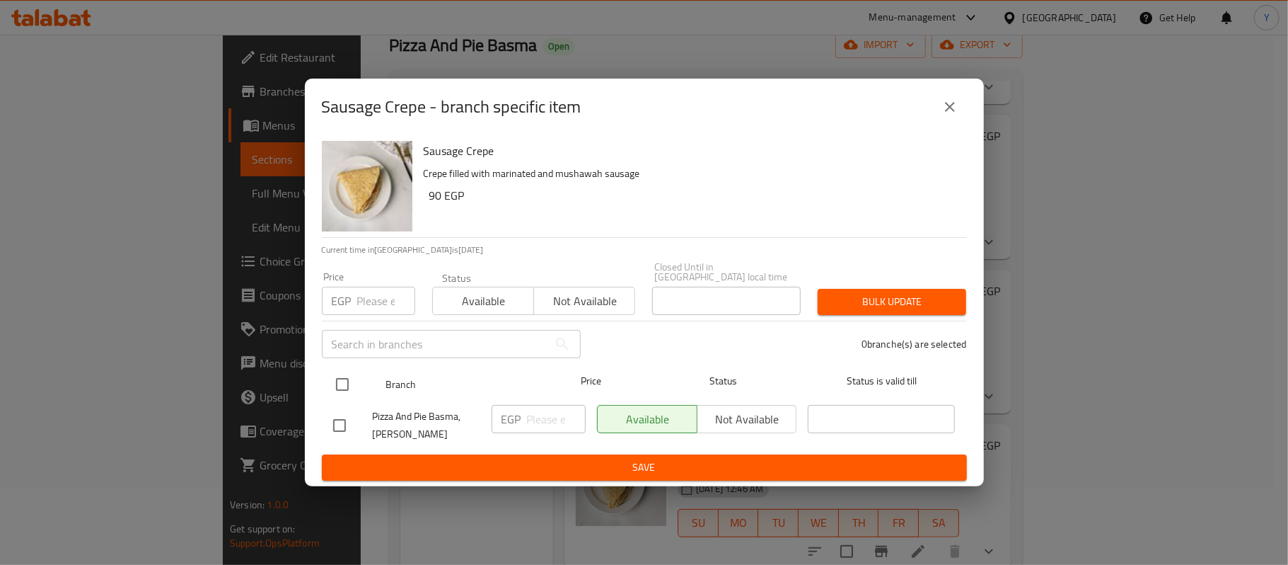
click at [350, 374] on input "checkbox" at bounding box center [343, 384] width 30 height 30
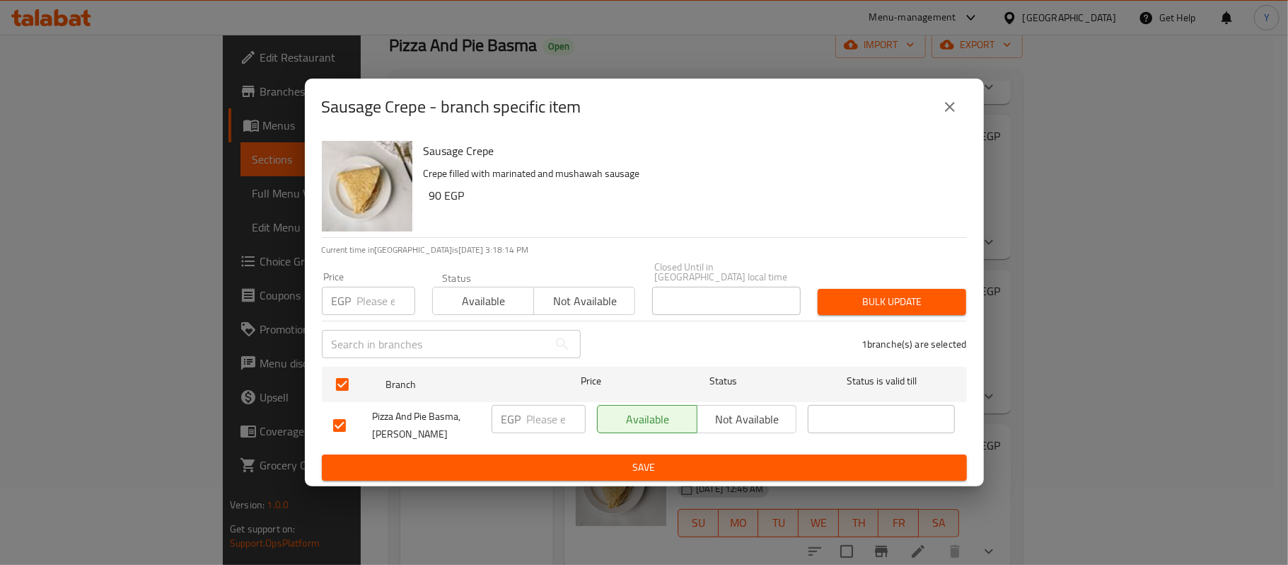
click at [354, 301] on div "EGP Price" at bounding box center [368, 301] width 93 height 28
click at [855, 296] on span "Bulk update" at bounding box center [892, 302] width 126 height 18
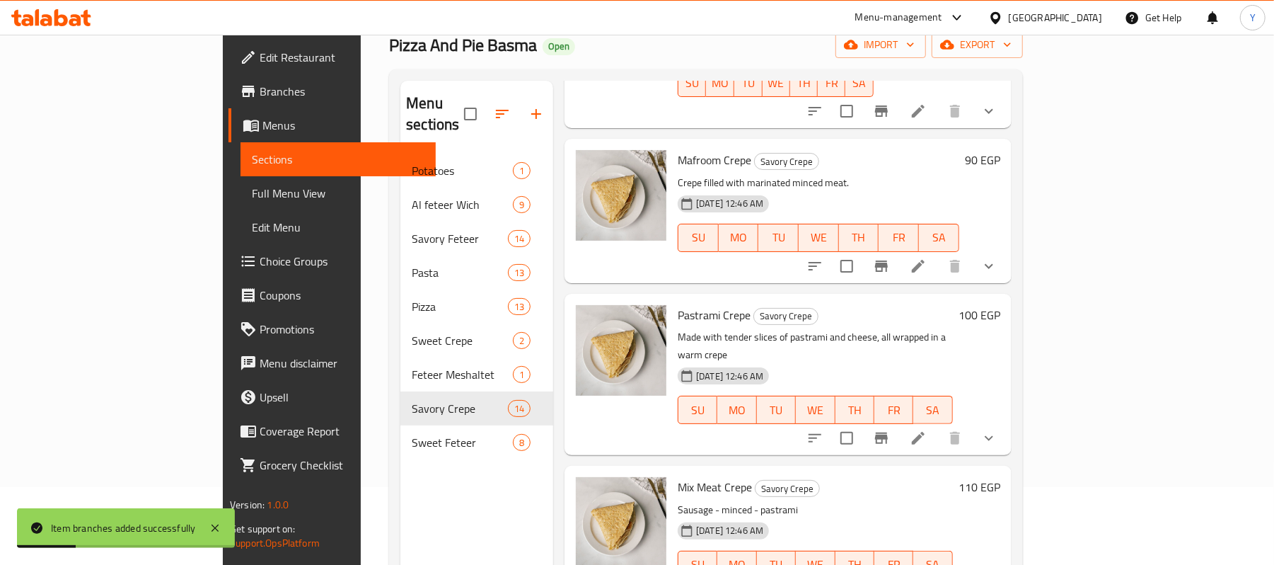
scroll to position [802, 0]
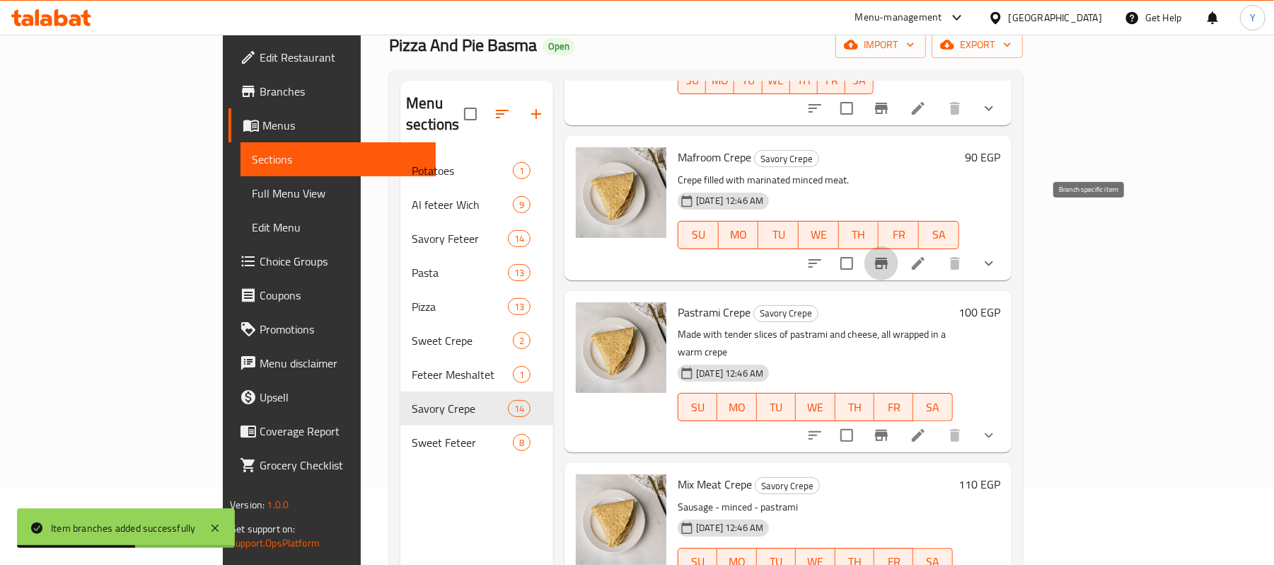
click at [899, 246] on button "Branch-specific-item" at bounding box center [882, 263] width 34 height 34
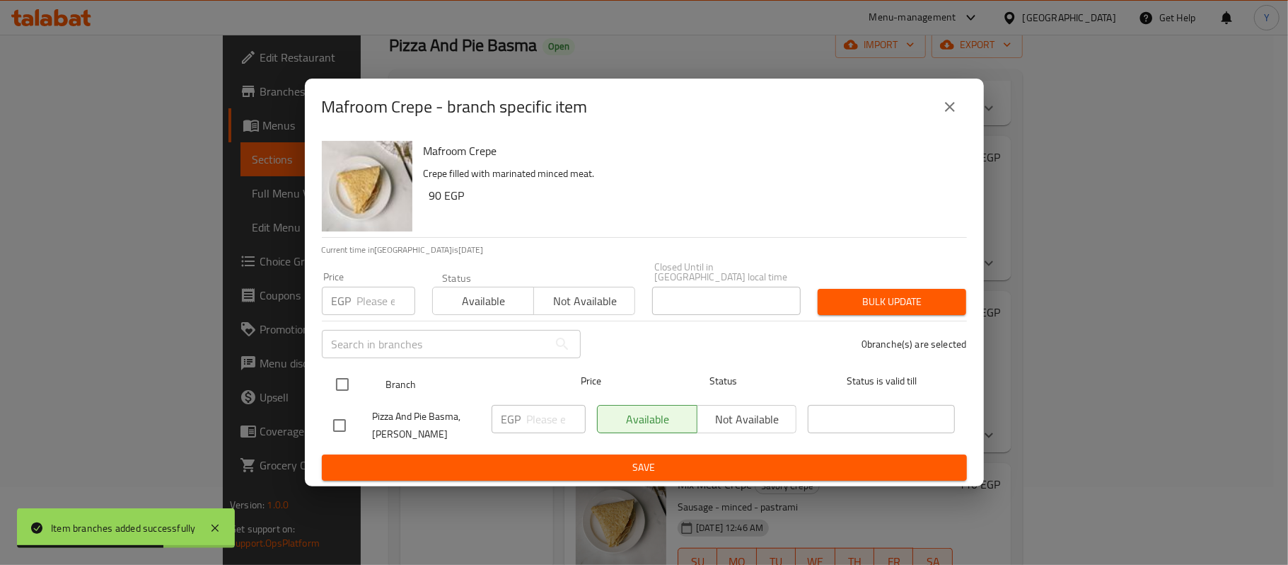
click at [351, 374] on input "checkbox" at bounding box center [343, 384] width 30 height 30
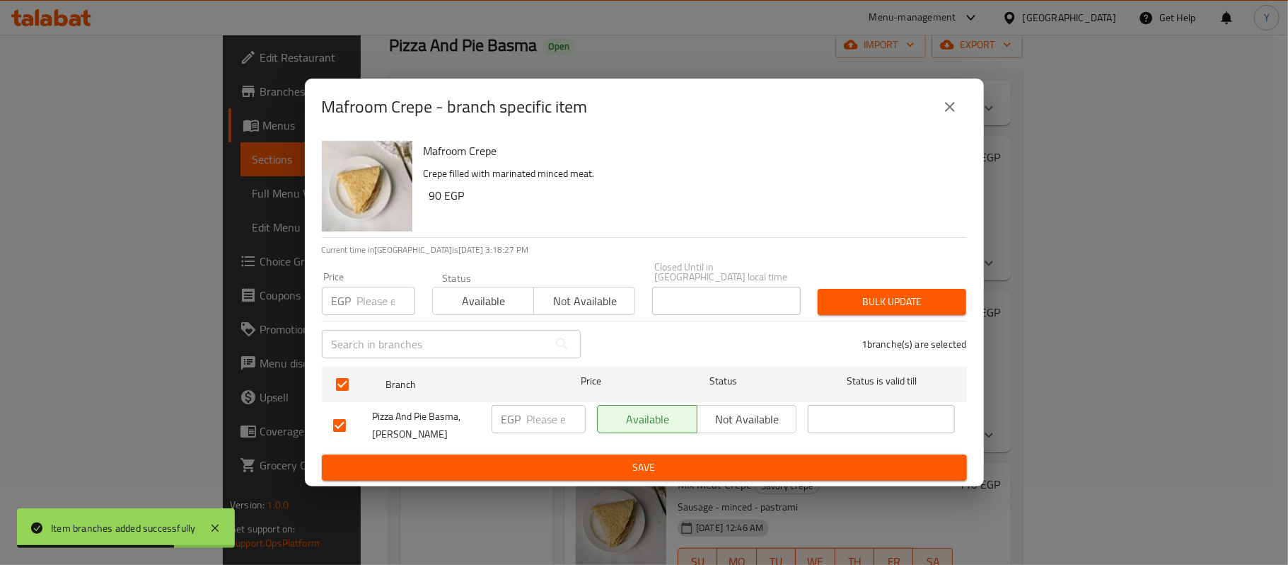
click at [351, 296] on p "EGP" at bounding box center [342, 300] width 20 height 17
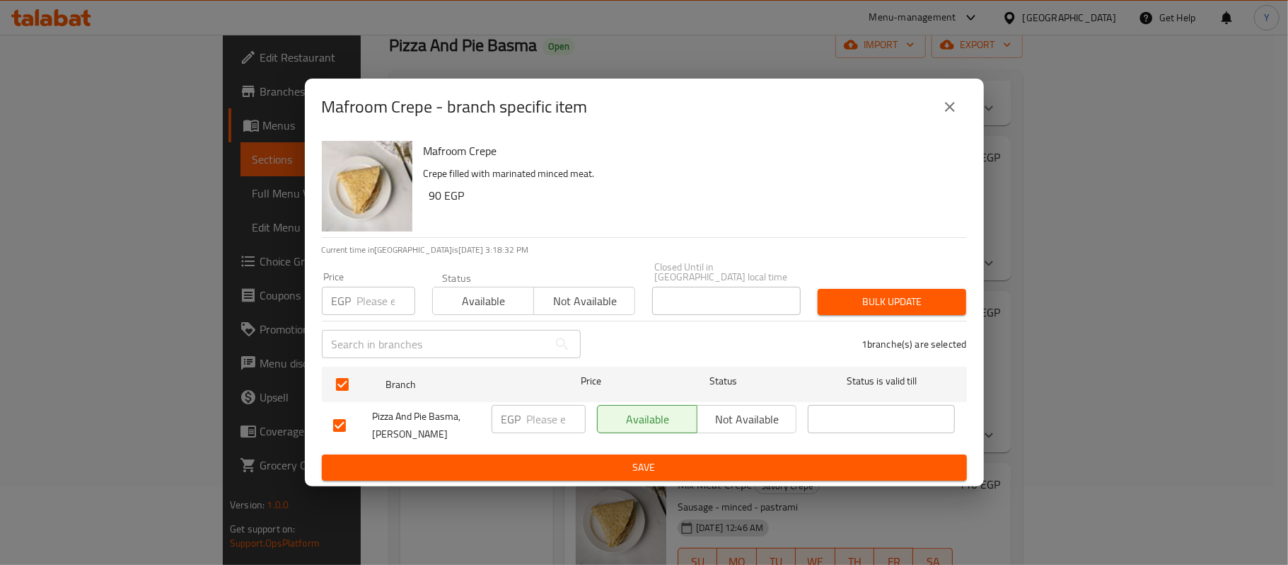
click at [351, 296] on p "EGP" at bounding box center [342, 300] width 20 height 17
click at [369, 297] on input "number" at bounding box center [386, 301] width 58 height 28
click at [895, 311] on div "Bulk update" at bounding box center [892, 301] width 166 height 43
click at [914, 298] on span "Bulk update" at bounding box center [892, 302] width 126 height 18
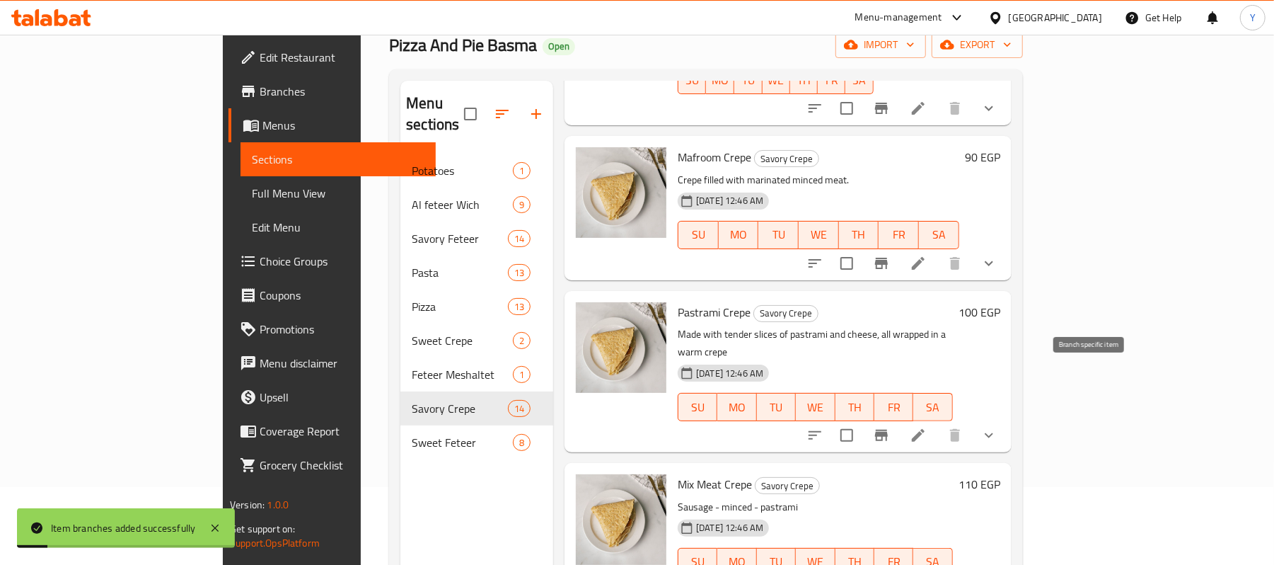
click at [899, 418] on button "Branch-specific-item" at bounding box center [882, 435] width 34 height 34
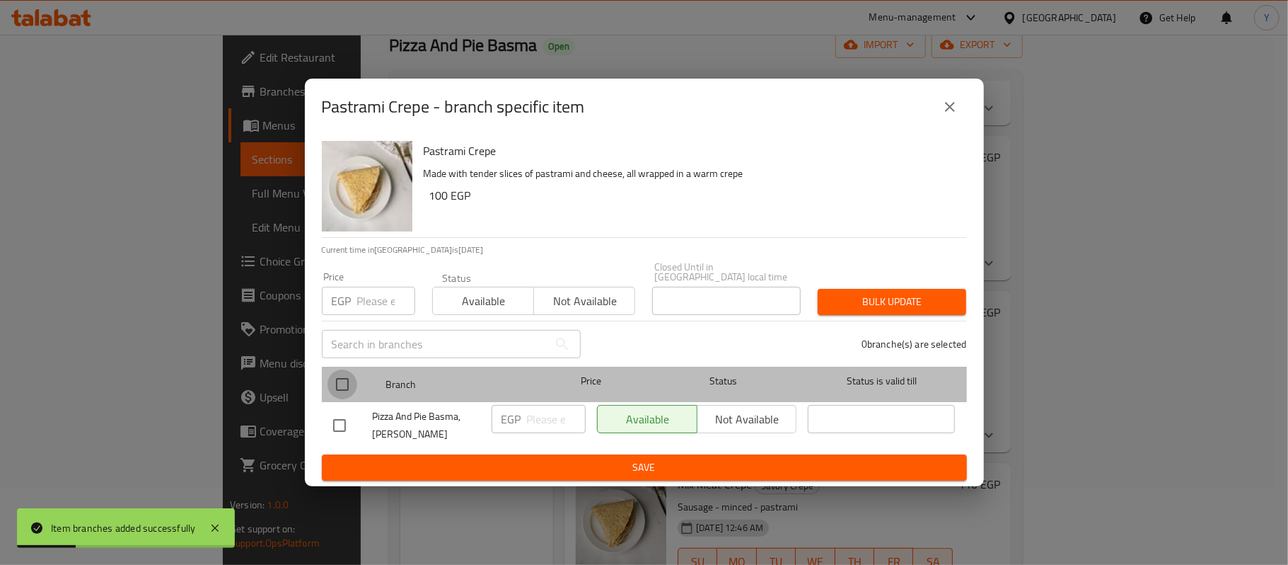
click at [342, 374] on input "checkbox" at bounding box center [343, 384] width 30 height 30
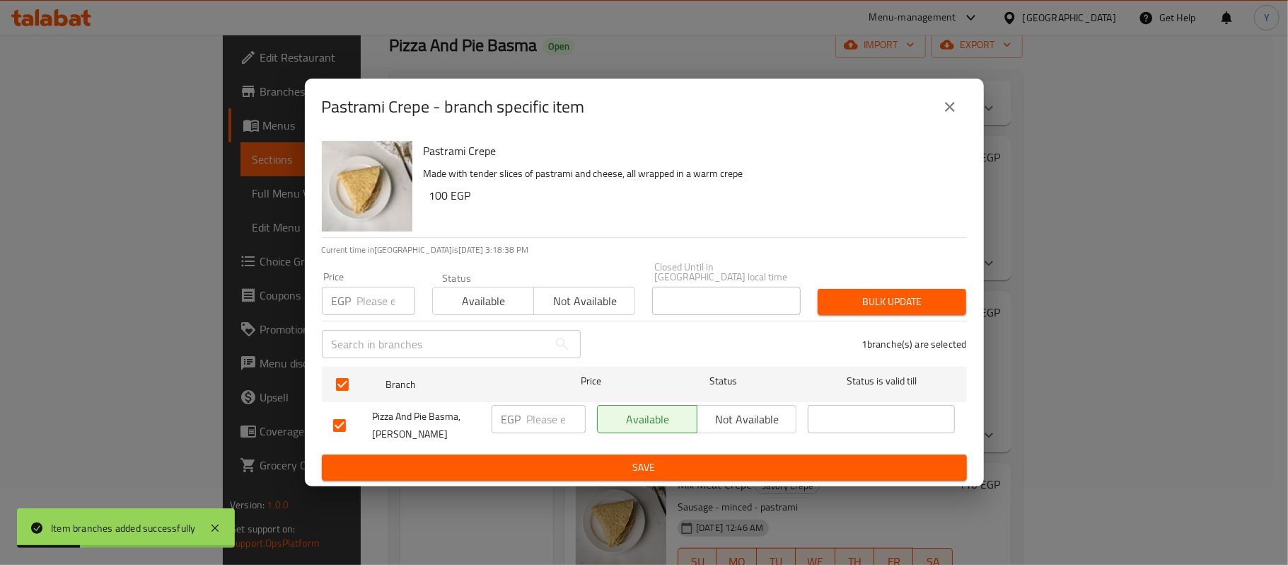
click at [366, 292] on input "number" at bounding box center [386, 301] width 58 height 28
click at [881, 293] on span "Bulk update" at bounding box center [892, 302] width 126 height 18
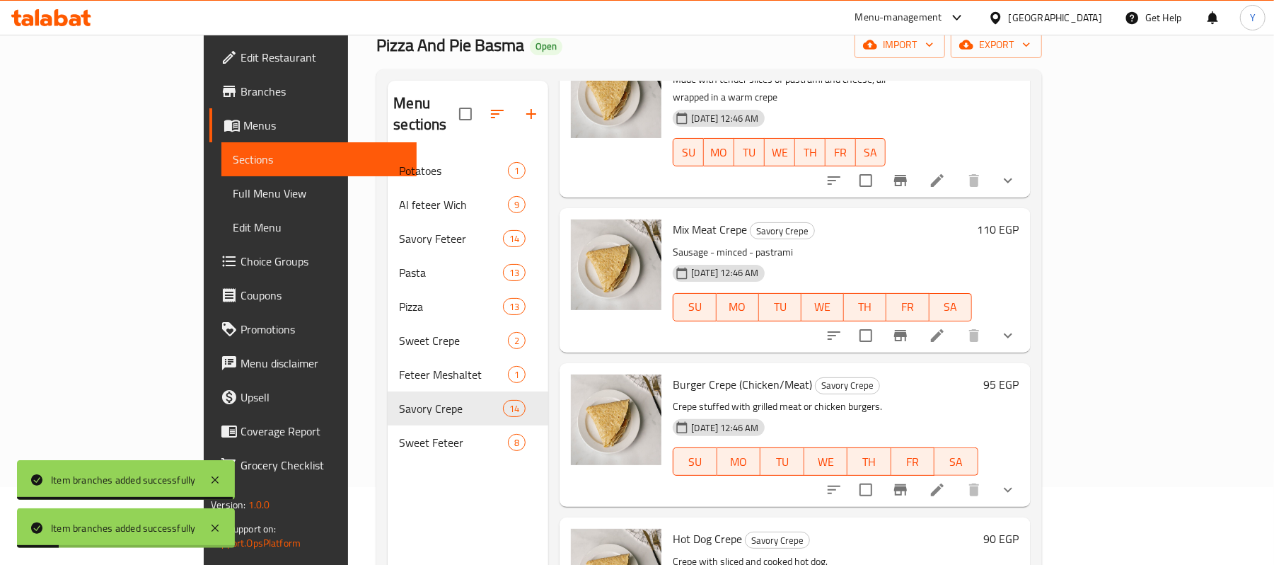
scroll to position [1041, 0]
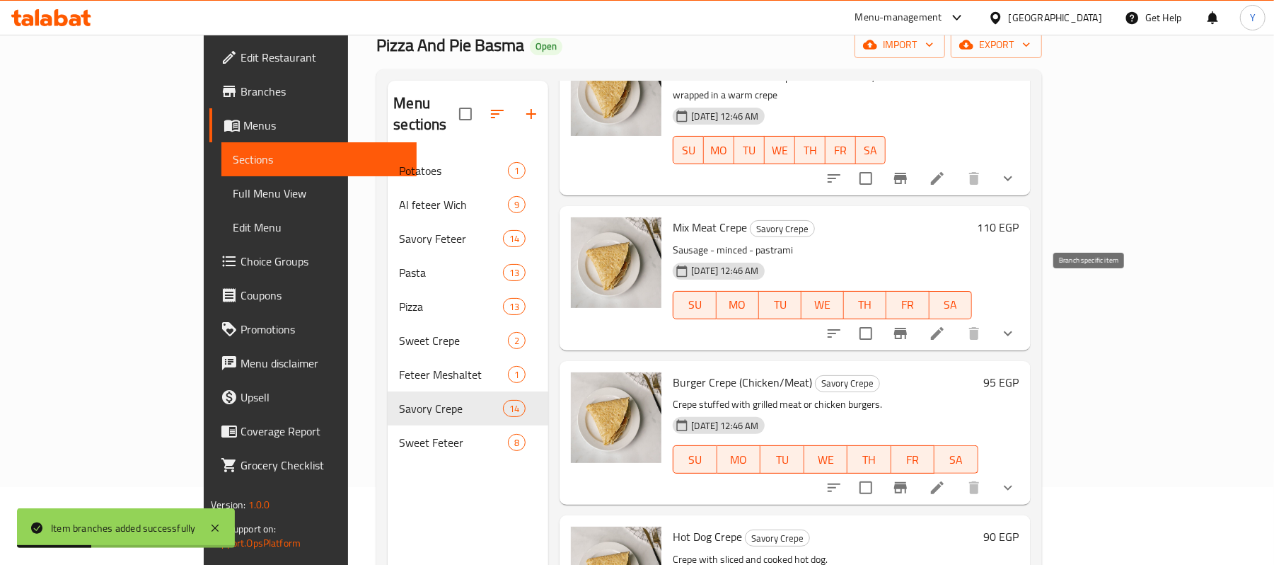
click at [918, 316] on button "Branch-specific-item" at bounding box center [901, 333] width 34 height 34
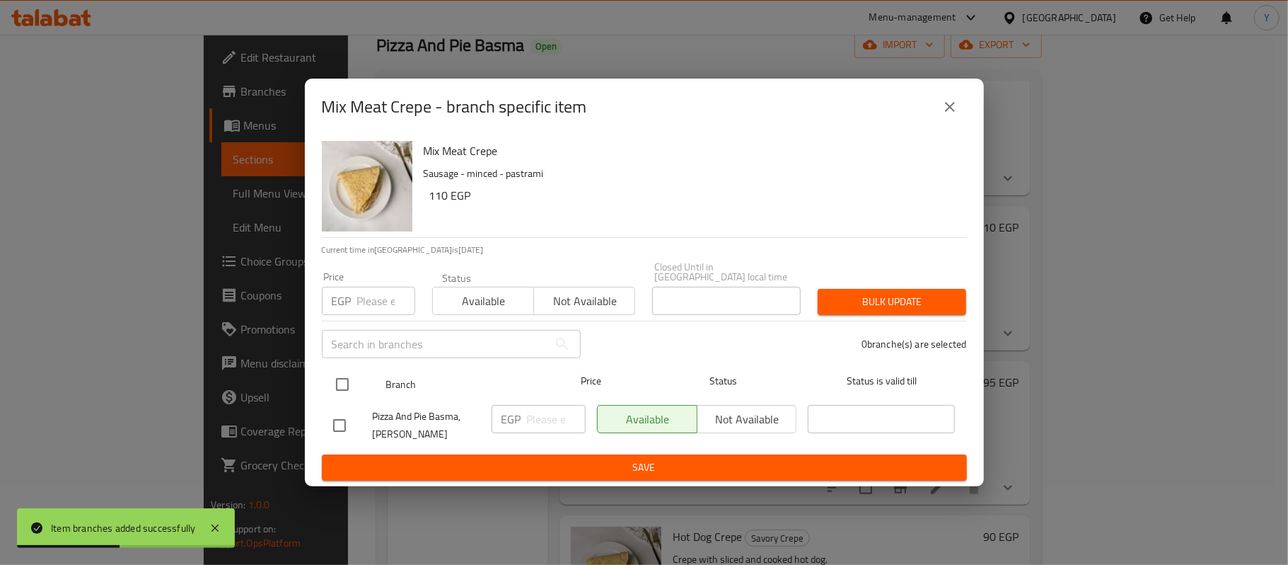
click at [340, 379] on input "checkbox" at bounding box center [343, 384] width 30 height 30
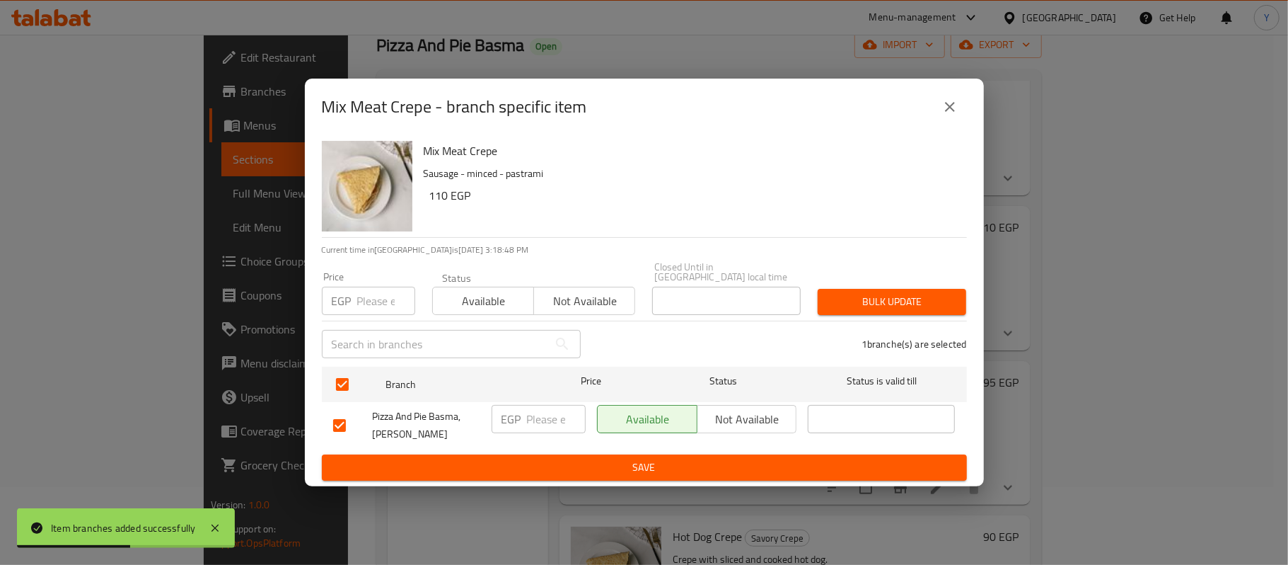
click at [376, 306] on input "number" at bounding box center [386, 301] width 58 height 28
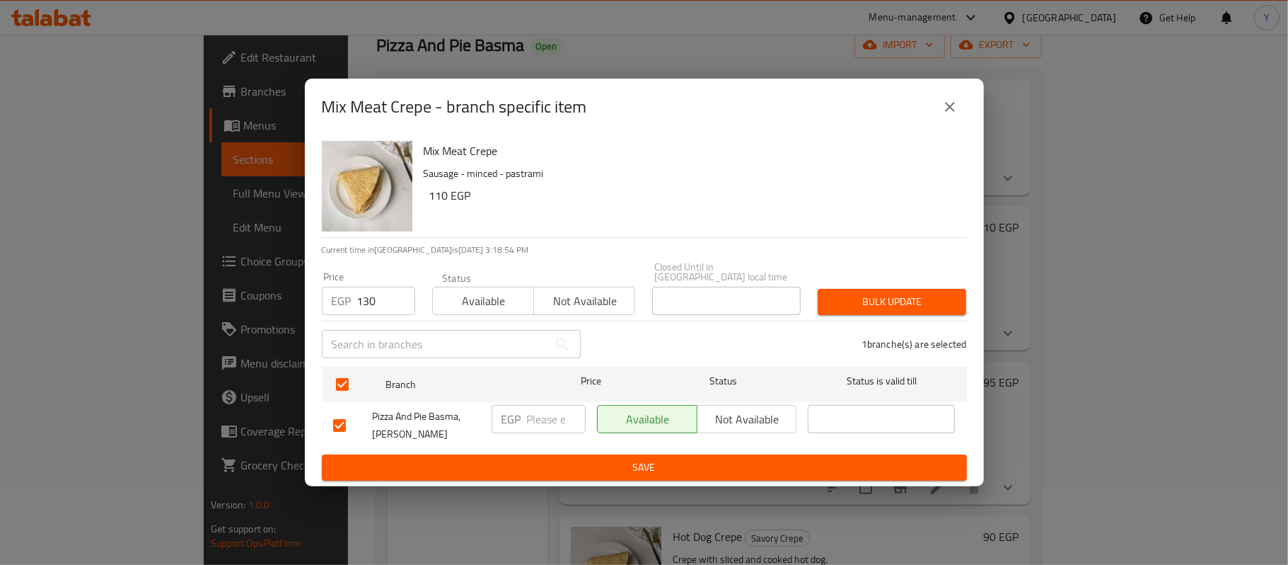
click at [923, 318] on div "1 branche(s) are selected" at bounding box center [782, 343] width 386 height 51
click at [923, 301] on span "Bulk update" at bounding box center [892, 302] width 126 height 18
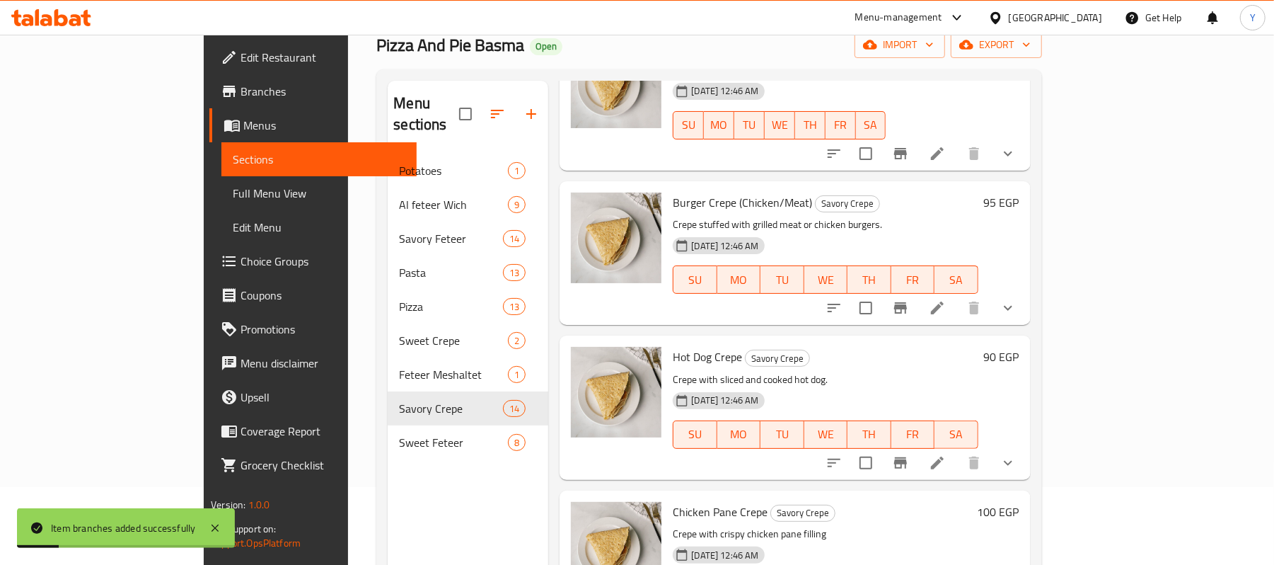
scroll to position [1226, 0]
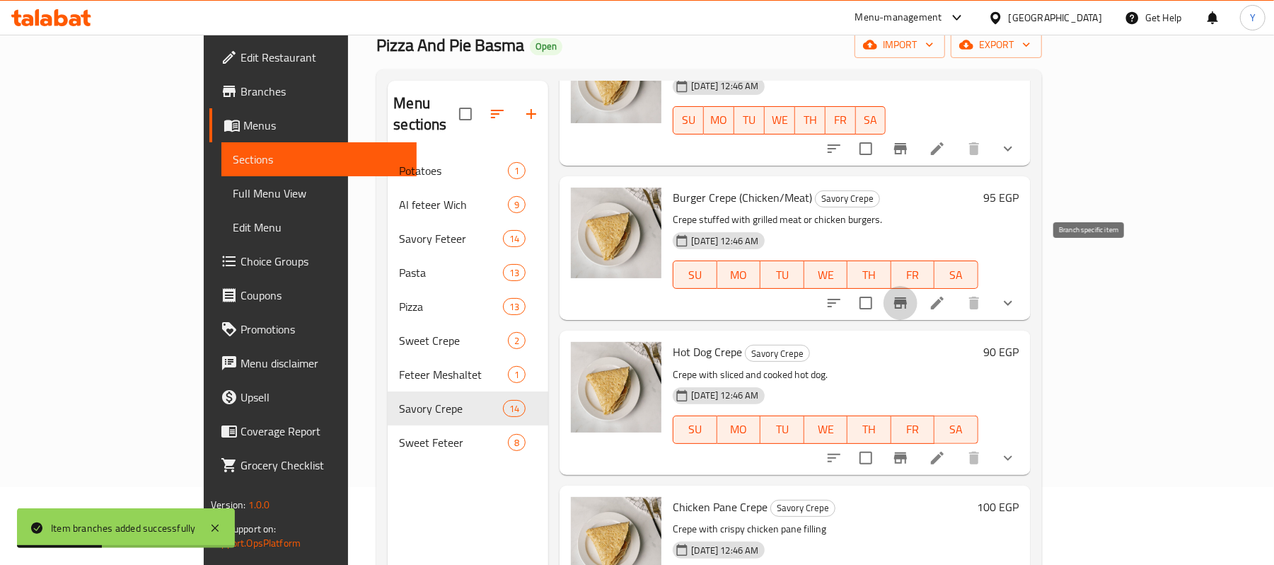
click at [918, 286] on button "Branch-specific-item" at bounding box center [901, 303] width 34 height 34
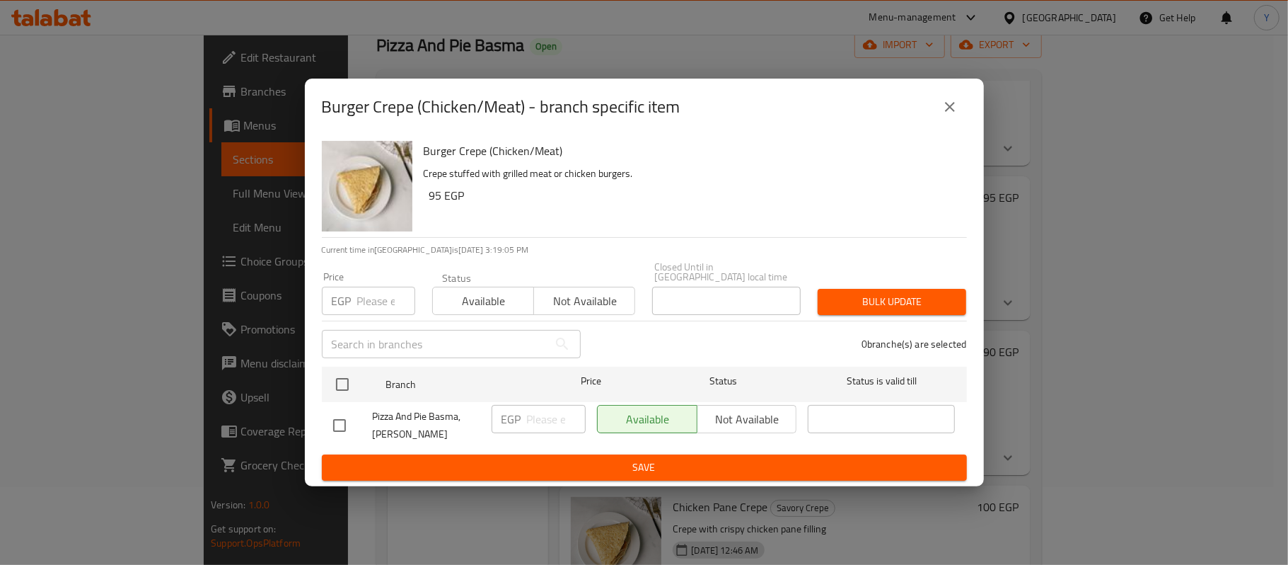
click at [949, 110] on icon "close" at bounding box center [950, 106] width 17 height 17
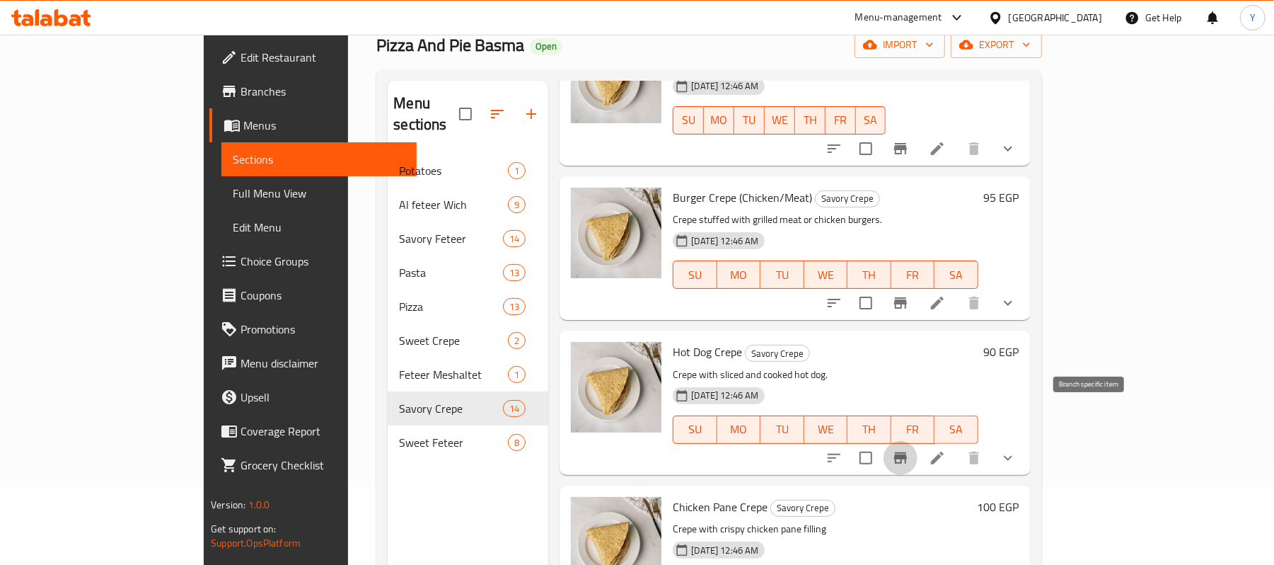
click at [909, 449] on icon "Branch-specific-item" at bounding box center [900, 457] width 17 height 17
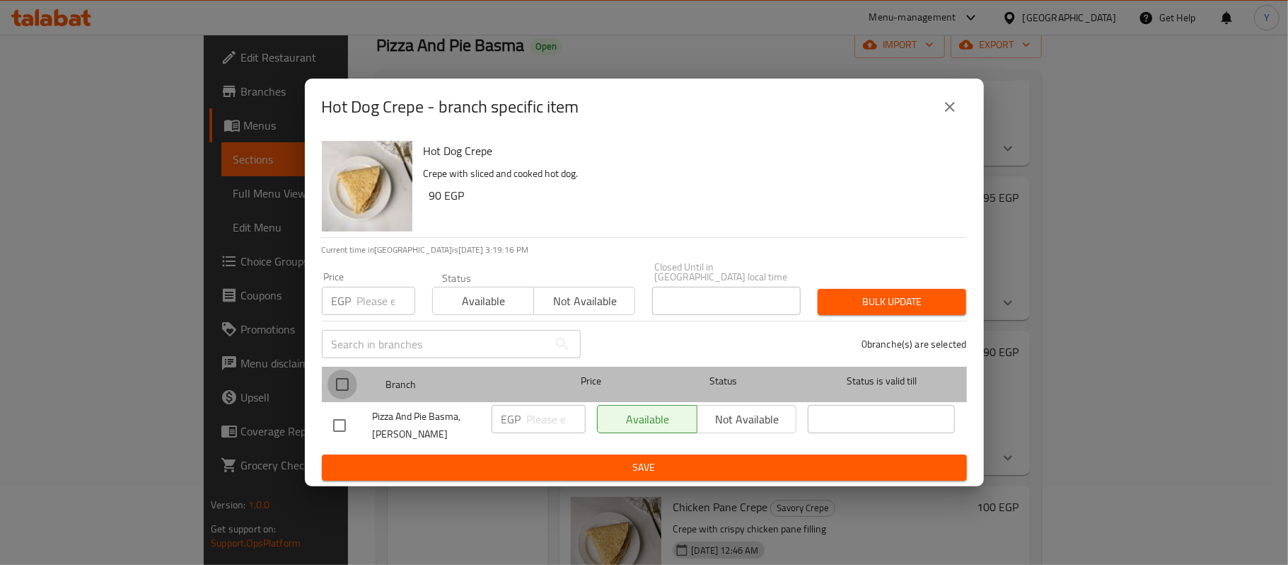
click at [350, 369] on input "checkbox" at bounding box center [343, 384] width 30 height 30
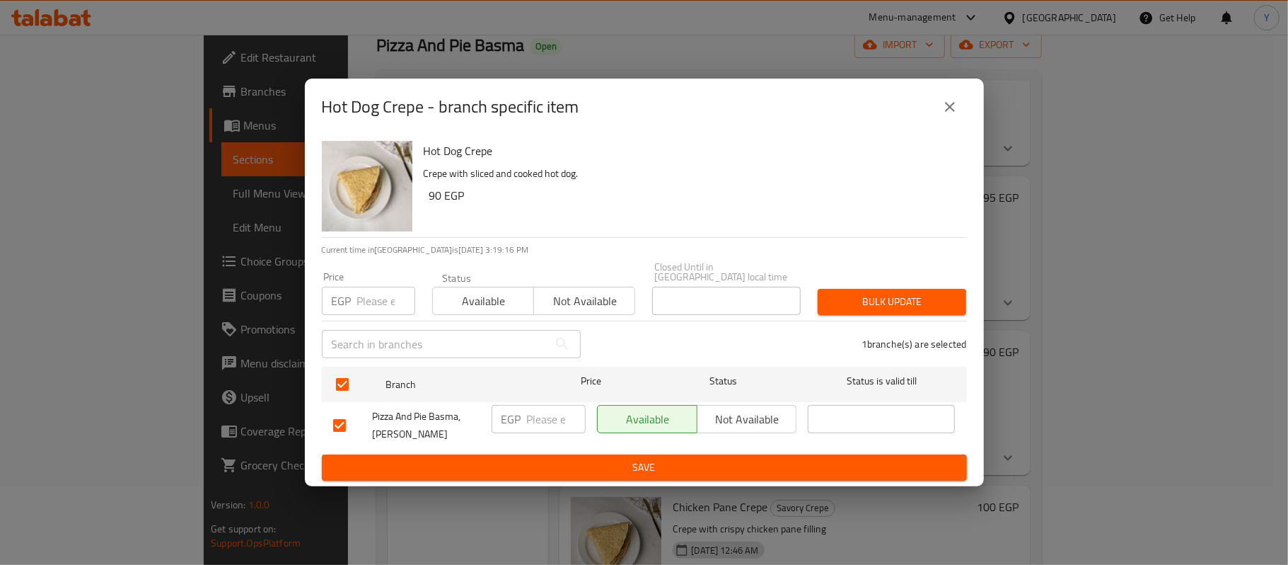
click at [368, 287] on input "number" at bounding box center [386, 301] width 58 height 28
click at [371, 294] on input "number" at bounding box center [386, 301] width 58 height 28
click at [918, 294] on span "Bulk update" at bounding box center [892, 302] width 126 height 18
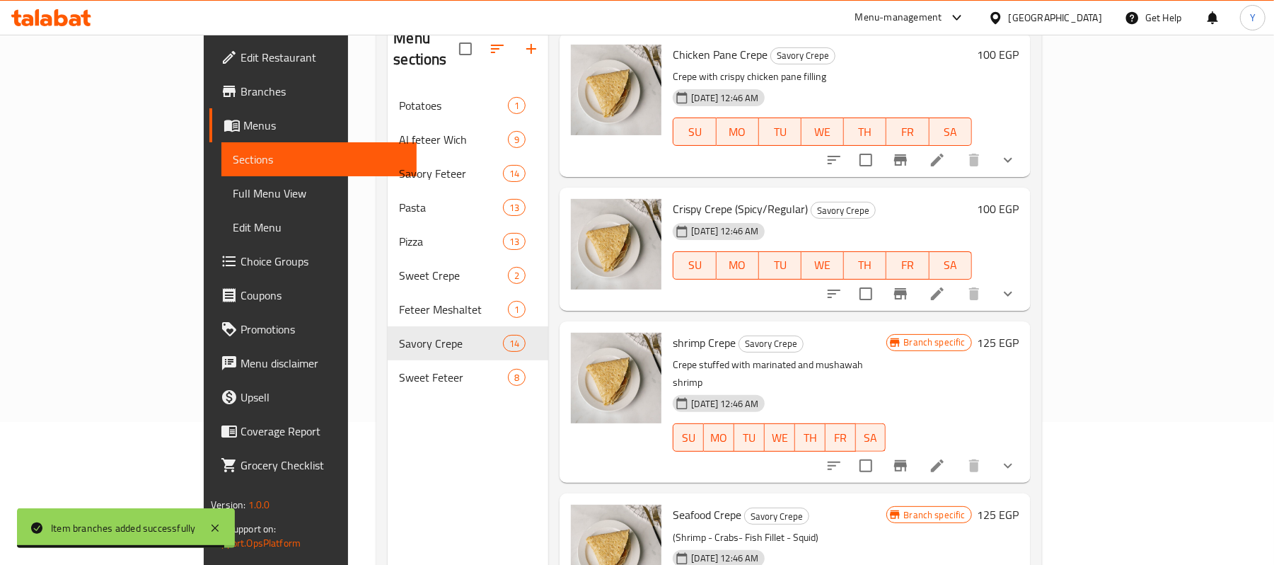
scroll to position [144, 0]
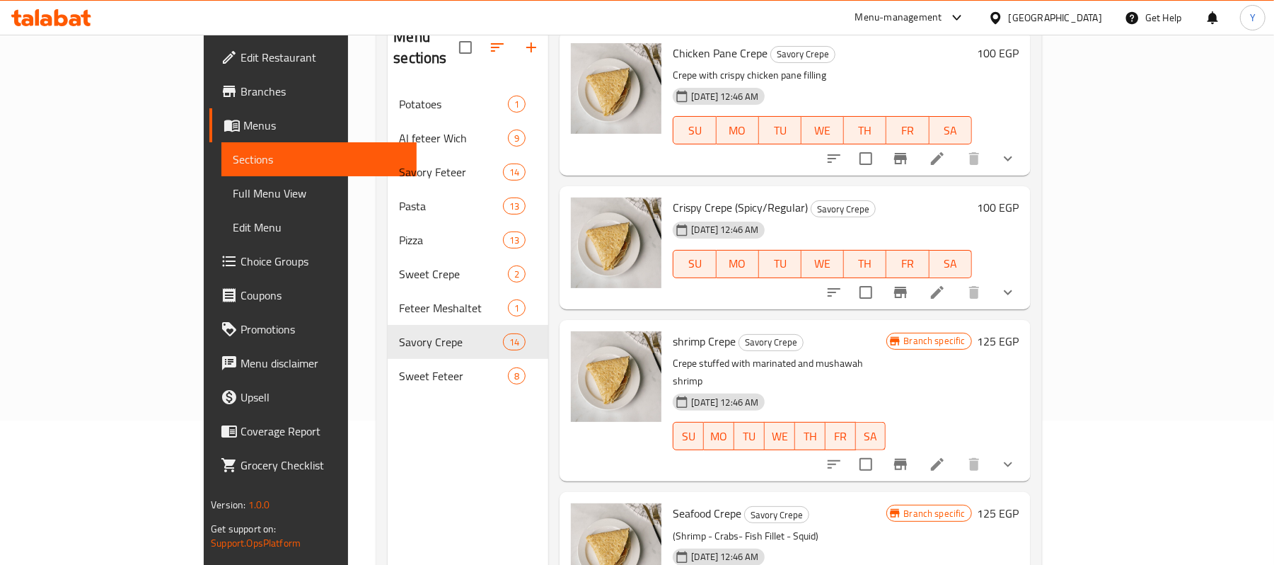
click at [918, 275] on button "Branch-specific-item" at bounding box center [901, 292] width 34 height 34
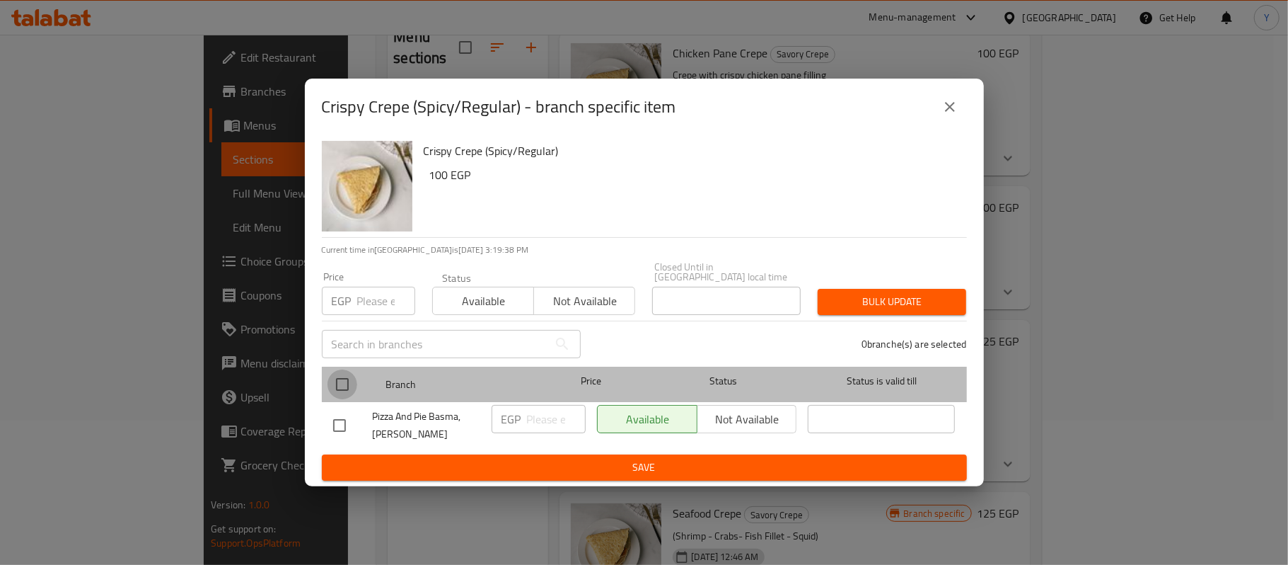
click at [351, 380] on input "checkbox" at bounding box center [343, 384] width 30 height 30
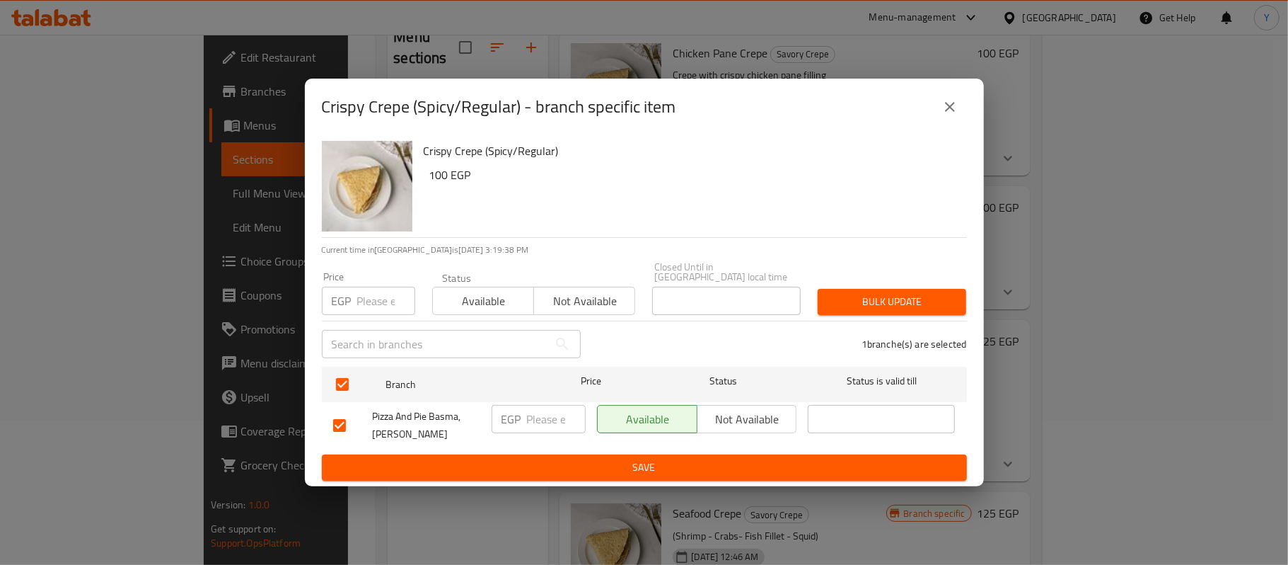
click at [355, 314] on div "Price EGP Price" at bounding box center [368, 293] width 110 height 60
click at [360, 298] on input "number" at bounding box center [386, 301] width 58 height 28
click at [887, 309] on button "Bulk update" at bounding box center [892, 302] width 149 height 26
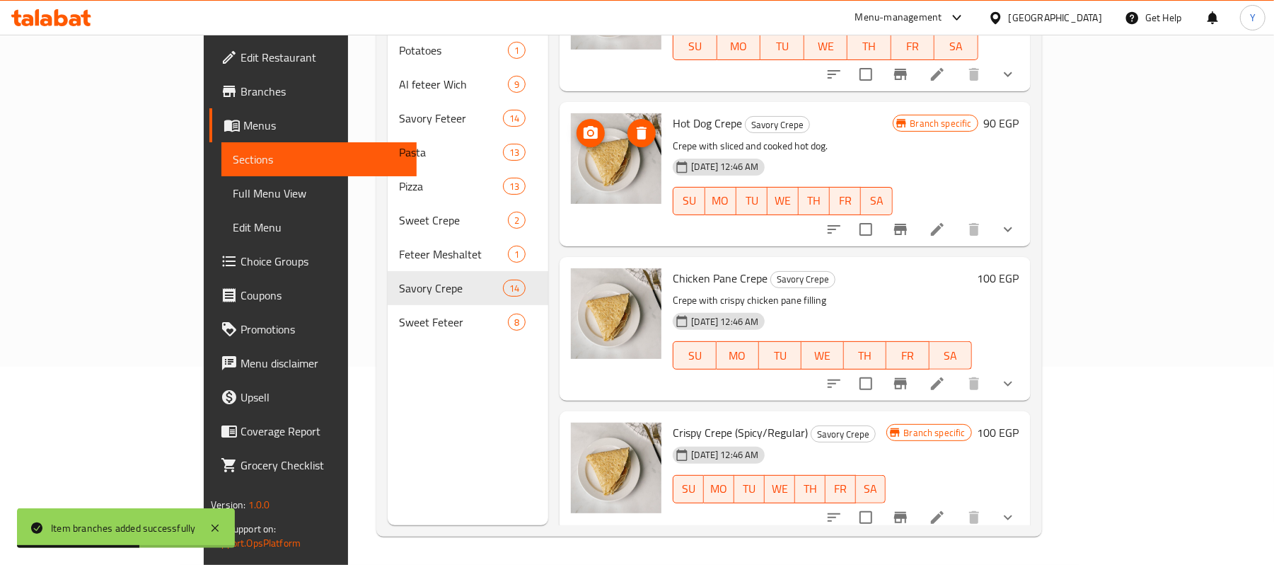
scroll to position [1047, 0]
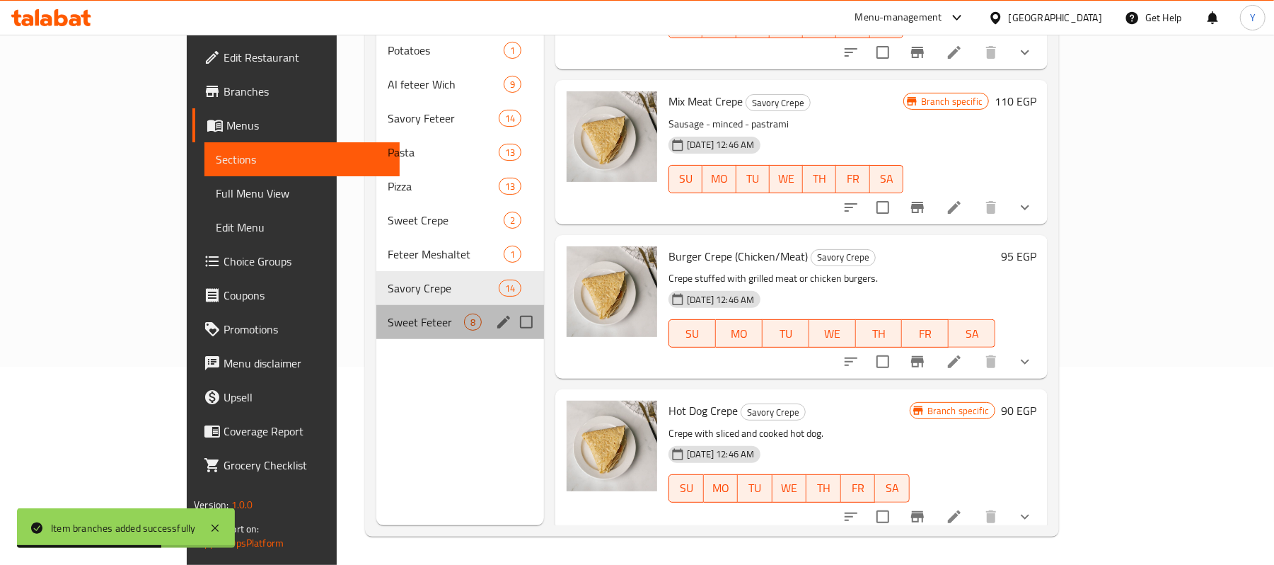
click at [376, 309] on div "Sweet Feteer 8" at bounding box center [460, 322] width 168 height 34
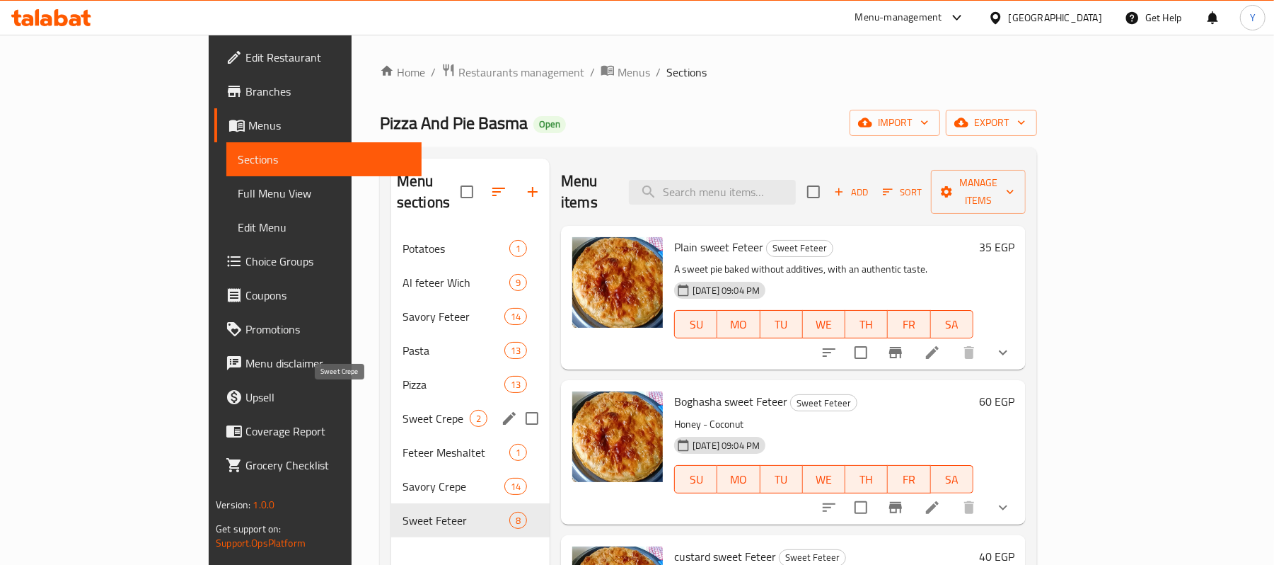
click at [403, 410] on span "Sweet Crepe" at bounding box center [436, 418] width 67 height 17
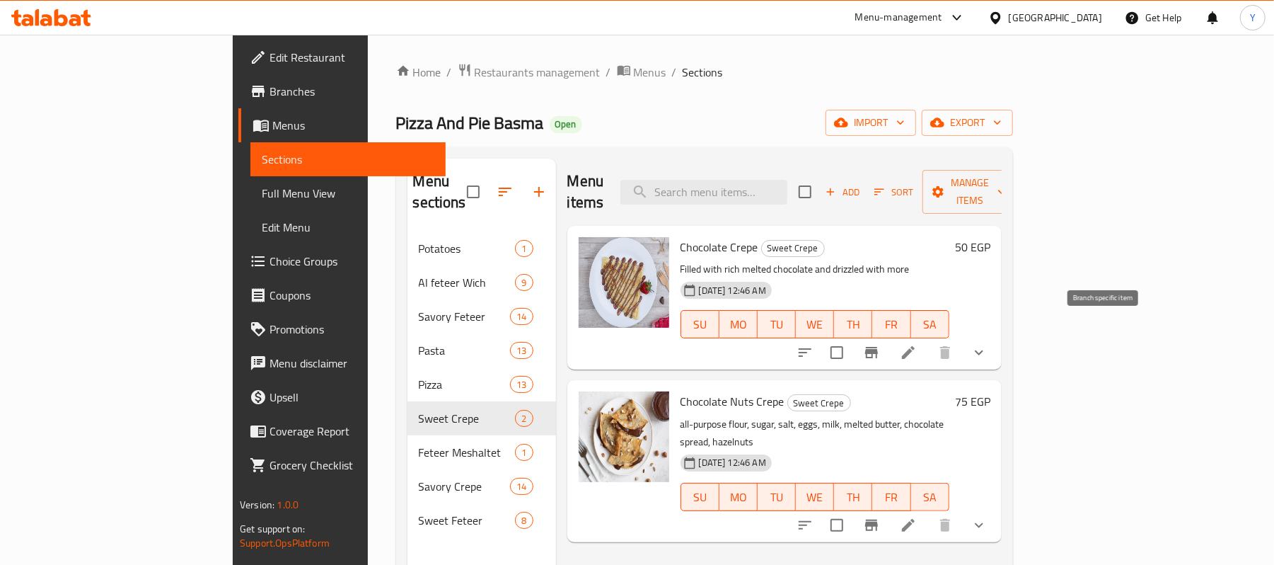
click at [880, 344] on icon "Branch-specific-item" at bounding box center [871, 352] width 17 height 17
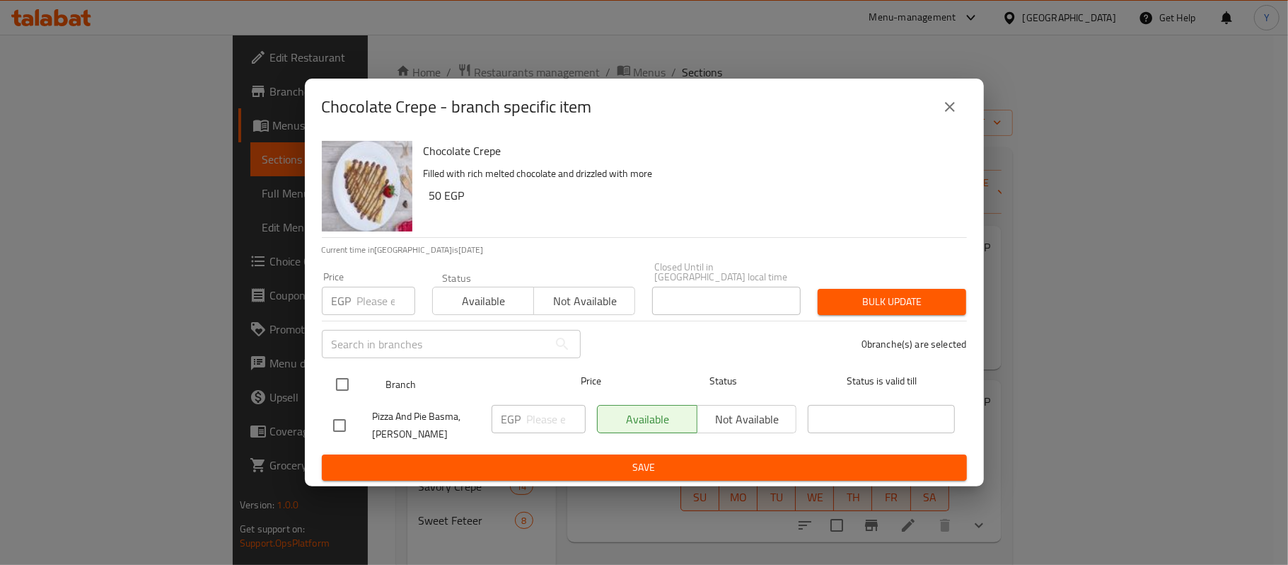
click at [346, 364] on div at bounding box center [354, 384] width 53 height 41
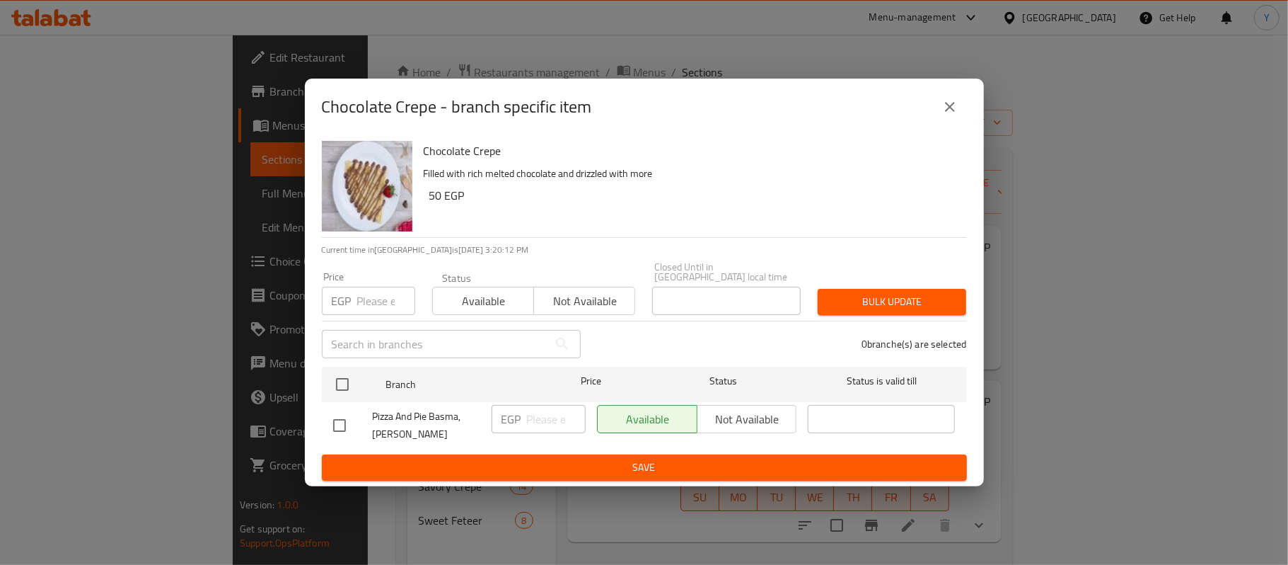
click at [350, 296] on p "EGP" at bounding box center [342, 300] width 20 height 17
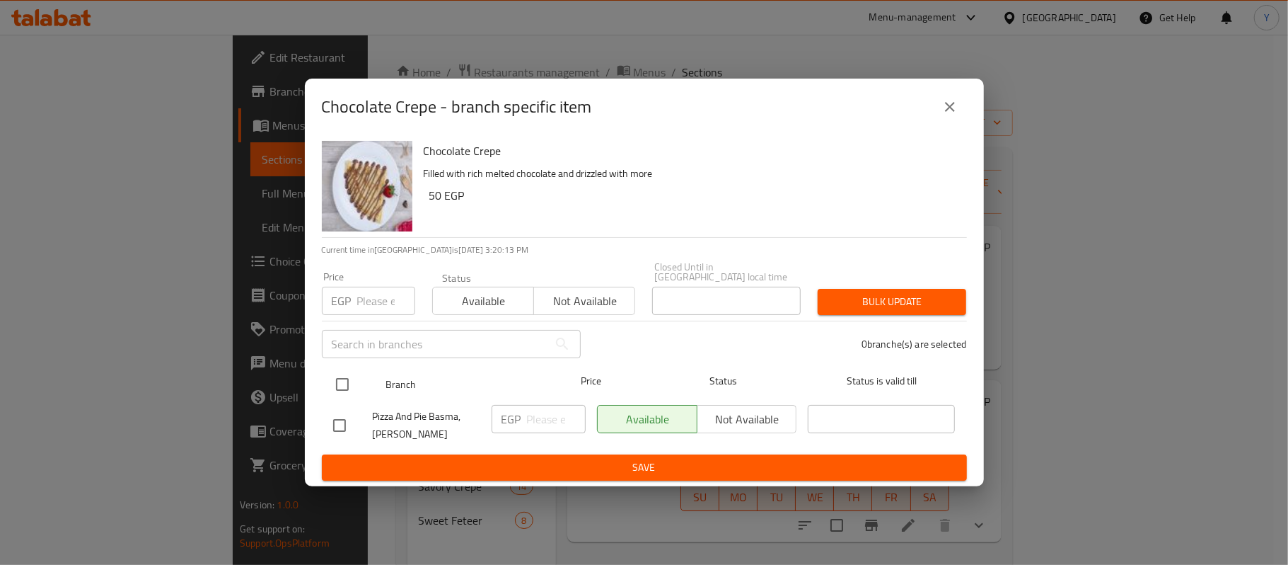
click at [337, 379] on input "checkbox" at bounding box center [343, 384] width 30 height 30
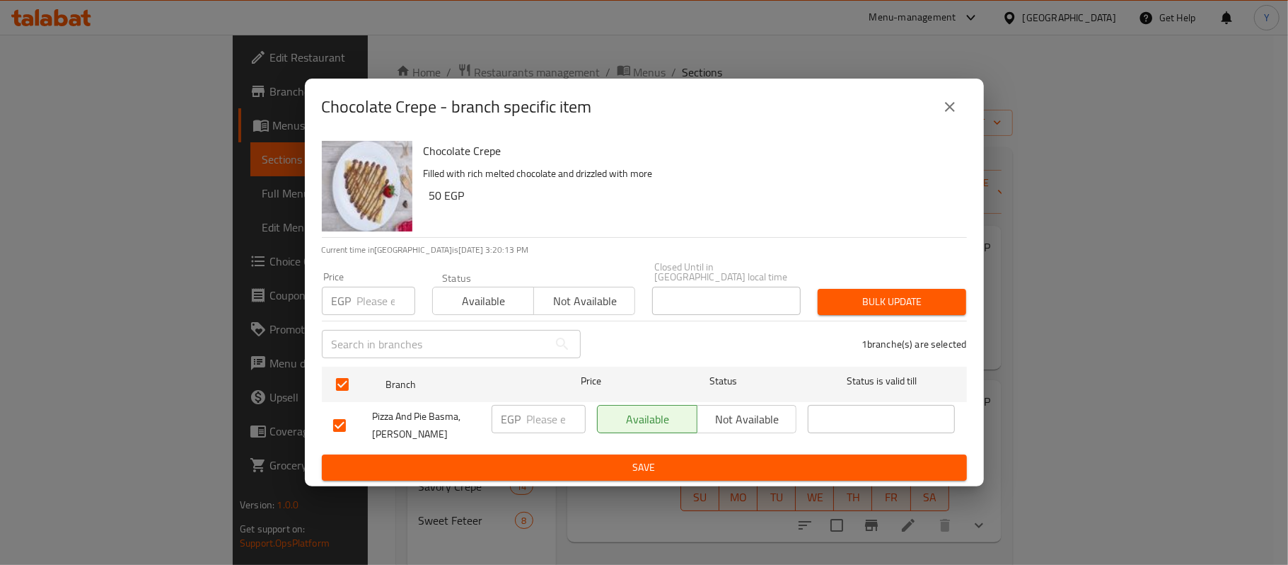
click at [357, 293] on input "number" at bounding box center [386, 301] width 58 height 28
click at [930, 301] on span "Bulk update" at bounding box center [892, 302] width 126 height 18
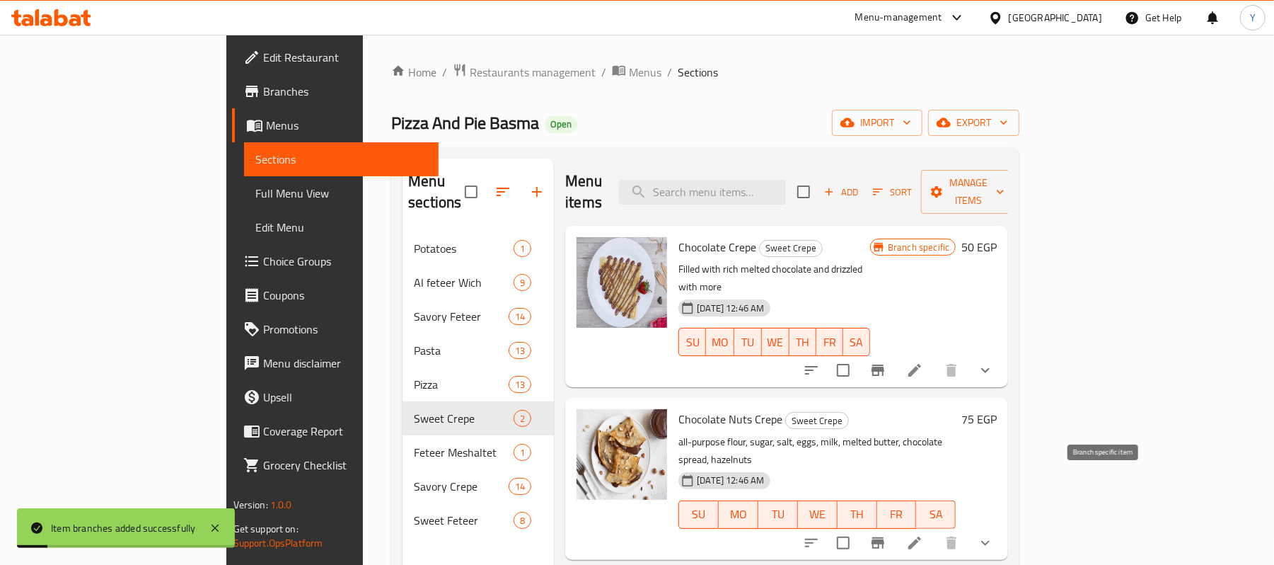
click at [887, 534] on icon "Branch-specific-item" at bounding box center [878, 542] width 17 height 17
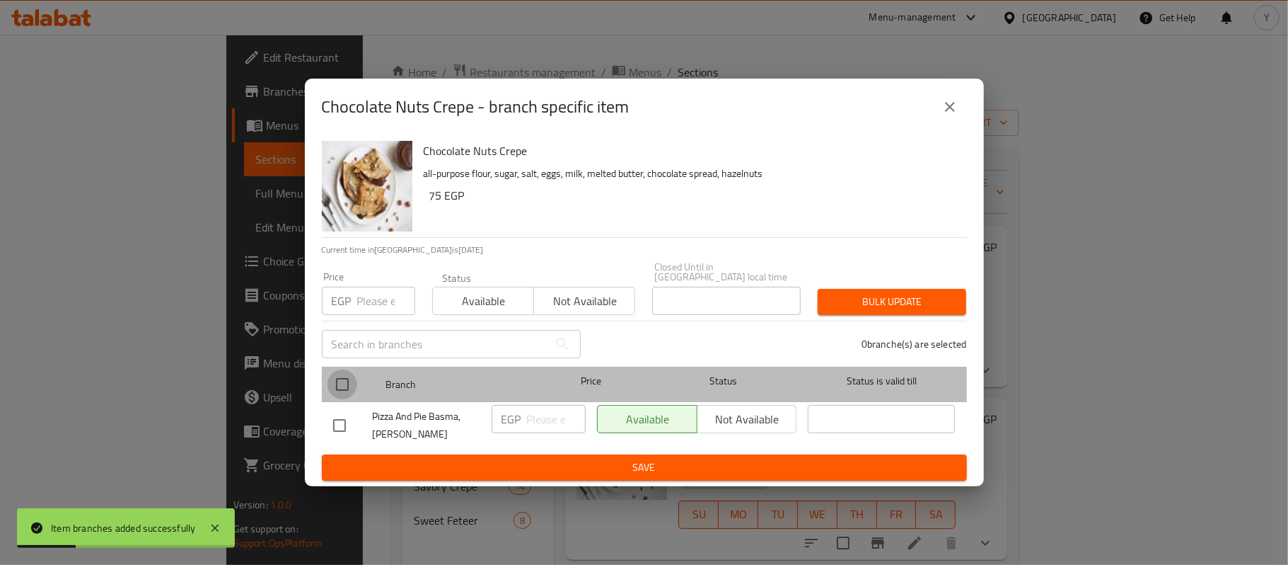
click at [352, 377] on input "checkbox" at bounding box center [343, 384] width 30 height 30
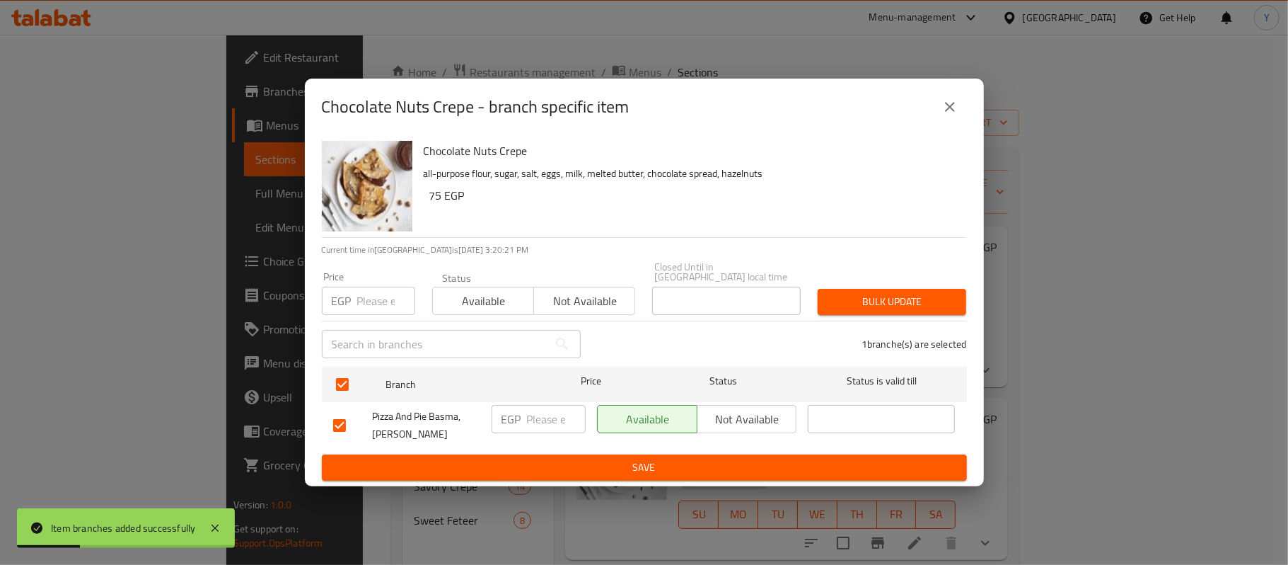
click at [376, 301] on input "number" at bounding box center [386, 301] width 58 height 28
click at [901, 296] on span "Bulk update" at bounding box center [892, 302] width 126 height 18
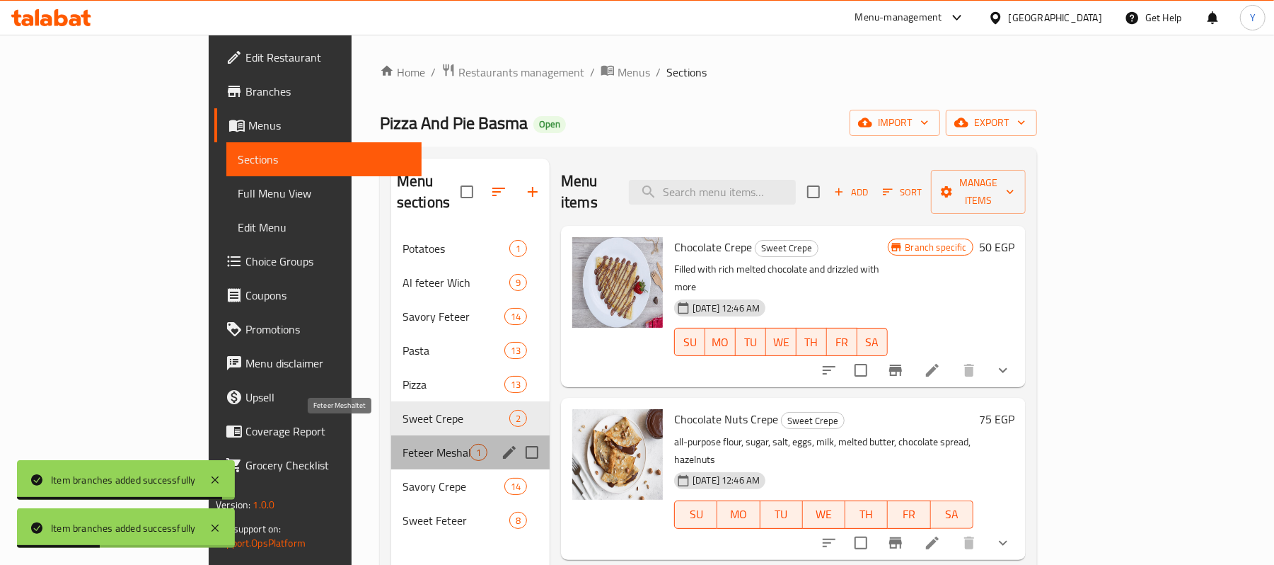
click at [403, 444] on span "Feteer Meshaltet" at bounding box center [436, 452] width 67 height 17
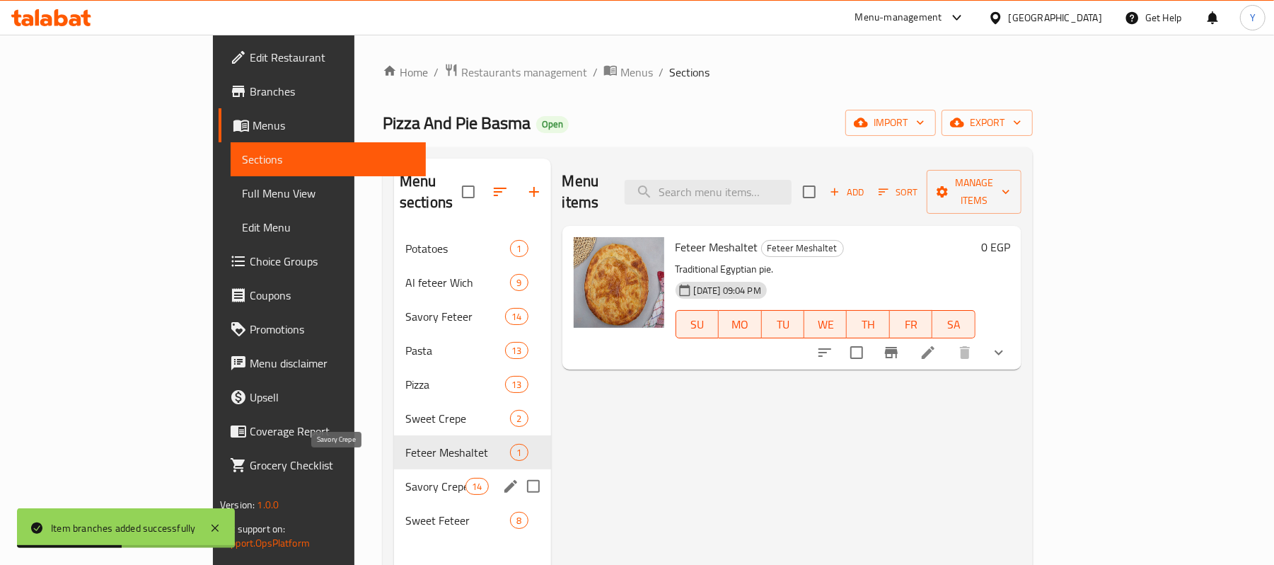
click at [405, 478] on span "Savory Crepe" at bounding box center [435, 486] width 60 height 17
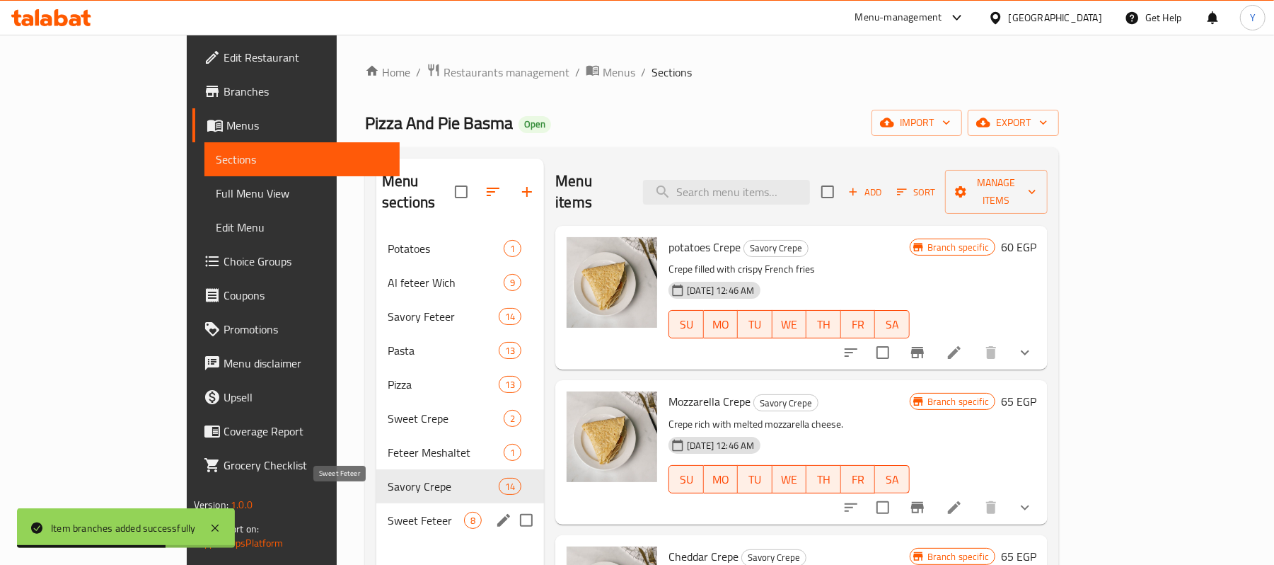
click at [388, 512] on span "Sweet Feteer" at bounding box center [426, 520] width 76 height 17
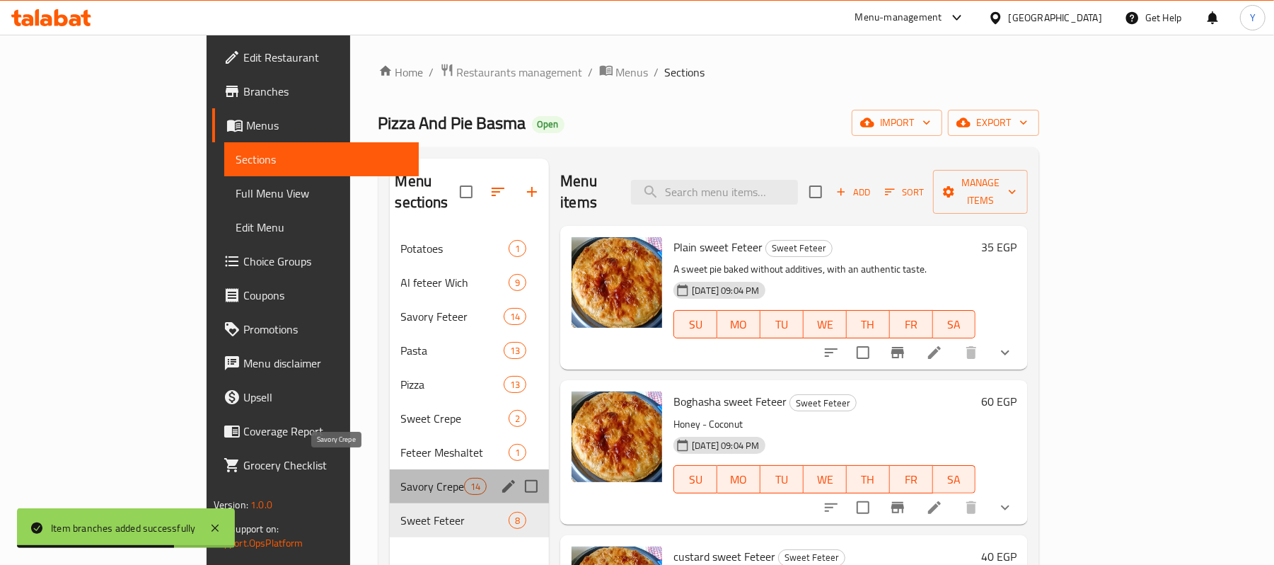
click at [401, 478] on span "Savory Crepe" at bounding box center [432, 486] width 63 height 17
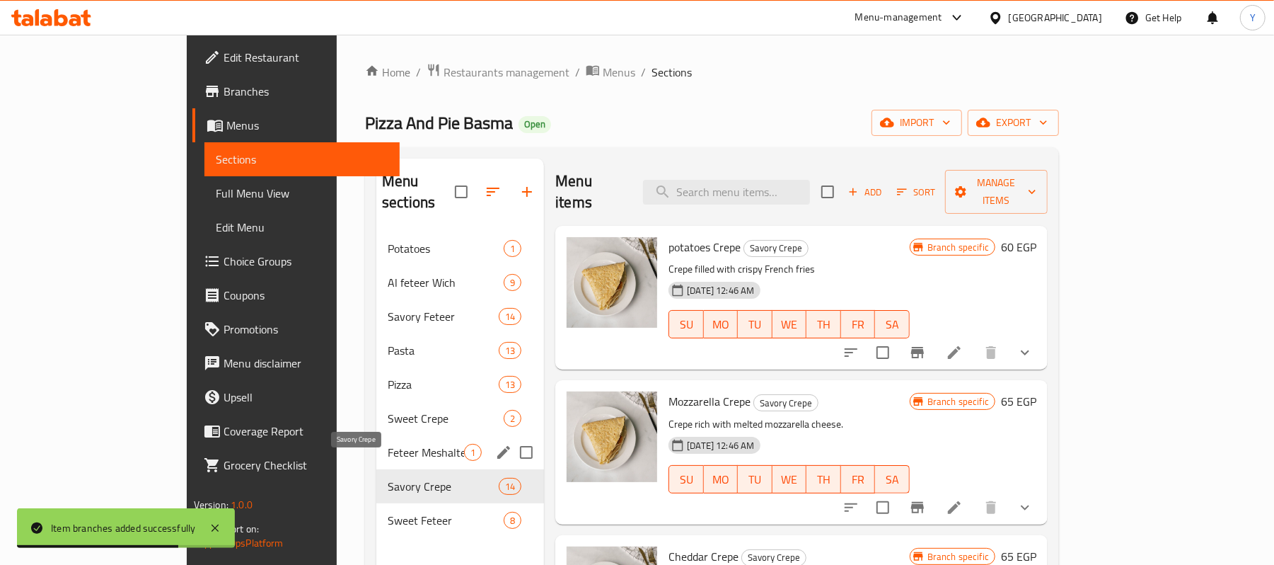
click at [388, 444] on span "Feteer Meshaltet" at bounding box center [426, 452] width 76 height 17
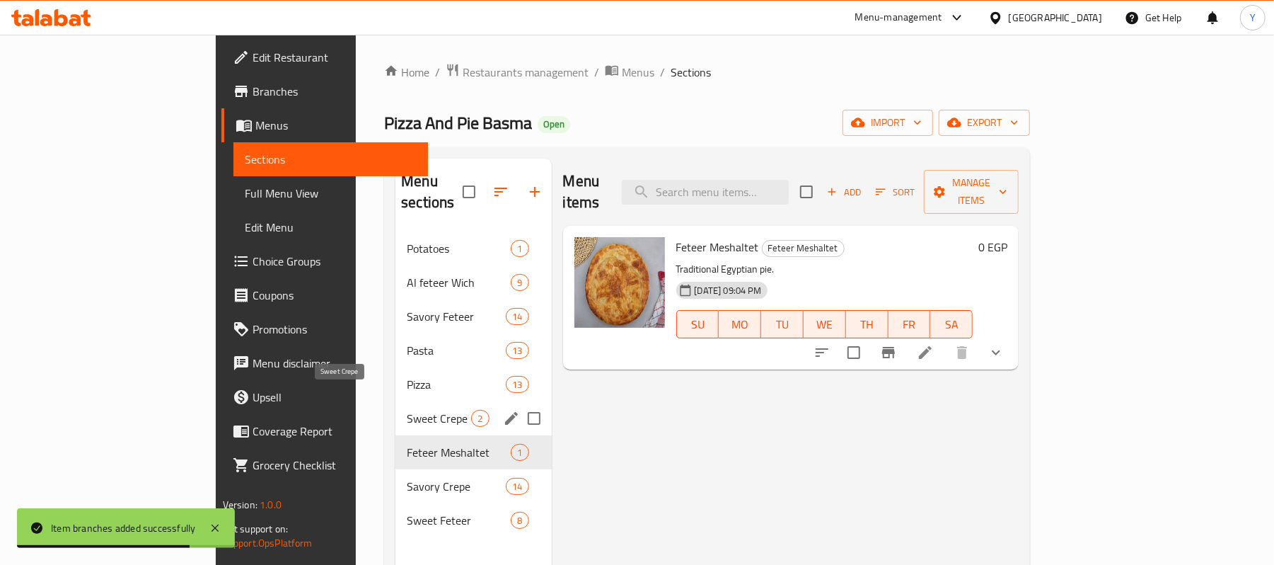
click at [407, 410] on span "Sweet Crepe" at bounding box center [439, 418] width 64 height 17
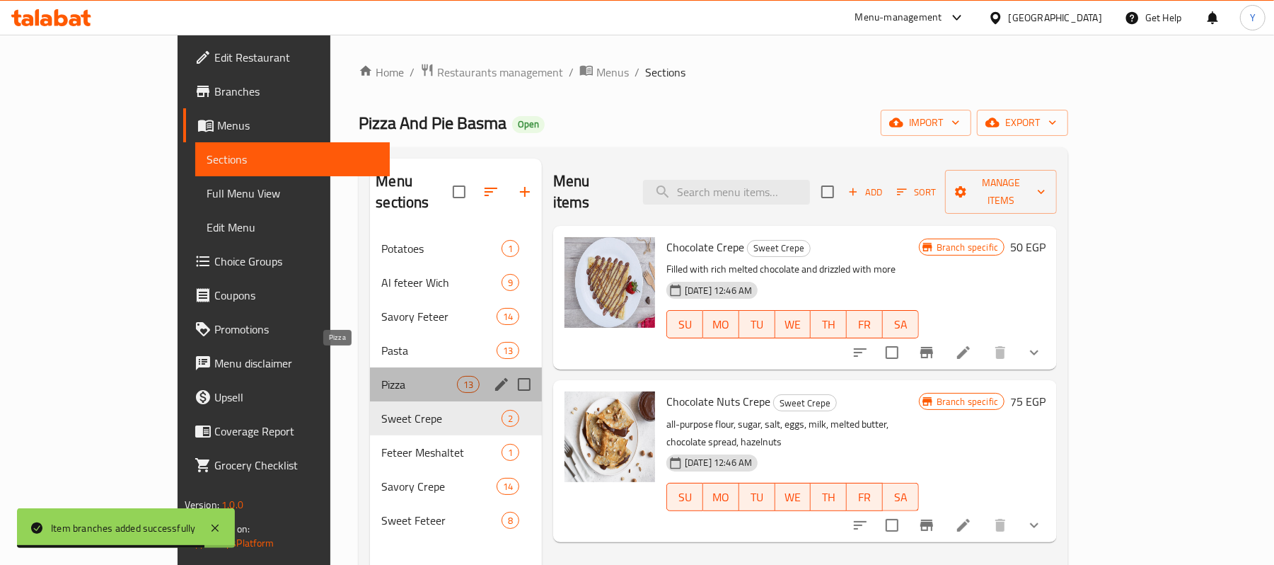
click at [381, 376] on span "Pizza" at bounding box center [418, 384] width 75 height 17
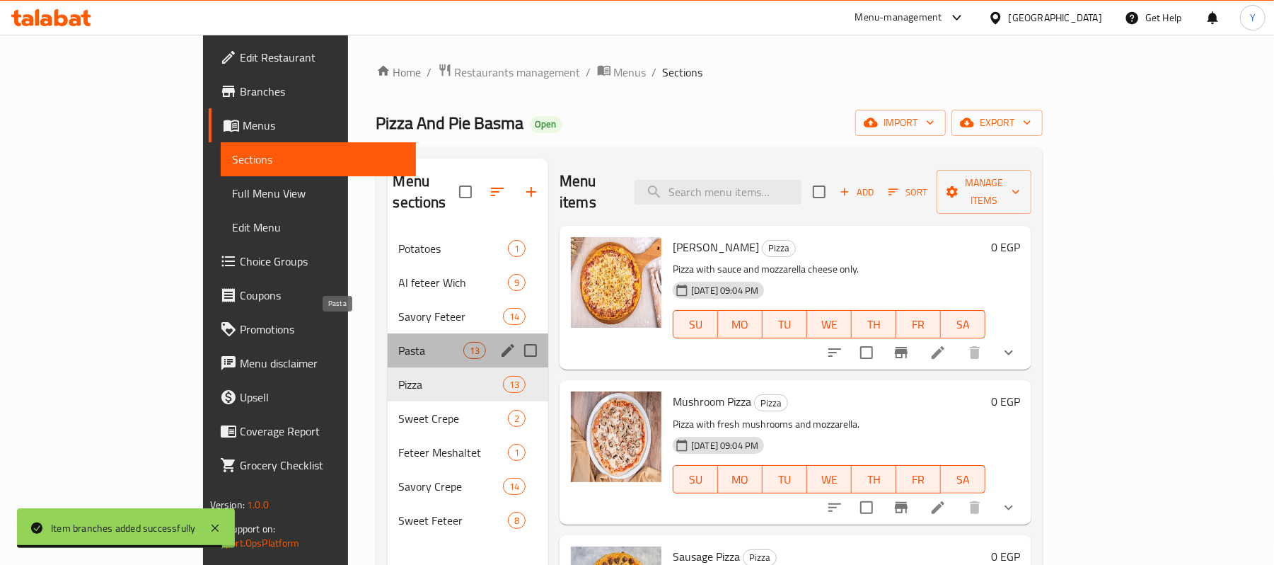
click at [399, 342] on span "Pasta" at bounding box center [431, 350] width 64 height 17
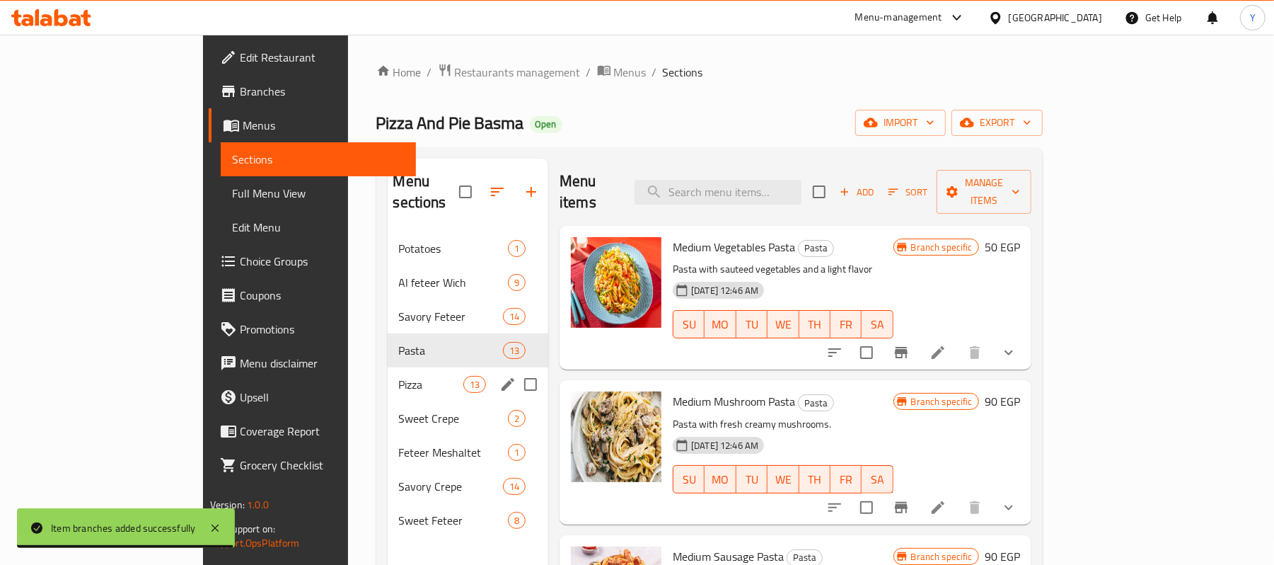
click at [388, 372] on div "Pizza 13" at bounding box center [468, 384] width 161 height 34
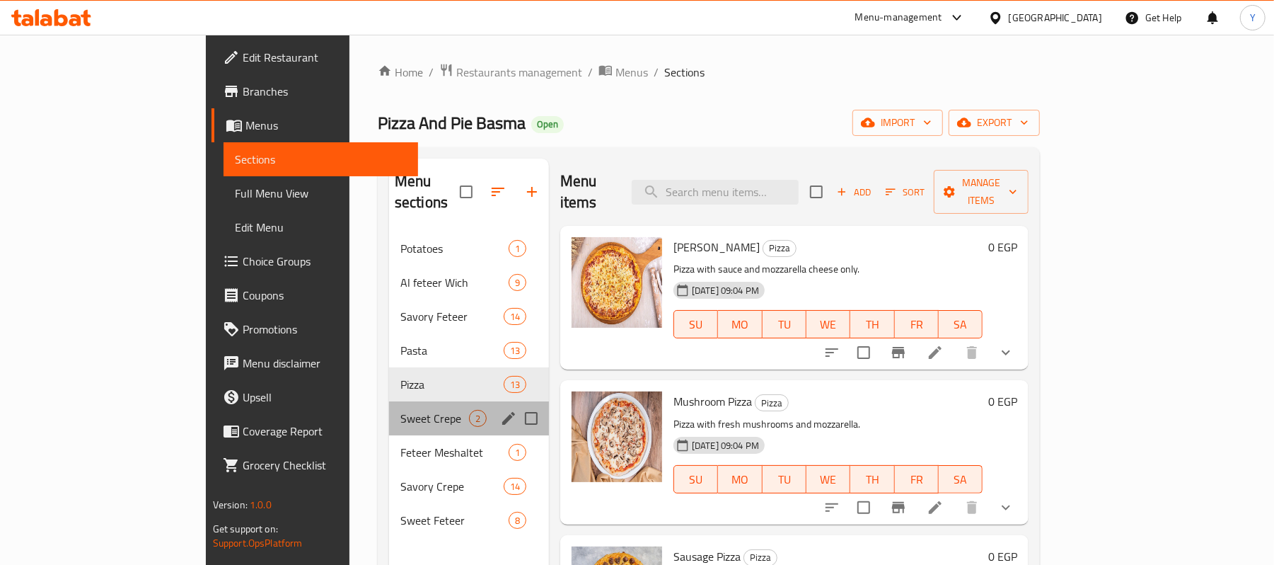
click at [389, 406] on div "Sweet Crepe 2" at bounding box center [469, 418] width 160 height 34
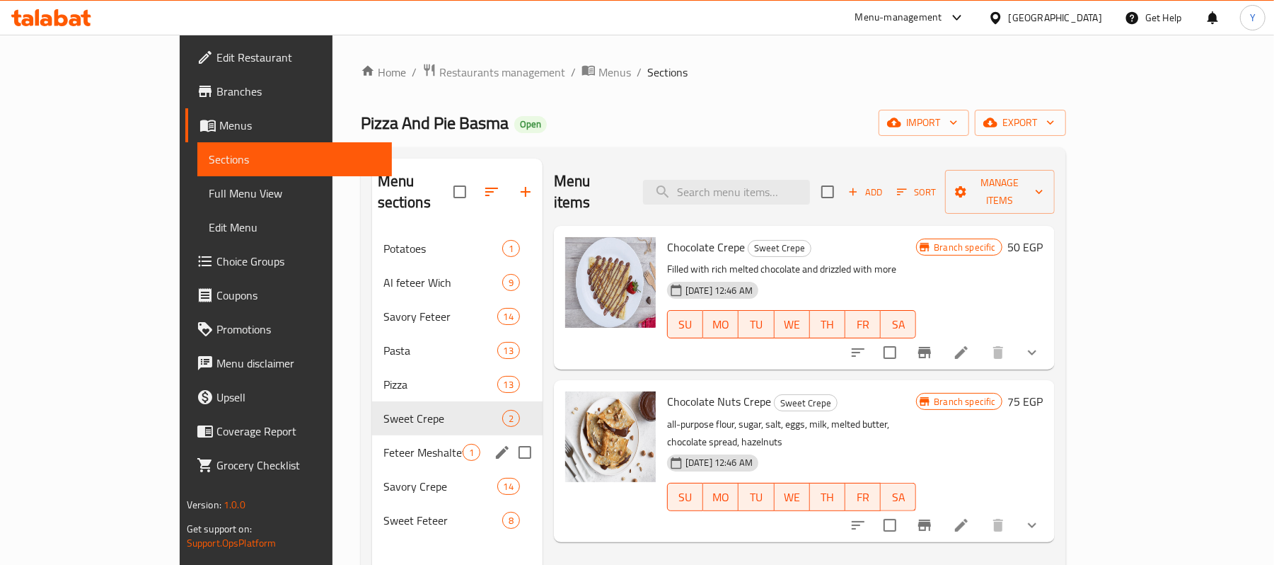
click at [372, 435] on div "Feteer Meshaltet 1" at bounding box center [457, 452] width 171 height 34
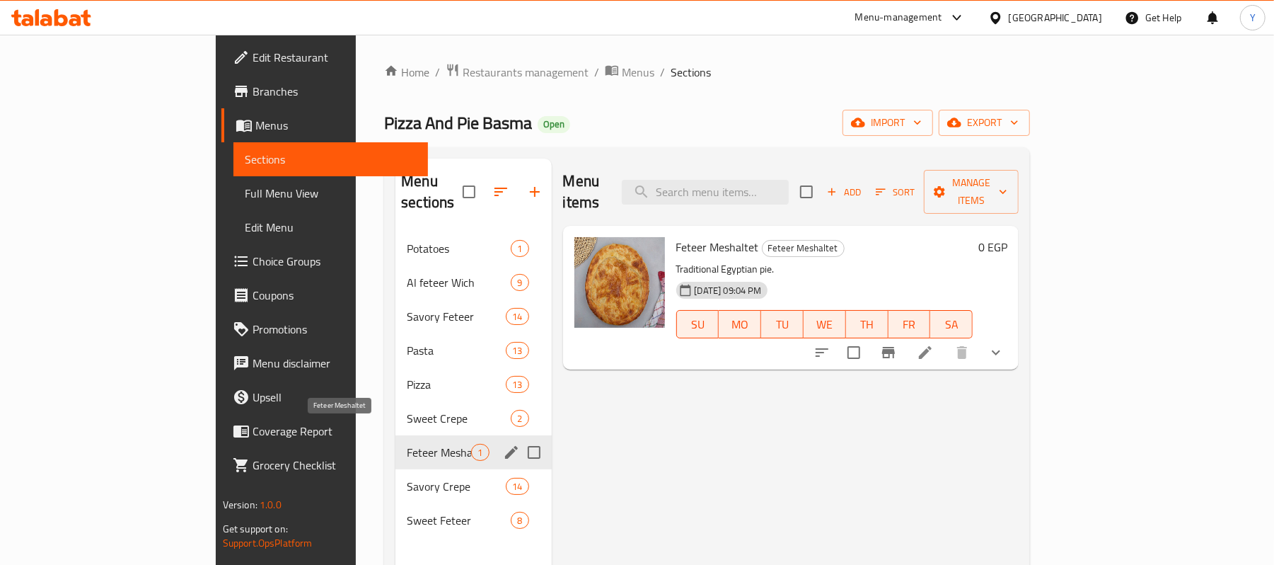
click at [407, 444] on span "Feteer Meshaltet" at bounding box center [439, 452] width 64 height 17
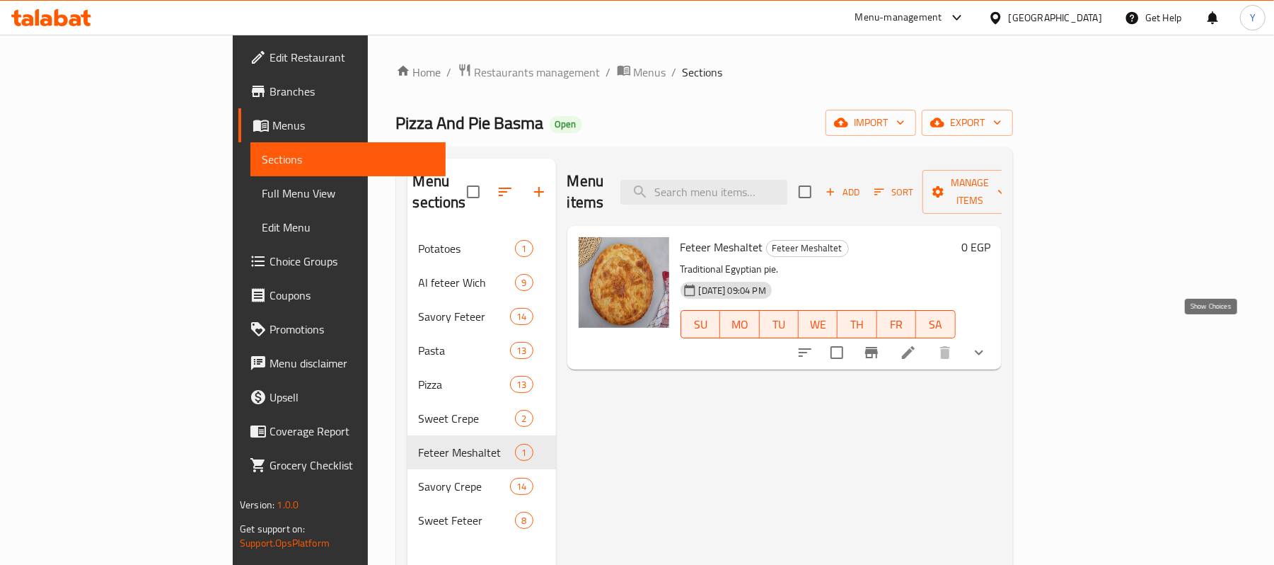
click at [988, 344] on icon "show more" at bounding box center [979, 352] width 17 height 17
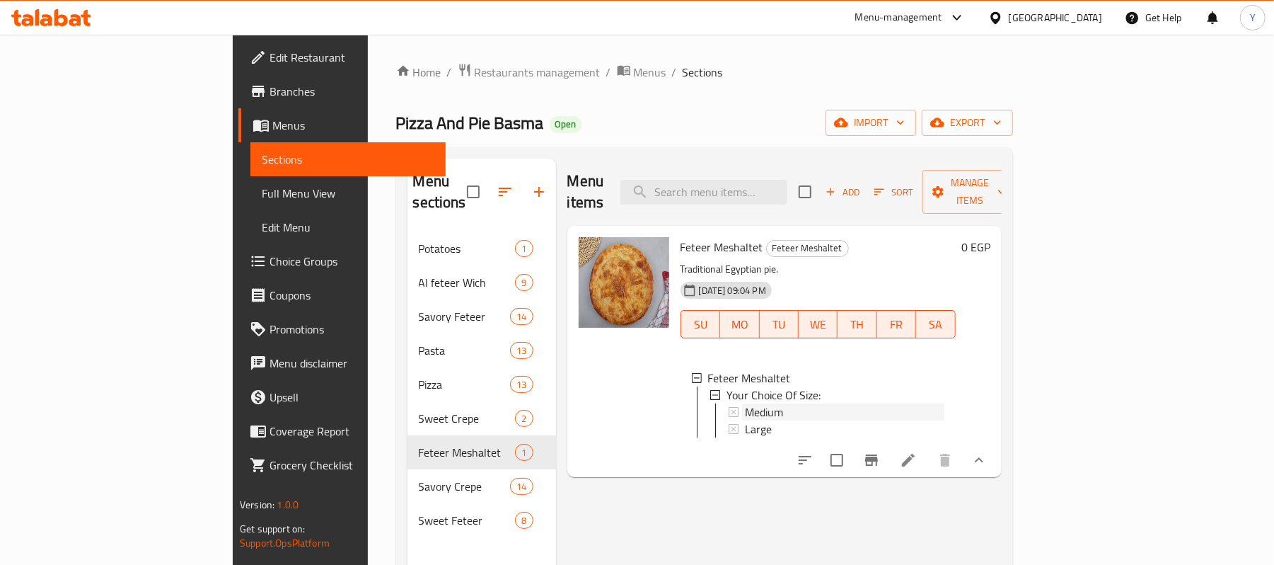
click at [797, 403] on div "Medium" at bounding box center [845, 411] width 200 height 17
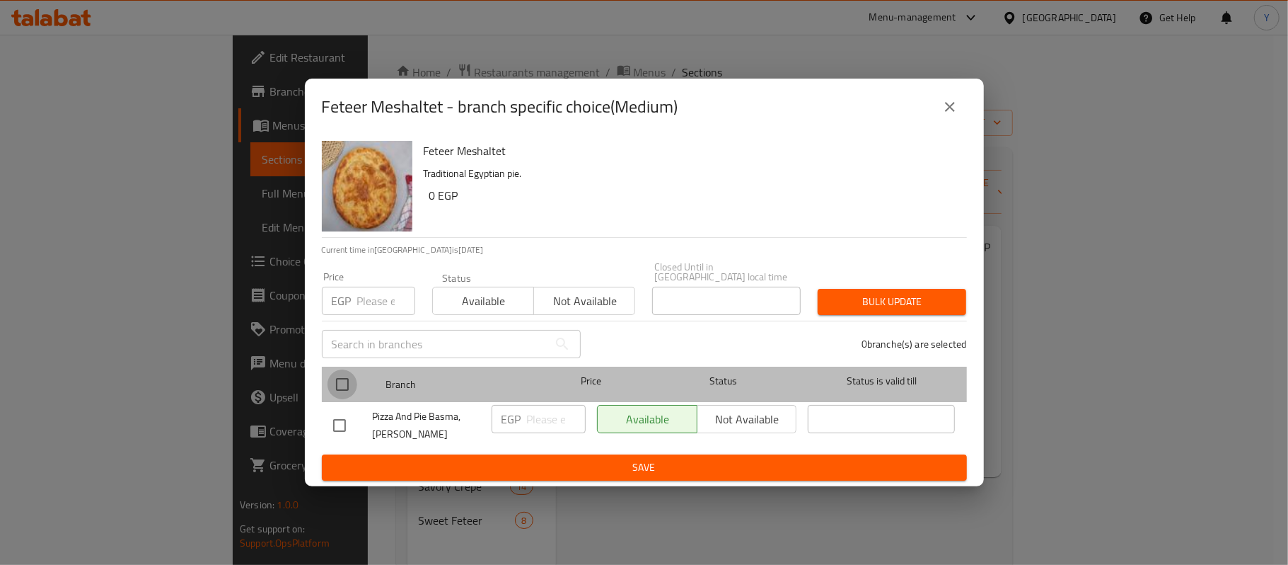
drag, startPoint x: 354, startPoint y: 371, endPoint x: 352, endPoint y: 362, distance: 8.9
click at [351, 369] on input "checkbox" at bounding box center [343, 384] width 30 height 30
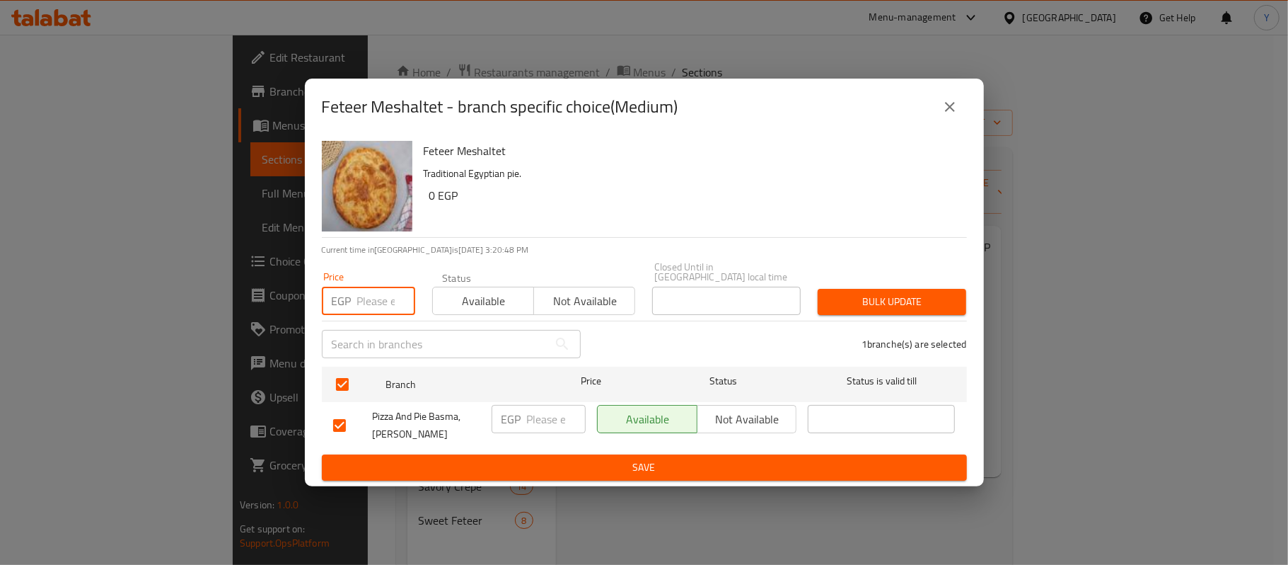
click at [357, 299] on input "number" at bounding box center [386, 301] width 58 height 28
click at [866, 304] on span "Bulk update" at bounding box center [892, 302] width 126 height 18
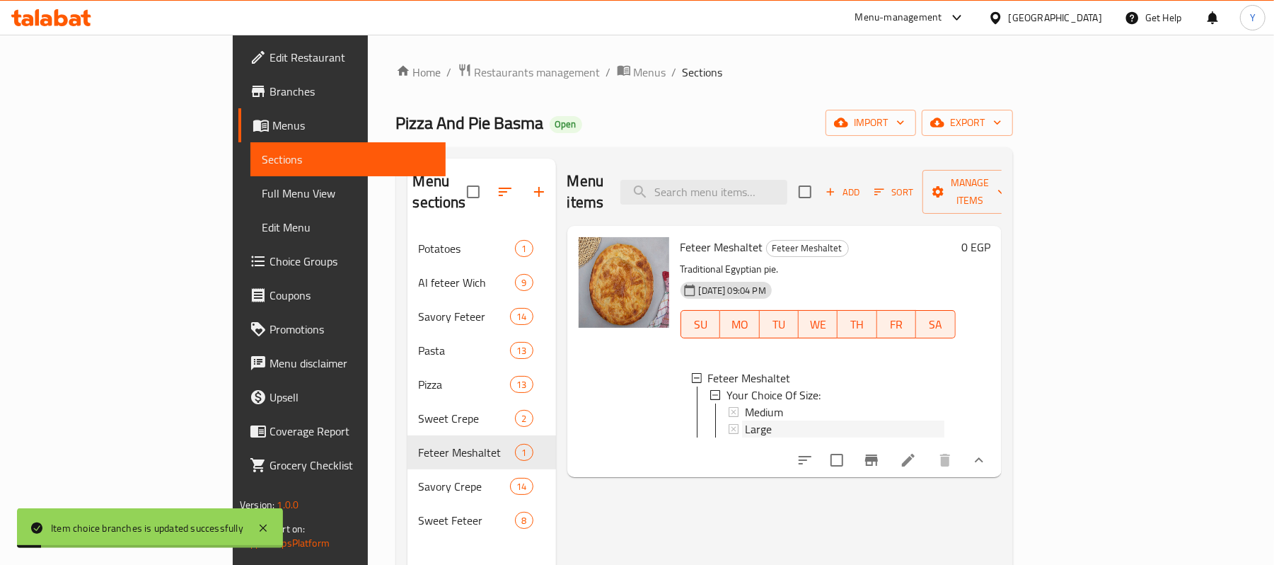
click at [745, 420] on span "Large" at bounding box center [758, 428] width 27 height 17
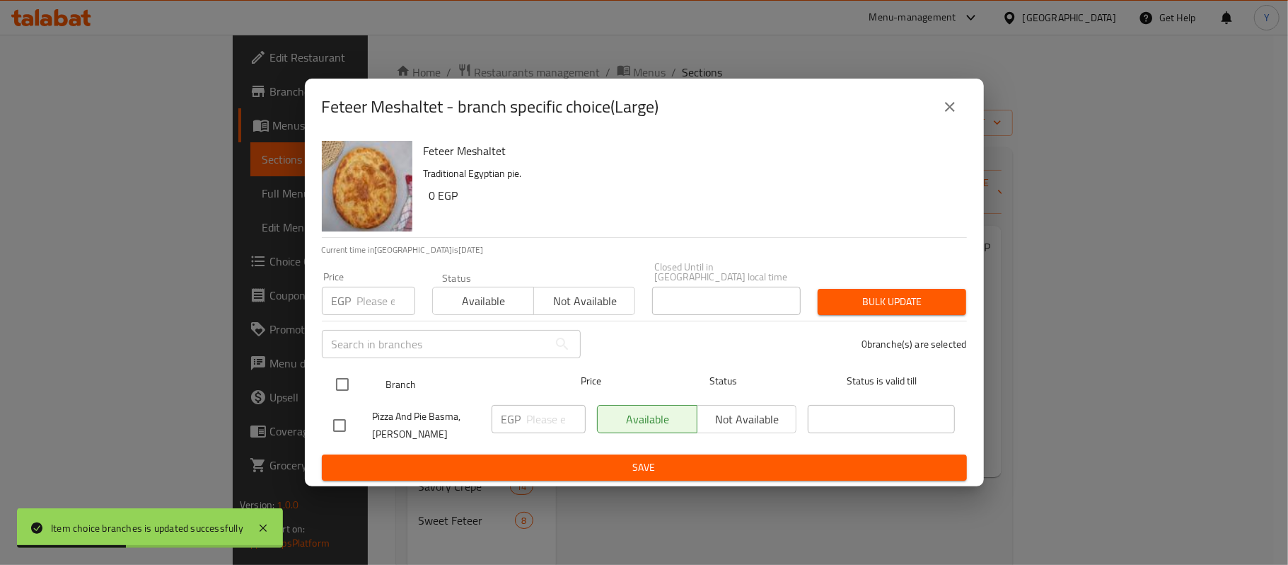
click at [333, 381] on input "checkbox" at bounding box center [343, 384] width 30 height 30
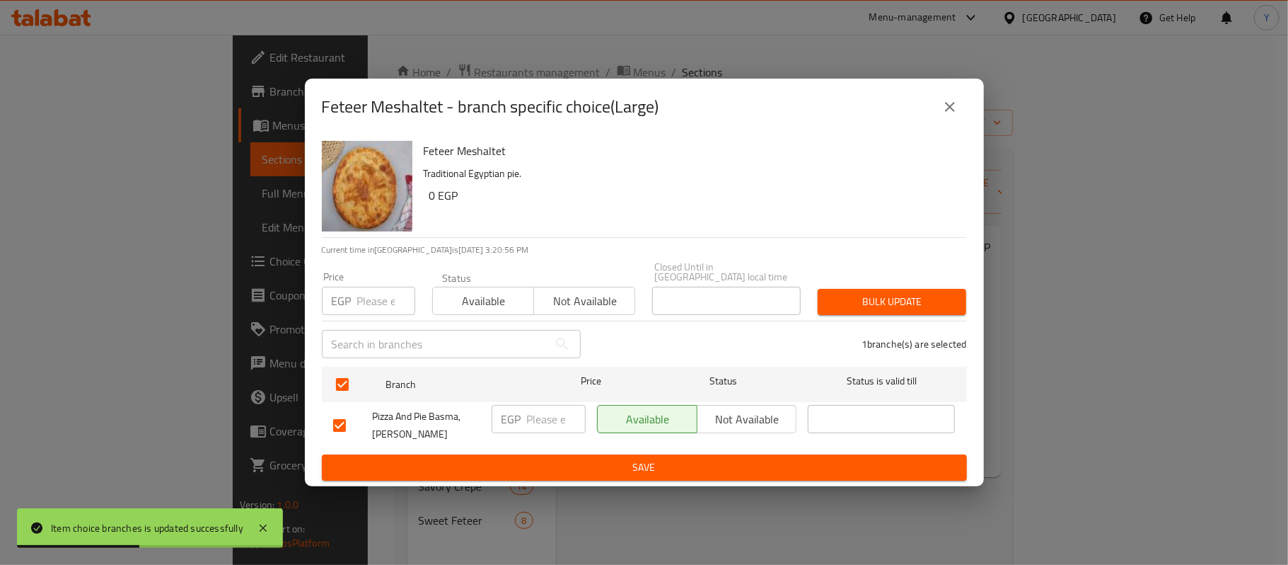
click at [364, 287] on input "number" at bounding box center [386, 301] width 58 height 28
click at [858, 298] on div "Price EGP 120 Price Status Available Not available Closed Until in [GEOGRAPHIC_…" at bounding box center [644, 288] width 662 height 70
click at [858, 299] on span "Bulk update" at bounding box center [892, 302] width 126 height 18
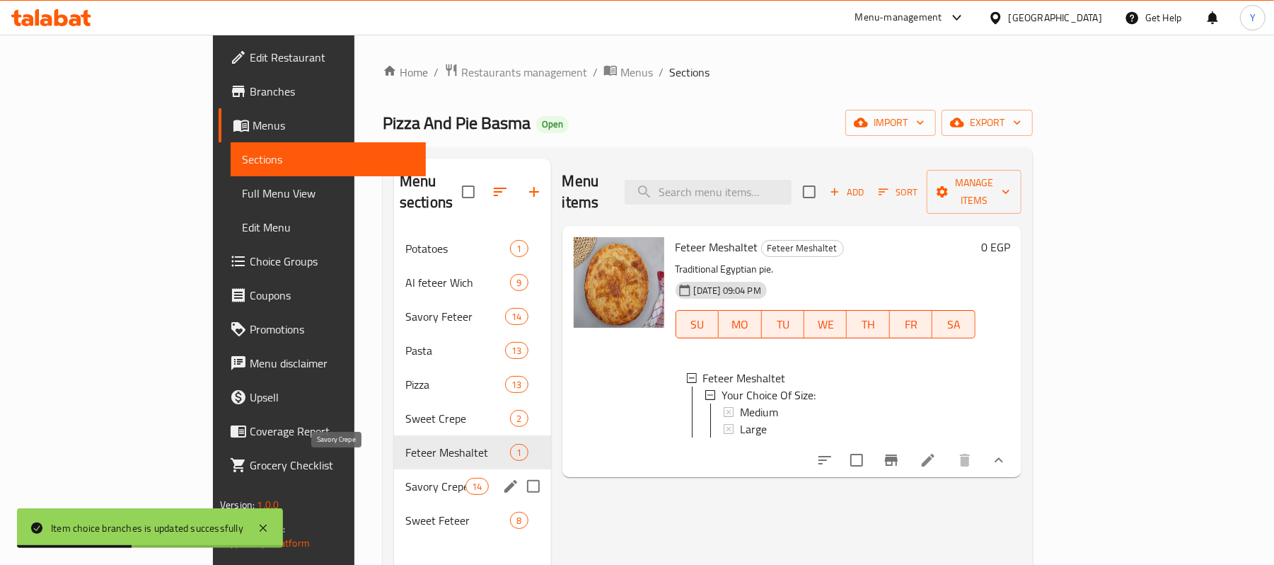
click at [405, 478] on span "Savory Crepe" at bounding box center [435, 486] width 60 height 17
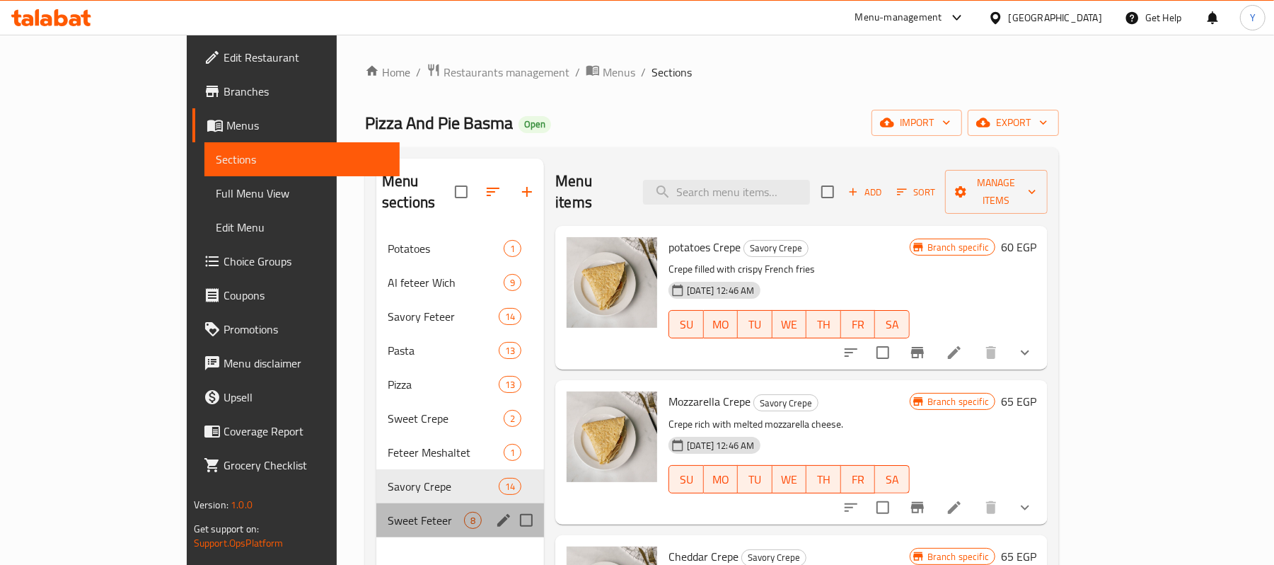
click at [376, 503] on div "Sweet Feteer 8" at bounding box center [460, 520] width 168 height 34
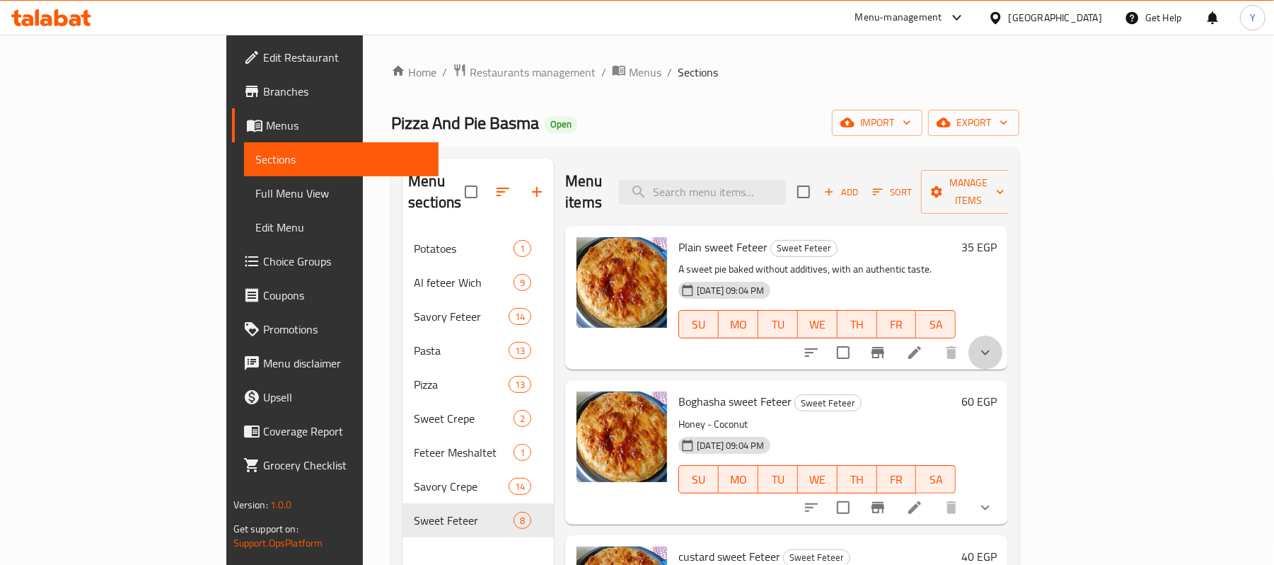
click at [1003, 335] on button "show more" at bounding box center [986, 352] width 34 height 34
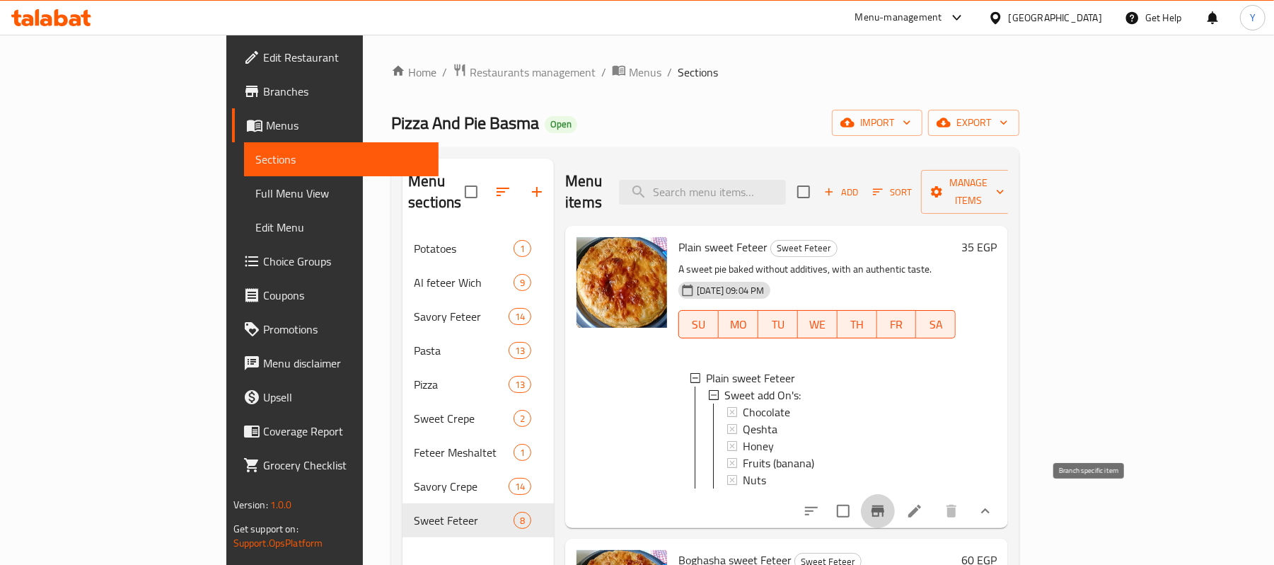
click at [895, 502] on button "Branch-specific-item" at bounding box center [878, 511] width 34 height 34
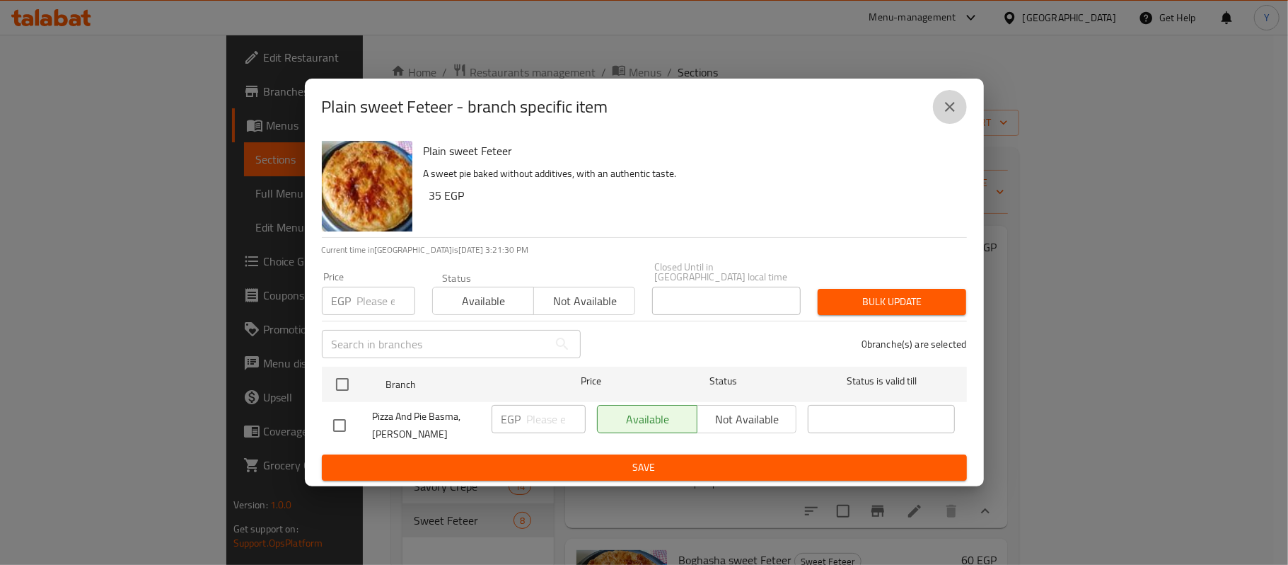
click at [948, 115] on icon "close" at bounding box center [950, 106] width 17 height 17
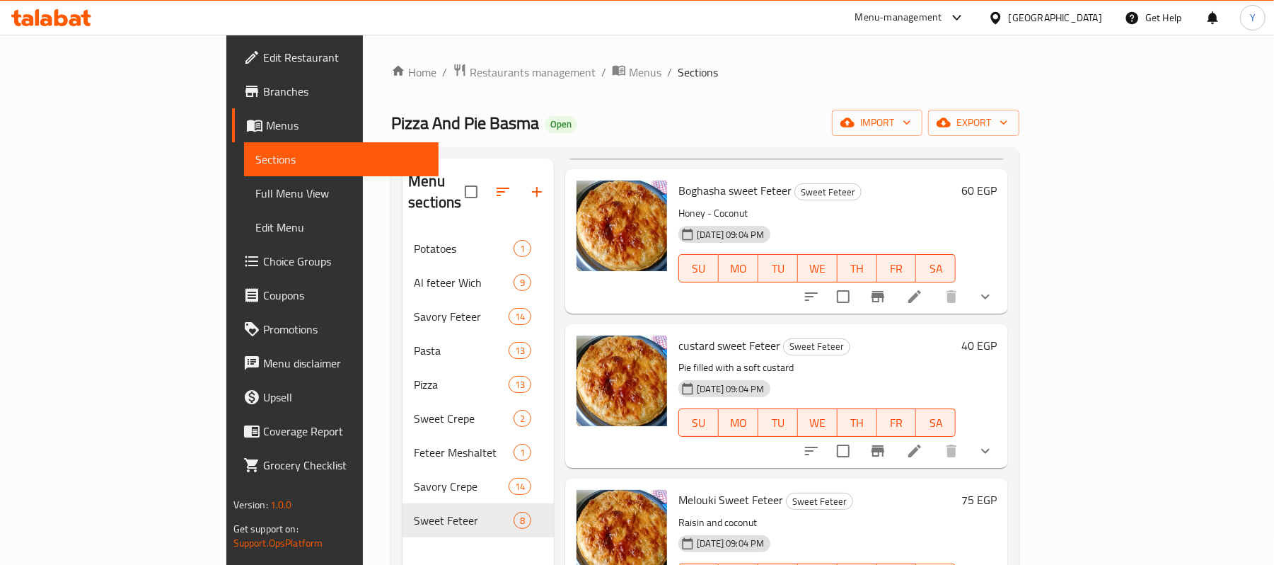
scroll to position [371, 0]
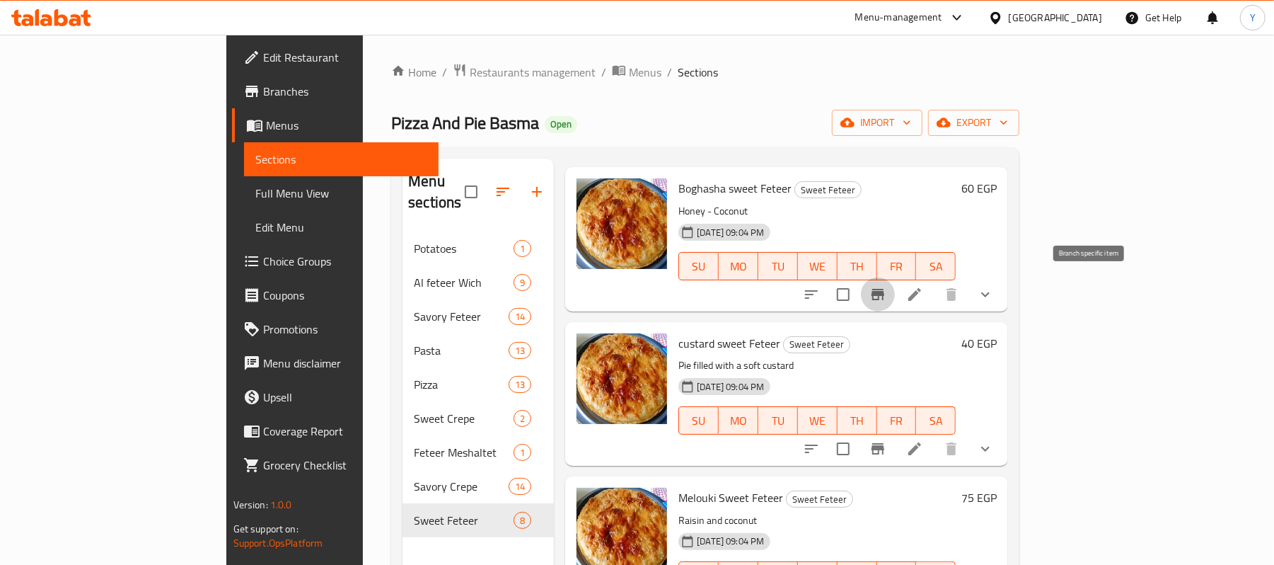
click at [887, 289] on icon "Branch-specific-item" at bounding box center [878, 294] width 17 height 17
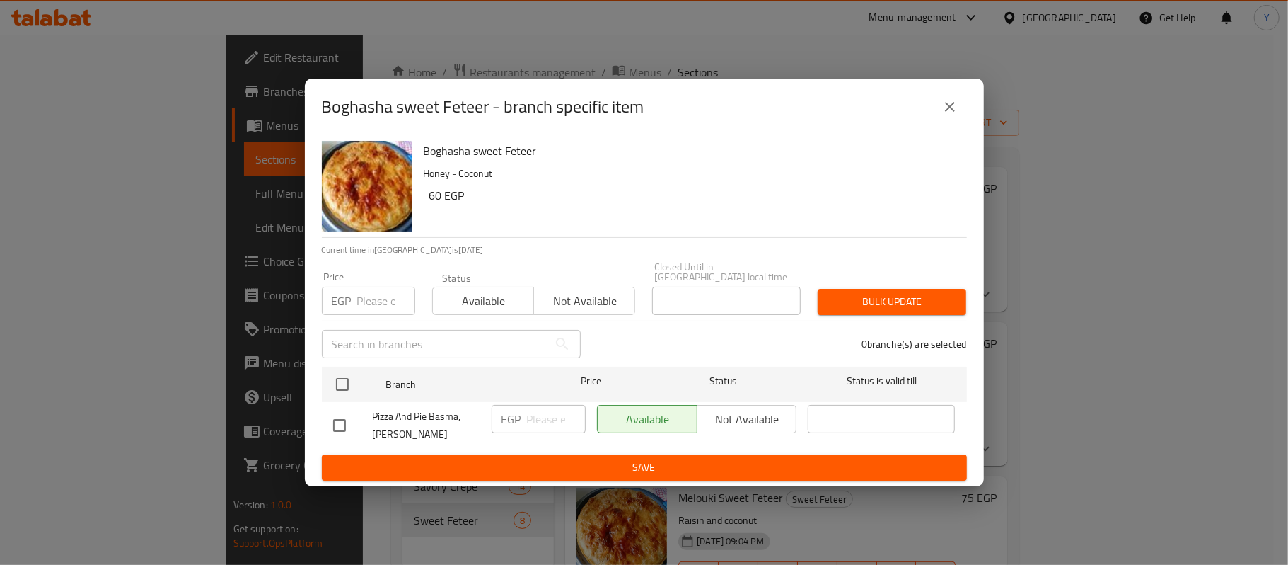
click at [1095, 283] on div "Boghasha sweet Feteer - branch specific item Boghasha sweet Feteer Honey - Coco…" at bounding box center [644, 282] width 1288 height 565
click at [1088, 324] on div "Boghasha sweet Feteer - branch specific item Boghasha sweet Feteer Honey - Coco…" at bounding box center [644, 282] width 1288 height 565
click at [940, 116] on button "close" at bounding box center [950, 107] width 34 height 34
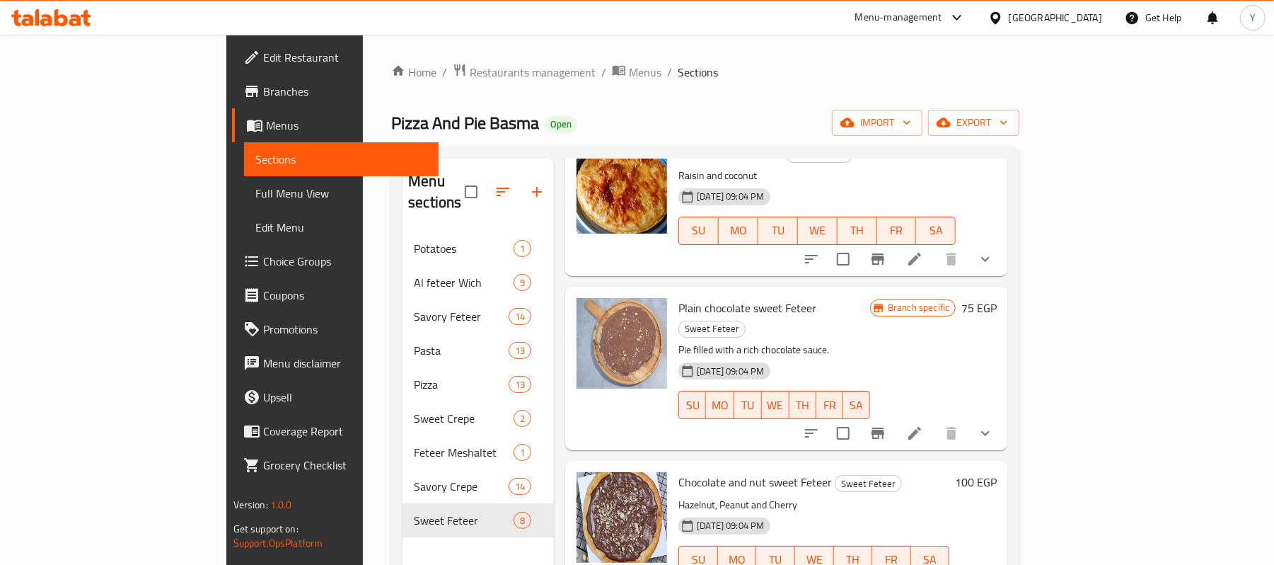
scroll to position [717, 0]
click at [895, 415] on button "Branch-specific-item" at bounding box center [878, 432] width 34 height 34
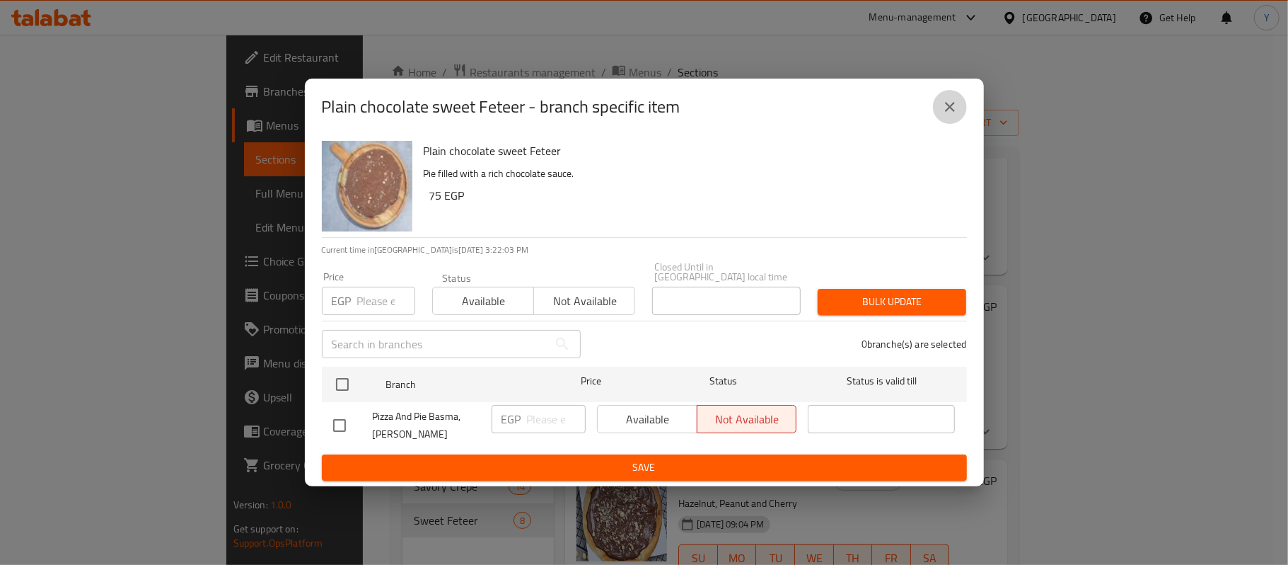
click at [947, 103] on icon "close" at bounding box center [950, 106] width 17 height 17
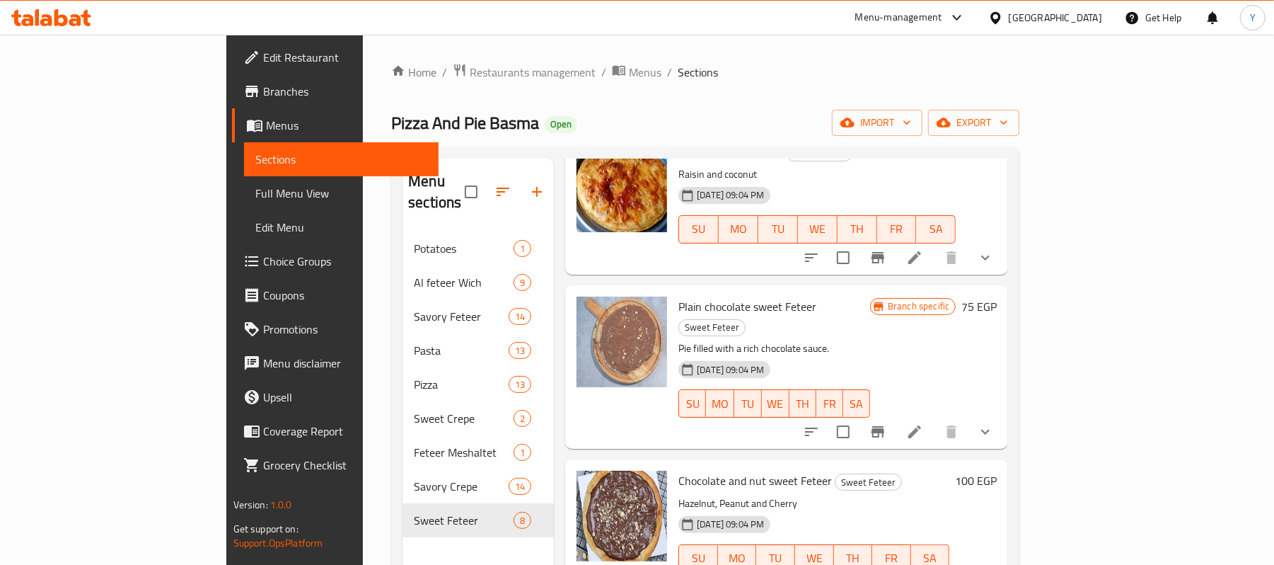
click at [997, 296] on h6 "75 EGP" at bounding box center [979, 306] width 35 height 20
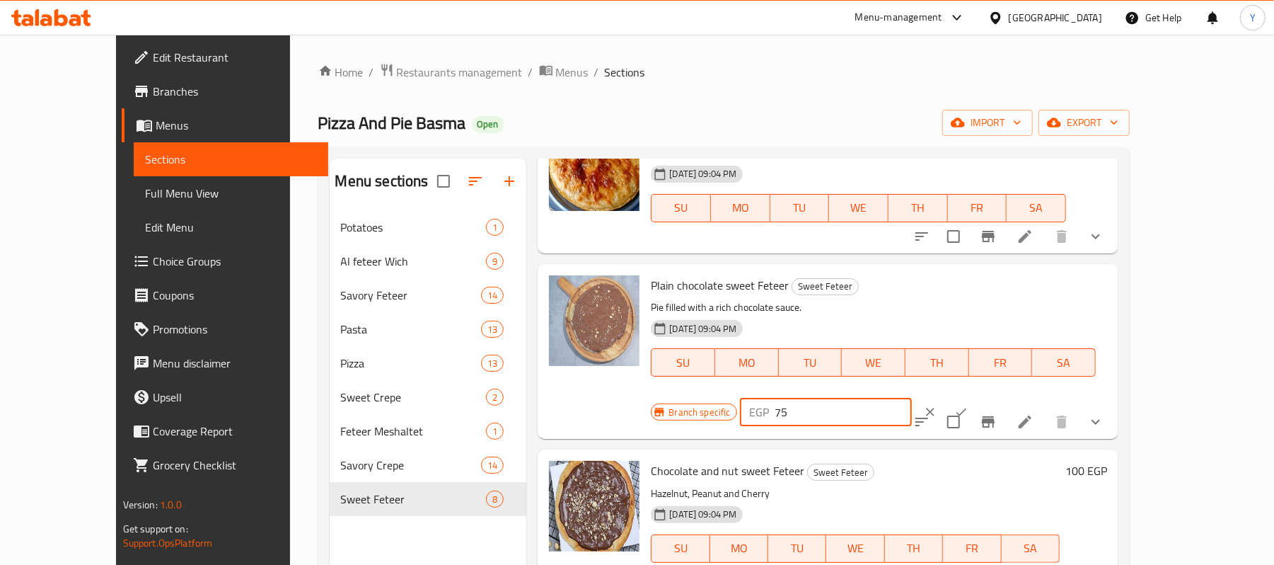
click at [912, 398] on input "75" at bounding box center [843, 412] width 137 height 28
click at [969, 405] on icon "ok" at bounding box center [961, 412] width 14 height 14
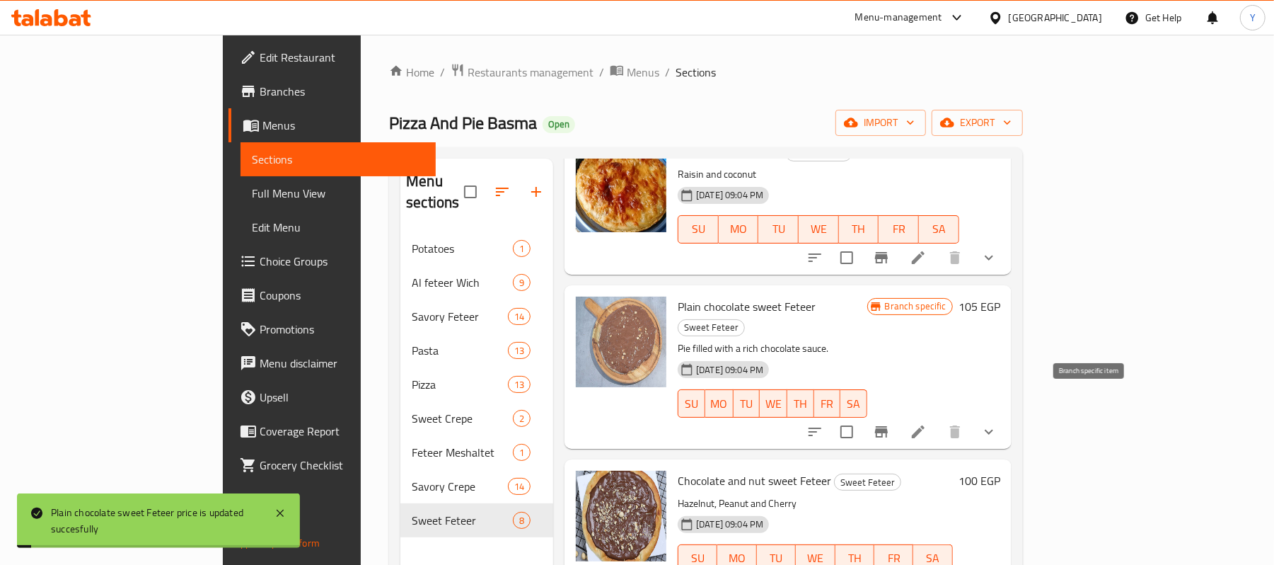
click at [890, 423] on icon "Branch-specific-item" at bounding box center [881, 431] width 17 height 17
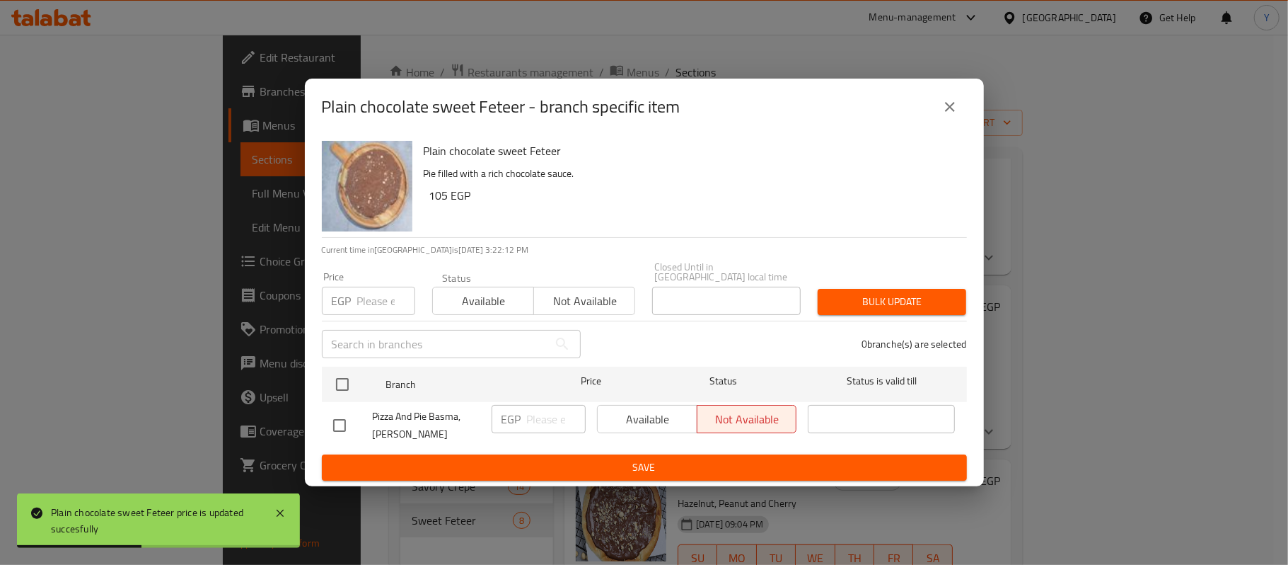
click at [940, 108] on button "close" at bounding box center [950, 107] width 34 height 34
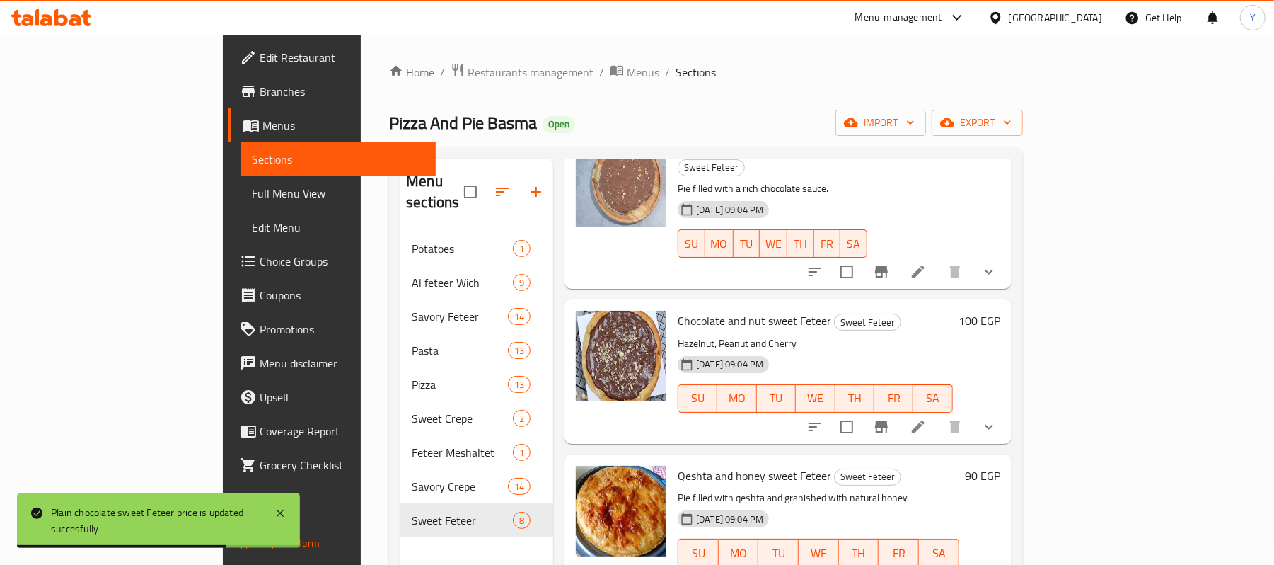
scroll to position [879, 0]
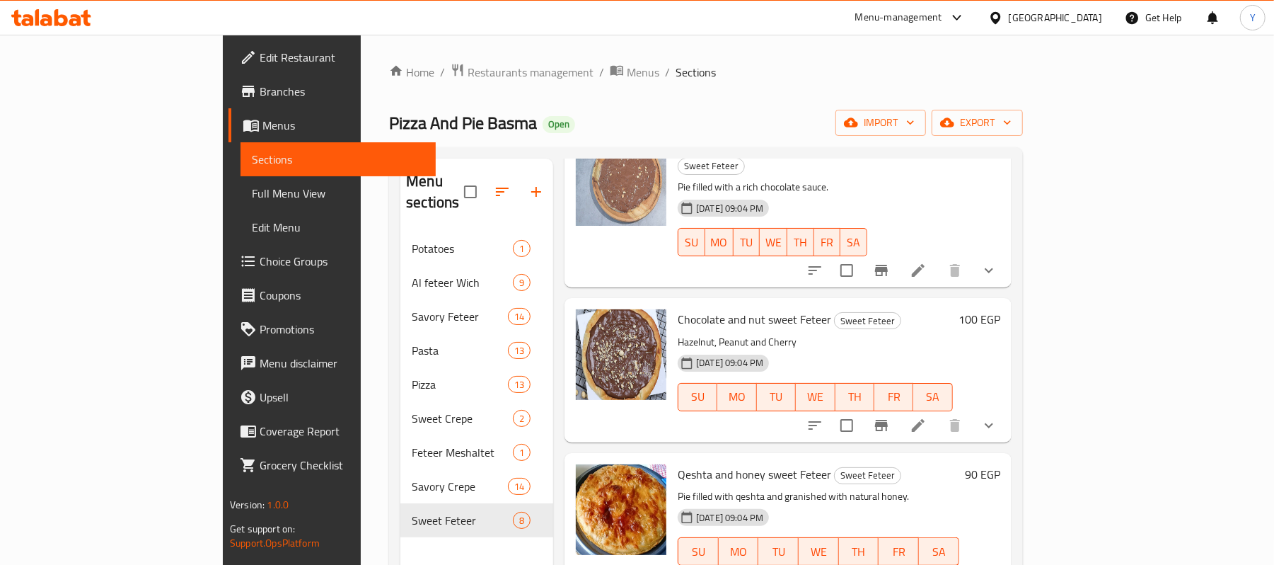
click at [1000, 309] on h6 "100 EGP" at bounding box center [980, 319] width 42 height 20
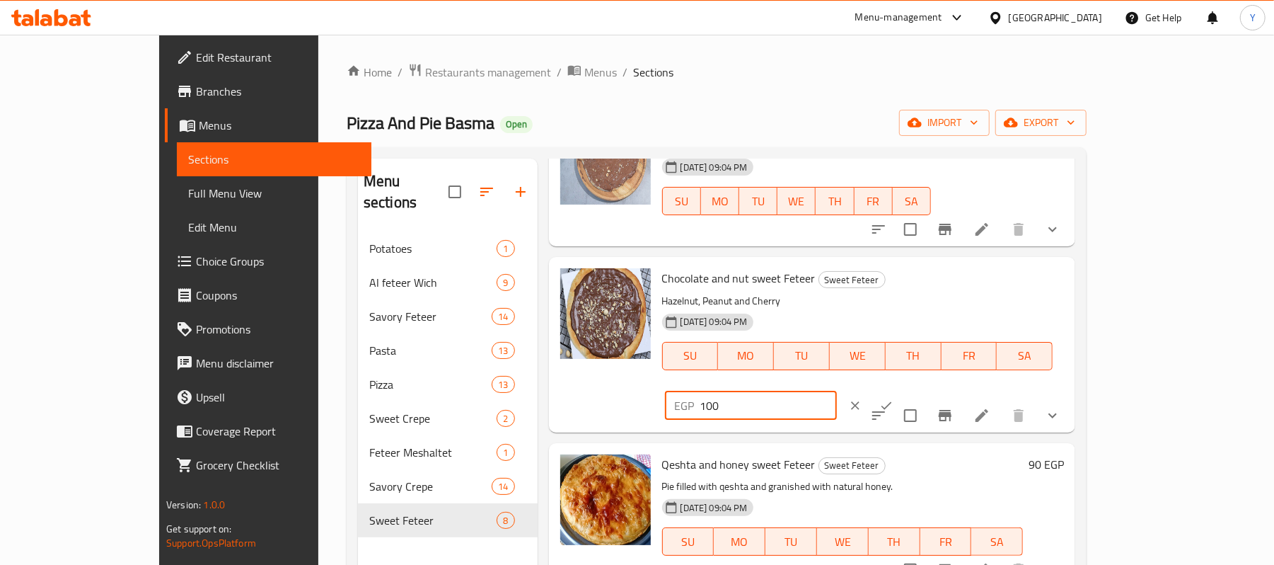
click at [837, 391] on input "100" at bounding box center [768, 405] width 137 height 28
click at [894, 398] on icon "ok" at bounding box center [886, 405] width 14 height 14
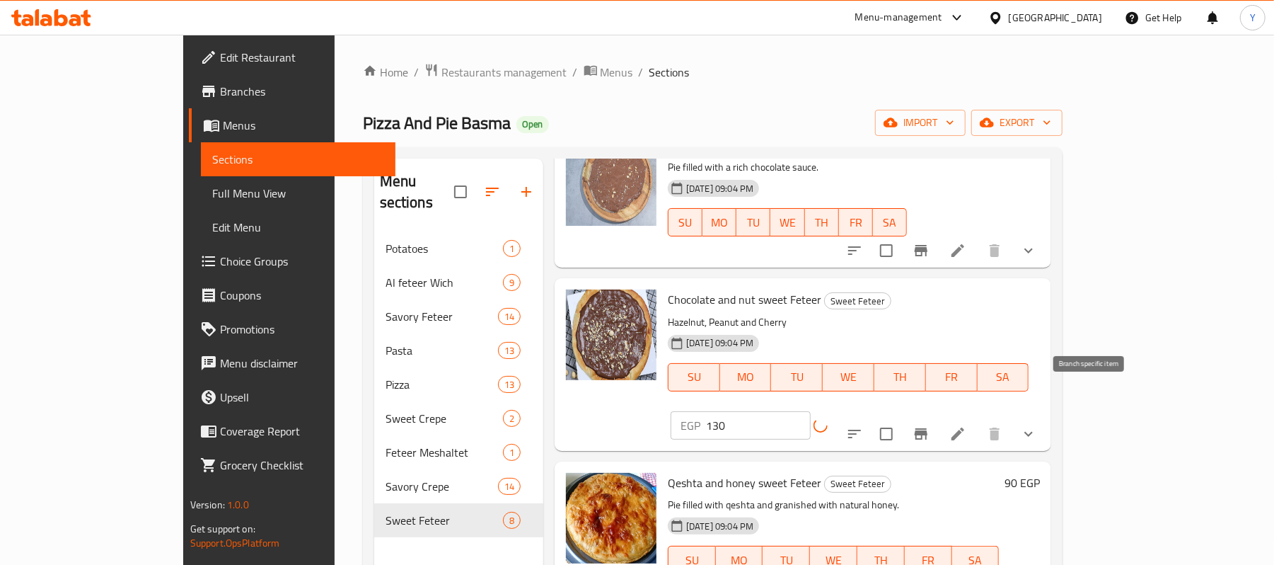
click at [928, 428] on icon "Branch-specific-item" at bounding box center [921, 433] width 13 height 11
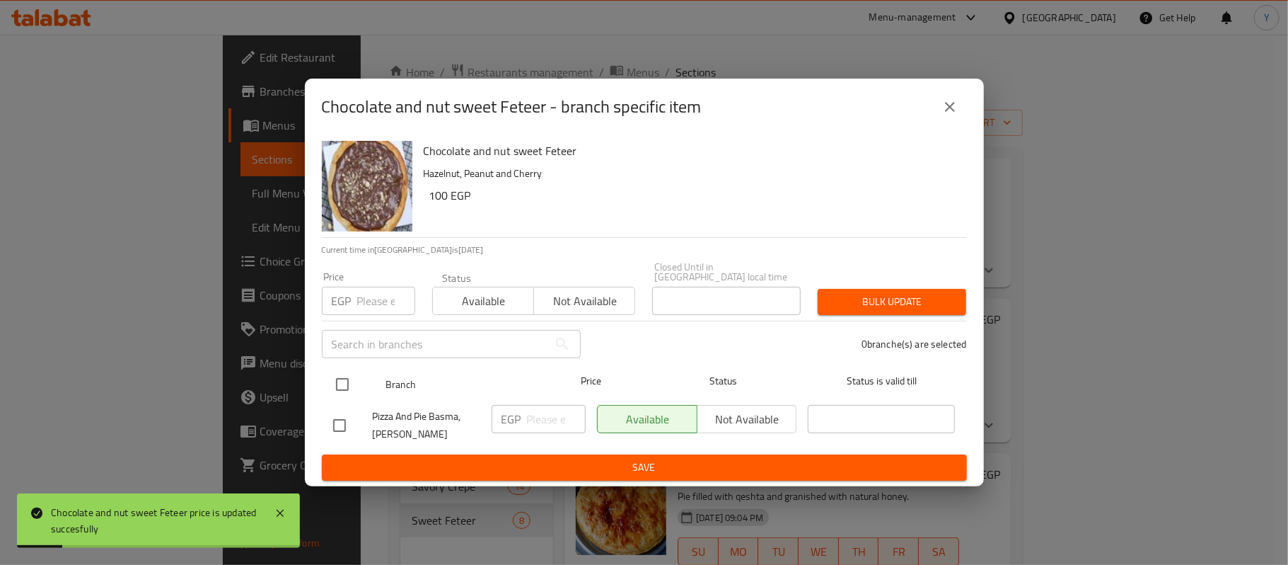
click at [340, 364] on div at bounding box center [354, 384] width 53 height 41
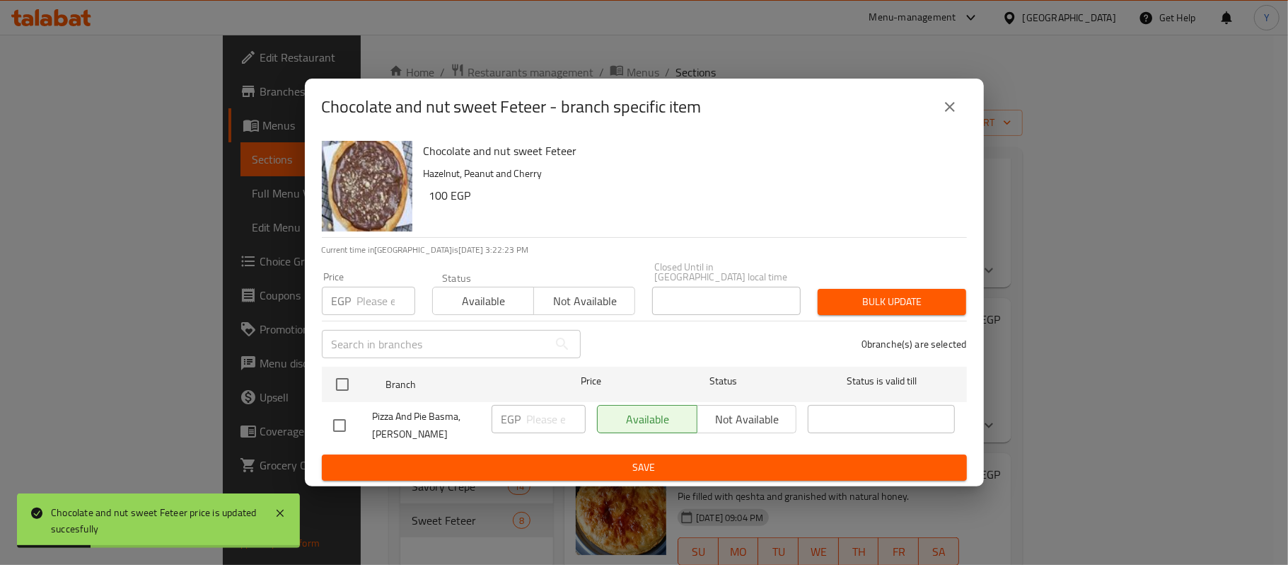
click at [357, 298] on input "number" at bounding box center [386, 301] width 58 height 28
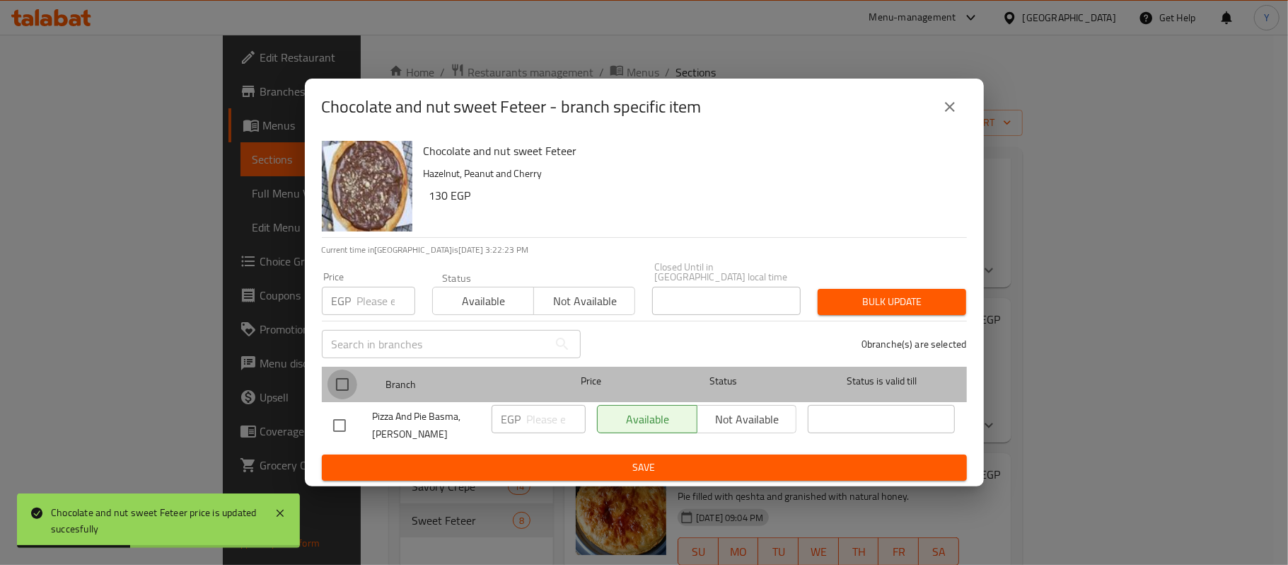
click at [352, 381] on input "checkbox" at bounding box center [343, 384] width 30 height 30
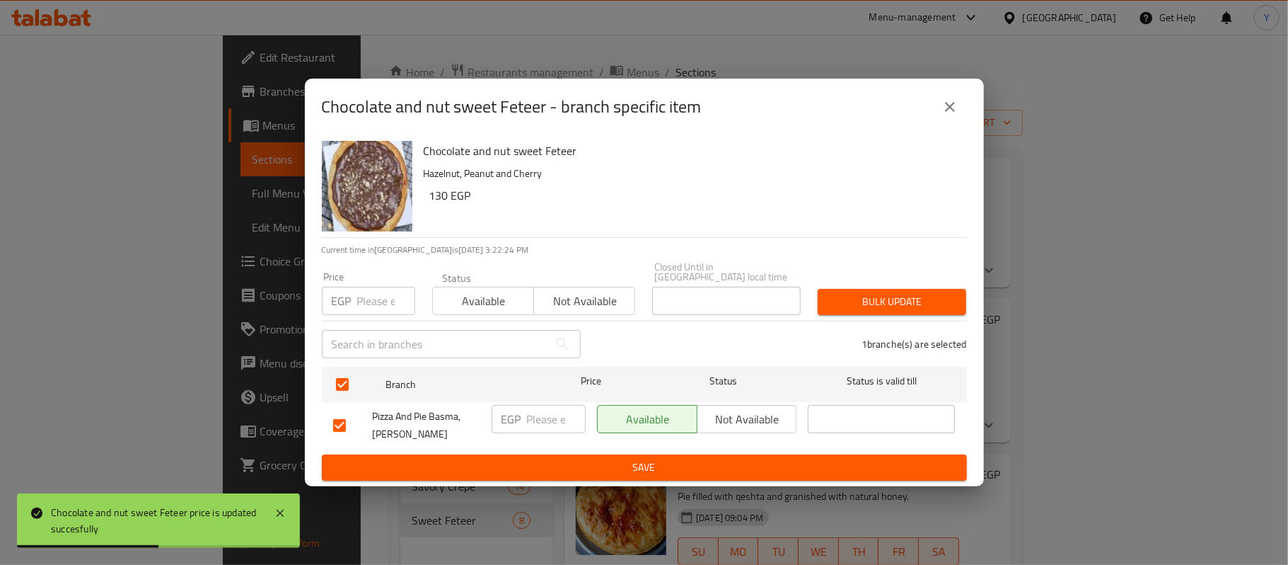
click at [355, 301] on div "EGP Price" at bounding box center [368, 301] width 93 height 28
click at [918, 293] on span "Bulk update" at bounding box center [892, 302] width 126 height 18
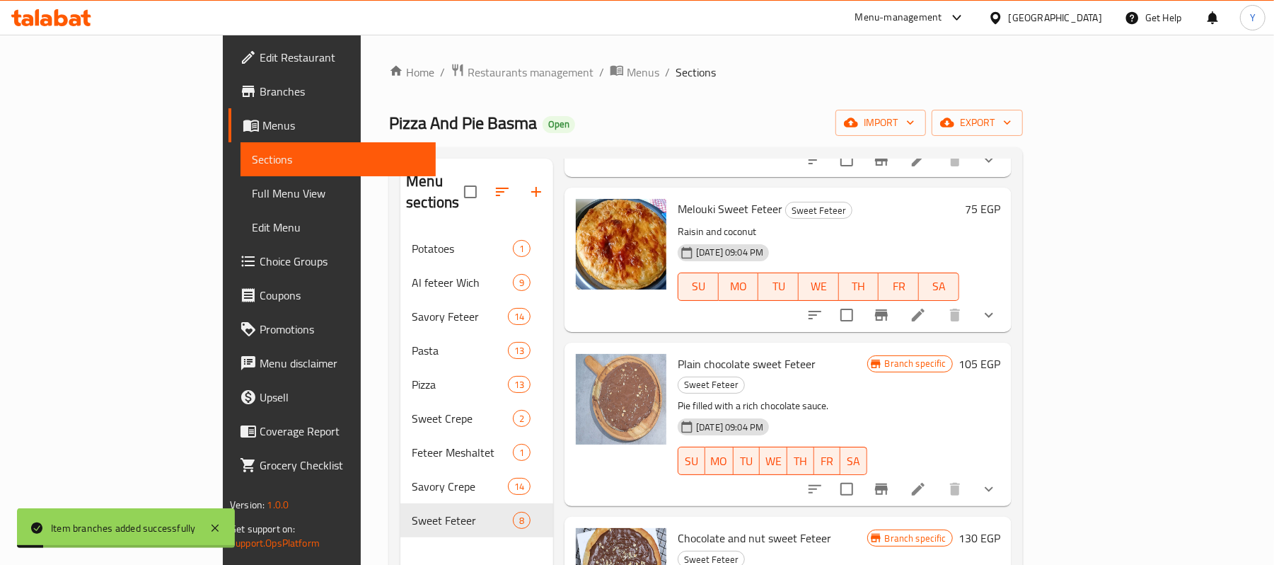
scroll to position [596, 0]
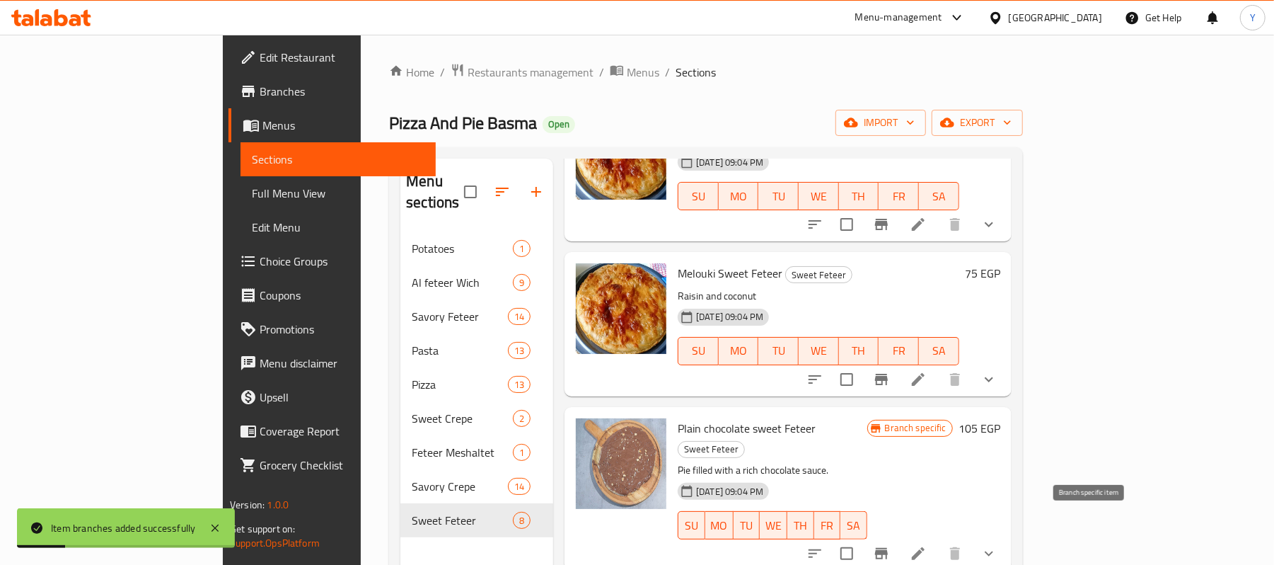
click at [899, 536] on button "Branch-specific-item" at bounding box center [882, 553] width 34 height 34
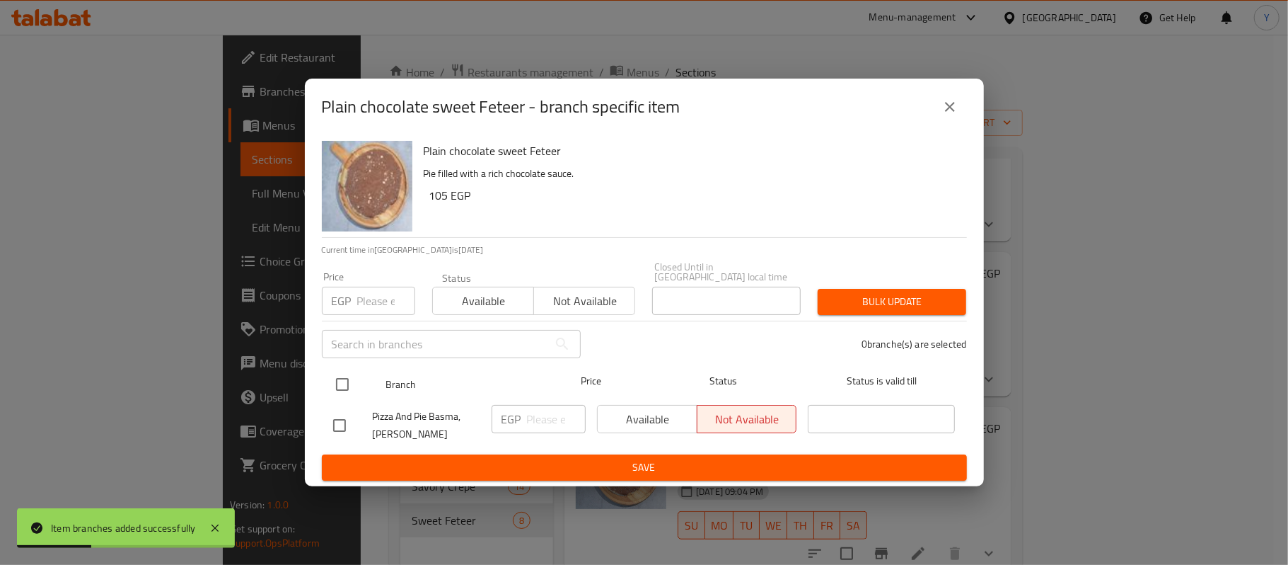
click at [344, 383] on input "checkbox" at bounding box center [343, 384] width 30 height 30
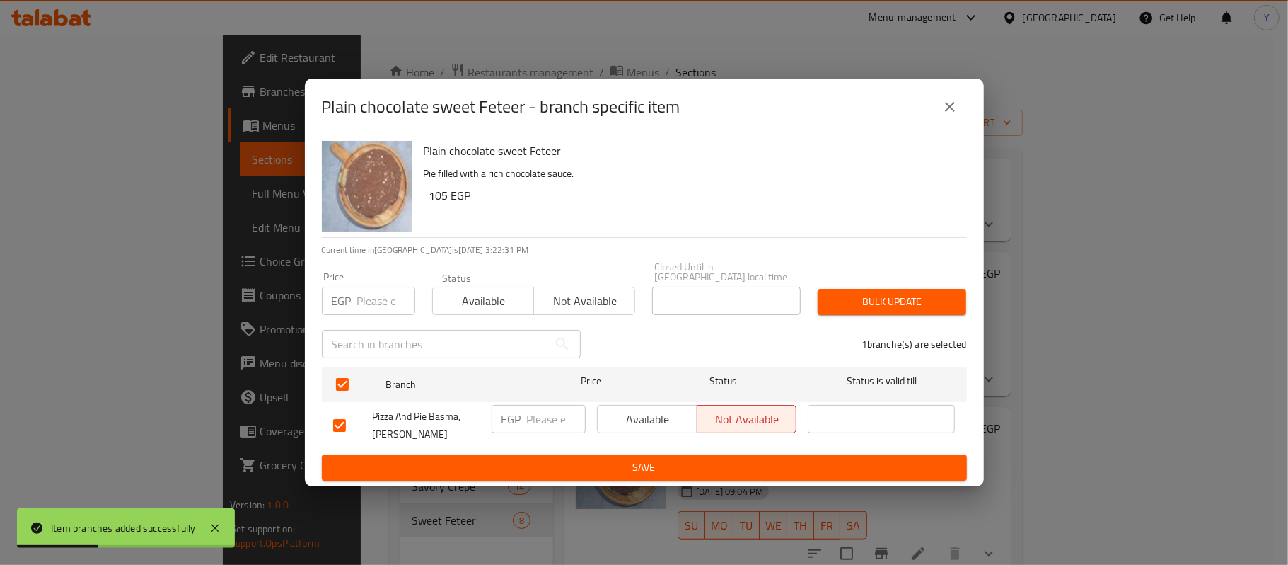
click at [355, 294] on div "EGP Price" at bounding box center [368, 301] width 93 height 28
click at [877, 283] on div "Bulk update" at bounding box center [892, 301] width 166 height 43
click at [876, 293] on span "Bulk update" at bounding box center [892, 302] width 126 height 18
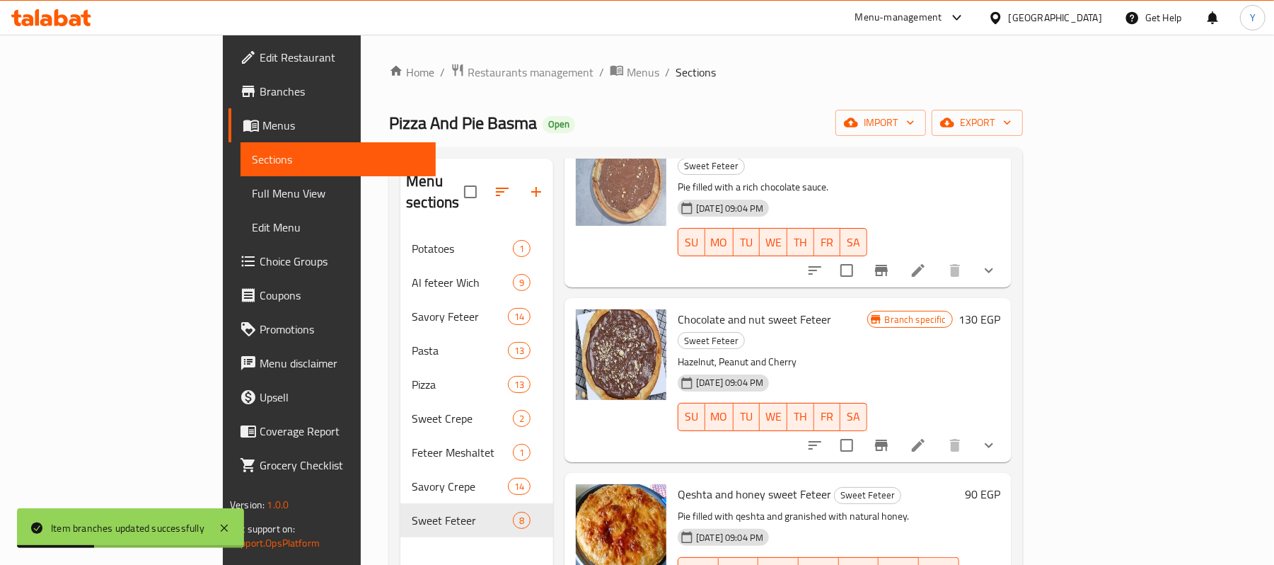
scroll to position [199, 0]
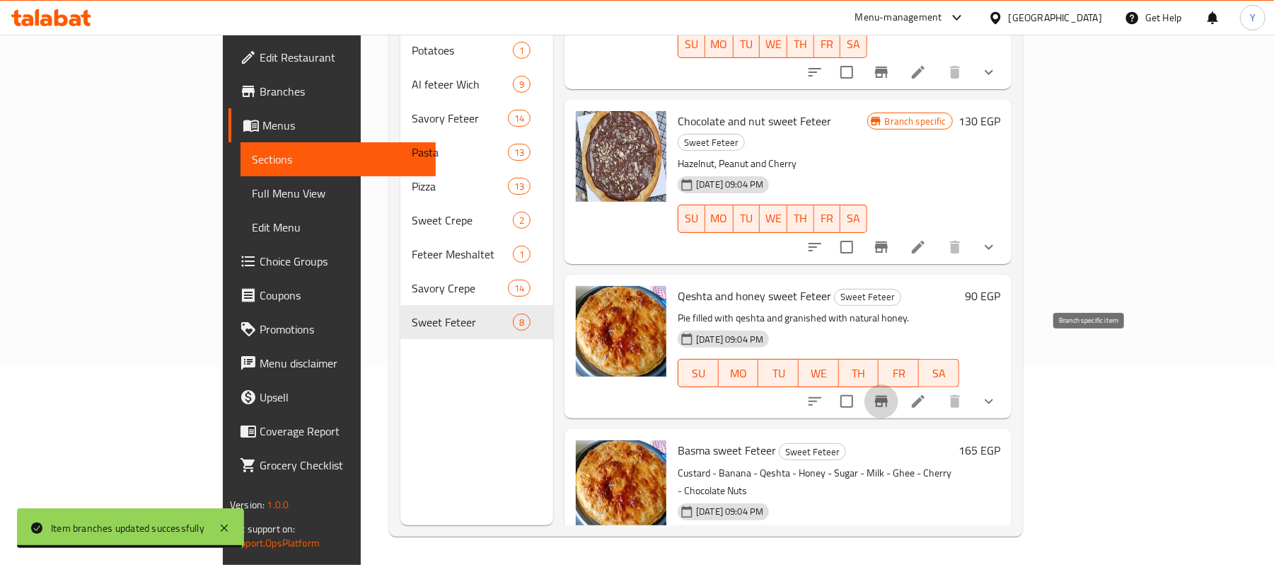
click at [888, 396] on icon "Branch-specific-item" at bounding box center [881, 401] width 13 height 11
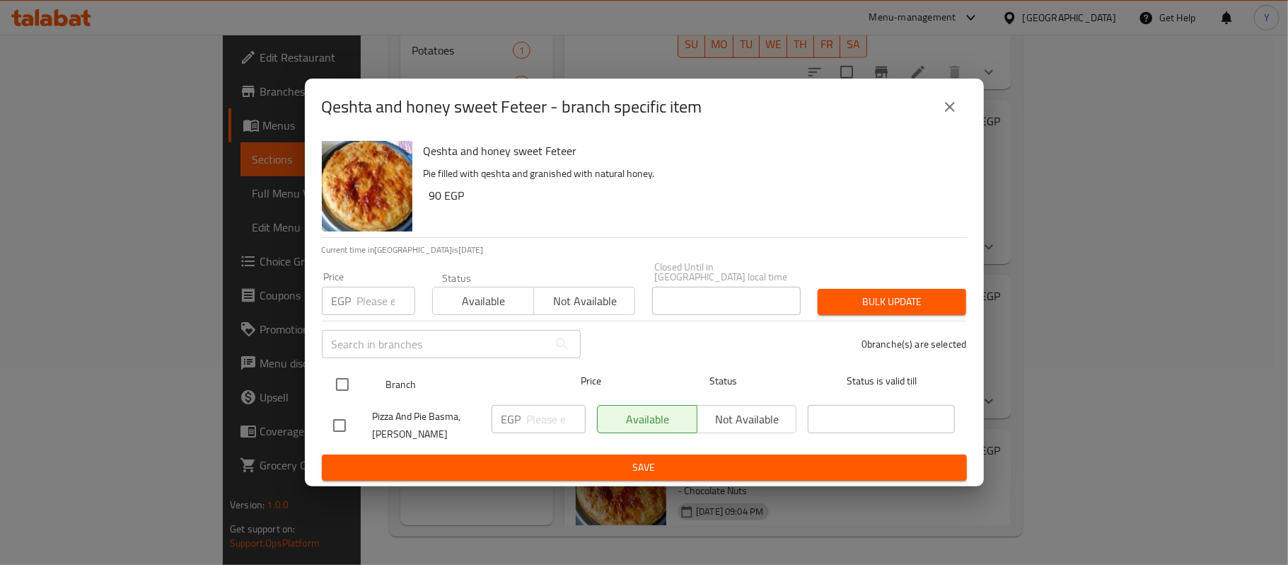
click at [340, 371] on input "checkbox" at bounding box center [343, 384] width 30 height 30
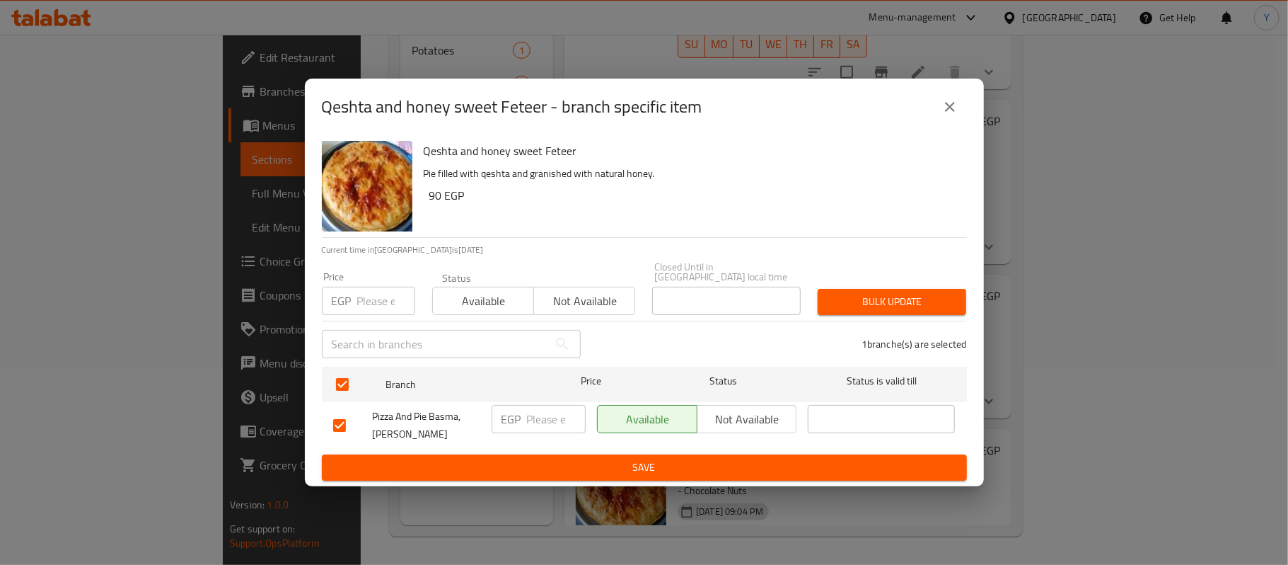
click at [357, 295] on input "number" at bounding box center [386, 301] width 58 height 28
click at [869, 293] on span "Bulk update" at bounding box center [892, 302] width 126 height 18
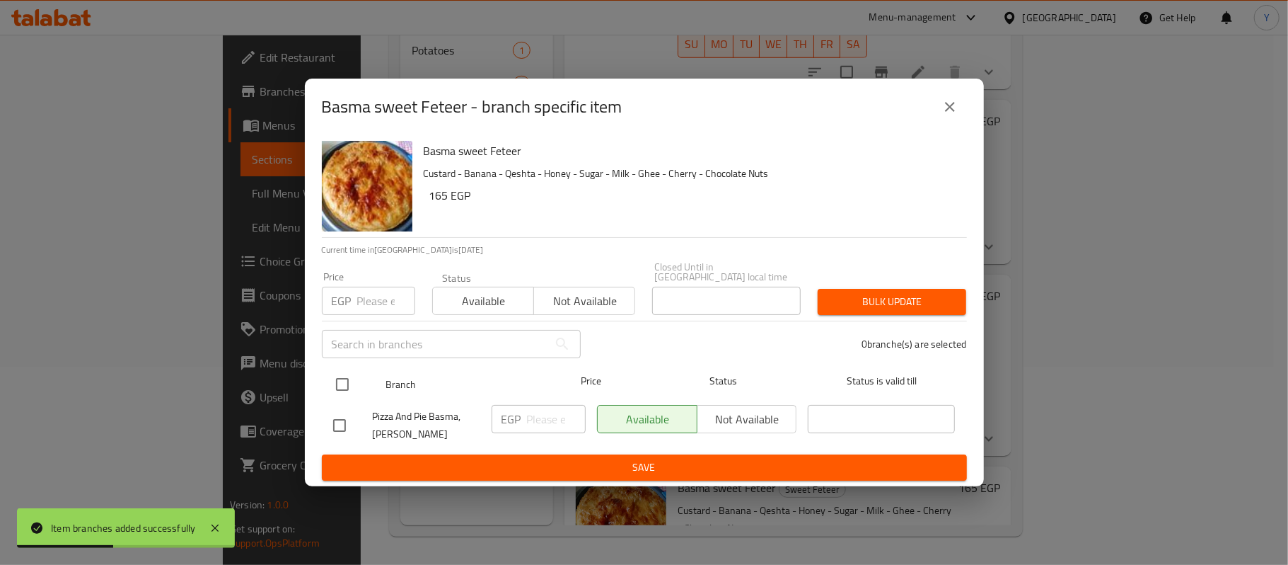
click at [341, 369] on input "checkbox" at bounding box center [343, 384] width 30 height 30
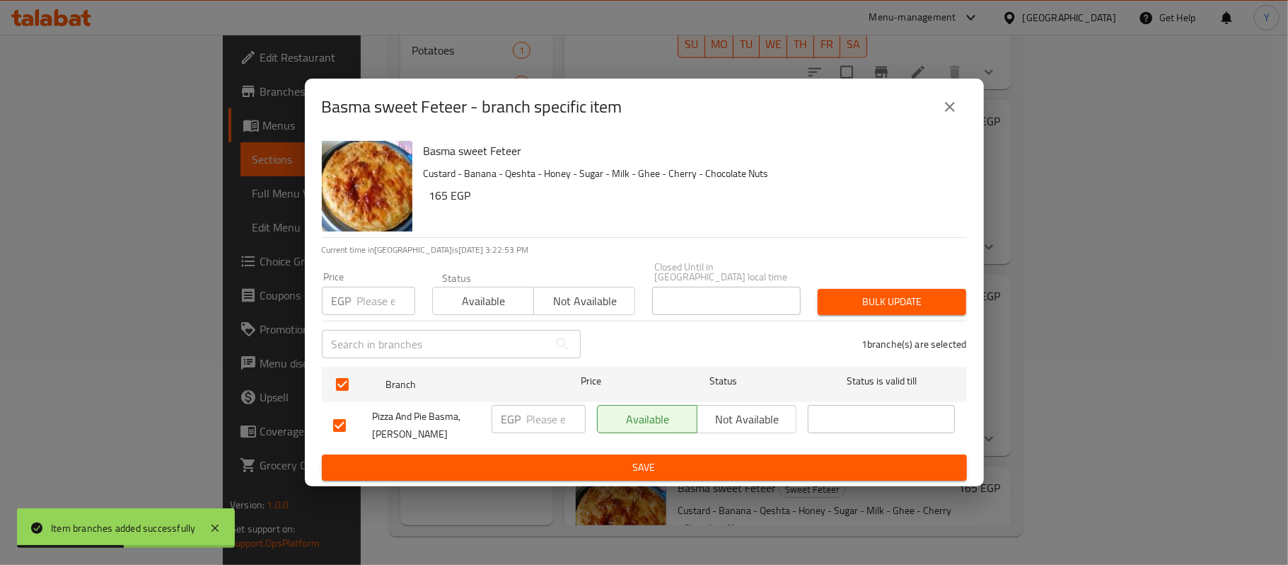
click at [355, 306] on div "EGP Price" at bounding box center [368, 301] width 93 height 28
click at [821, 297] on button "Bulk update" at bounding box center [892, 302] width 149 height 26
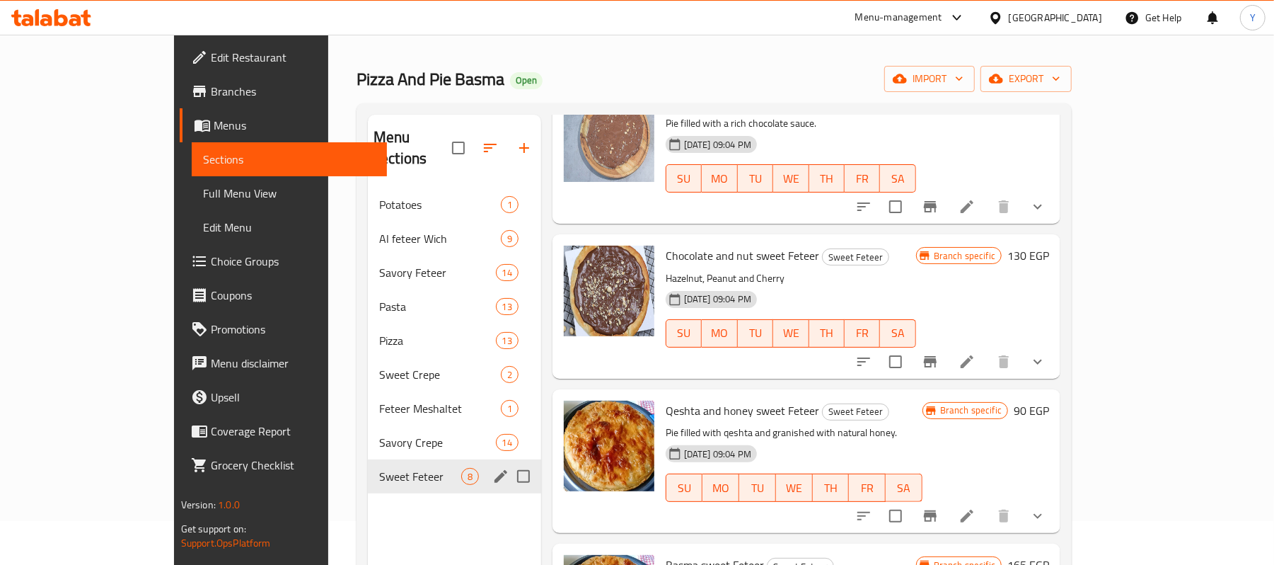
scroll to position [0, 0]
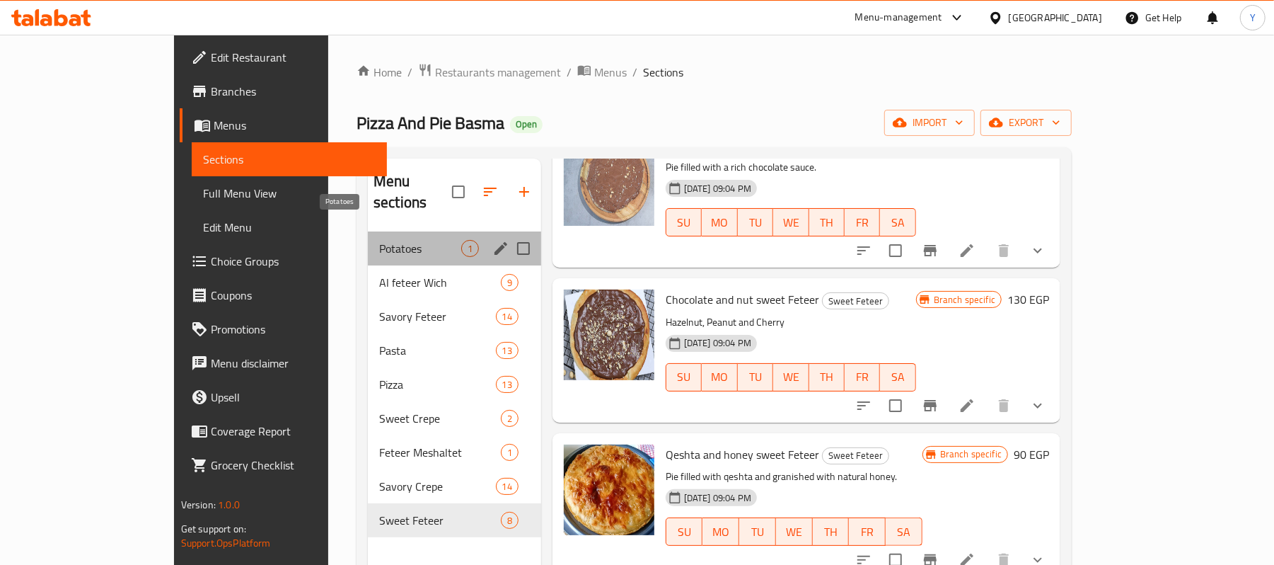
click at [379, 240] on span "Potatoes" at bounding box center [420, 248] width 82 height 17
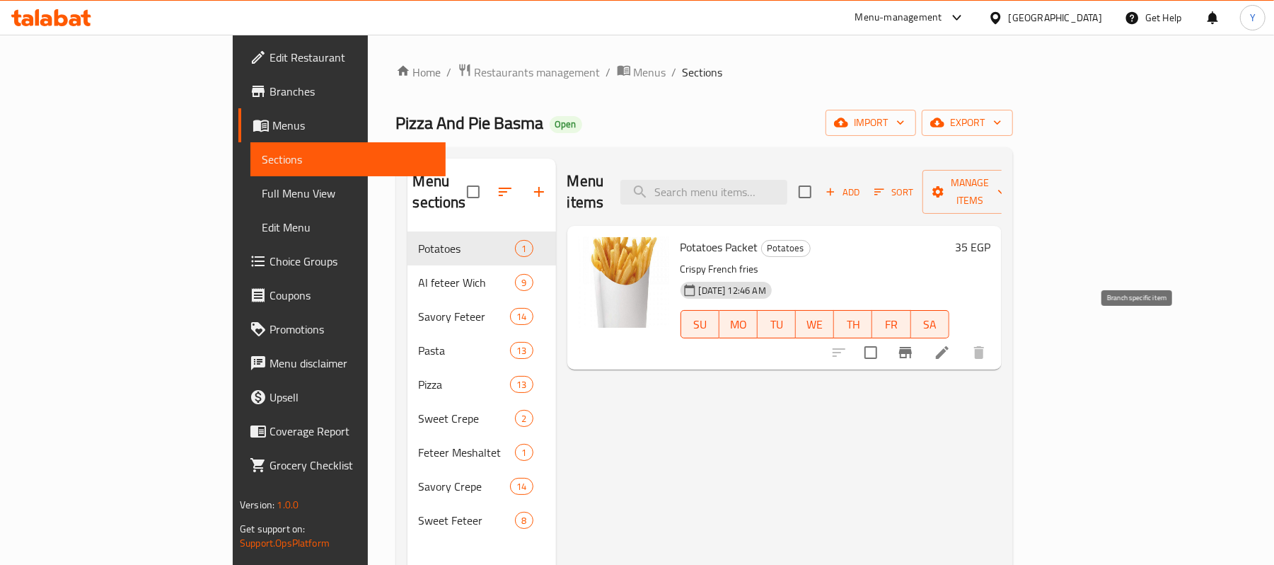
click at [914, 344] on icon "Branch-specific-item" at bounding box center [905, 352] width 17 height 17
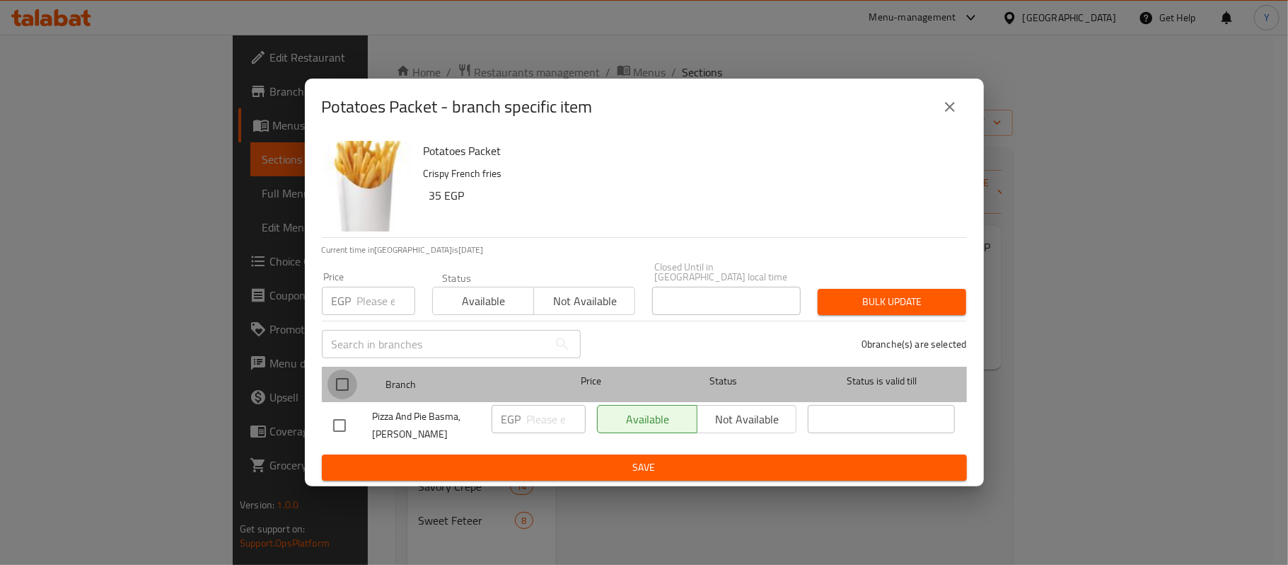
click at [349, 379] on input "checkbox" at bounding box center [343, 384] width 30 height 30
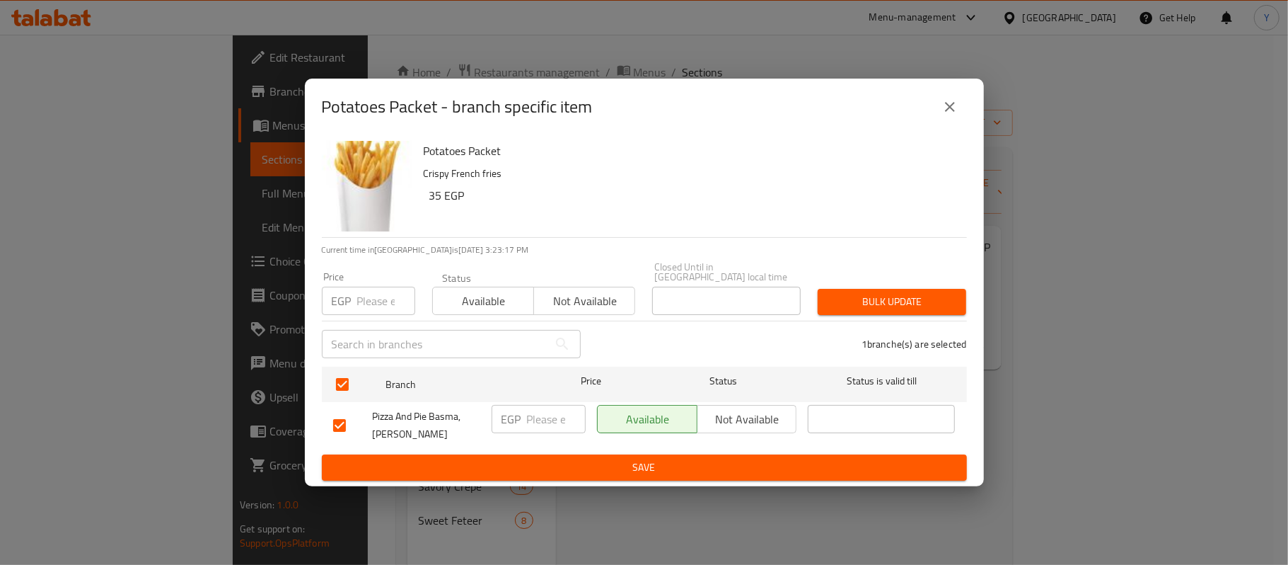
click at [363, 297] on input "number" at bounding box center [386, 301] width 58 height 28
click at [847, 301] on span "Bulk update" at bounding box center [892, 302] width 126 height 18
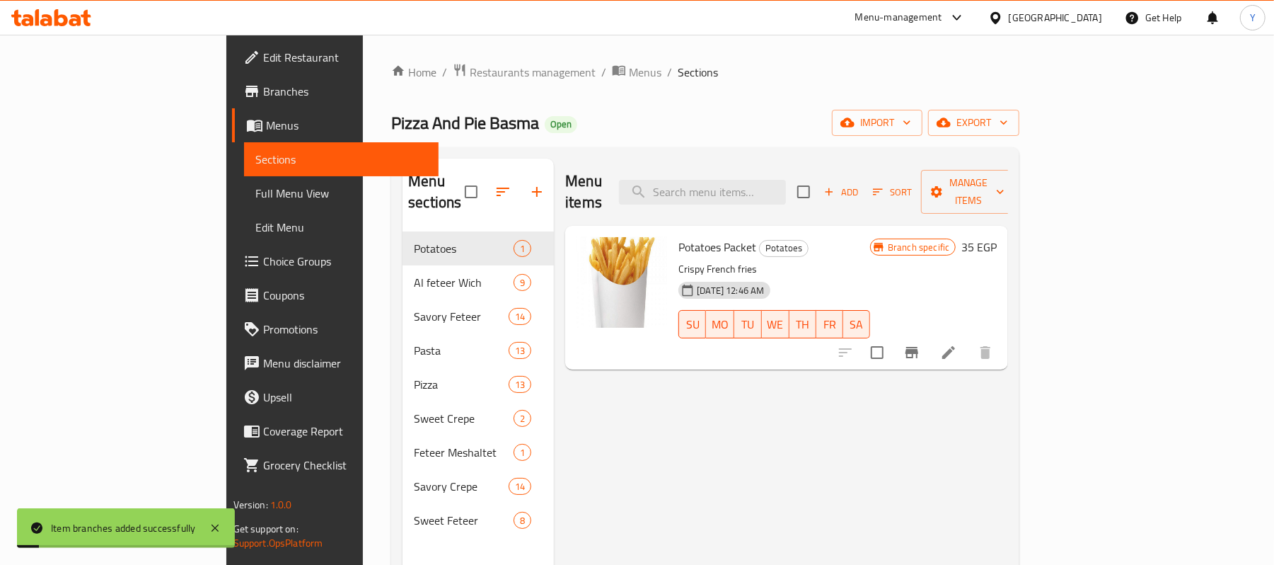
click at [997, 237] on div "Branch specific 35 EGP" at bounding box center [933, 247] width 127 height 20
click at [997, 237] on h6 "35 EGP" at bounding box center [979, 247] width 35 height 20
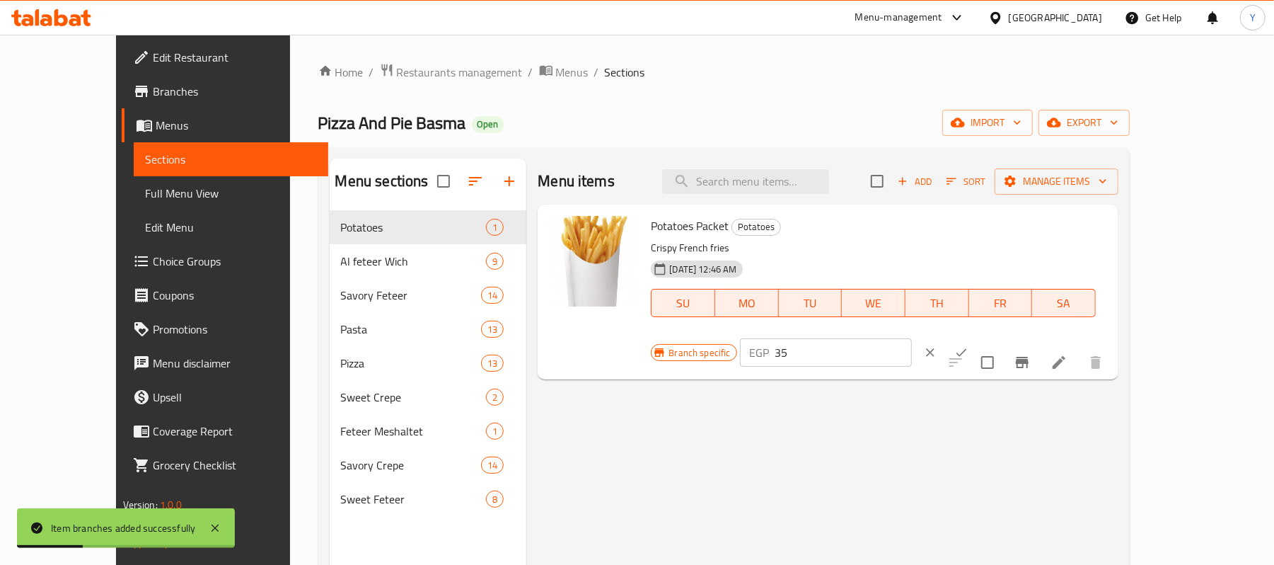
click at [912, 338] on input "35" at bounding box center [843, 352] width 137 height 28
click at [977, 337] on button "ok" at bounding box center [961, 352] width 31 height 31
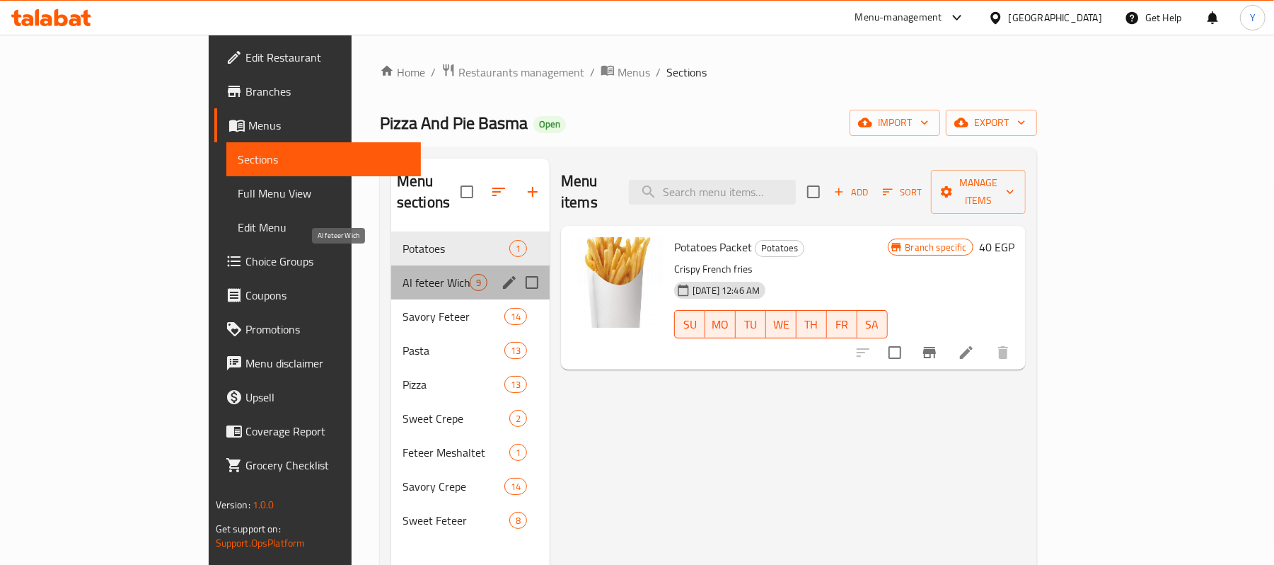
click at [403, 274] on span "Al feteer Wich" at bounding box center [436, 282] width 67 height 17
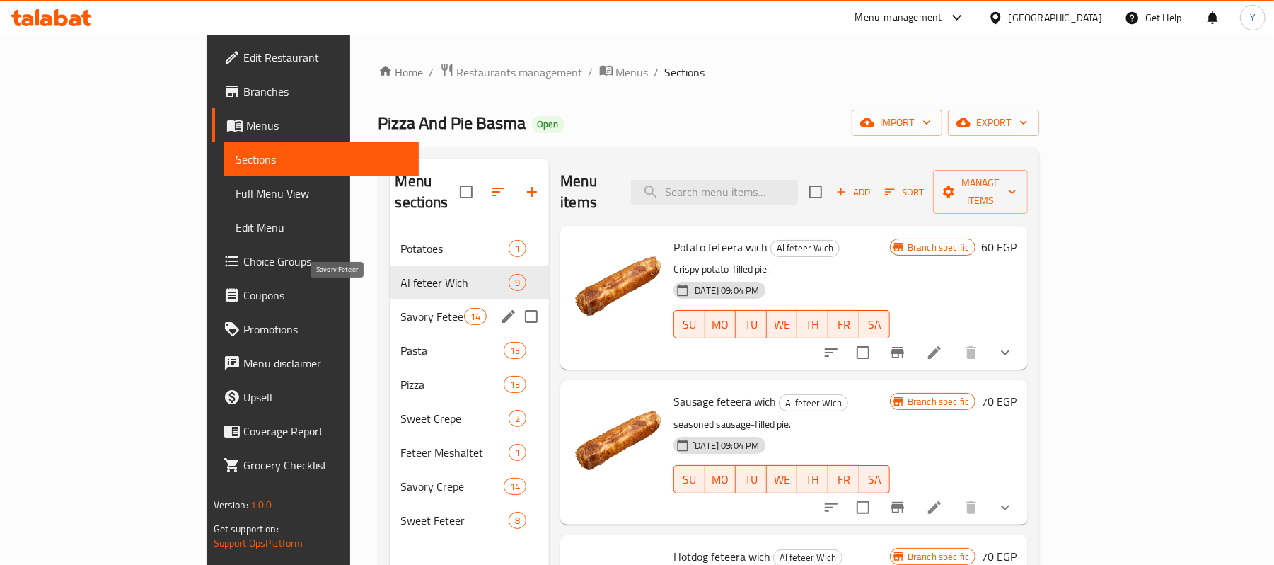
click at [401, 308] on span "Savory Feteer" at bounding box center [432, 316] width 63 height 17
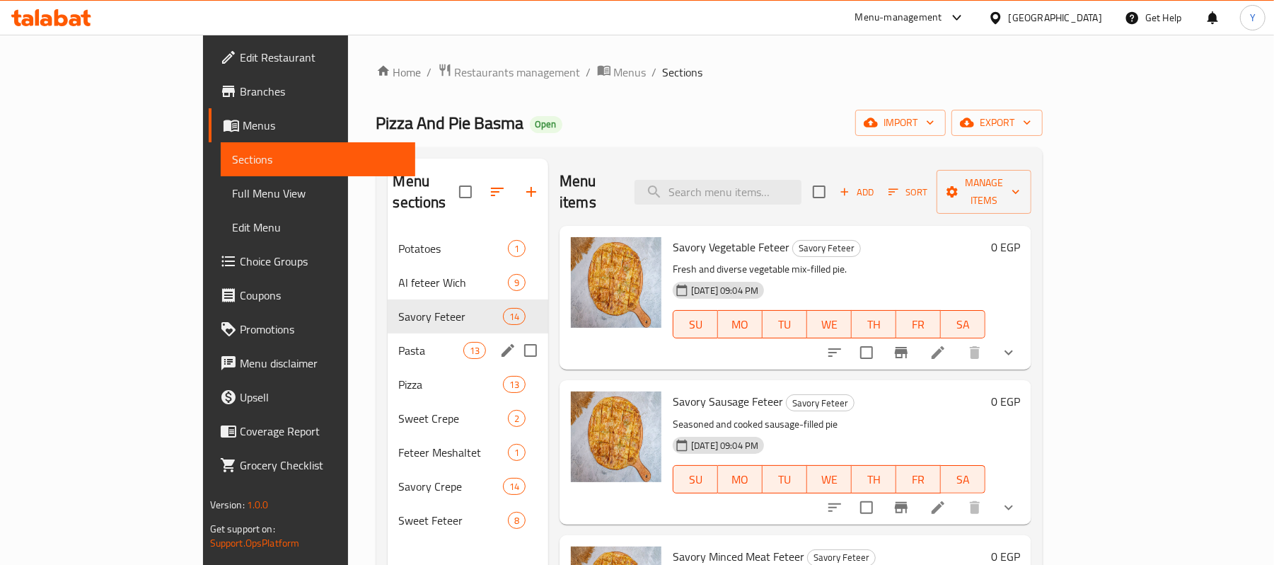
click at [388, 338] on div "Pasta 13" at bounding box center [468, 350] width 161 height 34
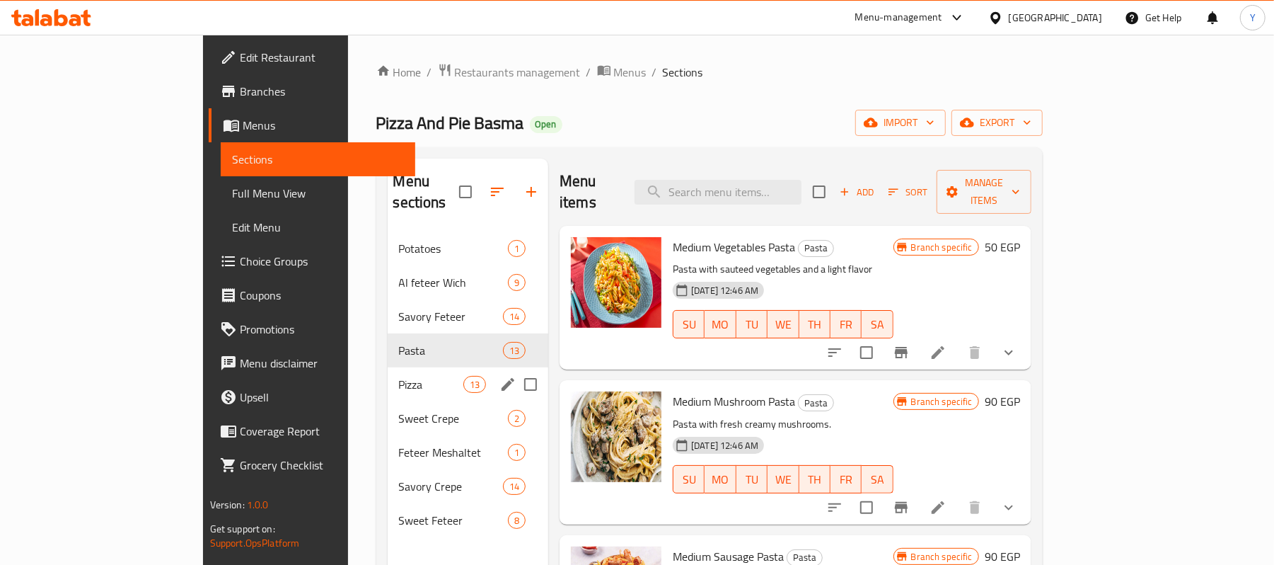
click at [399, 376] on span "Pizza" at bounding box center [431, 384] width 64 height 17
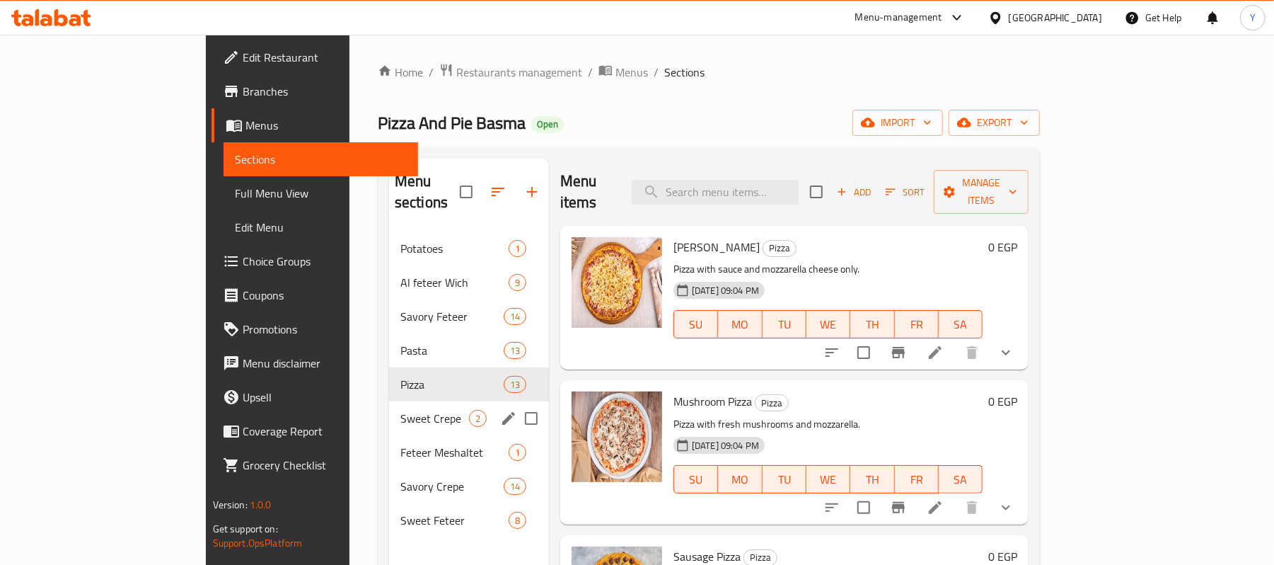
click at [389, 401] on div "Sweet Crepe 2" at bounding box center [469, 418] width 160 height 34
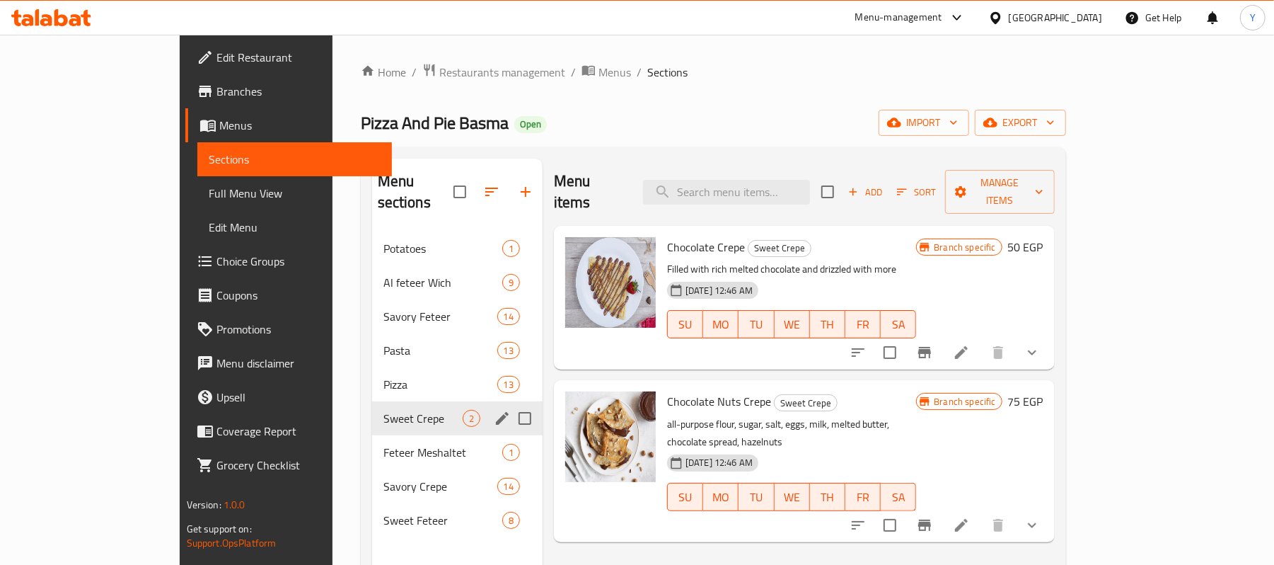
click at [372, 413] on div "Sweet Crepe 2" at bounding box center [457, 418] width 171 height 34
click at [383, 444] on span "Feteer Meshaltet" at bounding box center [442, 452] width 119 height 17
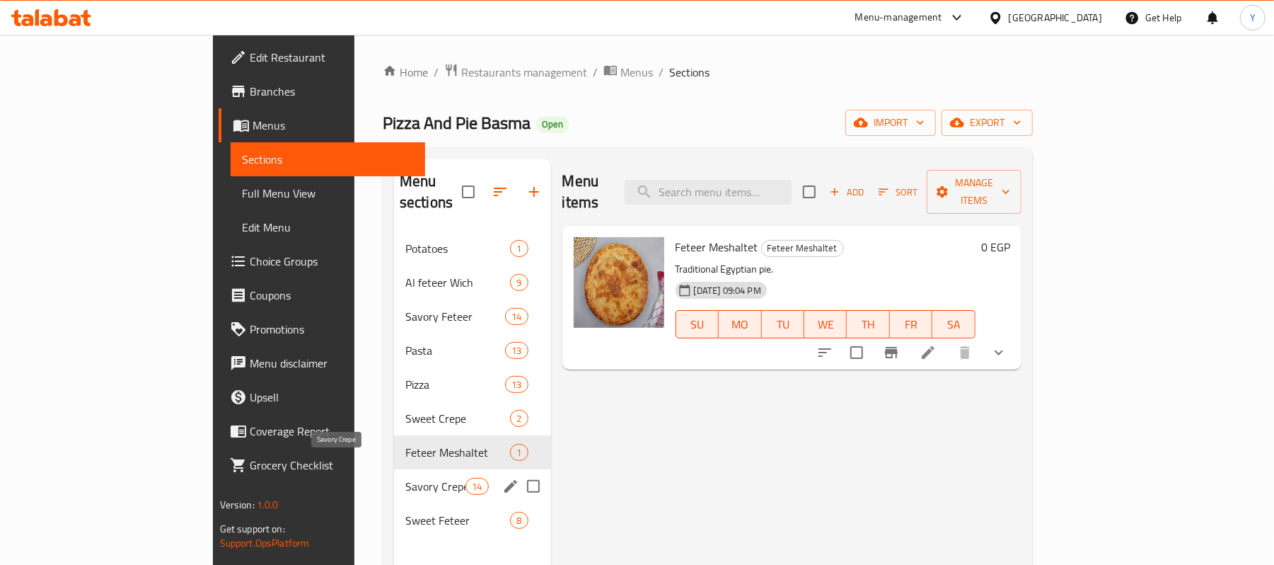
click at [405, 478] on span "Savory Crepe" at bounding box center [435, 486] width 60 height 17
